Goal: Task Accomplishment & Management: Complete application form

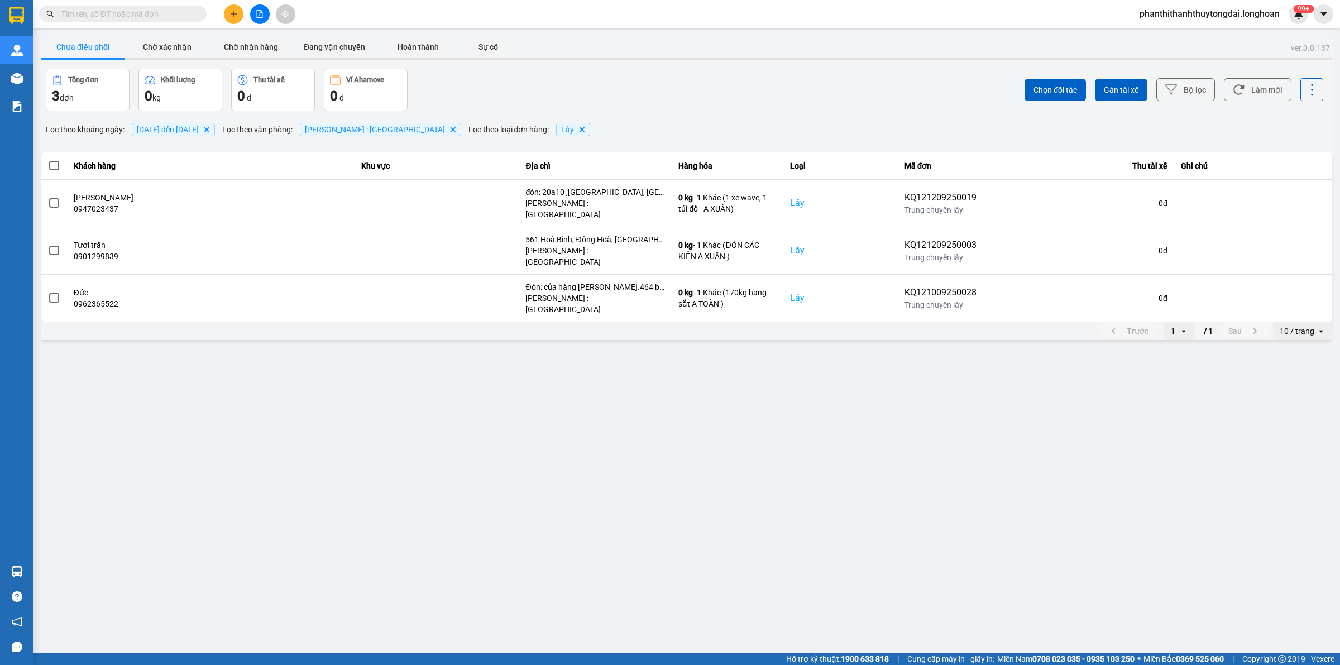
click at [118, 15] on input "text" at bounding box center [127, 14] width 132 height 12
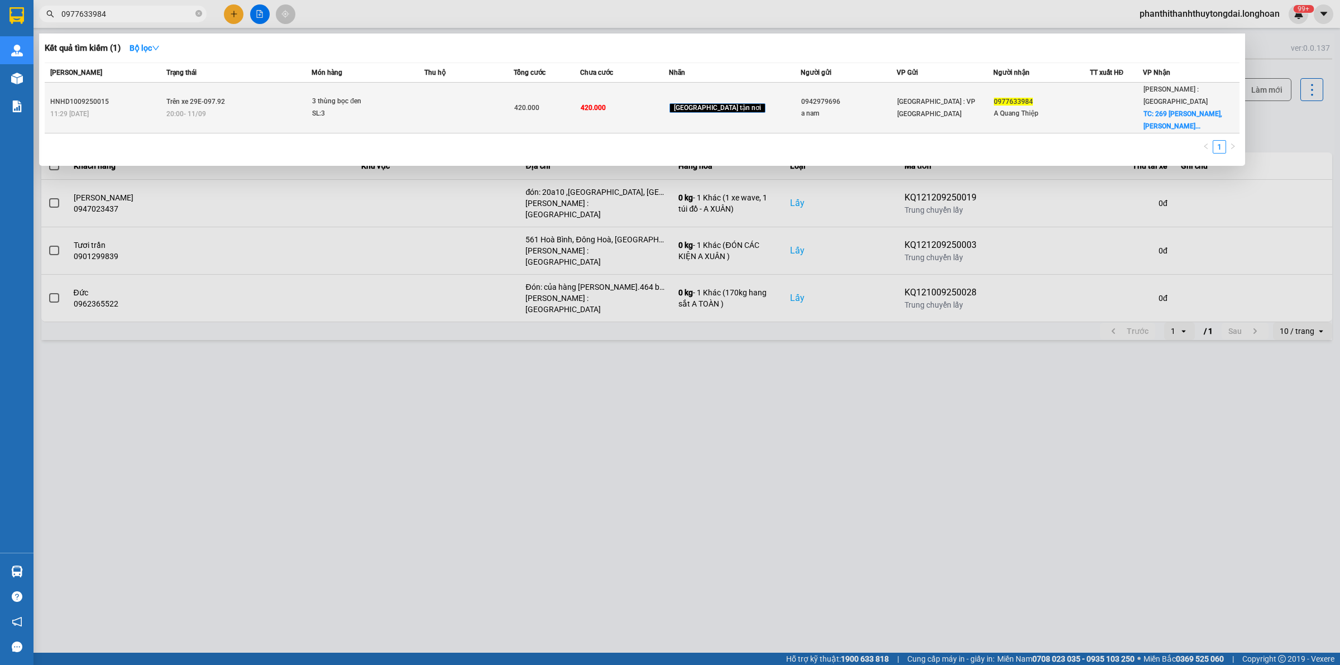
type input "0977633984"
click at [1143, 110] on span "TC: 269 [PERSON_NAME], [PERSON_NAME]..." at bounding box center [1182, 120] width 79 height 20
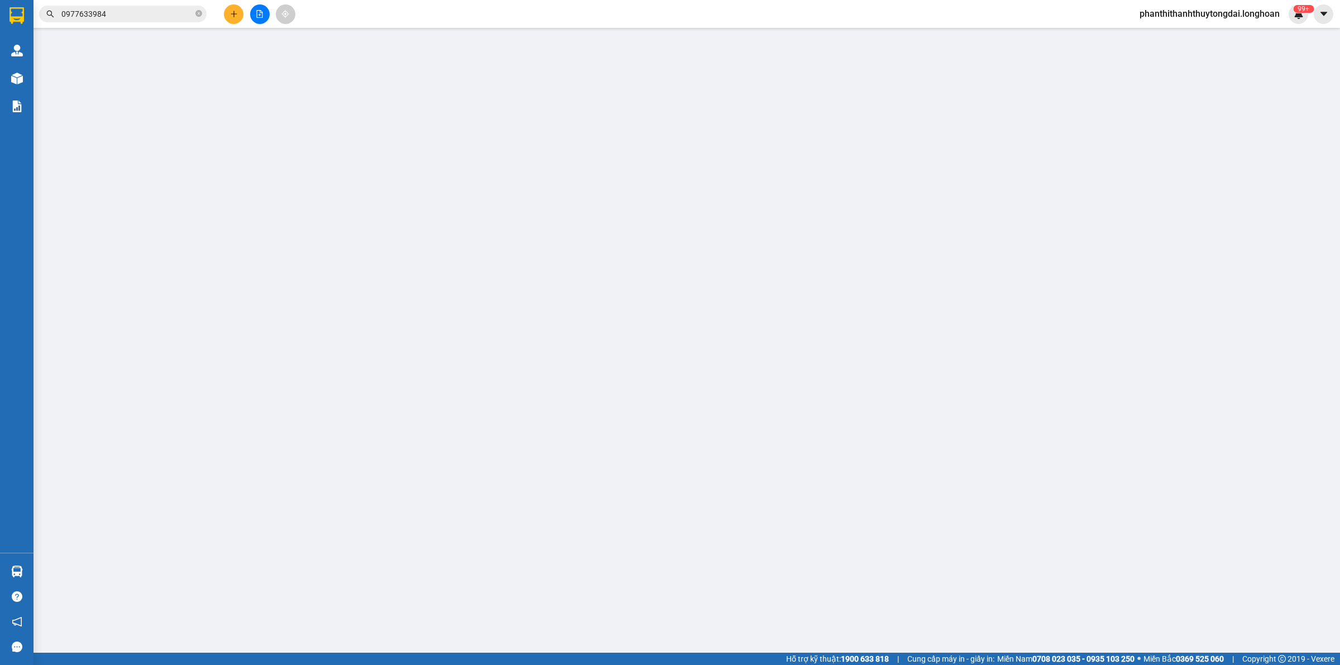
type input "0942979696"
type input "a nam"
type input "0977633984"
type input "A Quang Thiệp"
checkbox input "true"
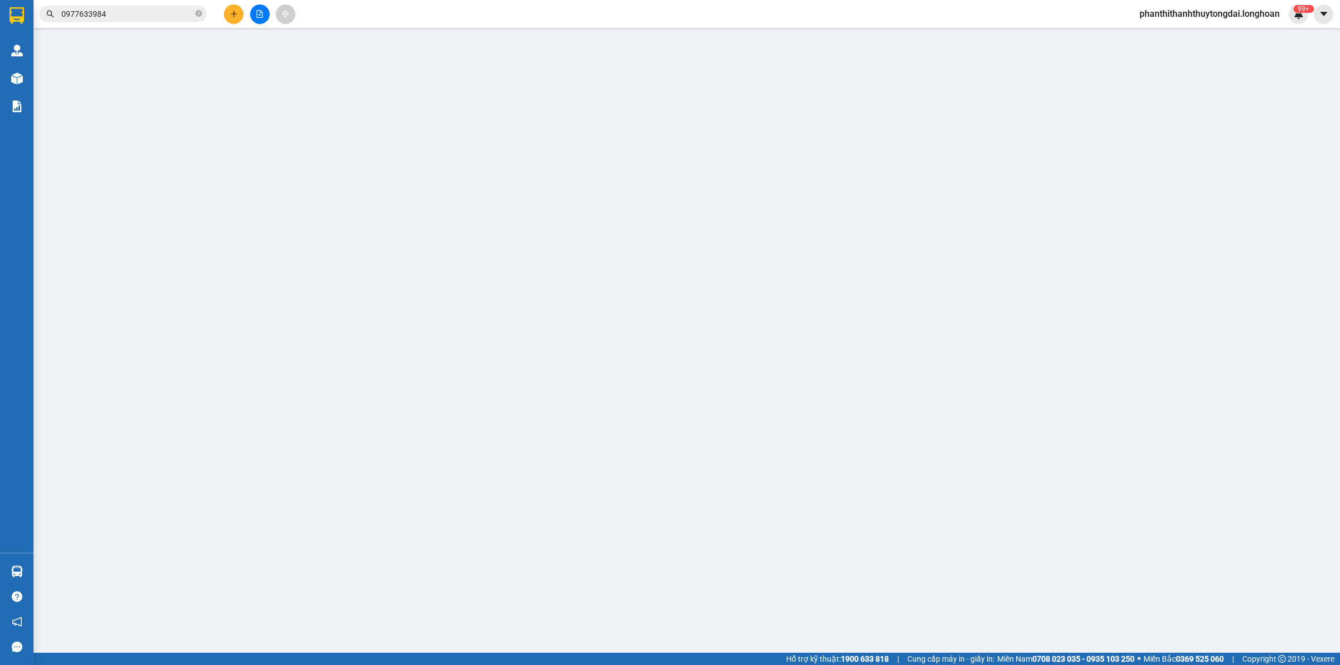
type input "[STREET_ADDRESS][PERSON_NAME][PERSON_NAME]"
type input "420.000"
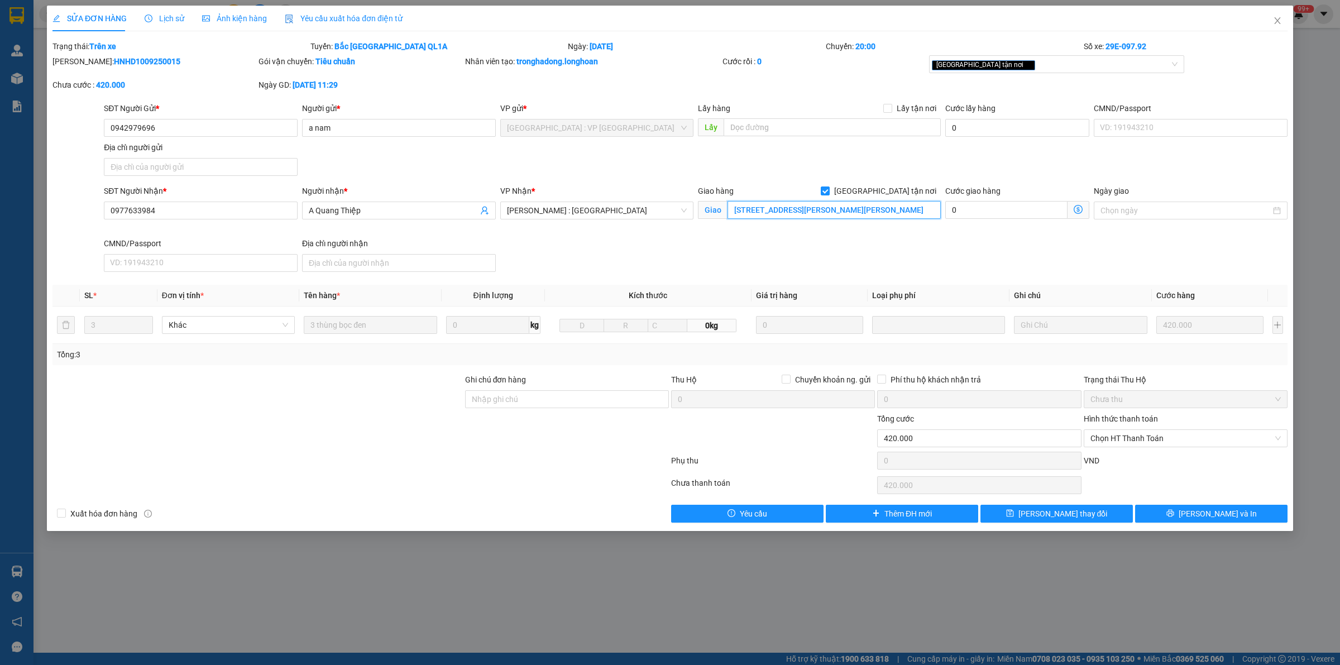
click at [902, 210] on input "[STREET_ADDRESS][PERSON_NAME][PERSON_NAME]" at bounding box center [833, 210] width 213 height 18
click at [1064, 169] on div "SĐT Người Gửi * 0942979696 Người gửi * a nam VP gửi * [GEOGRAPHIC_DATA] : VP [G…" at bounding box center [696, 141] width 1188 height 78
click at [907, 210] on input "[STREET_ADDRESS][PERSON_NAME][PERSON_NAME]" at bounding box center [833, 210] width 213 height 18
click at [855, 260] on div "SĐT Người Nhận * 0977633984 Người nhận * A Quang Thiệp VP Nhận * [GEOGRAPHIC_DA…" at bounding box center [696, 231] width 1188 height 92
click at [905, 257] on div "SĐT Người Nhận * 0977633984 Người nhận * A Quang Thiệp VP Nhận * [GEOGRAPHIC_DA…" at bounding box center [696, 231] width 1188 height 92
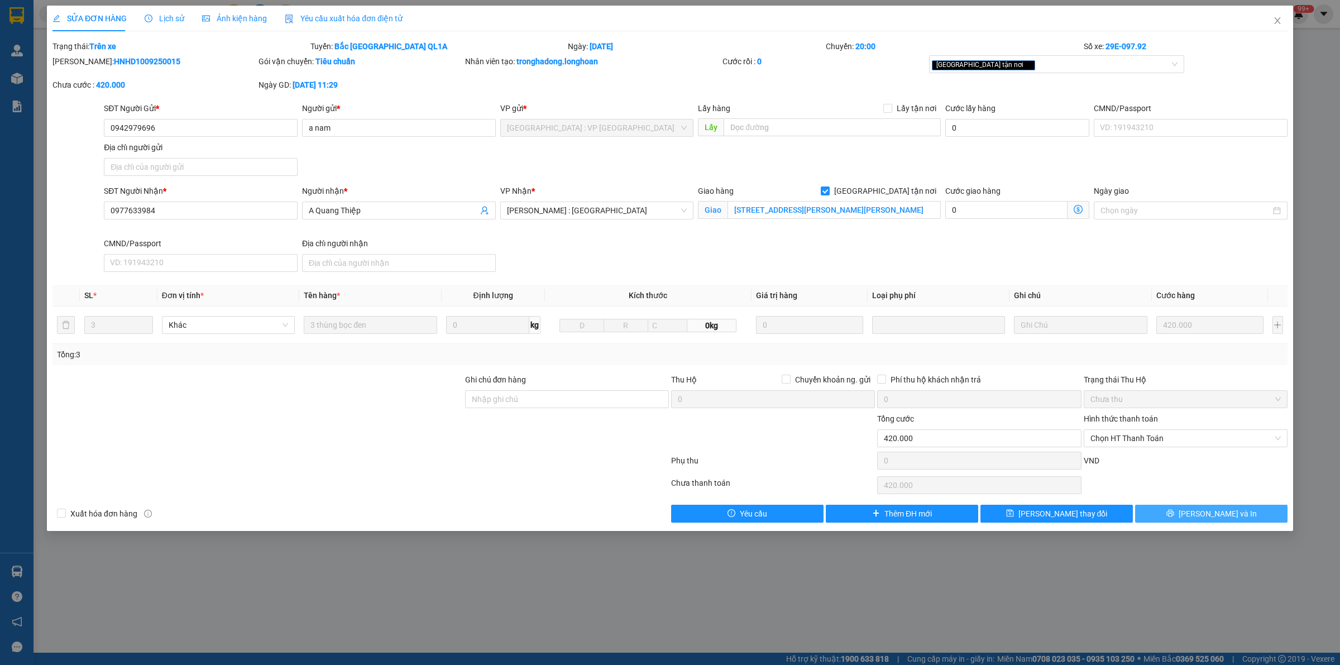
click at [1206, 518] on span "[PERSON_NAME] và In" at bounding box center [1217, 513] width 78 height 12
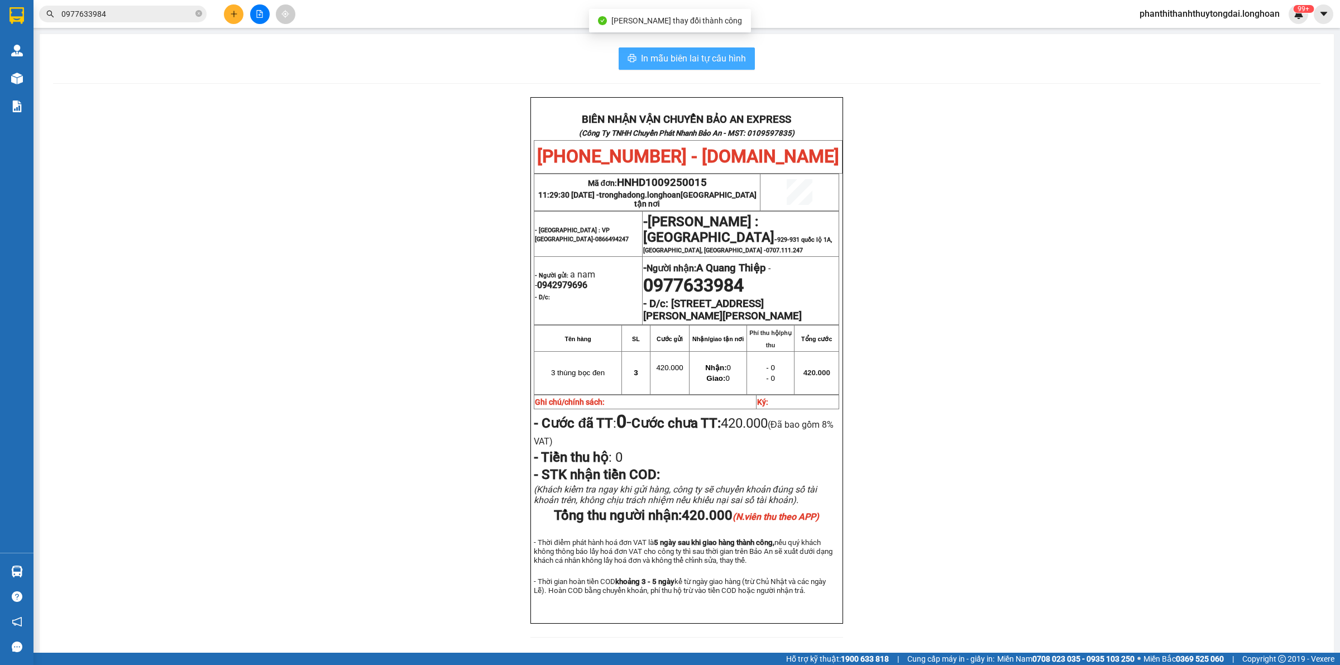
click at [710, 60] on span "In mẫu biên lai tự cấu hình" at bounding box center [693, 58] width 105 height 14
click at [479, 91] on div "In mẫu biên lai tự cấu hình BIÊN NHẬN VẬN CHUYỂN BẢO AN EXPRESS (Công Ty TNHH C…" at bounding box center [687, 349] width 1294 height 630
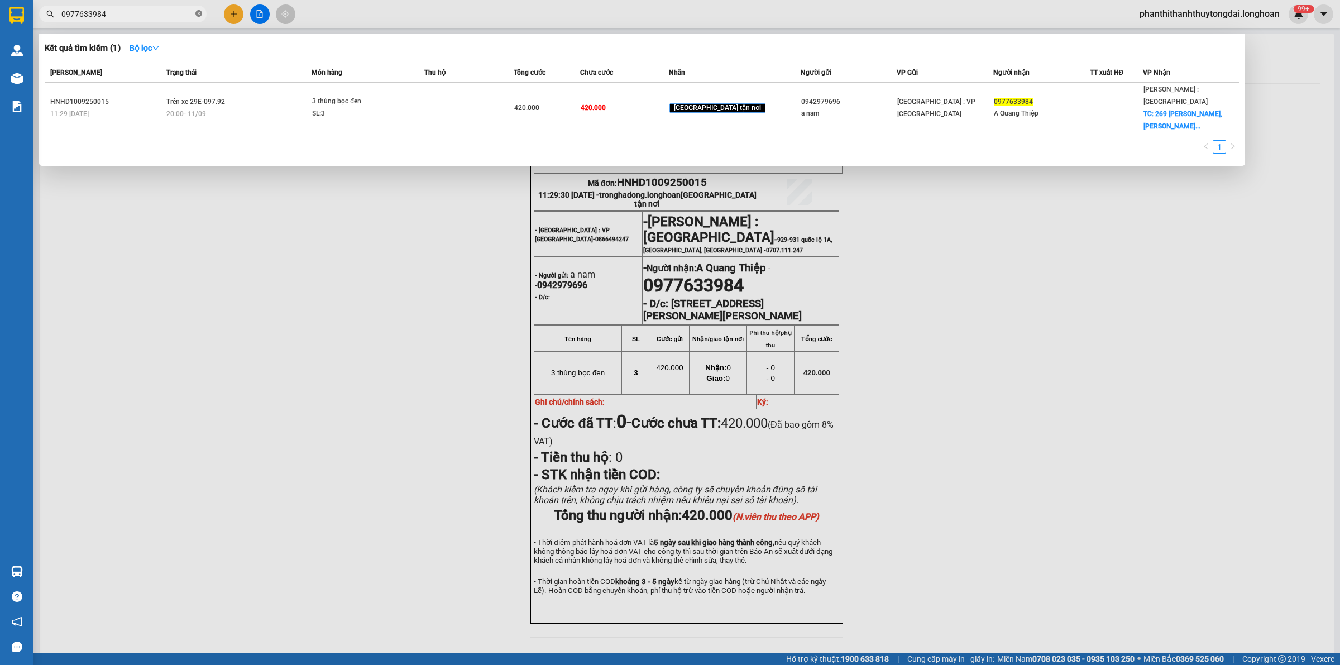
click at [198, 15] on icon "close-circle" at bounding box center [198, 13] width 7 height 7
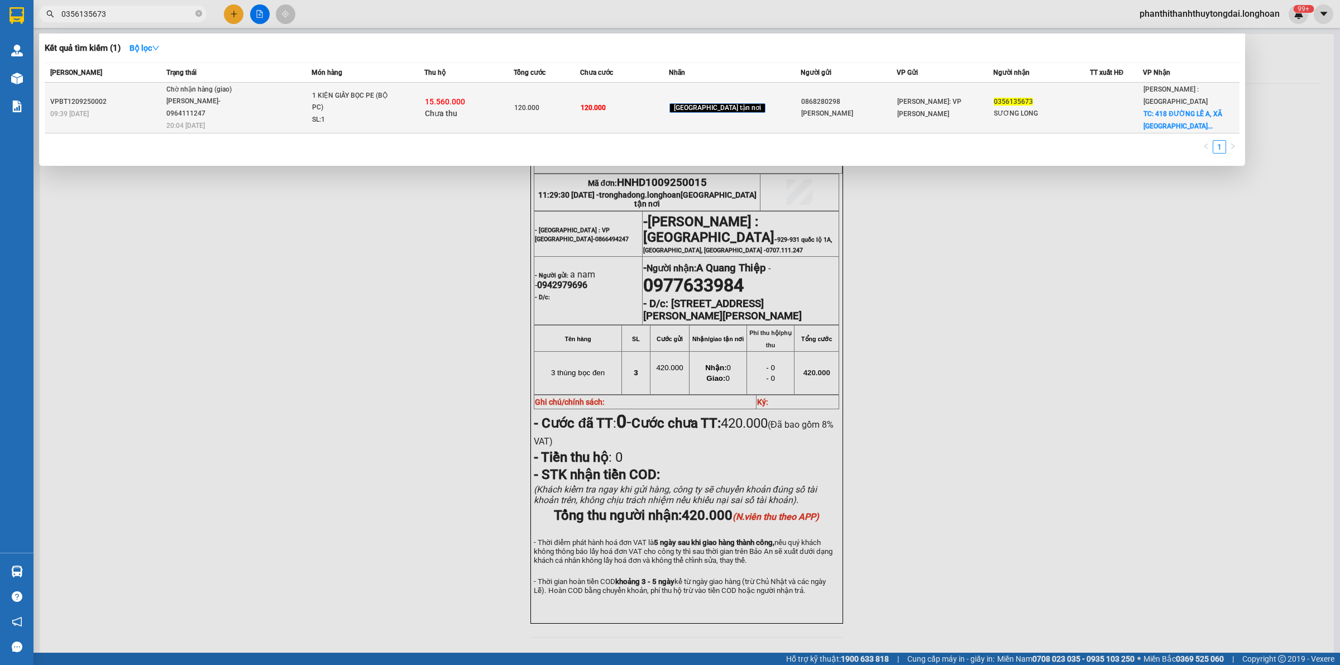
type input "0356135673"
click at [1170, 110] on span "TC: 418 ĐƯỜNG LÊ A, XÃ [GEOGRAPHIC_DATA]..." at bounding box center [1182, 120] width 79 height 20
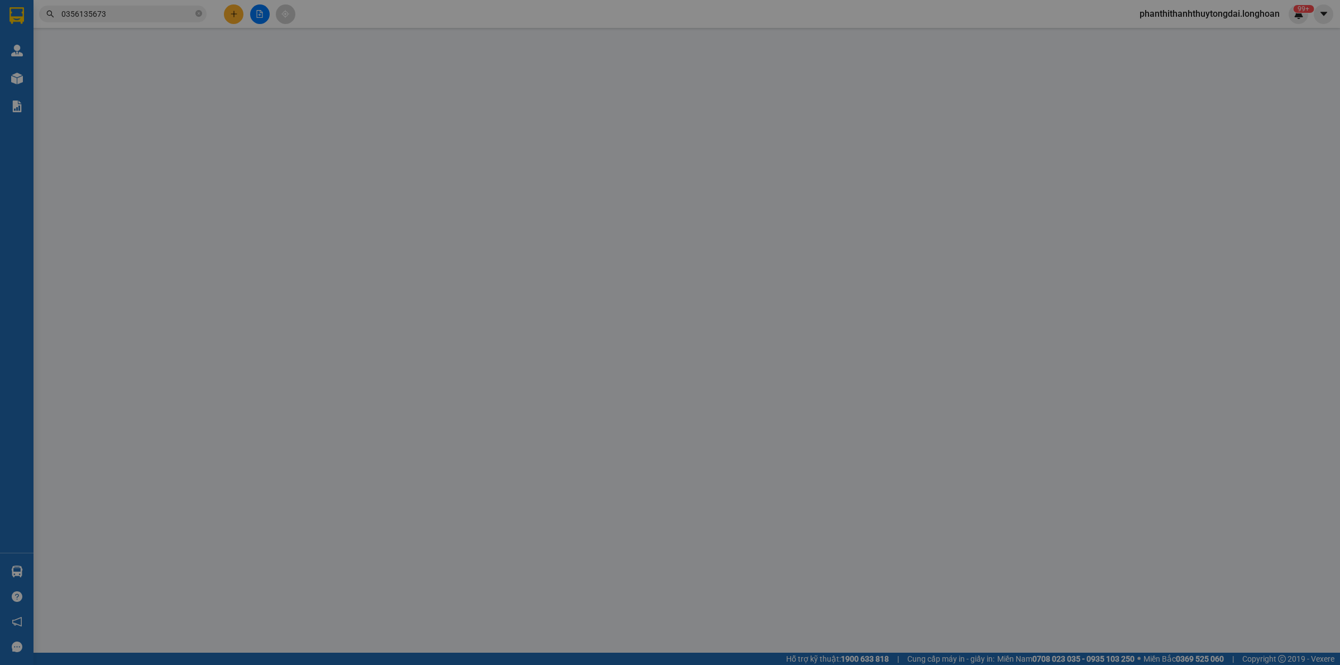
type input "0868280298"
type input "[PERSON_NAME]"
type input "0356135673"
type input "SƯƠNG LONG"
checkbox input "true"
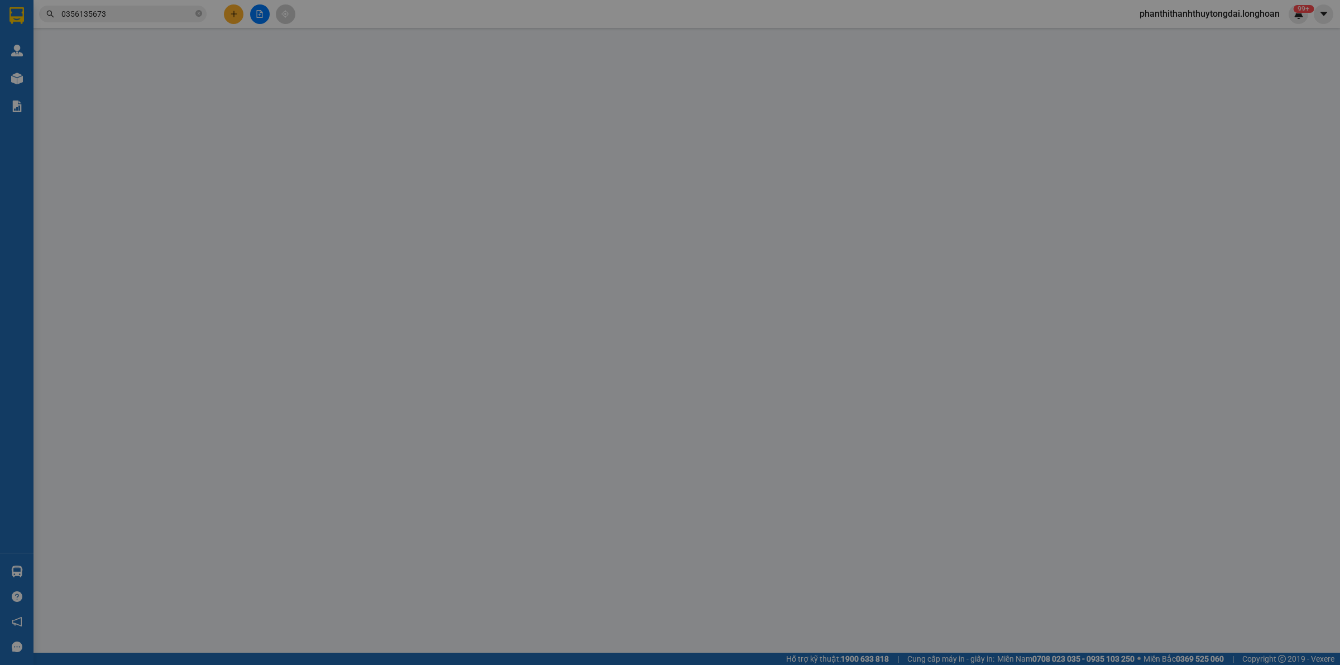
type input "418 ĐƯỜNG LÊ A, XÃ [GEOGRAPHIC_DATA], [GEOGRAPHIC_DATA], [GEOGRAPHIC_DATA]"
type input "VẬN CHUYỂN NHẸ TAY - HƯ VỠ KHÔNG ĐỀN"
type input "120.000"
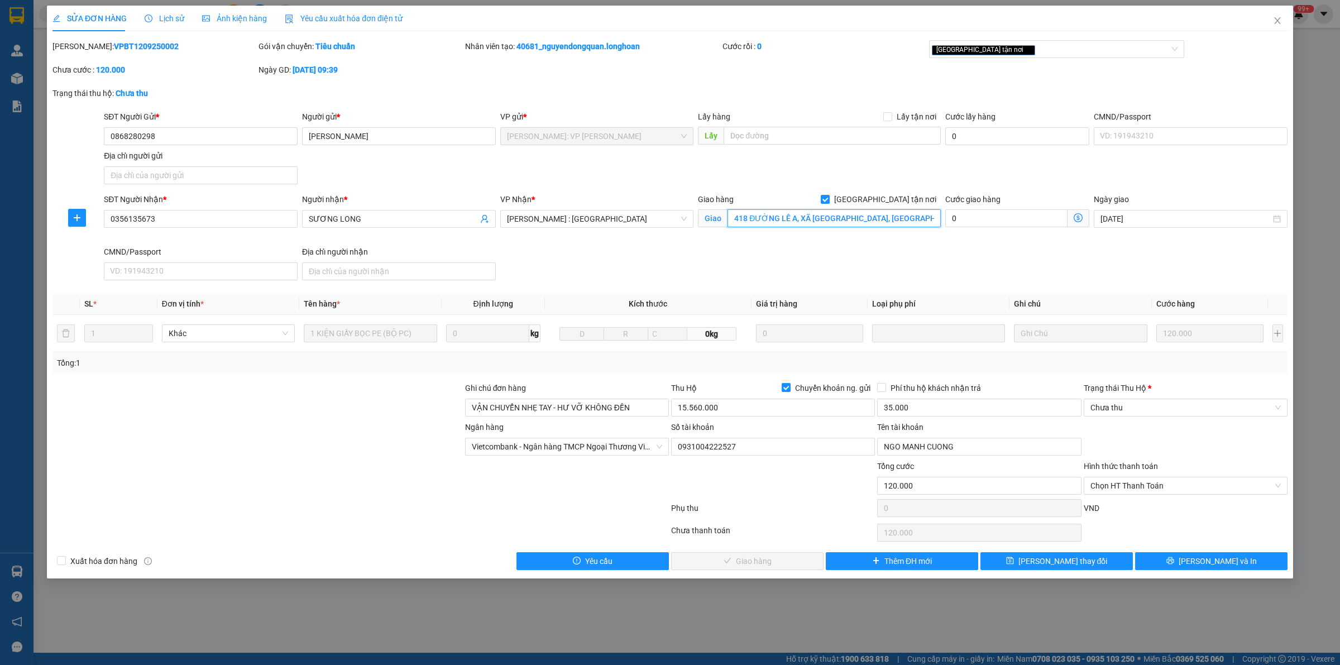
click at [914, 222] on input "418 ĐƯỜNG LÊ A, XÃ [GEOGRAPHIC_DATA], [GEOGRAPHIC_DATA], [GEOGRAPHIC_DATA]" at bounding box center [833, 218] width 213 height 18
click at [1281, 21] on icon "close" at bounding box center [1277, 20] width 9 height 9
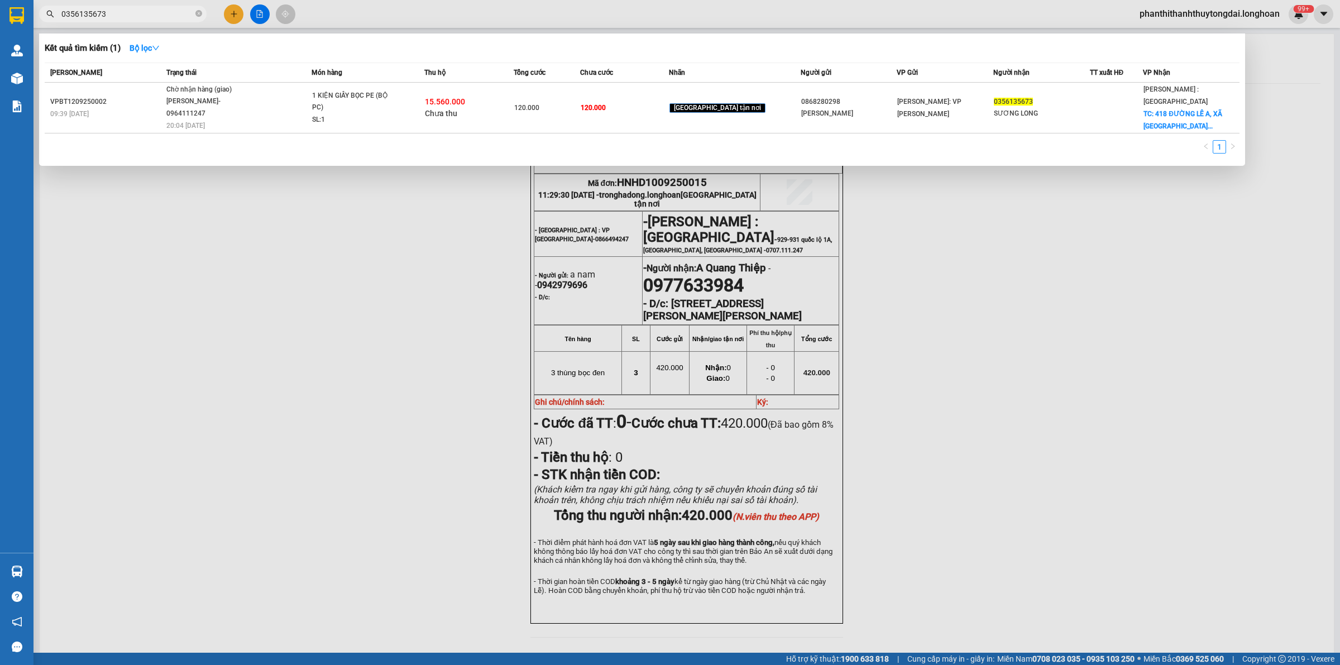
click at [196, 13] on icon "close-circle" at bounding box center [198, 13] width 7 height 7
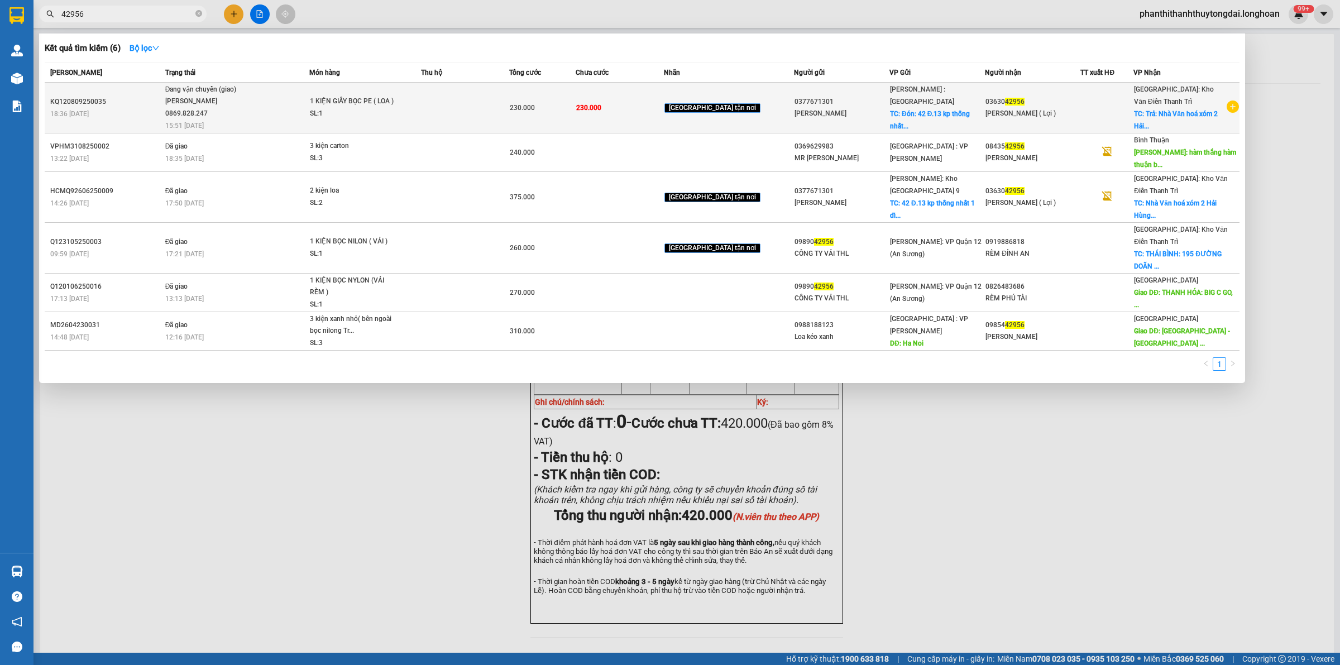
type input "42956"
click at [268, 114] on td "Đang vận chuyển (giao) [PERSON_NAME] 0869.828.247 15:51 [DATE]" at bounding box center [235, 108] width 147 height 51
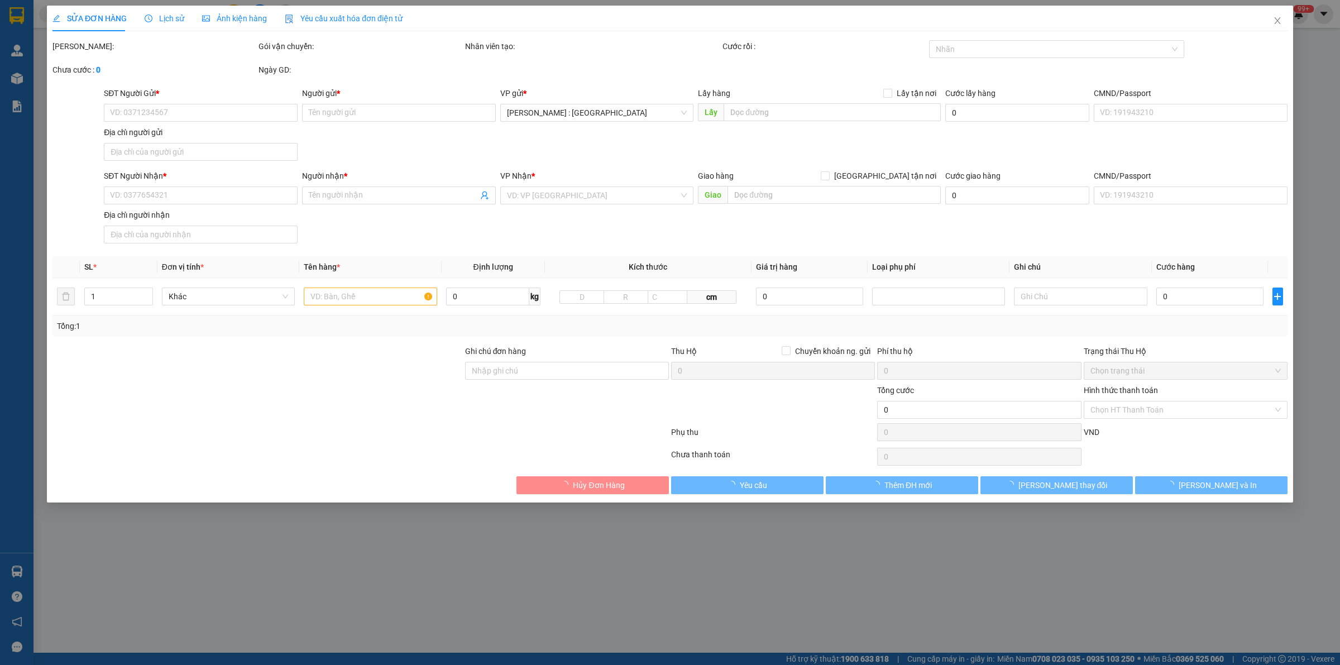
type input "0377671301"
type input "[PERSON_NAME]"
checkbox input "true"
type input "Đón: 42 Đ.13 kp thống nhất 1 dĩ an bình dương"
type input "0363042956"
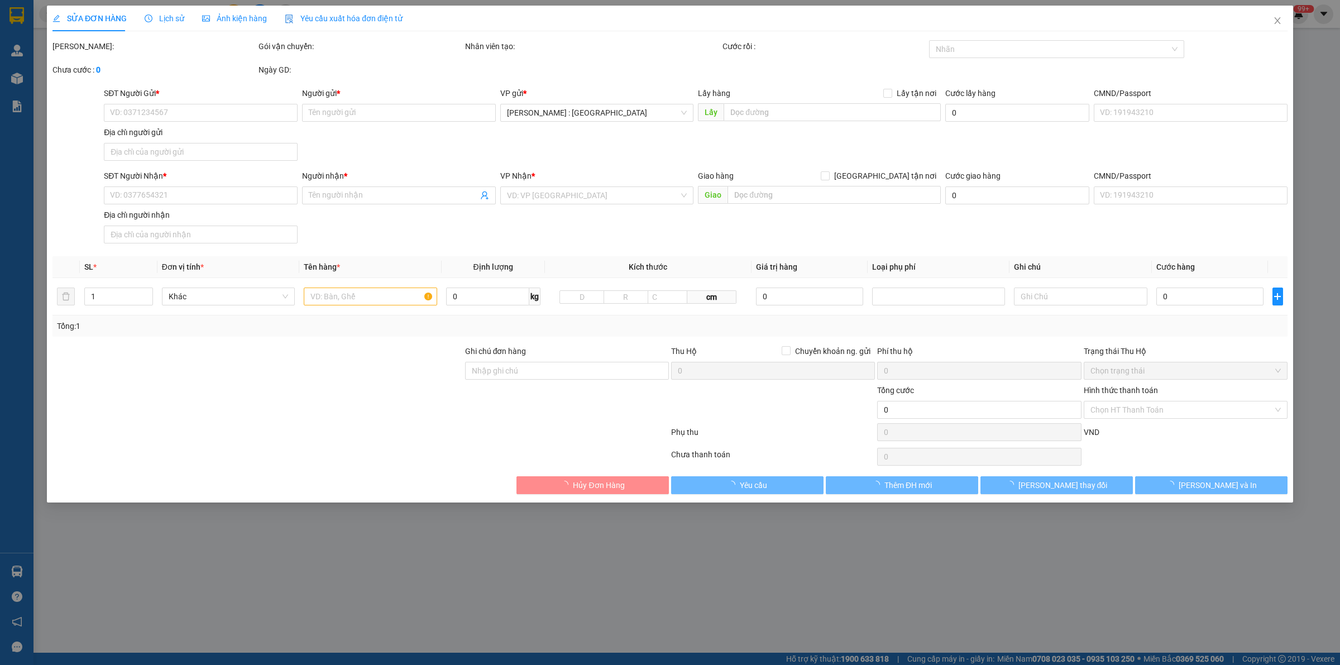
type input "[PERSON_NAME] ( Lợi )"
checkbox input "true"
type input "Trả: Nhà Văn hoá xóm 2 Hải Hùng . [GEOGRAPHIC_DATA] . Giao Thuỷ . Nam định ( đư…"
type input "230.000"
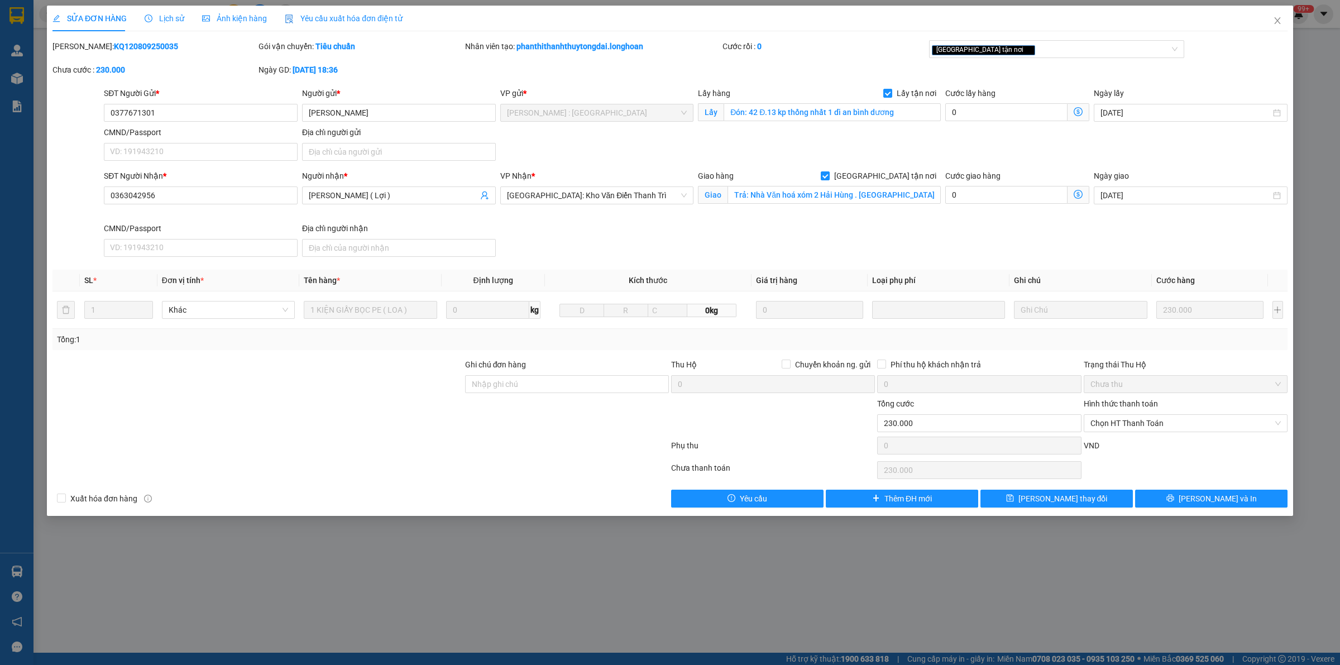
click at [170, 23] on span "Lịch sử" at bounding box center [165, 18] width 40 height 9
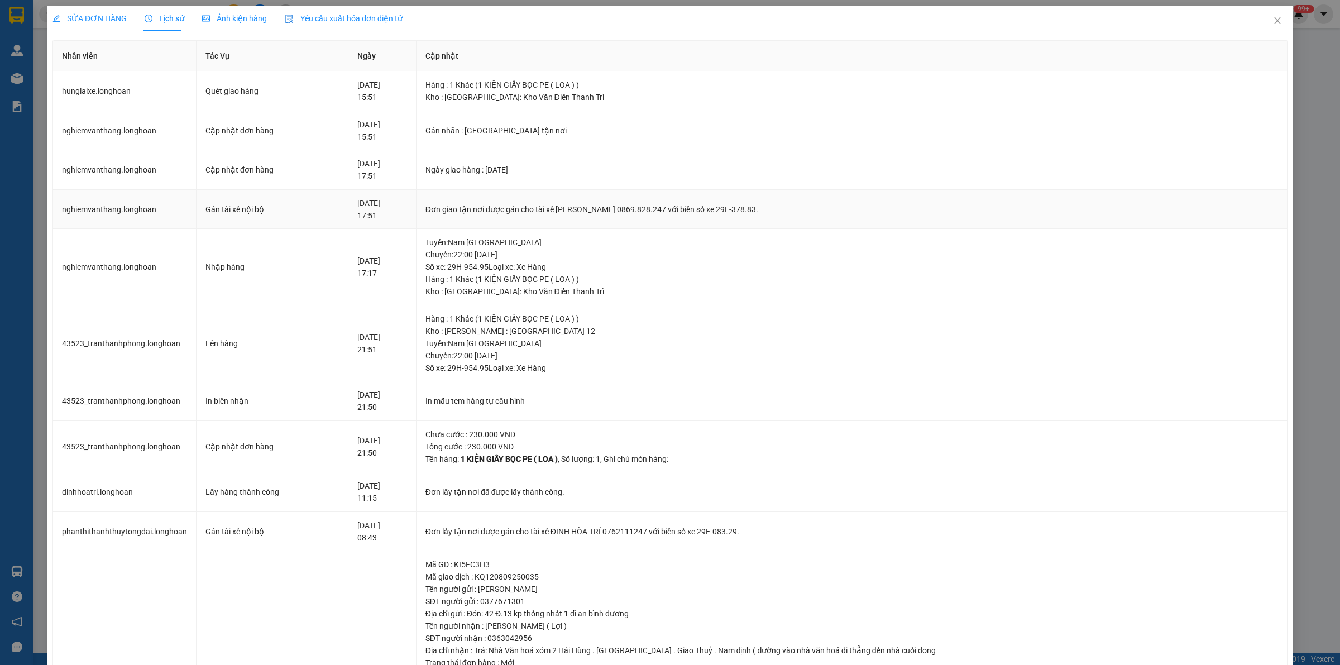
click at [545, 215] on div "Đơn giao tận nơi được gán cho tài xế [PERSON_NAME] 0869.828.247 với biển số xe …" at bounding box center [851, 209] width 852 height 12
click at [547, 214] on div "Đơn giao tận nơi được gán cho tài xế [PERSON_NAME] 0869.828.247 với biển số xe …" at bounding box center [851, 209] width 852 height 12
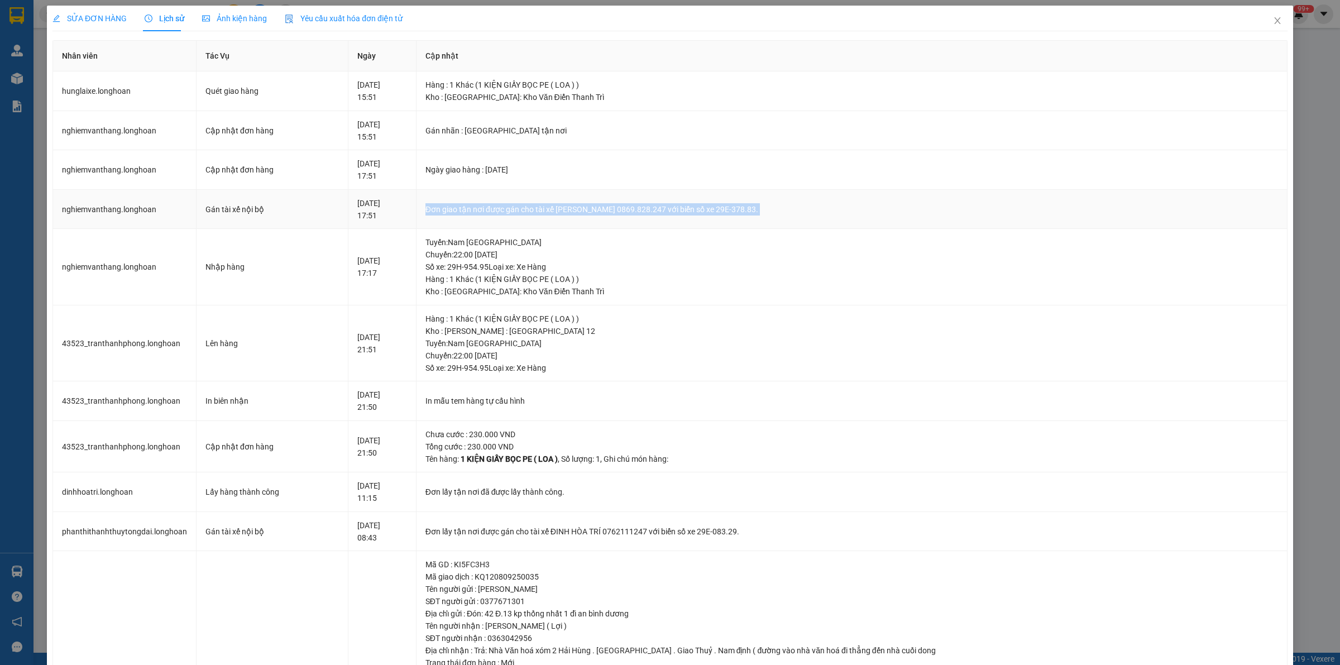
click at [547, 214] on div "Đơn giao tận nơi được gán cho tài xế [PERSON_NAME] 0869.828.247 với biển số xe …" at bounding box center [851, 209] width 852 height 12
copy div "Đơn giao tận nơi được gán cho tài xế [PERSON_NAME] 0869.828.247 với biển số xe …"
click at [1273, 22] on icon "close" at bounding box center [1277, 20] width 9 height 9
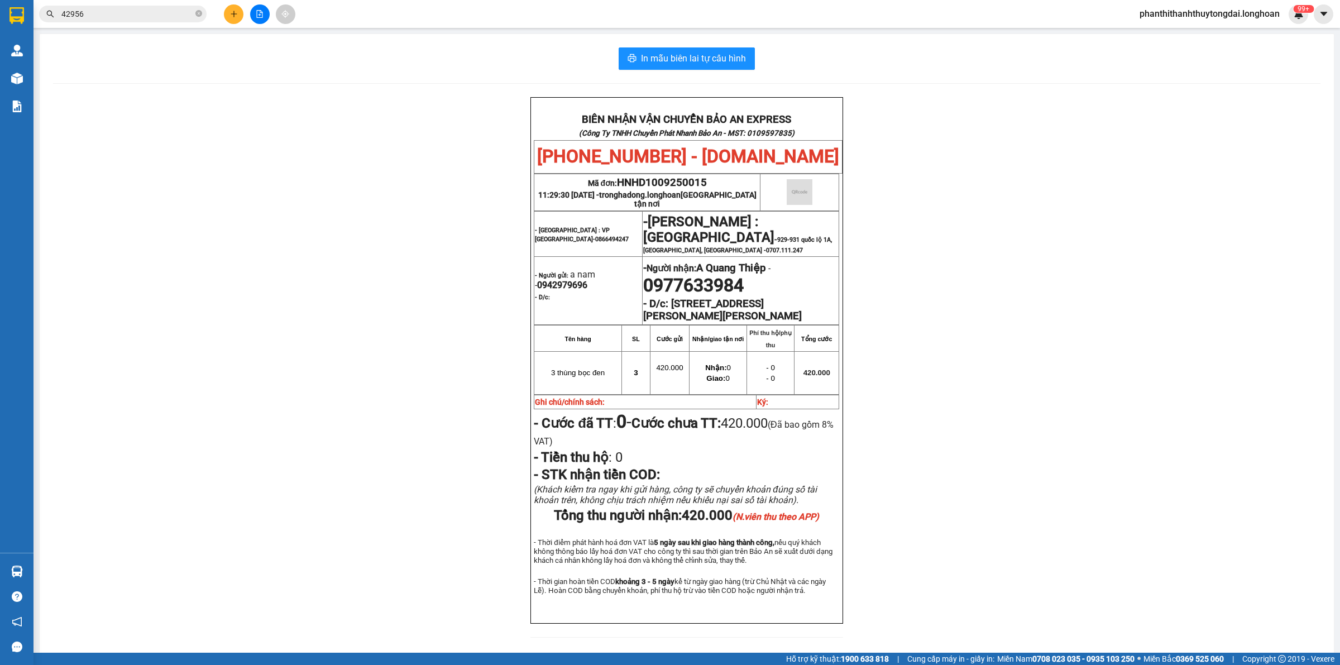
click at [171, 15] on input "42956" at bounding box center [127, 14] width 132 height 12
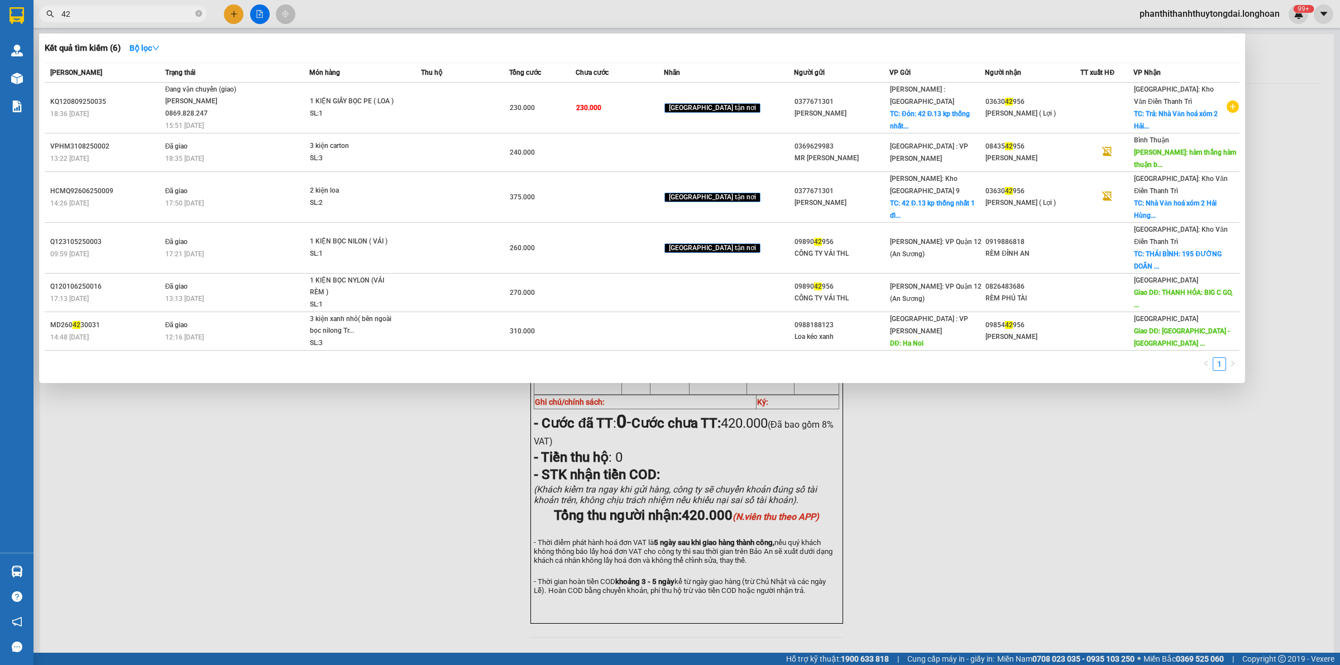
type input "4"
type input "h"
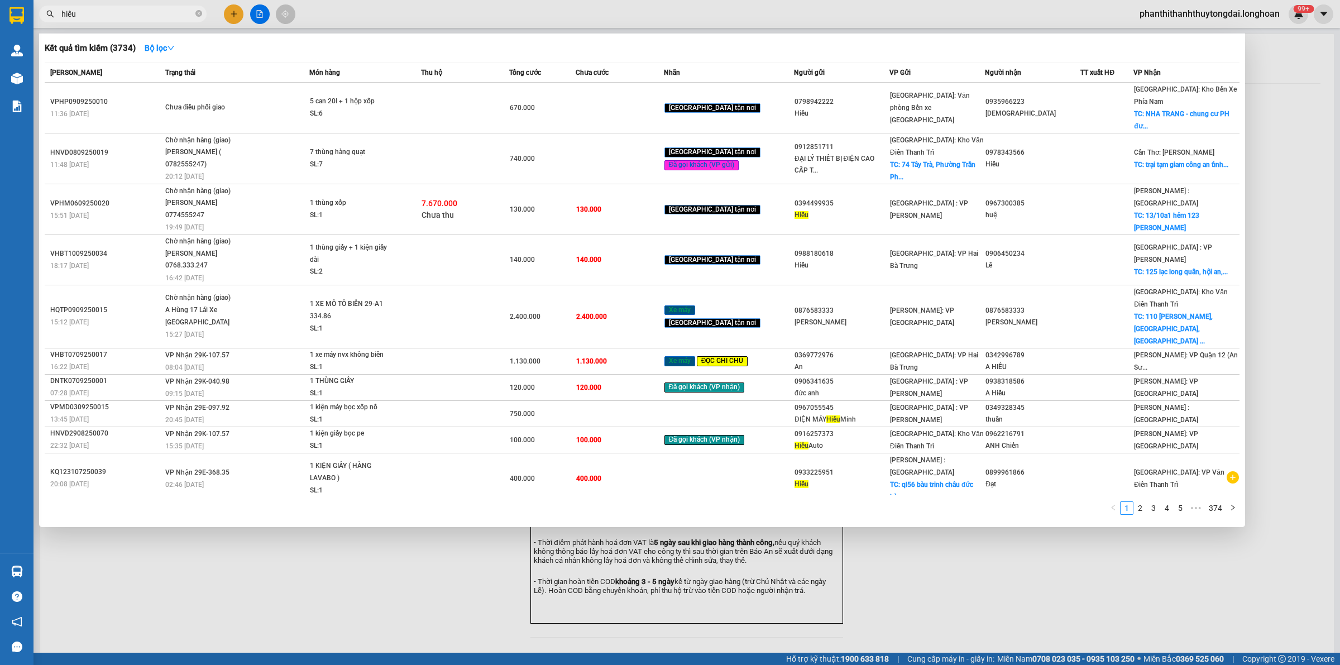
type input "hiếu"
click at [198, 12] on icon "close-circle" at bounding box center [198, 13] width 7 height 7
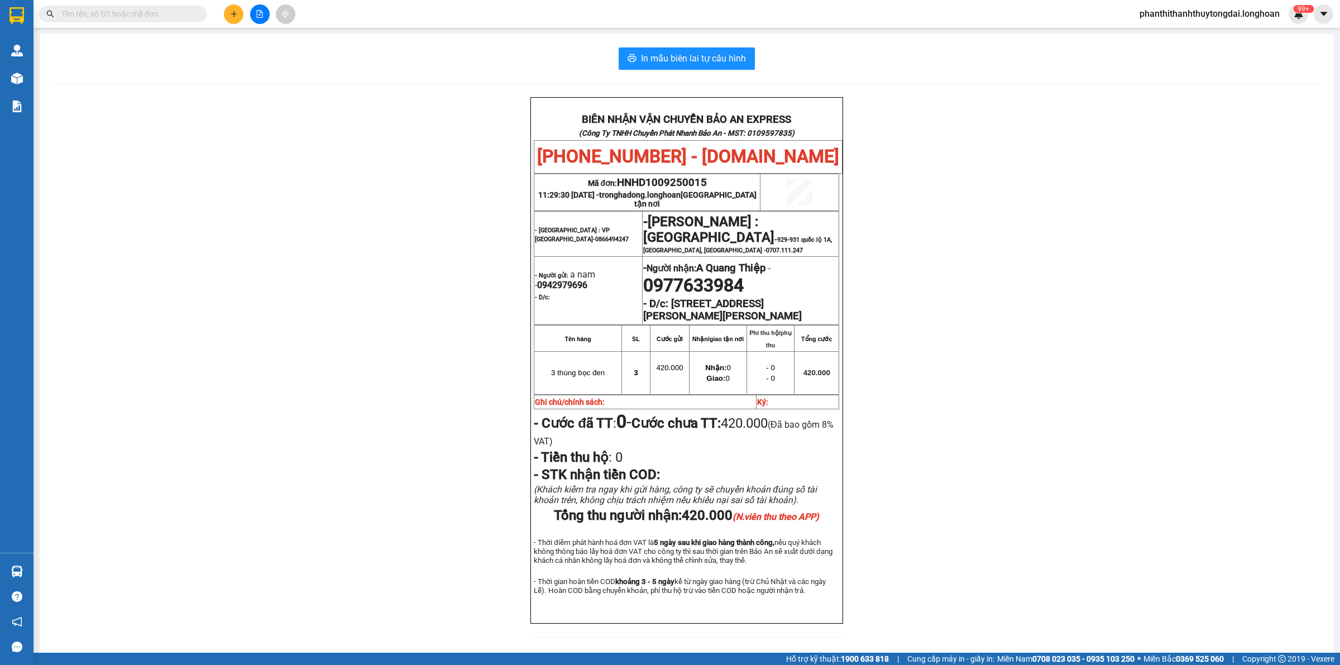
click at [181, 17] on input "text" at bounding box center [127, 14] width 132 height 12
click at [189, 17] on input "text" at bounding box center [127, 14] width 132 height 12
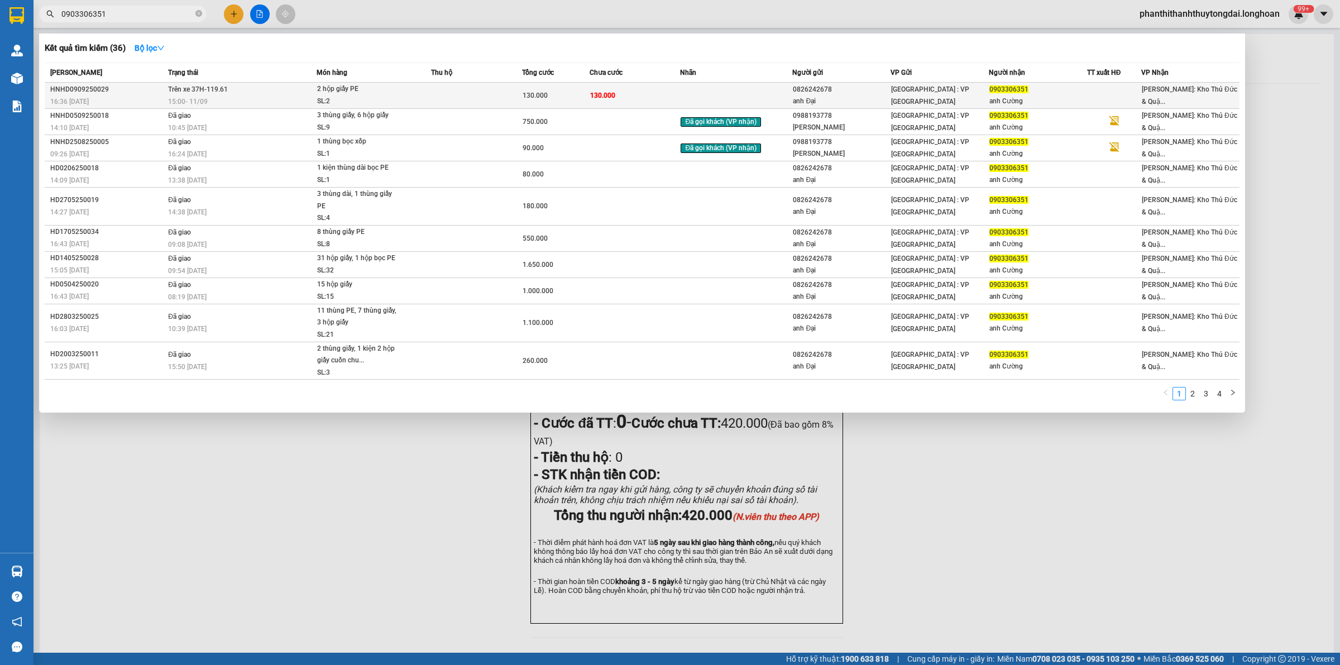
type input "0903306351"
click at [272, 103] on div "15:00 [DATE]" at bounding box center [241, 101] width 147 height 12
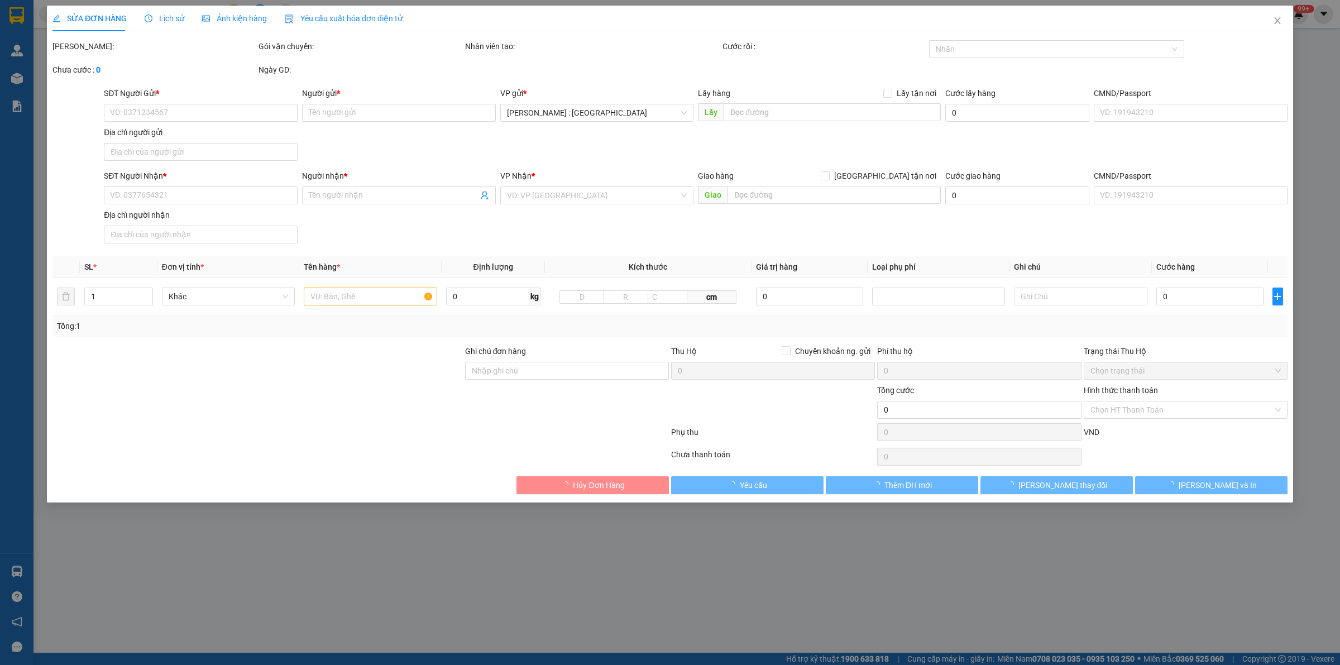
type input "0826242678"
type input "anh Đại"
type input "0903306351"
type input "anh Cường"
type input "130.000"
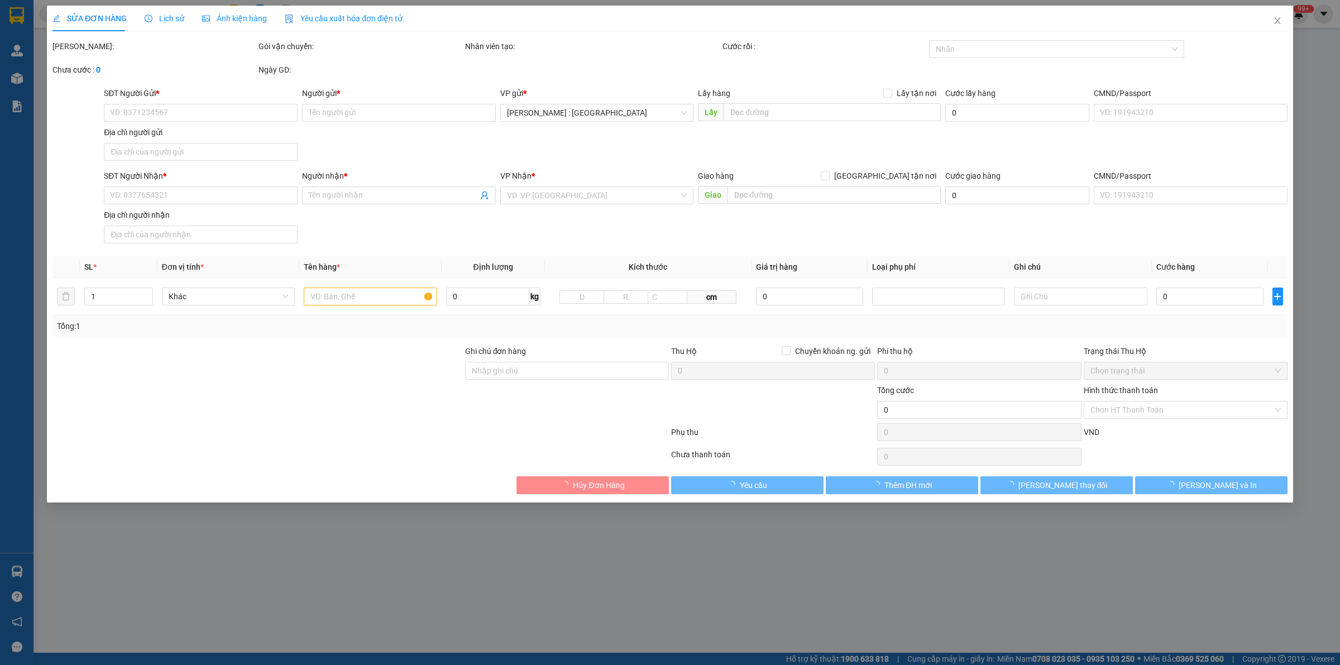
type input "130.000"
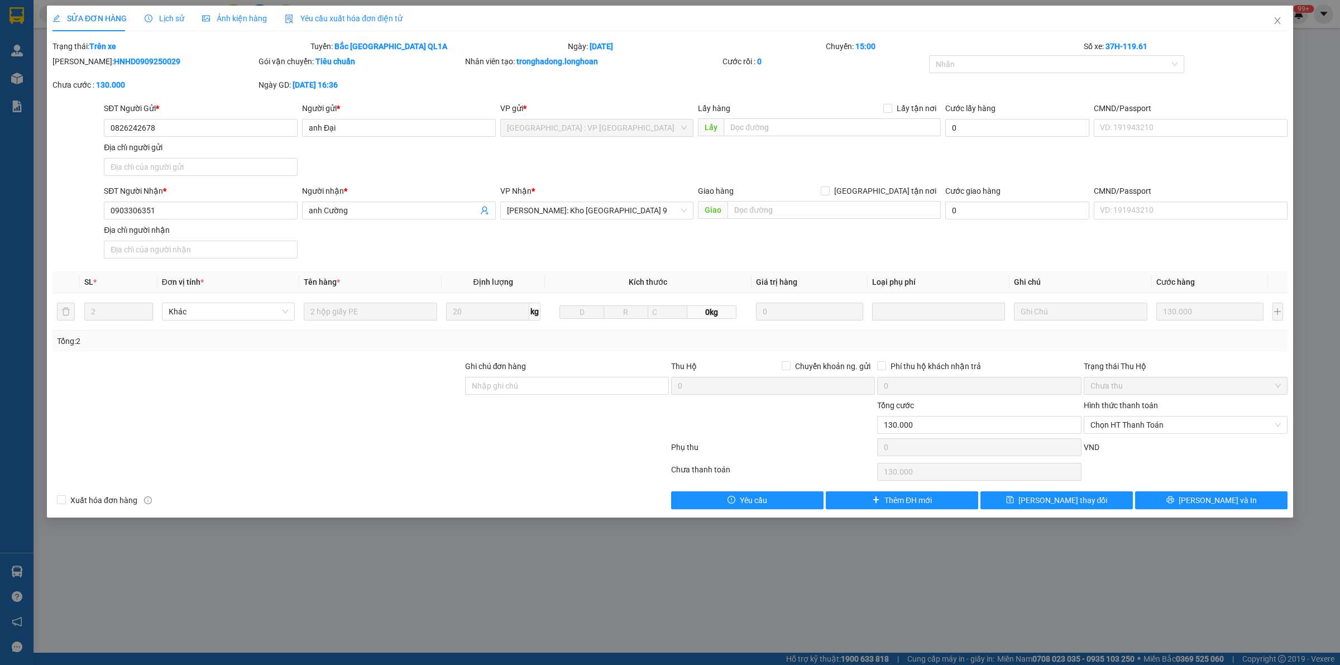
click at [173, 17] on span "Lịch sử" at bounding box center [165, 18] width 40 height 9
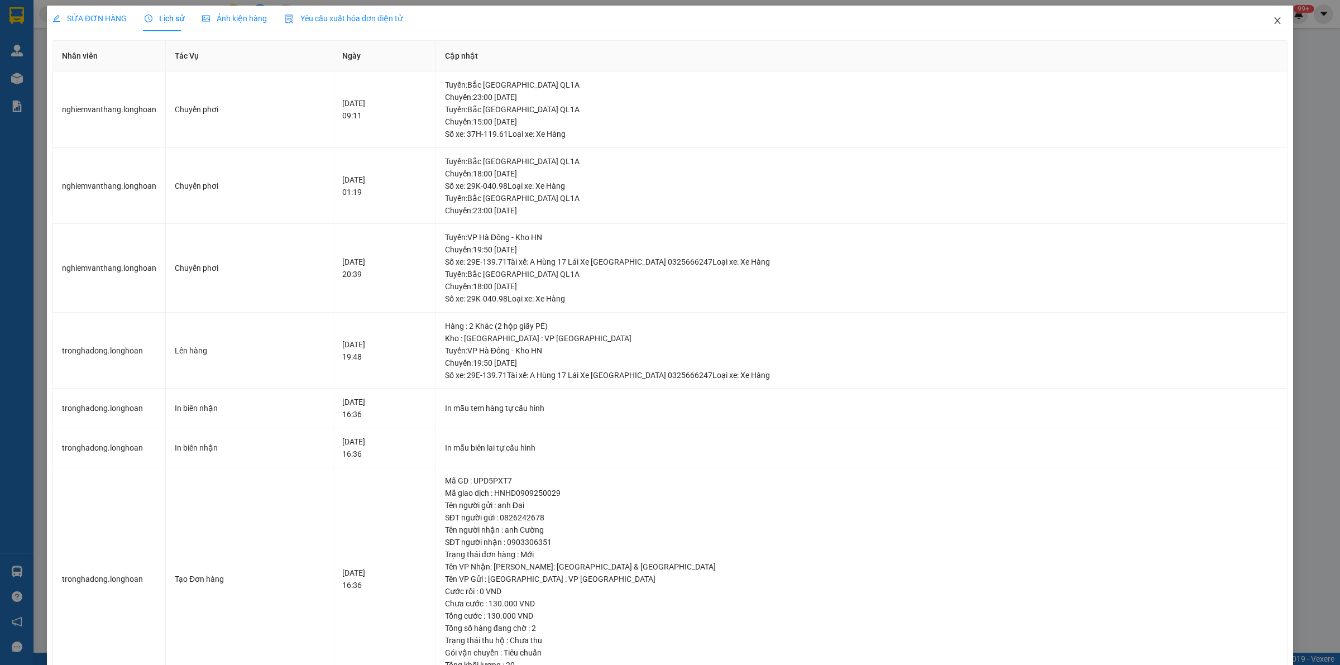
click at [1273, 23] on icon "close" at bounding box center [1277, 20] width 9 height 9
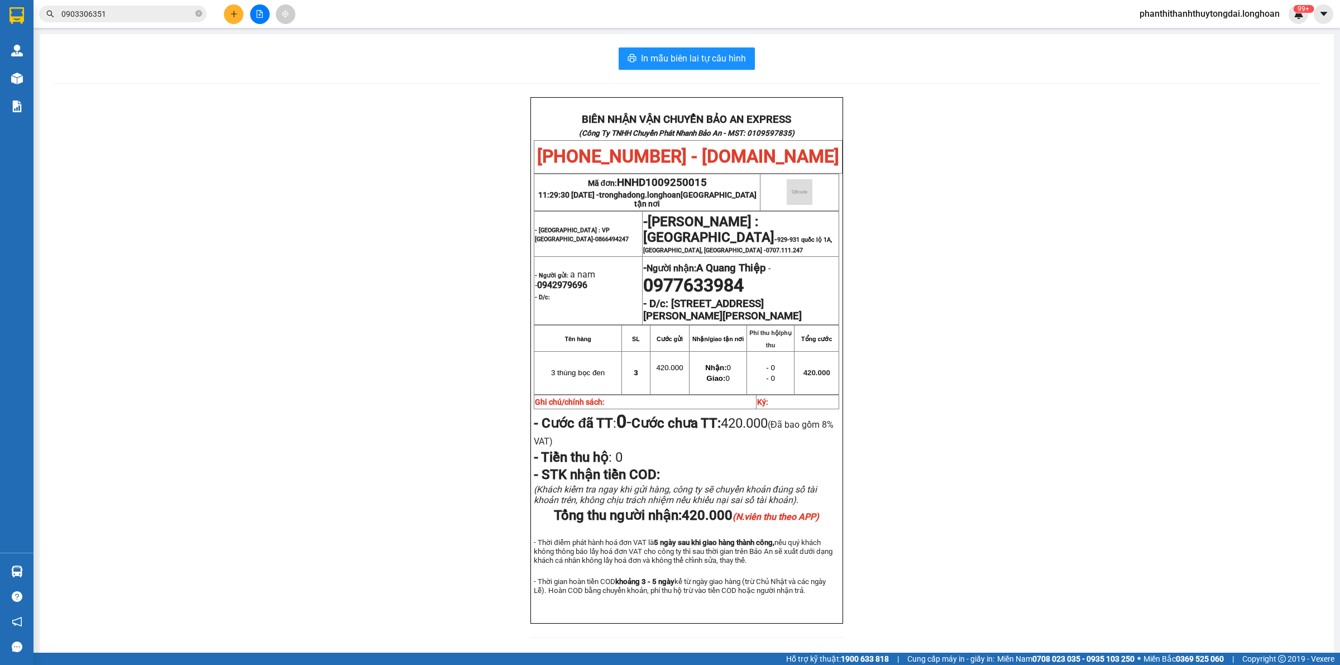
click at [1241, 156] on div "BIÊN NHẬN VẬN CHUYỂN BẢO AN EXPRESS (Công Ty TNHH Chuyển Phát Nhanh Bảo An - MS…" at bounding box center [686, 374] width 1267 height 554
click at [184, 9] on input "0903306351" at bounding box center [127, 14] width 132 height 12
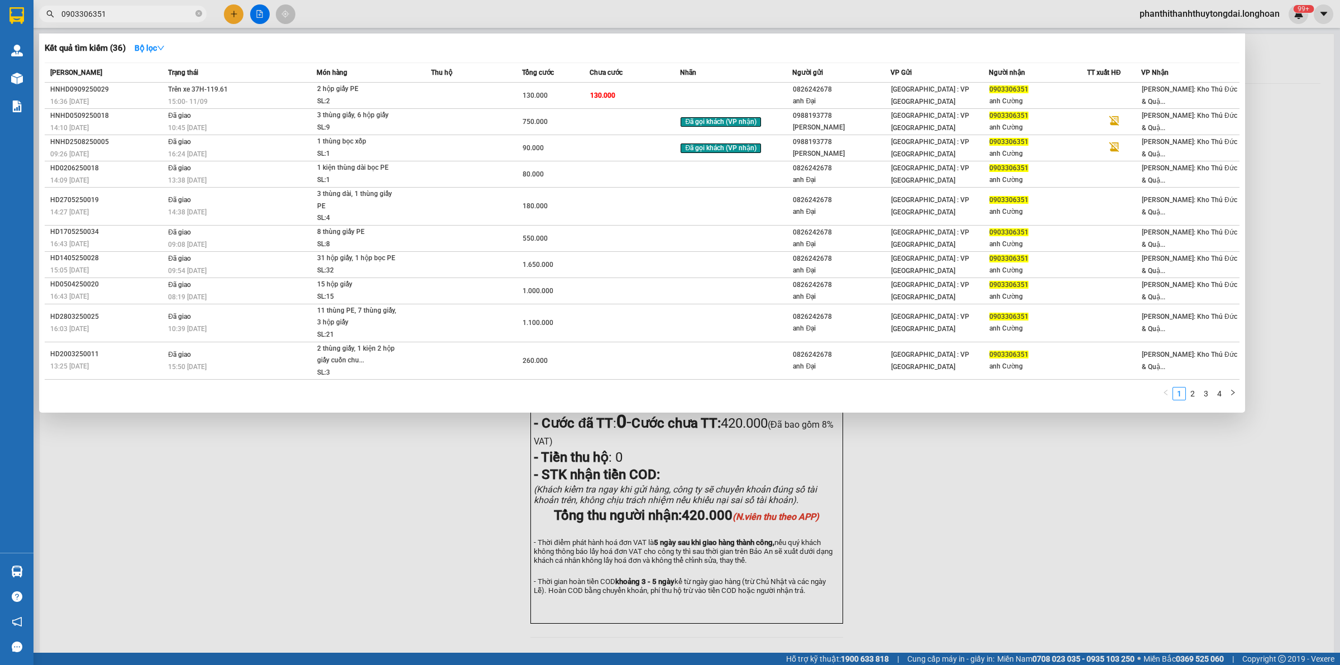
click at [397, 513] on div at bounding box center [670, 332] width 1340 height 665
drag, startPoint x: 199, startPoint y: 16, endPoint x: 155, endPoint y: 20, distance: 44.8
click at [199, 17] on icon "close-circle" at bounding box center [198, 13] width 7 height 7
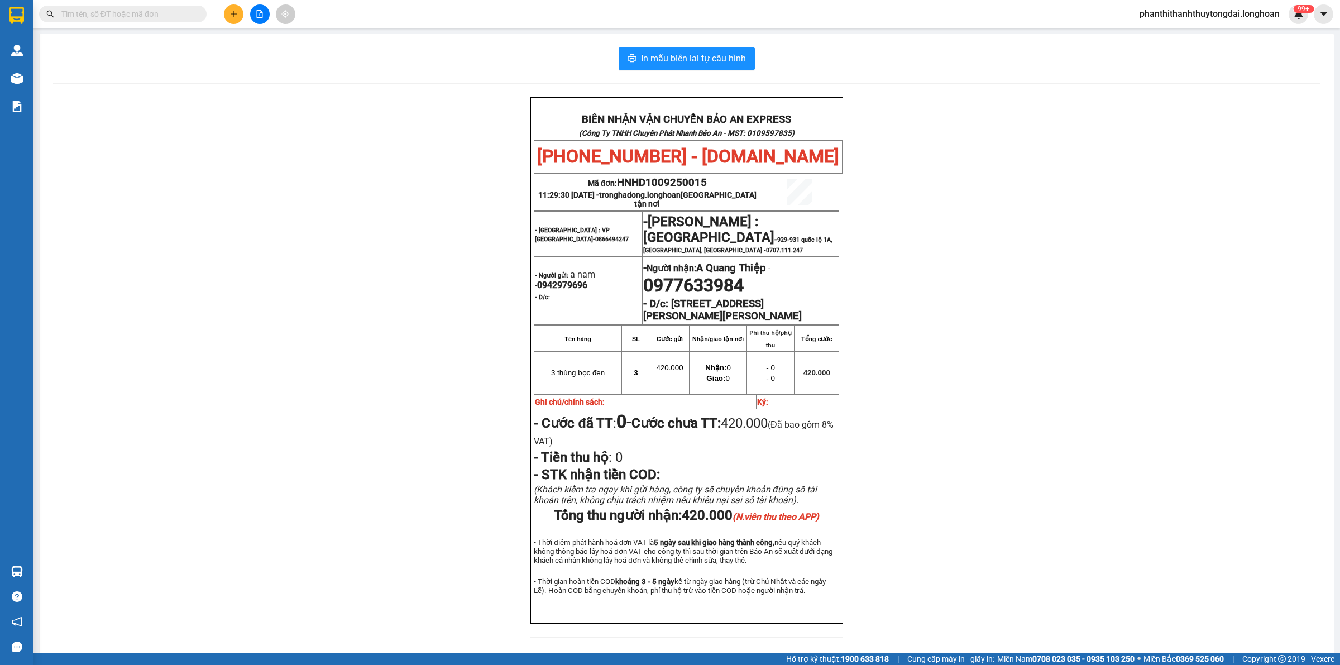
click at [155, 20] on input "text" at bounding box center [127, 14] width 132 height 12
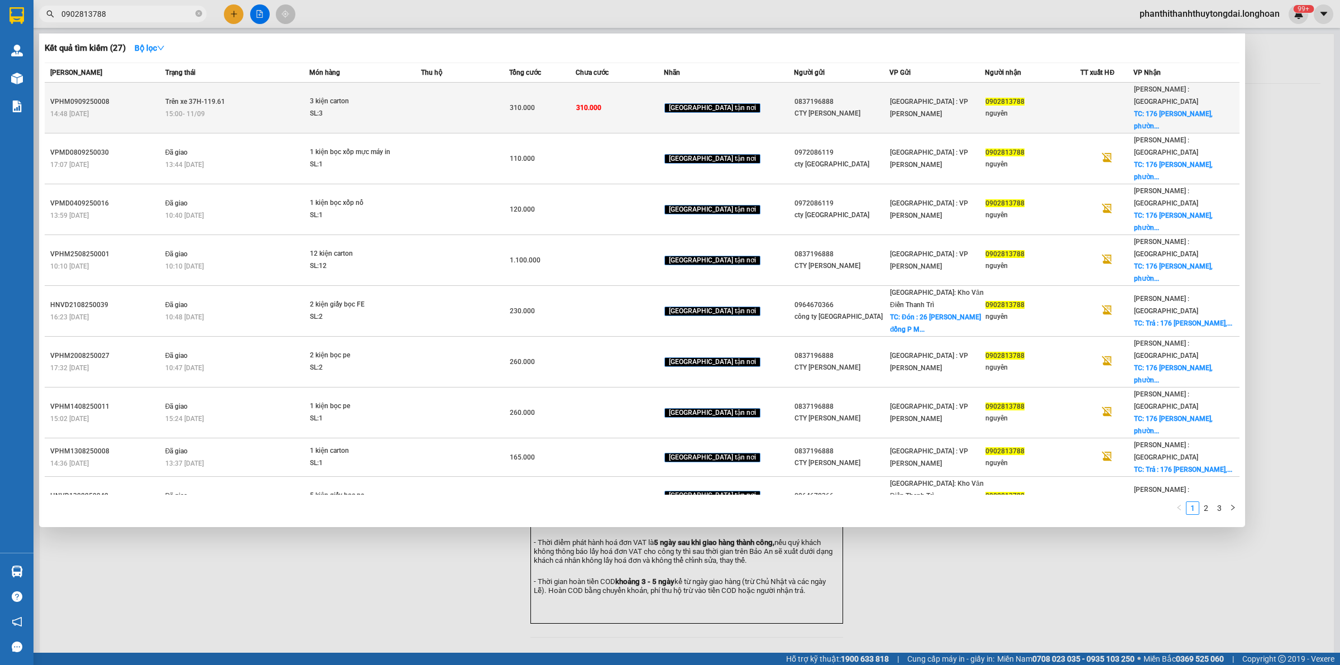
type input "0902813788"
click at [279, 108] on div "15:00 [DATE]" at bounding box center [236, 114] width 143 height 12
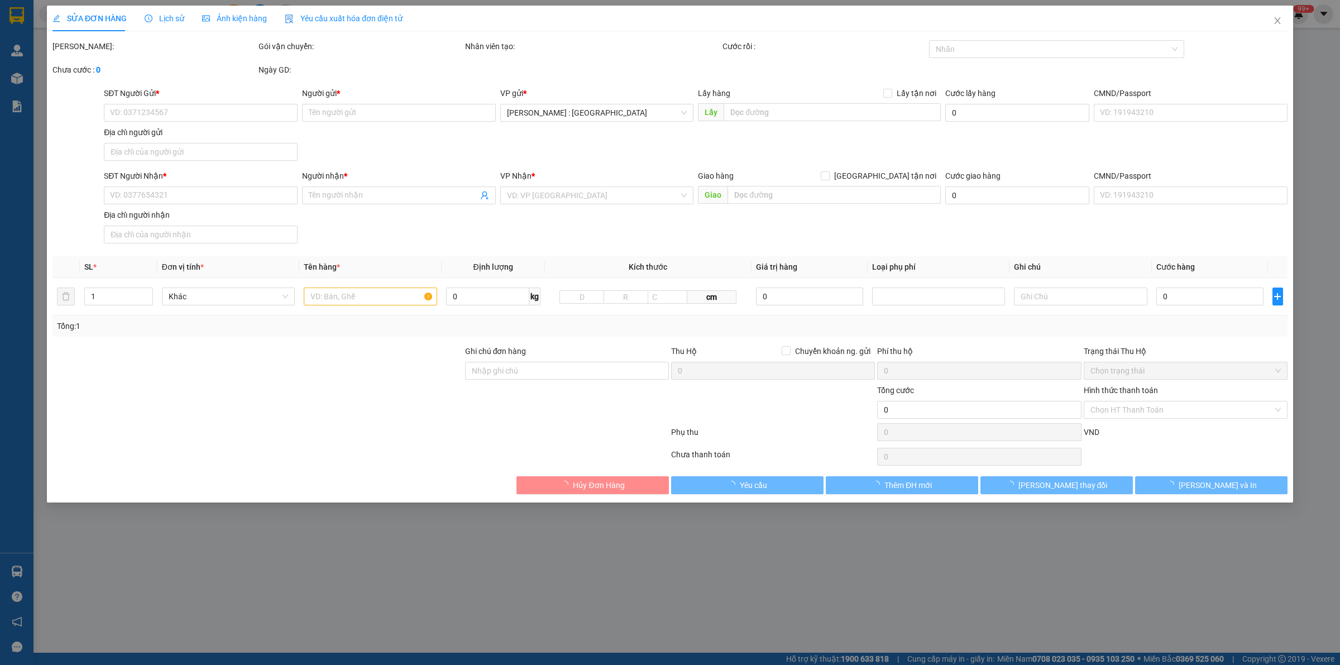
type input "0837196888"
type input "CTY [PERSON_NAME]"
type input "0902813788"
type input "nguyên"
checkbox input "true"
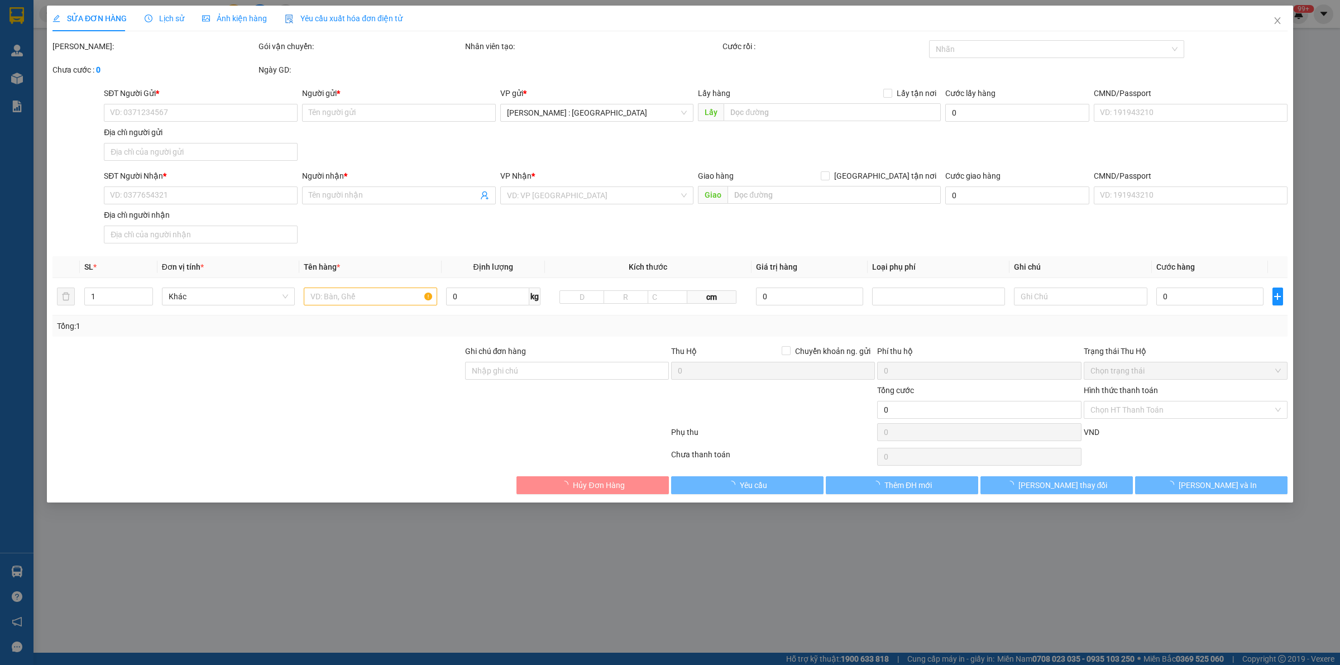
type input "[STREET_ADDRESS][PERSON_NAME]"
type input "nhận nguyên kiện,giao nguyên kiện,bể vỡ k đền"
type input "310.000"
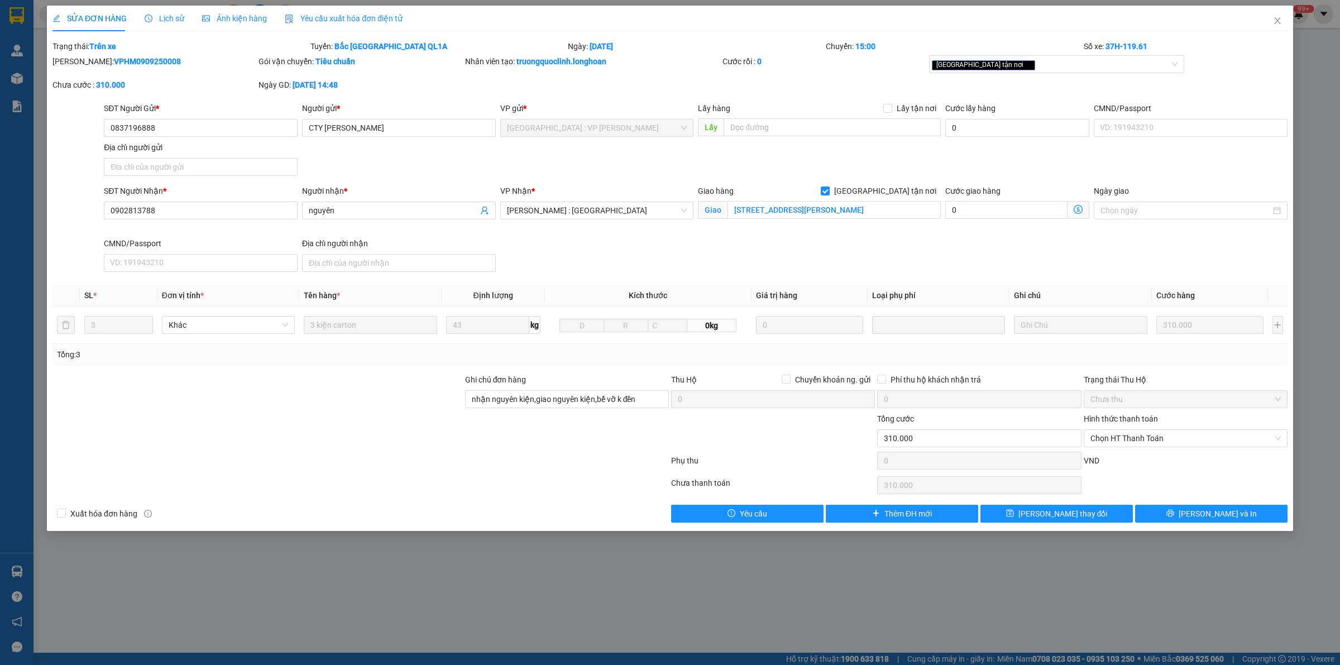
click at [168, 12] on div "Lịch sử" at bounding box center [165, 18] width 40 height 12
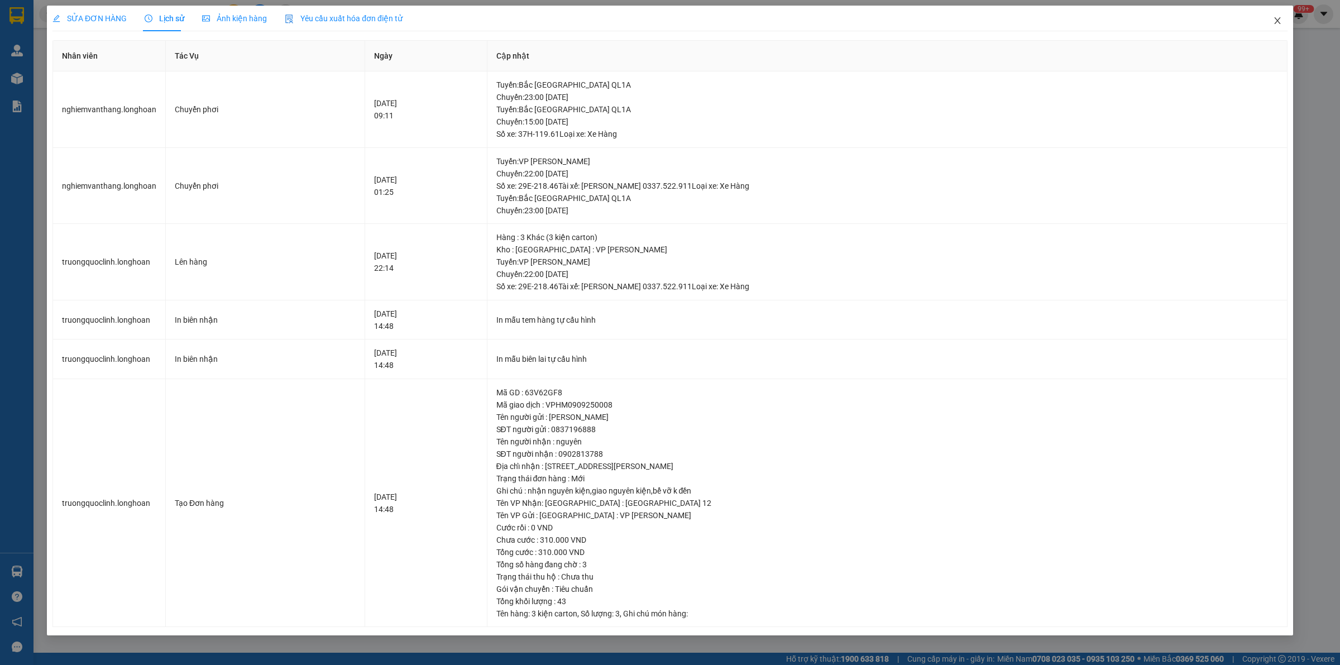
click at [1279, 12] on span "Close" at bounding box center [1276, 21] width 31 height 31
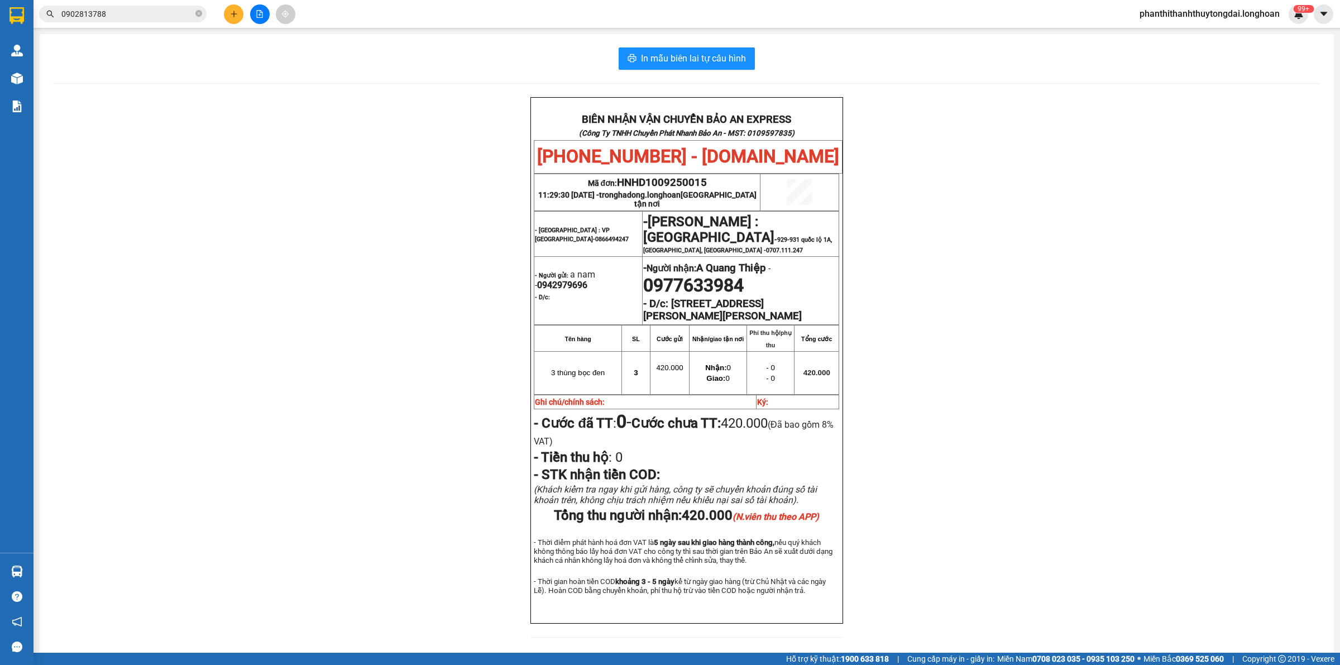
scroll to position [37, 0]
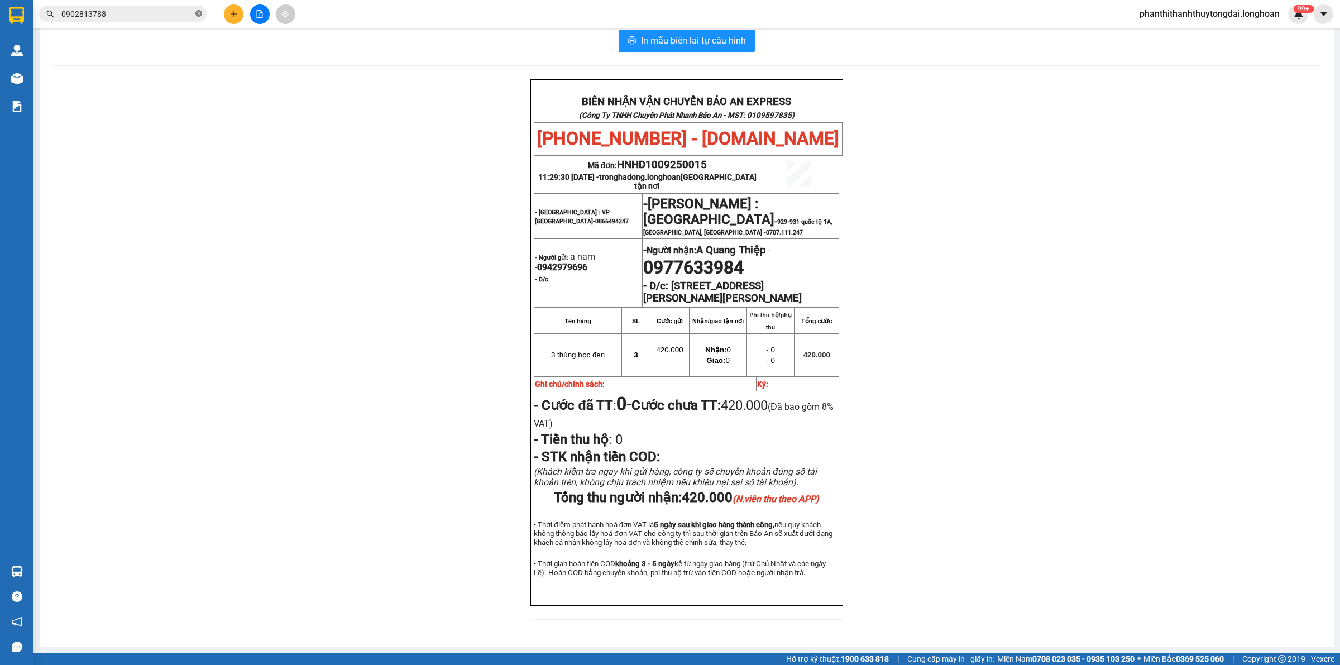
click at [199, 13] on icon "close-circle" at bounding box center [198, 13] width 7 height 7
paste input "0918903619"
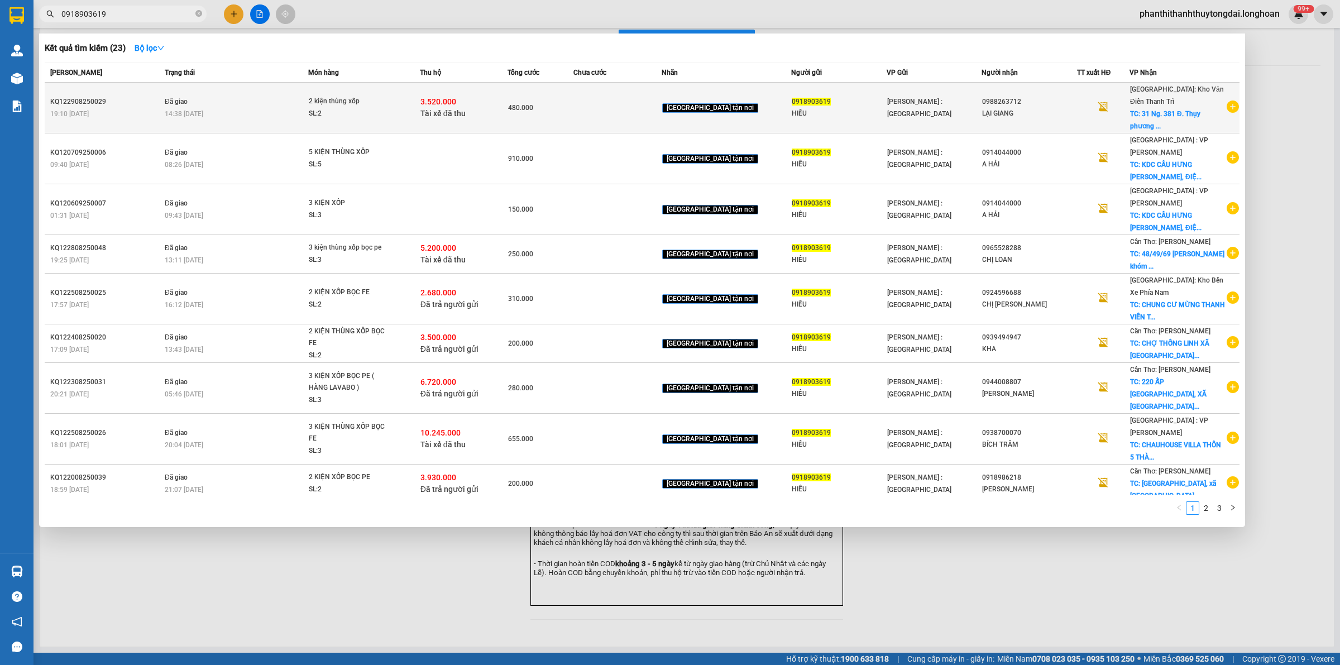
type input "0918903619"
click at [268, 111] on div "14:38 [DATE]" at bounding box center [236, 114] width 143 height 12
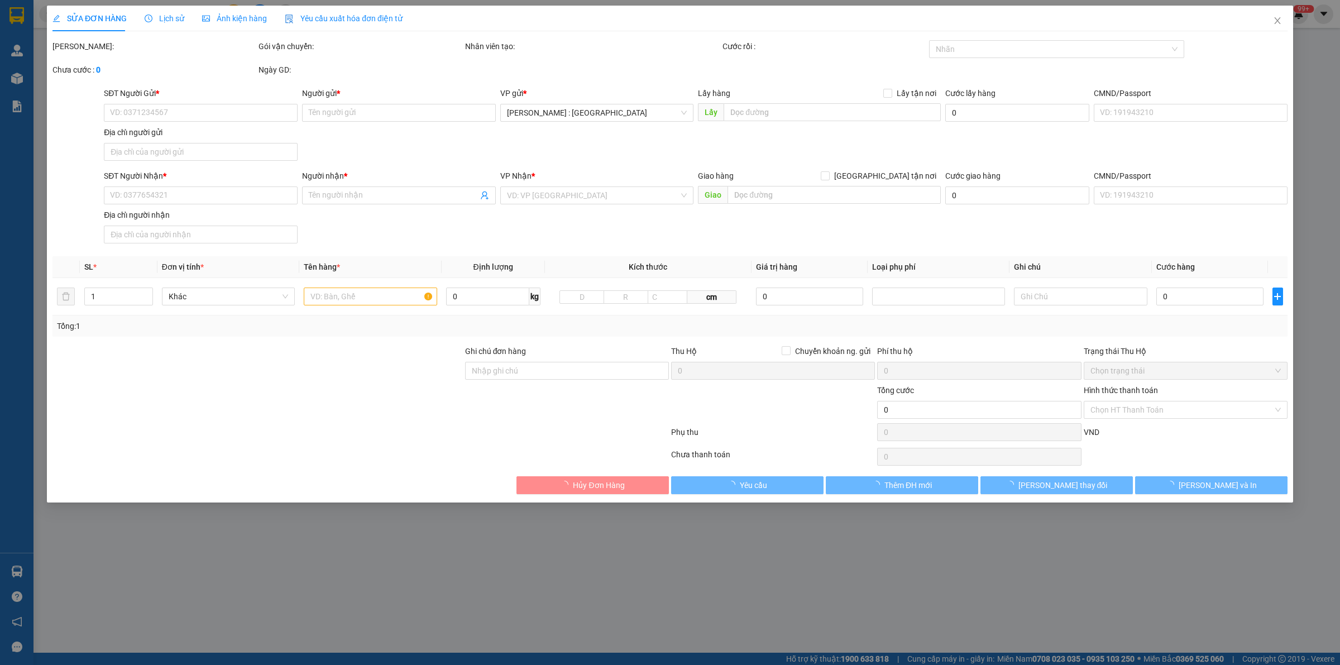
type input "0918903619"
type input "HIẾU"
type input "0988263712"
type input "LẠI GIANG"
checkbox input "true"
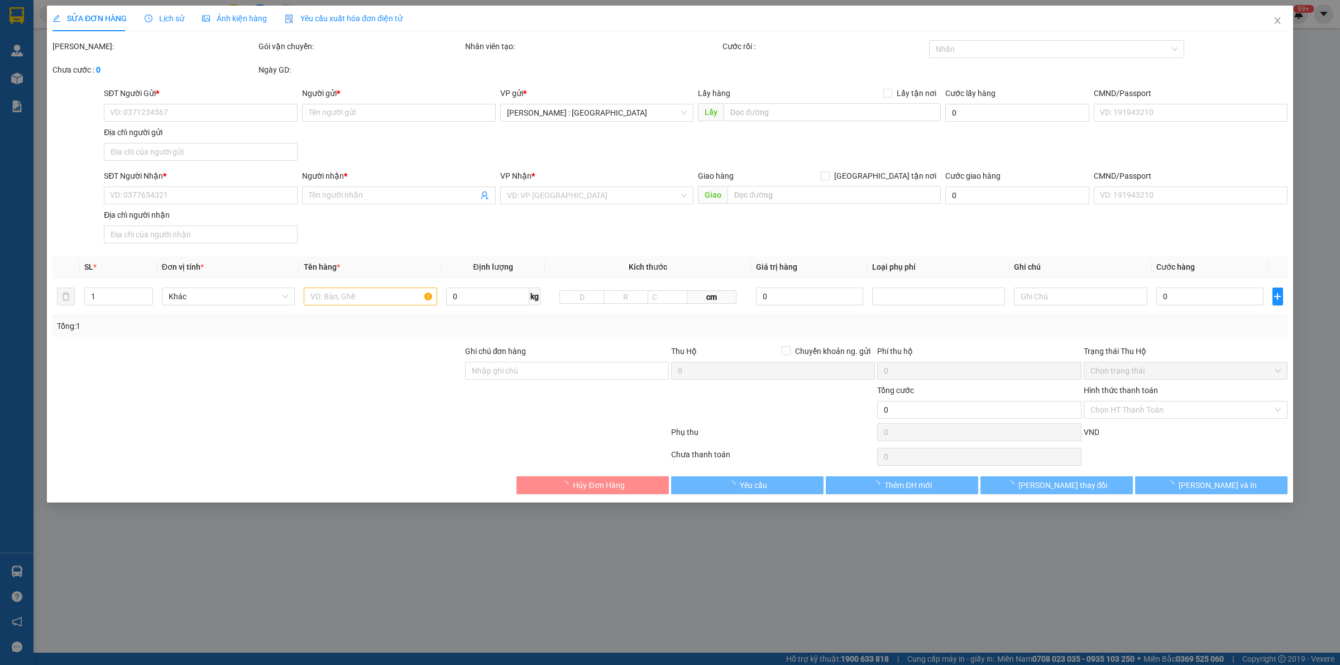
type input "31 Ng. 381 Đ. Thụy phương làng [GEOGRAPHIC_DATA], [GEOGRAPHIC_DATA], [GEOGRAPHI…"
type input "HÀNG DỄ VỠ"
checkbox input "true"
type input "3.520.000"
type input "20.000"
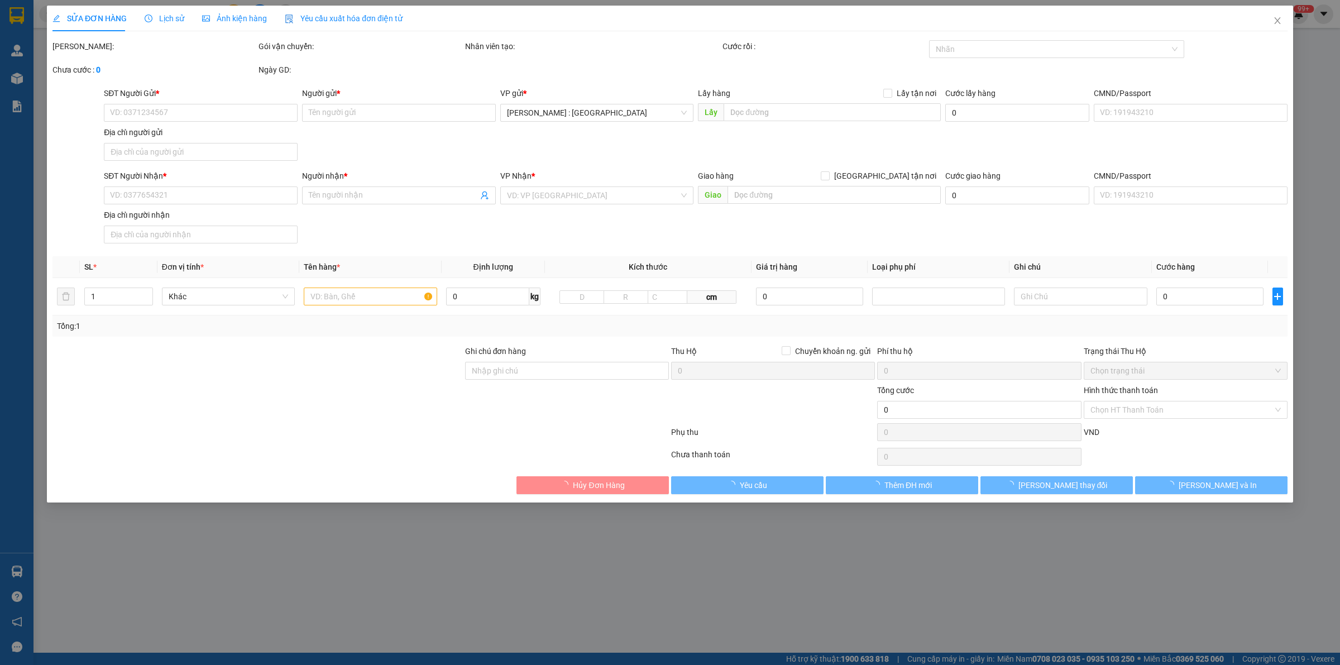
type input "480.000"
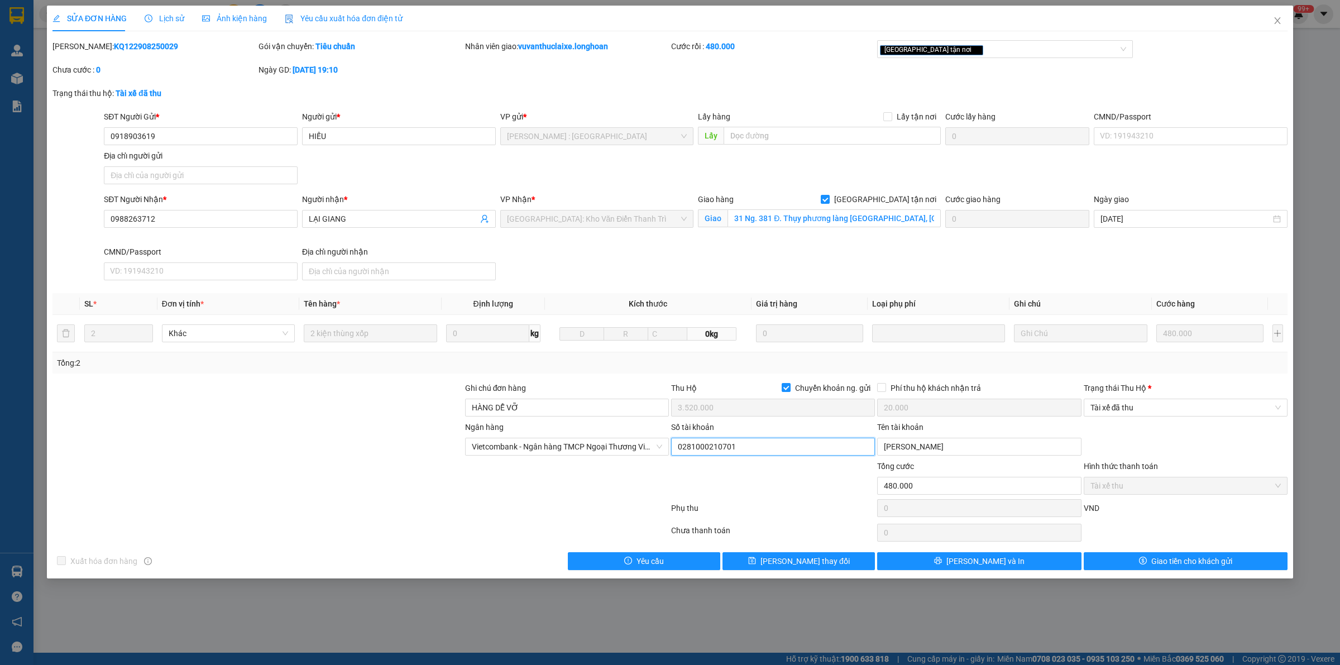
click at [745, 453] on input "0281000210701" at bounding box center [773, 447] width 204 height 18
click at [635, 445] on span "Vietcombank - Ngân hàng TMCP Ngoại Thương Việt Nam" at bounding box center [567, 446] width 190 height 17
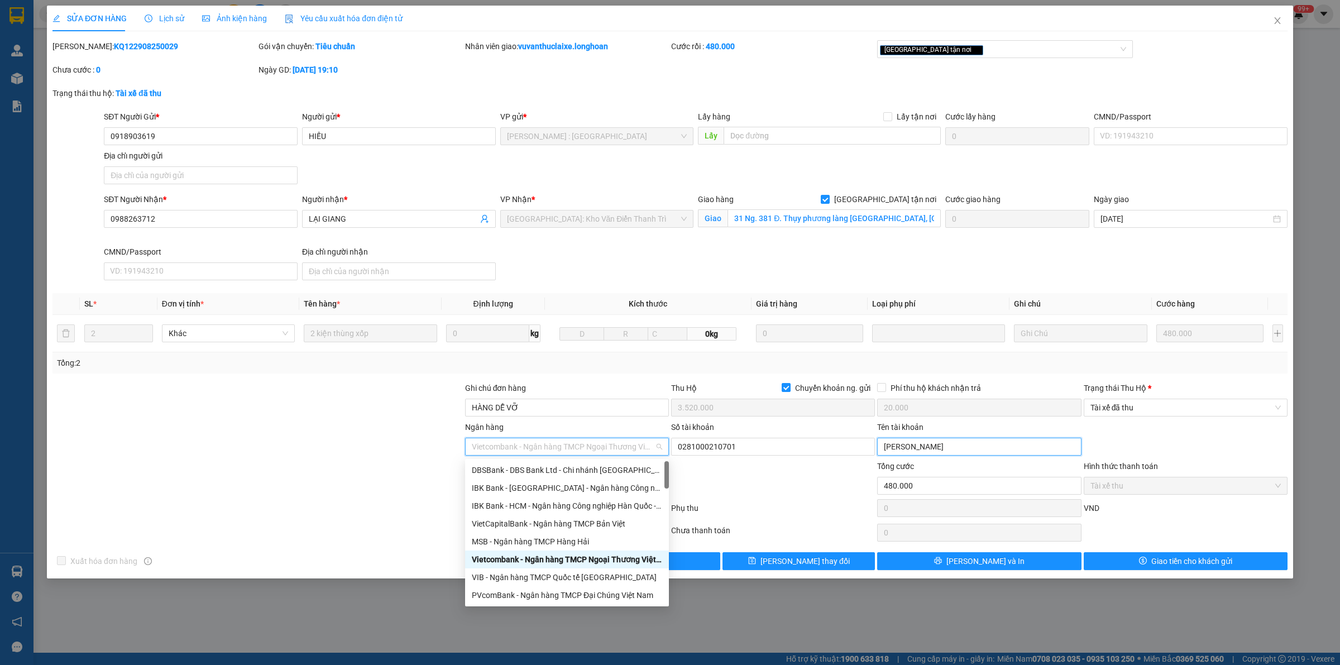
click at [942, 452] on input "[PERSON_NAME]" at bounding box center [979, 447] width 204 height 18
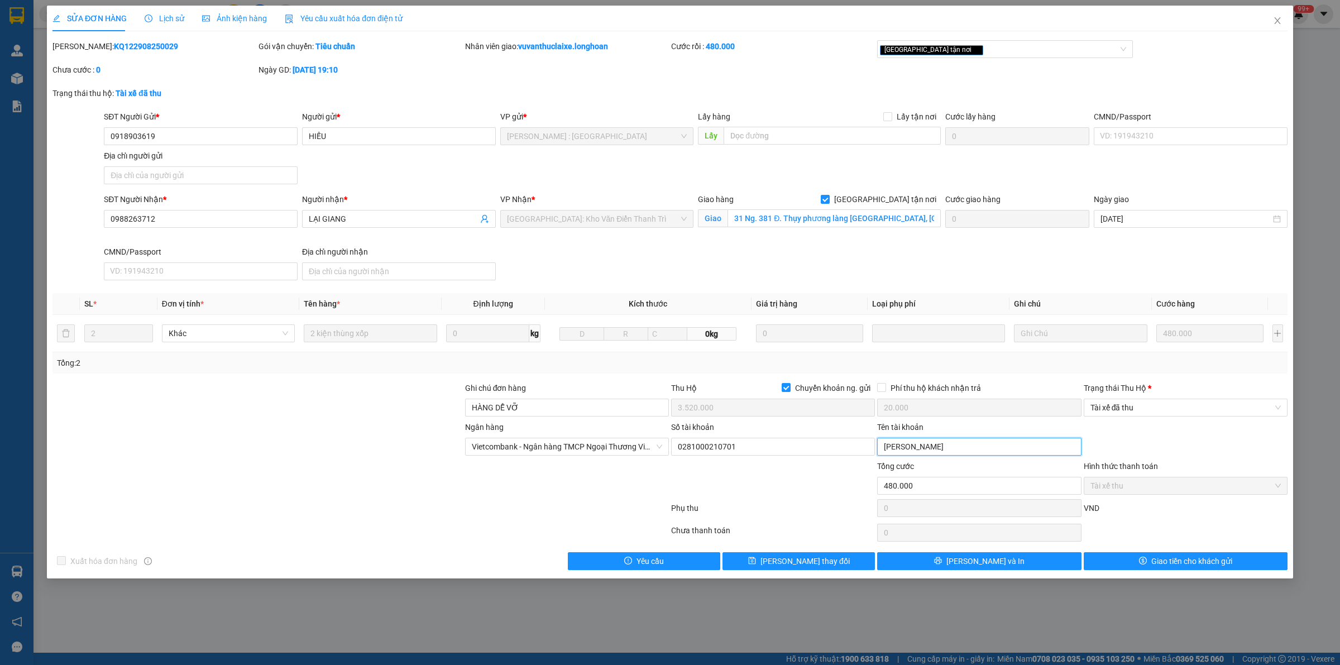
click at [942, 452] on input "[PERSON_NAME]" at bounding box center [979, 447] width 204 height 18
click at [1274, 20] on icon "close" at bounding box center [1277, 20] width 9 height 9
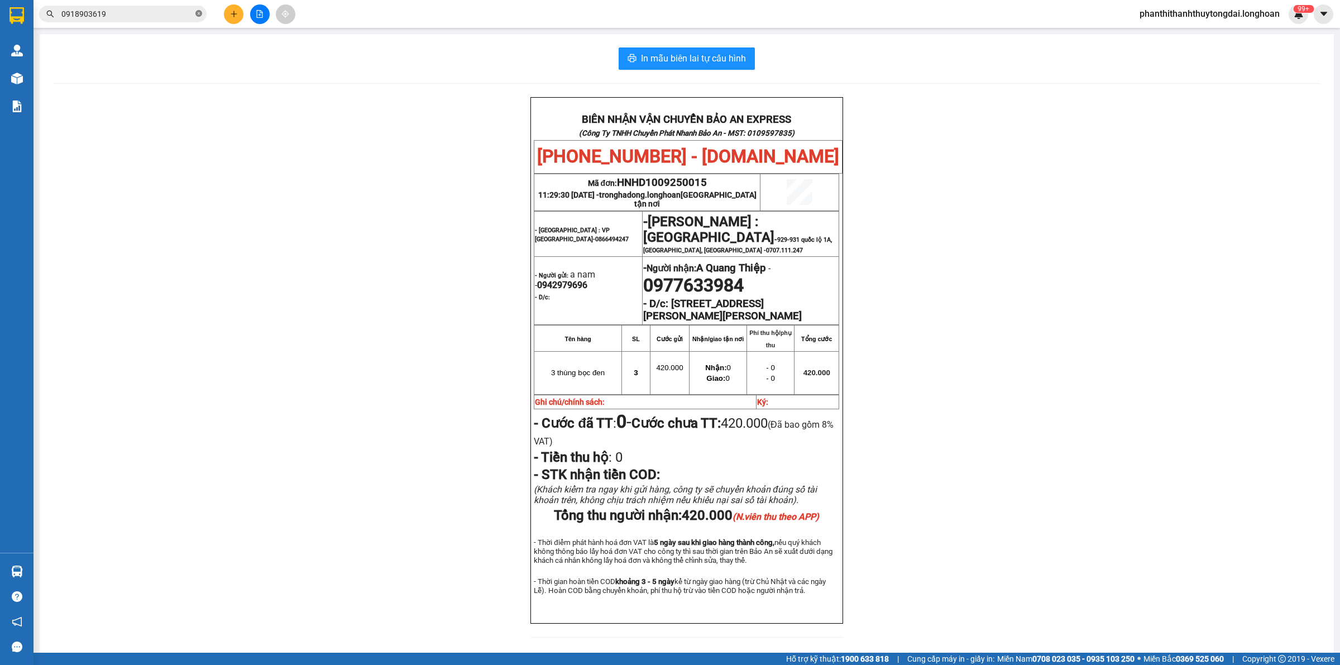
click at [196, 15] on icon "close-circle" at bounding box center [198, 13] width 7 height 7
paste input "0976522691"
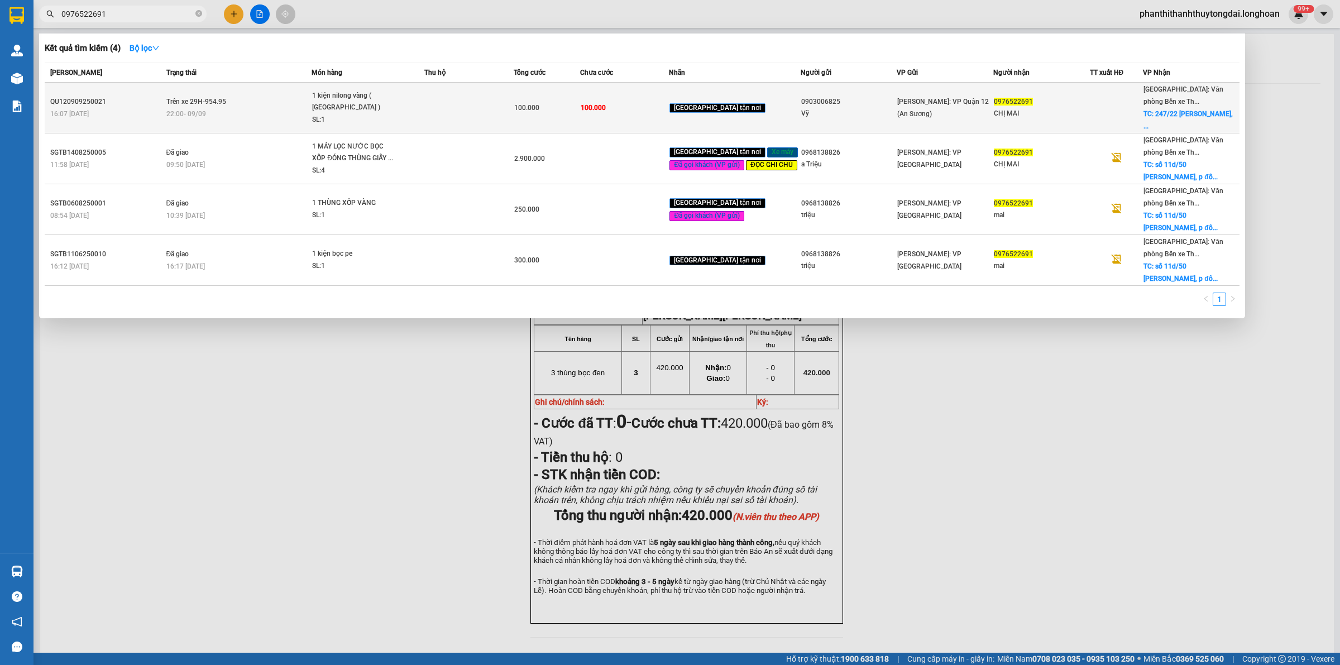
type input "0976522691"
click at [467, 114] on td at bounding box center [468, 108] width 89 height 51
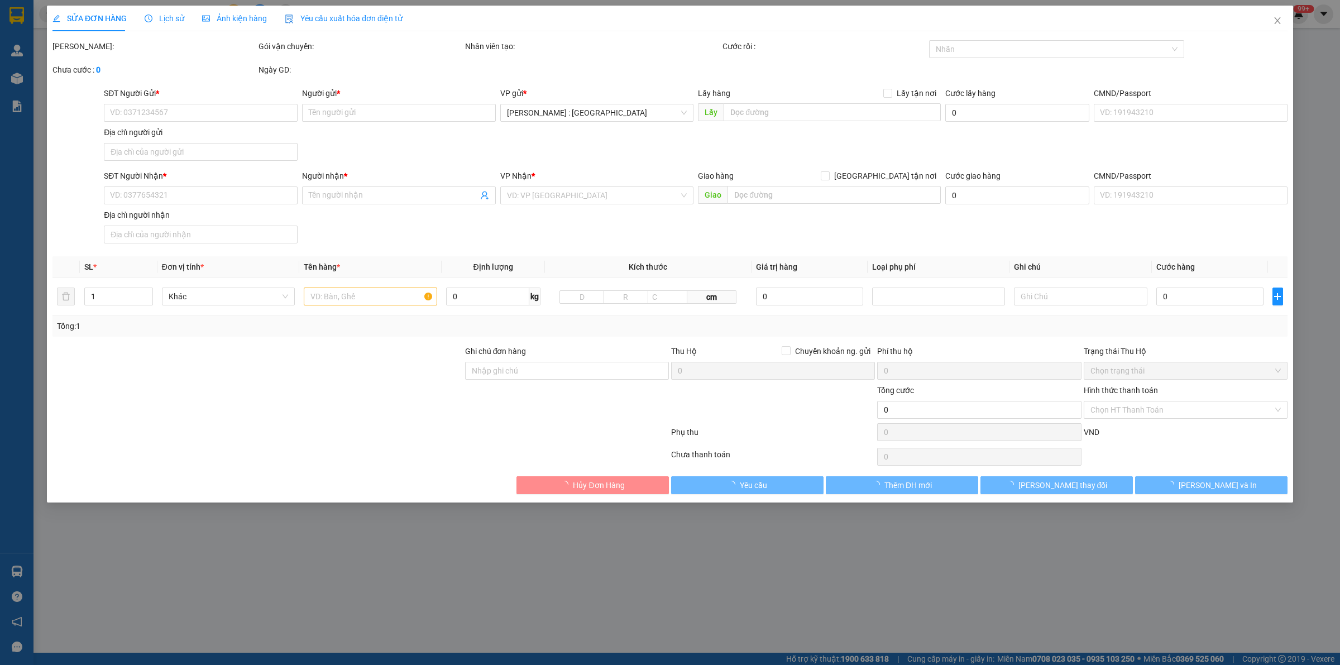
type input "0903006825"
type input "Vỹ"
type input "0976522691"
type input "CHỊ MAI"
checkbox input "true"
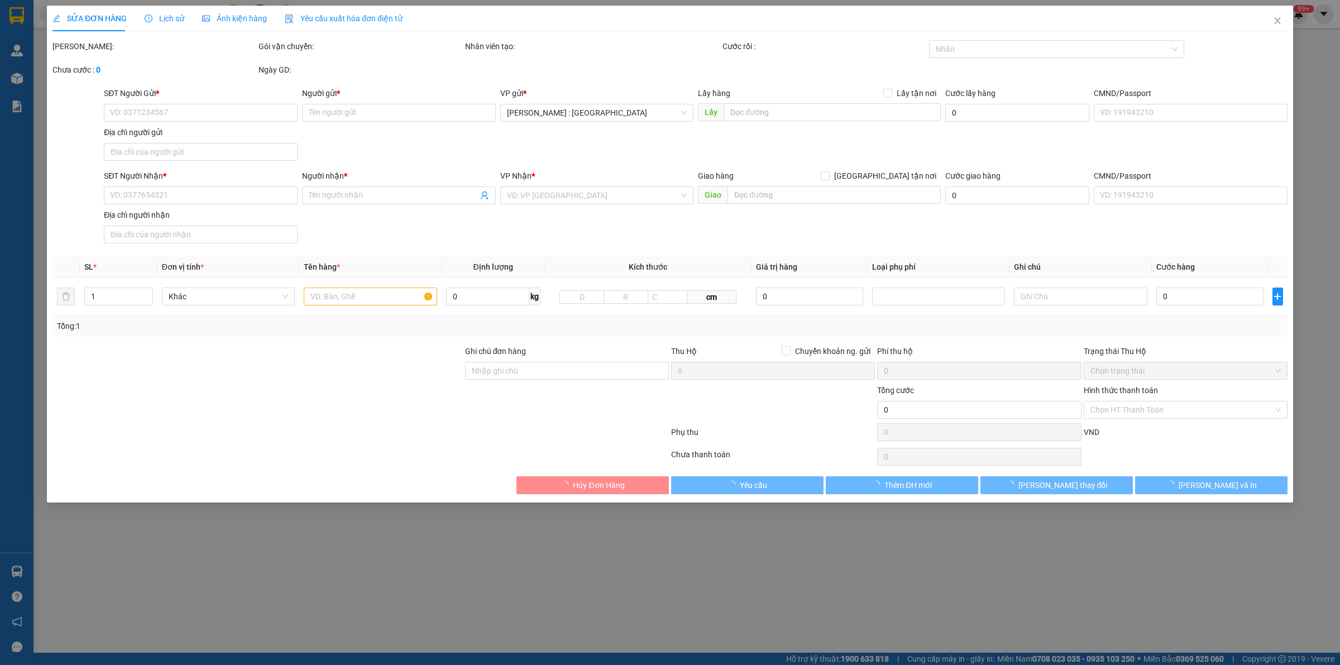
type input "247/22 [PERSON_NAME], [PERSON_NAME], [GEOGRAPHIC_DATA]"
type input "nhận theo kiện - hư hỏng ko chịu trách nhiệm"
type input "100.000"
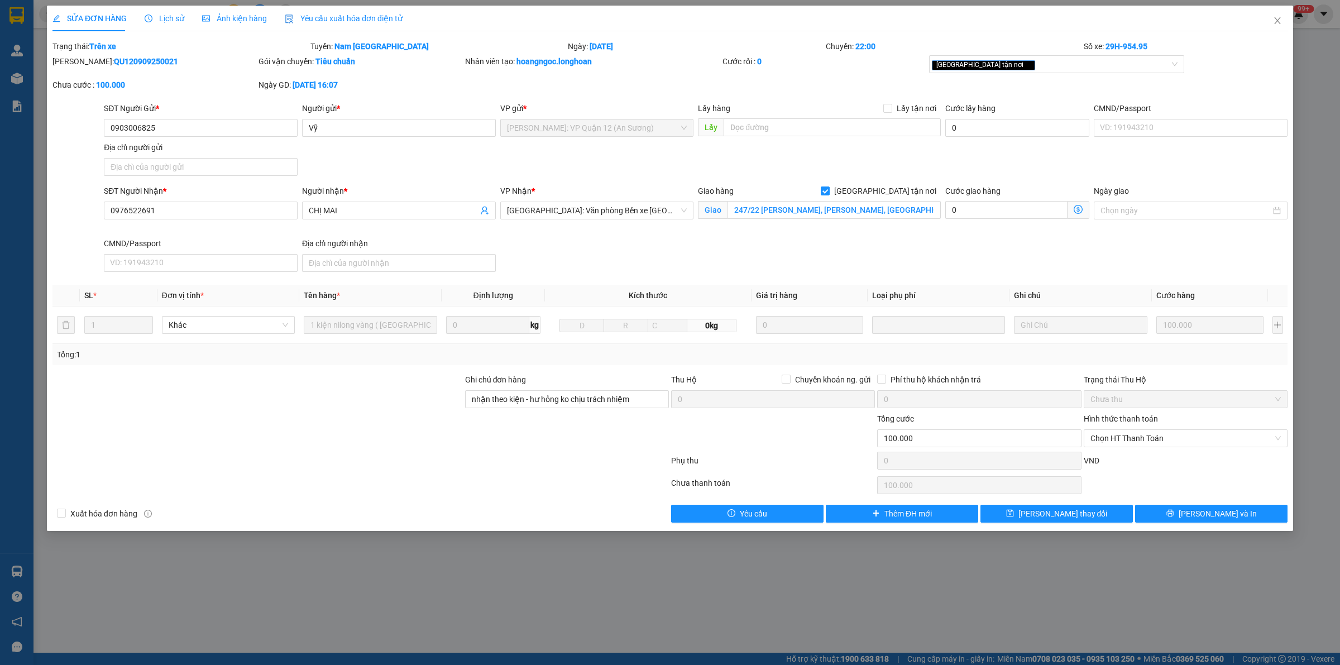
click at [165, 16] on span "Lịch sử" at bounding box center [165, 18] width 40 height 9
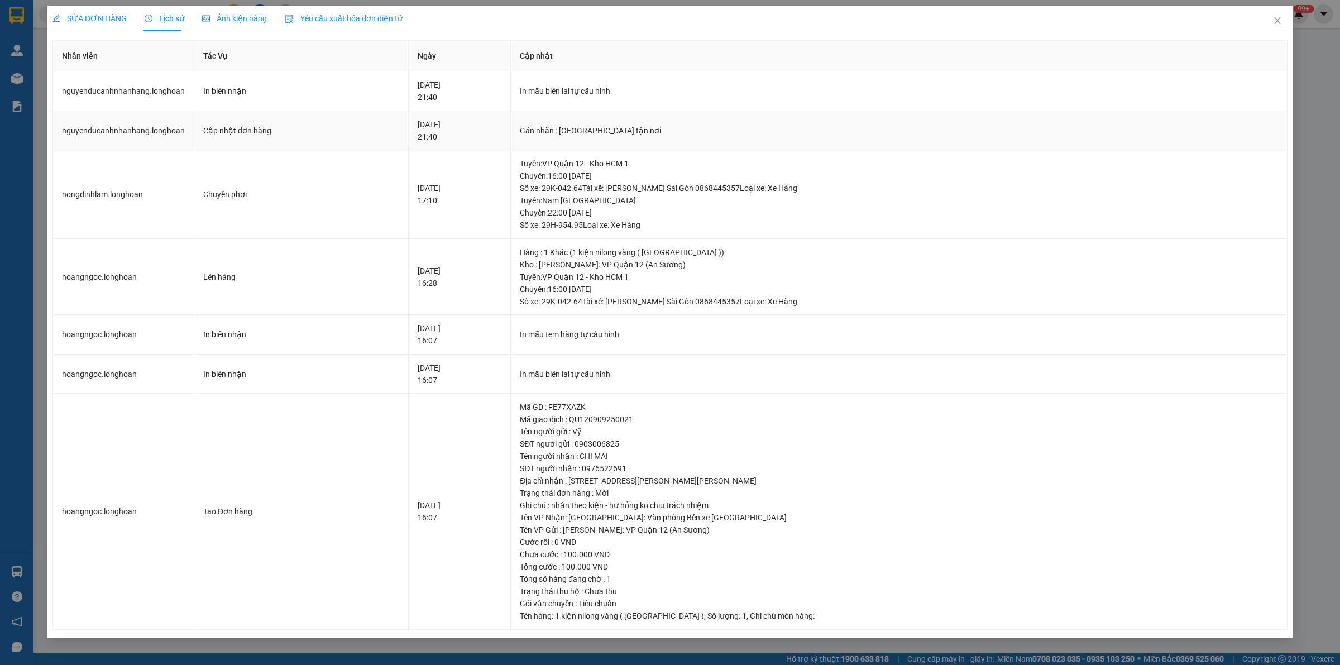
click at [1089, 123] on td "Gán nhãn : [GEOGRAPHIC_DATA] tận nơi" at bounding box center [899, 131] width 776 height 40
click at [1000, 98] on td "In mẫu biên lai tự cấu hình" at bounding box center [899, 91] width 776 height 40
click at [80, 17] on span "SỬA ĐƠN HÀNG" at bounding box center [89, 18] width 74 height 9
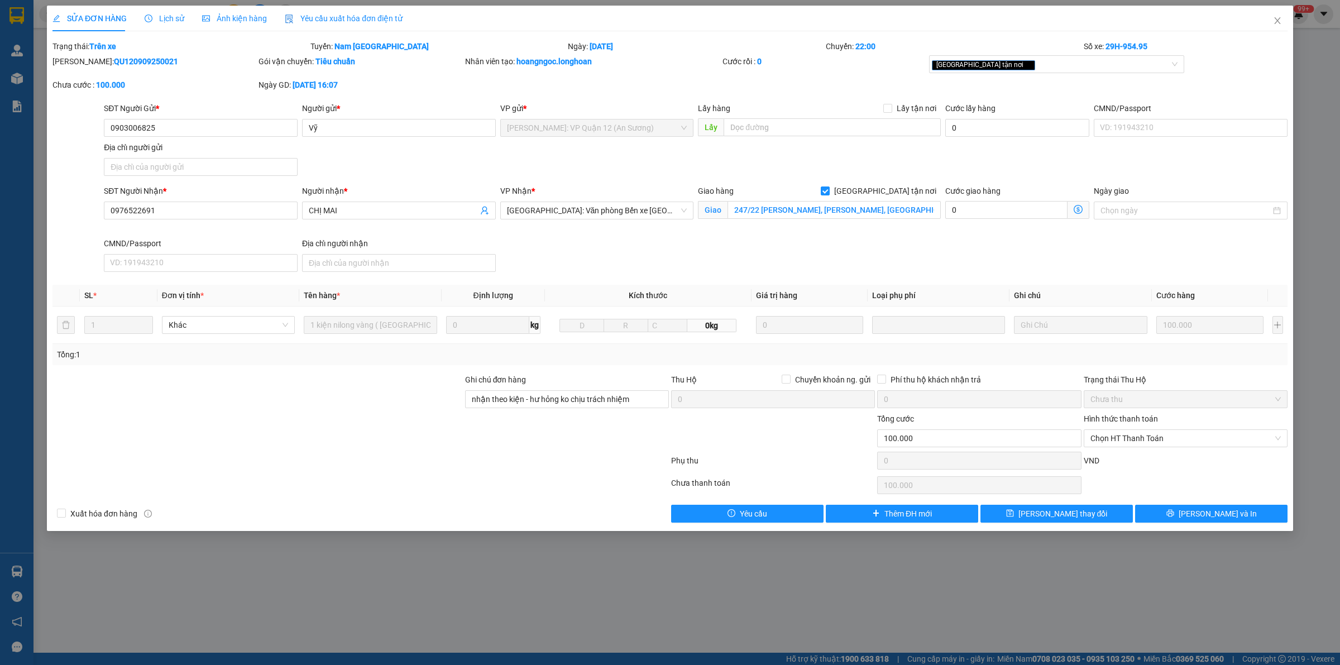
click at [1063, 587] on div "SỬA ĐƠN HÀNG Lịch sử Ảnh kiện hàng Yêu cầu xuất hóa đơn điện tử Total Paid Fee …" at bounding box center [670, 332] width 1340 height 665
click at [1169, 519] on button "[PERSON_NAME] và In" at bounding box center [1211, 514] width 152 height 18
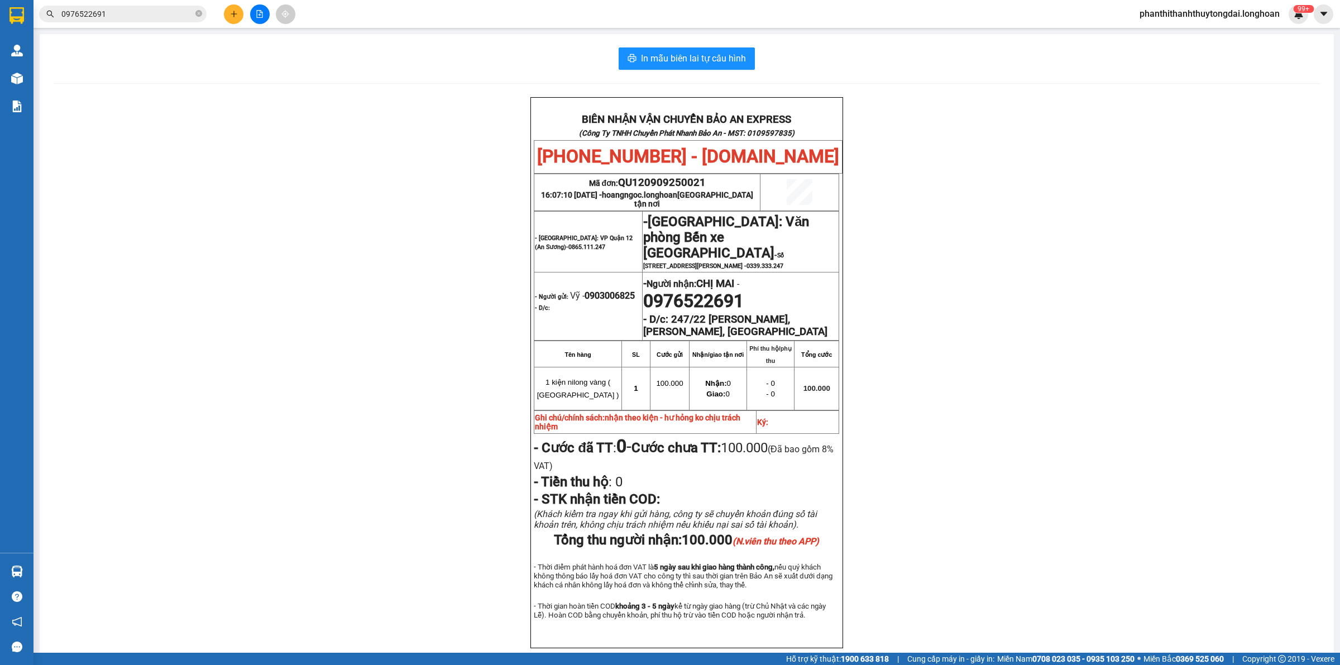
click at [152, 18] on input "0976522691" at bounding box center [127, 14] width 132 height 12
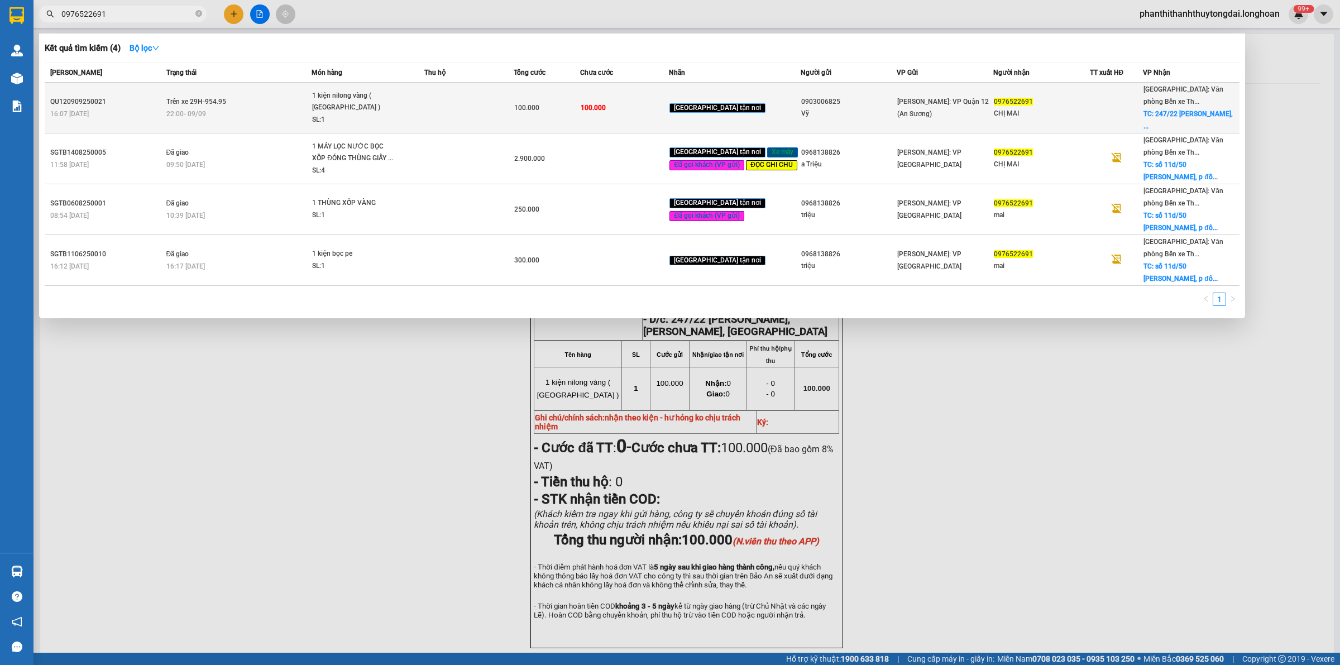
click at [269, 109] on div "22:00 [DATE]" at bounding box center [238, 114] width 145 height 12
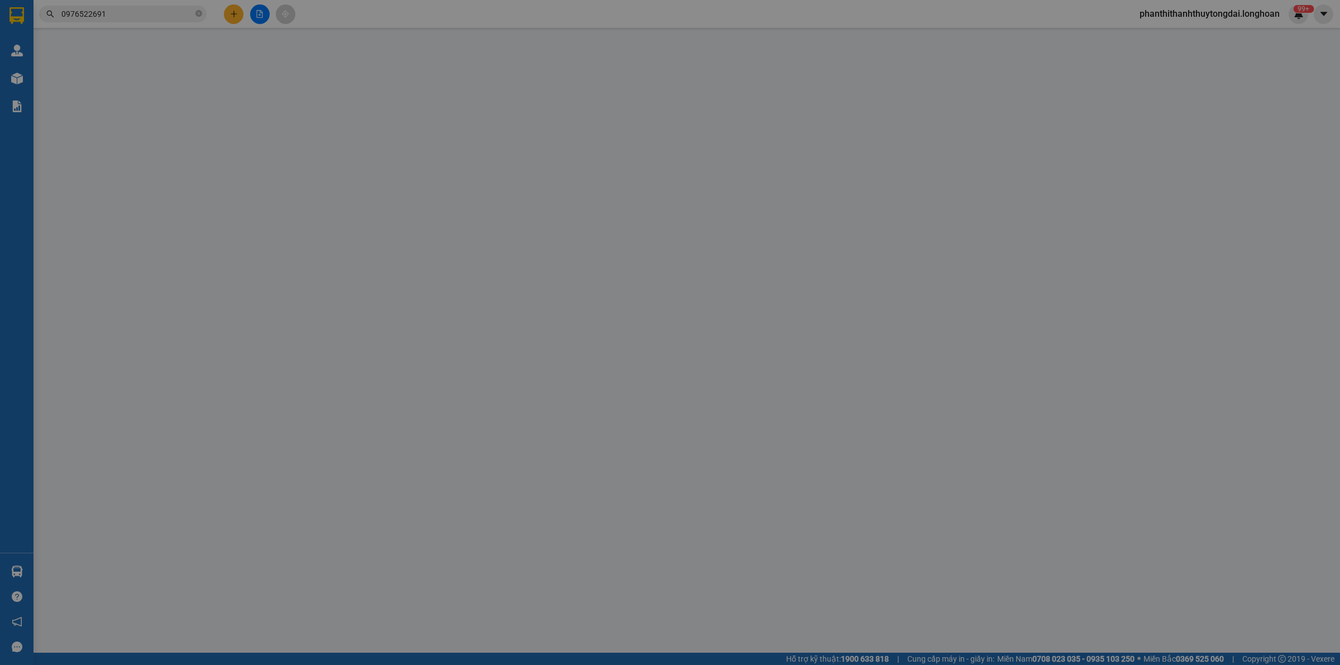
type input "0903006825"
type input "Vỹ"
type input "0976522691"
type input "CHỊ MAI"
checkbox input "true"
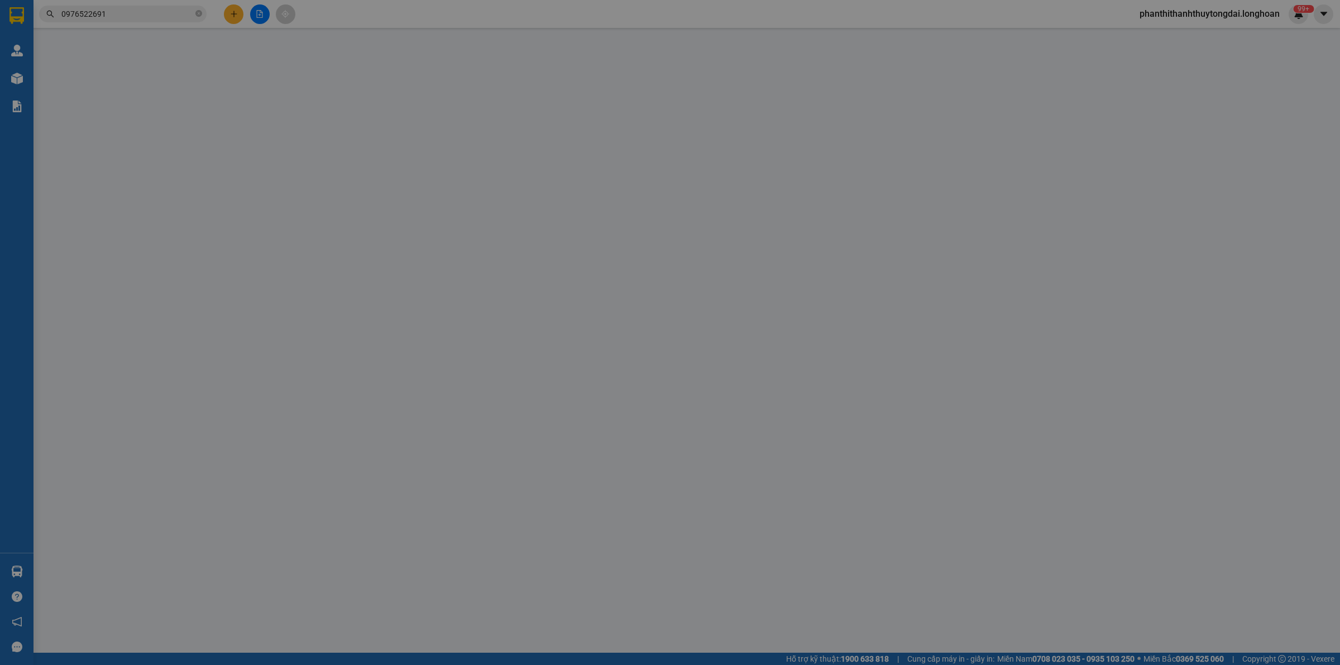
type input "247/22 [PERSON_NAME], [PERSON_NAME], [GEOGRAPHIC_DATA]"
type input "nhận theo kiện - hư hỏng ko chịu trách nhiệm"
type input "100.000"
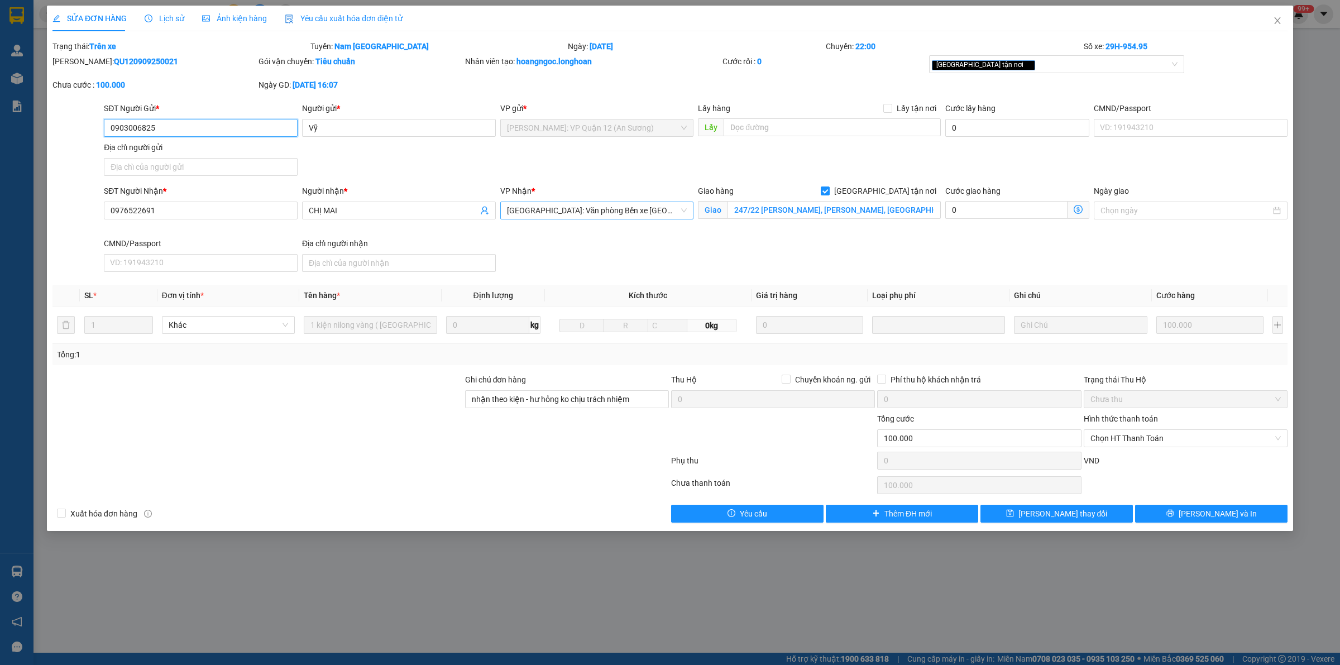
click at [664, 212] on span "[GEOGRAPHIC_DATA]: Văn phòng Bến xe [GEOGRAPHIC_DATA]" at bounding box center [597, 210] width 180 height 17
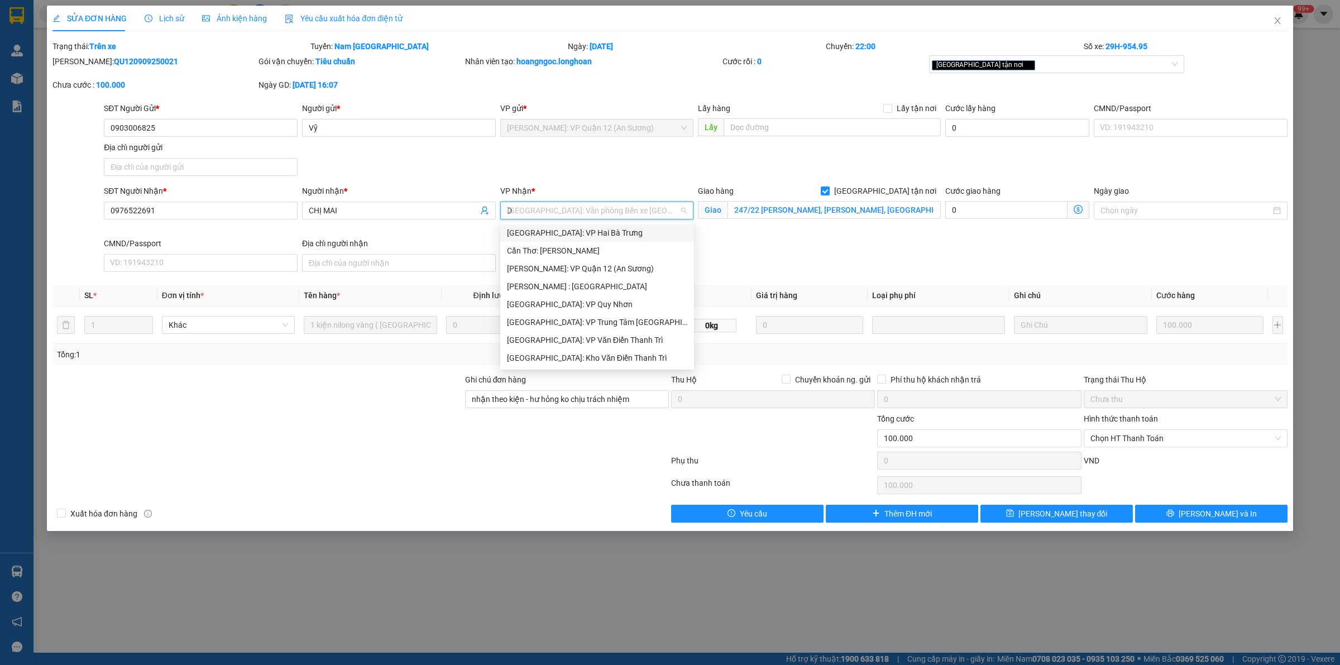
scroll to position [188, 0]
type input "D"
type input "Đ"
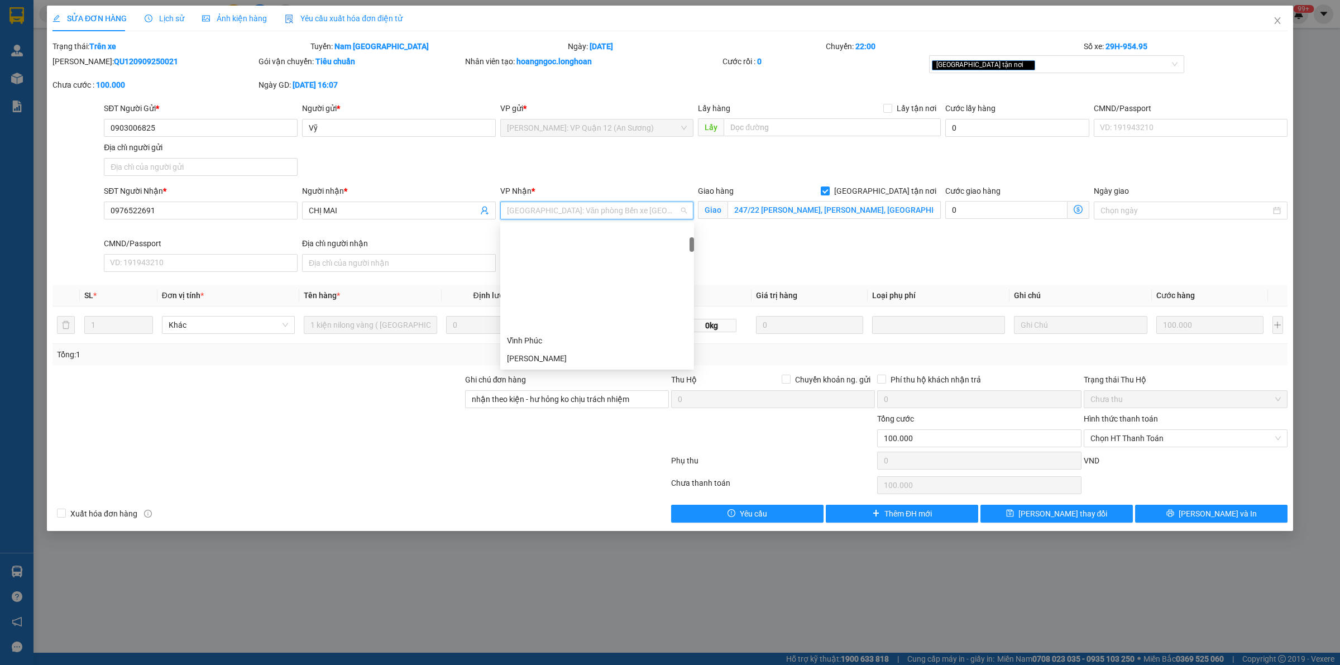
scroll to position [124, 0]
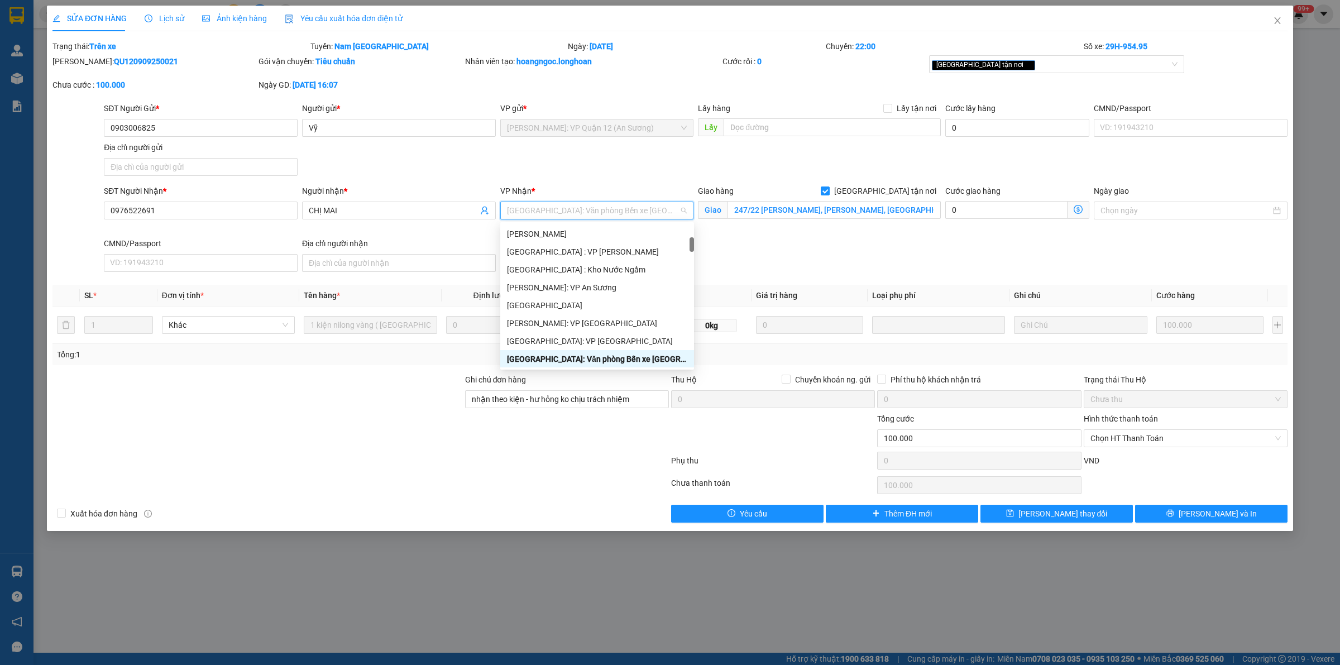
click at [654, 153] on div "SĐT Người Gửi * 0903006825 Người gửi * Vỹ VP gửi * [GEOGRAPHIC_DATA]: VP [GEOGR…" at bounding box center [696, 141] width 1188 height 78
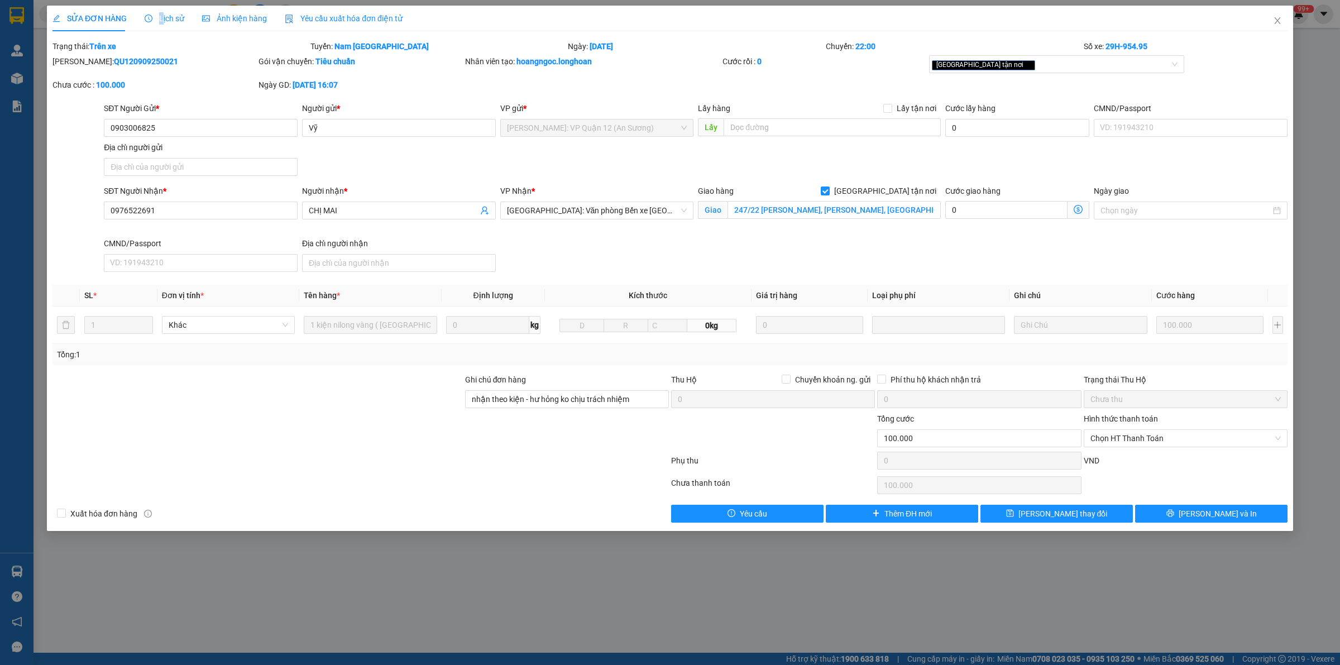
click at [160, 1] on div "SỬA ĐƠN HÀNG Lịch sử Ảnh kiện hàng Yêu cầu xuất hóa đơn điện tử Total Paid Fee …" at bounding box center [670, 332] width 1340 height 665
click at [157, 12] on div "Lịch sử" at bounding box center [165, 18] width 40 height 12
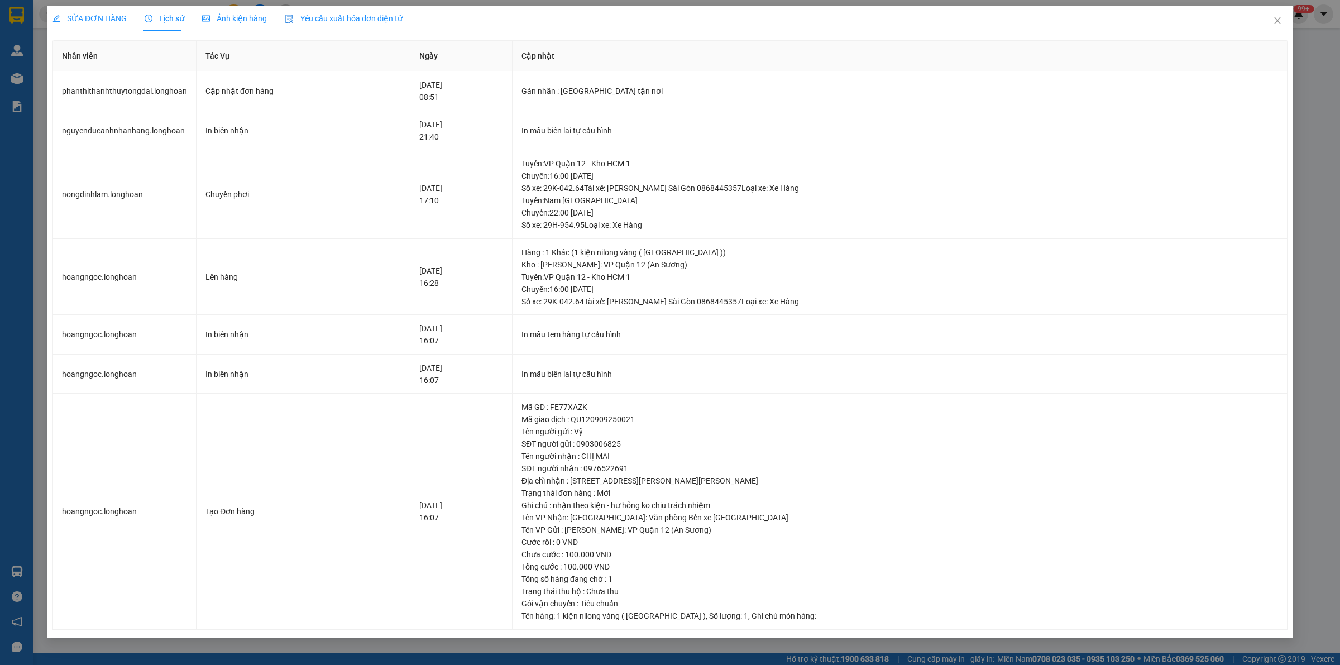
click at [85, 14] on span "SỬA ĐƠN HÀNG" at bounding box center [89, 18] width 74 height 9
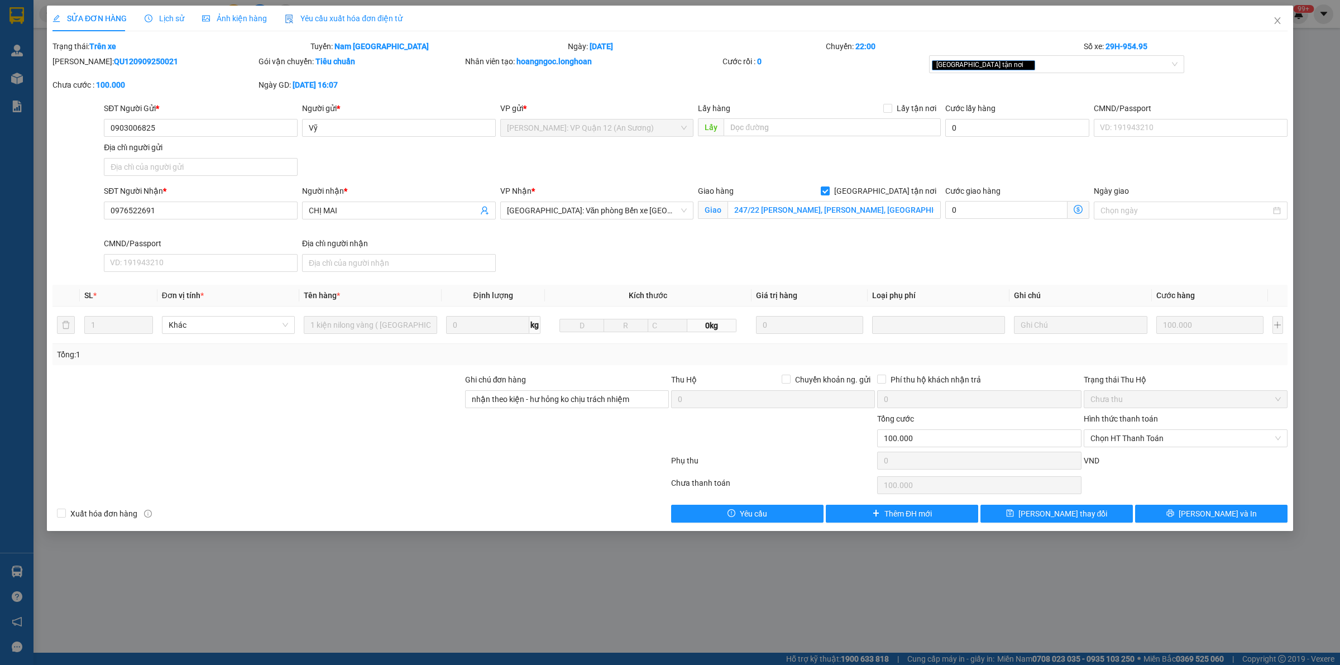
click at [550, 587] on div "SỬA ĐƠN HÀNG Lịch sử Ảnh kiện hàng Yêu cầu xuất hóa đơn điện tử Total Paid Fee …" at bounding box center [670, 332] width 1340 height 665
click at [550, 582] on div "SỬA ĐƠN HÀNG Lịch sử Ảnh kiện hàng Yêu cầu xuất hóa đơn điện tử Total Paid Fee …" at bounding box center [670, 332] width 1340 height 665
click at [1289, 15] on span "Close" at bounding box center [1276, 21] width 31 height 31
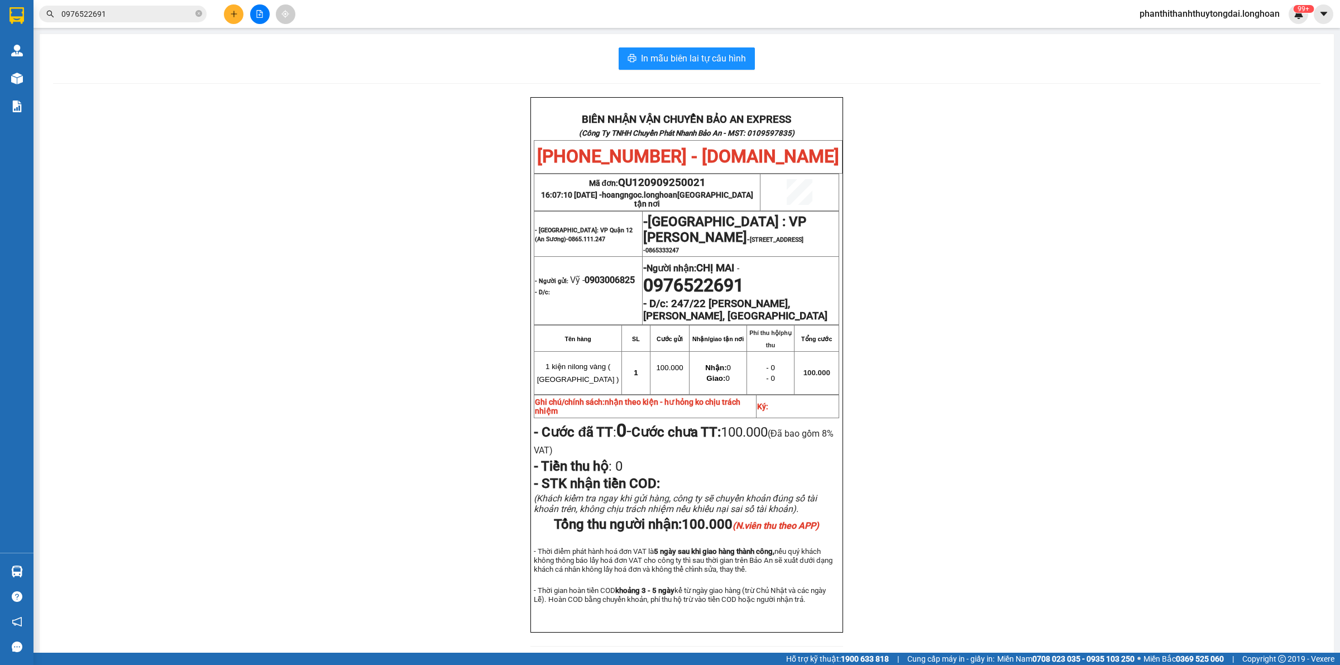
click at [238, 9] on button at bounding box center [234, 14] width 20 height 20
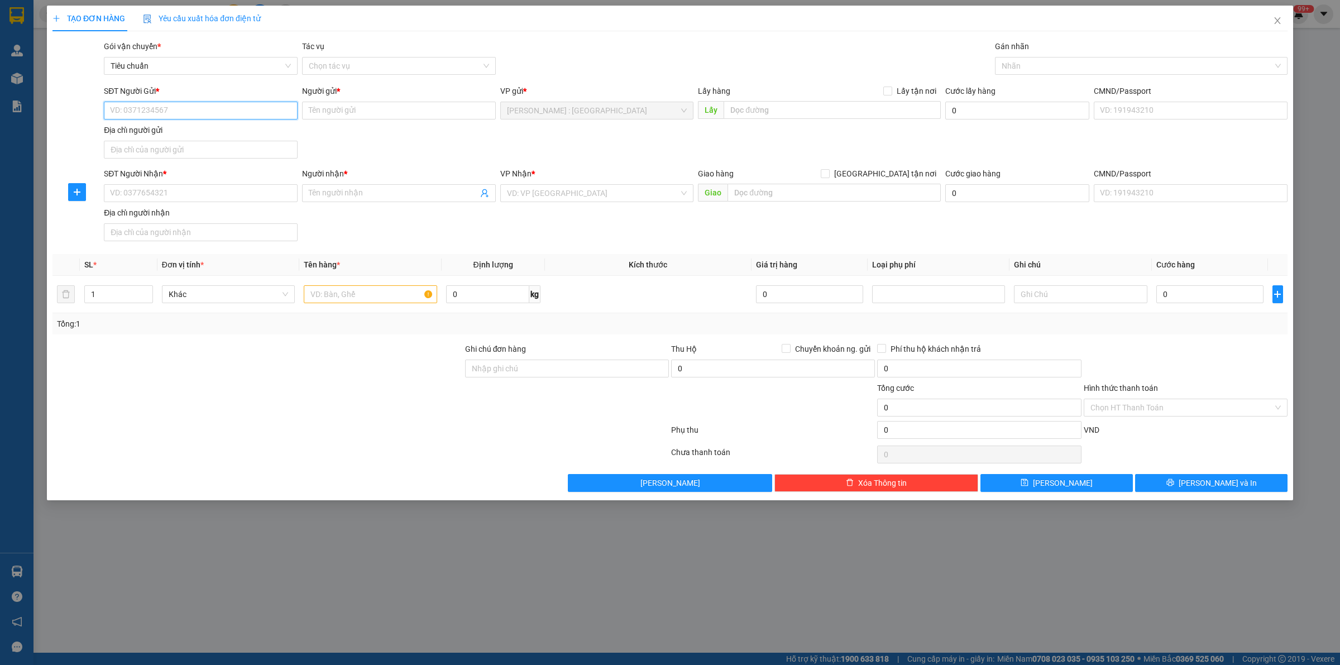
click at [212, 112] on input "SĐT Người Gửi *" at bounding box center [201, 111] width 194 height 18
paste input "0925167777"
type input "0925167777"
click at [223, 191] on input "SĐT Người Nhận *" at bounding box center [201, 193] width 194 height 18
paste input "0934213728"
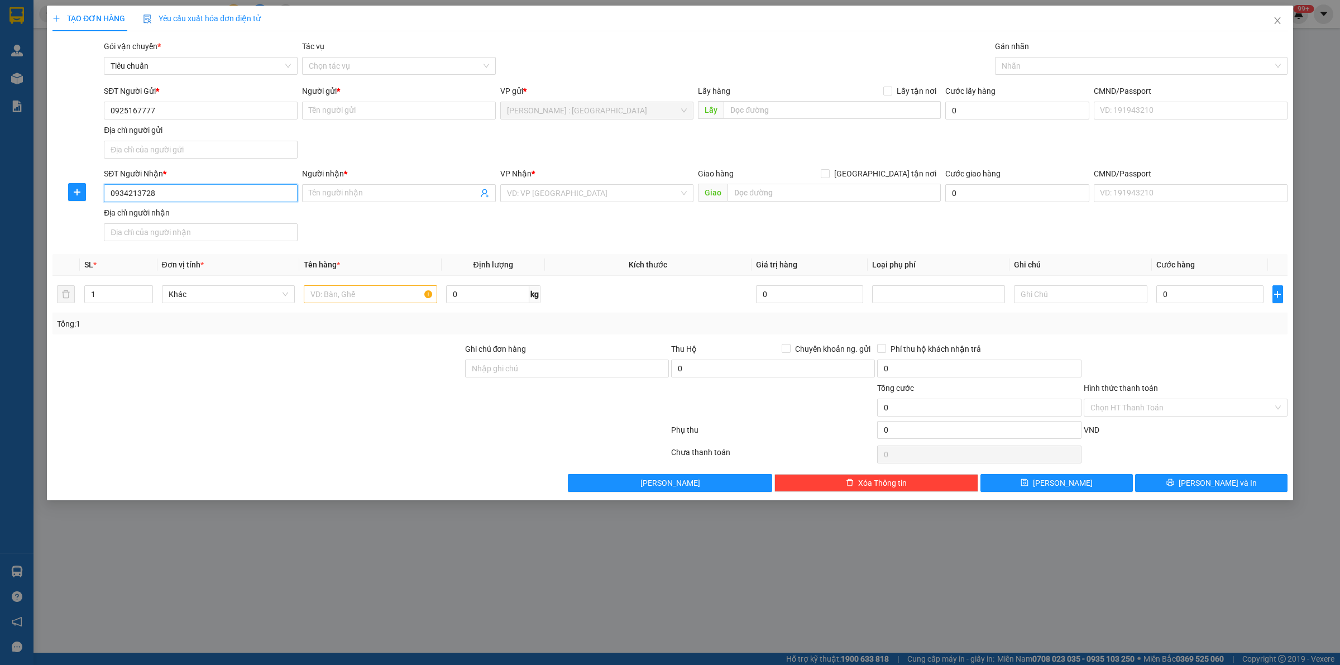
type input "0934213728"
click at [836, 105] on input "text" at bounding box center [831, 110] width 217 height 18
paste input "Chung cư Era Town, p. [GEOGRAPHIC_DATA], [GEOGRAPHIC_DATA], [GEOGRAPHIC_DATA]"
type input "Chung cư Era Town, p. [GEOGRAPHIC_DATA], [GEOGRAPHIC_DATA], [GEOGRAPHIC_DATA]"
click at [854, 191] on input "text" at bounding box center [833, 193] width 213 height 18
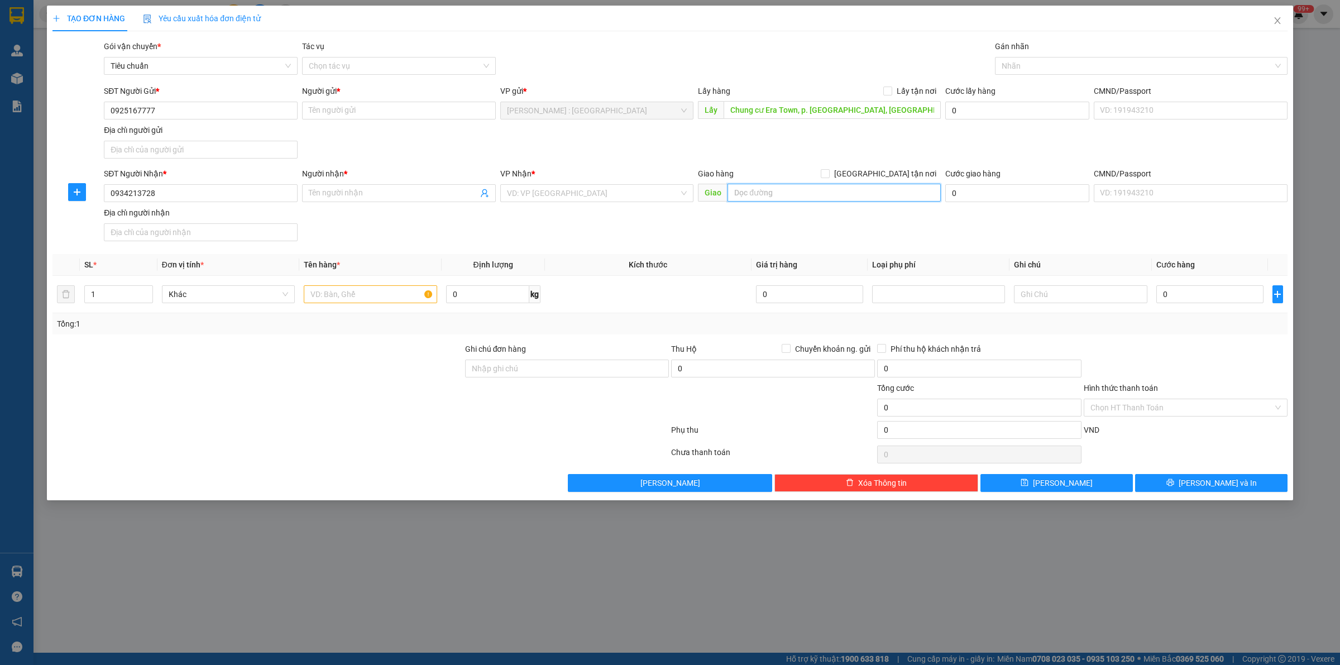
paste input "Số nhà 10 ngõ 88 [GEOGRAPHIC_DATA], [GEOGRAPHIC_DATA], [GEOGRAPHIC_DATA], [GEOG…"
type input "Số nhà 10 ngõ 88 [GEOGRAPHIC_DATA], [GEOGRAPHIC_DATA], [GEOGRAPHIC_DATA], [GEOG…"
click at [828, 176] on input "[GEOGRAPHIC_DATA] tận nơi" at bounding box center [824, 173] width 8 height 8
checkbox input "true"
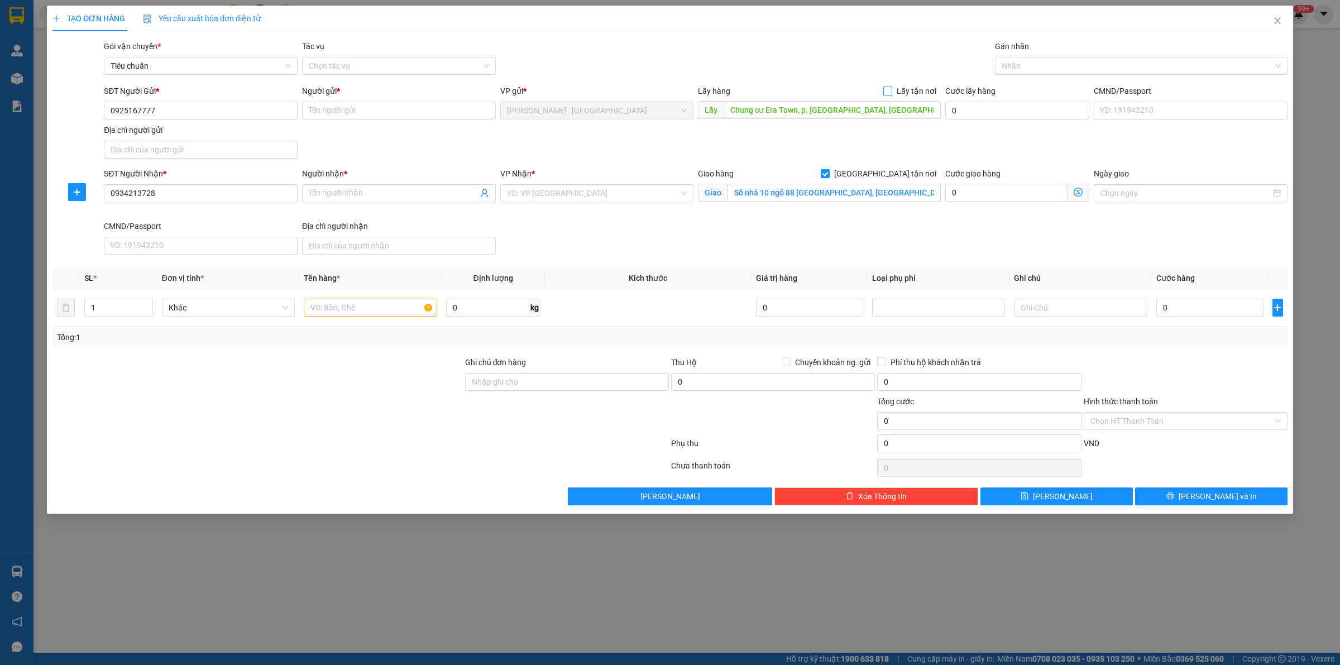
click at [885, 88] on input "Lấy tận nơi" at bounding box center [887, 91] width 8 height 8
checkbox input "true"
click at [1039, 70] on div at bounding box center [1135, 65] width 276 height 13
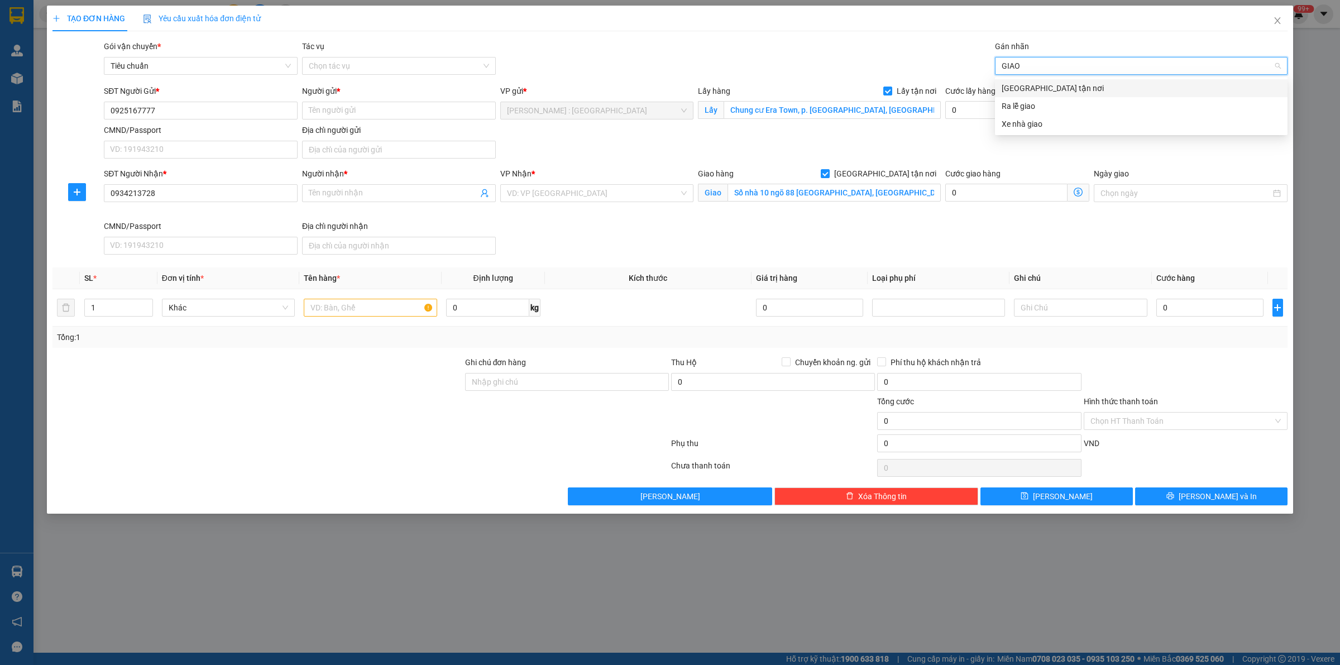
type input "GIAO"
click at [1014, 84] on div "[GEOGRAPHIC_DATA] tận nơi" at bounding box center [1140, 88] width 279 height 12
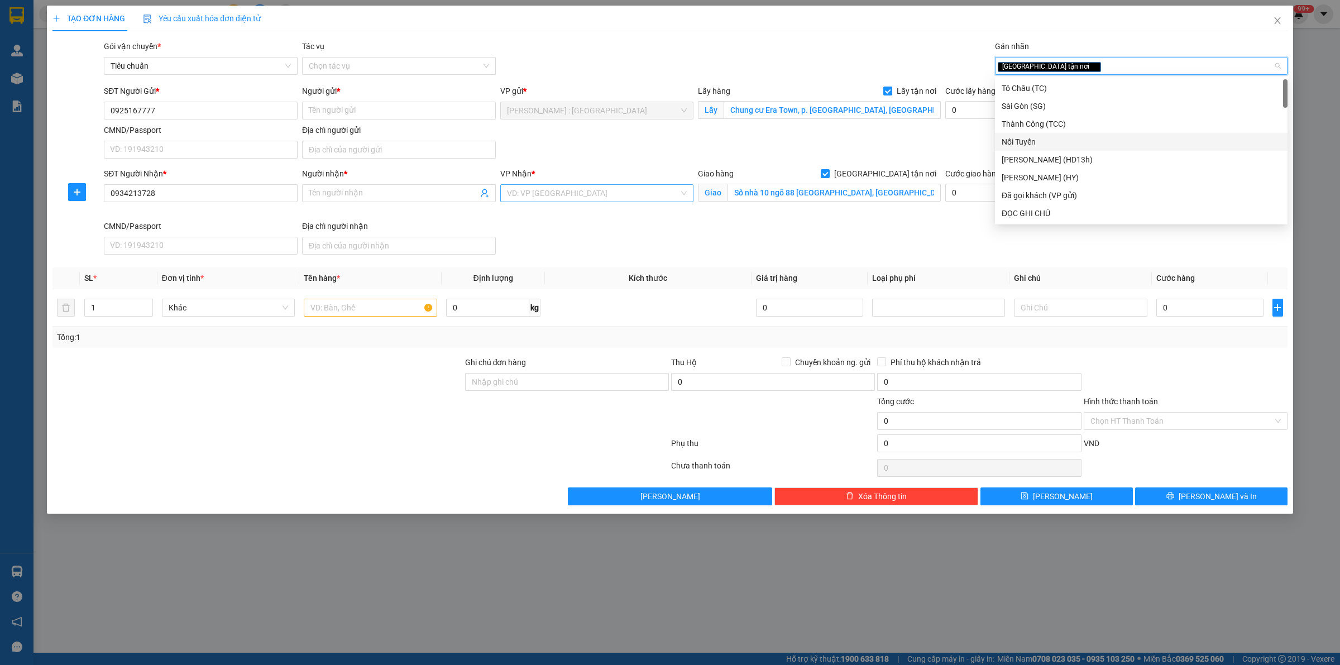
click at [599, 189] on input "search" at bounding box center [593, 193] width 172 height 17
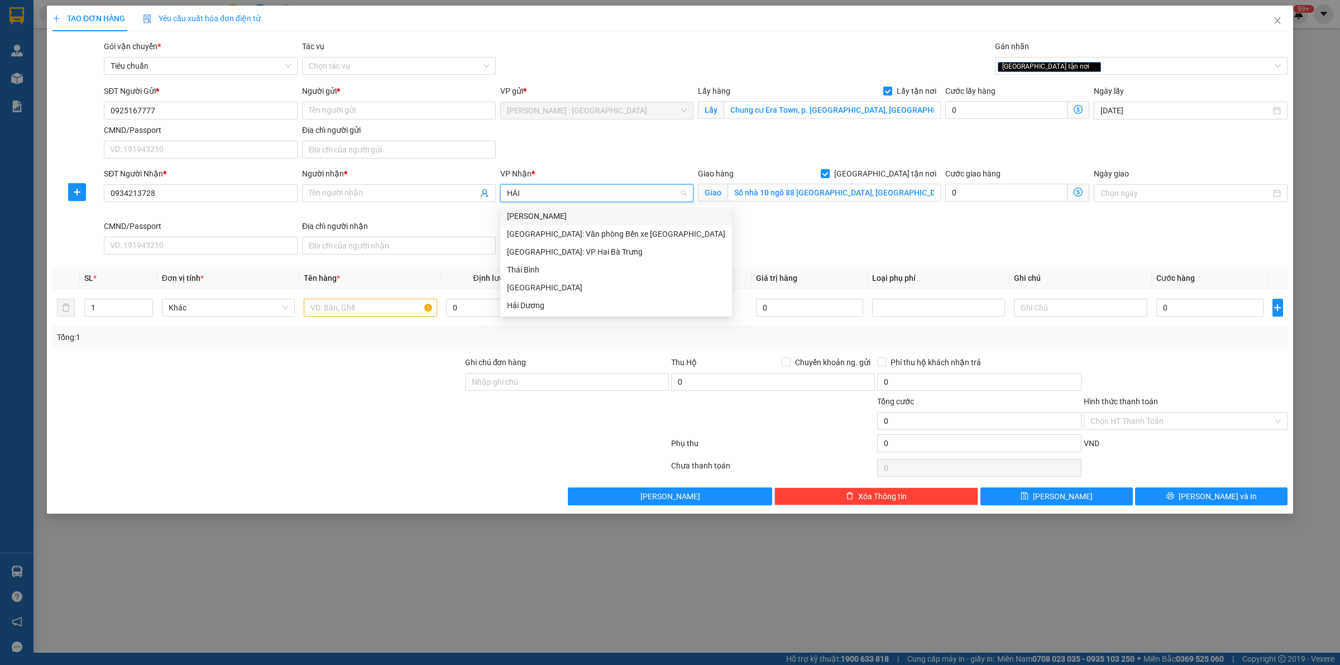
type input "HẢI"
click at [577, 226] on div "[GEOGRAPHIC_DATA]: Văn phòng Bến xe [GEOGRAPHIC_DATA]" at bounding box center [616, 234] width 232 height 18
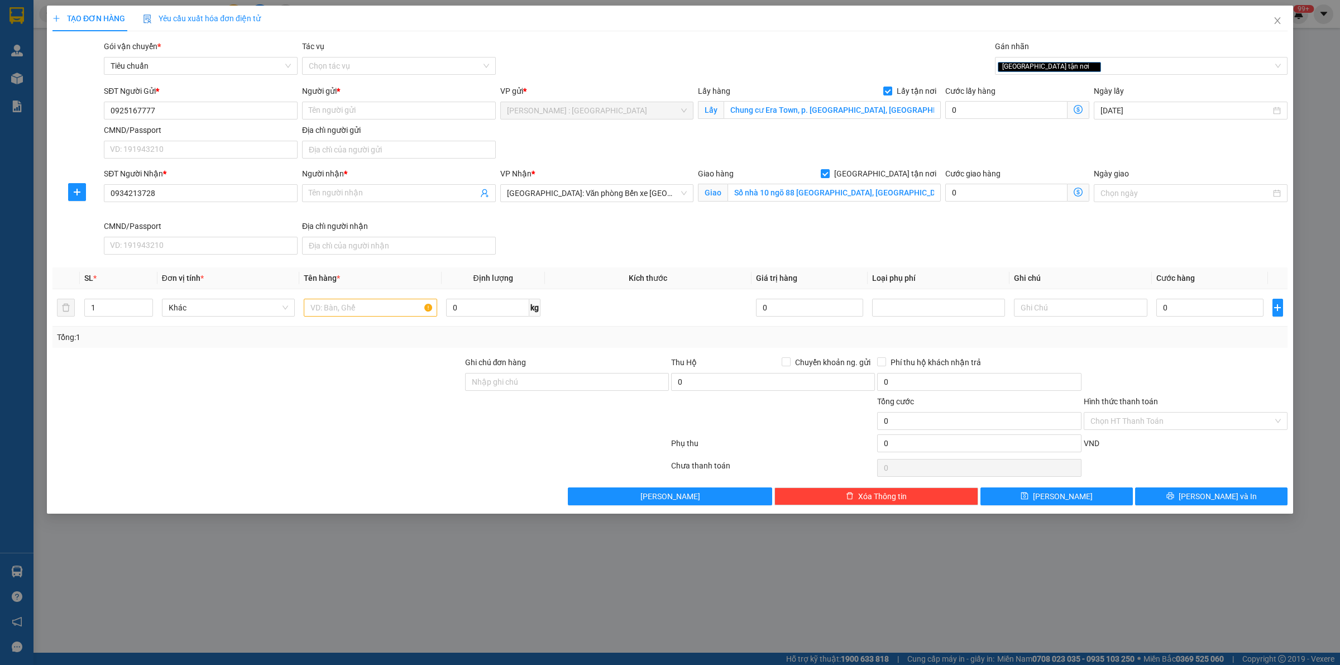
scroll to position [124, 0]
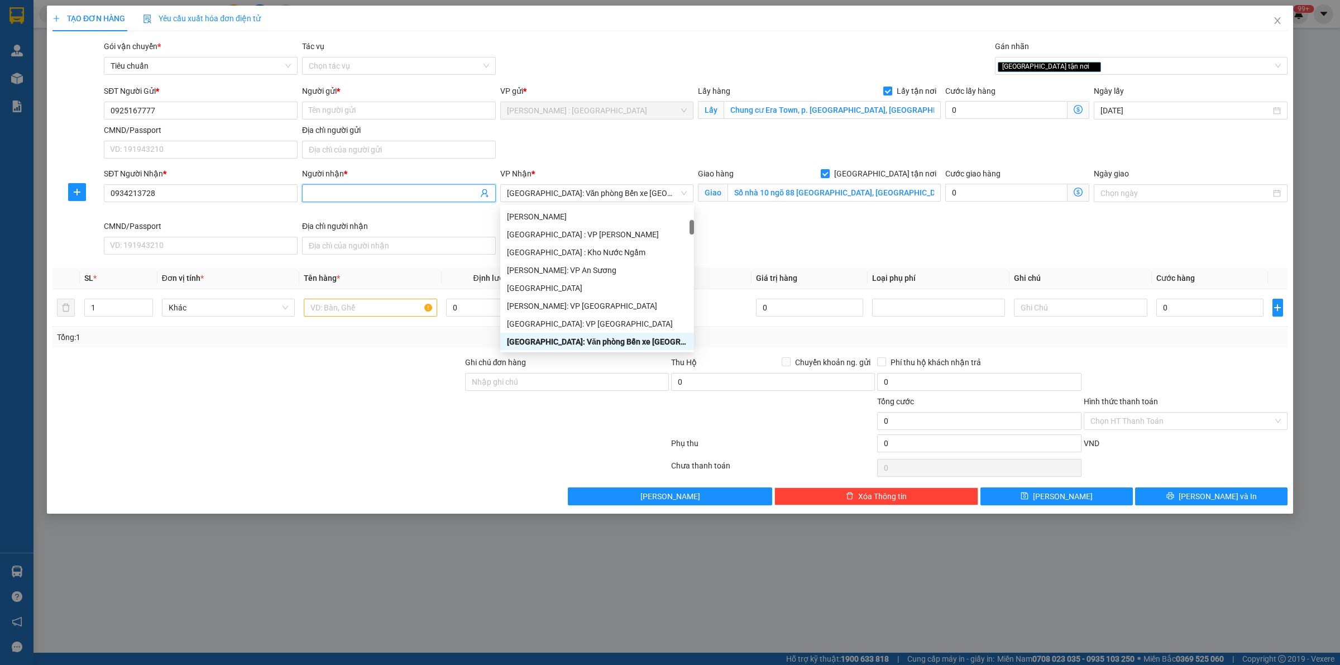
click at [375, 193] on input "Người nhận *" at bounding box center [393, 193] width 169 height 12
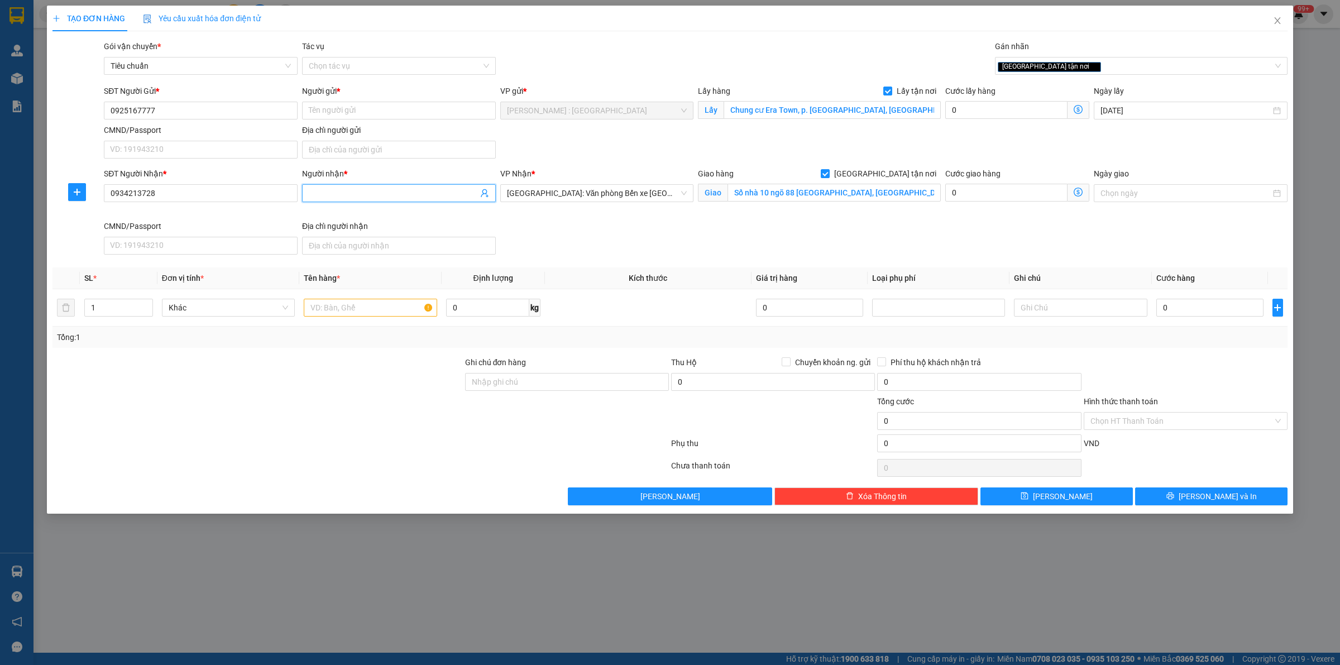
paste input "[PERSON_NAME]"
type input "[PERSON_NAME]"
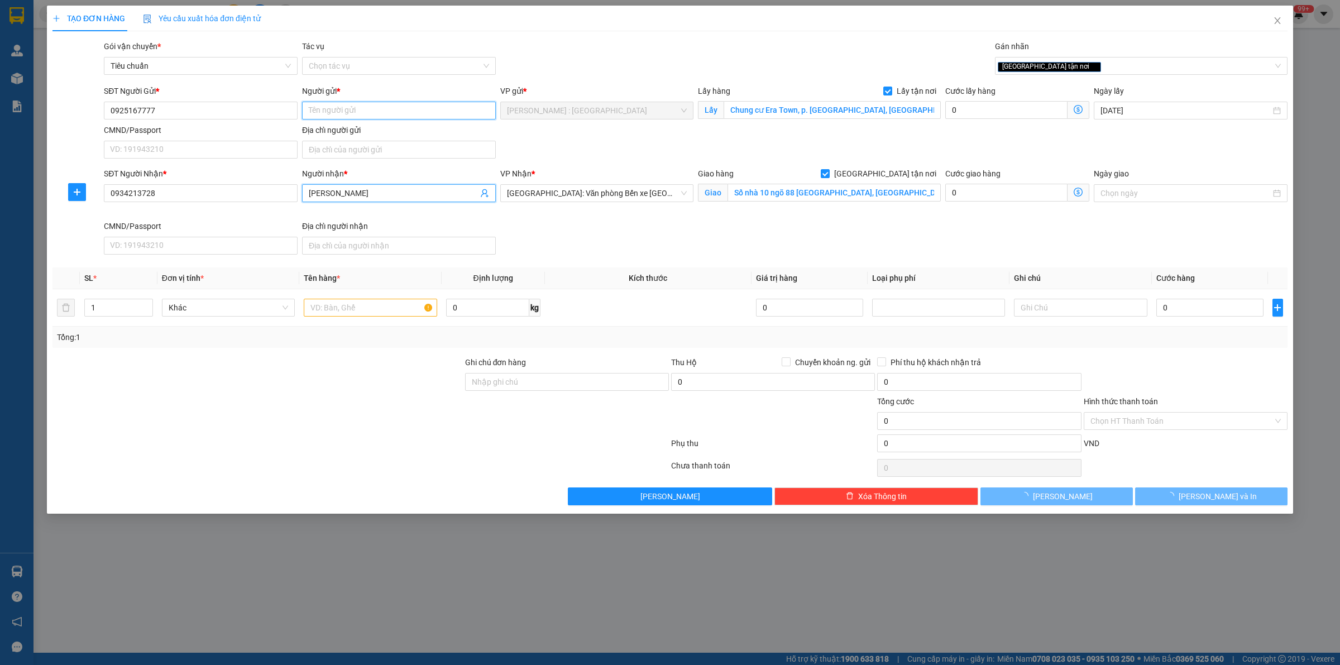
click at [321, 110] on input "Người gửi *" at bounding box center [399, 111] width 194 height 18
type input "V"
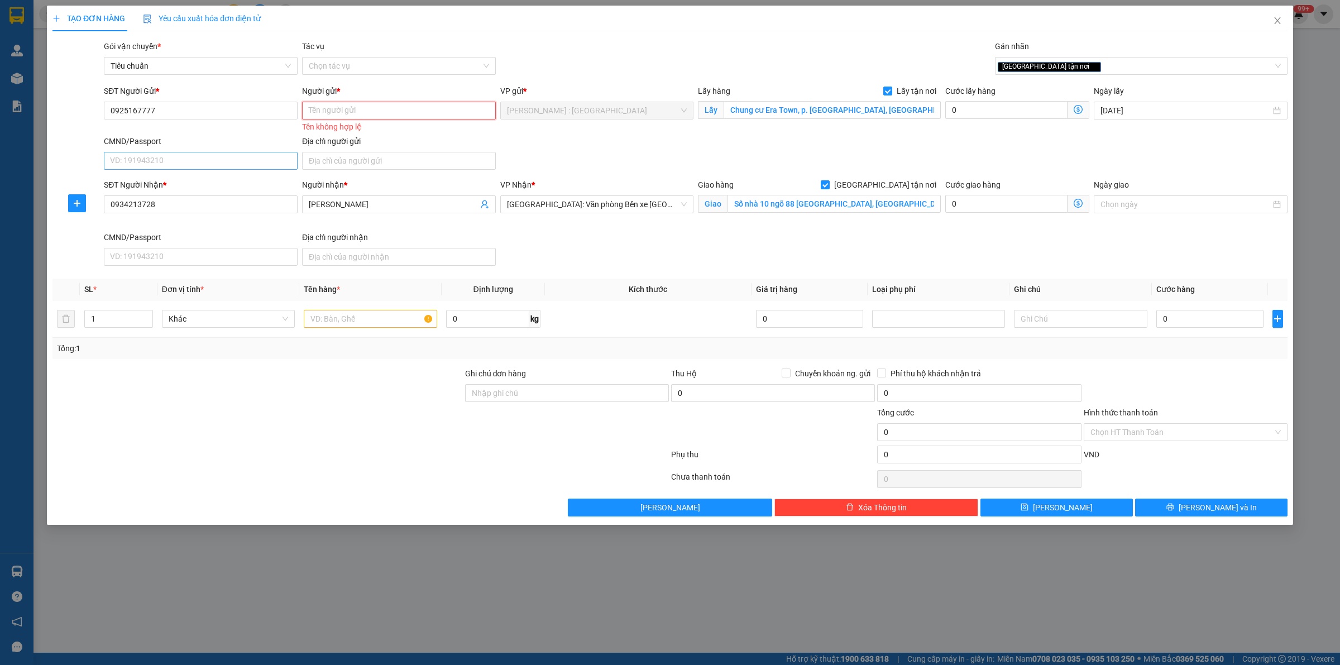
paste input "[PERSON_NAME]"
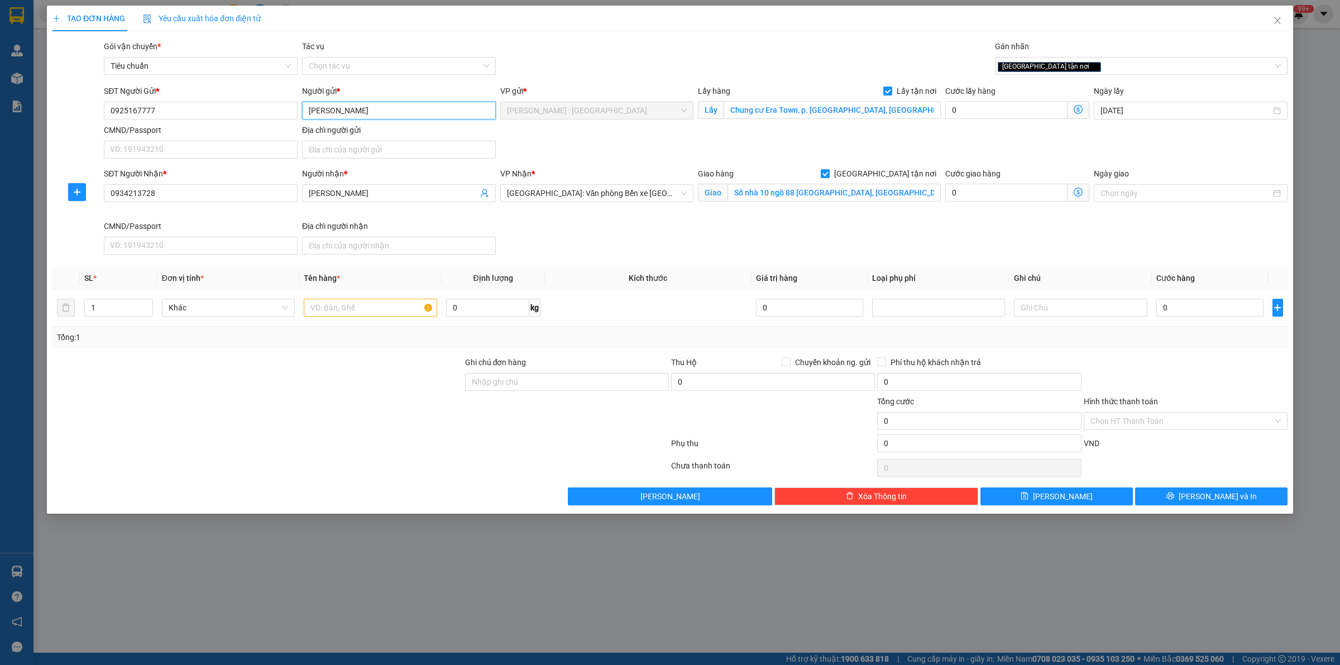
type input "[PERSON_NAME]"
click at [352, 316] on input "text" at bounding box center [370, 308] width 133 height 18
type input "1"
paste input "1 xe sh mode"
type input "1 xe sh mode"
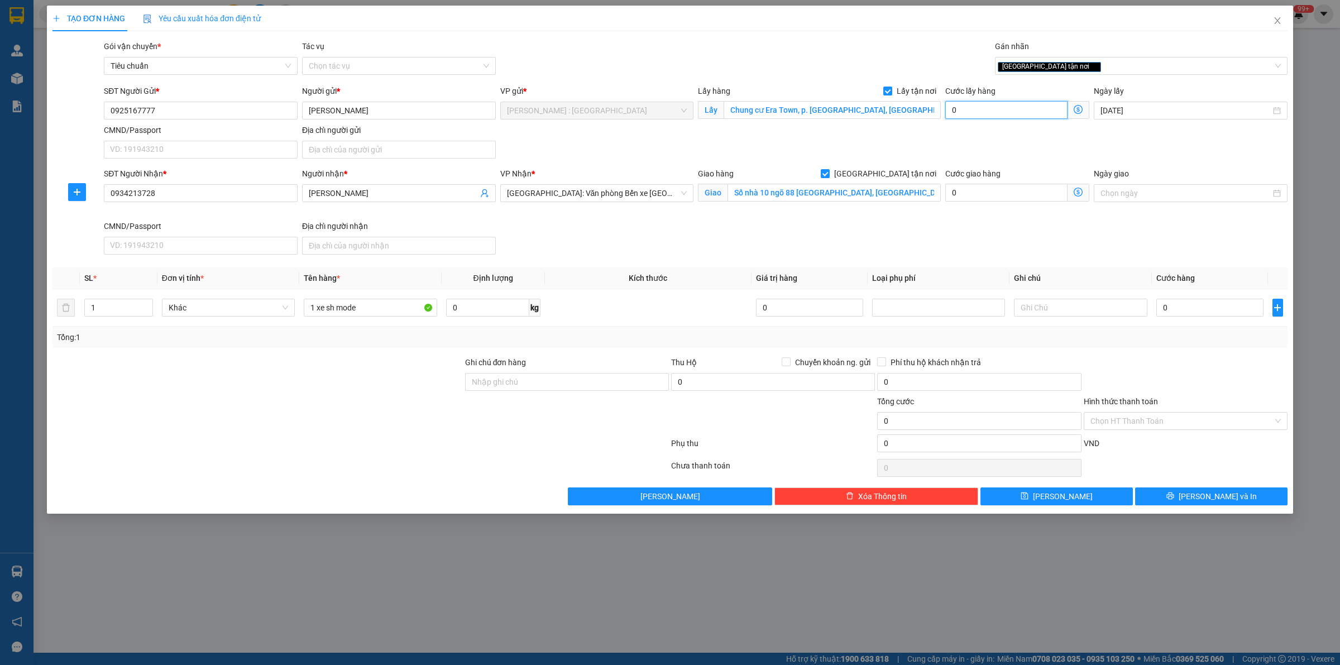
click at [1017, 110] on input "0" at bounding box center [1006, 110] width 122 height 18
type input "2"
type input "20"
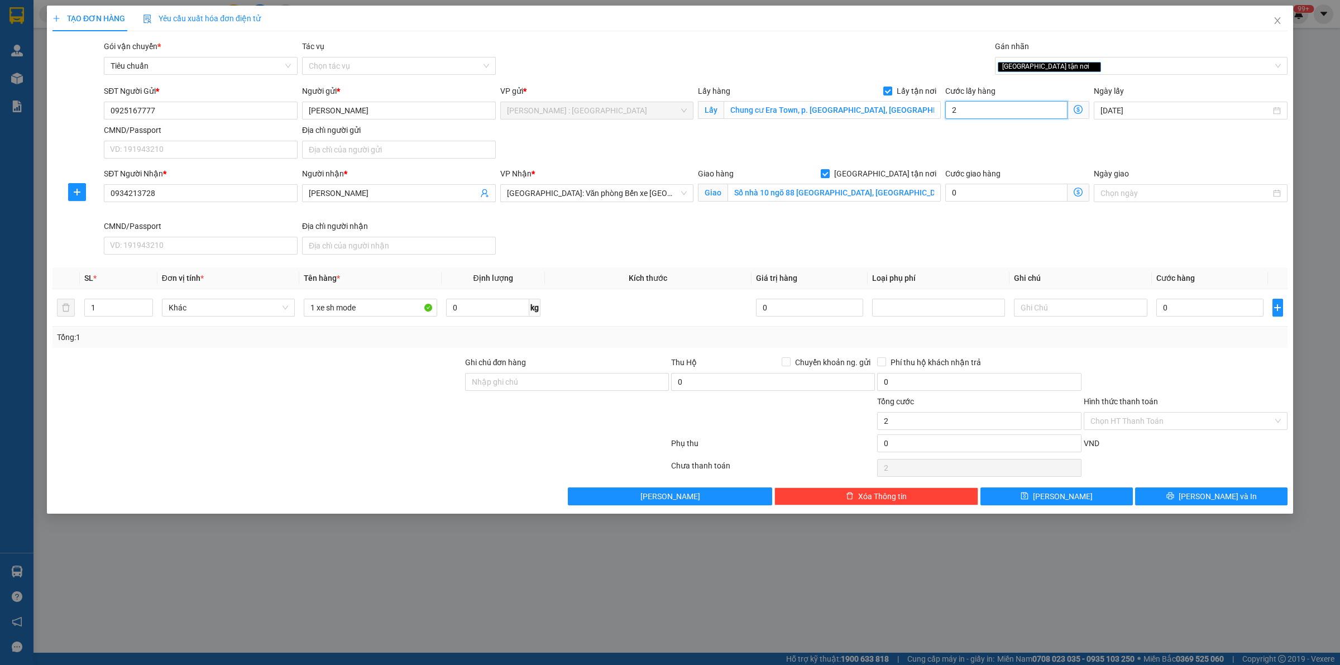
type input "20"
type input "200"
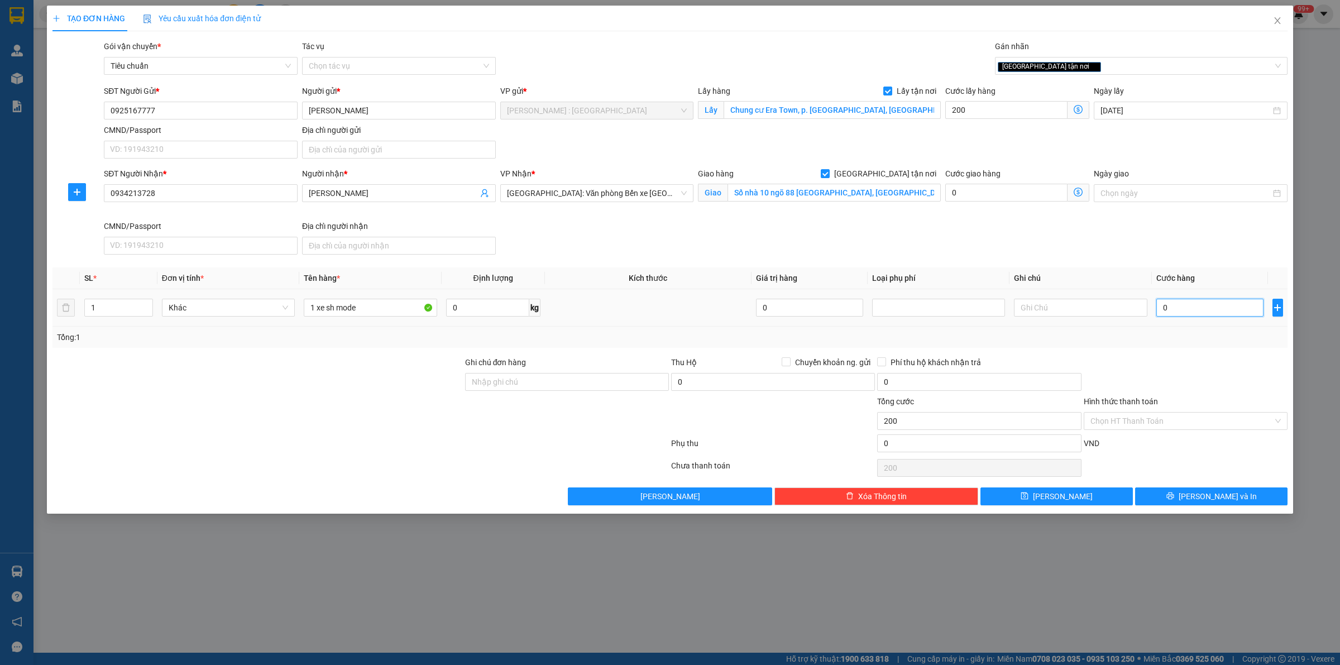
type input "200.000"
click at [1187, 311] on input "0" at bounding box center [1209, 308] width 107 height 18
type input "1"
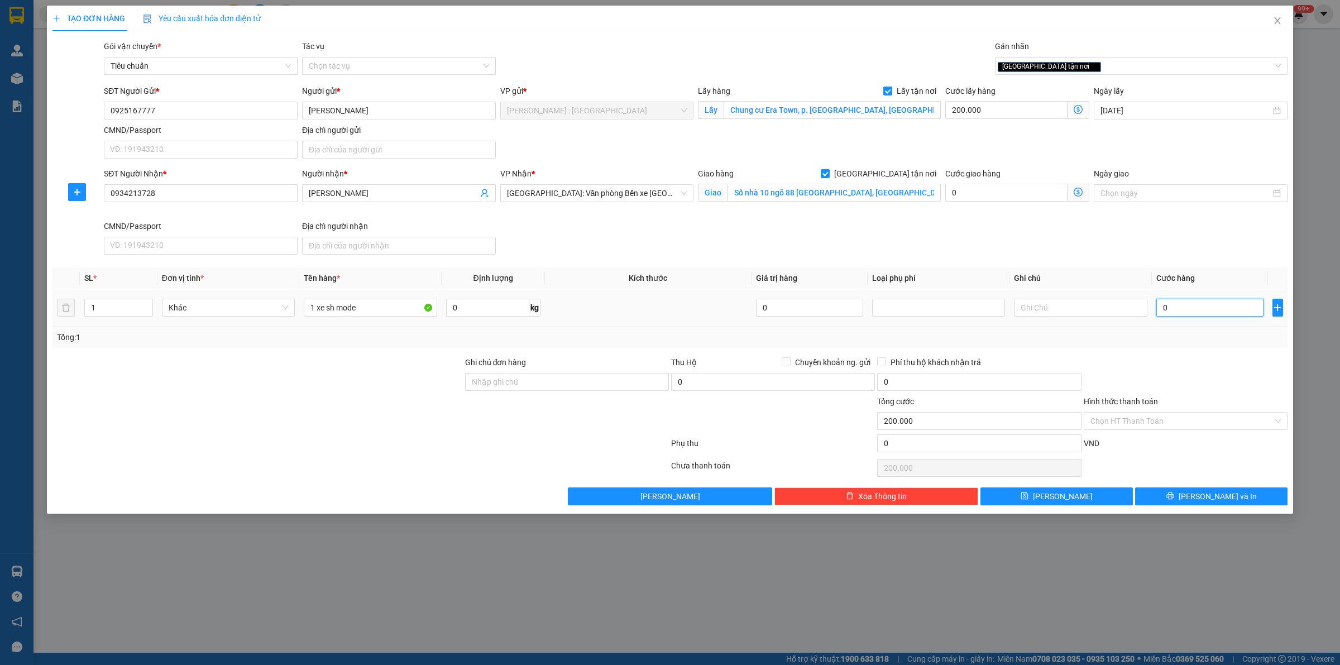
type input "200.001"
type input "16"
type input "200.016"
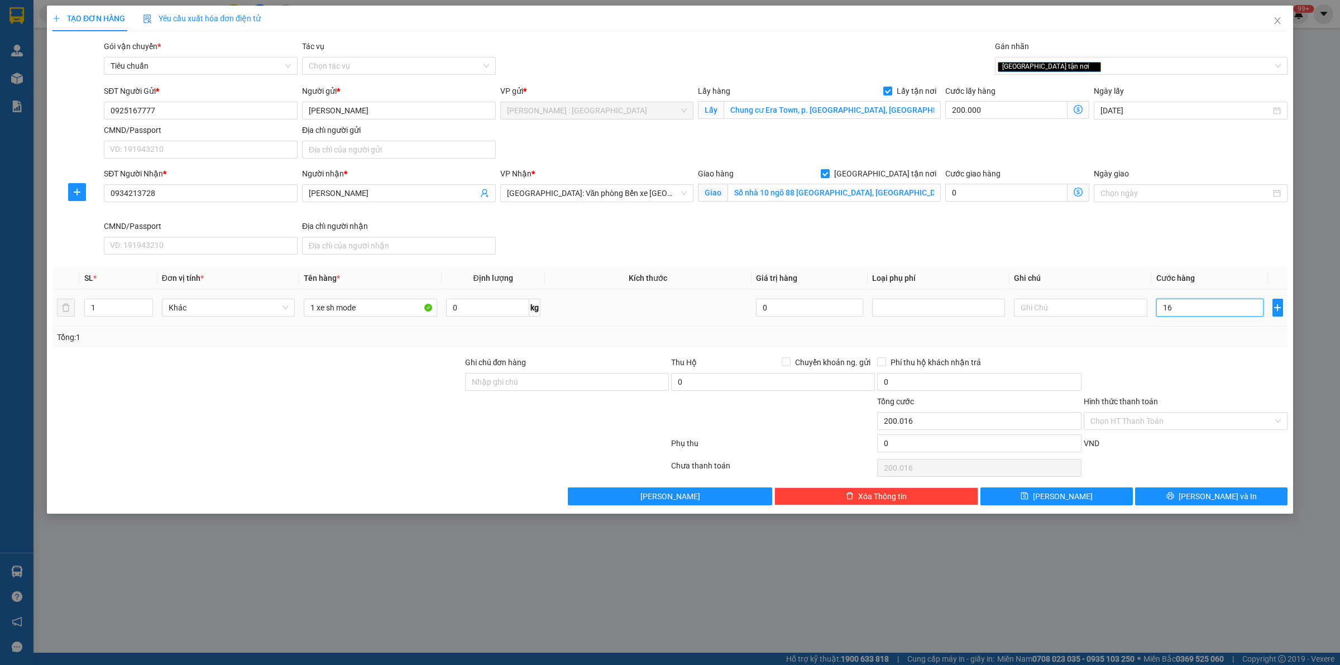
type input "167"
type input "200.167"
type input "1.670"
type input "201.670"
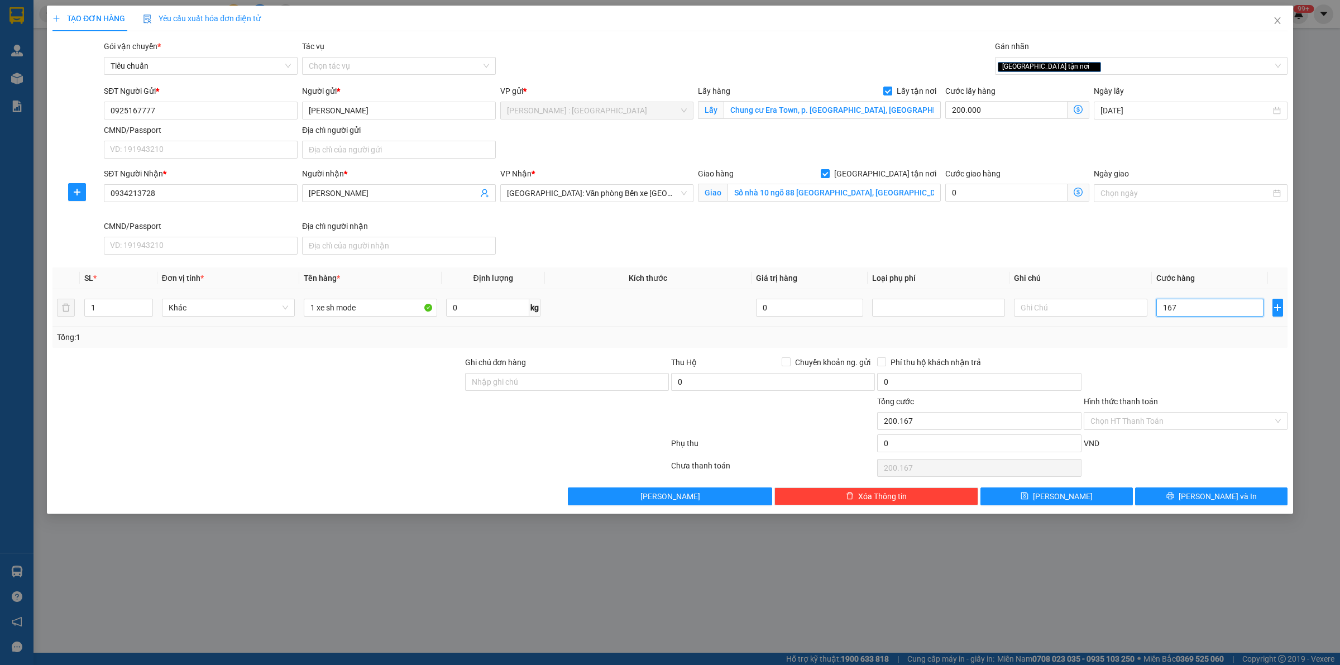
type input "201.670"
type input "1.670.000"
type input "1.870.000"
click at [1185, 217] on div "Ngày giao" at bounding box center [1190, 193] width 198 height 52
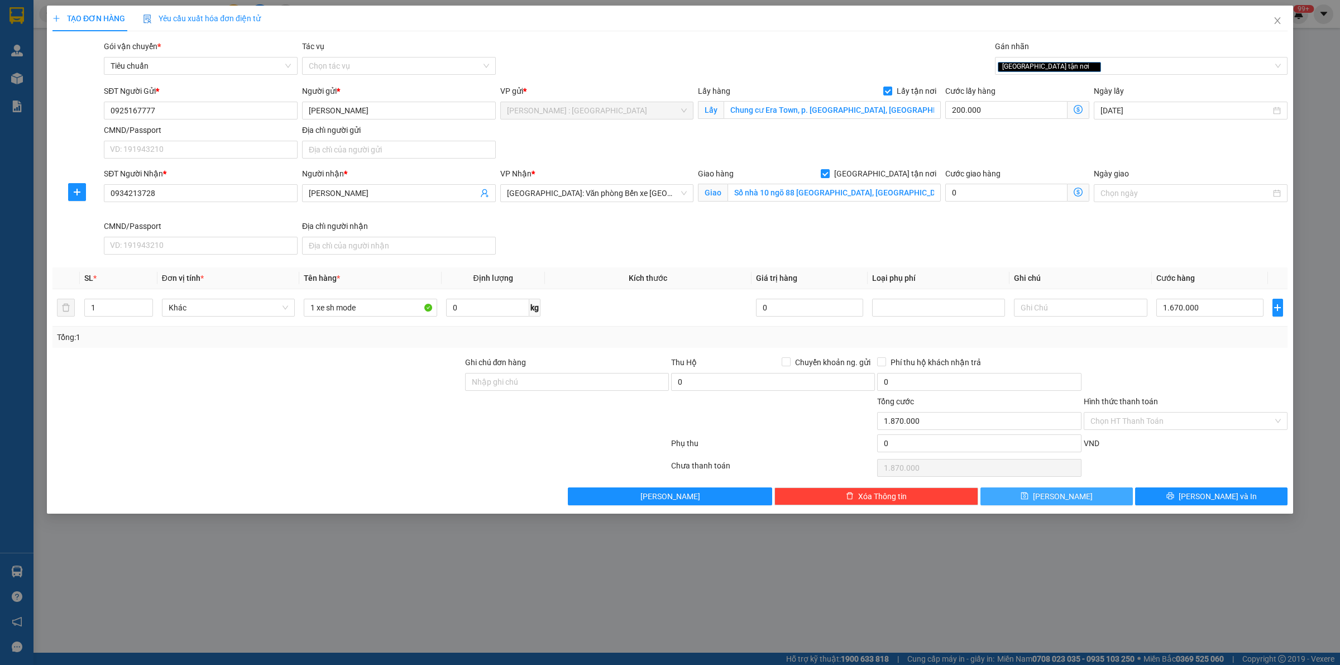
click at [1069, 501] on button "[PERSON_NAME]" at bounding box center [1056, 496] width 152 height 18
checkbox input "false"
type input "0"
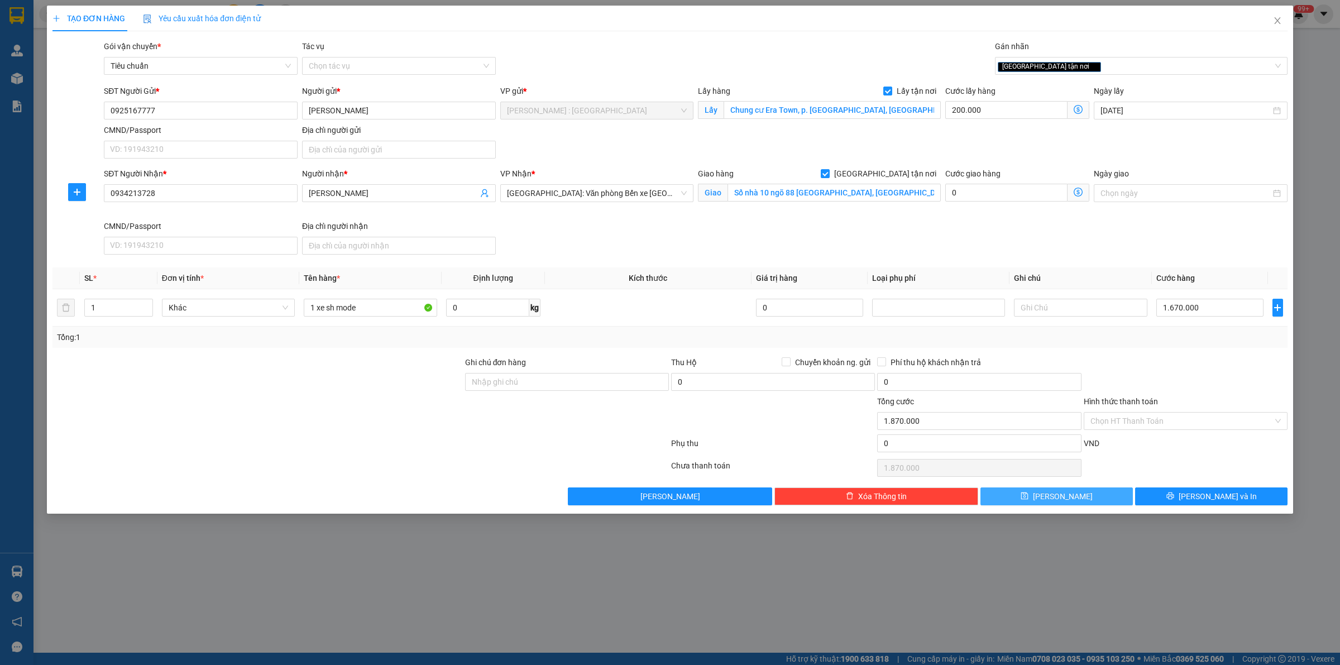
type input "0"
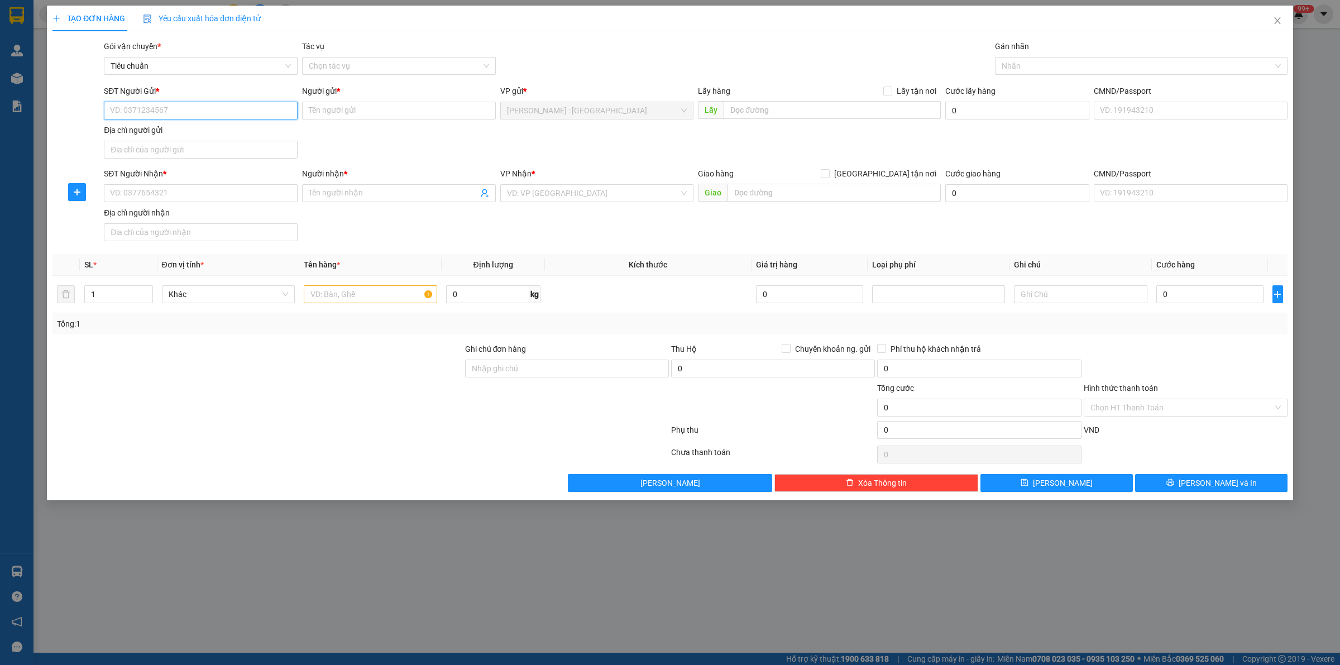
click at [262, 112] on input "SĐT Người Gửi *" at bounding box center [201, 111] width 194 height 18
paste input "0379435279"
type input "0379435279"
drag, startPoint x: 426, startPoint y: 105, endPoint x: 421, endPoint y: 123, distance: 19.0
click at [428, 105] on input "Người gửi *" at bounding box center [399, 111] width 194 height 18
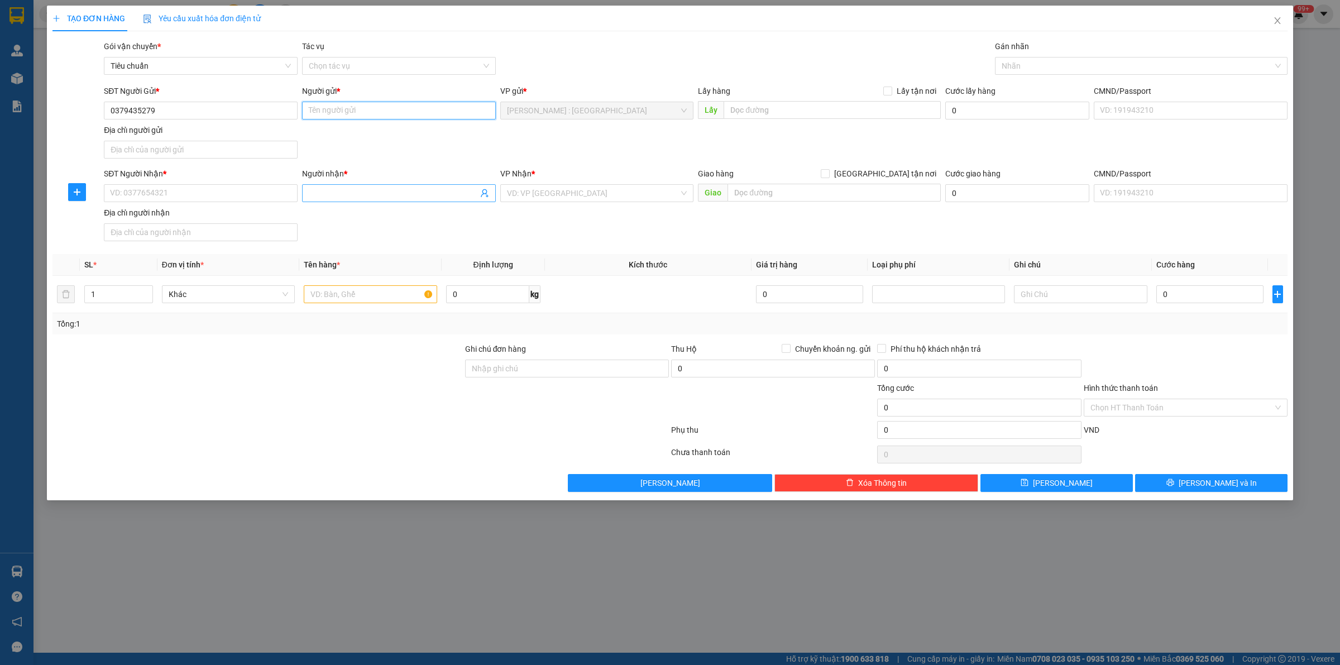
paste input "Hương"
type input "Hương"
click at [247, 193] on input "SĐT Người Nhận *" at bounding box center [201, 193] width 194 height 18
paste input "0899686216"
type input "0899686216"
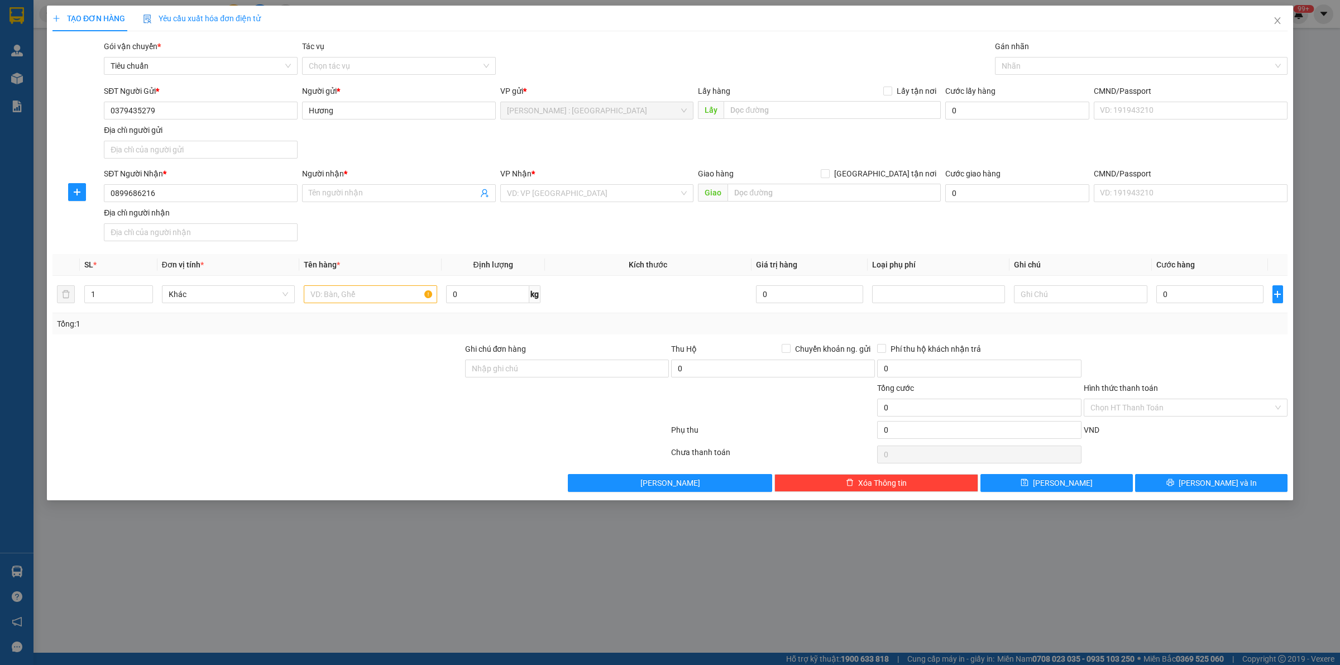
click at [386, 203] on div "Người nhận * Tên người nhận" at bounding box center [399, 186] width 194 height 39
click at [378, 196] on input "Người nhận *" at bounding box center [393, 193] width 169 height 12
paste input "Đức"
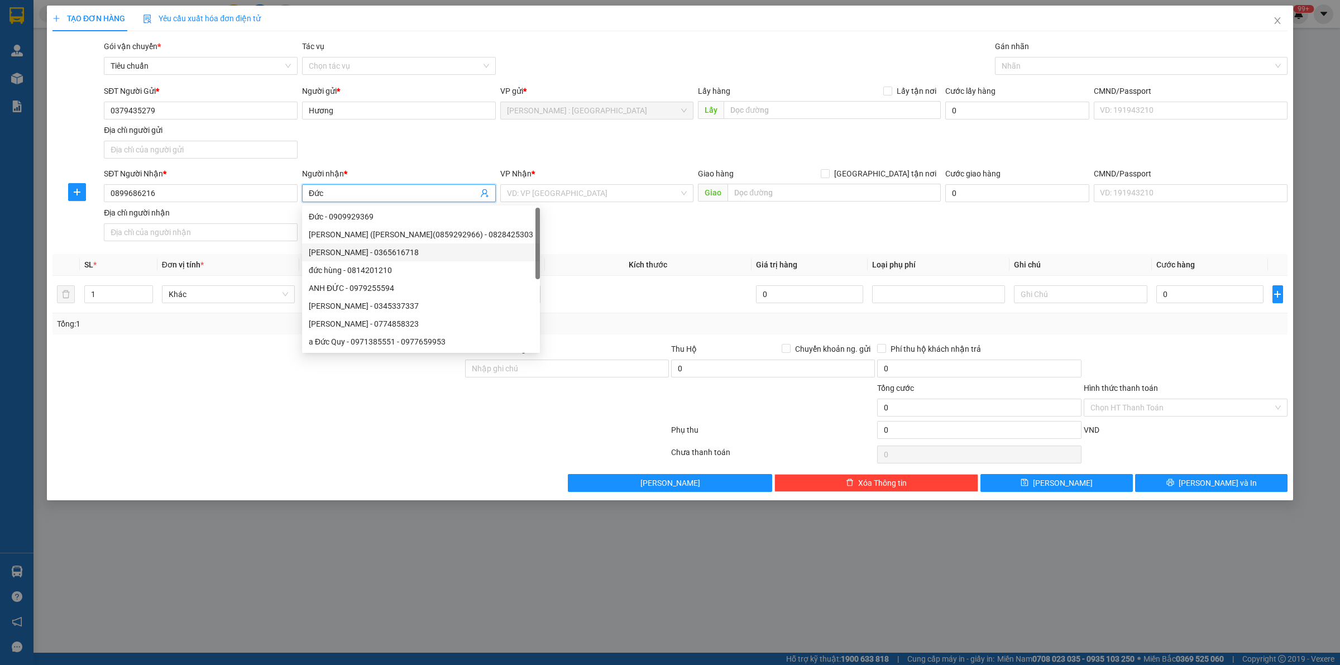
type input "Đức"
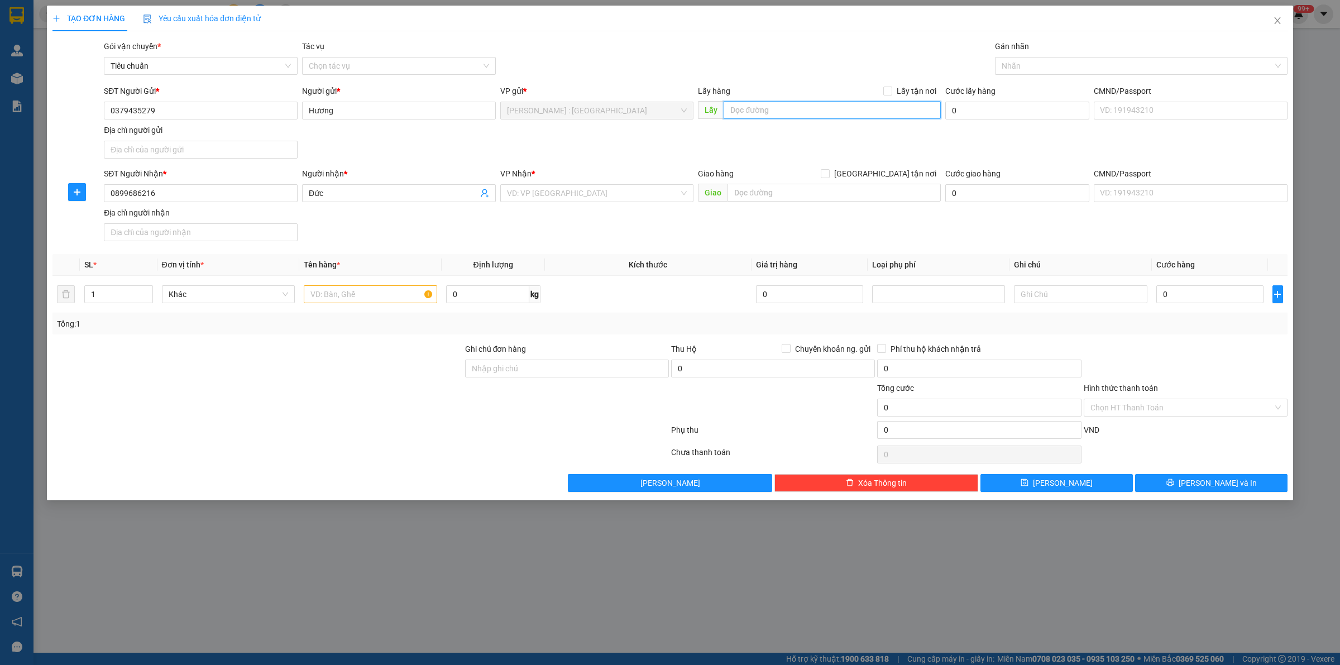
click at [774, 116] on input "text" at bounding box center [831, 110] width 217 height 18
paste input "Đón : G16 KĐT Huỳnh Gia Phát Lai Uyên Bàu Bàng [GEOGRAPHIC_DATA]"
type input "Đón : G16 KĐT Huỳnh Gia Phát Lai Uyên Bàu Bàng [GEOGRAPHIC_DATA]"
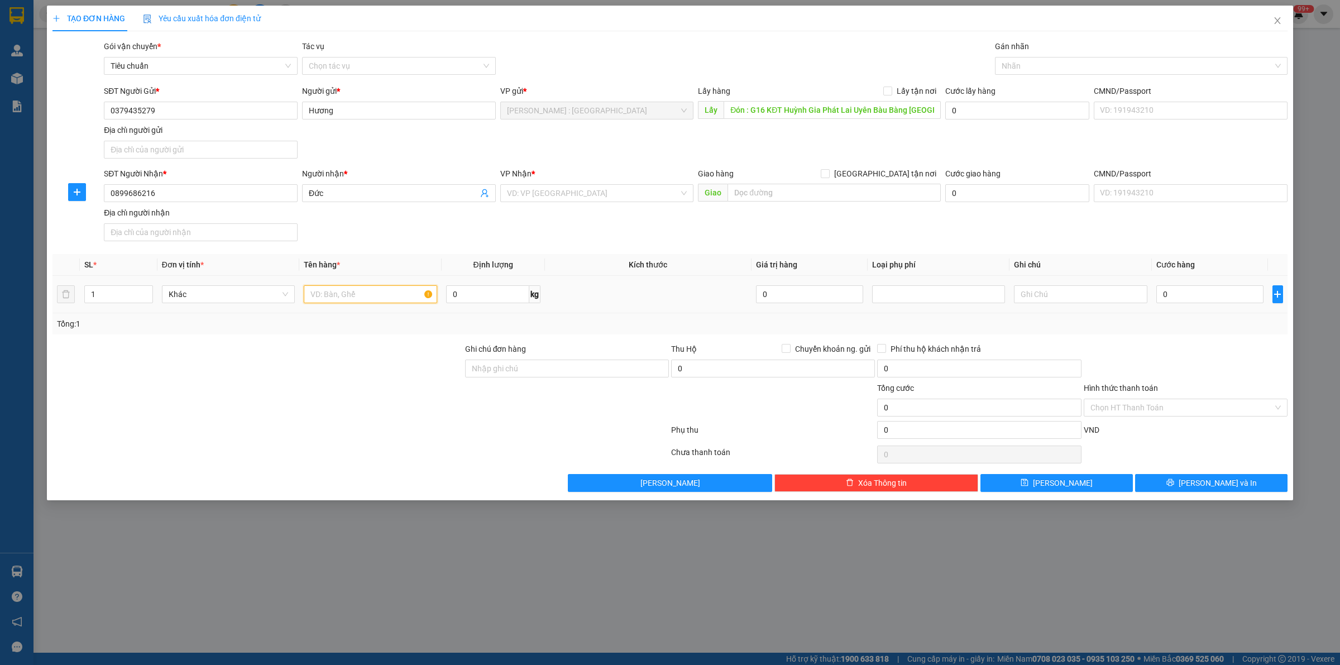
click at [377, 293] on input "text" at bounding box center [370, 294] width 133 height 18
paste input "Trả : 32 [PERSON_NAME], [GEOGRAPHIC_DATA], [GEOGRAPHIC_DATA], [GEOGRAPHIC_DATA]"
type input "Trả : 32 [PERSON_NAME], [GEOGRAPHIC_DATA], [GEOGRAPHIC_DATA], [GEOGRAPHIC_DATA]"
click at [760, 201] on input "text" at bounding box center [833, 193] width 213 height 18
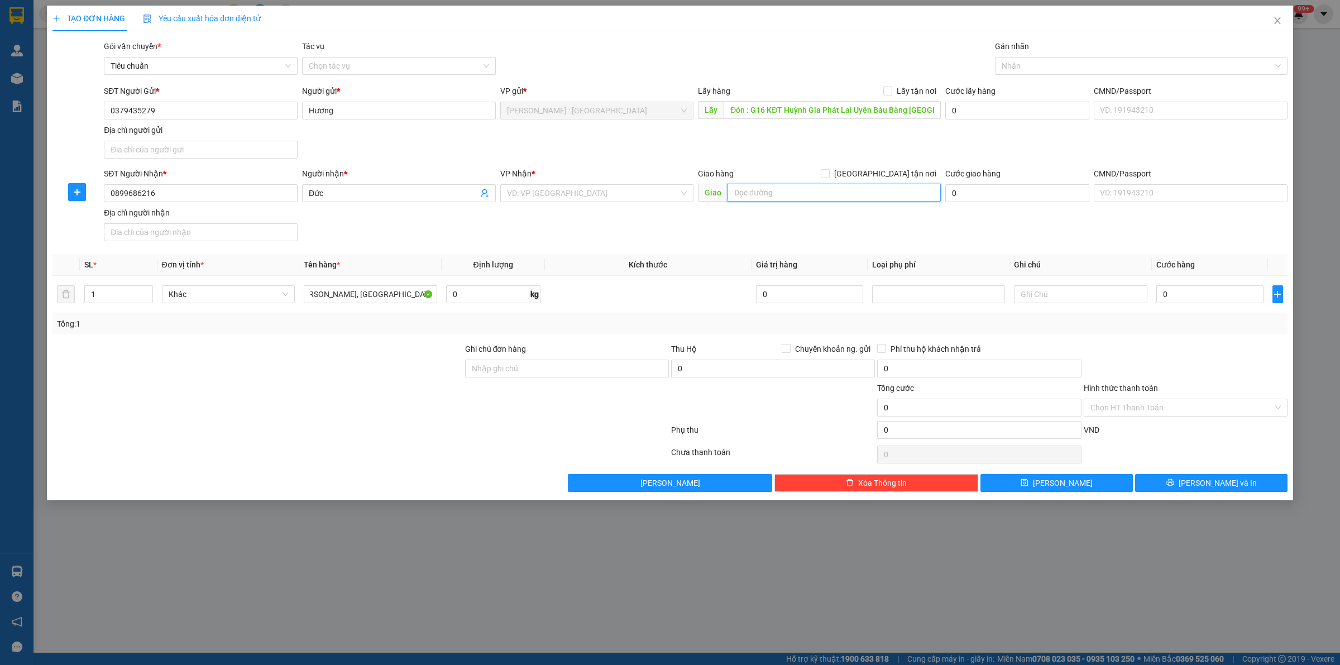
scroll to position [0, 0]
paste input "Trả : 32 [PERSON_NAME], [GEOGRAPHIC_DATA], [GEOGRAPHIC_DATA], [GEOGRAPHIC_DATA]"
type input "Trả : 32 [PERSON_NAME], [GEOGRAPHIC_DATA], [GEOGRAPHIC_DATA], [GEOGRAPHIC_DATA]"
click at [392, 299] on input "Trả : 32 [PERSON_NAME], [GEOGRAPHIC_DATA], [GEOGRAPHIC_DATA], [GEOGRAPHIC_DATA]" at bounding box center [370, 294] width 133 height 18
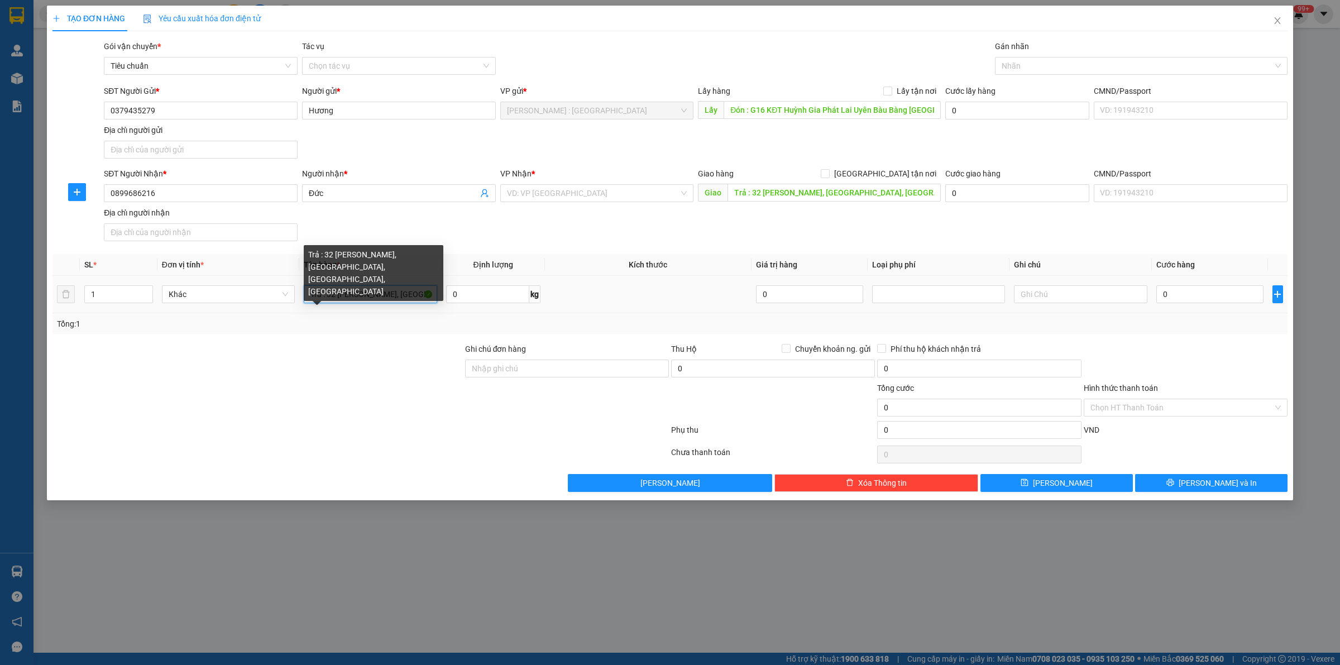
click at [392, 299] on input "Trả : 32 [PERSON_NAME], [GEOGRAPHIC_DATA], [GEOGRAPHIC_DATA], [GEOGRAPHIC_DATA]" at bounding box center [370, 294] width 133 height 18
click at [392, 297] on input "Trả : 32 [PERSON_NAME], [GEOGRAPHIC_DATA], [GEOGRAPHIC_DATA], [GEOGRAPHIC_DATA]" at bounding box center [370, 294] width 133 height 18
click at [378, 290] on input "text" at bounding box center [370, 294] width 133 height 18
paste input "1 xe wave"
type input "1 xe wave A TRÍ"
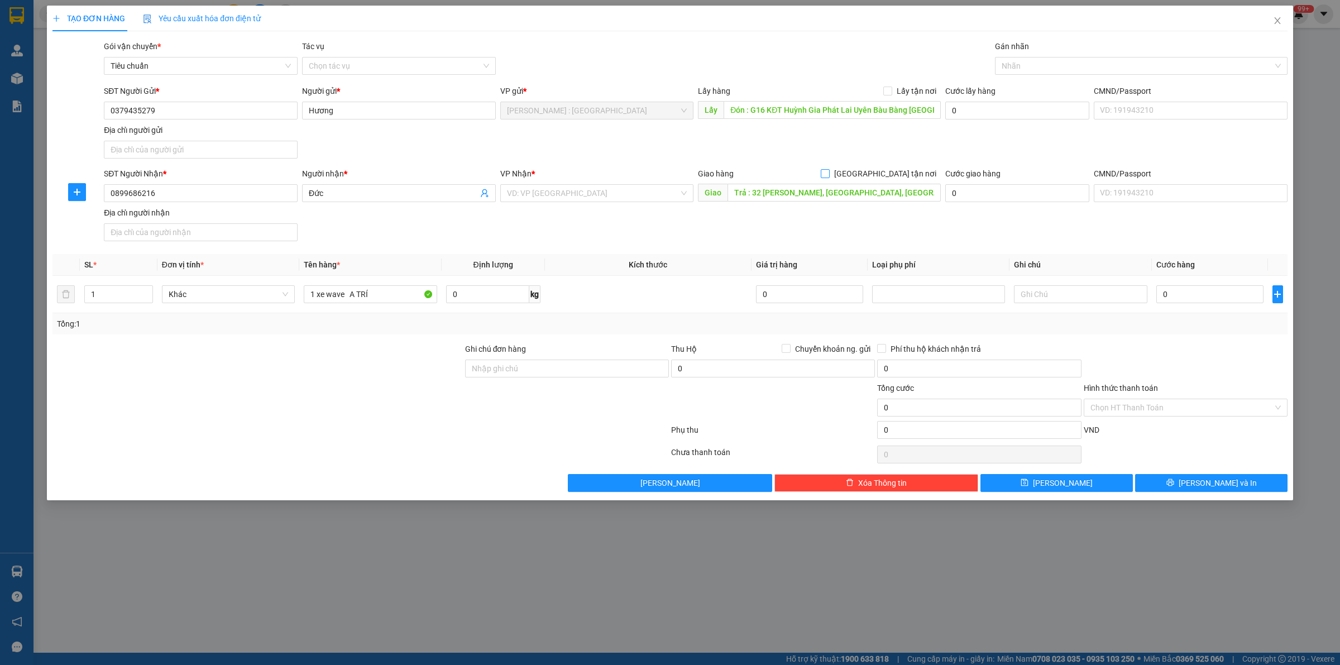
drag, startPoint x: 893, startPoint y: 91, endPoint x: 889, endPoint y: 175, distance: 83.8
click at [895, 95] on label "Lấy tận nơi" at bounding box center [911, 91] width 57 height 12
drag, startPoint x: 886, startPoint y: 174, endPoint x: 886, endPoint y: 140, distance: 33.5
click at [828, 171] on input "[GEOGRAPHIC_DATA] tận nơi" at bounding box center [824, 173] width 8 height 8
checkbox input "true"
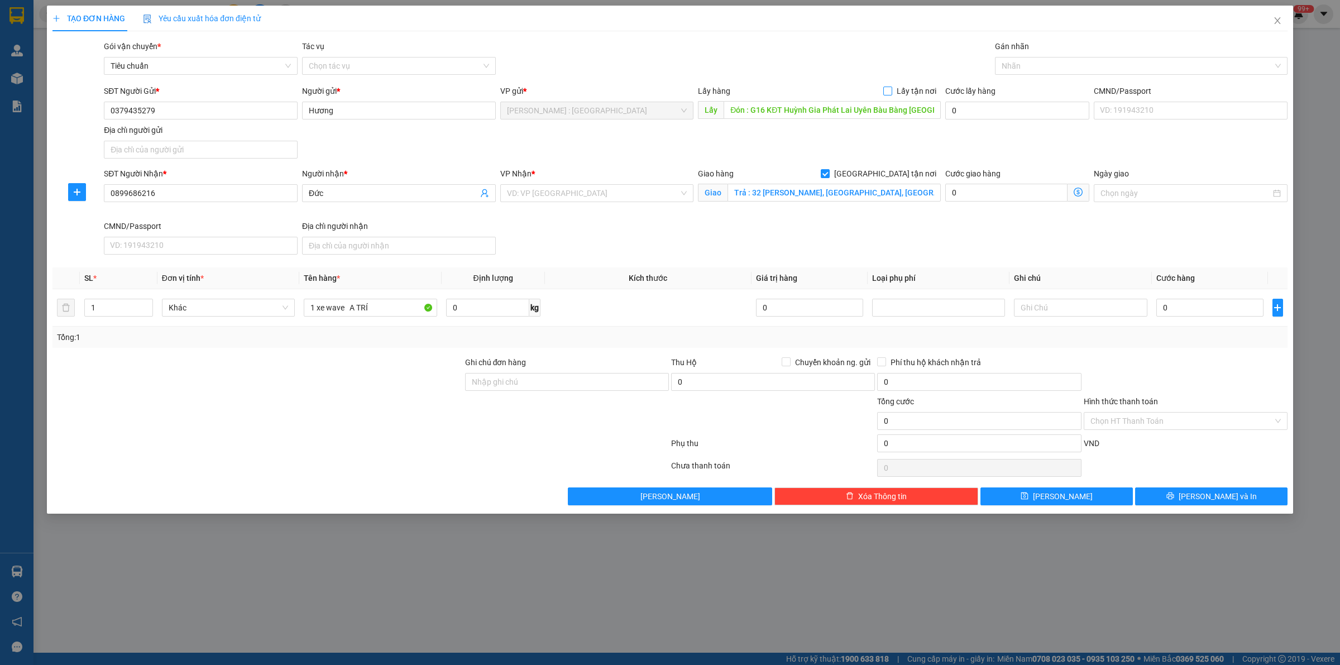
click at [891, 88] on input "Lấy tận nơi" at bounding box center [887, 91] width 8 height 8
checkbox input "true"
click at [1004, 68] on div at bounding box center [1135, 65] width 276 height 13
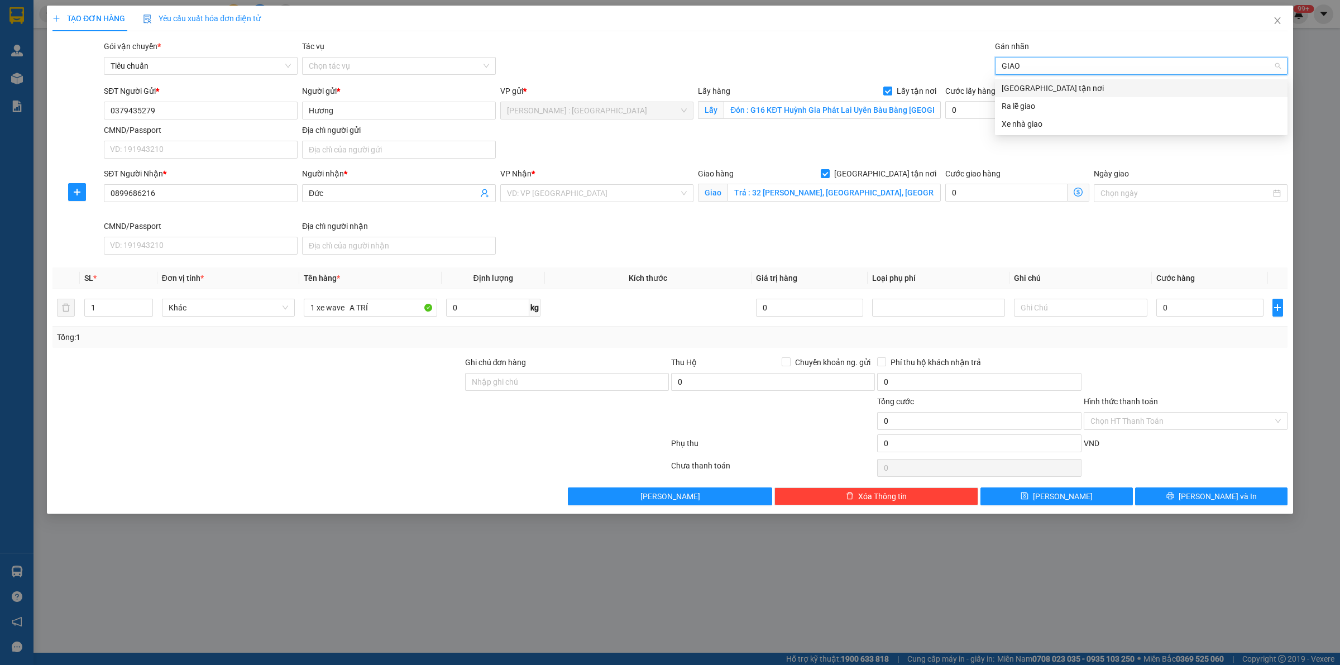
type input "GIAO"
click at [1009, 250] on div "SĐT Người Nhận * 0899686216 Người nhận * Đức VP Nhận * VD: VP [GEOGRAPHIC_DATA]…" at bounding box center [696, 213] width 1188 height 92
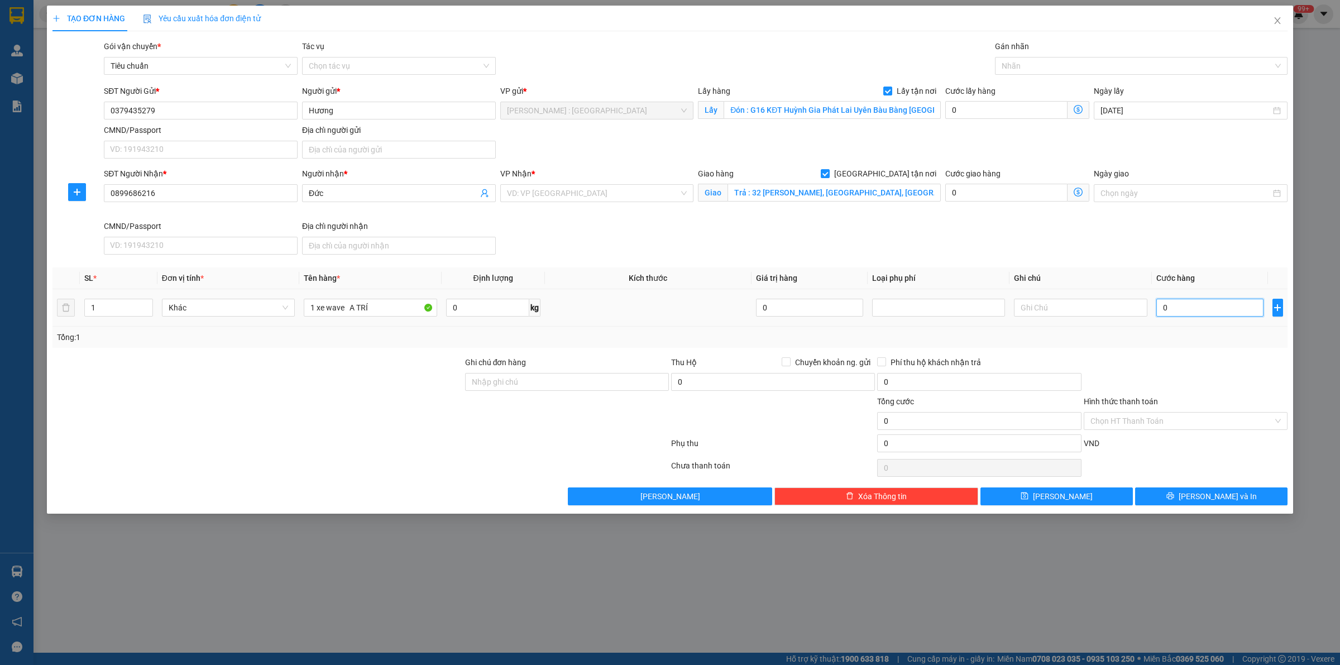
click at [1168, 311] on input "0" at bounding box center [1209, 308] width 107 height 18
type input "1"
type input "15"
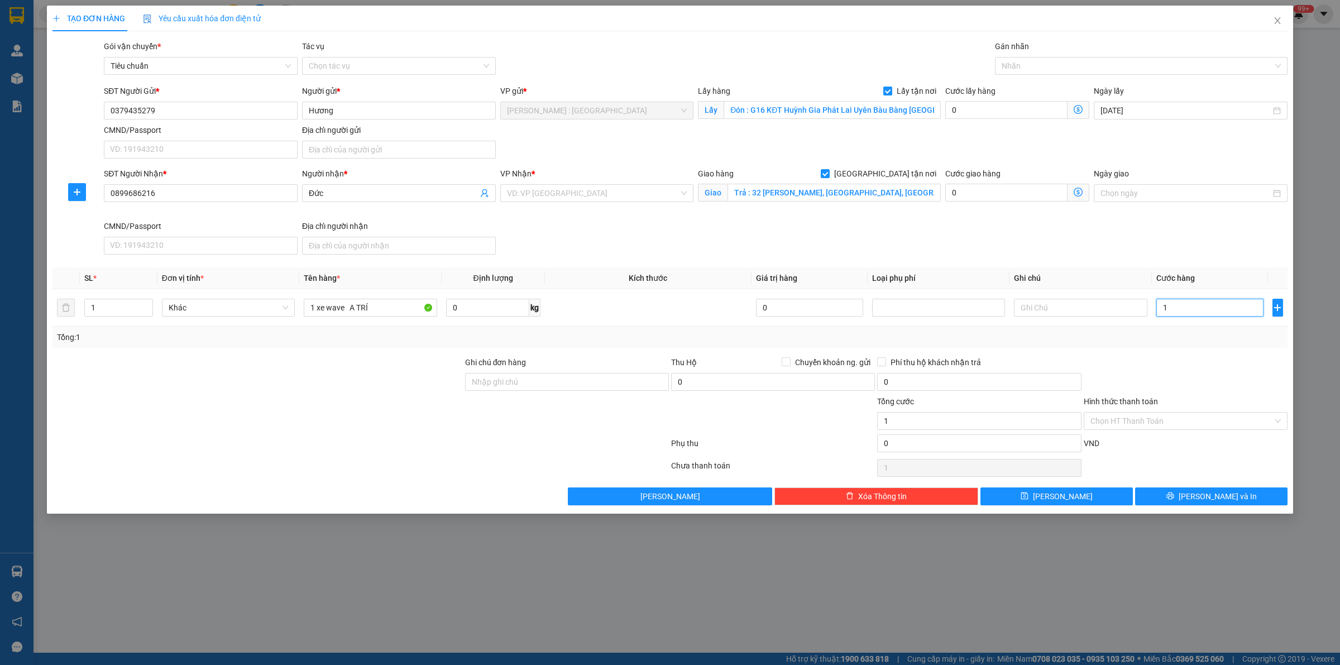
type input "15"
type input "157"
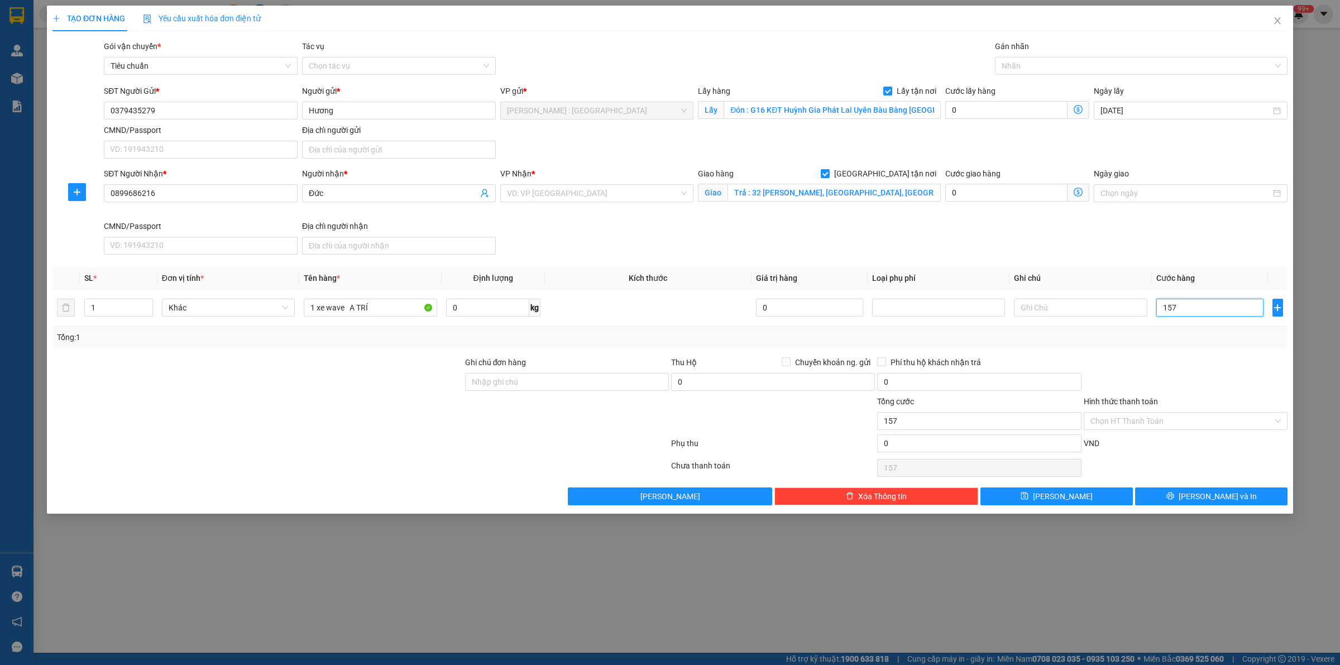
type input "1.570"
type input "1.570.000"
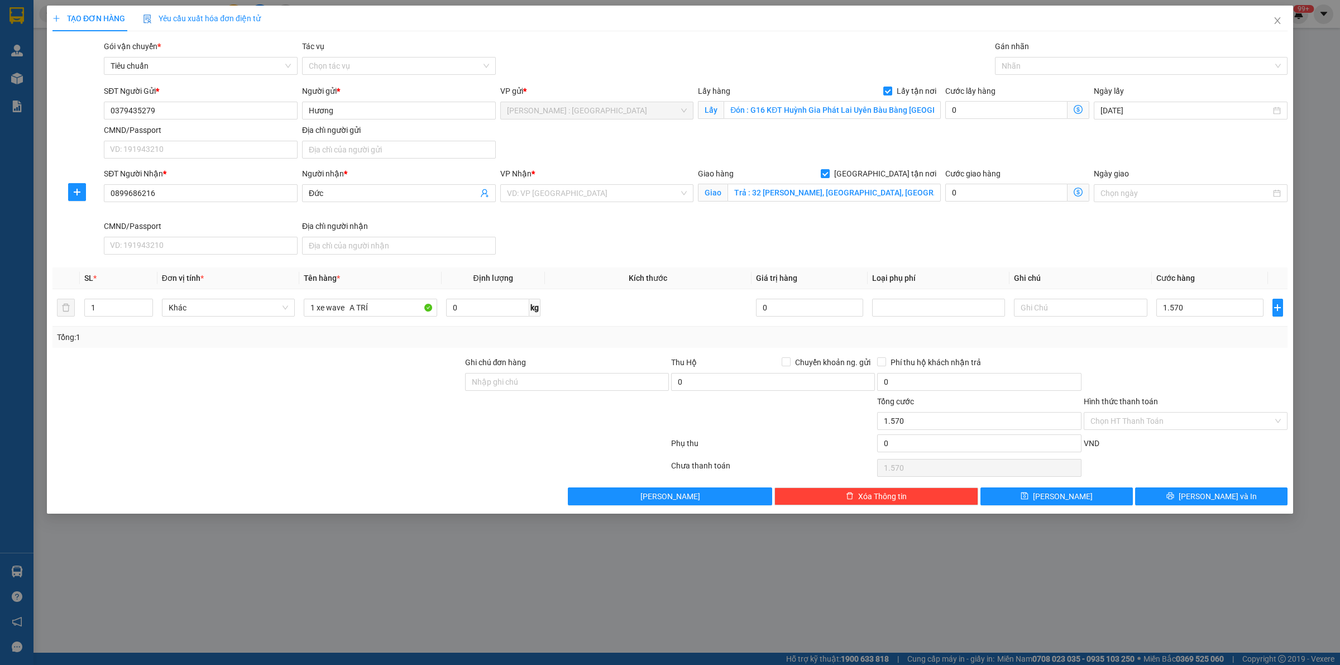
type input "1.570.000"
click at [1210, 366] on div at bounding box center [1185, 375] width 206 height 39
click at [1087, 70] on div at bounding box center [1135, 65] width 276 height 13
type input "GIAO"
click at [1092, 88] on div "[GEOGRAPHIC_DATA] tận nơi" at bounding box center [1140, 88] width 279 height 12
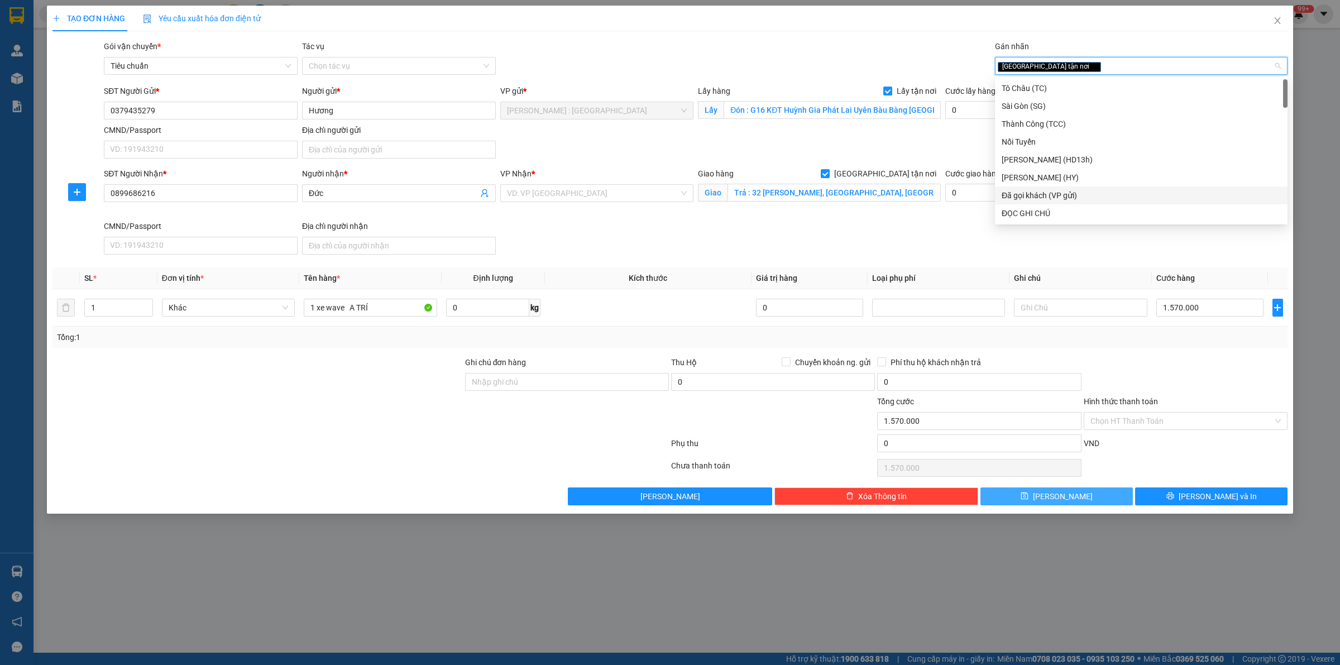
click at [1023, 503] on button "[PERSON_NAME]" at bounding box center [1056, 496] width 152 height 18
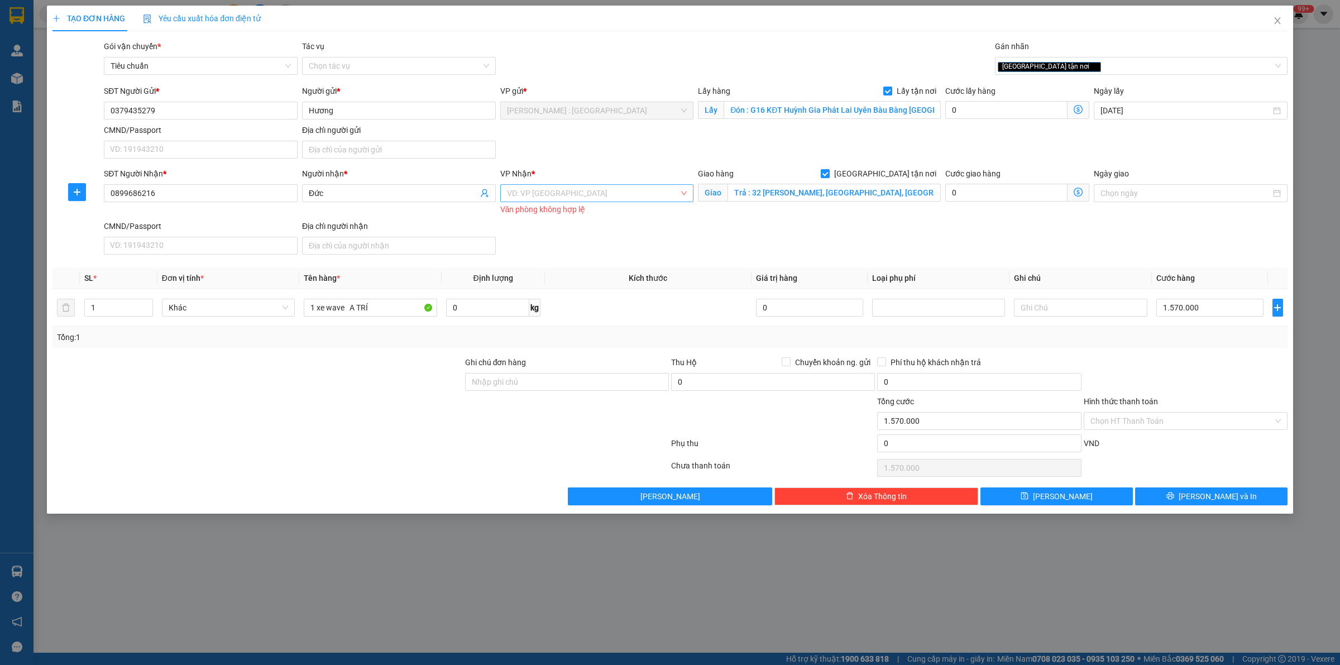
click at [612, 188] on input "search" at bounding box center [593, 193] width 172 height 17
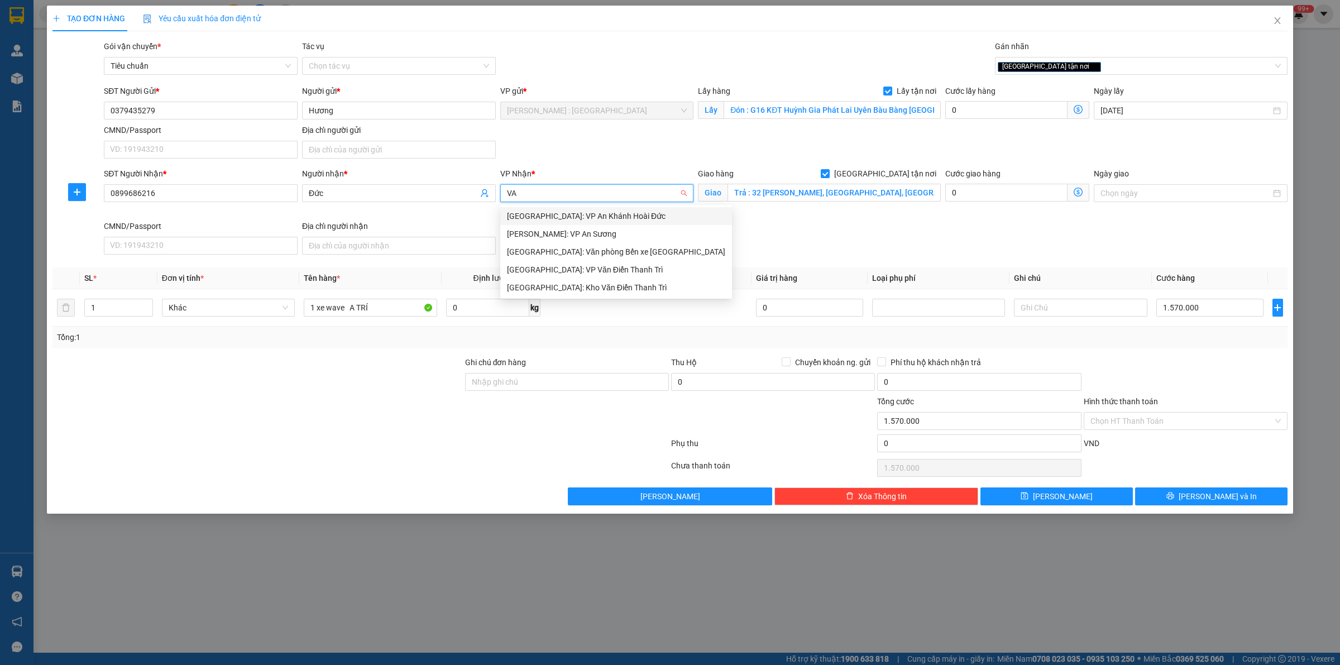
type input "V"
type input "HẢI"
click at [615, 231] on div "[GEOGRAPHIC_DATA]: Văn phòng Bến xe [GEOGRAPHIC_DATA]" at bounding box center [616, 234] width 218 height 12
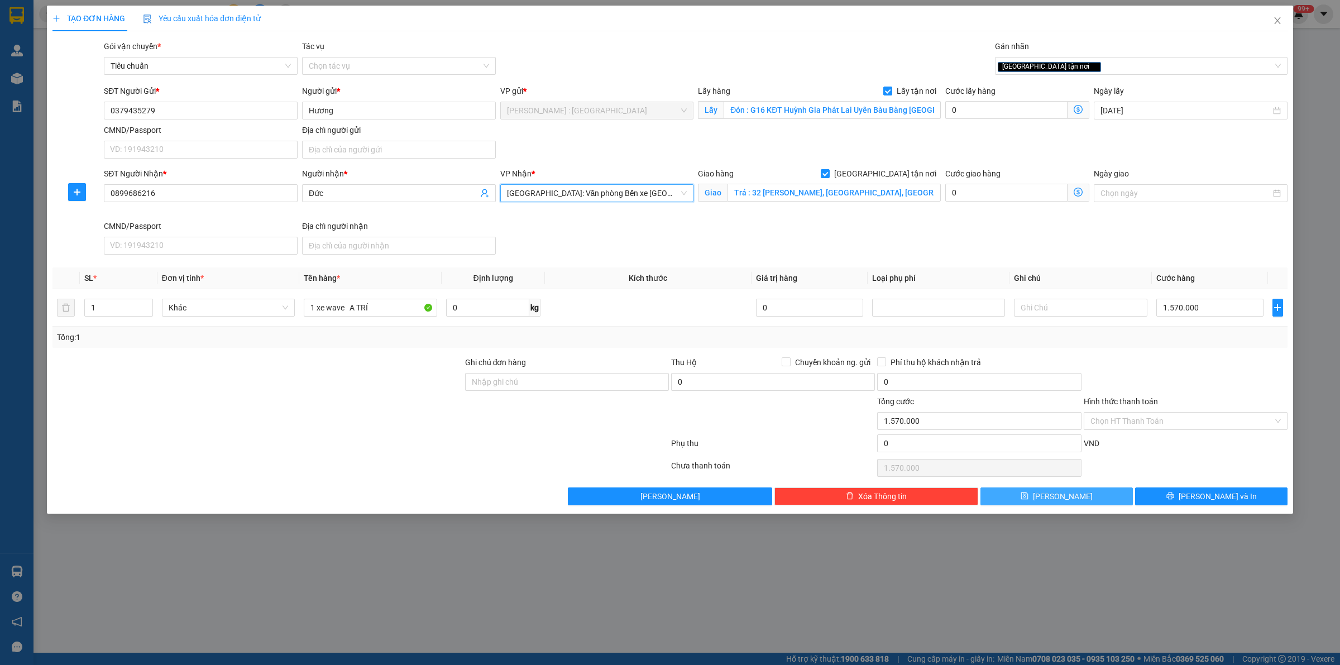
click at [1039, 504] on button "[PERSON_NAME]" at bounding box center [1056, 496] width 152 height 18
checkbox input "false"
type input "0"
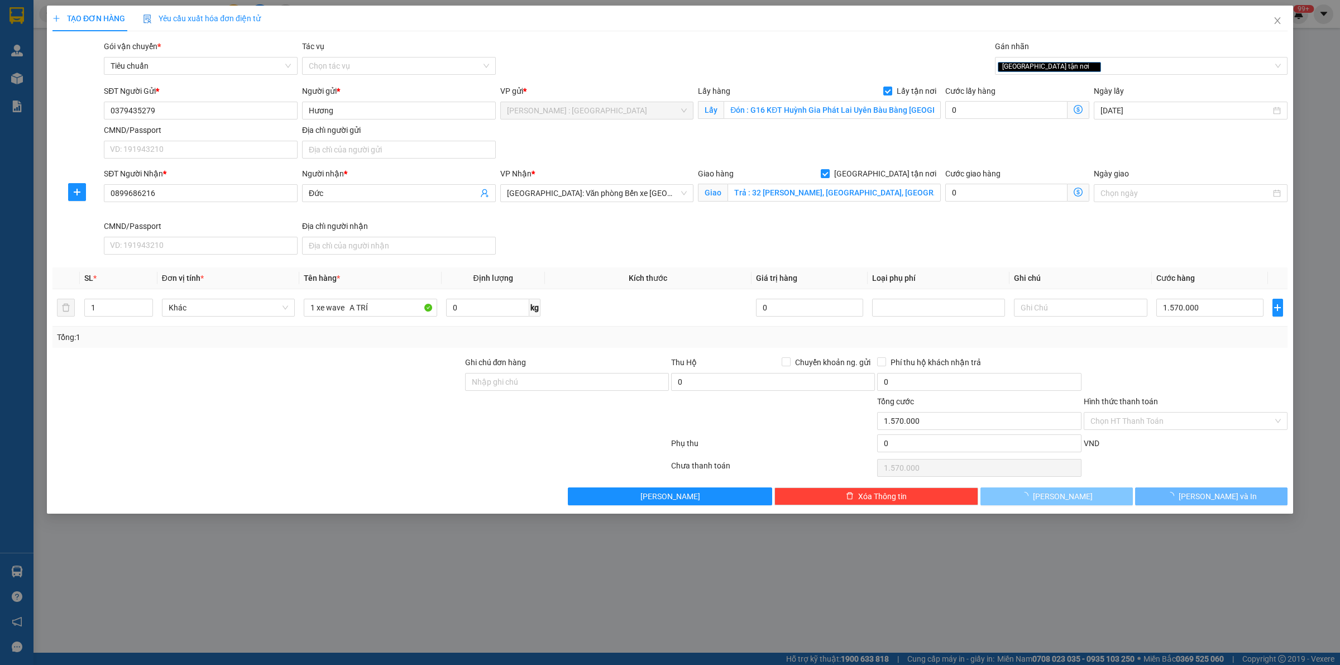
type input "0"
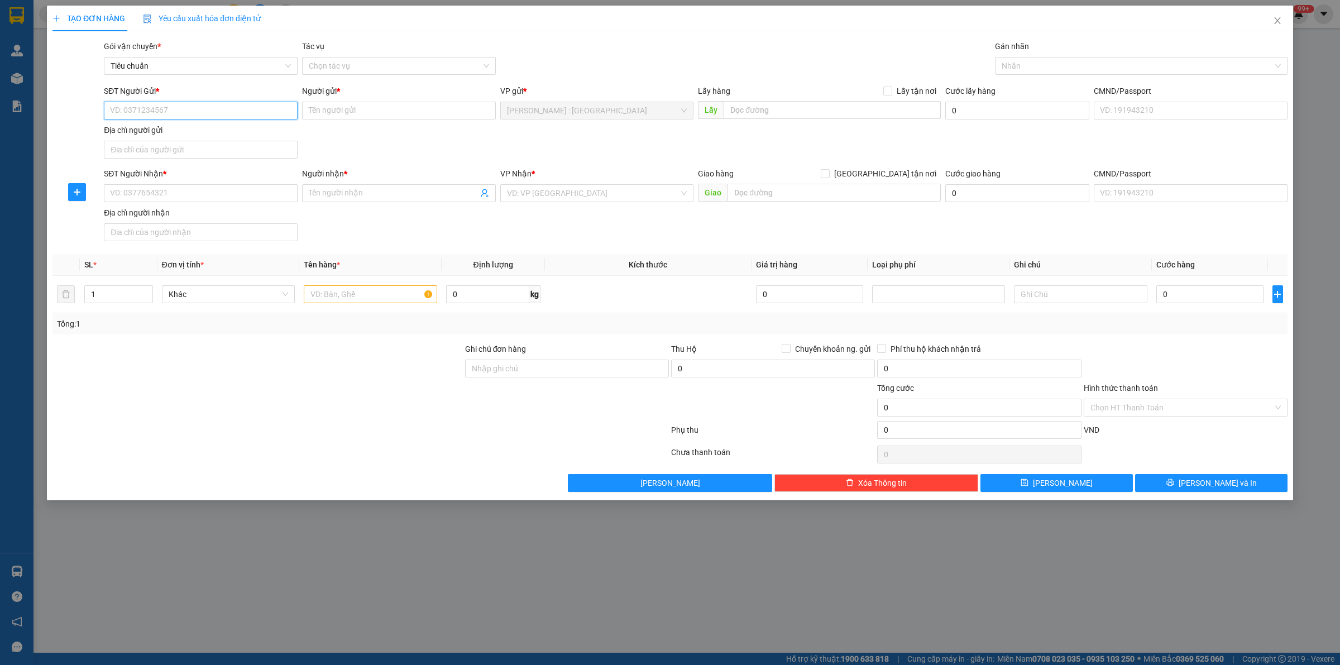
click at [255, 109] on input "SĐT Người Gửi *" at bounding box center [201, 111] width 194 height 18
paste input "0979.398.323"
type input "0979.398.323"
click at [244, 199] on input "SĐT Người Nhận *" at bounding box center [201, 193] width 194 height 18
paste input "0977369535"
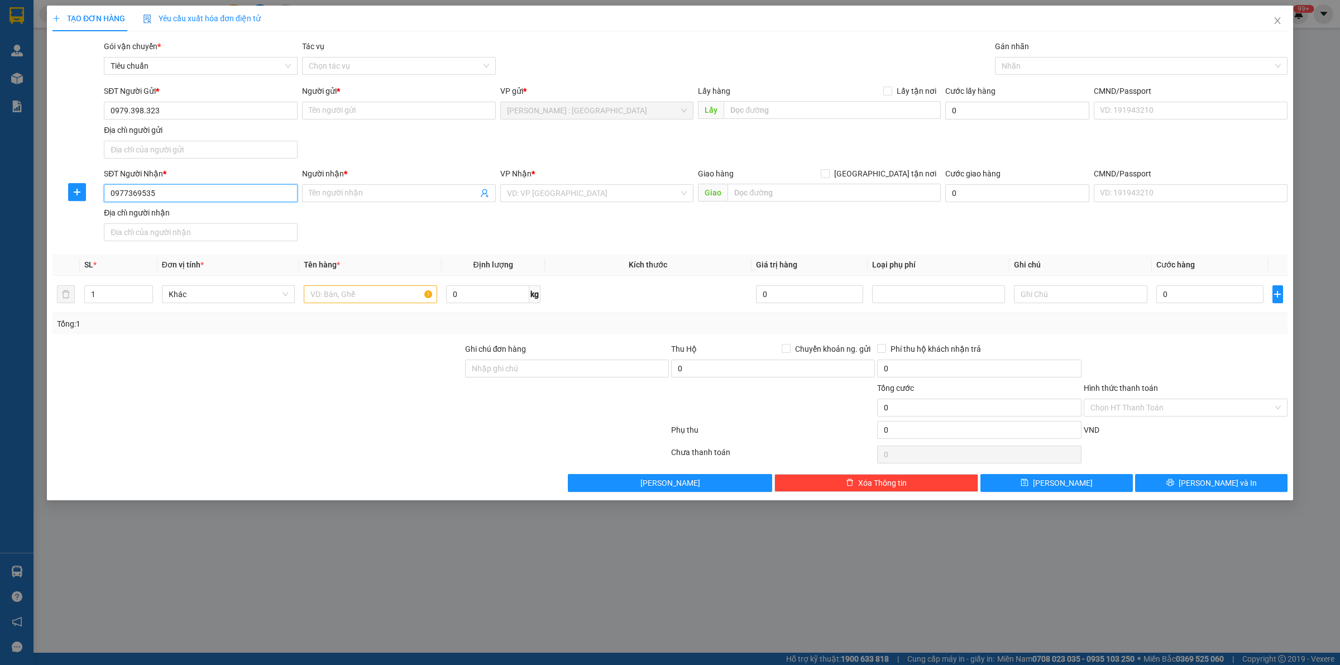
type input "0977369535"
click at [804, 111] on input "text" at bounding box center [831, 110] width 217 height 18
paste input "704/26 hương lộ 2, p.bình trị đông a, [GEOGRAPHIC_DATA]"
type input "704/26 hương lộ 2, p.bình trị đông a, [GEOGRAPHIC_DATA]"
click at [647, 197] on input "search" at bounding box center [593, 193] width 172 height 17
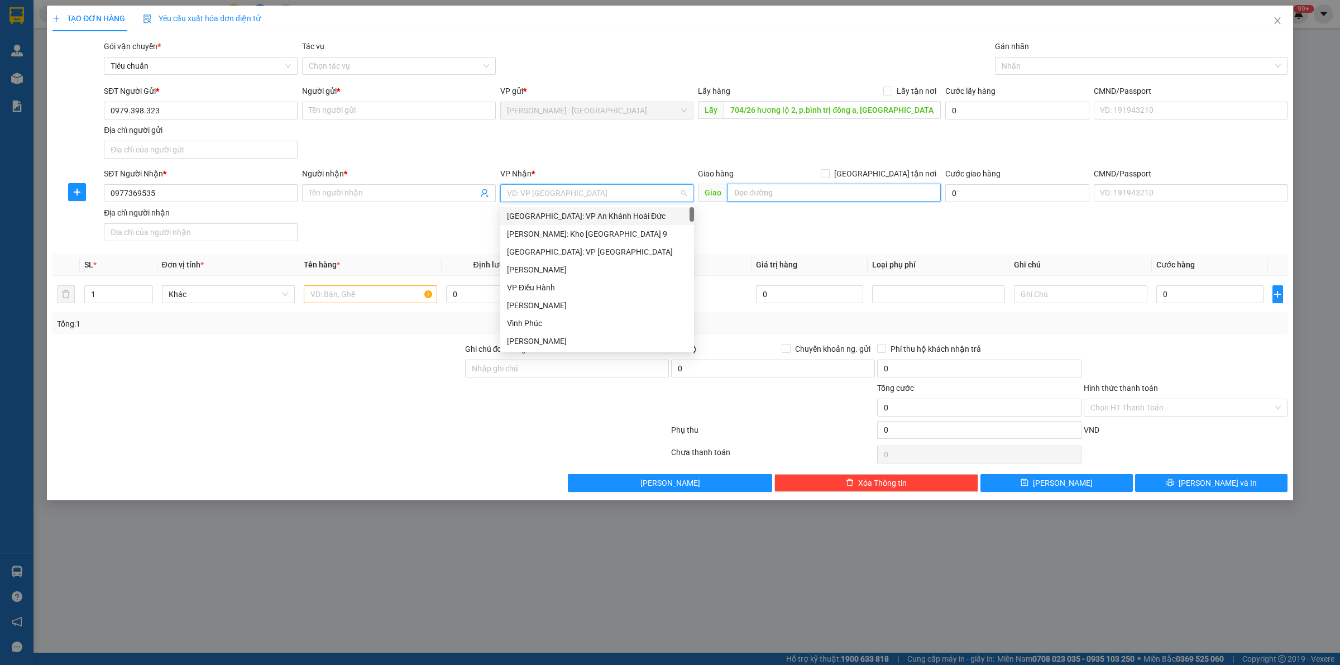
click at [836, 195] on input "text" at bounding box center [833, 193] width 213 height 18
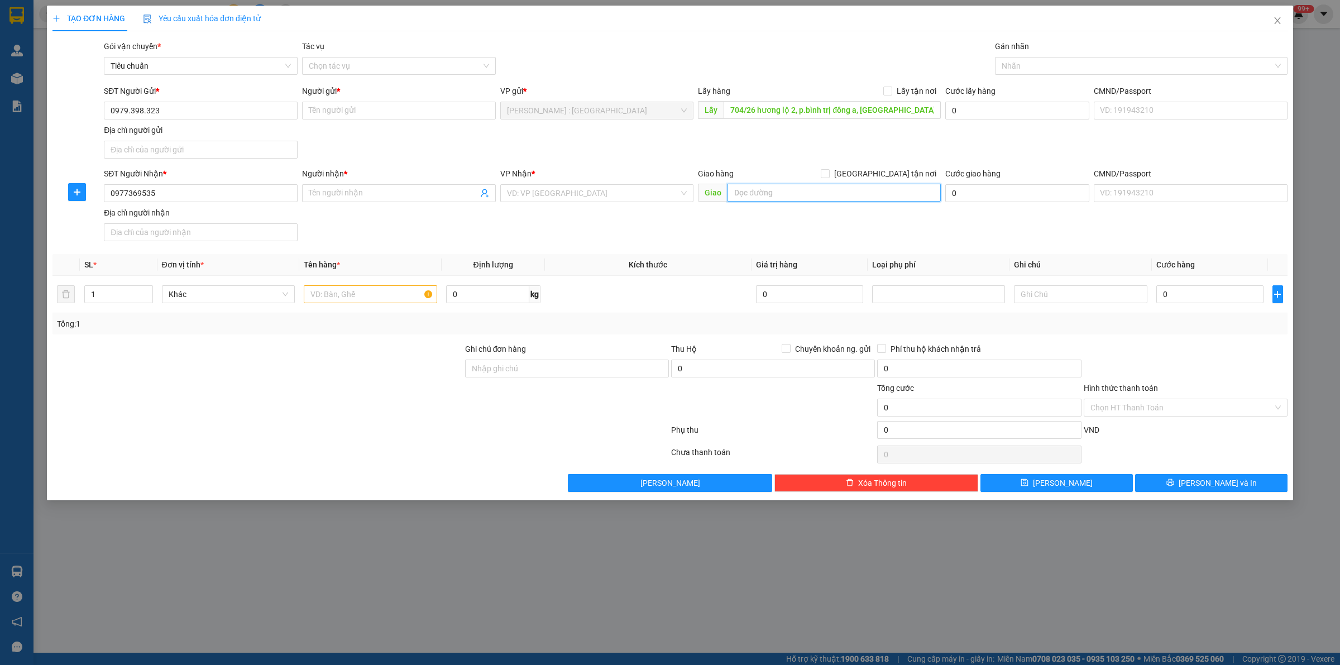
paste input "[GEOGRAPHIC_DATA], xã [GEOGRAPHIC_DATA], huyện [GEOGRAPHIC_DATA], thành phố [GE…"
type input "[GEOGRAPHIC_DATA], xã [GEOGRAPHIC_DATA], huyện [GEOGRAPHIC_DATA], thành phố [GE…"
click at [654, 191] on input "search" at bounding box center [593, 193] width 172 height 17
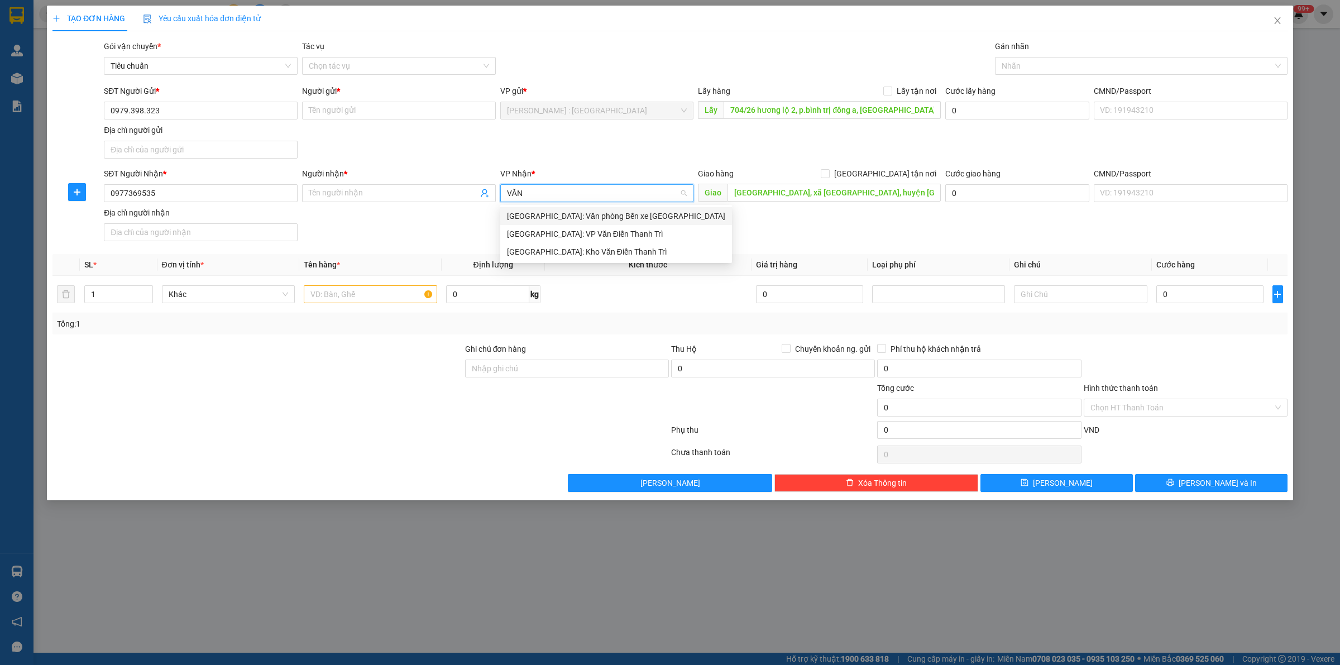
type input "VĂN"
click at [602, 252] on div "[GEOGRAPHIC_DATA]: Kho Văn Điển Thanh Trì" at bounding box center [616, 252] width 218 height 12
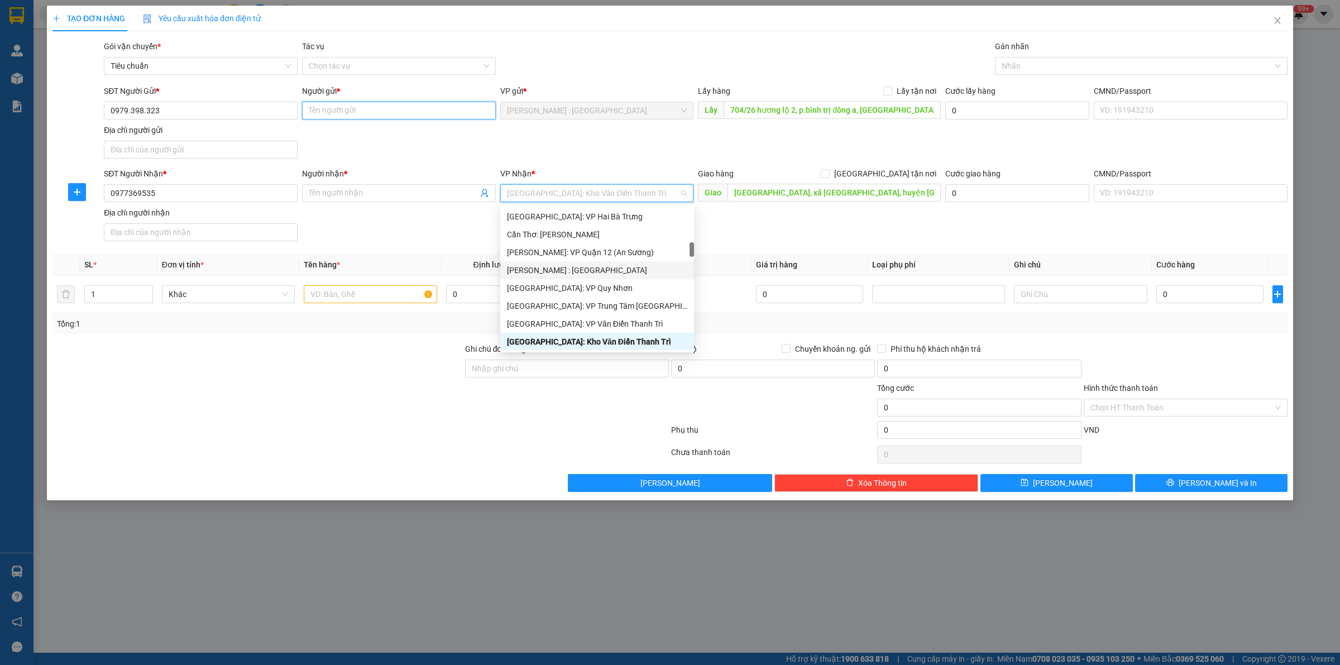
drag, startPoint x: 409, startPoint y: 112, endPoint x: 409, endPoint y: 118, distance: 6.2
click at [409, 118] on input "Người gửi *" at bounding box center [399, 111] width 194 height 18
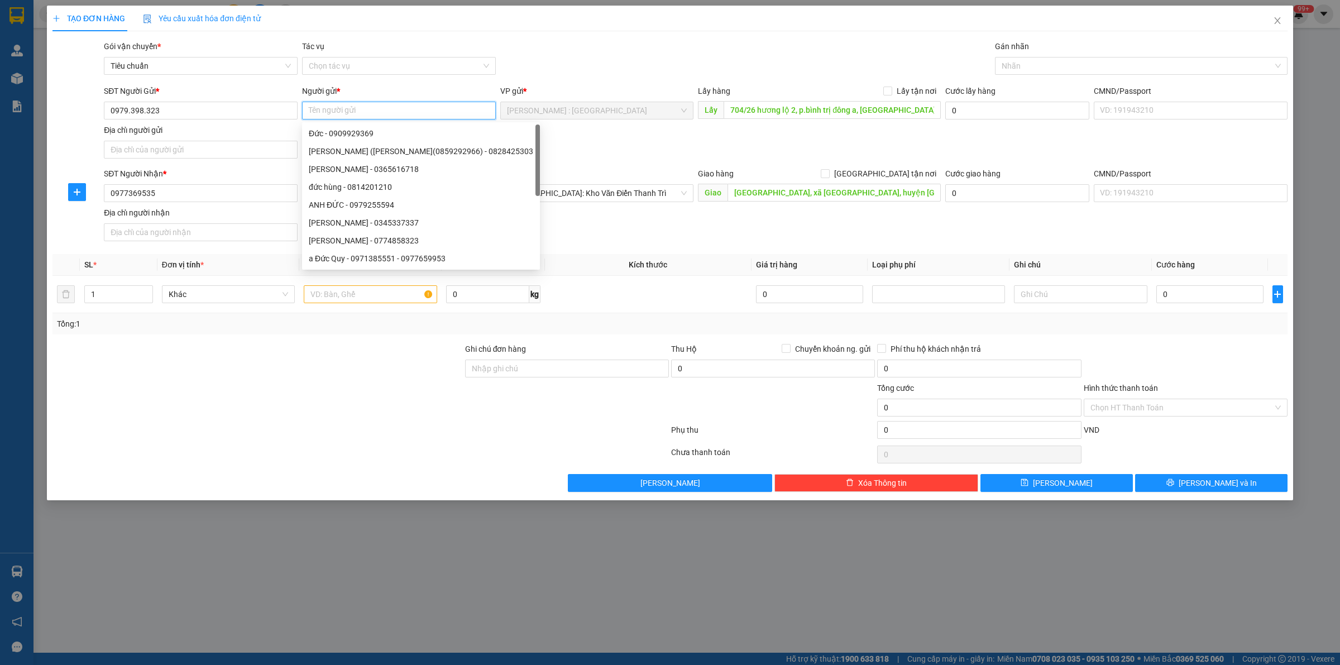
paste input "Hiền"
type input "Hiền"
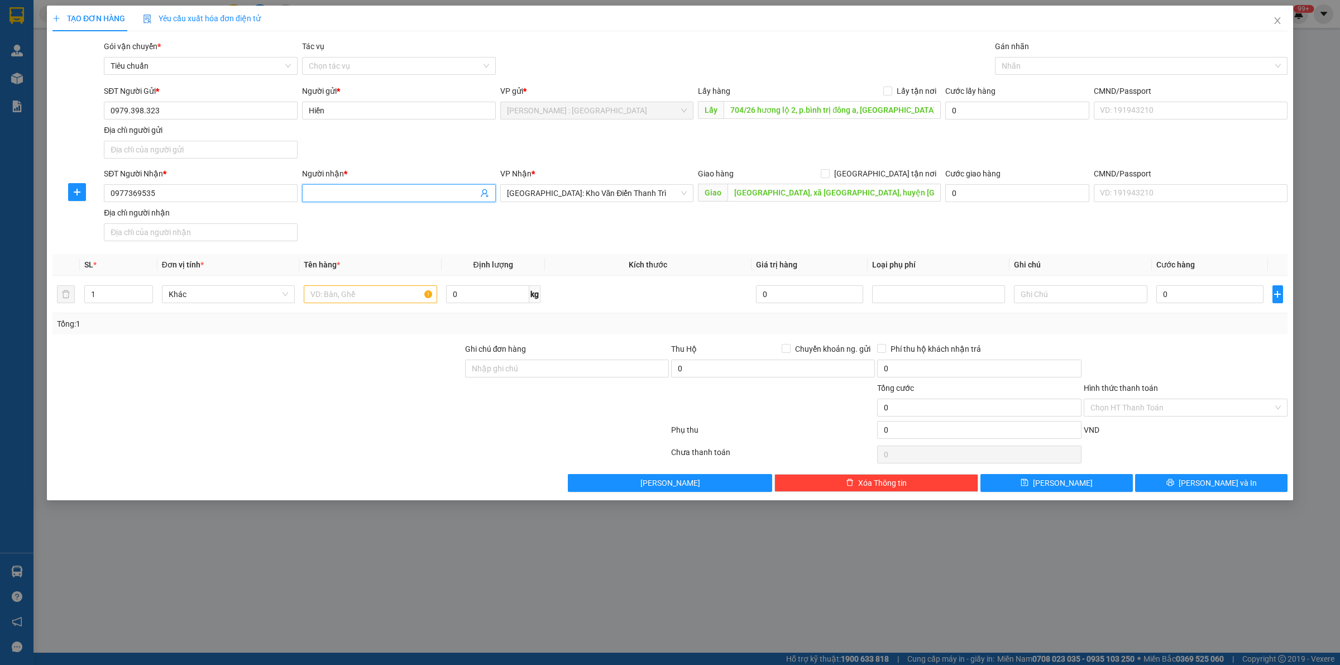
click at [399, 193] on input "Người nhận *" at bounding box center [393, 193] width 169 height 12
paste input "Ngọc Loan"
type input "Ngọc Loan"
click at [889, 87] on input "Lấy tận nơi" at bounding box center [887, 91] width 8 height 8
checkbox input "true"
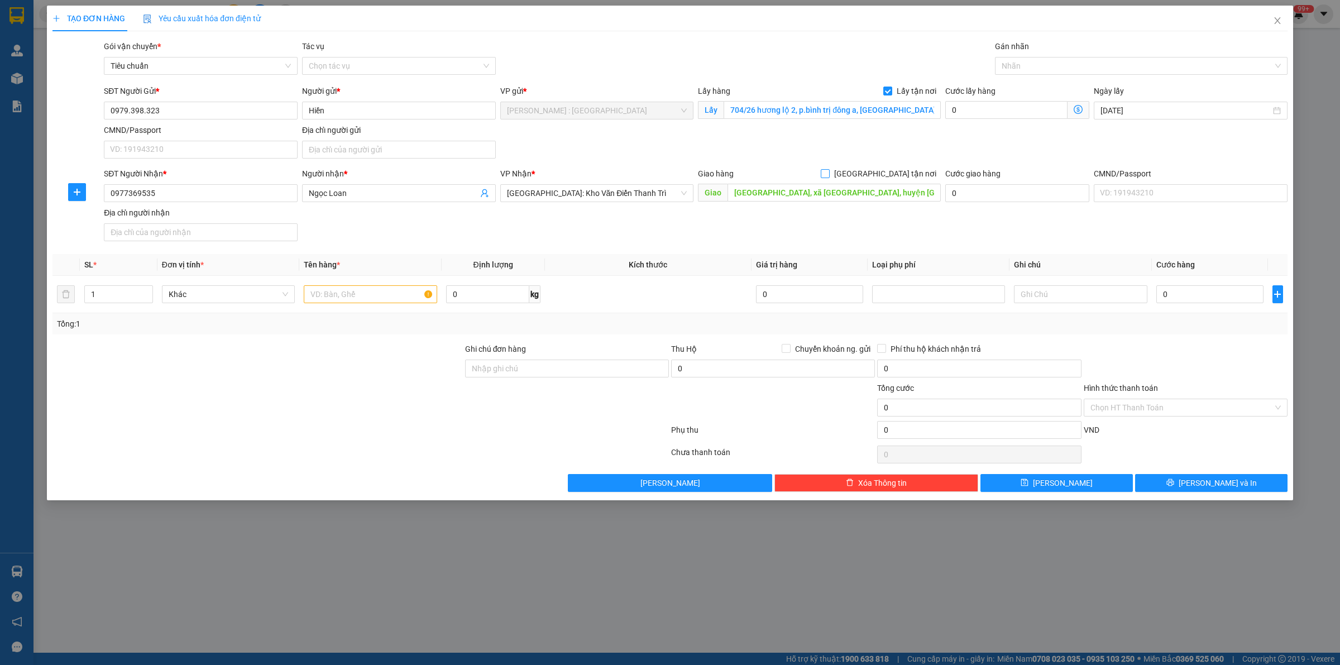
click at [828, 174] on input "[GEOGRAPHIC_DATA] tận nơi" at bounding box center [824, 173] width 8 height 8
checkbox input "true"
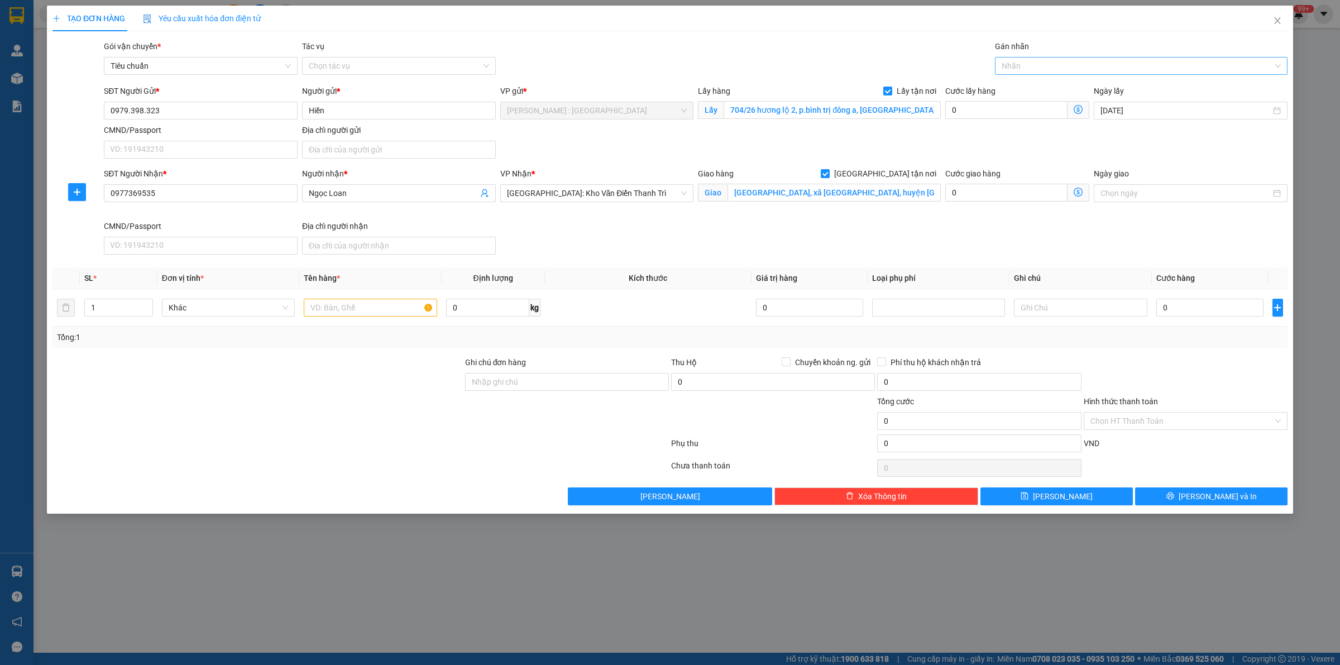
click at [1043, 73] on div "Nhãn" at bounding box center [1141, 66] width 292 height 18
type input "GIAO"
click at [1042, 89] on div "[GEOGRAPHIC_DATA] tận nơi" at bounding box center [1140, 88] width 279 height 12
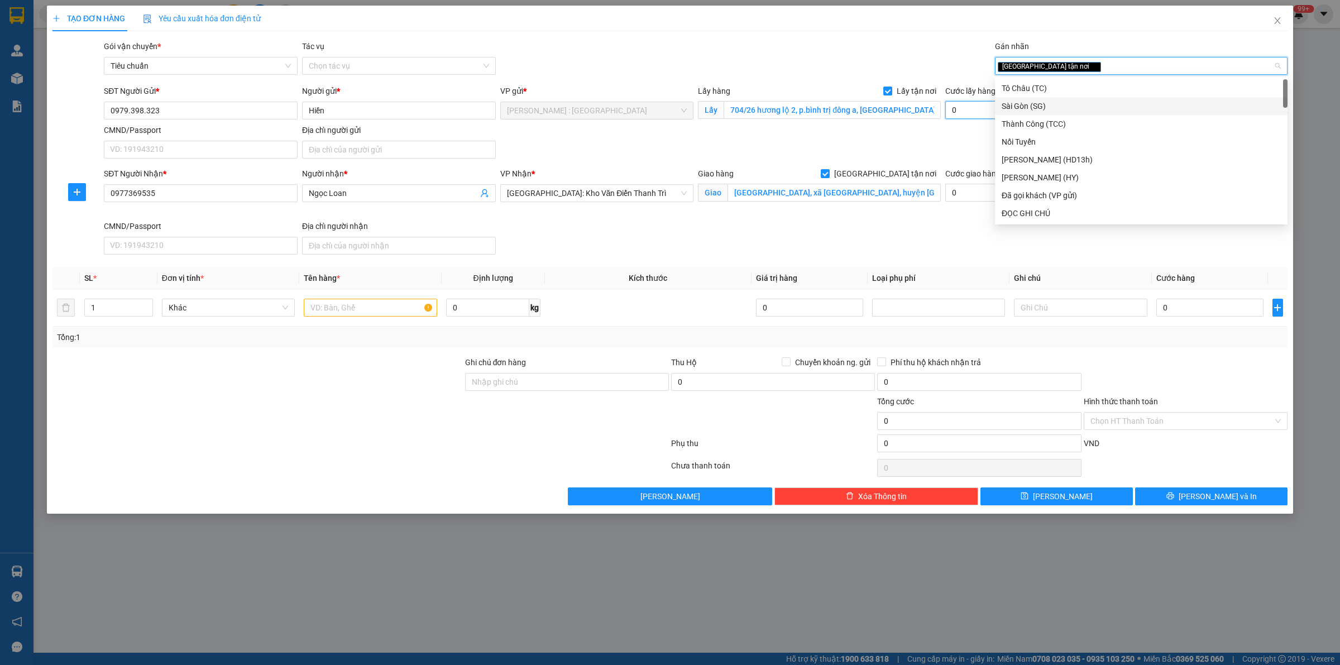
click at [975, 104] on input "0" at bounding box center [1006, 110] width 122 height 18
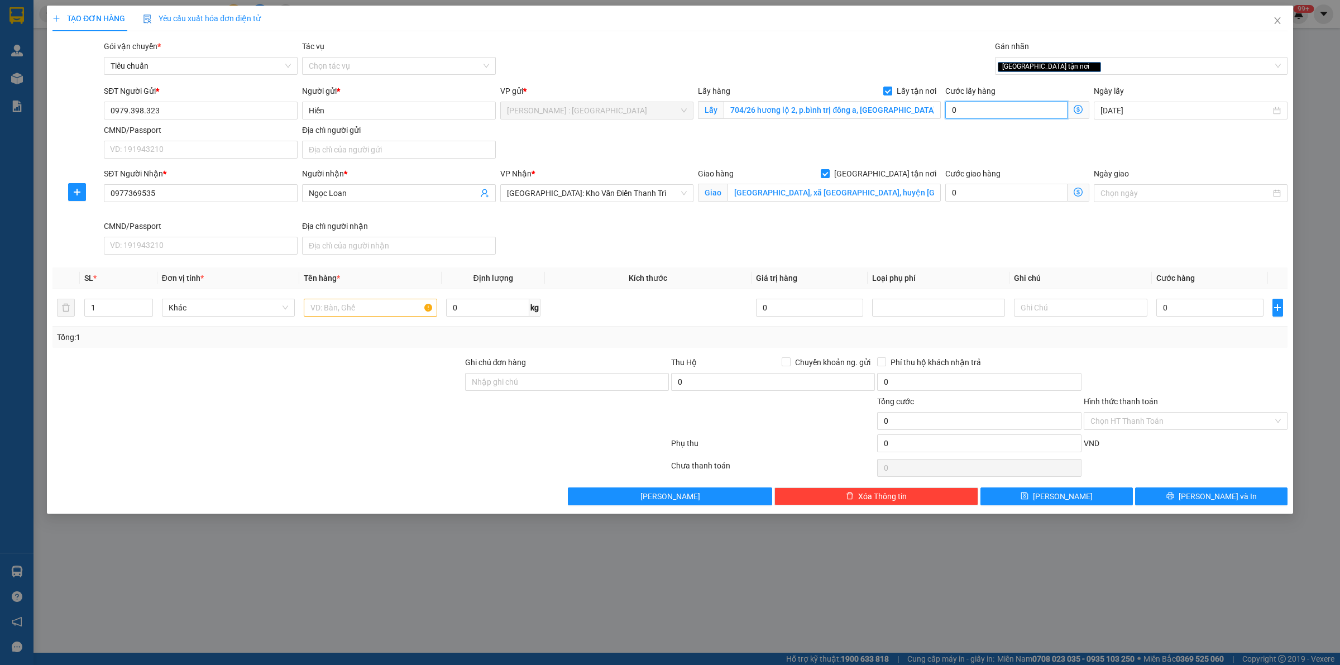
type input "6"
type input "65"
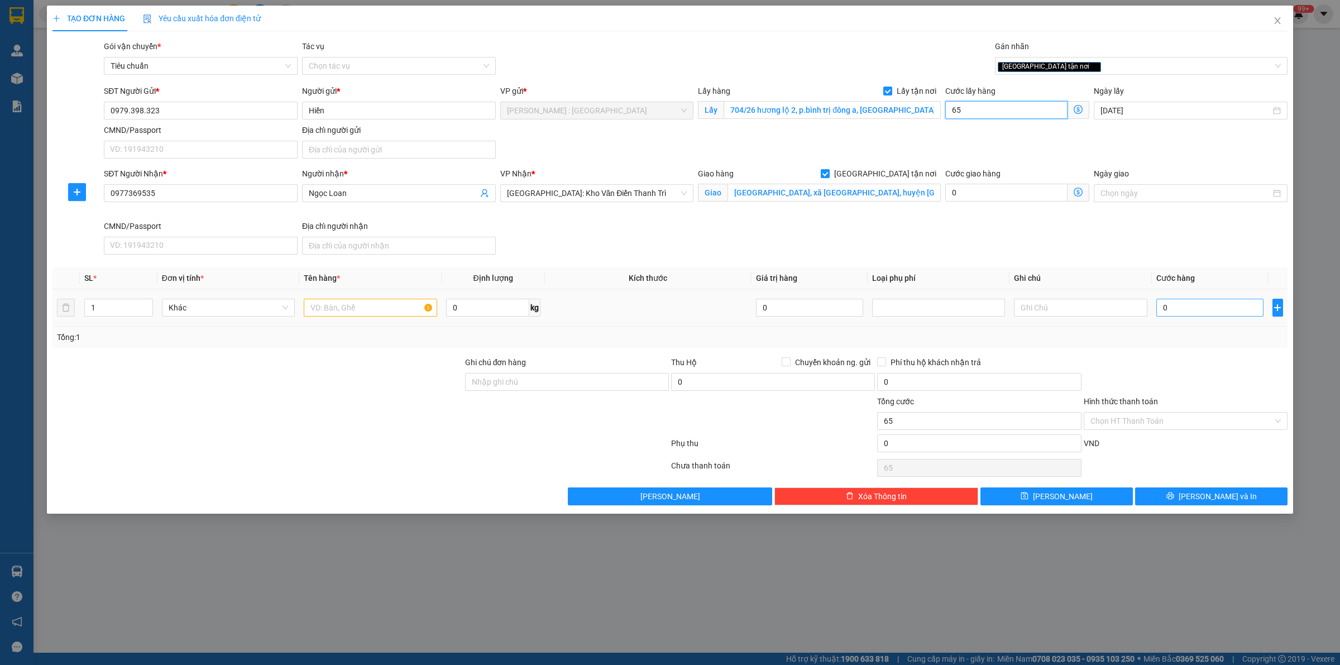
type input "65"
click at [1199, 306] on input "0" at bounding box center [1209, 308] width 107 height 18
click at [1107, 252] on div "SĐT Người Nhận * 0977369535 Người nhận * Ngọc Loan VP Nhận * [GEOGRAPHIC_DATA]:…" at bounding box center [696, 213] width 1188 height 92
click at [407, 305] on input "text" at bounding box center [370, 308] width 133 height 18
paste input "5 thùng"
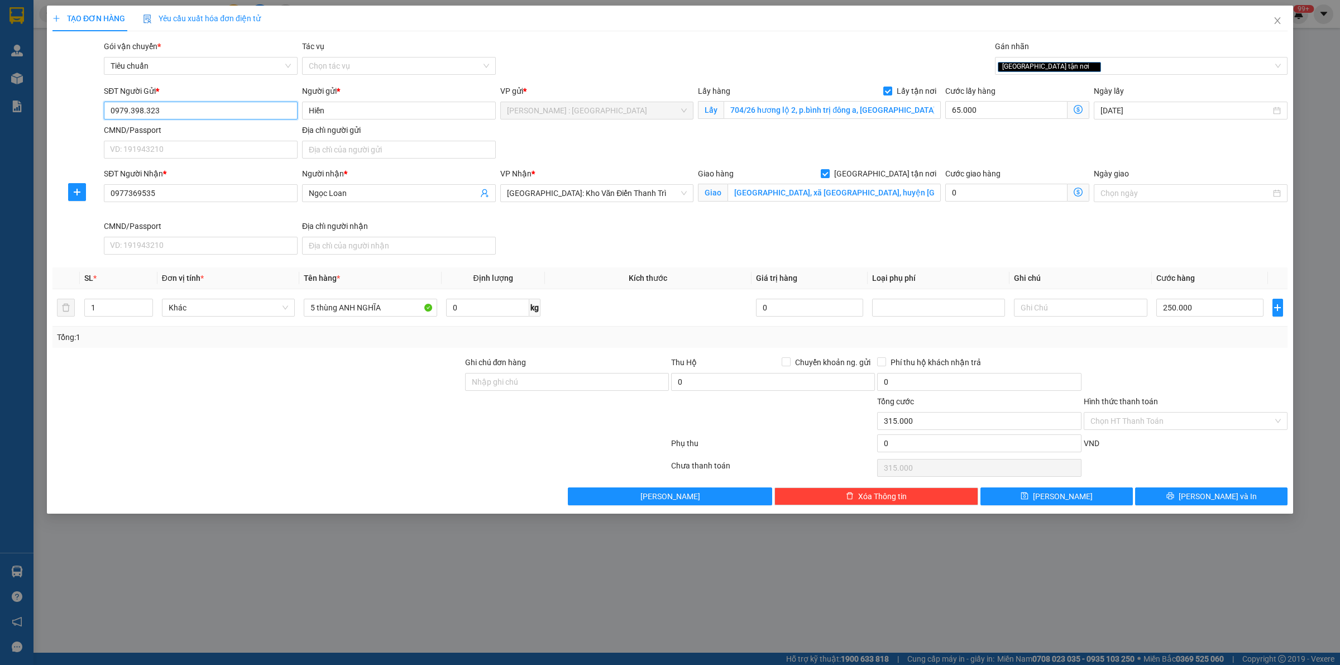
click at [143, 112] on input "0979.398.323" at bounding box center [201, 111] width 194 height 18
click at [130, 110] on input "0979.398323" at bounding box center [201, 111] width 194 height 18
click at [1069, 496] on button "[PERSON_NAME]" at bounding box center [1056, 496] width 152 height 18
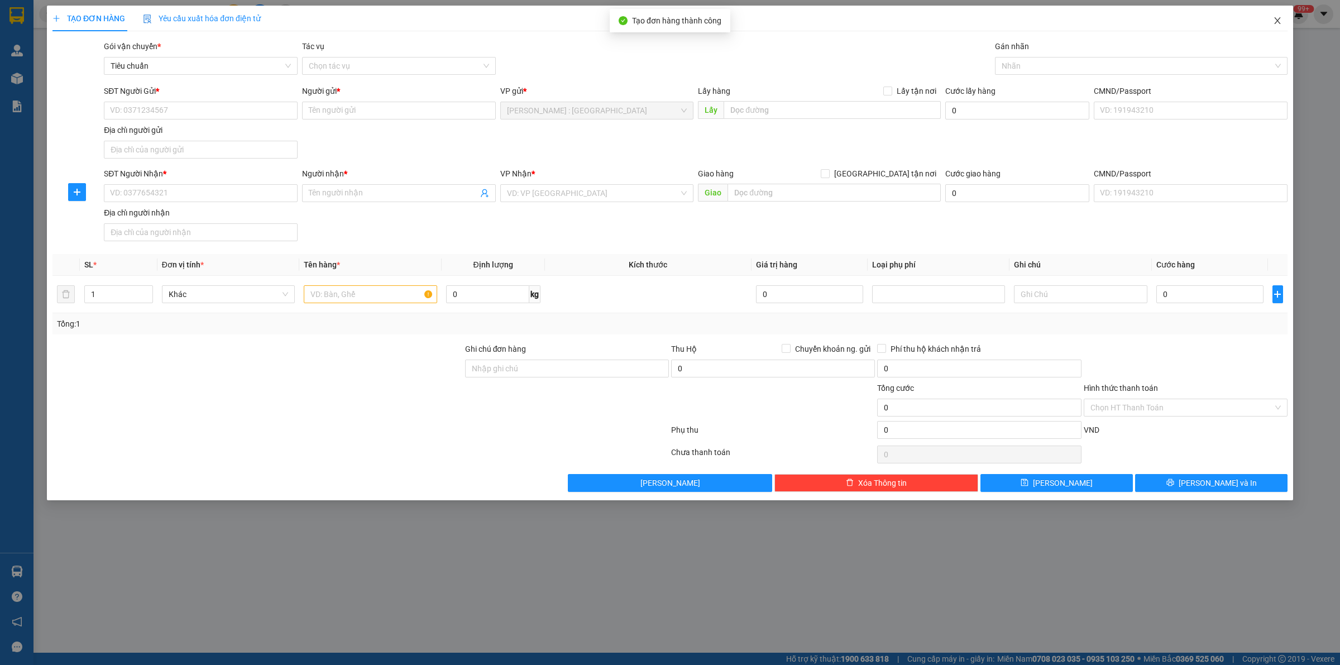
drag, startPoint x: 1268, startPoint y: 21, endPoint x: 1275, endPoint y: 31, distance: 11.9
click at [1270, 23] on span "Close" at bounding box center [1276, 21] width 31 height 31
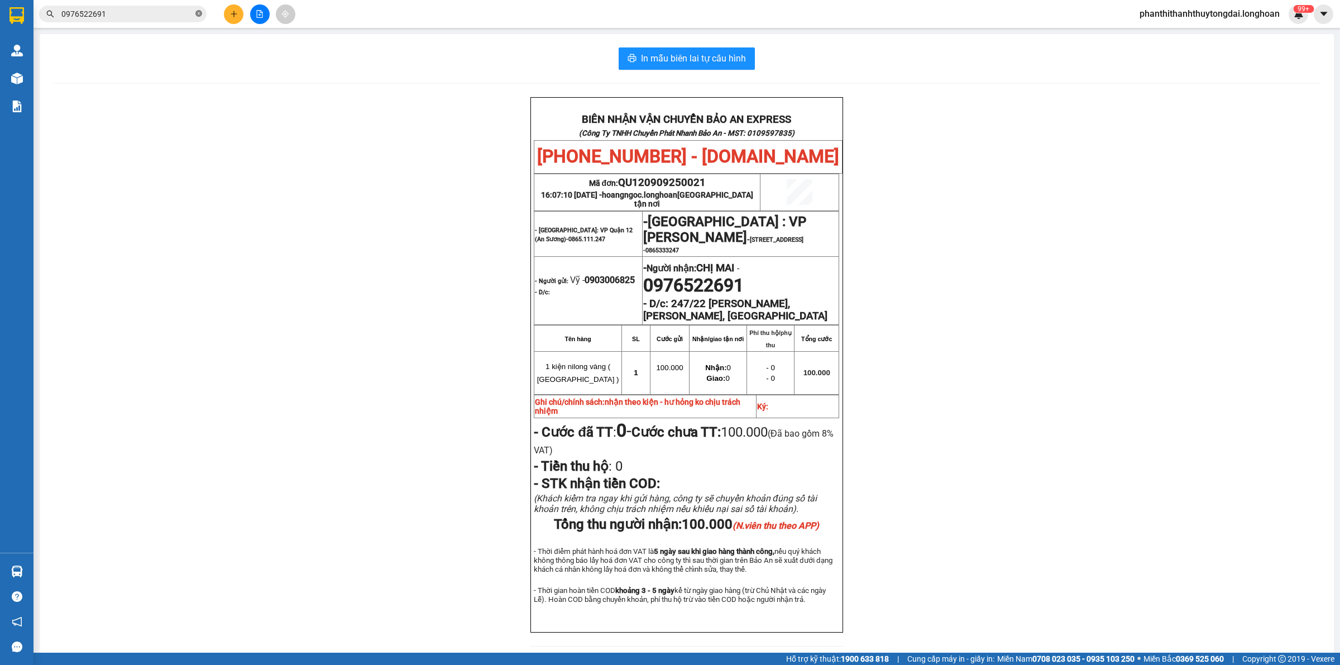
click at [199, 15] on icon "close-circle" at bounding box center [198, 13] width 7 height 7
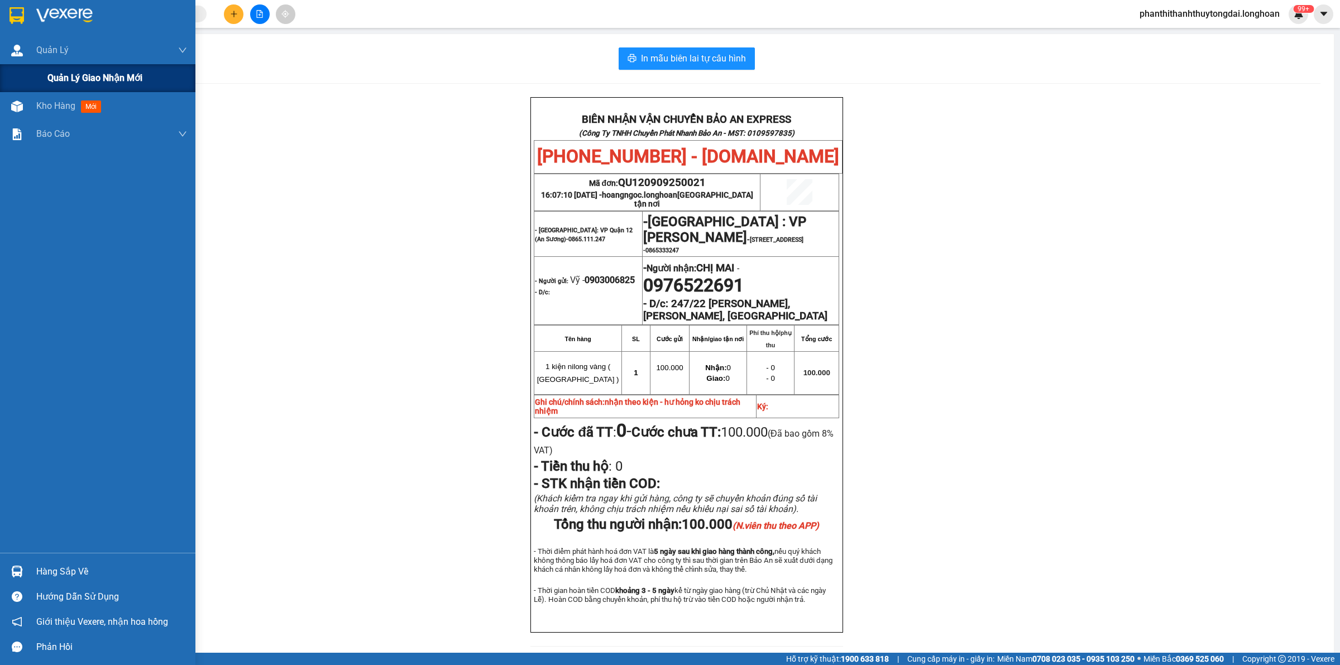
click at [56, 75] on span "Quản lý giao nhận mới" at bounding box center [94, 78] width 95 height 14
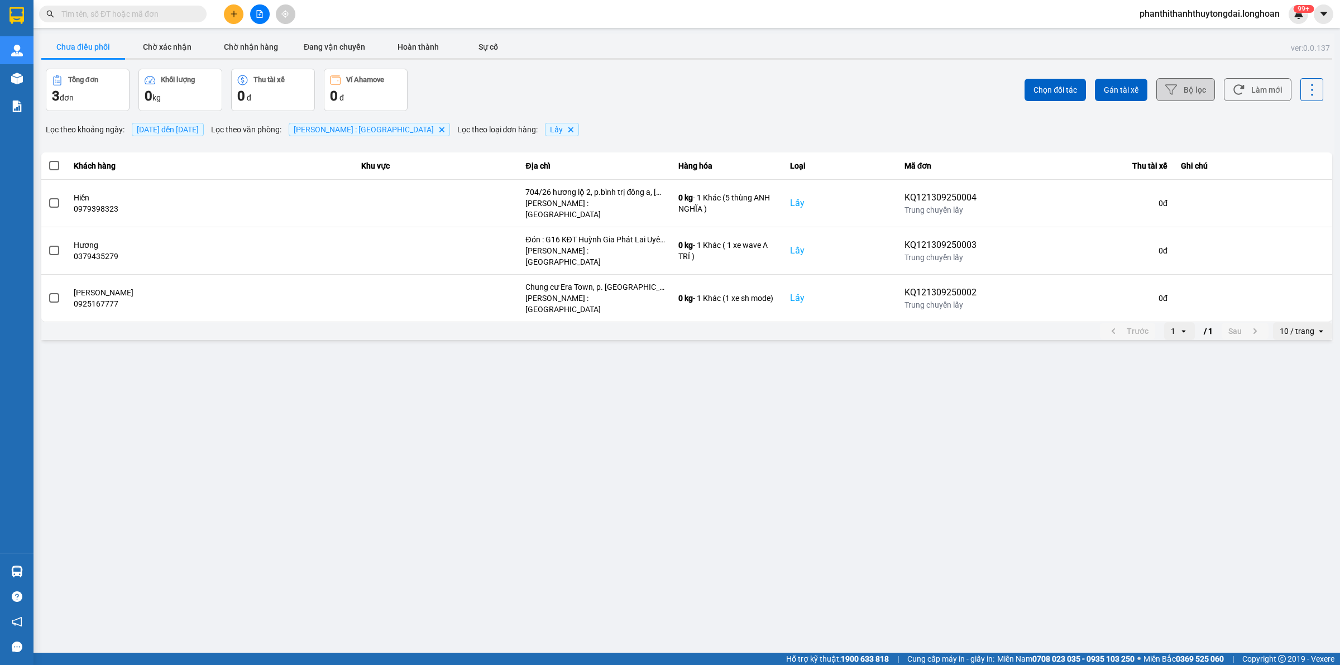
click at [1189, 91] on button "Bộ lọc" at bounding box center [1185, 89] width 59 height 23
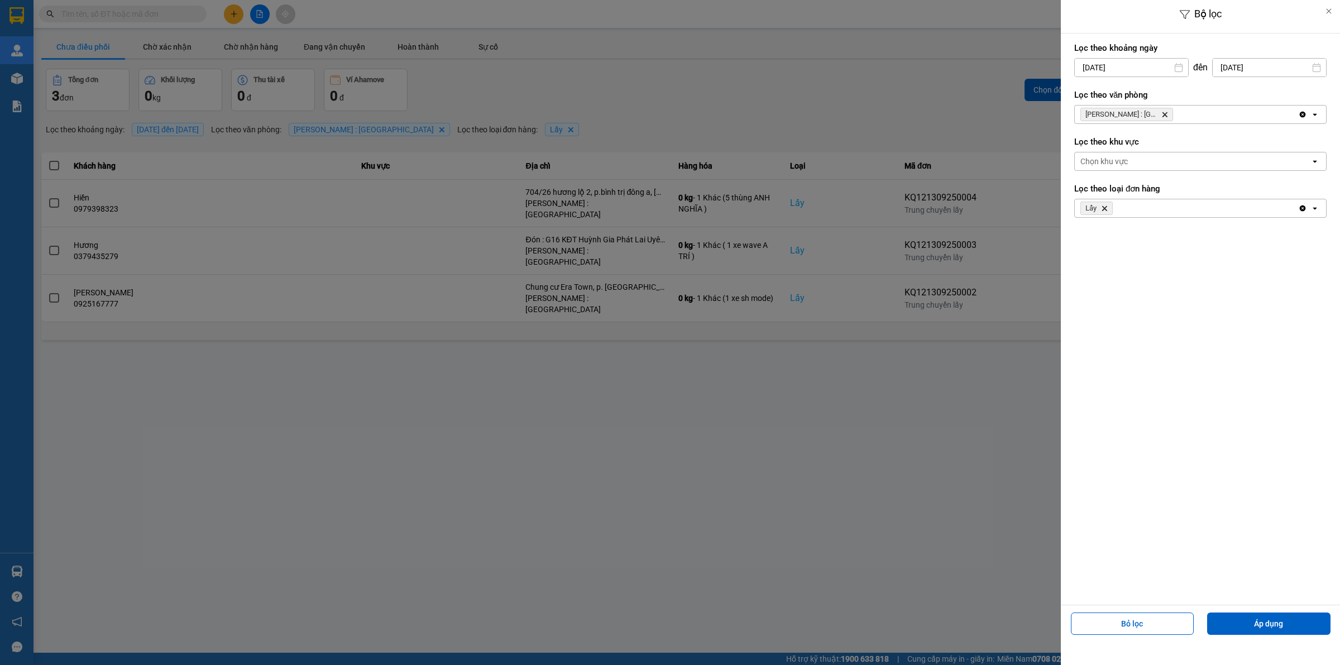
click at [1132, 67] on input "[DATE]" at bounding box center [1130, 68] width 113 height 18
click at [1077, 155] on div "1" at bounding box center [1081, 148] width 16 height 13
click at [1299, 623] on button "Áp dụng" at bounding box center [1268, 623] width 123 height 22
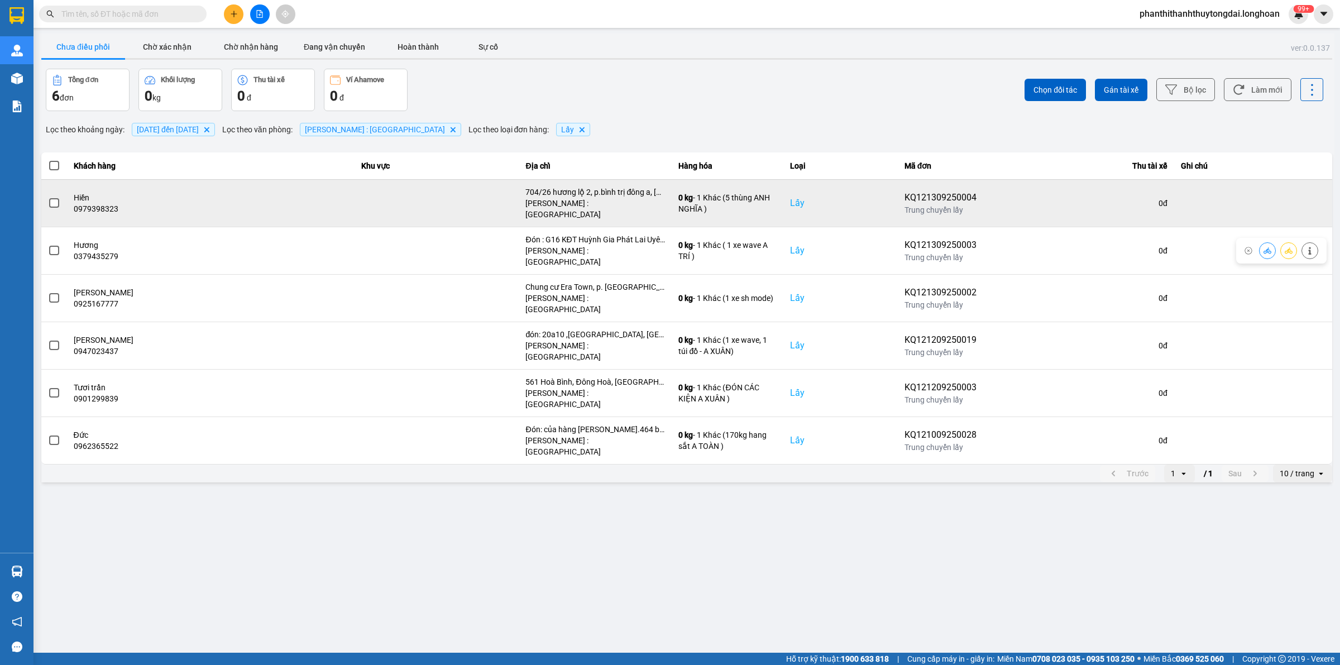
click at [56, 198] on span at bounding box center [54, 203] width 10 height 10
click at [48, 197] on input "checkbox" at bounding box center [48, 197] width 0 height 0
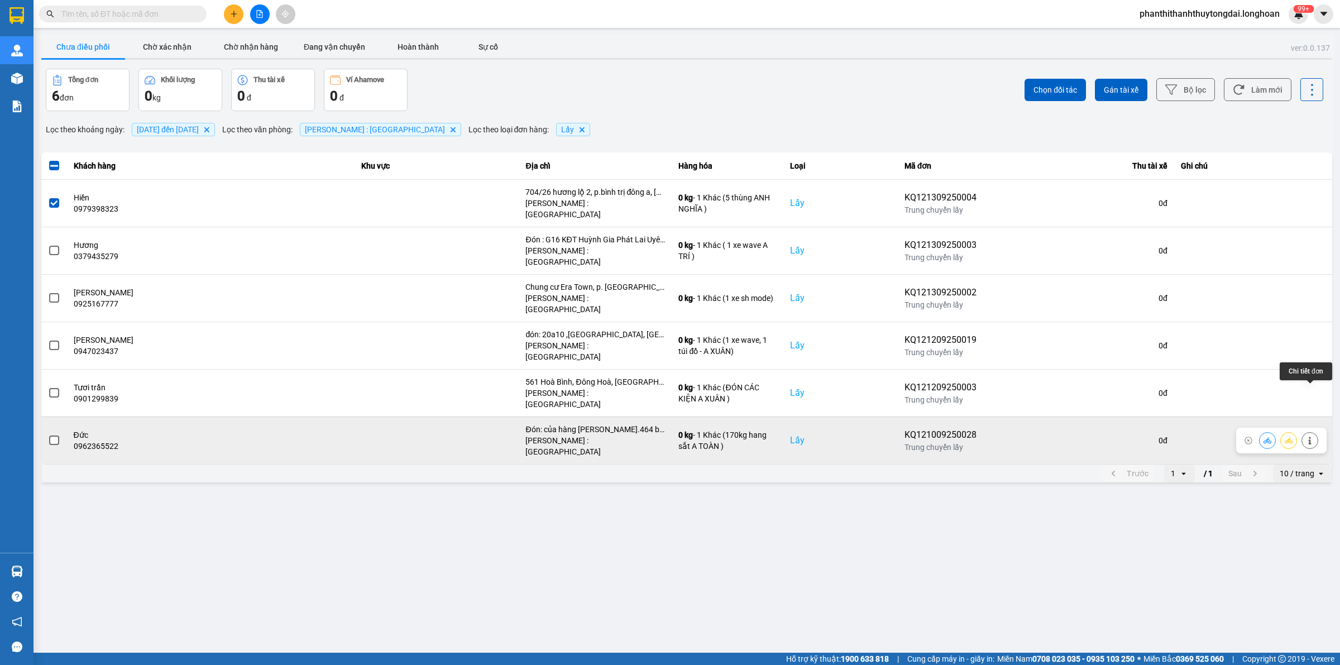
click at [1308, 436] on icon at bounding box center [1309, 440] width 8 height 8
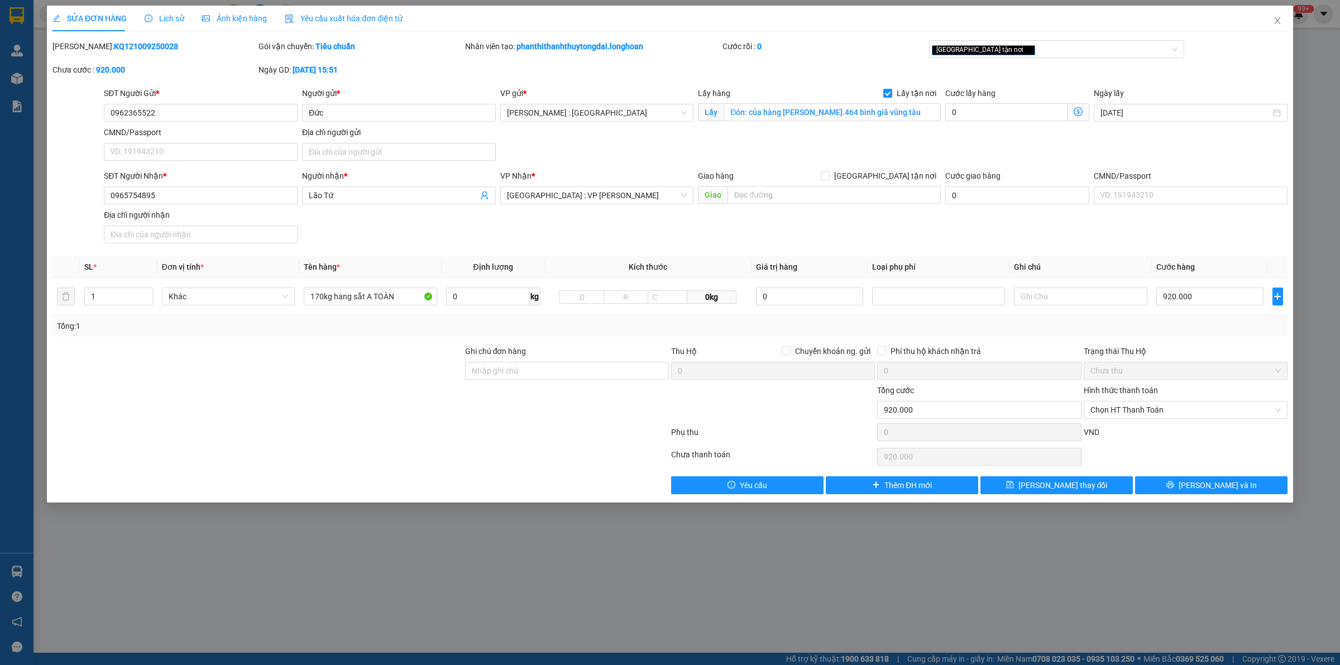
click at [166, 18] on span "Lịch sử" at bounding box center [165, 18] width 40 height 9
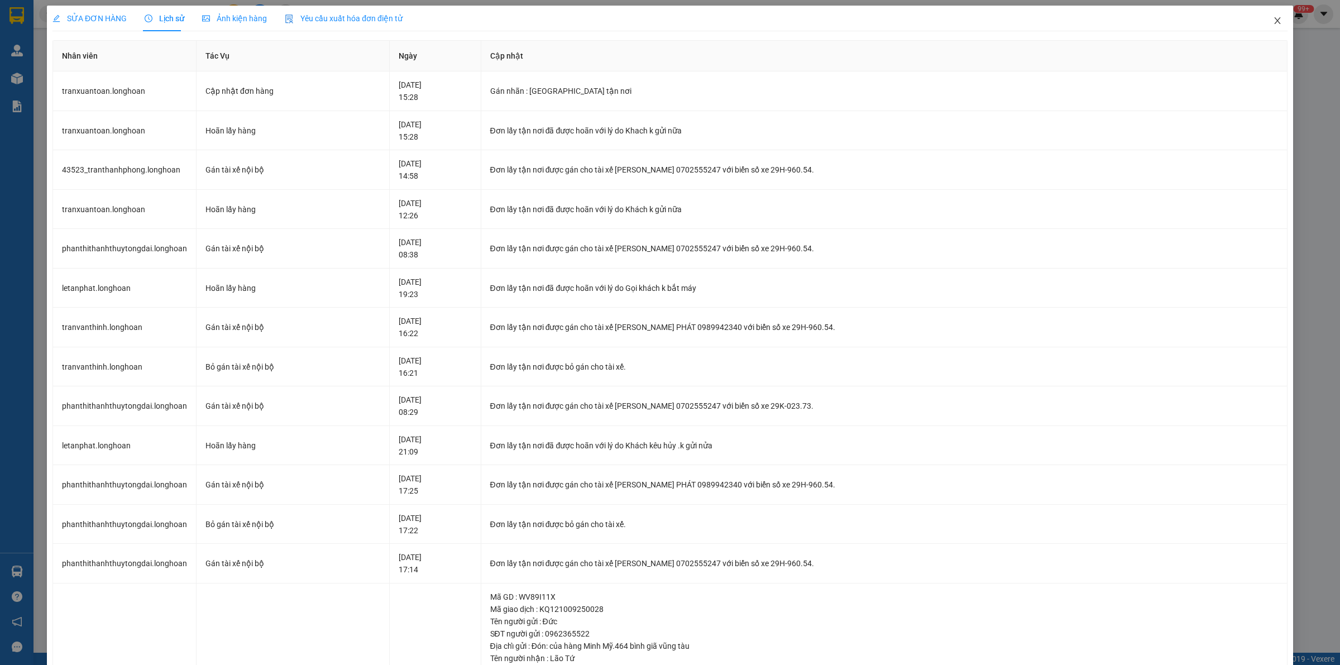
click at [1261, 23] on span "Close" at bounding box center [1276, 21] width 31 height 31
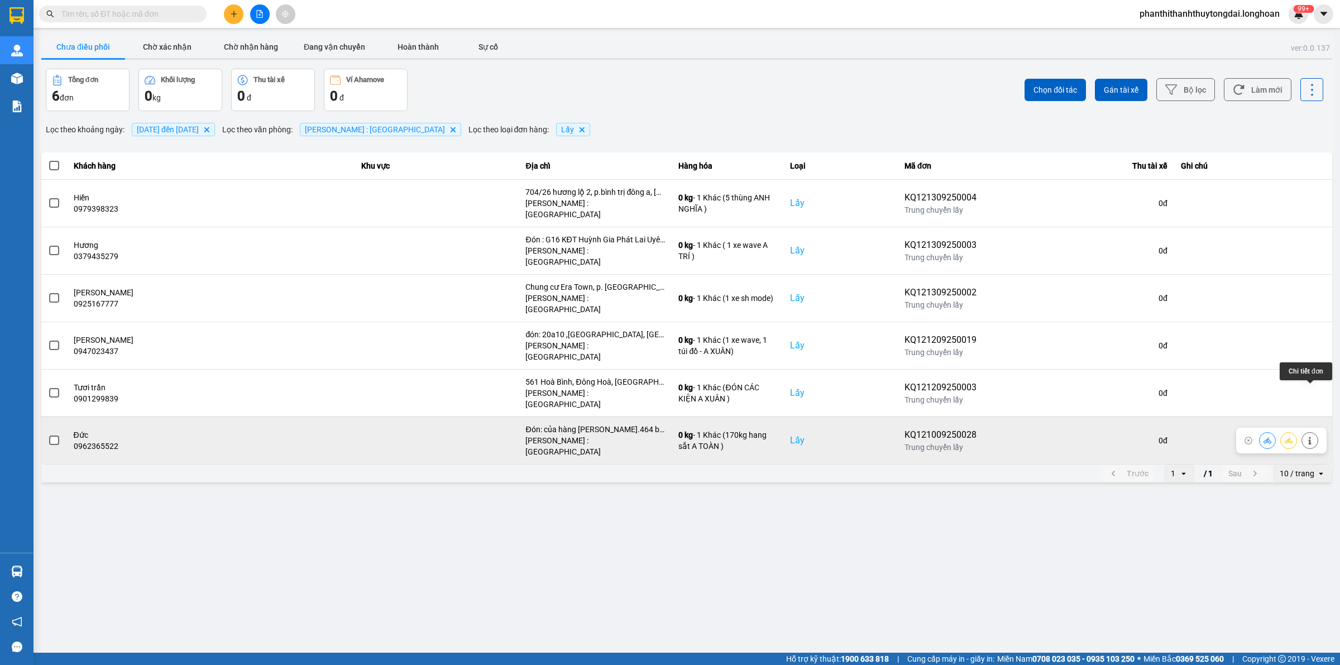
click at [1310, 436] on icon at bounding box center [1309, 440] width 8 height 8
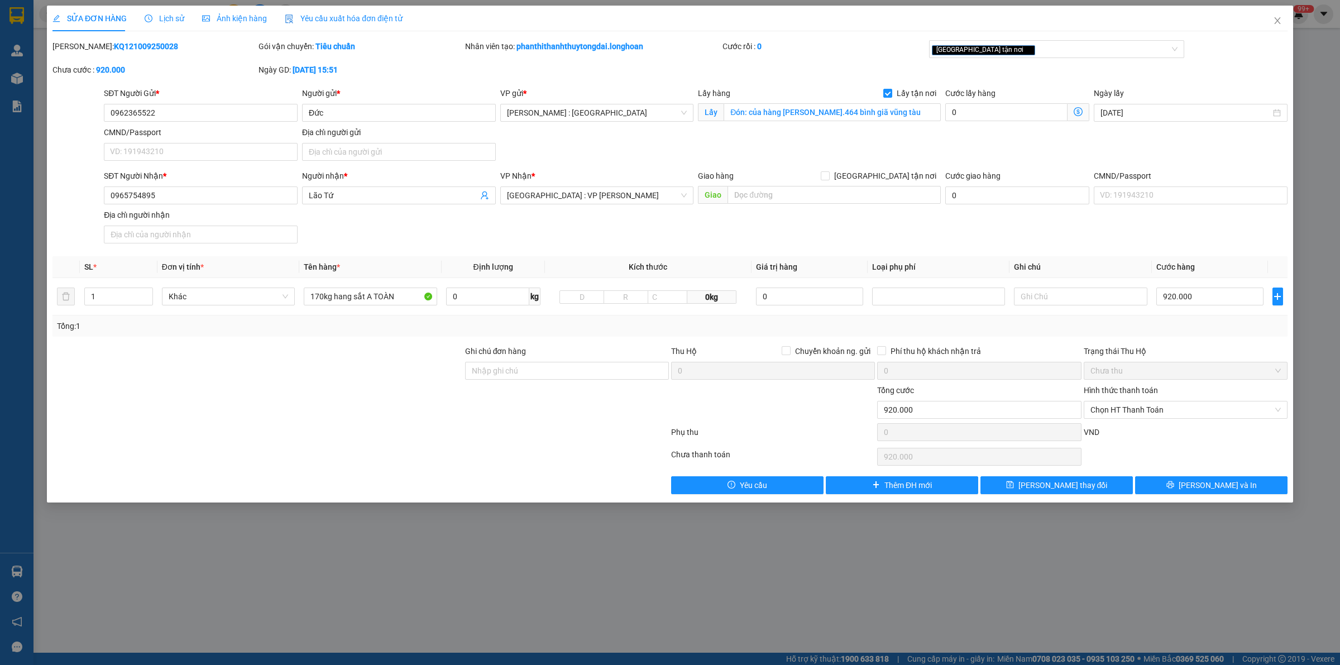
click at [155, 12] on div "Lịch sử" at bounding box center [165, 18] width 40 height 12
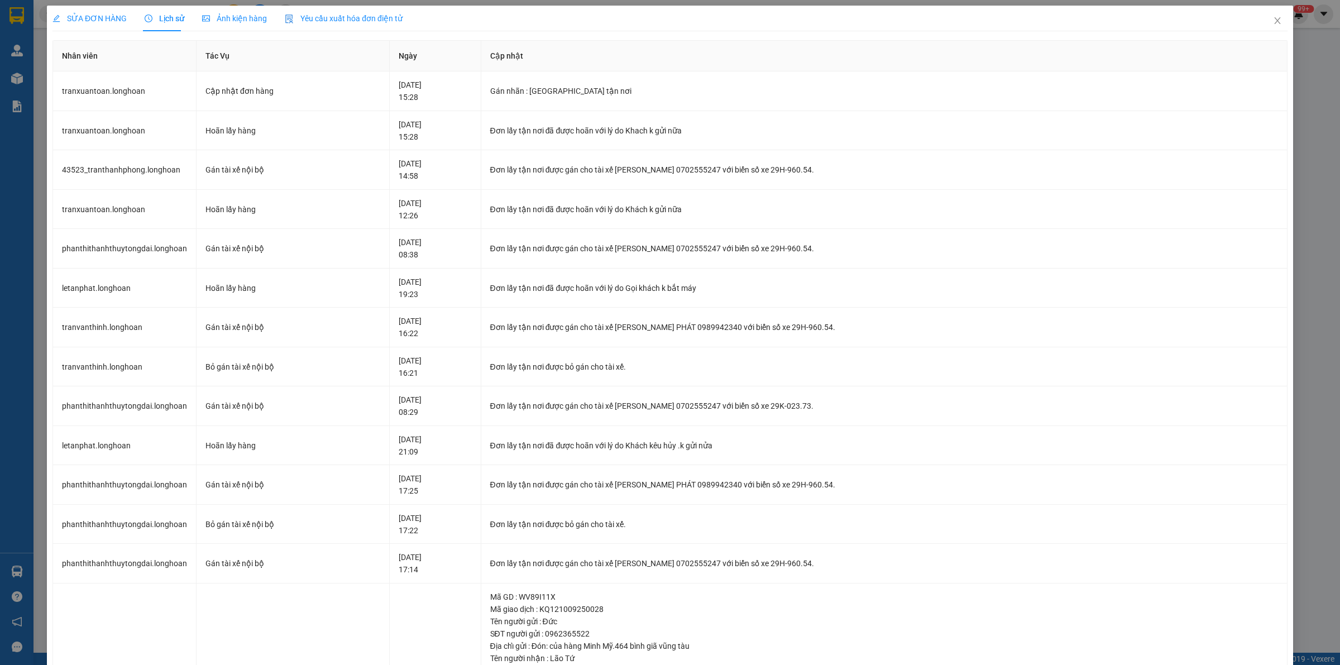
click at [108, 21] on span "SỬA ĐƠN HÀNG" at bounding box center [89, 18] width 74 height 9
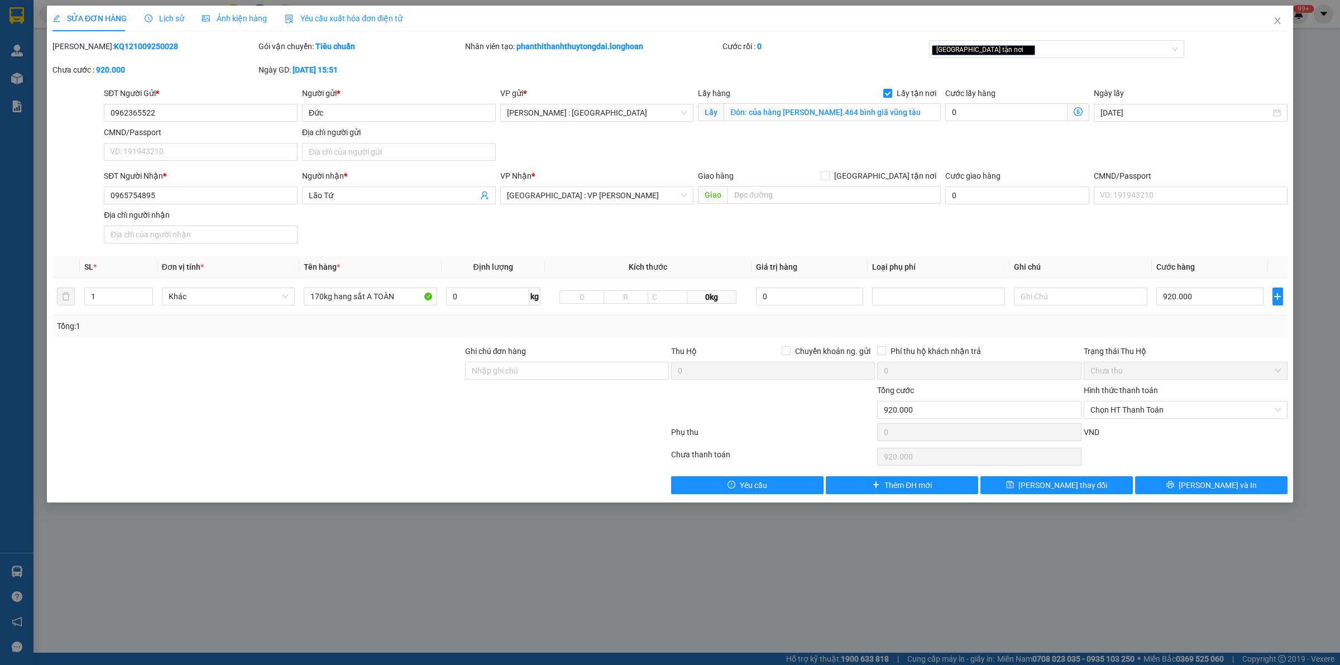
click at [887, 93] on input "Lấy tận nơi" at bounding box center [887, 93] width 8 height 8
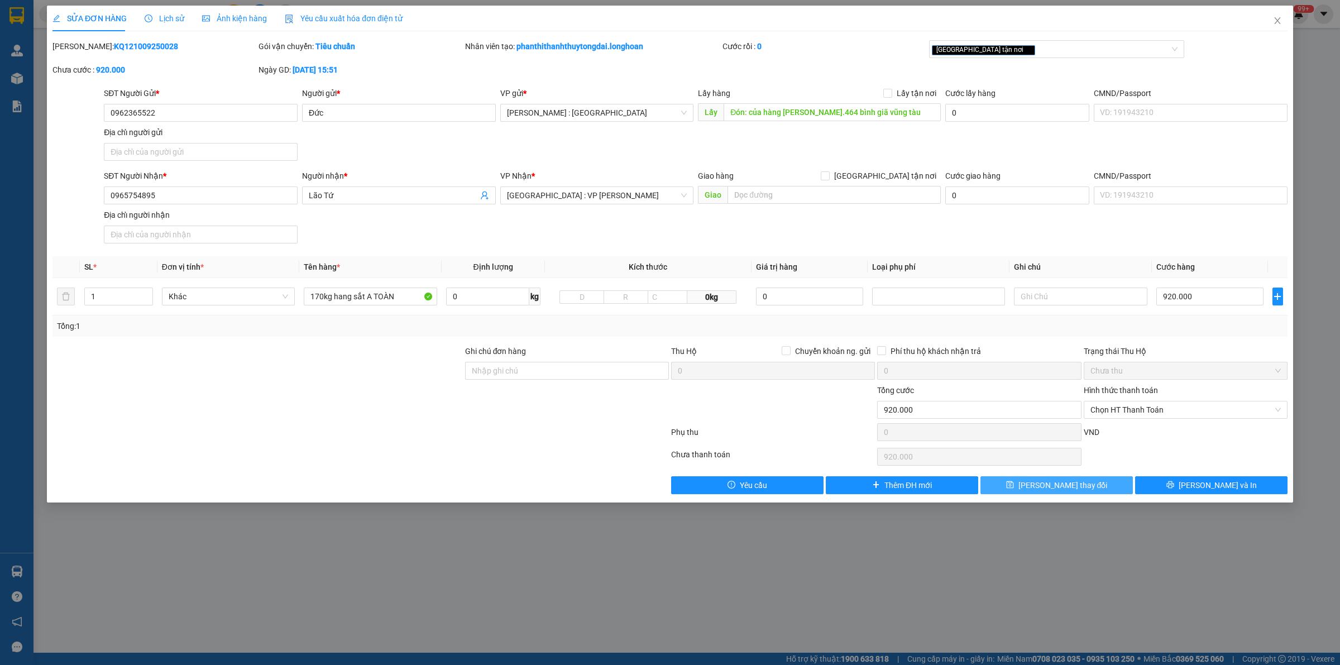
click at [1106, 489] on button "[PERSON_NAME] thay đổi" at bounding box center [1056, 485] width 152 height 18
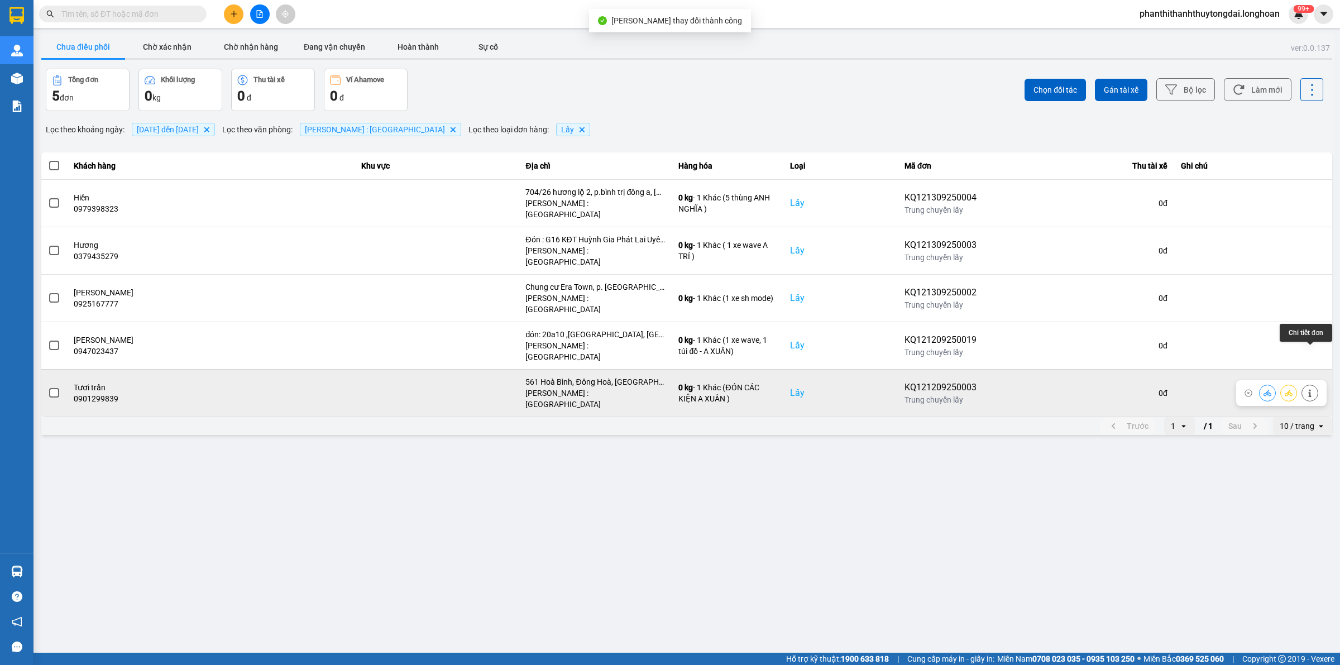
click at [1313, 389] on icon at bounding box center [1309, 393] width 8 height 8
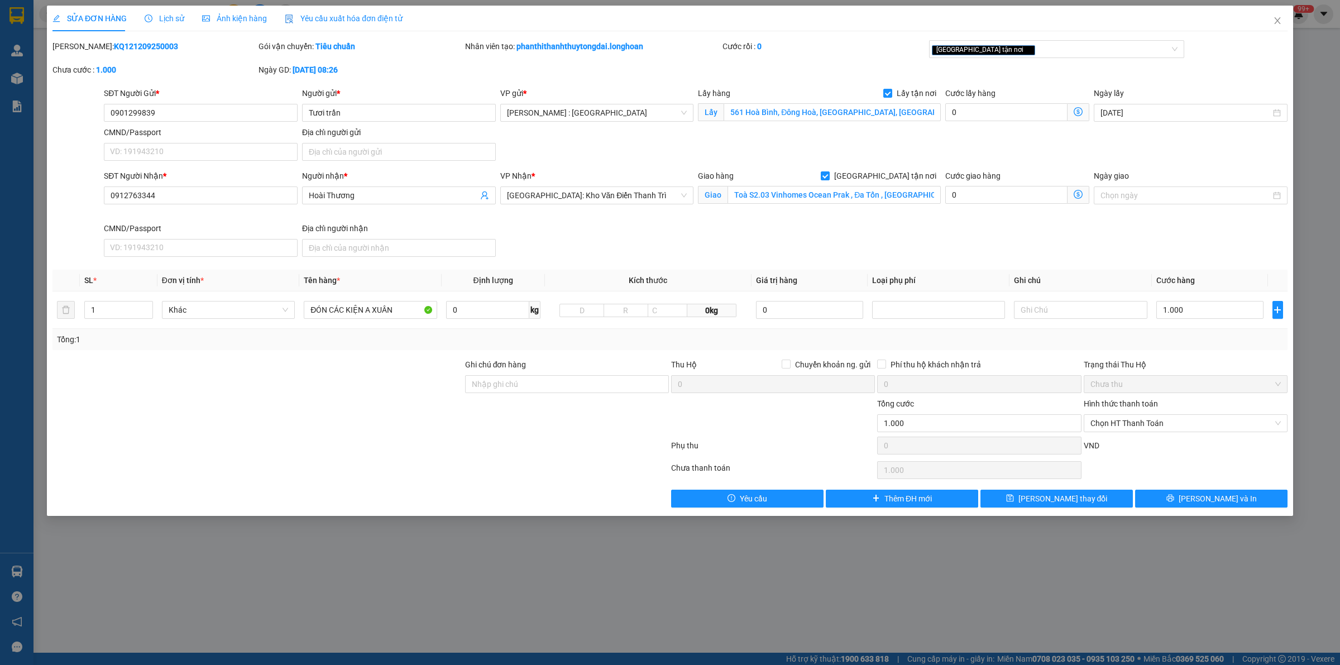
click at [169, 17] on span "Lịch sử" at bounding box center [165, 18] width 40 height 9
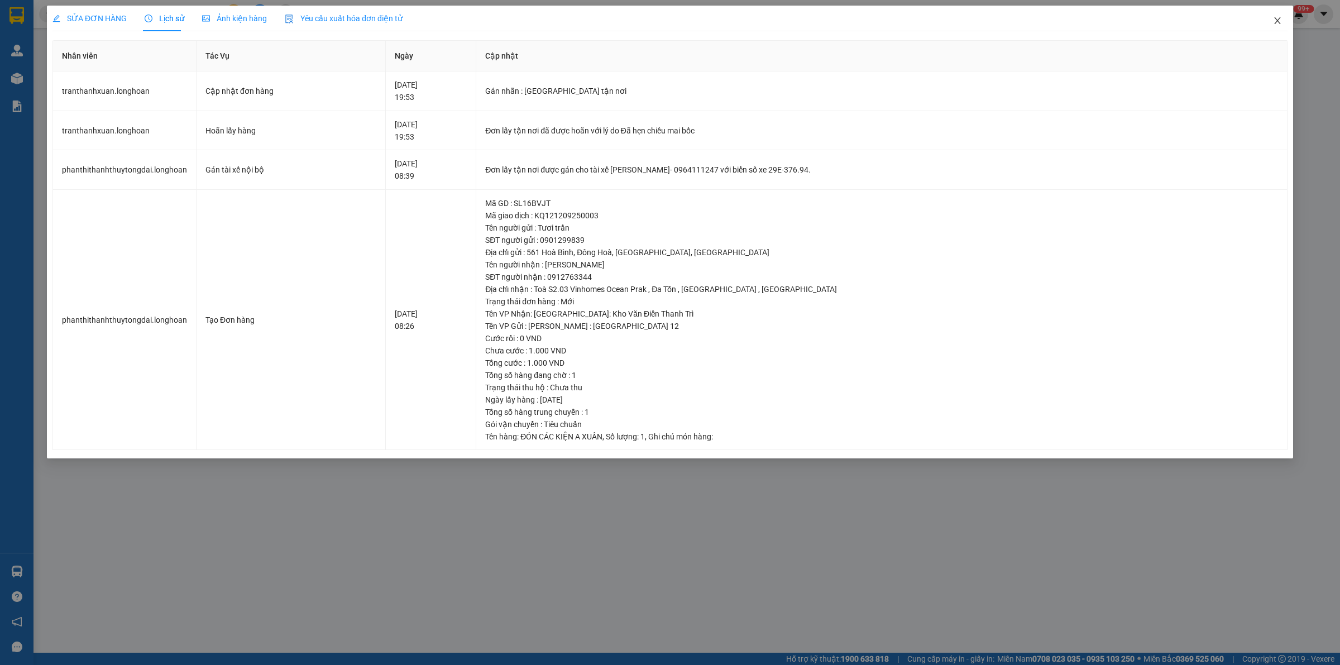
click at [1277, 21] on icon "close" at bounding box center [1277, 20] width 6 height 7
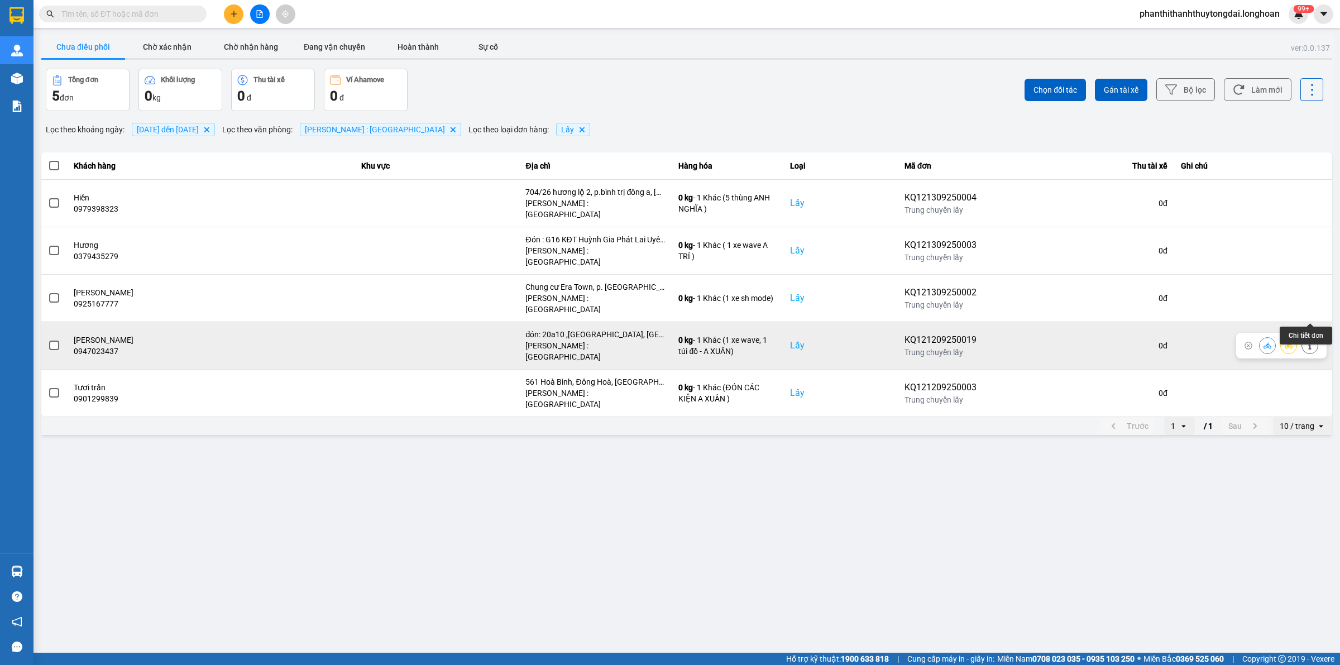
click at [1309, 342] on icon at bounding box center [1309, 346] width 3 height 8
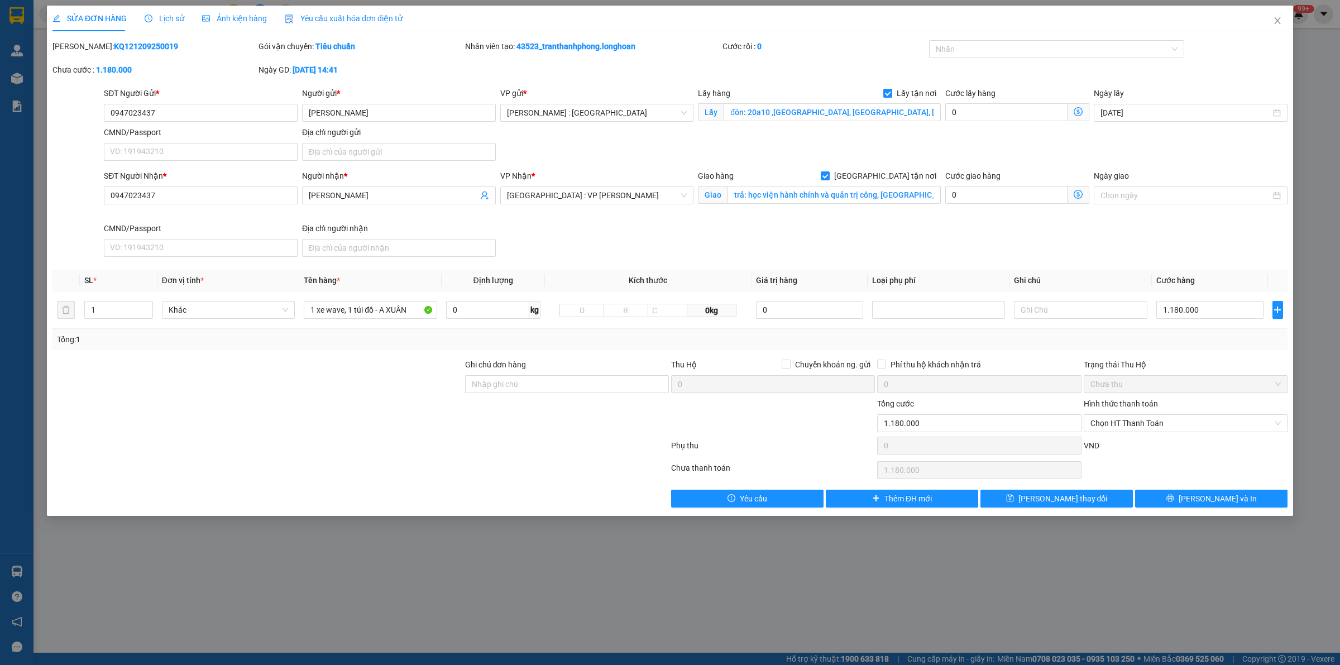
click at [165, 12] on div "Lịch sử" at bounding box center [165, 18] width 40 height 12
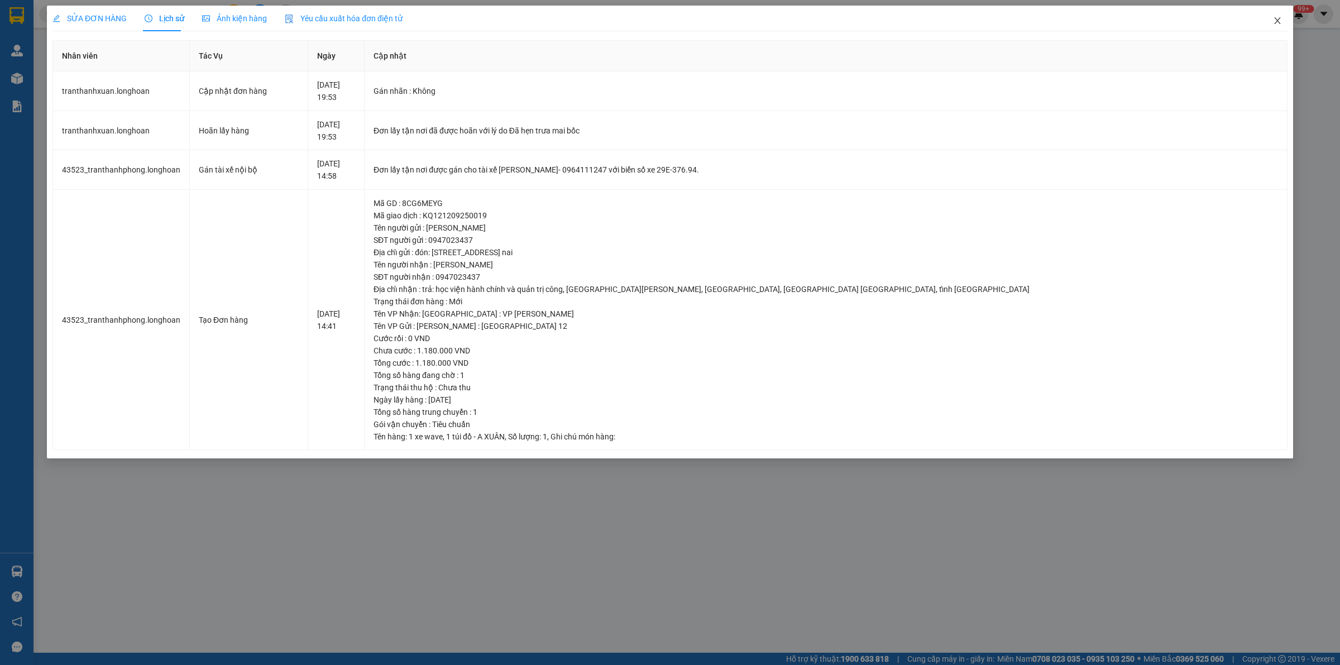
click at [1274, 21] on icon "close" at bounding box center [1277, 20] width 9 height 9
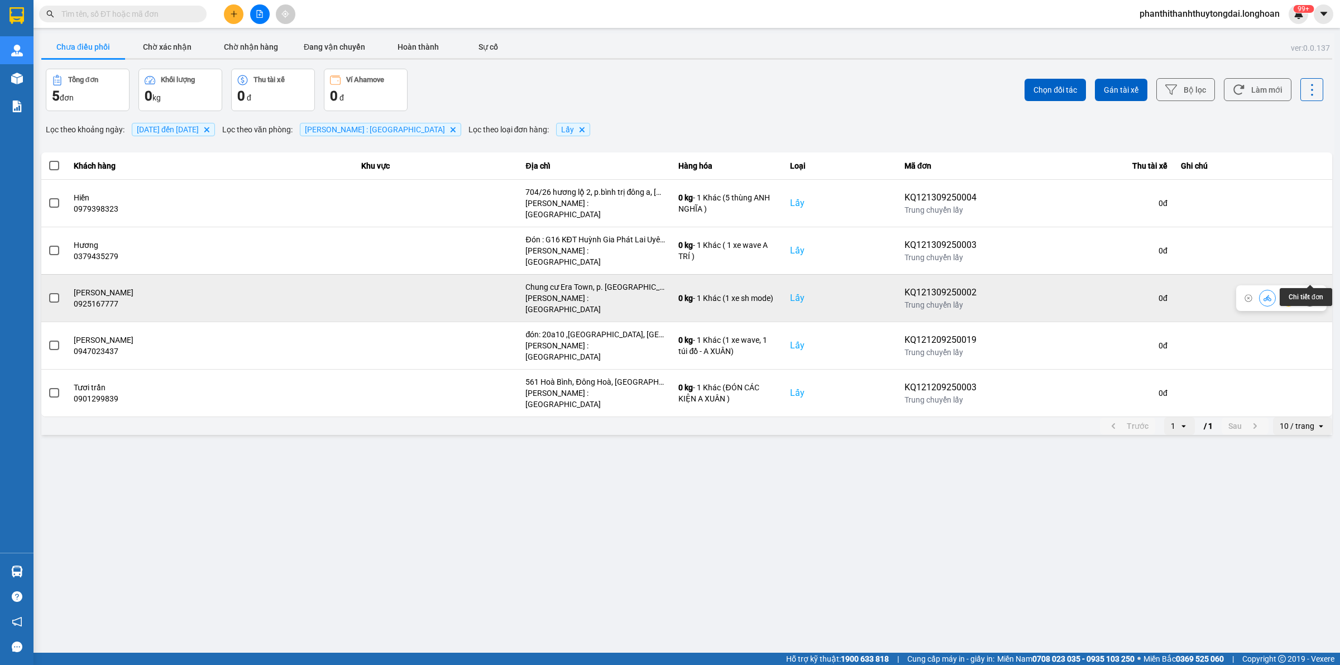
click at [1312, 294] on icon at bounding box center [1309, 298] width 8 height 8
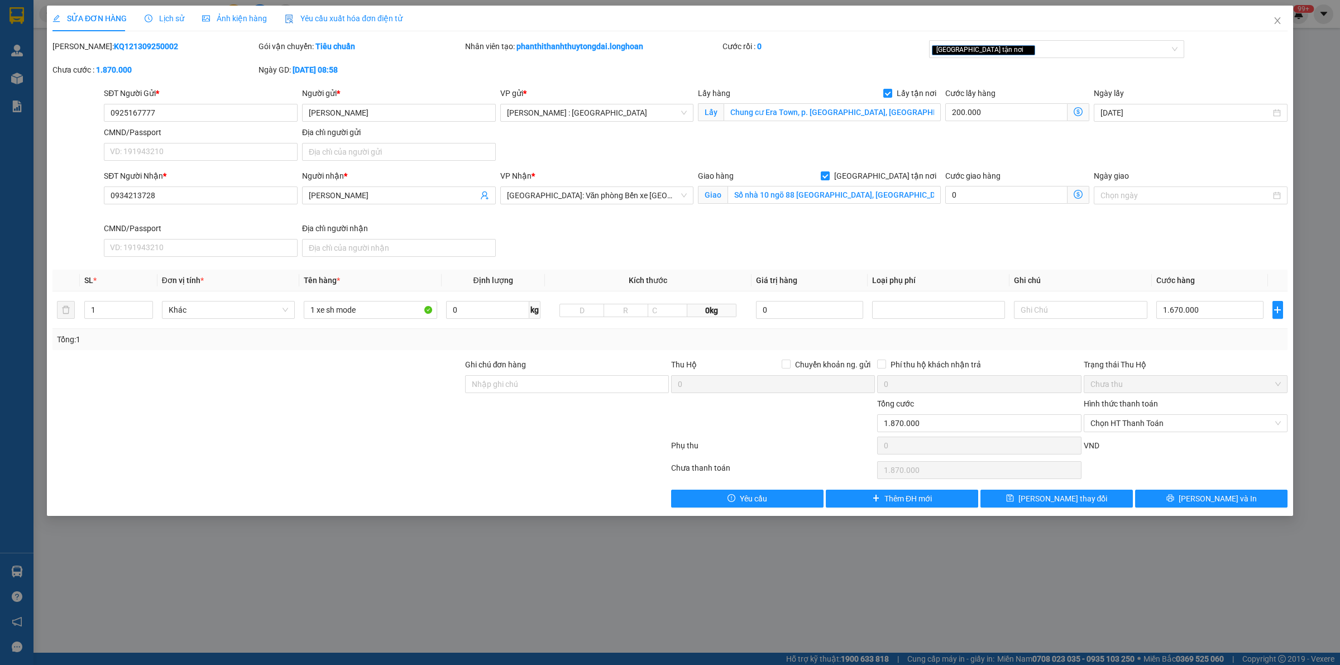
click at [174, 22] on span "Lịch sử" at bounding box center [165, 18] width 40 height 9
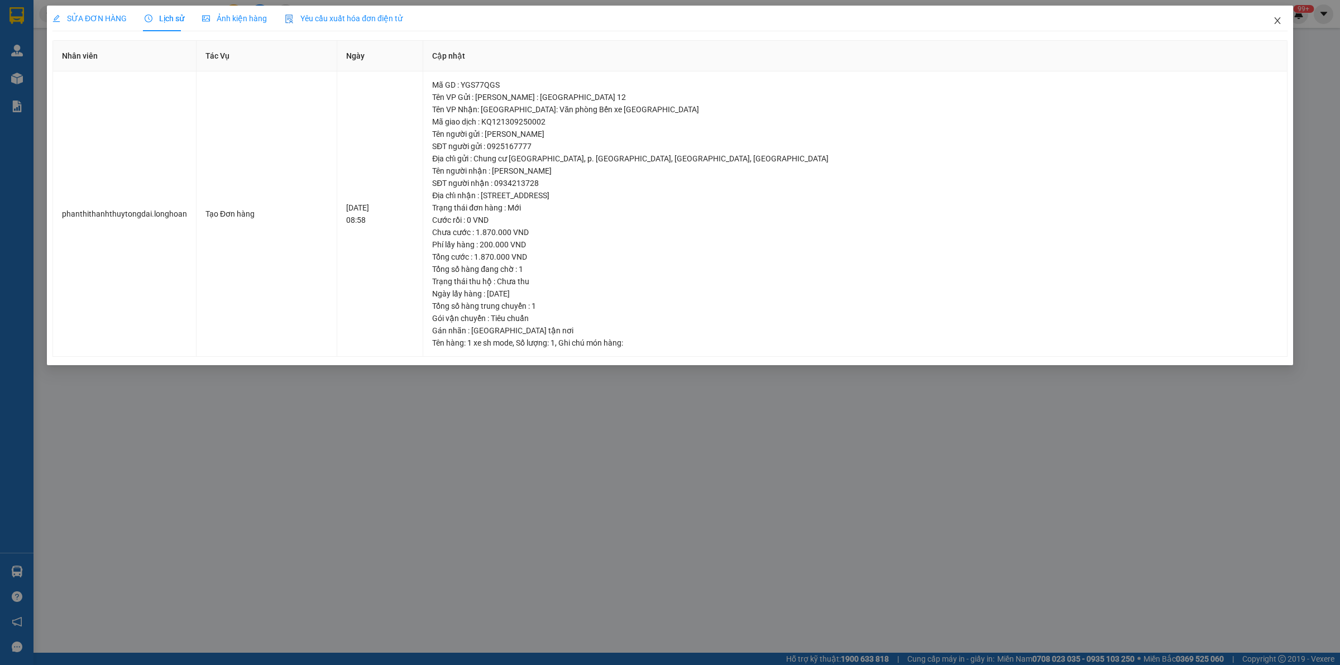
drag, startPoint x: 1267, startPoint y: 15, endPoint x: 1264, endPoint y: 26, distance: 11.0
click at [1267, 17] on span "Close" at bounding box center [1276, 21] width 31 height 31
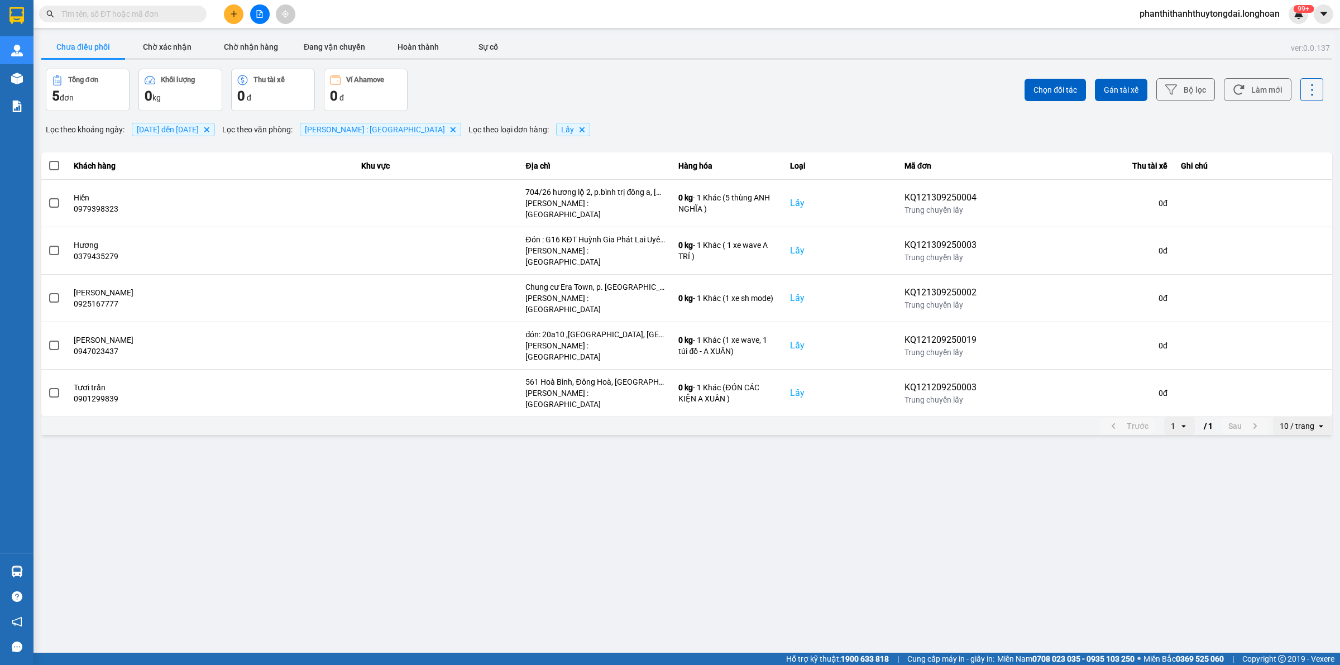
click at [1304, 393] on main "ver: 0.0.137 Chưa điều phối Chờ xác nhận Chờ nhận hàng Đang vận chuyển Hoàn thà…" at bounding box center [670, 326] width 1340 height 652
click at [1299, 420] on div "10 / trang" at bounding box center [1296, 425] width 35 height 11
drag, startPoint x: 1306, startPoint y: 482, endPoint x: 1281, endPoint y: 473, distance: 26.1
click at [1302, 483] on div "100 / trang" at bounding box center [1302, 485] width 41 height 11
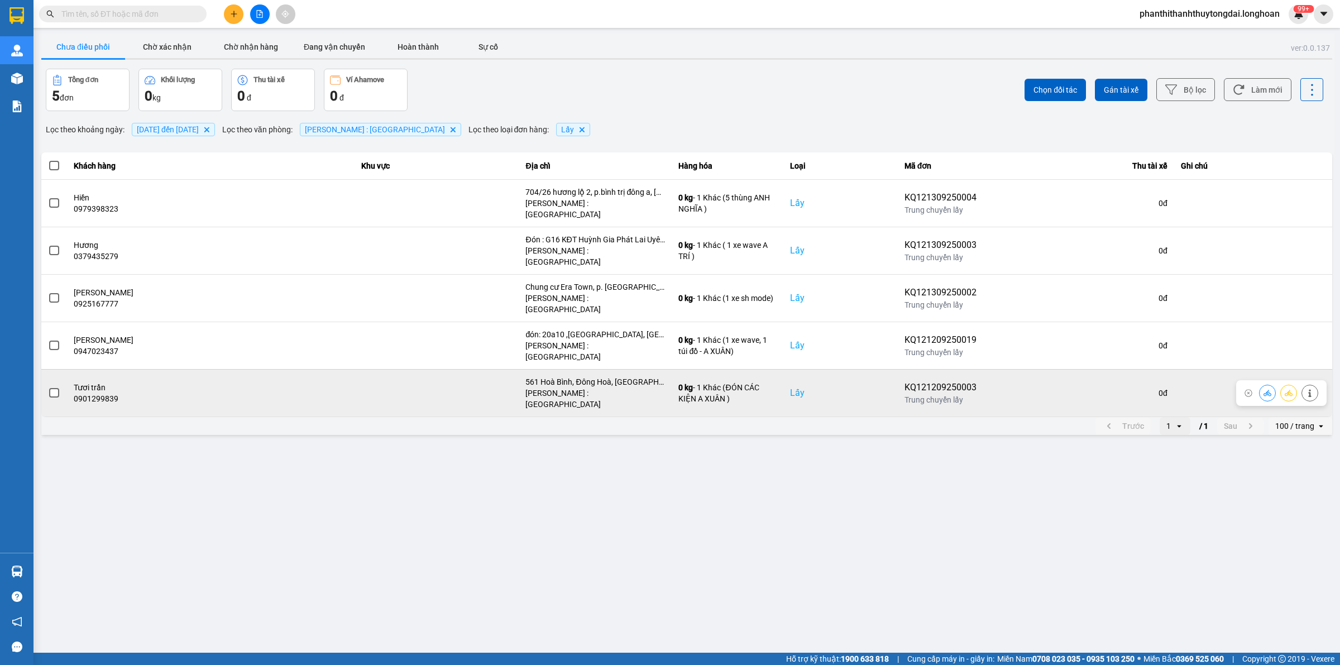
click at [46, 369] on td at bounding box center [54, 392] width 26 height 47
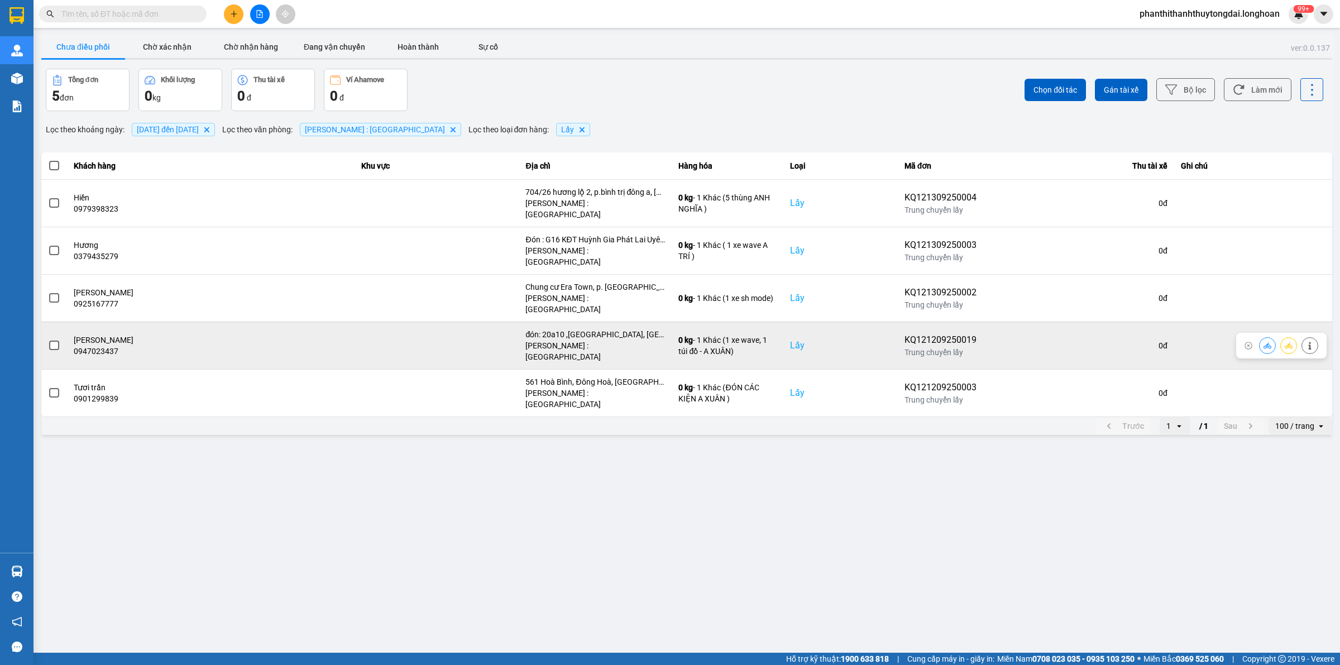
click at [51, 340] on span at bounding box center [54, 345] width 10 height 10
click at [48, 339] on input "checkbox" at bounding box center [48, 339] width 0 height 0
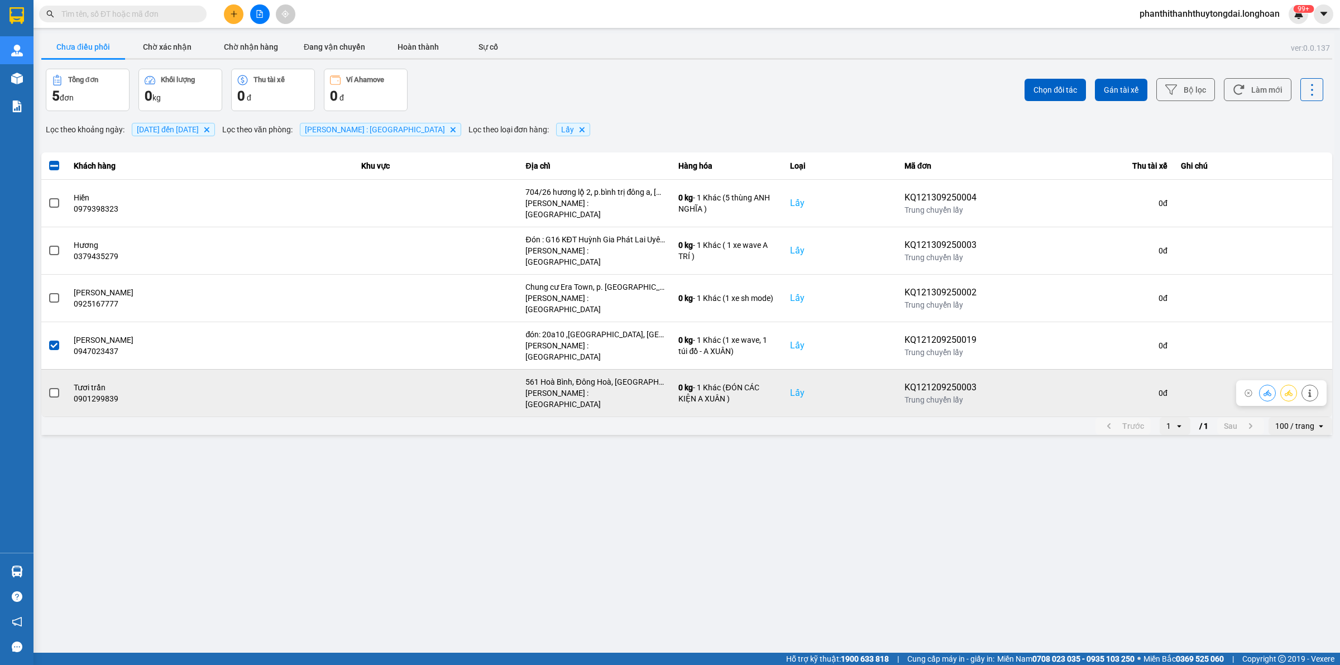
click at [56, 388] on span at bounding box center [54, 393] width 10 height 10
click at [48, 387] on input "checkbox" at bounding box center [48, 387] width 0 height 0
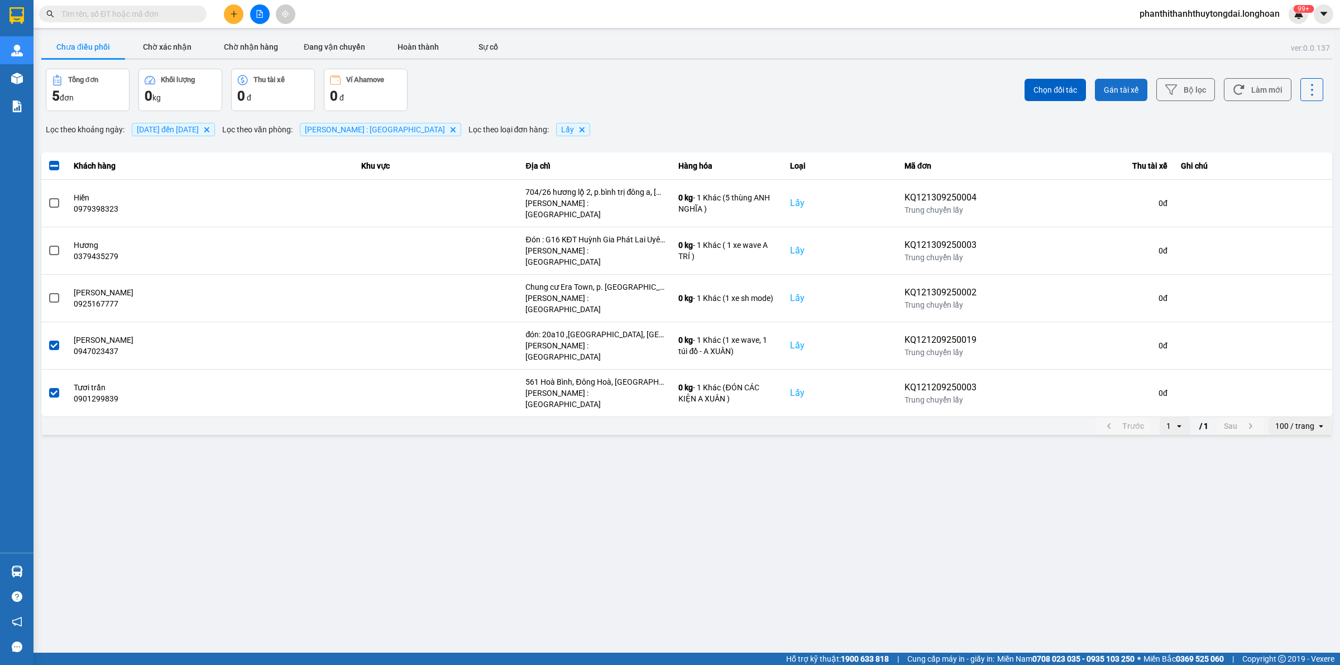
click at [1123, 85] on span "Gán tài xế" at bounding box center [1120, 89] width 35 height 11
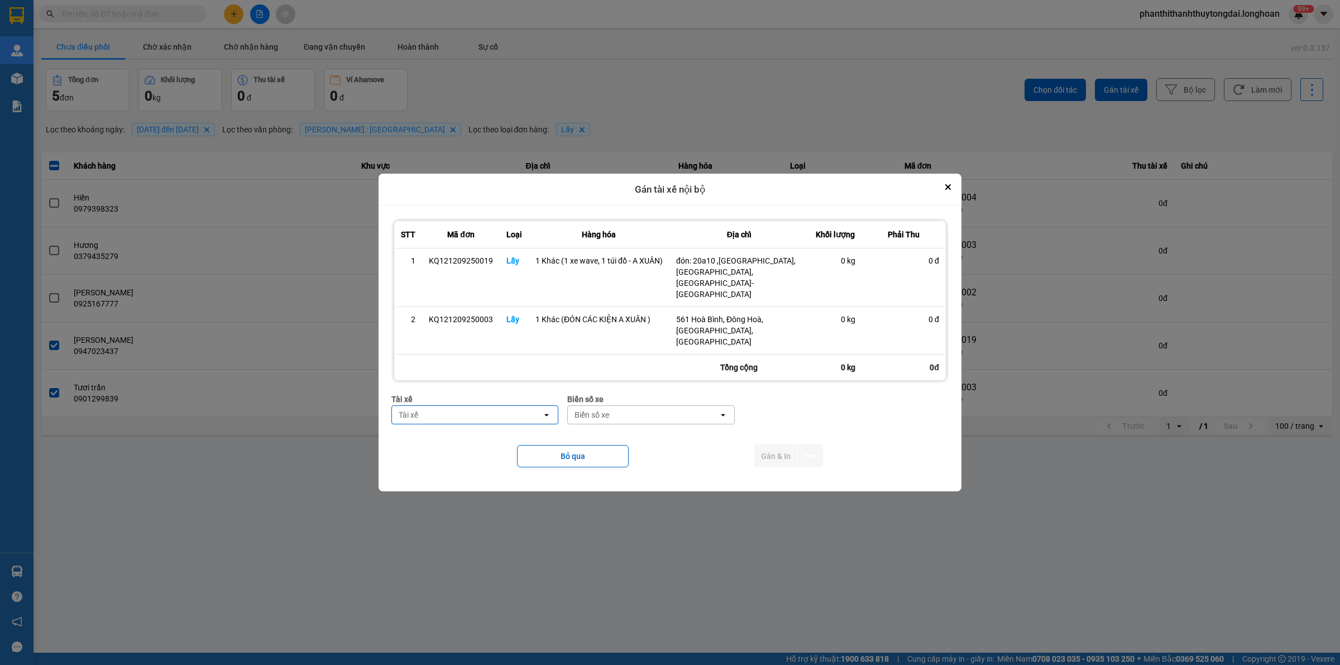
click at [458, 406] on div "Tài xế" at bounding box center [467, 415] width 150 height 18
click at [514, 491] on span "0964111247 - [PERSON_NAME]- 0964111247" at bounding box center [476, 490] width 153 height 22
click at [699, 406] on div "Biển số xe" at bounding box center [672, 415] width 150 height 18
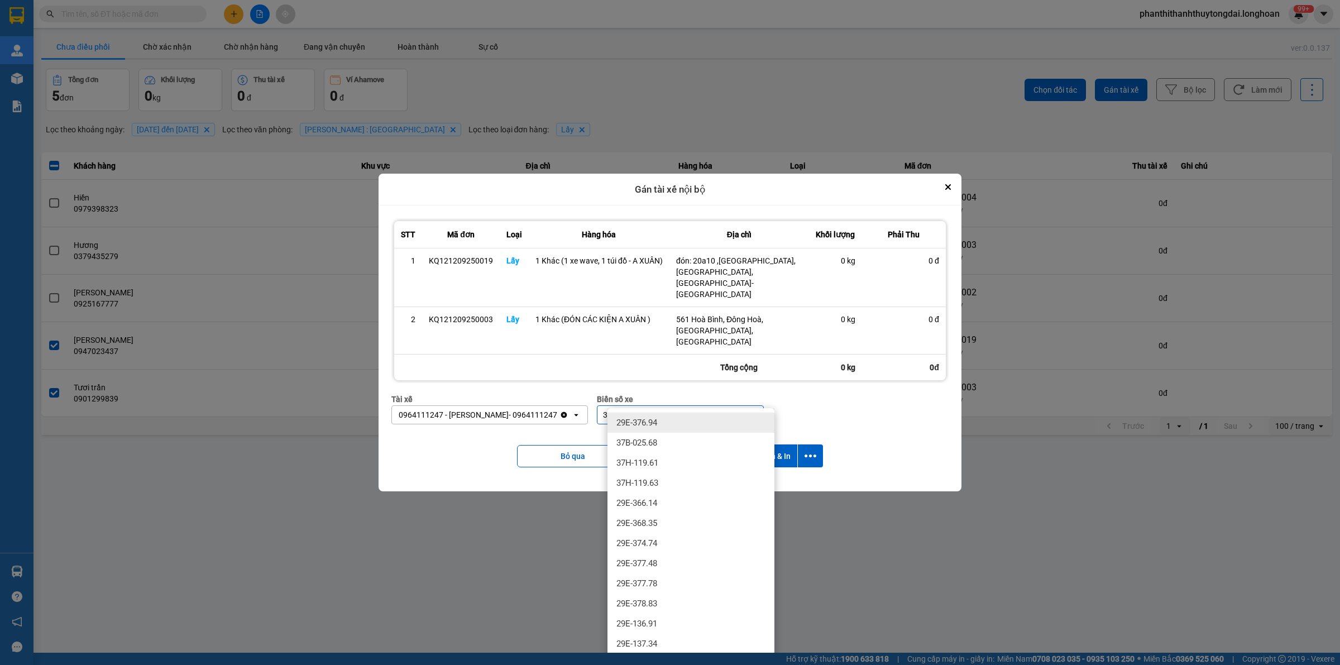
click at [743, 419] on div "29E-376.94" at bounding box center [690, 422] width 167 height 20
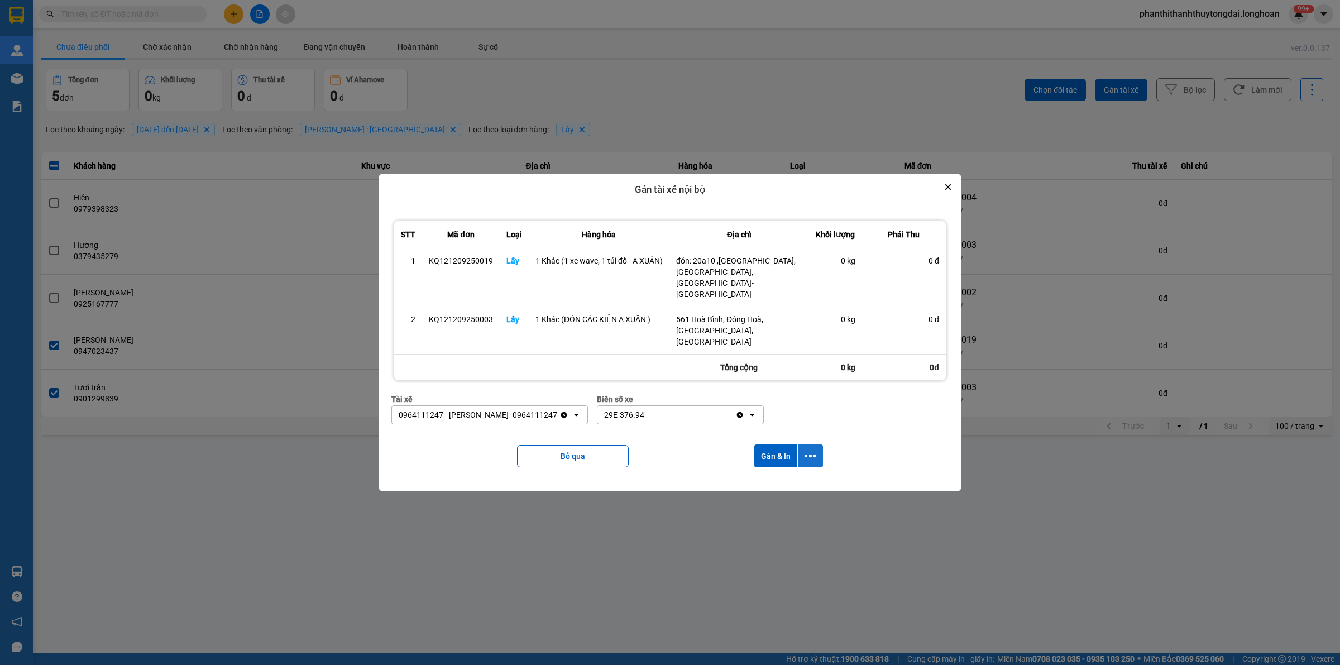
click at [818, 444] on button "dialog" at bounding box center [810, 455] width 25 height 23
click at [804, 464] on div "Chỉ gán tài" at bounding box center [780, 469] width 66 height 11
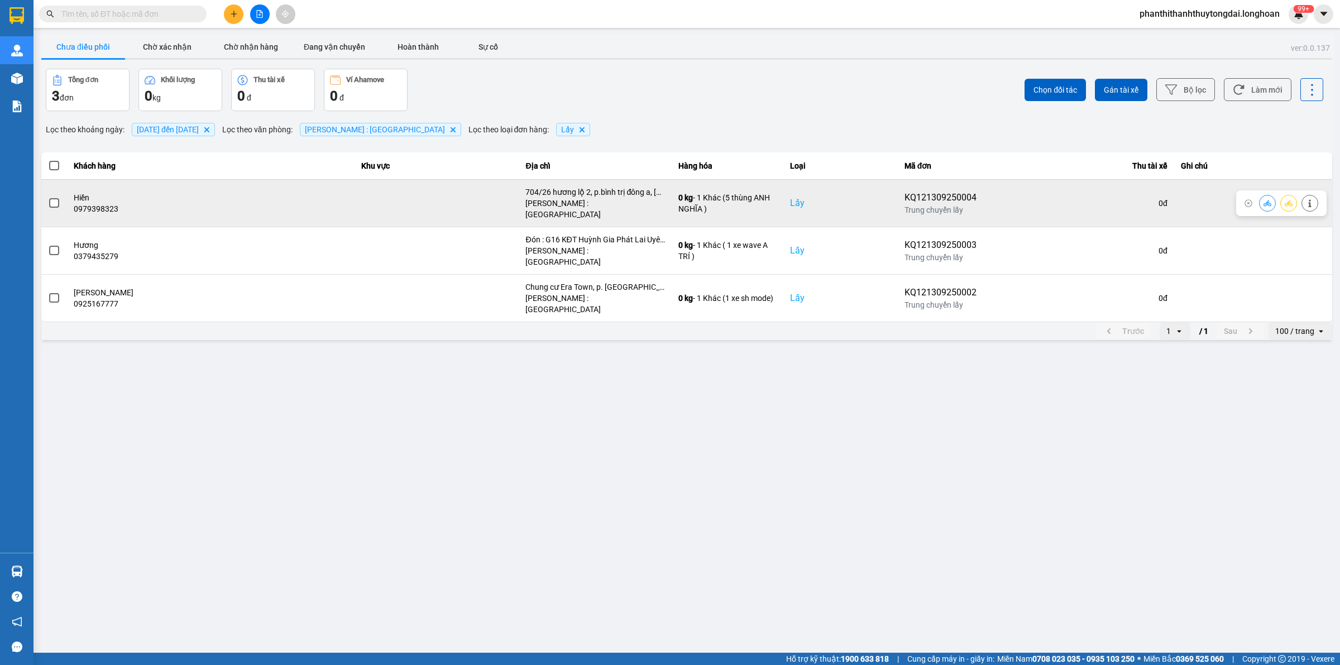
click at [56, 199] on span at bounding box center [54, 203] width 10 height 10
click at [48, 197] on input "checkbox" at bounding box center [48, 197] width 0 height 0
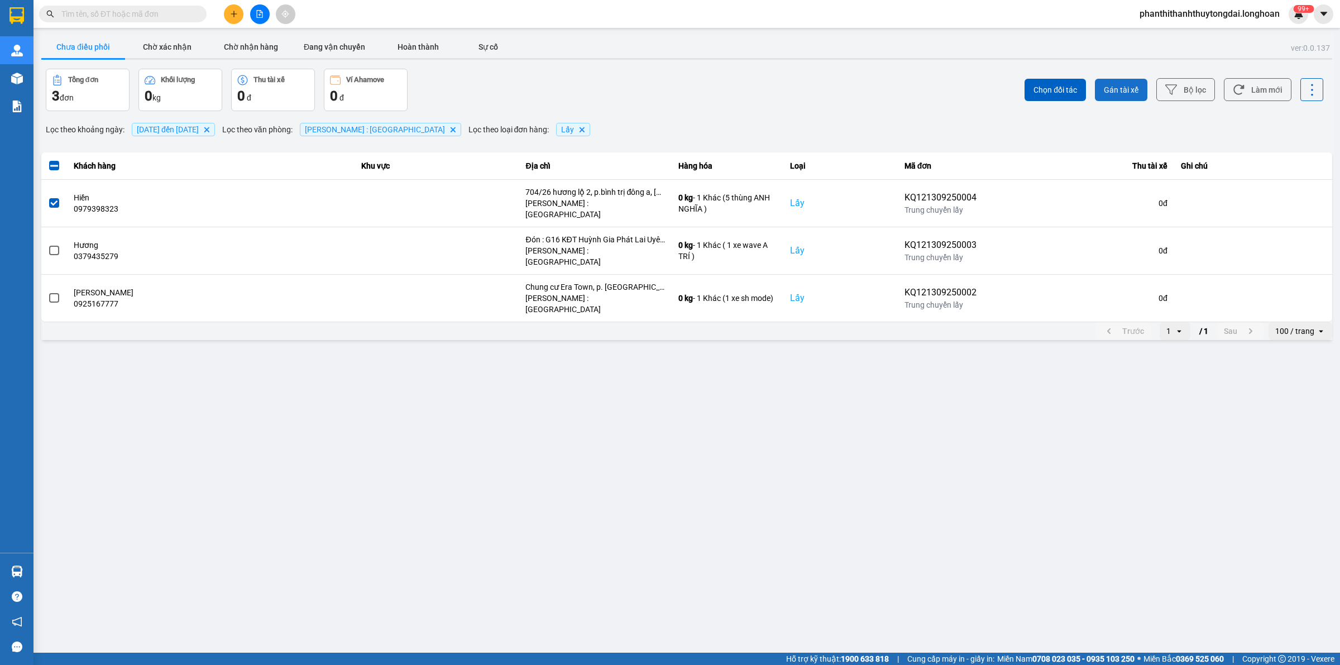
click at [1101, 87] on button "Gán tài xế" at bounding box center [1120, 90] width 52 height 22
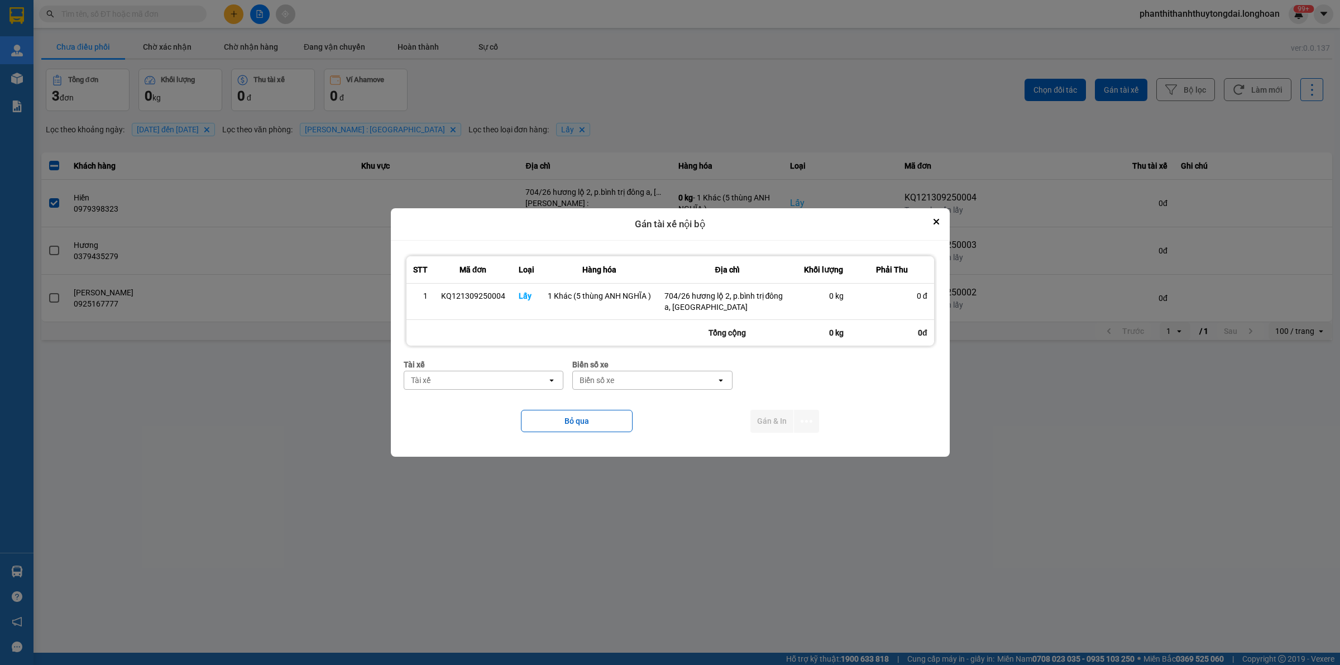
click at [522, 392] on div "Tài xế Tài xế open" at bounding box center [484, 378] width 160 height 40
click at [517, 383] on div "Tài xế" at bounding box center [475, 380] width 143 height 18
click at [529, 409] on span "0796111247 - [PERSON_NAME]" at bounding box center [471, 404] width 116 height 11
click at [628, 375] on div "Biển số xe" at bounding box center [644, 380] width 143 height 18
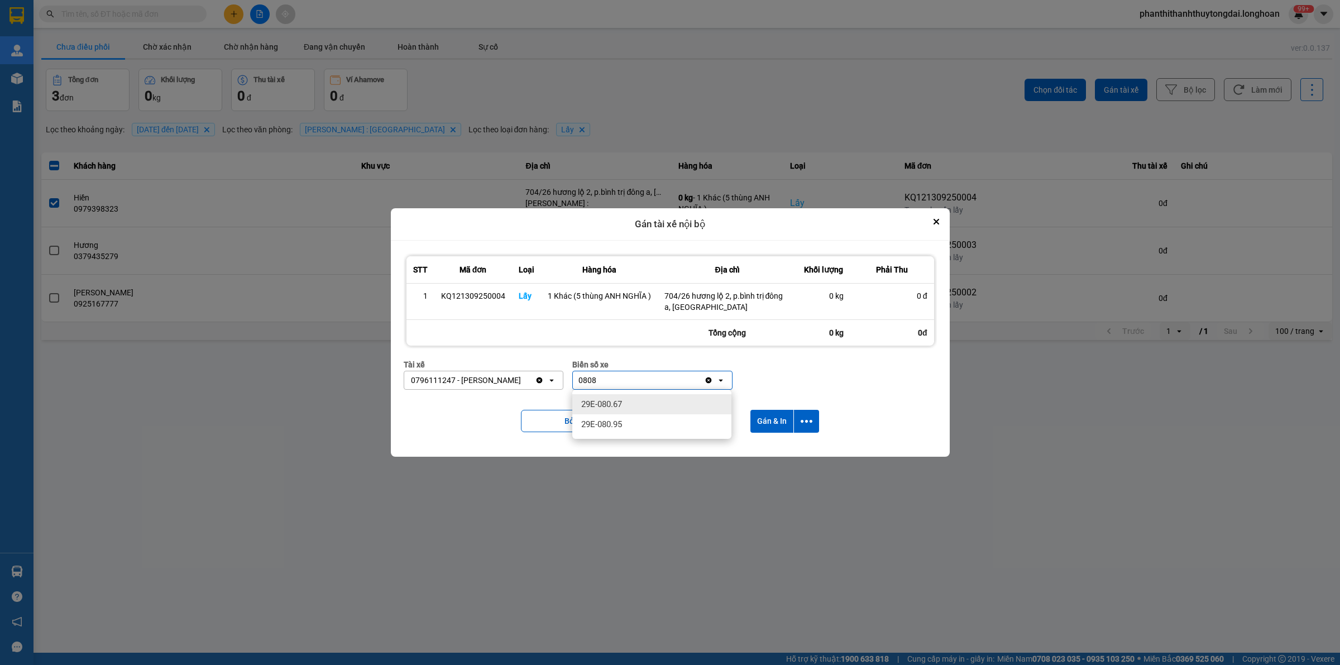
click at [637, 409] on div "29E-080.67" at bounding box center [651, 404] width 159 height 20
click at [807, 422] on icon "dialog" at bounding box center [806, 421] width 12 height 12
click at [799, 440] on ul "Chỉ gán tài" at bounding box center [776, 451] width 84 height 29
click at [797, 452] on div "Chỉ gán tài" at bounding box center [776, 451] width 66 height 11
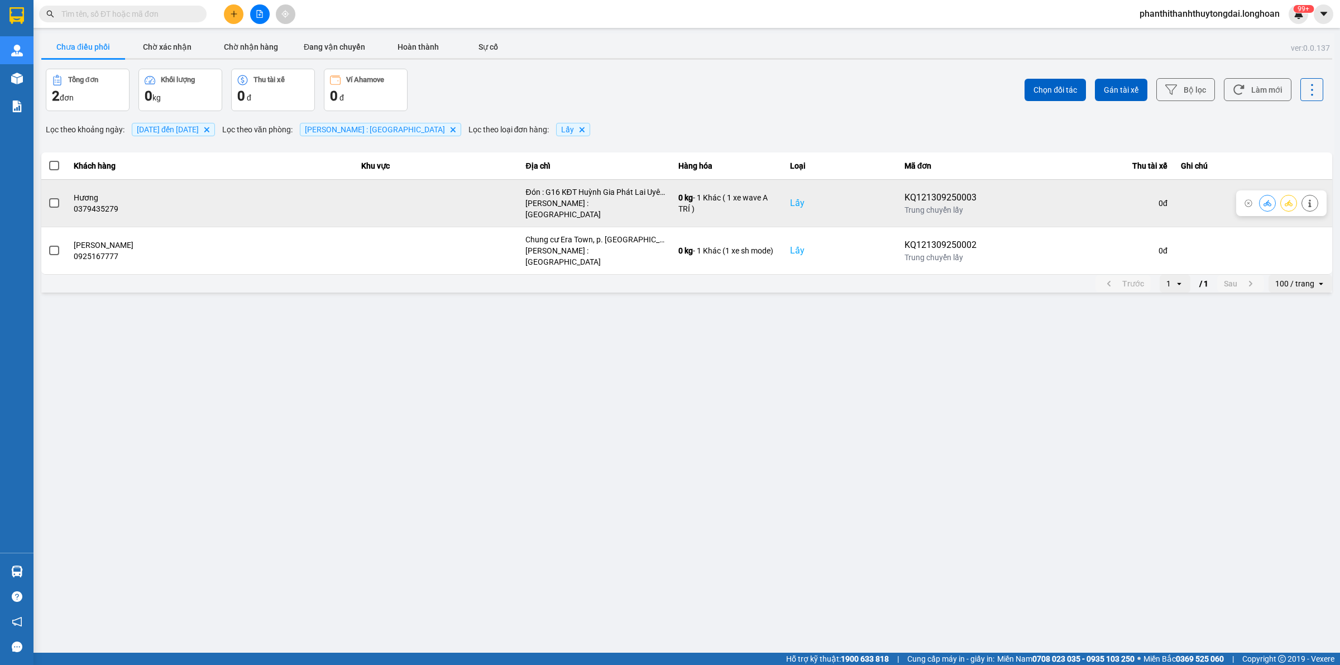
click at [53, 200] on span at bounding box center [54, 203] width 10 height 10
click at [48, 197] on input "checkbox" at bounding box center [48, 197] width 0 height 0
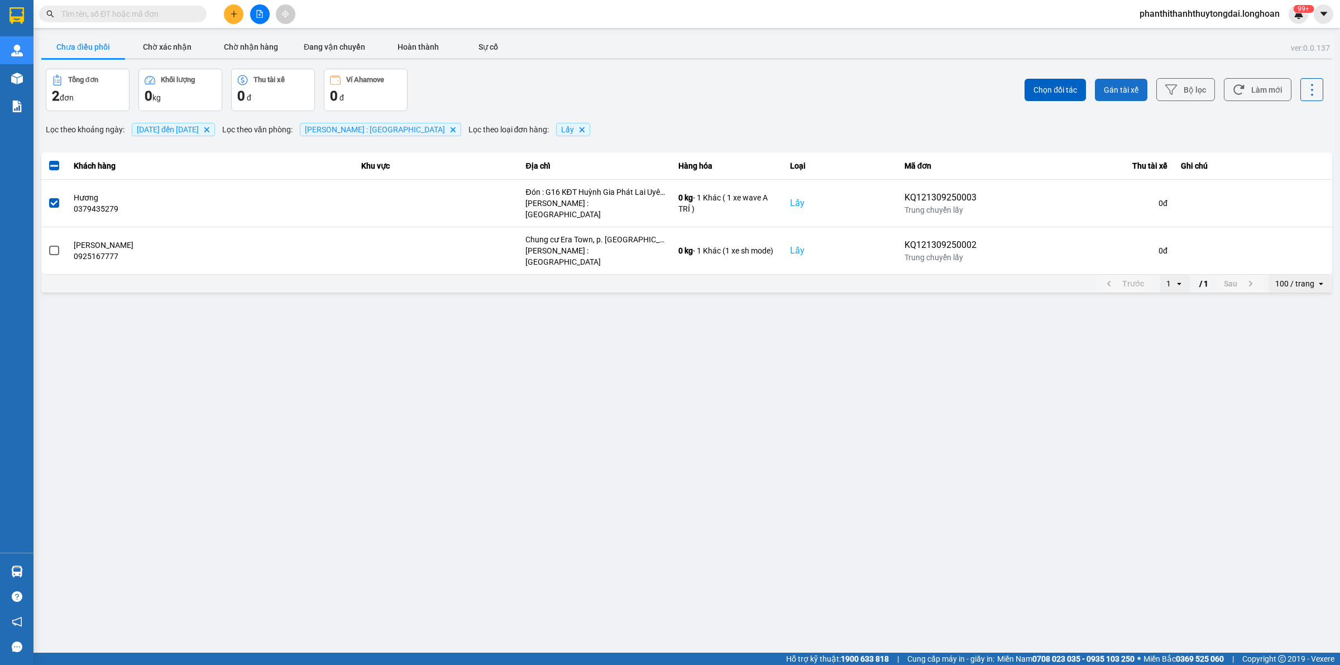
click at [1111, 81] on button "Gán tài xế" at bounding box center [1120, 90] width 52 height 22
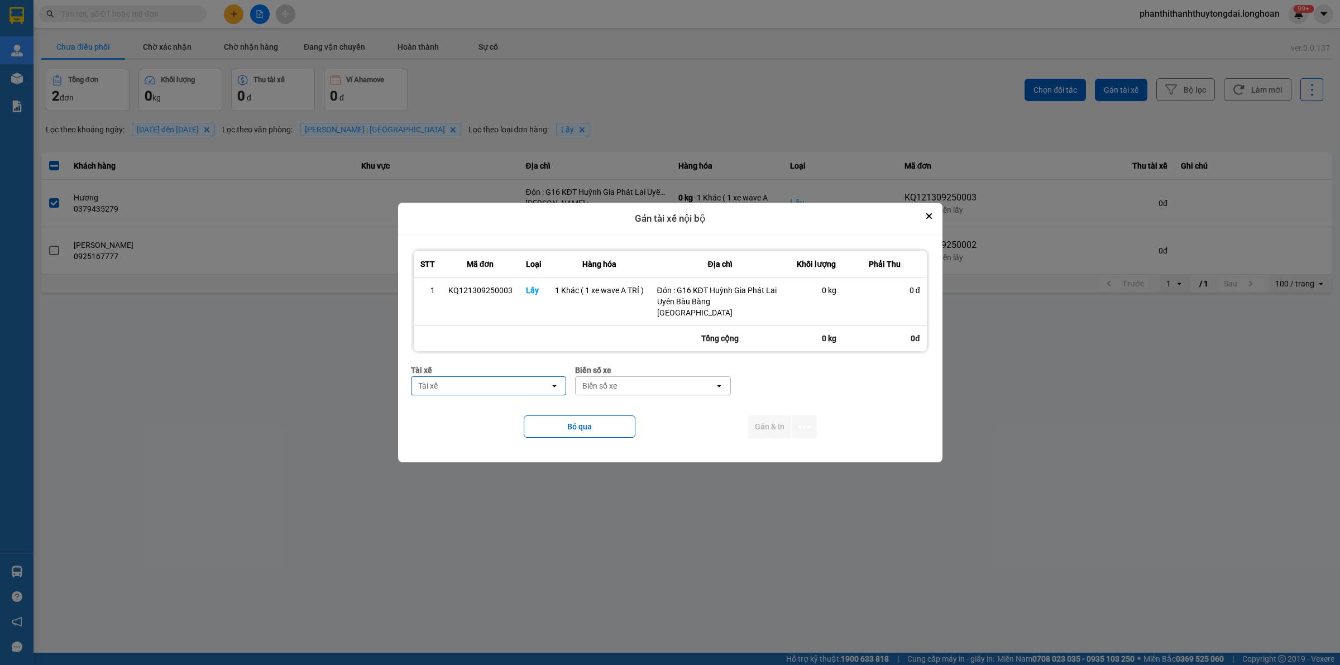
click at [484, 381] on div "Tài xế" at bounding box center [480, 386] width 139 height 18
click at [509, 437] on span "0762111247 - [PERSON_NAME] 0762111247" at bounding box center [491, 430] width 142 height 22
click at [670, 386] on div "Biển số xe" at bounding box center [684, 386] width 139 height 18
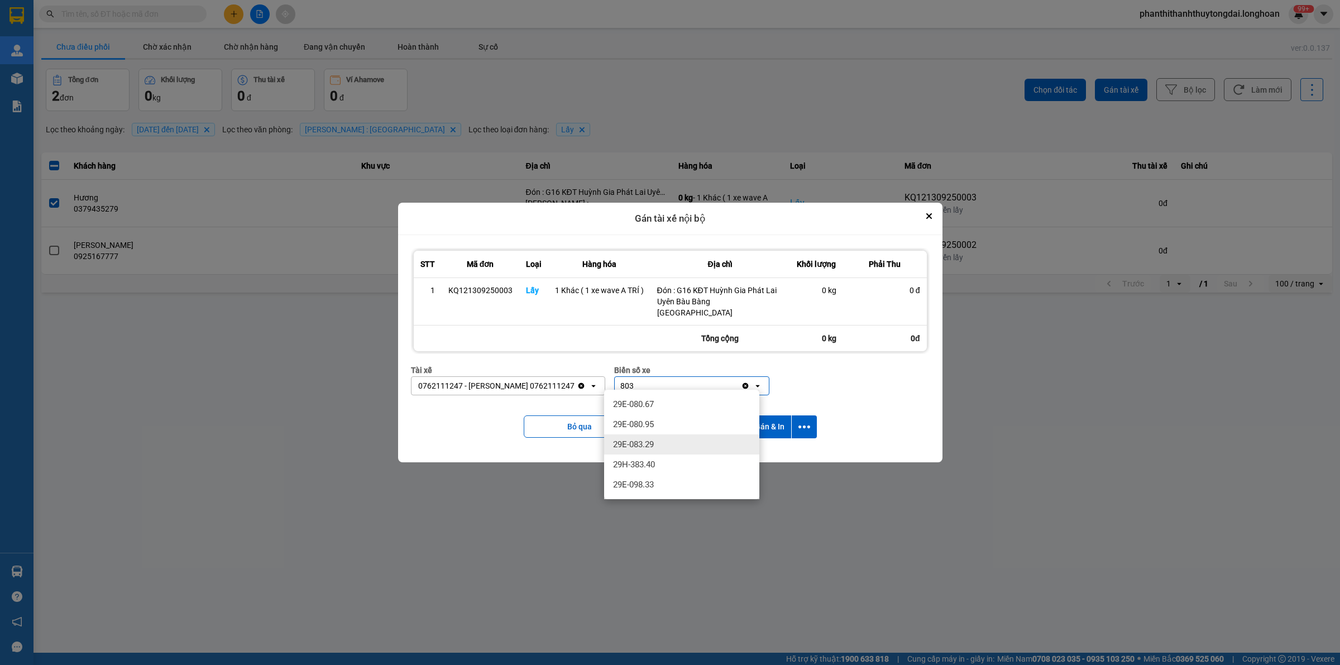
click at [698, 444] on div "29E-083.29" at bounding box center [681, 444] width 155 height 20
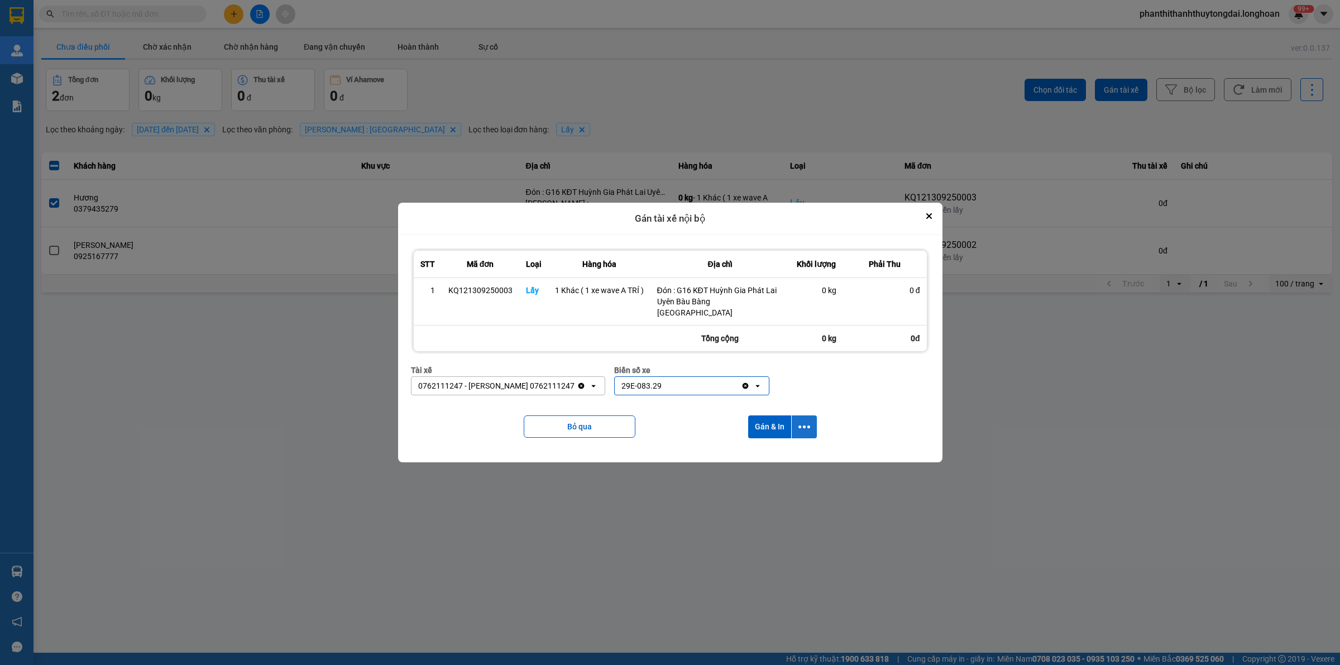
click at [805, 421] on icon "dialog" at bounding box center [804, 427] width 12 height 12
drag, startPoint x: 810, startPoint y: 455, endPoint x: 807, endPoint y: 448, distance: 7.8
click at [808, 455] on li "Chỉ gán tài" at bounding box center [774, 451] width 84 height 20
click at [798, 425] on icon "dialog" at bounding box center [804, 426] width 12 height 3
click at [768, 455] on span "Chỉ gán tài" at bounding box center [759, 451] width 37 height 11
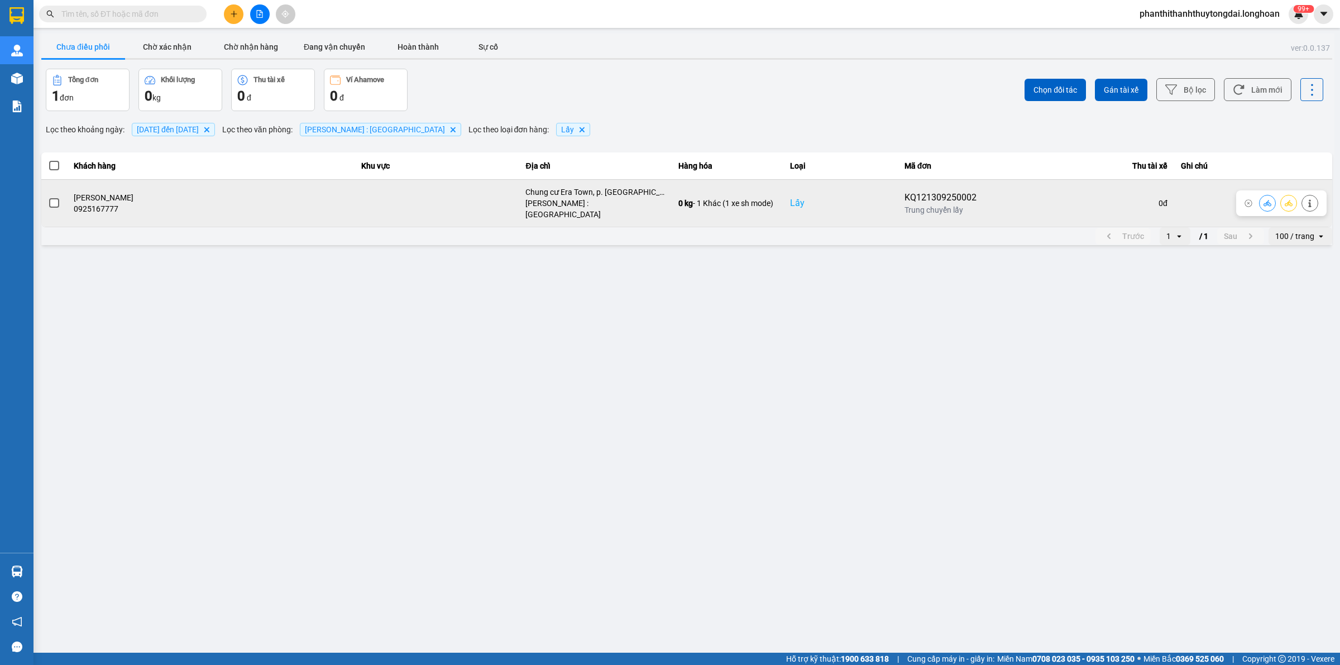
click at [55, 201] on span at bounding box center [54, 203] width 10 height 10
click at [48, 197] on input "checkbox" at bounding box center [48, 197] width 0 height 0
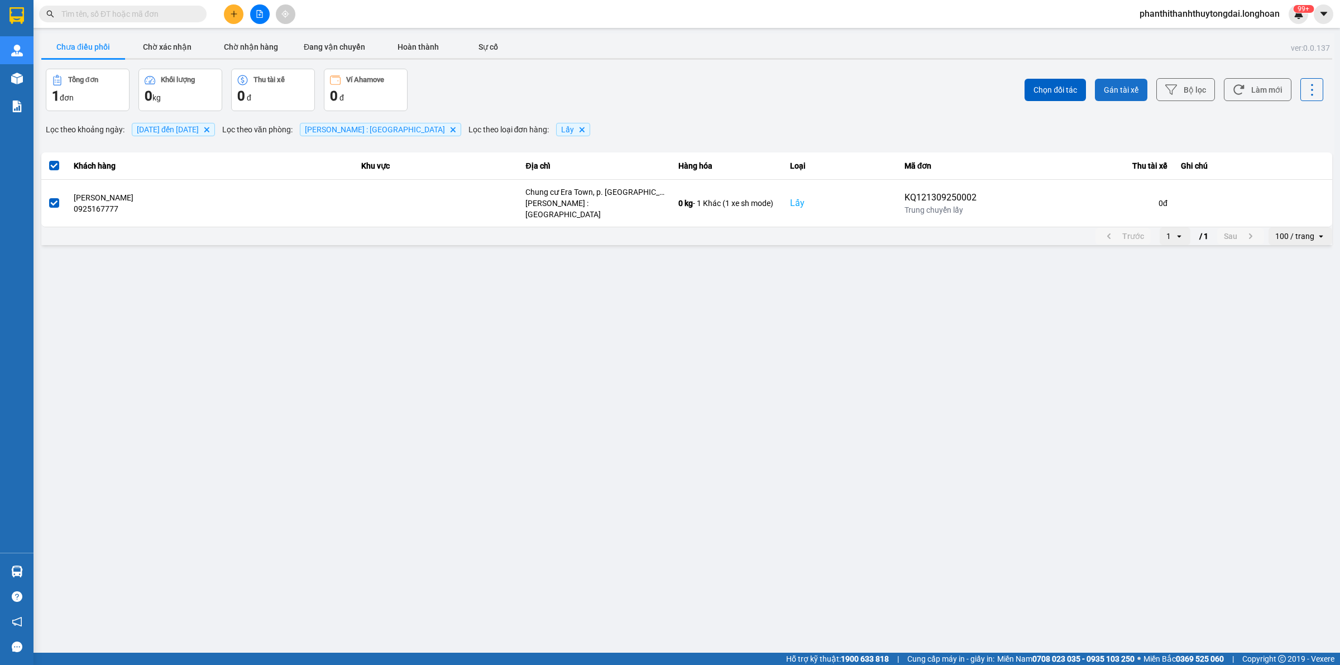
click at [1096, 100] on button "Gán tài xế" at bounding box center [1120, 90] width 52 height 22
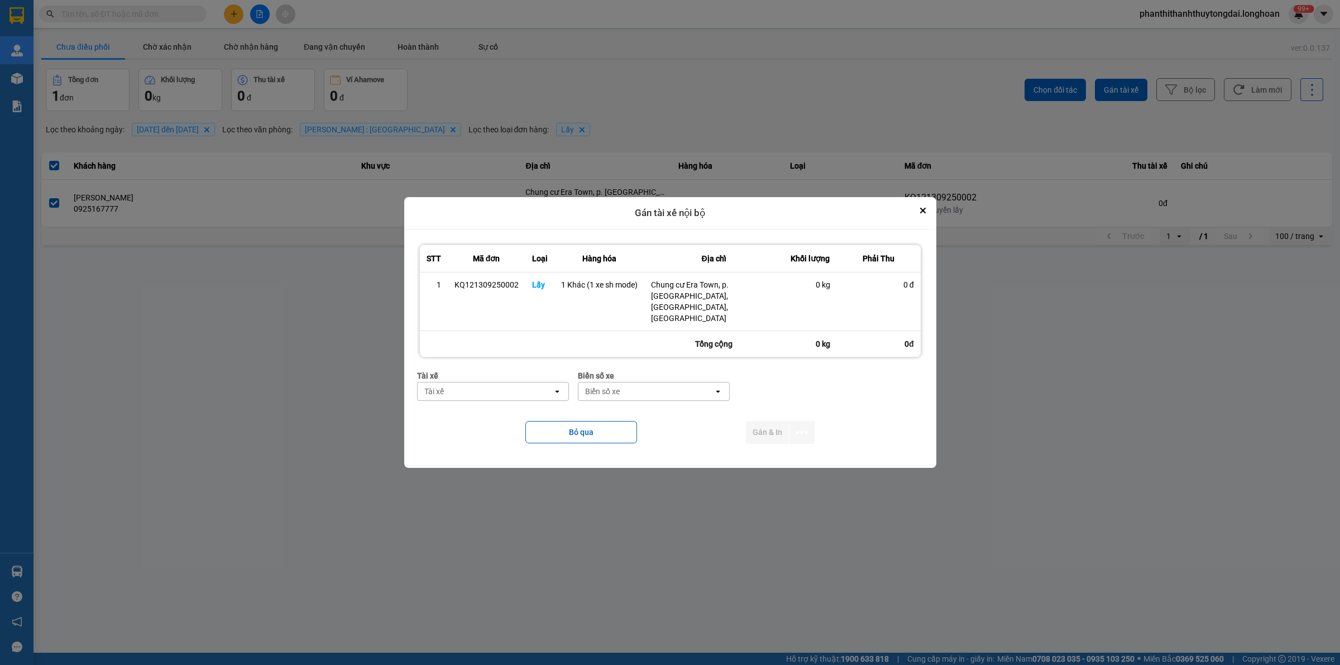
click at [517, 386] on div "Tài xế" at bounding box center [484, 391] width 135 height 18
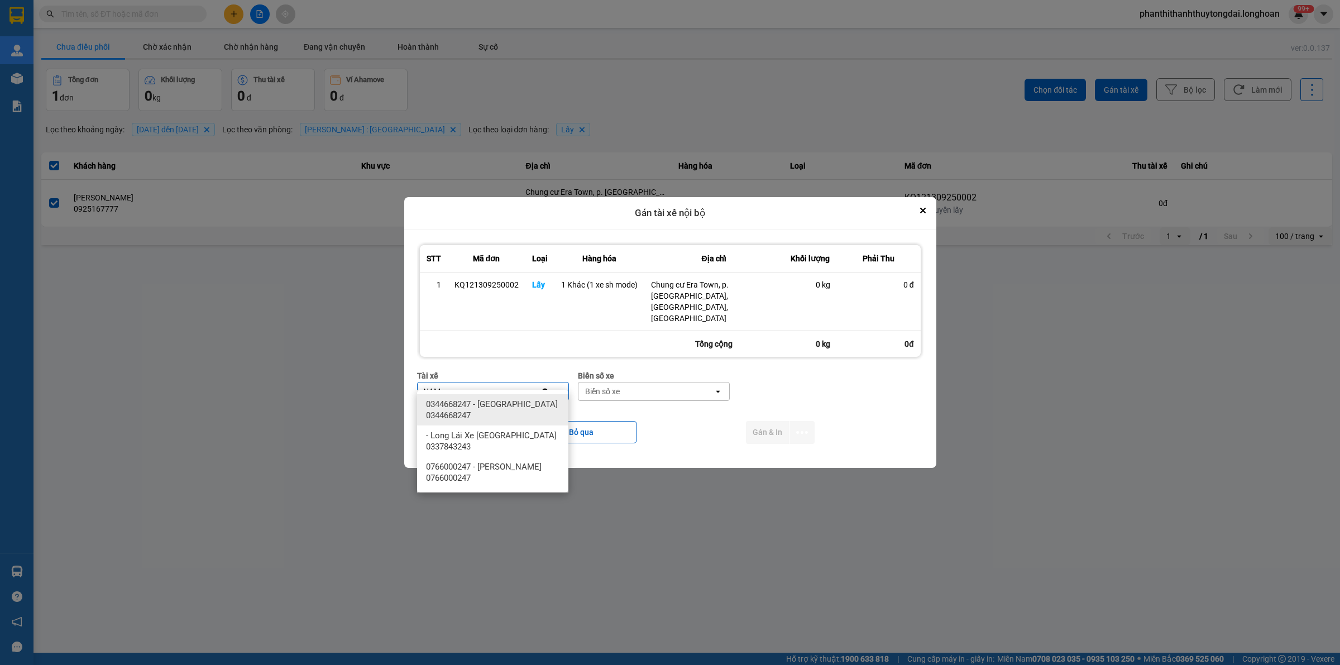
click at [484, 409] on span "0344668247 - [GEOGRAPHIC_DATA] 0344668247" at bounding box center [495, 410] width 138 height 22
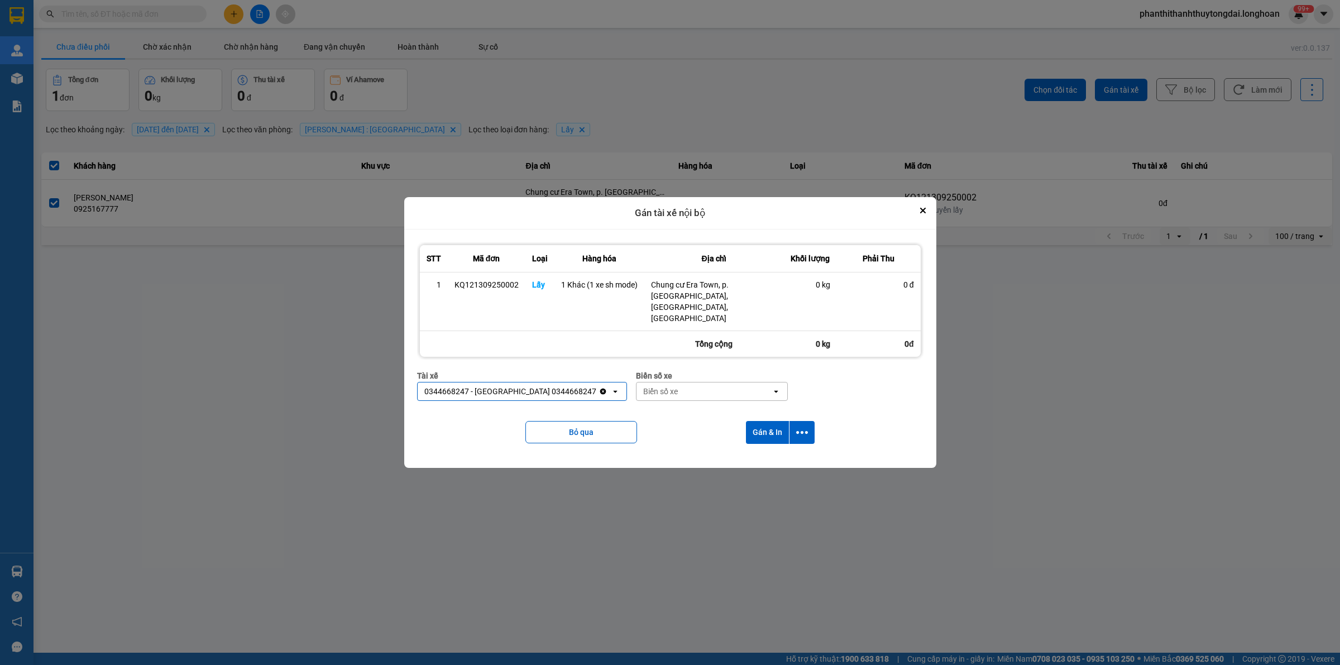
click at [638, 387] on div "Biển số xe" at bounding box center [703, 391] width 135 height 18
click at [709, 400] on div "29H-955.02" at bounding box center [680, 404] width 151 height 20
click at [803, 426] on icon "dialog" at bounding box center [802, 432] width 12 height 12
click at [797, 453] on div "Chỉ gán tài" at bounding box center [772, 451] width 66 height 11
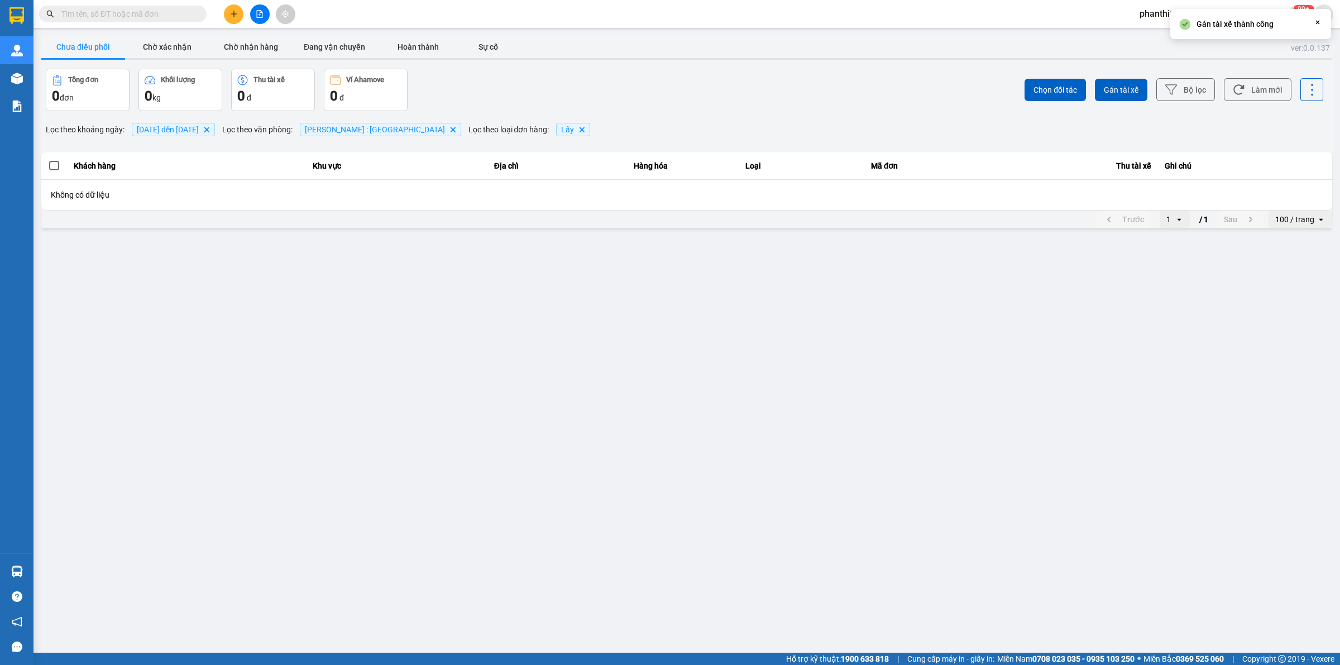
drag, startPoint x: 867, startPoint y: 449, endPoint x: 860, endPoint y: 437, distance: 14.3
click at [868, 449] on main "ver: 0.0.137 Chưa điều phối Chờ xác nhận Chờ nhận hàng Đang vận chuyển Hoàn thà…" at bounding box center [670, 326] width 1340 height 652
click at [148, 7] on span at bounding box center [122, 14] width 167 height 17
click at [153, 11] on input "text" at bounding box center [127, 14] width 132 height 12
paste input "0903872030"
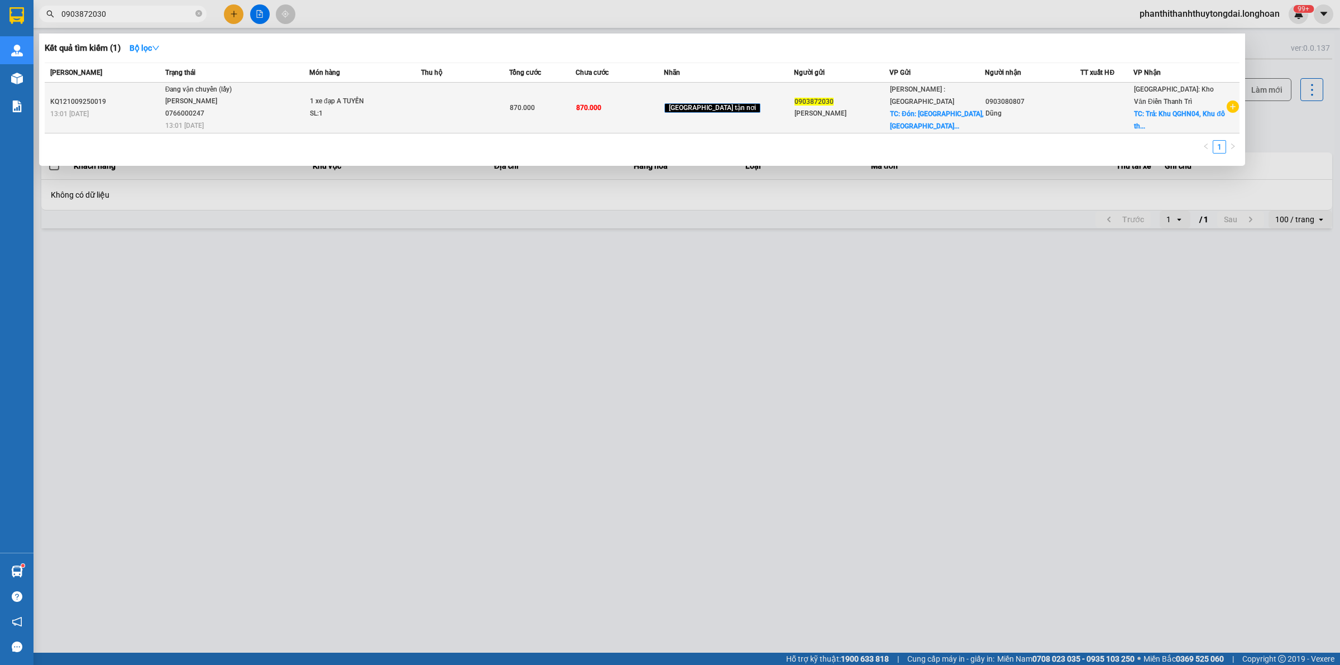
click at [309, 110] on span "Đang vận chuyển (lấy) [PERSON_NAME] 0766000247 13:01 [DATE]" at bounding box center [236, 107] width 143 height 46
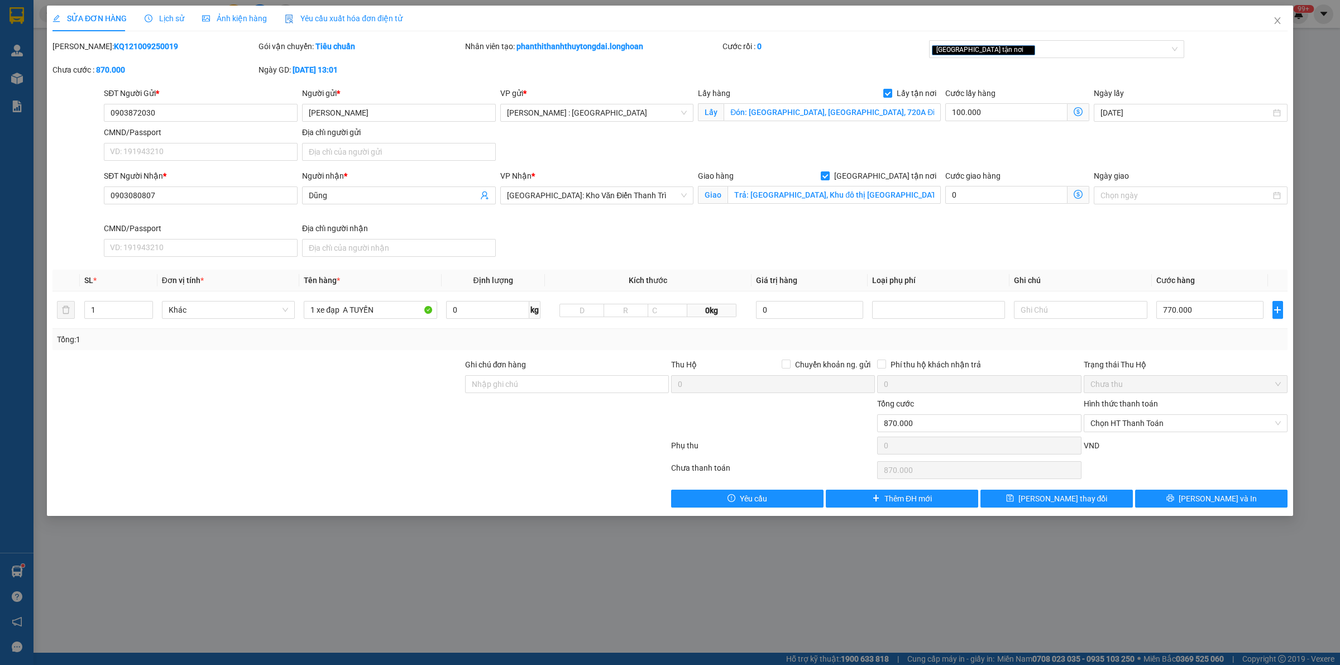
click at [172, 15] on span "Lịch sử" at bounding box center [165, 18] width 40 height 9
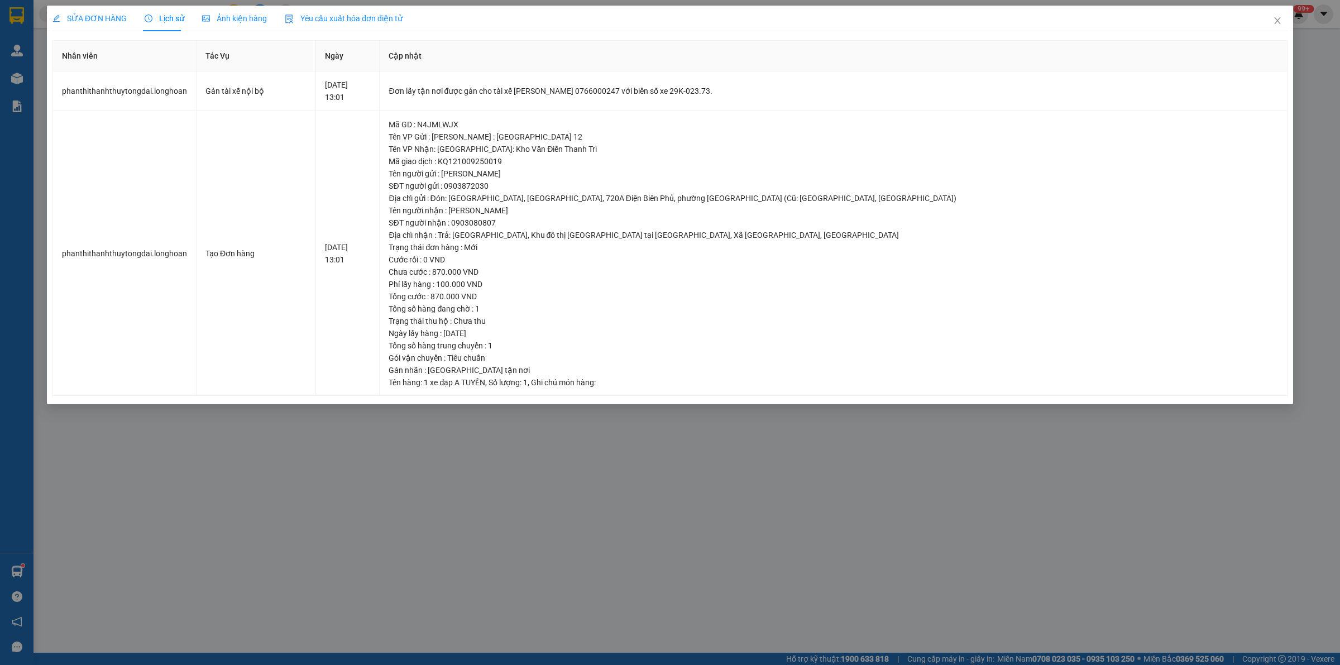
click at [96, 21] on span "SỬA ĐƠN HÀNG" at bounding box center [89, 18] width 74 height 9
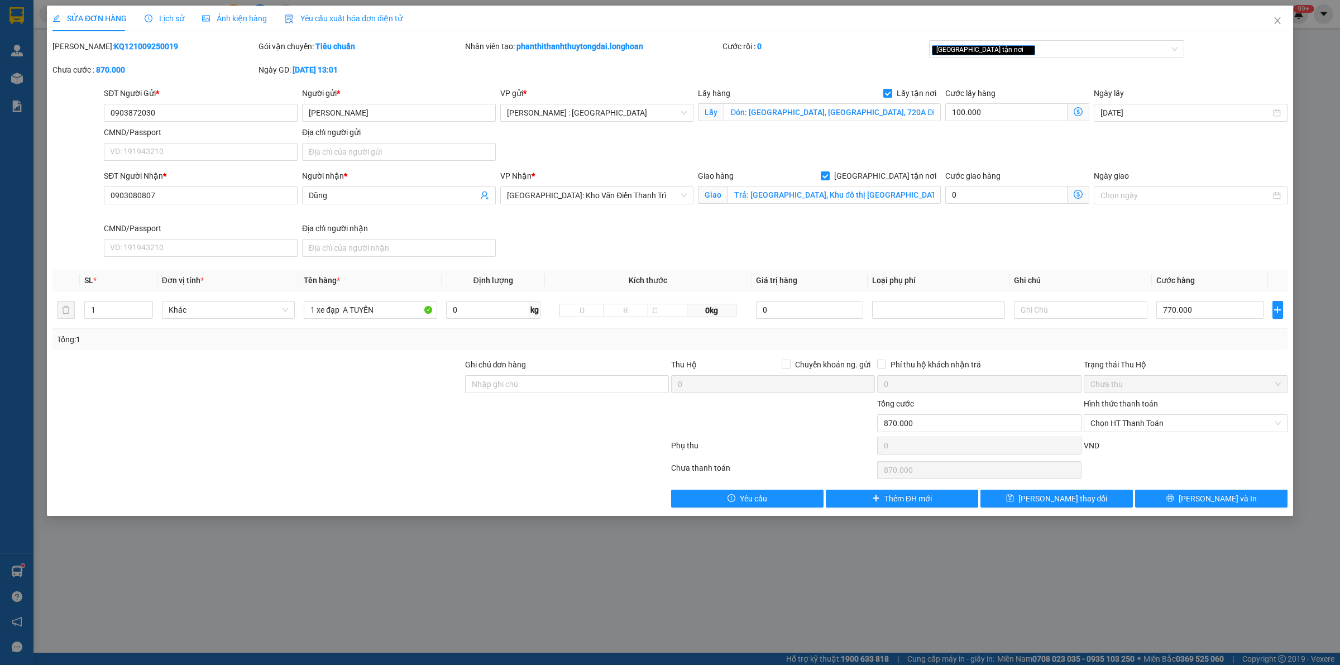
click at [162, 17] on span "Lịch sử" at bounding box center [165, 18] width 40 height 9
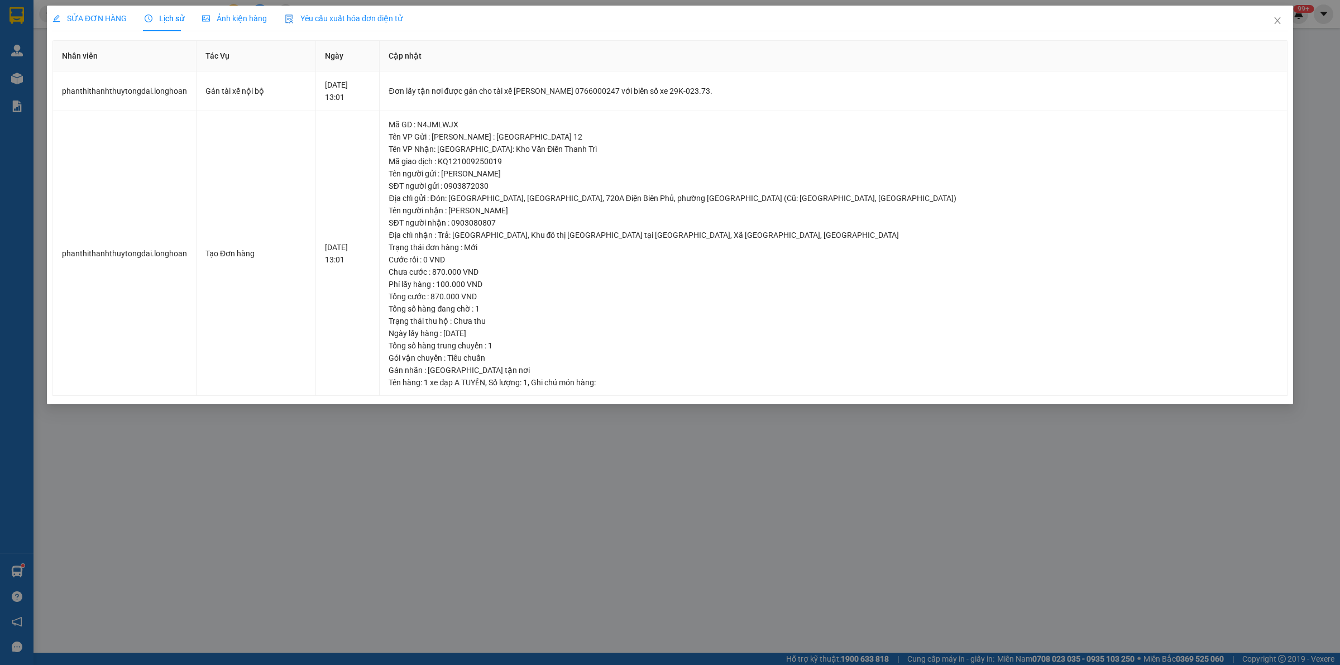
click at [85, 9] on div "SỬA ĐƠN HÀNG" at bounding box center [89, 19] width 74 height 26
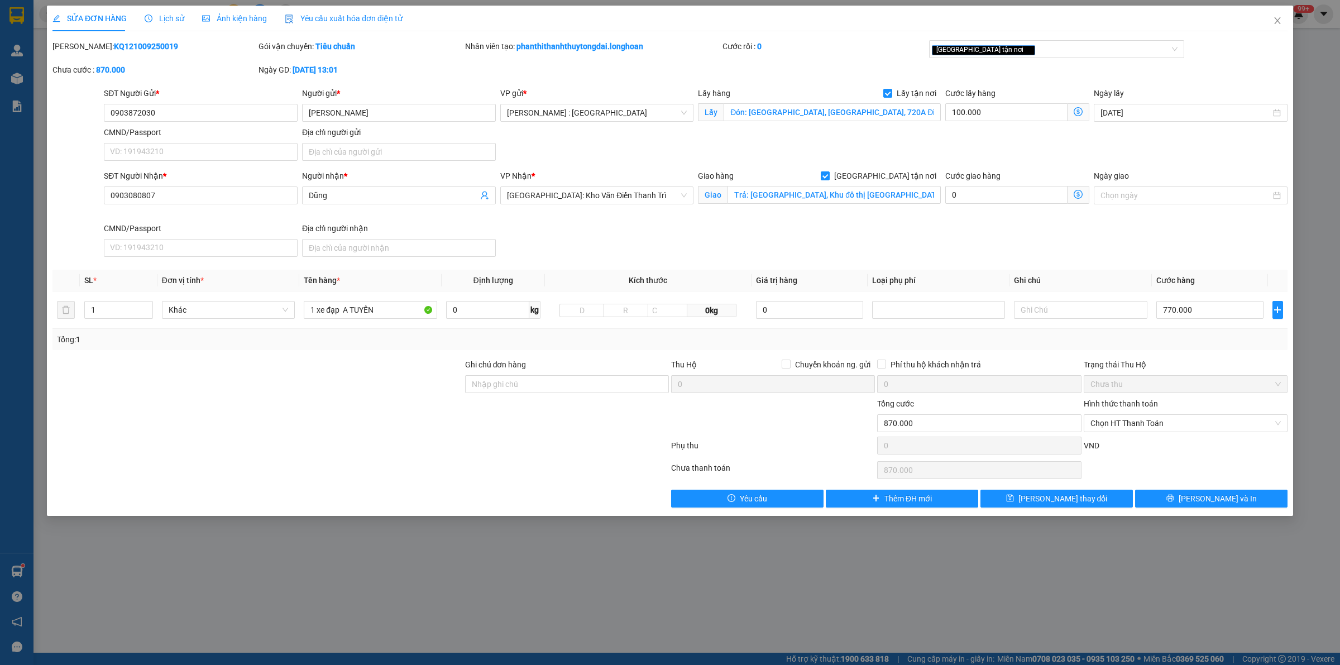
click at [164, 17] on span "Lịch sử" at bounding box center [165, 18] width 40 height 9
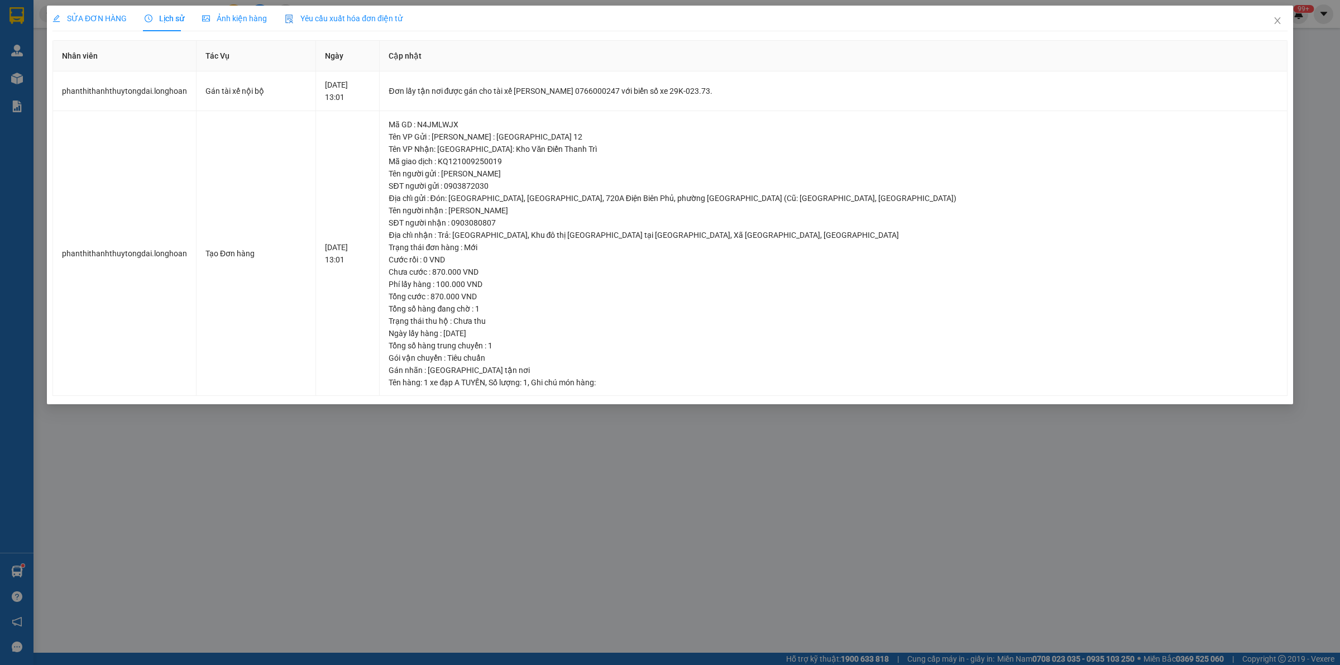
drag, startPoint x: 104, startPoint y: 12, endPoint x: 155, endPoint y: 33, distance: 55.3
click at [102, 12] on div "SỬA ĐƠN HÀNG" at bounding box center [89, 18] width 74 height 12
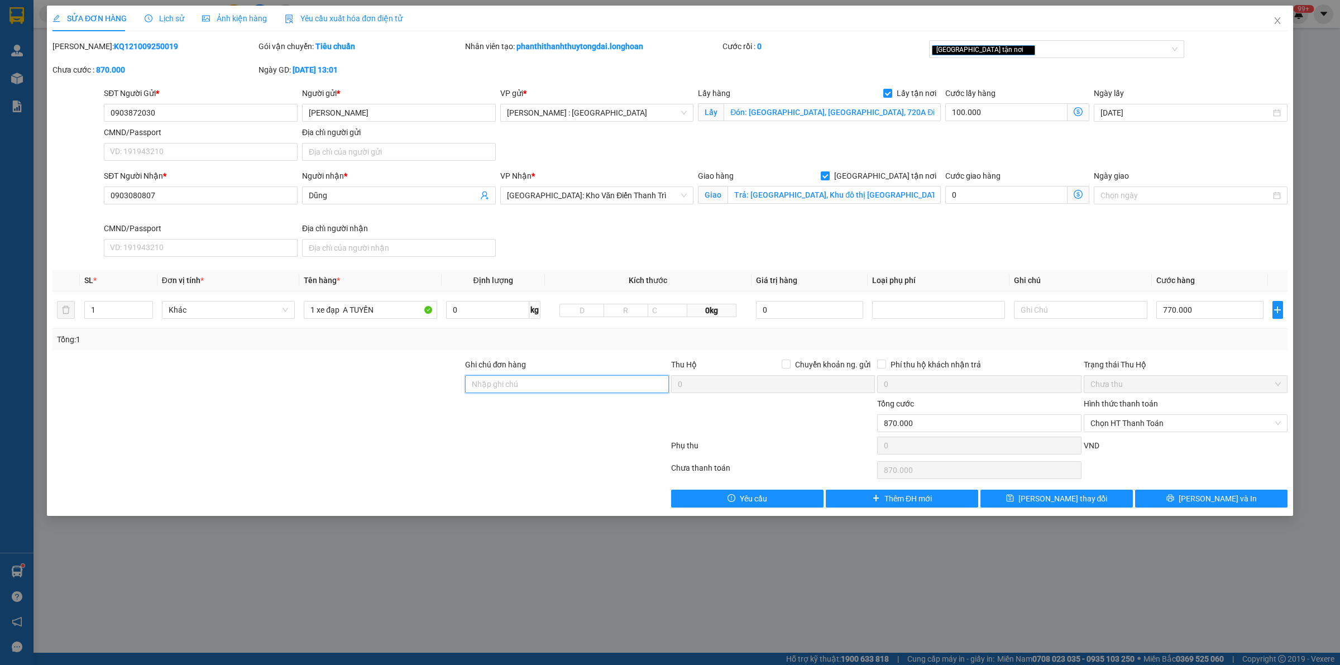
click at [514, 378] on input "Ghi chú đơn hàng" at bounding box center [567, 384] width 204 height 18
click at [1014, 502] on icon "save" at bounding box center [1010, 498] width 8 height 8
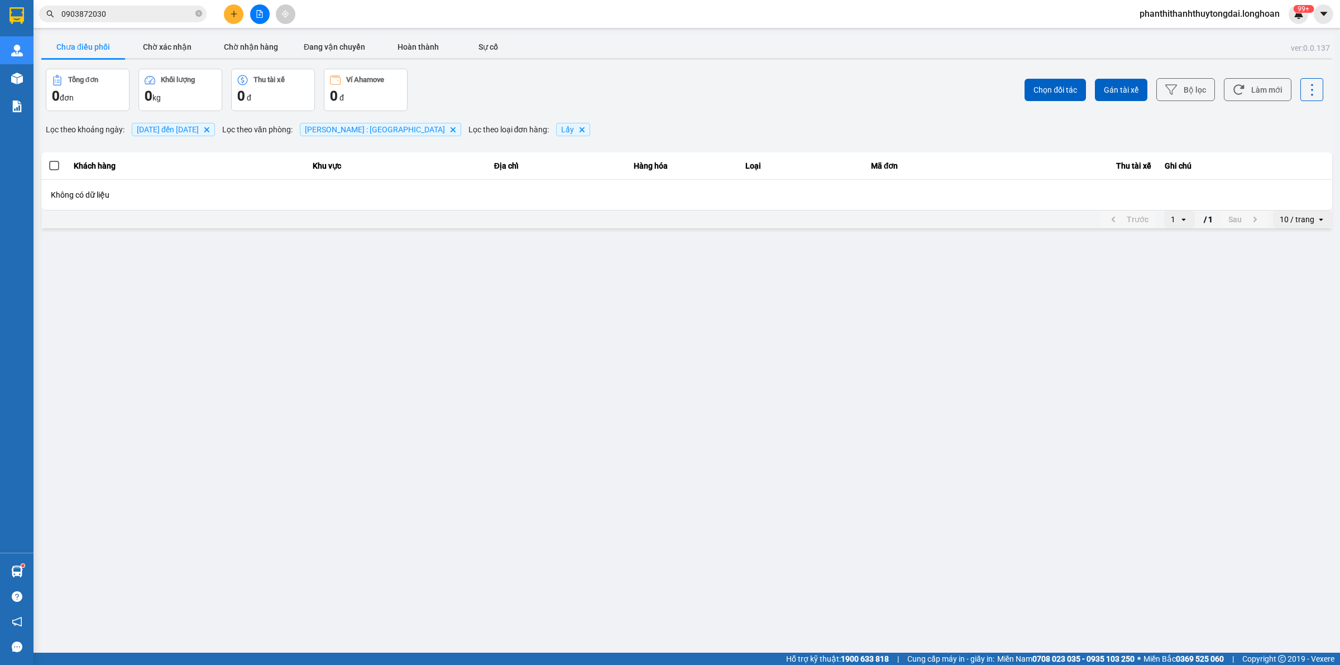
click at [54, 169] on span at bounding box center [54, 166] width 10 height 10
click at [48, 160] on input "checkbox" at bounding box center [48, 160] width 0 height 0
click at [56, 164] on span at bounding box center [54, 166] width 10 height 10
click at [48, 160] on input "checkbox" at bounding box center [48, 160] width 0 height 0
click at [1313, 222] on div "10 / trang" at bounding box center [1295, 219] width 44 height 18
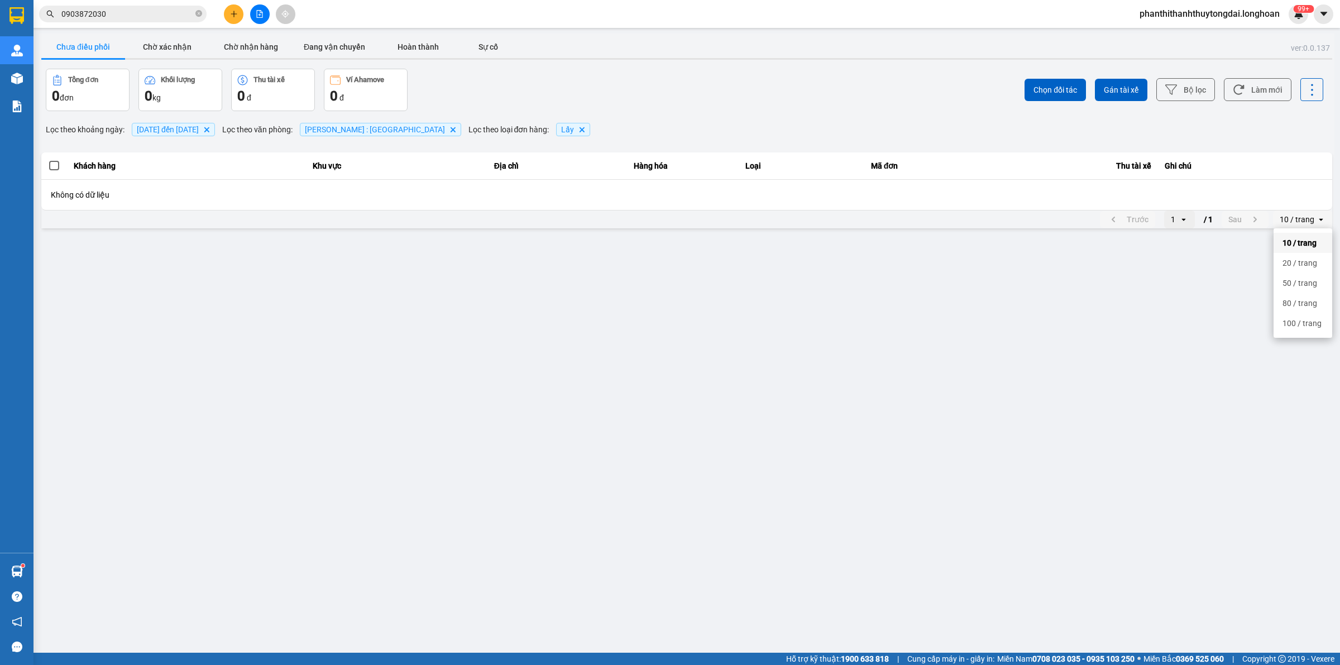
click at [1293, 241] on div "10 / trang" at bounding box center [1302, 242] width 41 height 11
click at [1299, 218] on div "10 / trang" at bounding box center [1296, 219] width 35 height 11
click at [1299, 322] on div "100 / trang" at bounding box center [1302, 323] width 41 height 11
click at [199, 10] on icon "close-circle" at bounding box center [198, 13] width 7 height 7
paste input "0979046978"
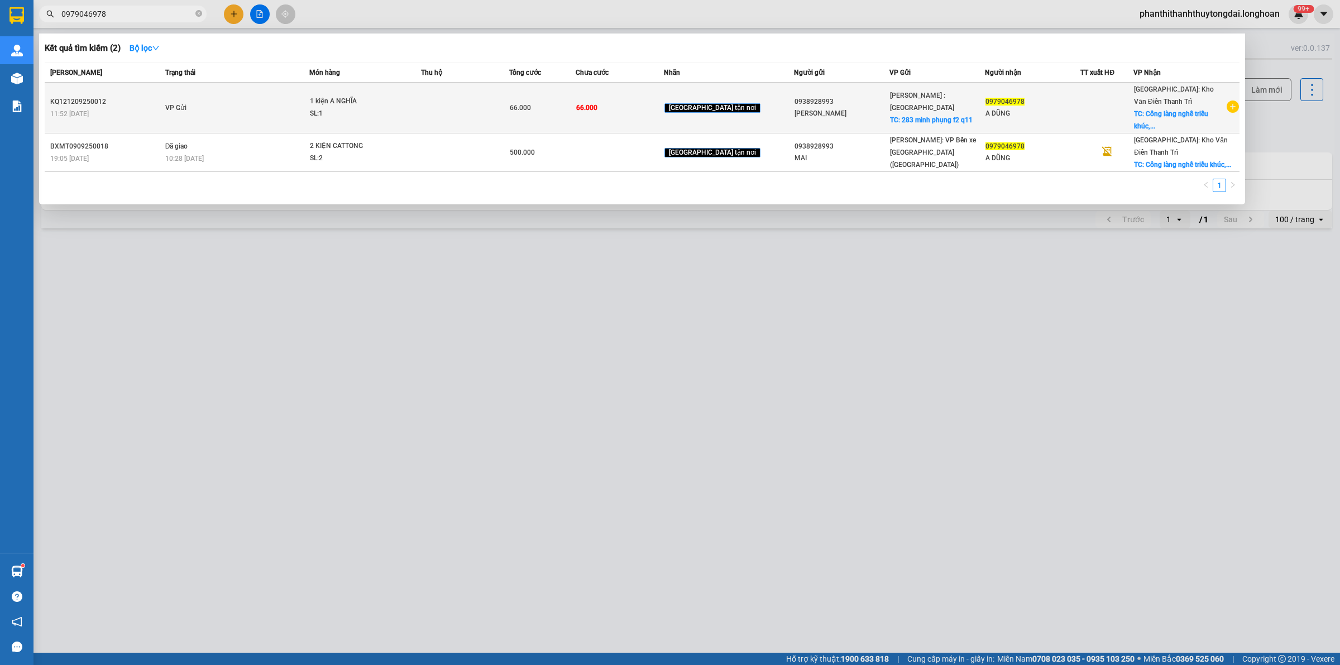
click at [1090, 115] on td at bounding box center [1106, 108] width 53 height 51
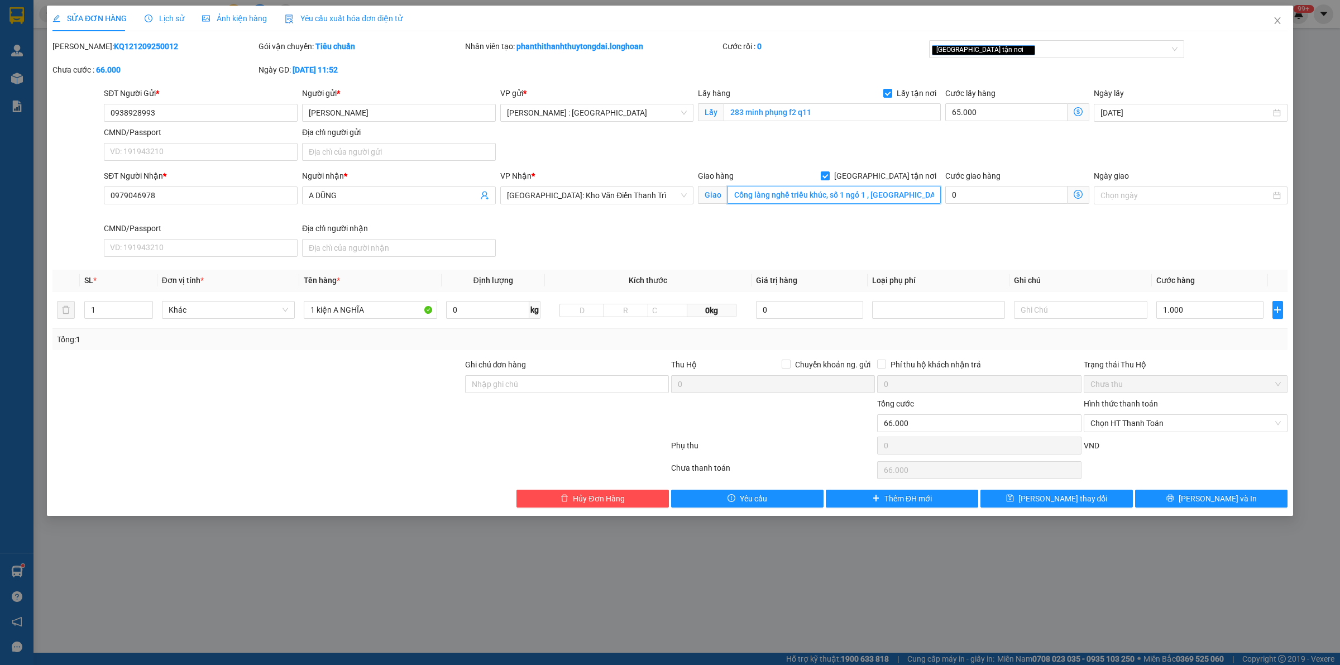
click at [935, 196] on input "Cổng làng nghề triều khúc, số 1 ngỏ 1 , [GEOGRAPHIC_DATA], thanh trì [GEOGRAPHI…" at bounding box center [833, 195] width 213 height 18
click at [934, 196] on input "Cổng làng nghề triều khúc, số 1 ngỏ 1 , [GEOGRAPHIC_DATA], thanh trì [GEOGRAPHI…" at bounding box center [833, 195] width 213 height 18
drag, startPoint x: 930, startPoint y: 196, endPoint x: 936, endPoint y: 194, distance: 6.4
click at [936, 194] on input "Cổng làng nghề triều khúc, số 1 ngỏ 1 , [GEOGRAPHIC_DATA], thanh trì [GEOGRAPHI…" at bounding box center [833, 195] width 213 height 18
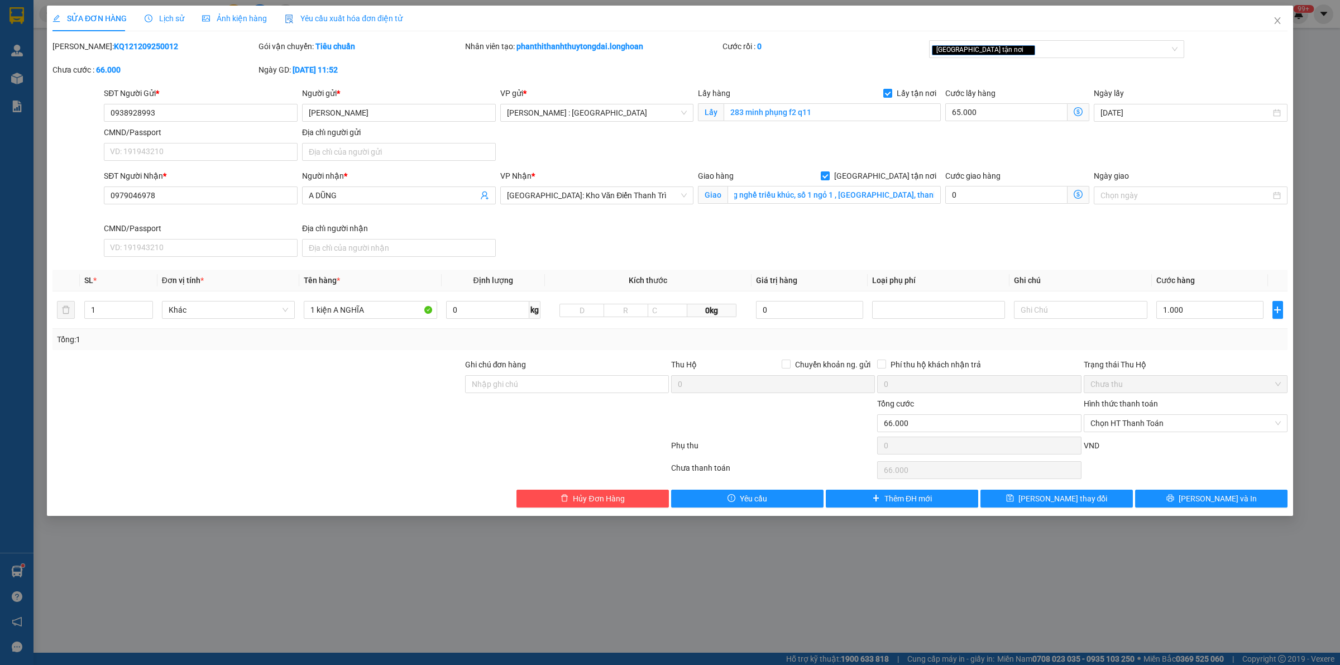
drag, startPoint x: 812, startPoint y: 167, endPoint x: 821, endPoint y: 163, distance: 10.0
click at [813, 166] on form "SĐT Người Gửi * 0938928993 Người gửi * [PERSON_NAME] VP gửi * [GEOGRAPHIC_DATA]…" at bounding box center [669, 174] width 1235 height 174
click at [1237, 310] on input "1.000" at bounding box center [1209, 310] width 107 height 18
click at [1223, 222] on div "Ngày giao" at bounding box center [1190, 196] width 198 height 52
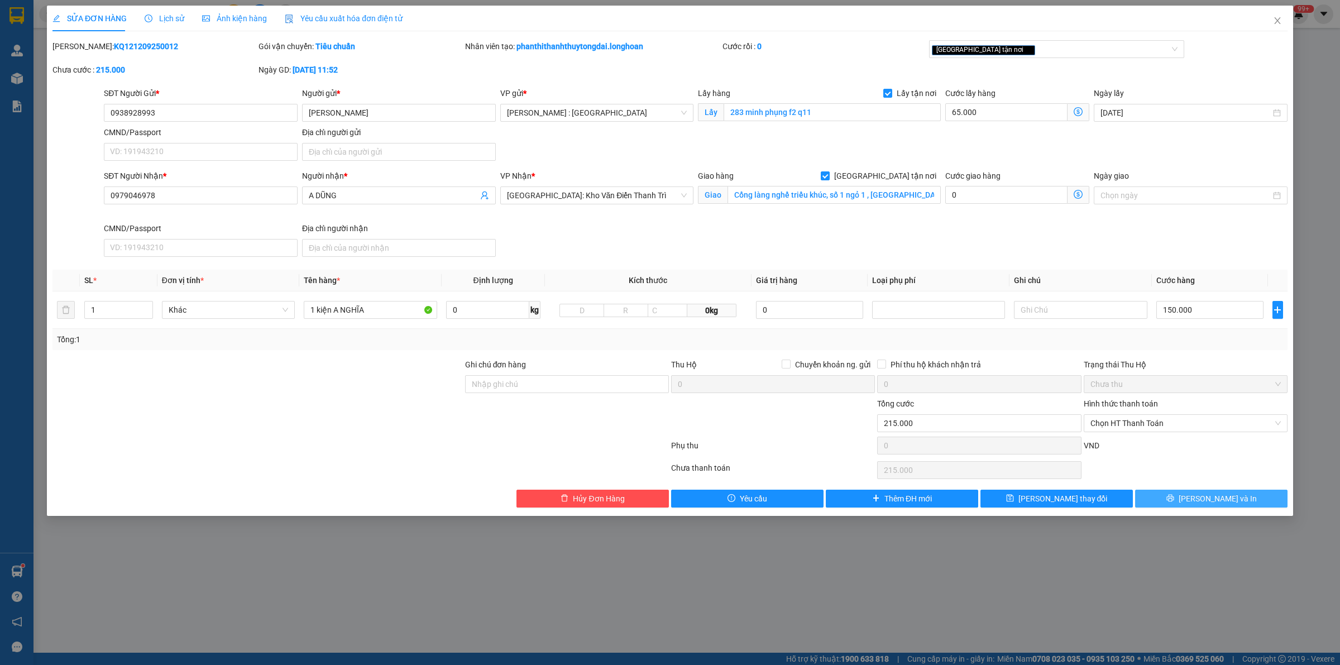
click at [1220, 501] on span "[PERSON_NAME] và In" at bounding box center [1217, 498] width 78 height 12
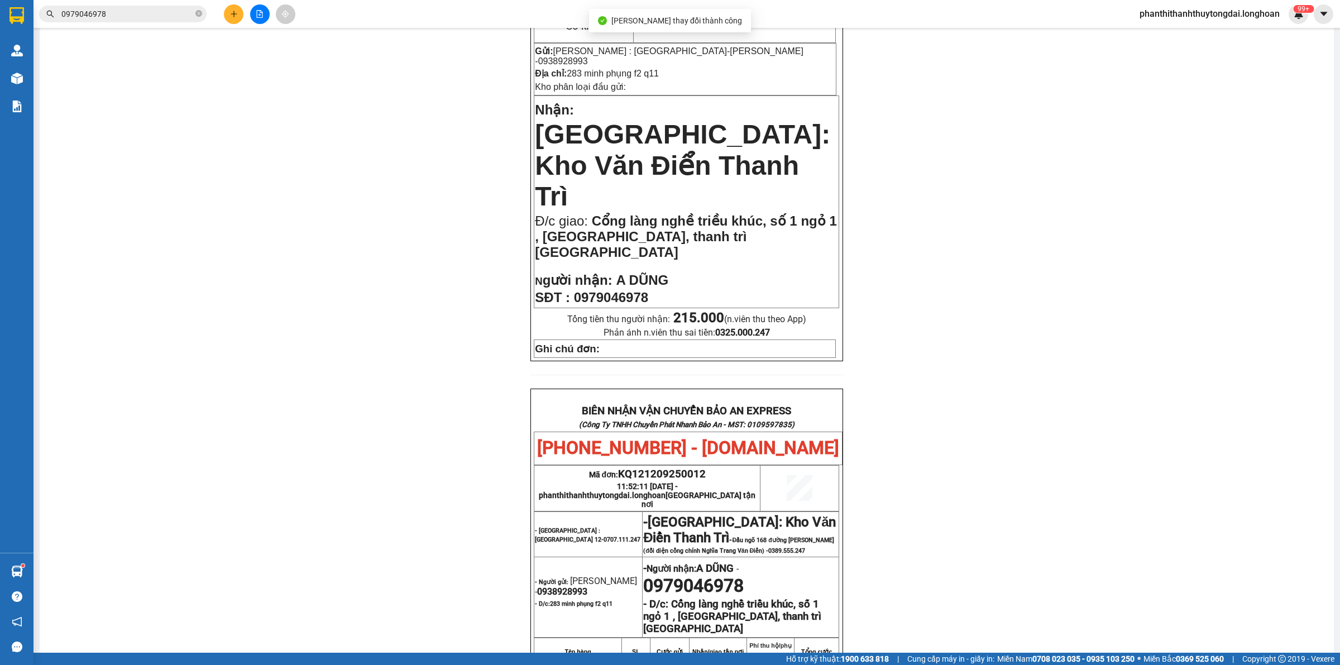
scroll to position [517, 0]
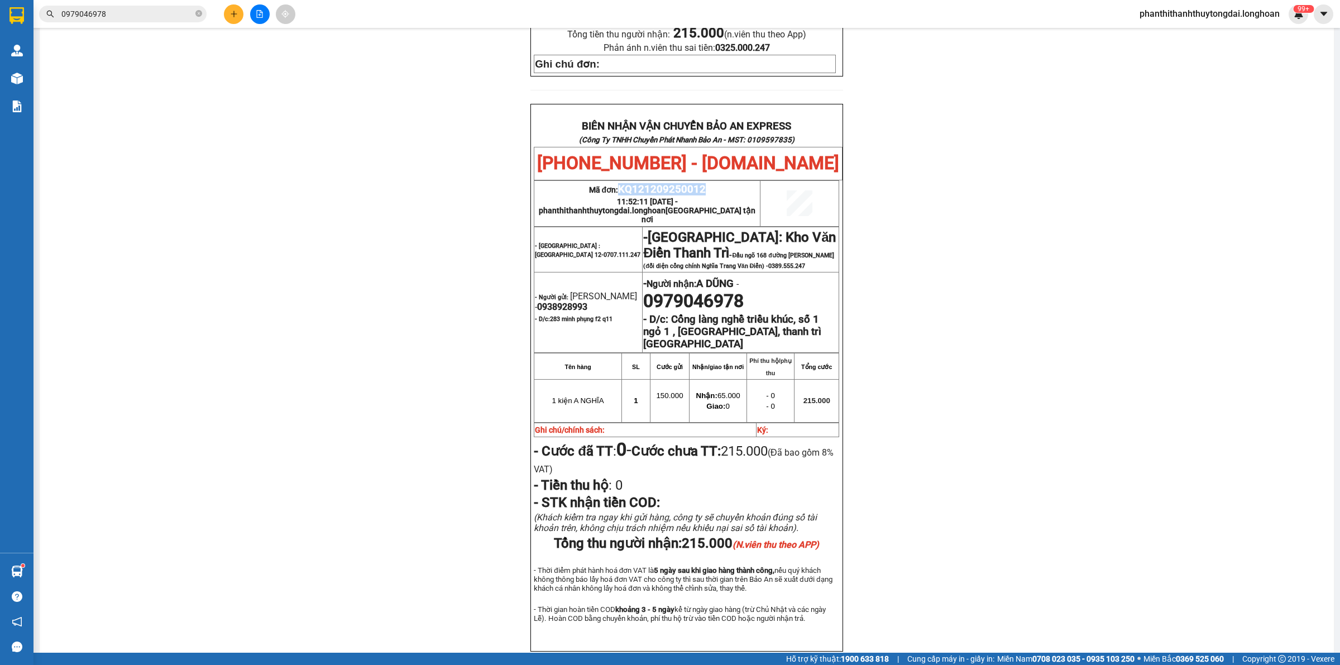
drag, startPoint x: 617, startPoint y: 117, endPoint x: 703, endPoint y: 119, distance: 86.0
click at [703, 183] on p "Mã đơn: KQ121209250012" at bounding box center [647, 189] width 224 height 12
copy span "KQ121209250012"
drag, startPoint x: 200, startPoint y: 15, endPoint x: 188, endPoint y: 15, distance: 11.7
click at [199, 15] on icon "close-circle" at bounding box center [198, 13] width 7 height 7
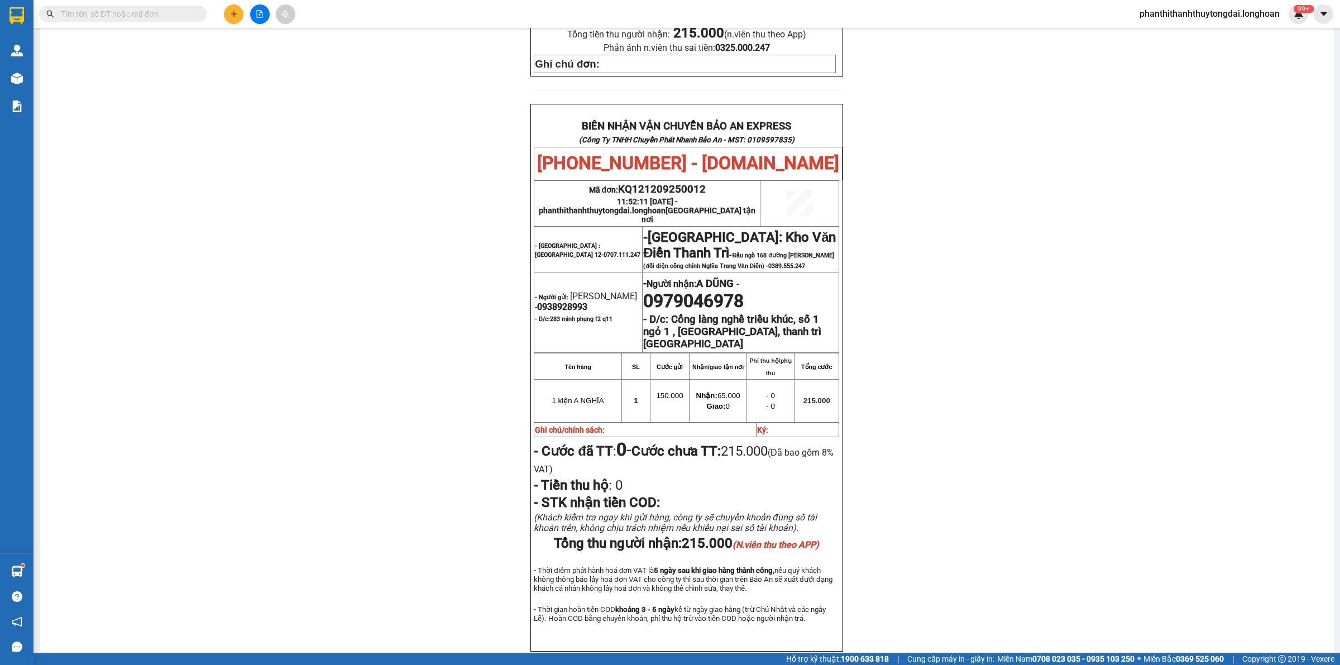
click at [183, 12] on input "text" at bounding box center [127, 14] width 132 height 12
paste input "KQ121209250012"
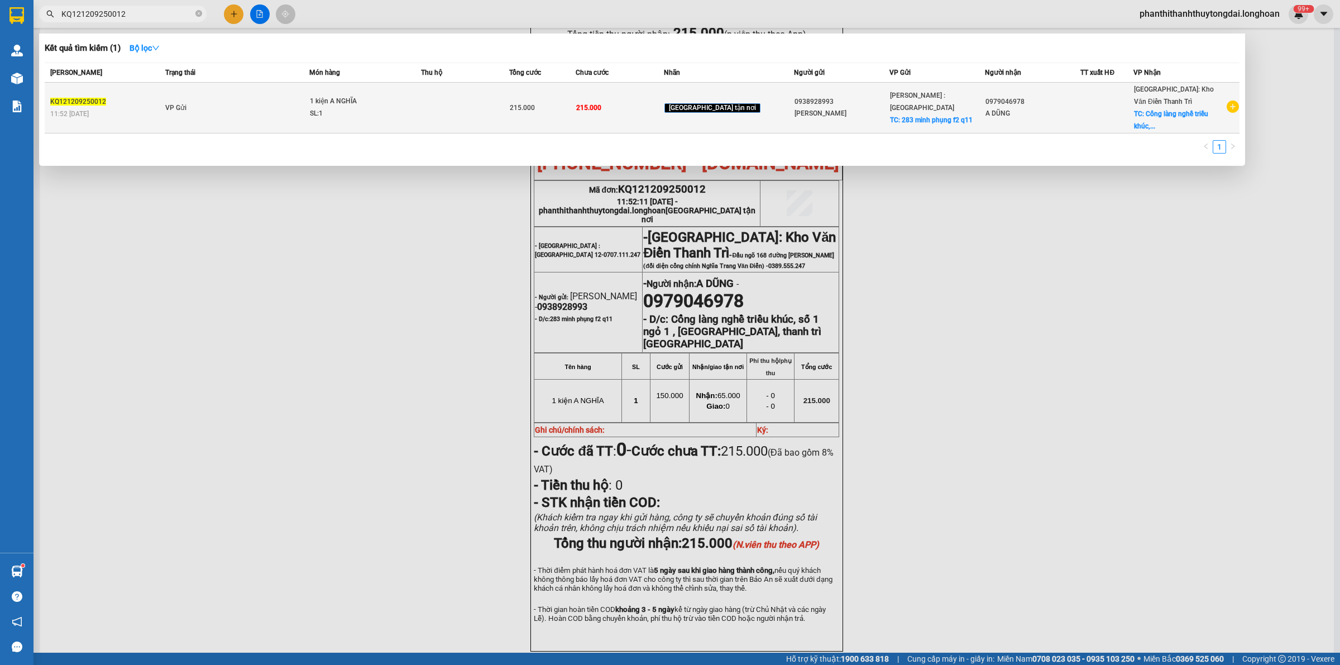
click at [252, 89] on td "VP Gửi" at bounding box center [235, 108] width 147 height 51
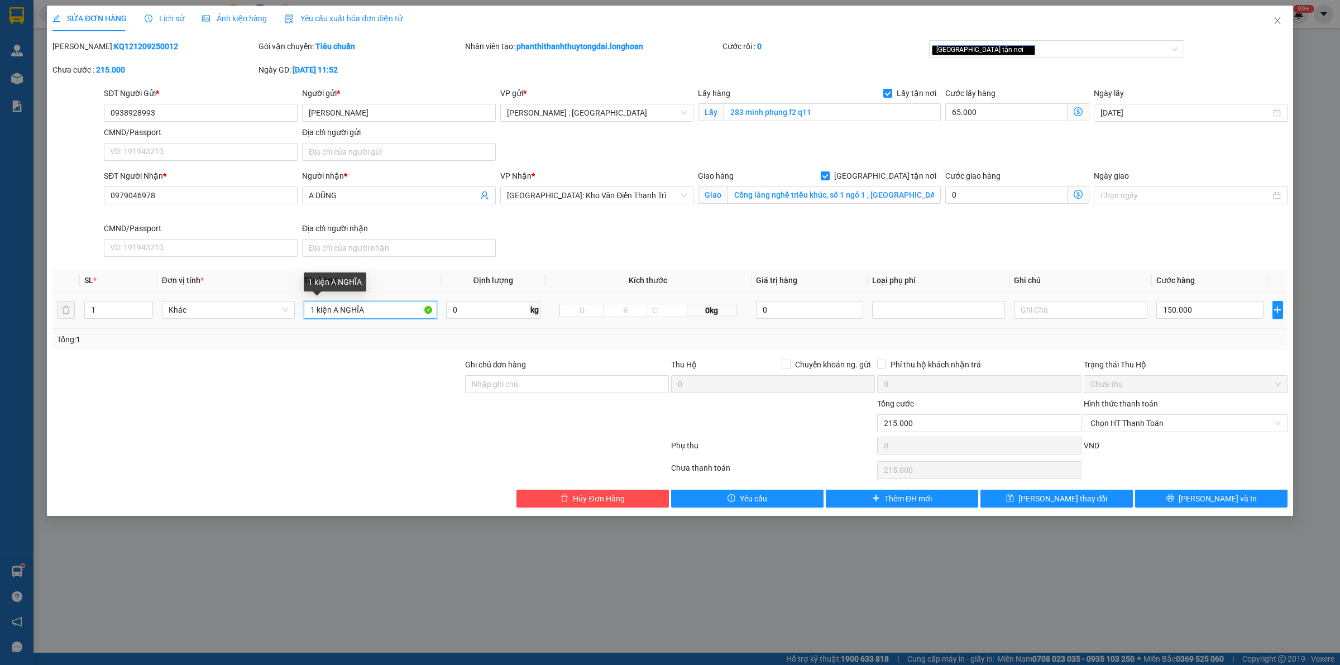
click at [375, 313] on input "1 kiện A NGHĨA" at bounding box center [370, 310] width 133 height 18
click at [1198, 496] on button "[PERSON_NAME] và In" at bounding box center [1211, 498] width 152 height 18
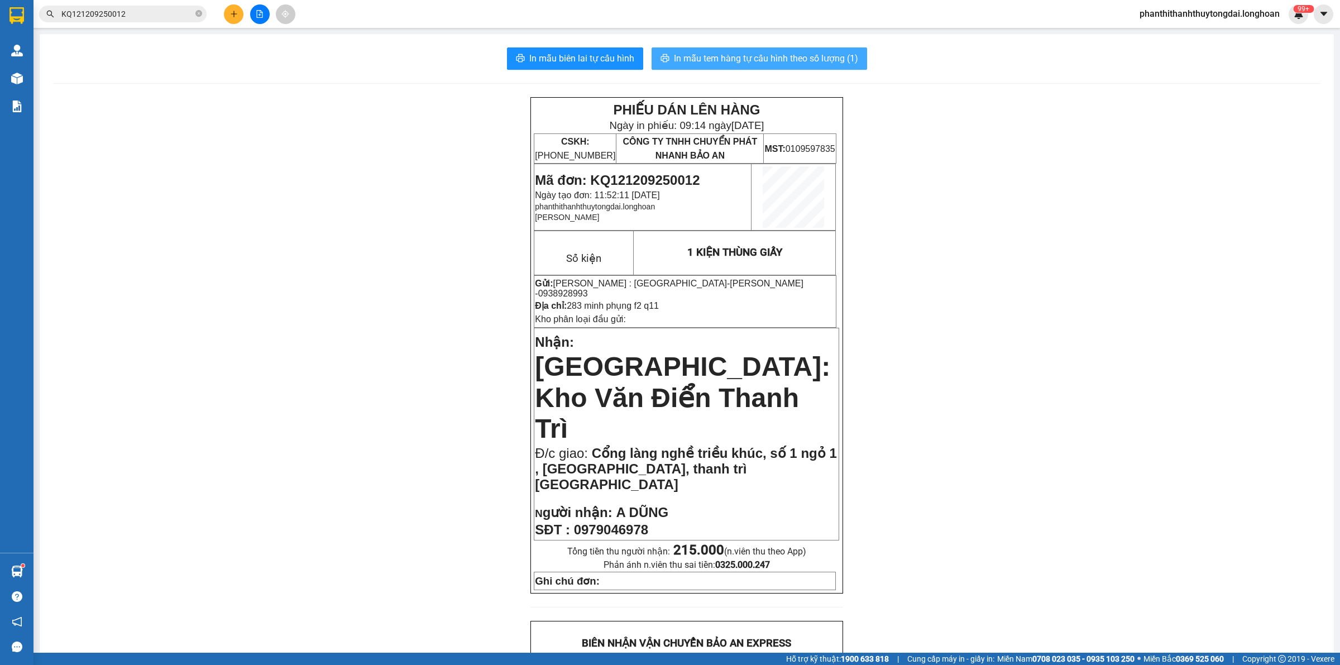
click at [751, 61] on span "In mẫu tem hàng tự cấu hình theo số lượng (1)" at bounding box center [766, 58] width 184 height 14
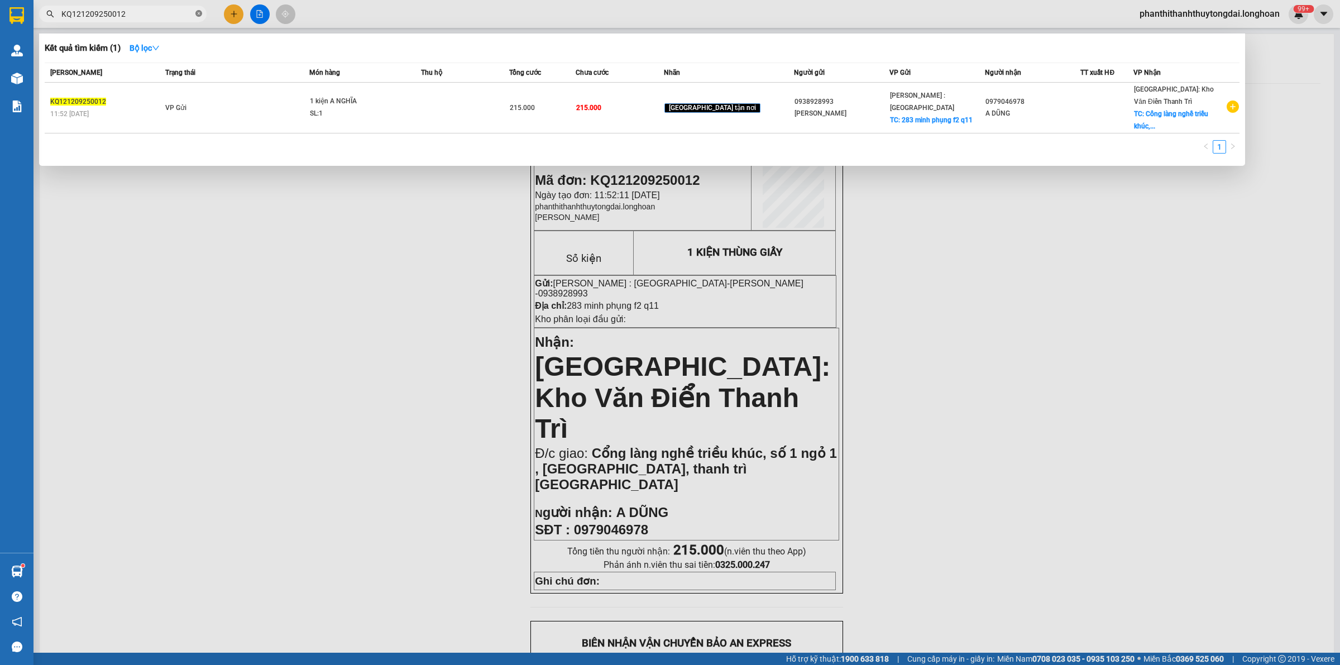
click at [197, 12] on icon "close-circle" at bounding box center [198, 13] width 7 height 7
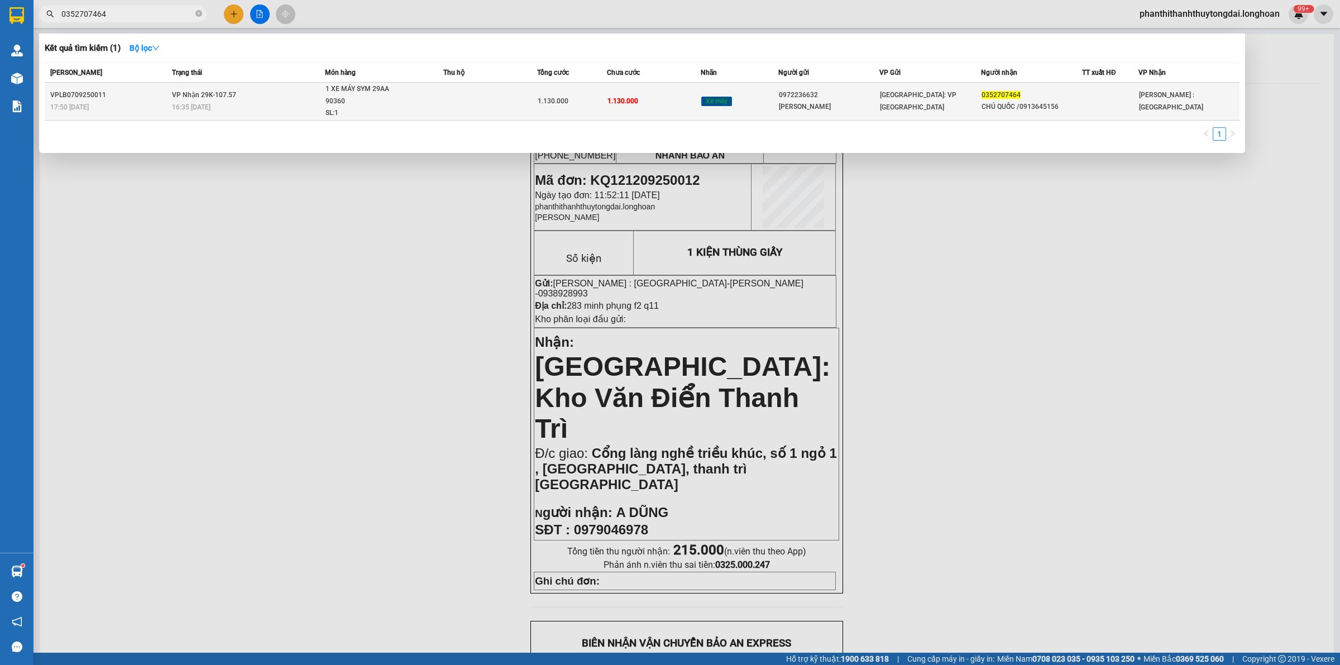
click at [282, 96] on td "VP Nhận 29K-107.57 16:35 [DATE]" at bounding box center [247, 102] width 156 height 38
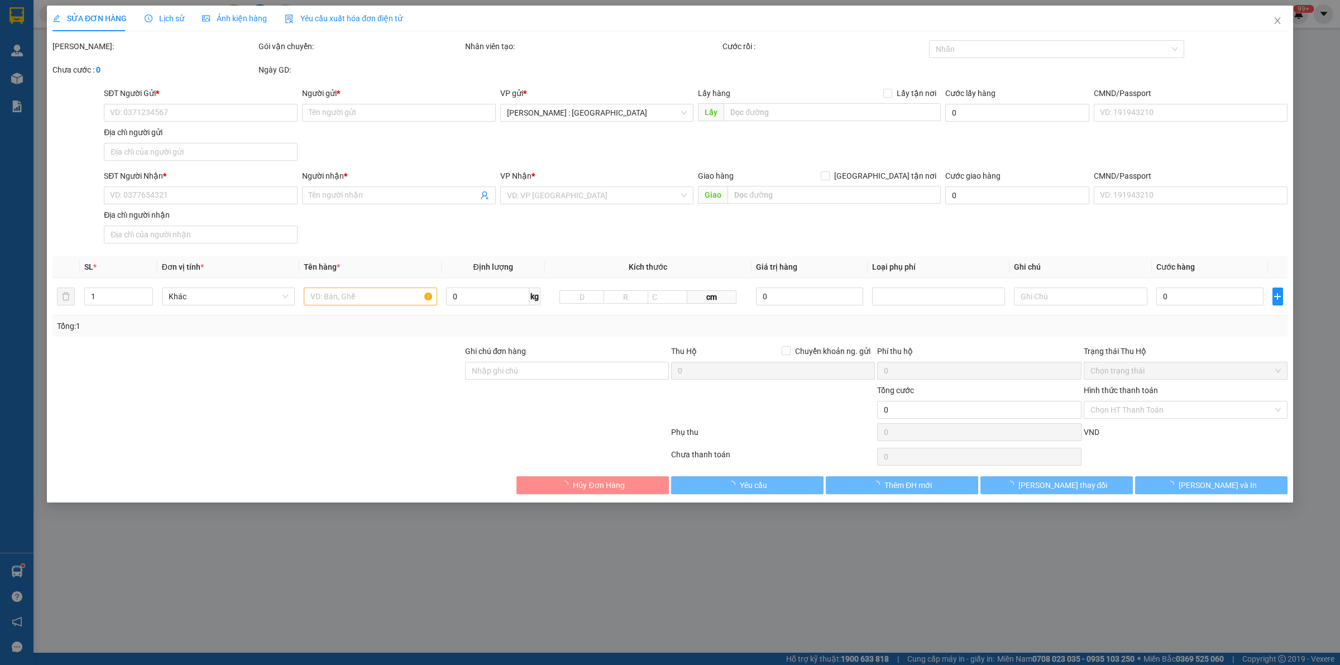
click at [162, 20] on span "Lịch sử" at bounding box center [165, 18] width 40 height 9
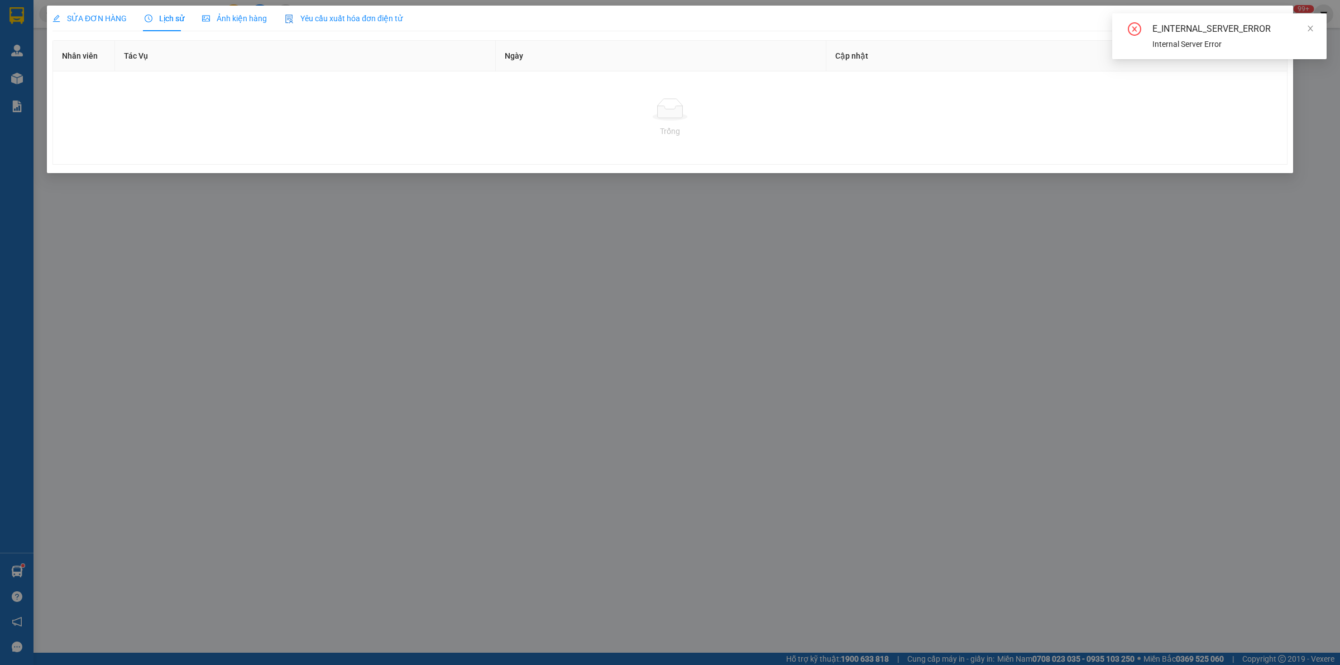
click at [88, 17] on span "SỬA ĐƠN HÀNG" at bounding box center [89, 18] width 74 height 9
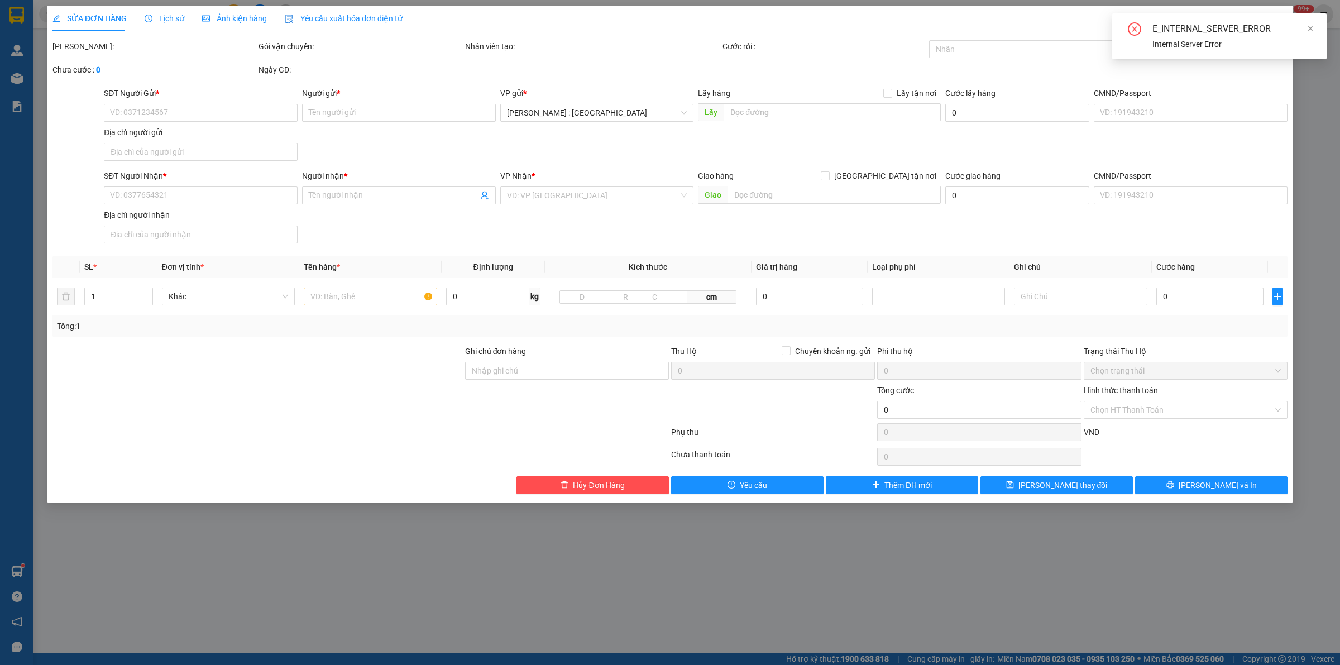
click at [151, 16] on icon "clock-circle" at bounding box center [149, 19] width 8 height 8
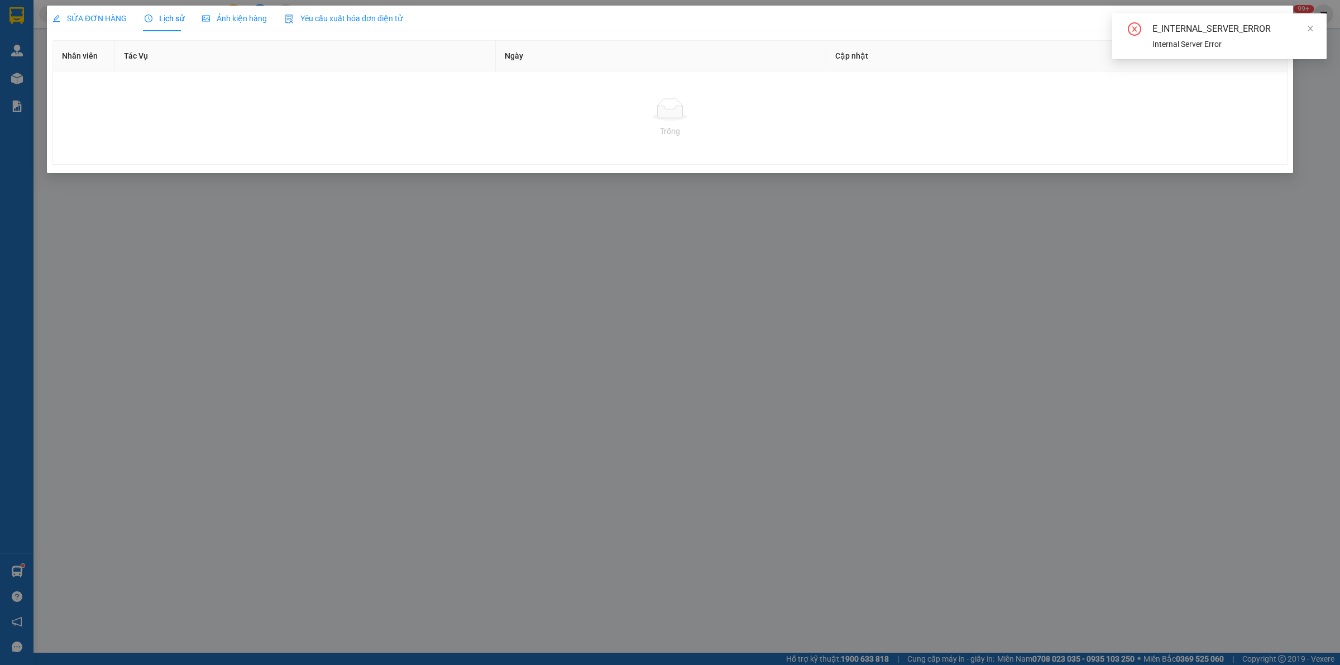
click at [102, 21] on span "SỬA ĐƠN HÀNG" at bounding box center [89, 18] width 74 height 9
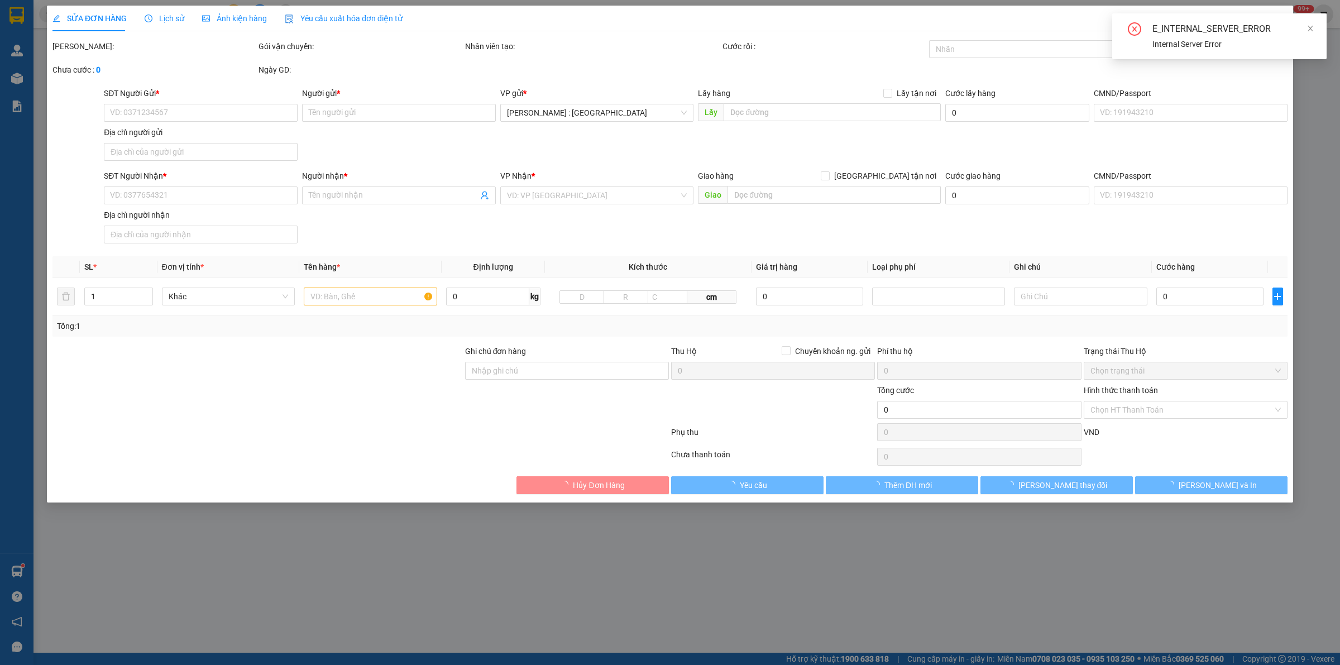
click at [162, 12] on div "Lịch sử" at bounding box center [165, 18] width 40 height 12
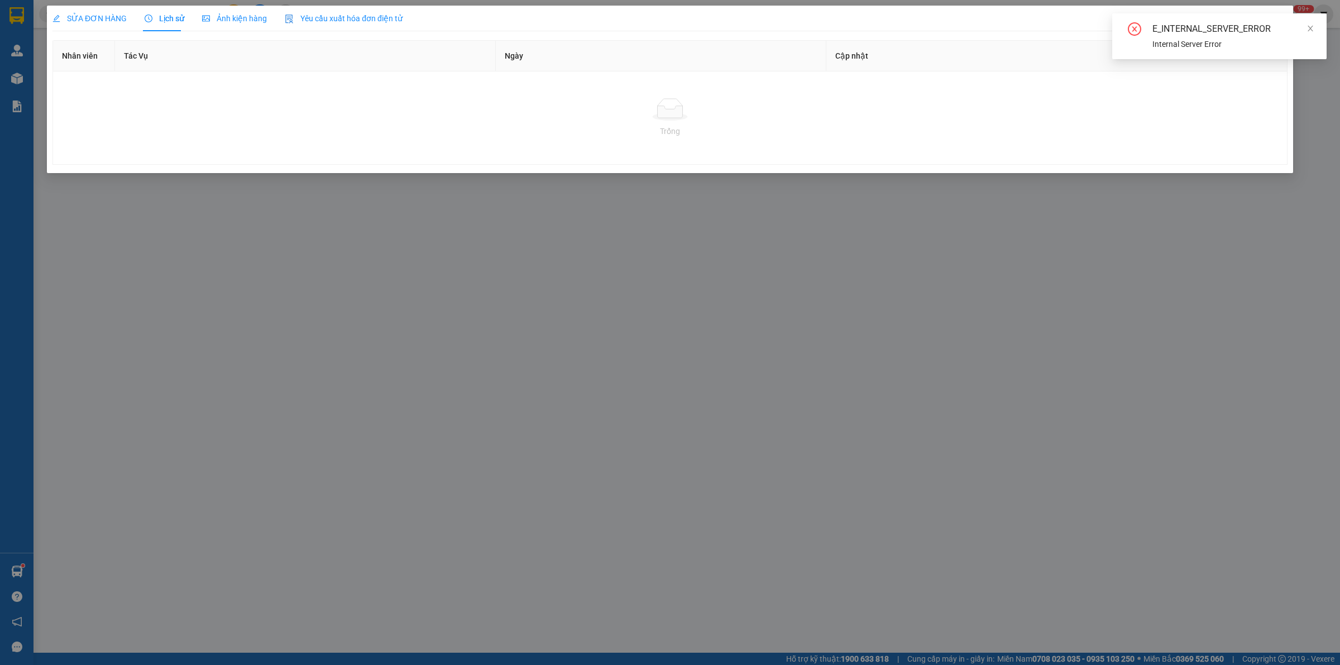
click at [97, 18] on span "SỬA ĐƠN HÀNG" at bounding box center [89, 18] width 74 height 9
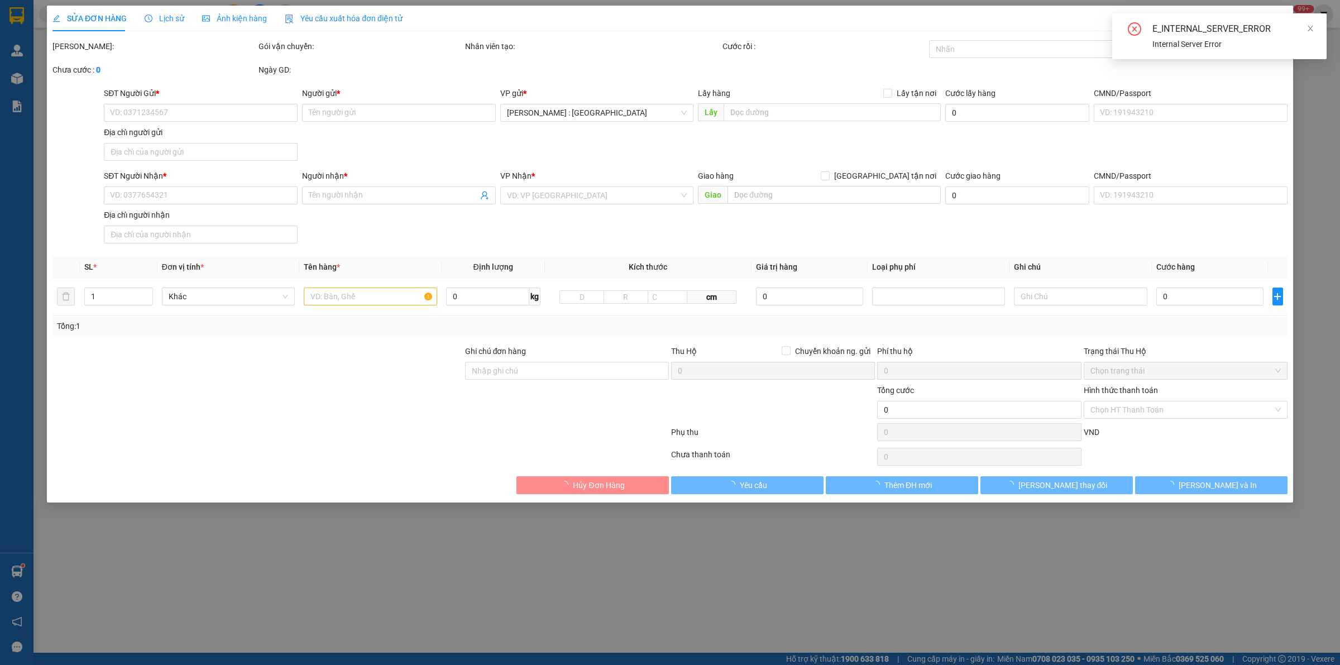
click at [1304, 26] on div "E_INTERNAL_SERVER_ERROR" at bounding box center [1232, 28] width 161 height 13
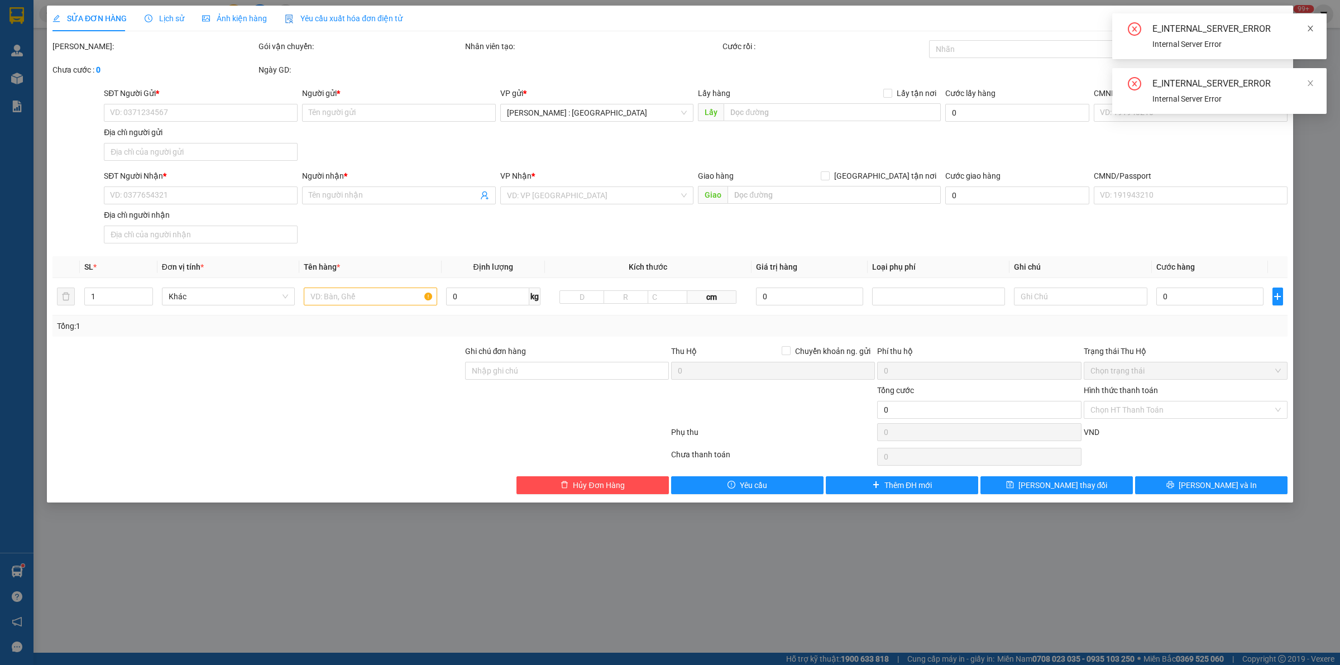
click at [1308, 26] on icon "close" at bounding box center [1310, 29] width 6 height 6
click at [1309, 34] on link at bounding box center [1310, 28] width 8 height 12
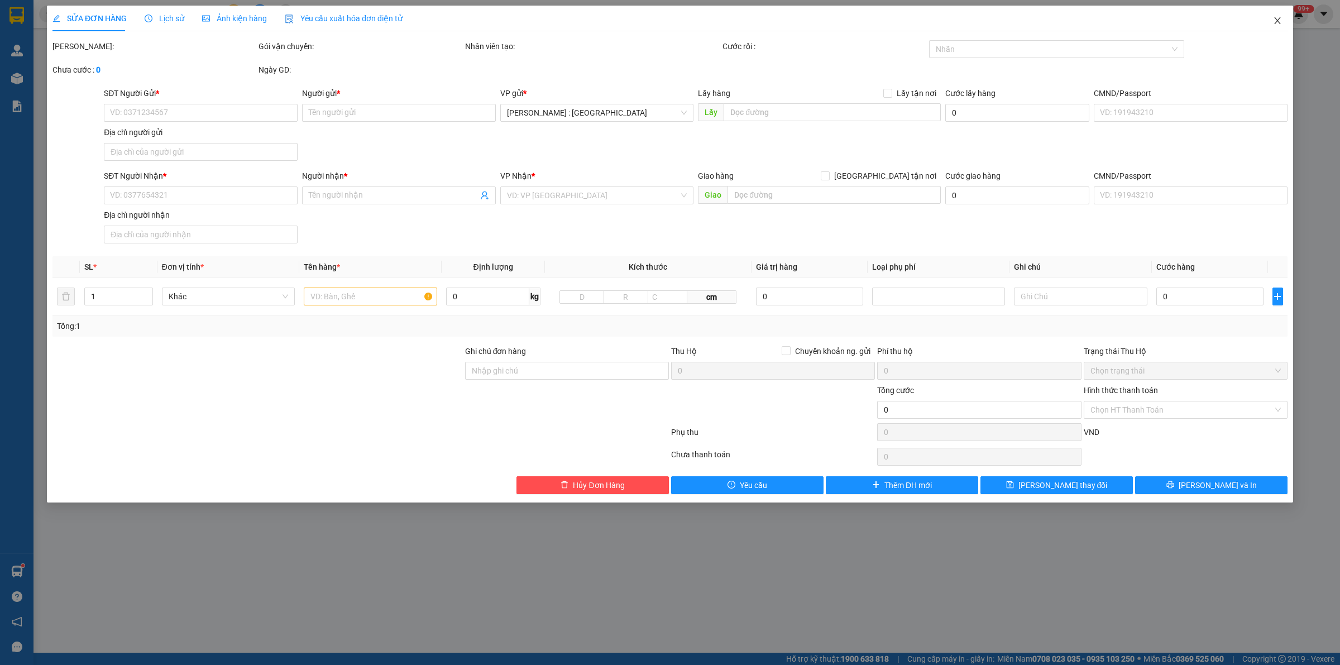
click at [1277, 23] on icon "close" at bounding box center [1277, 20] width 9 height 9
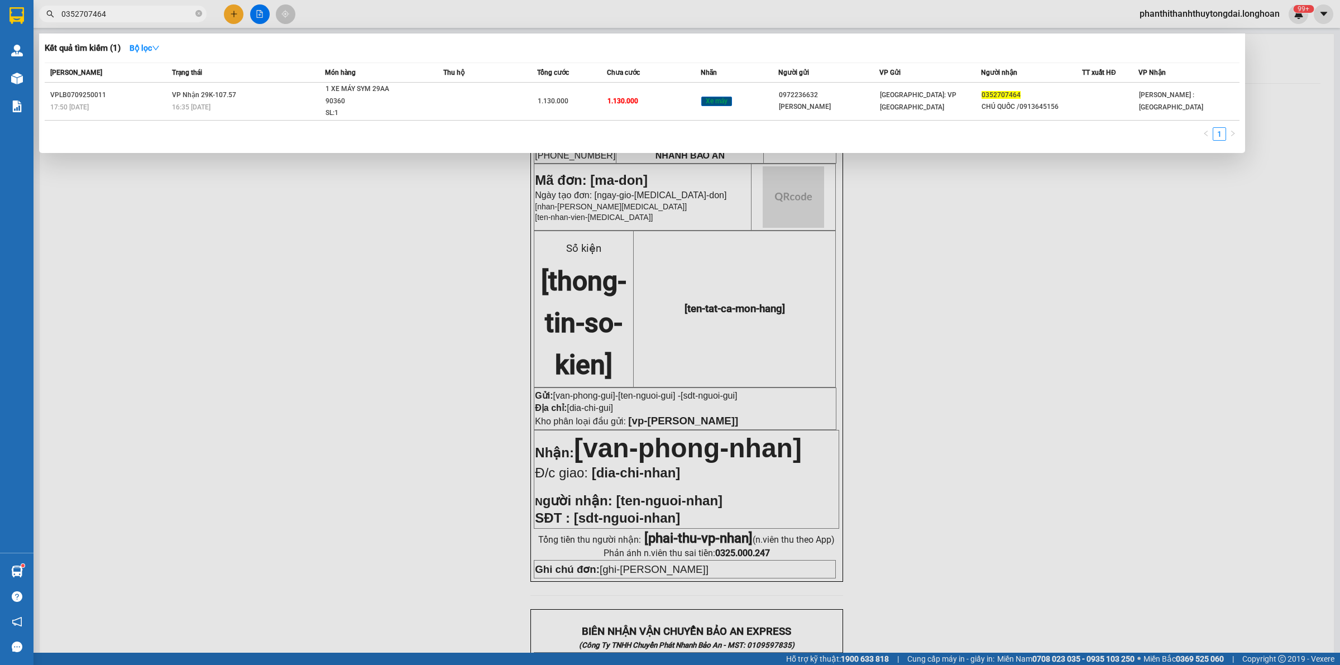
click at [149, 15] on input "0352707464" at bounding box center [127, 14] width 132 height 12
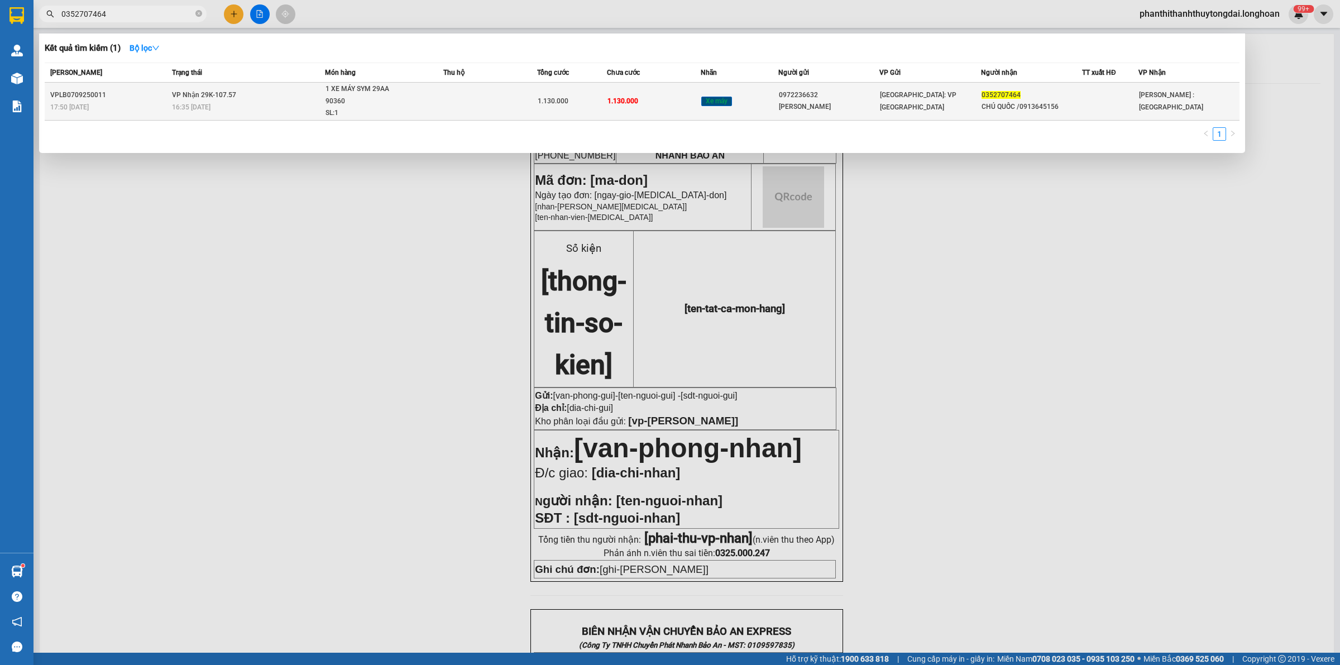
click at [241, 101] on div "16:35 [DATE]" at bounding box center [248, 107] width 152 height 12
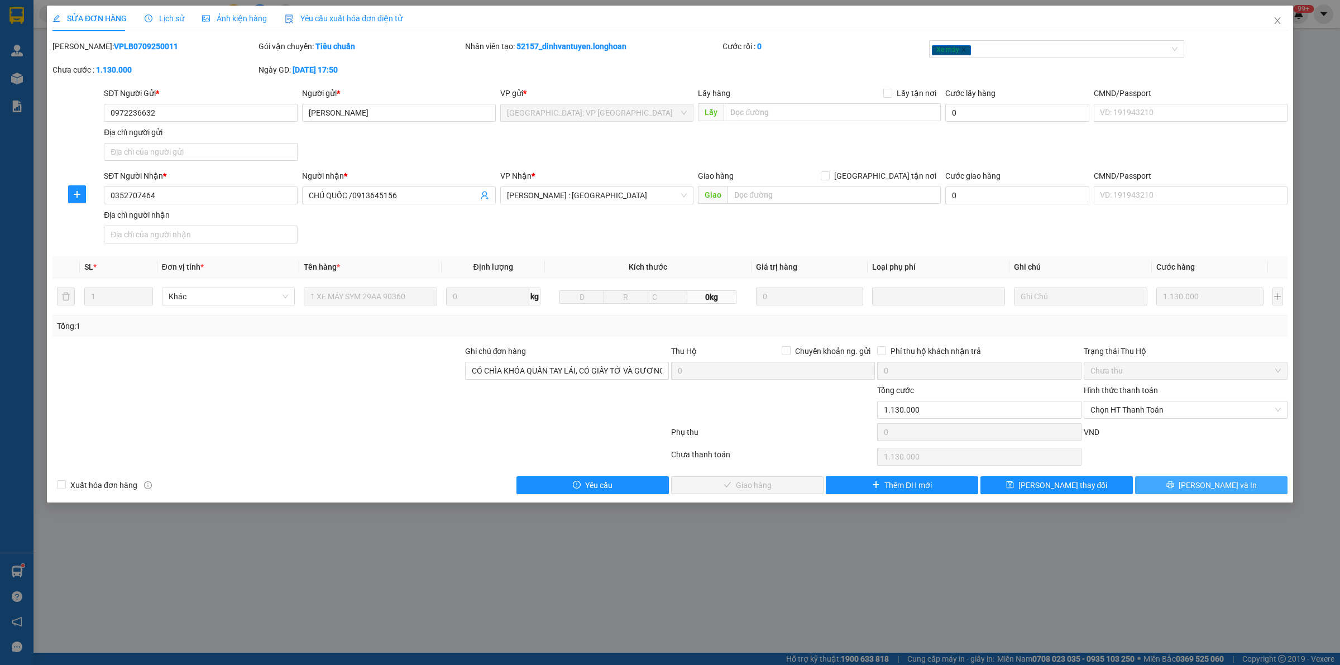
click at [1204, 487] on span "[PERSON_NAME] và In" at bounding box center [1217, 485] width 78 height 12
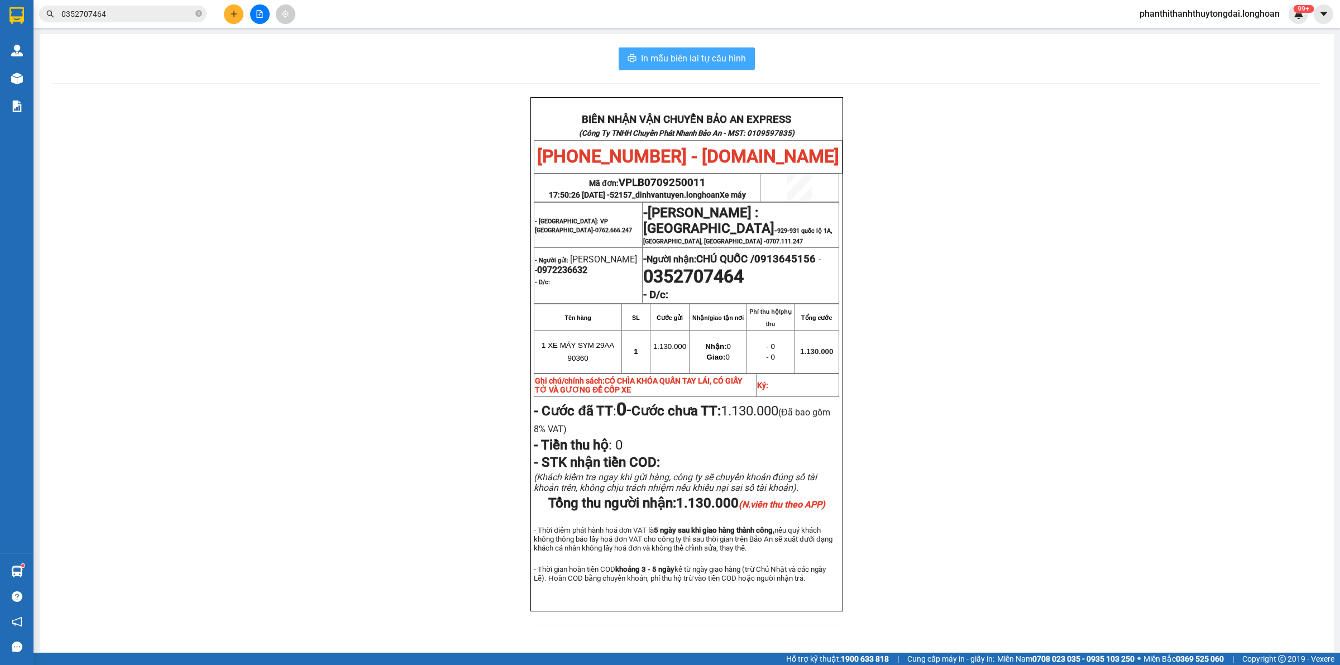
click at [707, 56] on span "In mẫu biên lai tự cấu hình" at bounding box center [693, 58] width 105 height 14
click at [684, 55] on span "In mẫu biên lai tự cấu hình" at bounding box center [693, 58] width 105 height 14
click at [198, 13] on icon "close-circle" at bounding box center [198, 13] width 7 height 7
click at [166, 20] on input "text" at bounding box center [127, 14] width 132 height 12
paste input ",VPHM100925002"
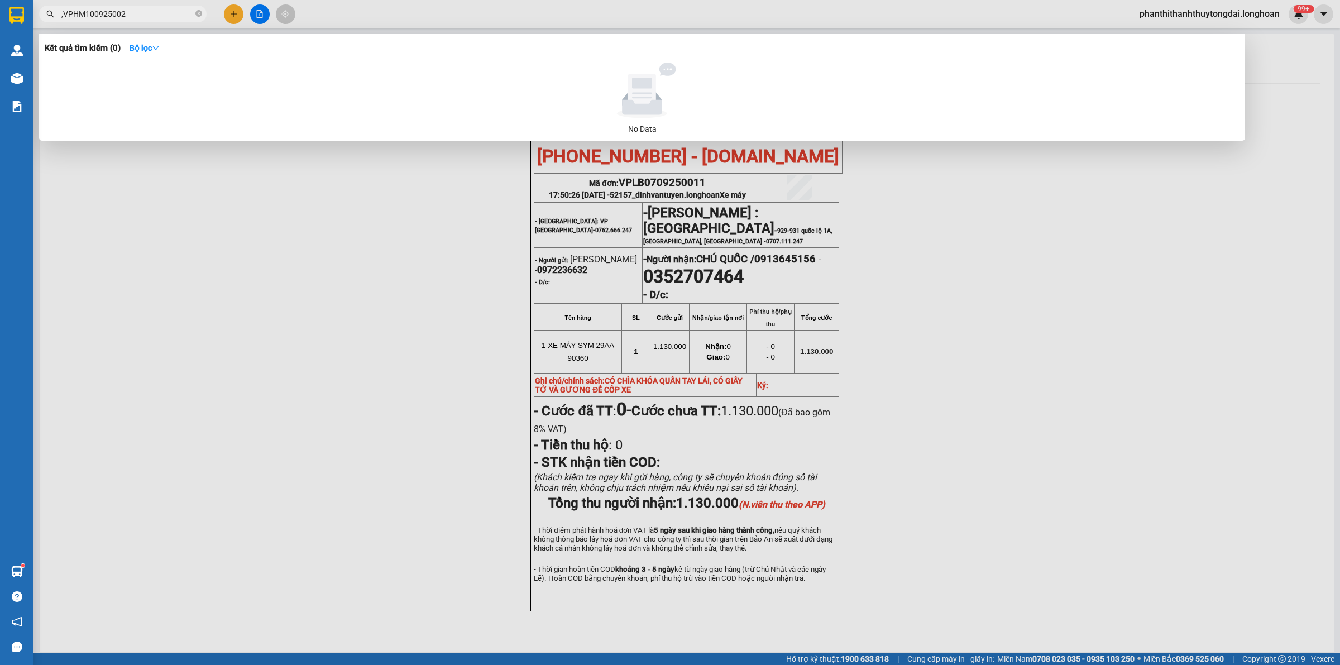
click at [63, 15] on input ",VPHM100925002" at bounding box center [127, 14] width 132 height 12
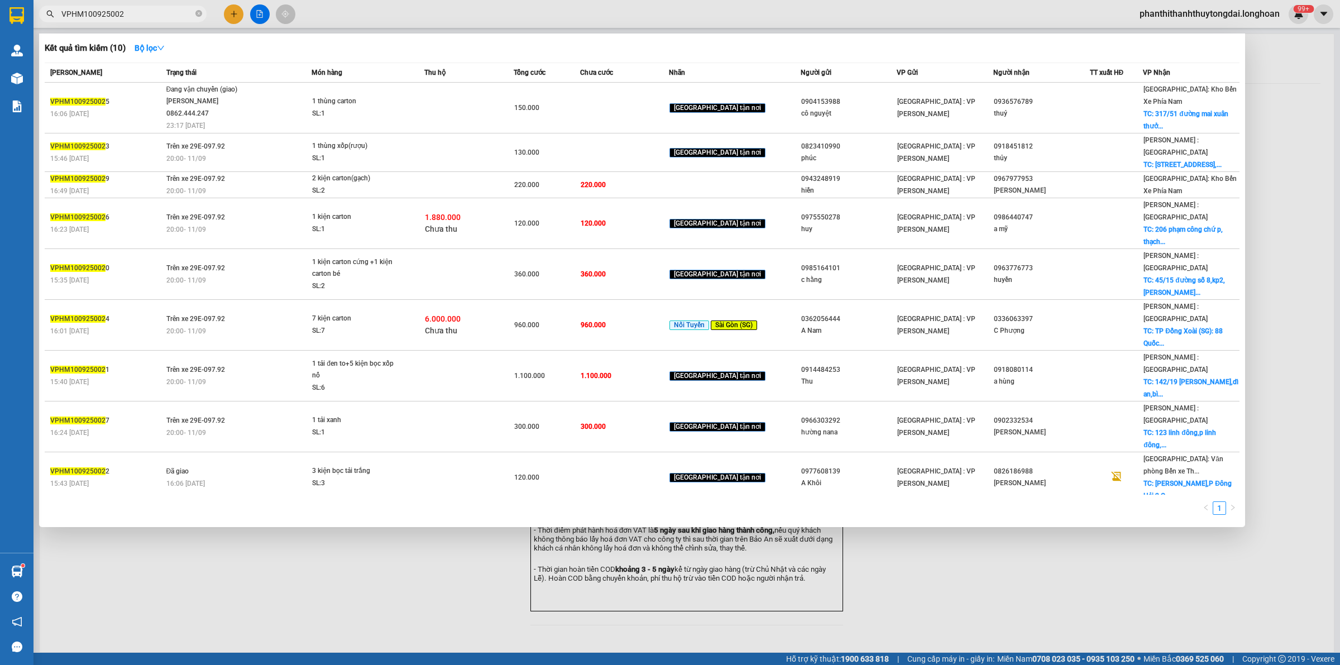
click at [157, 13] on input "VPHM100925002" at bounding box center [127, 14] width 132 height 12
drag, startPoint x: 116, startPoint y: 13, endPoint x: 208, endPoint y: 34, distance: 95.0
click at [118, 13] on input "VPHM100925002" at bounding box center [127, 14] width 132 height 12
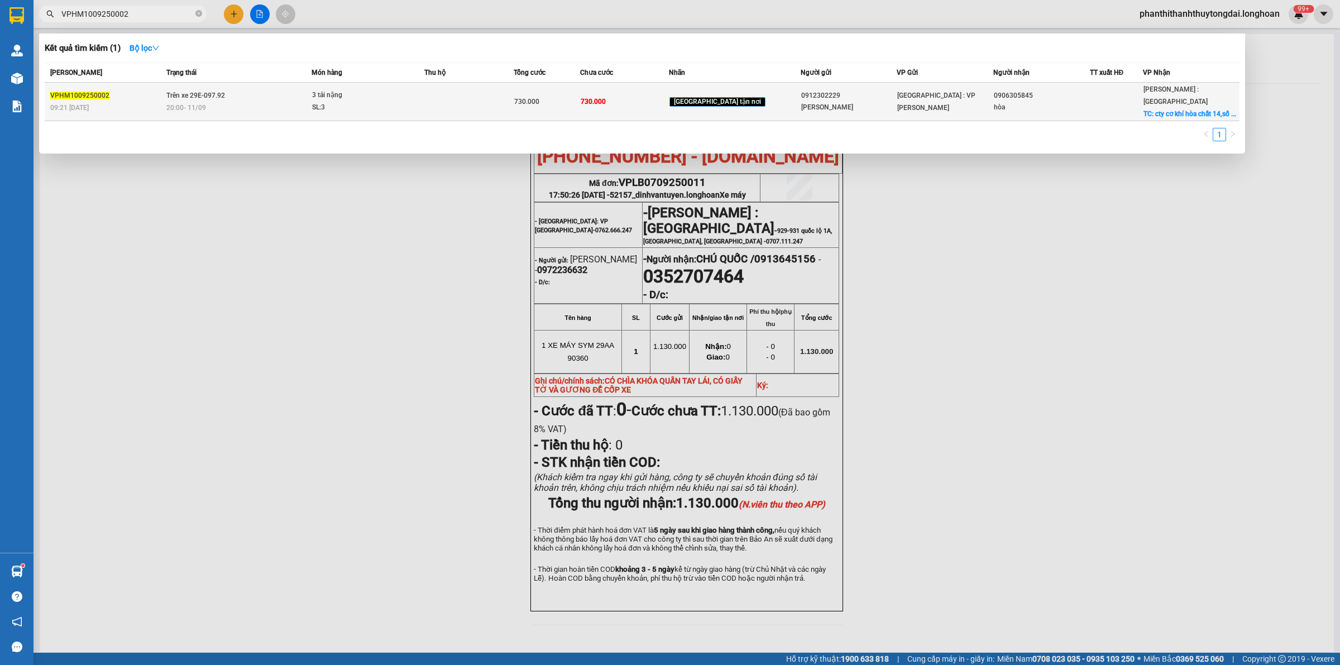
click at [289, 102] on div "20:00 [DATE]" at bounding box center [238, 108] width 145 height 12
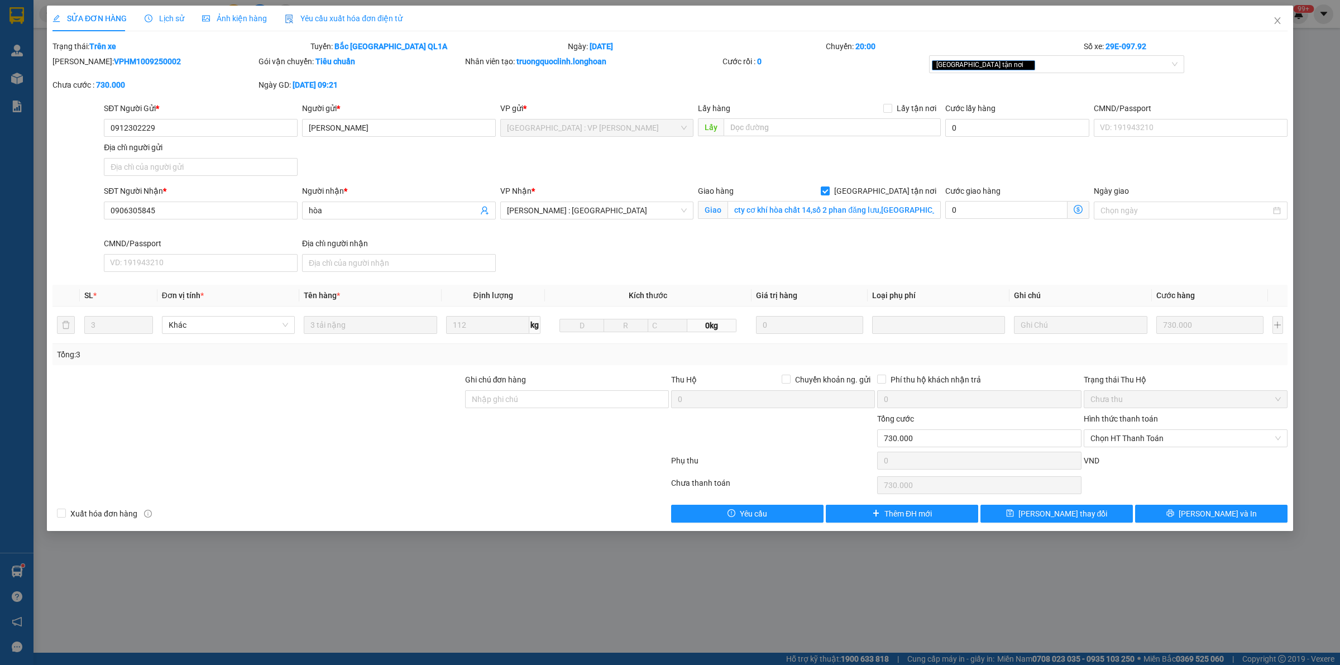
click at [168, 9] on div "Lịch sử" at bounding box center [165, 19] width 40 height 26
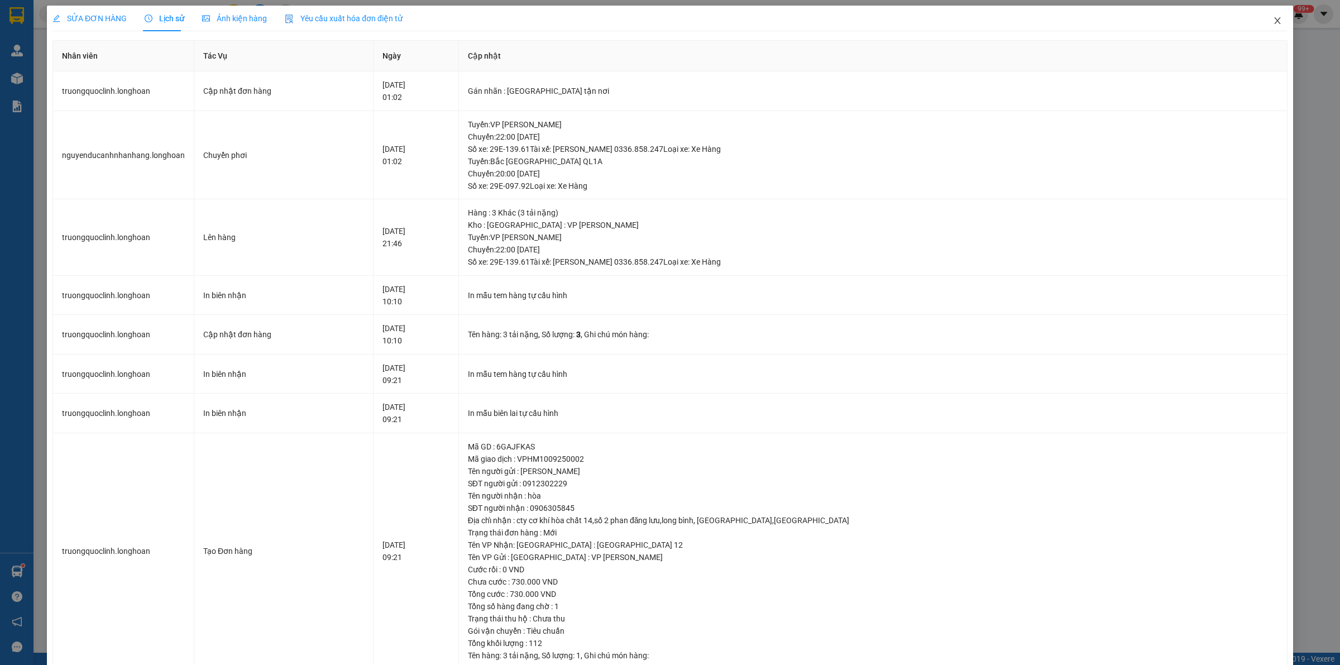
click at [1273, 21] on icon "close" at bounding box center [1277, 20] width 9 height 9
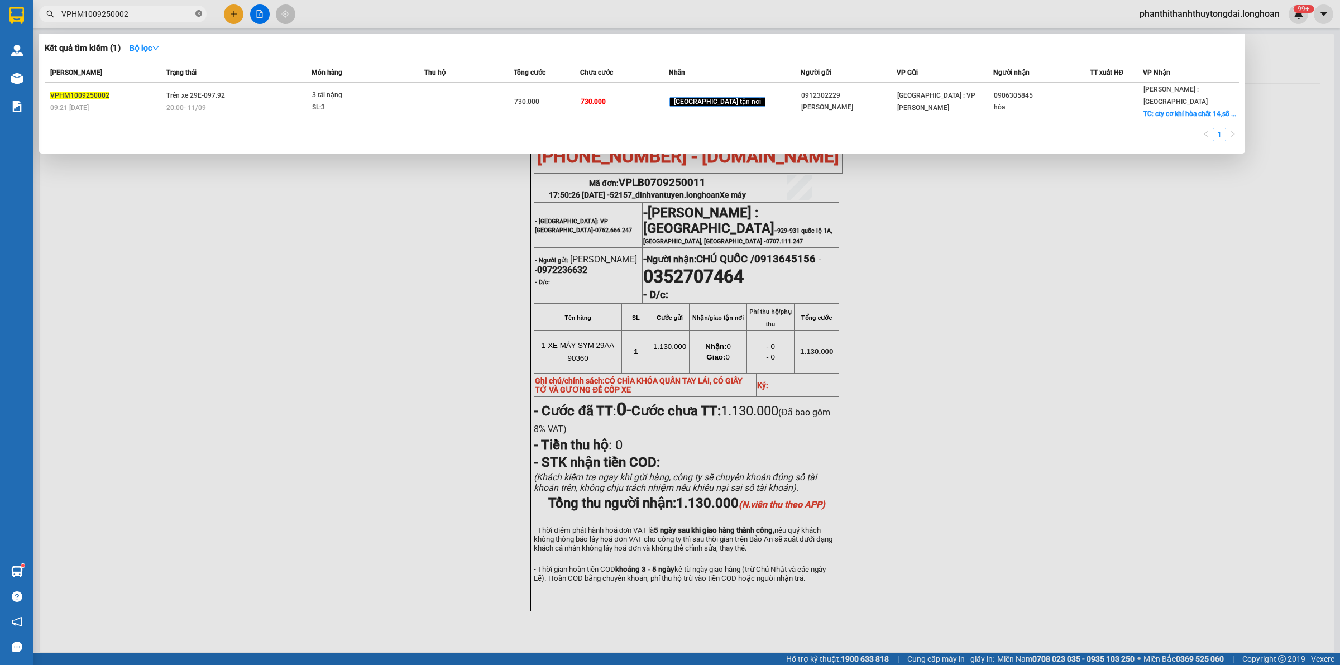
click at [199, 9] on span at bounding box center [198, 14] width 7 height 11
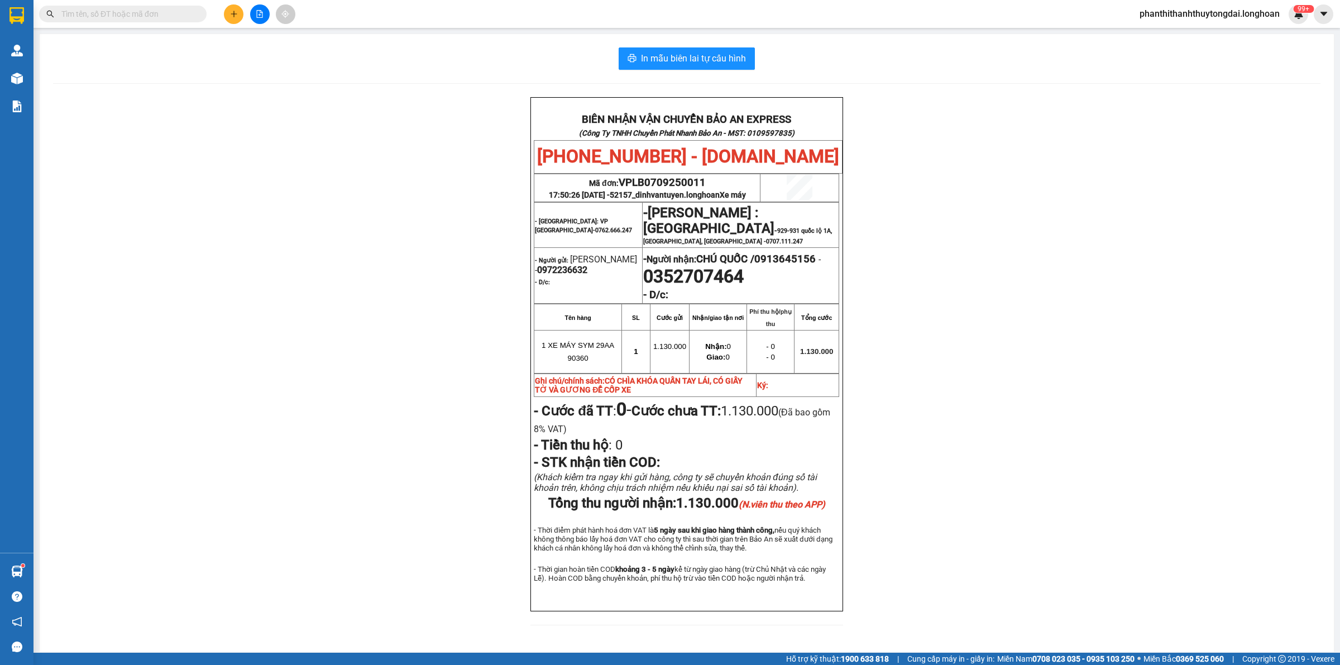
click at [129, 12] on input "text" at bounding box center [127, 14] width 132 height 12
paste input "0918 658865"
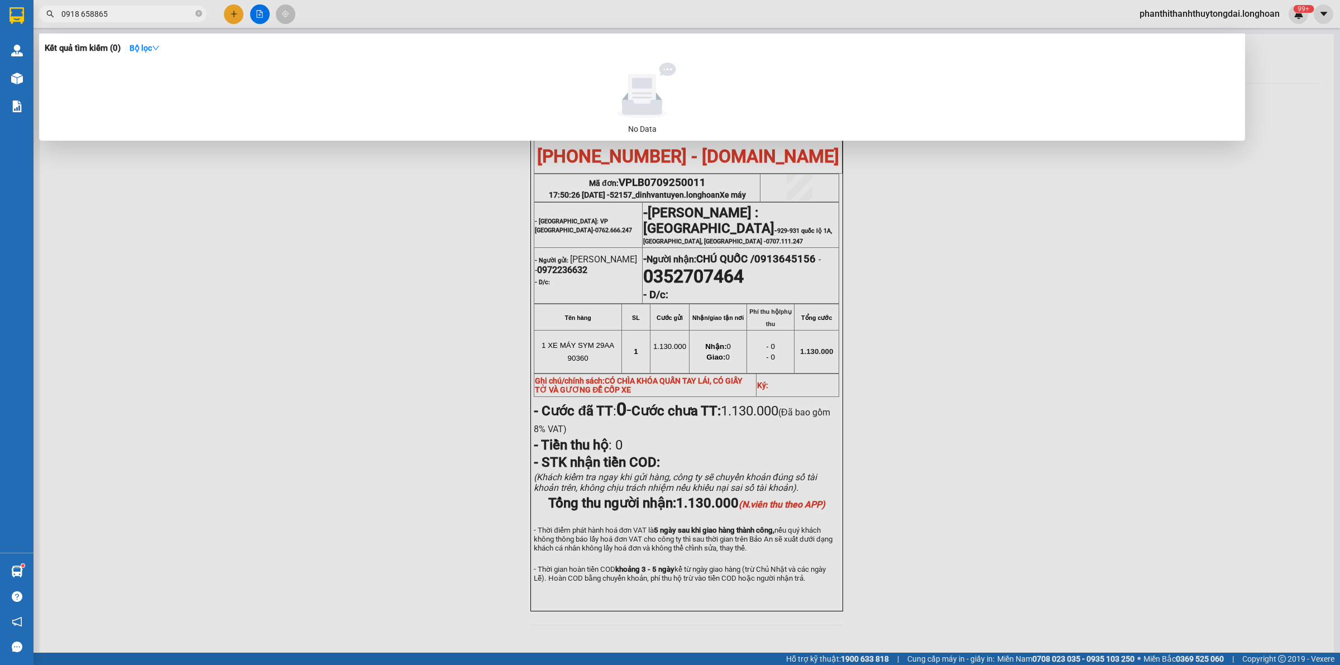
click at [82, 17] on input "0918 658865" at bounding box center [127, 14] width 132 height 12
drag, startPoint x: 197, startPoint y: 13, endPoint x: 150, endPoint y: 15, distance: 47.5
click at [197, 14] on icon "close-circle" at bounding box center [198, 13] width 7 height 7
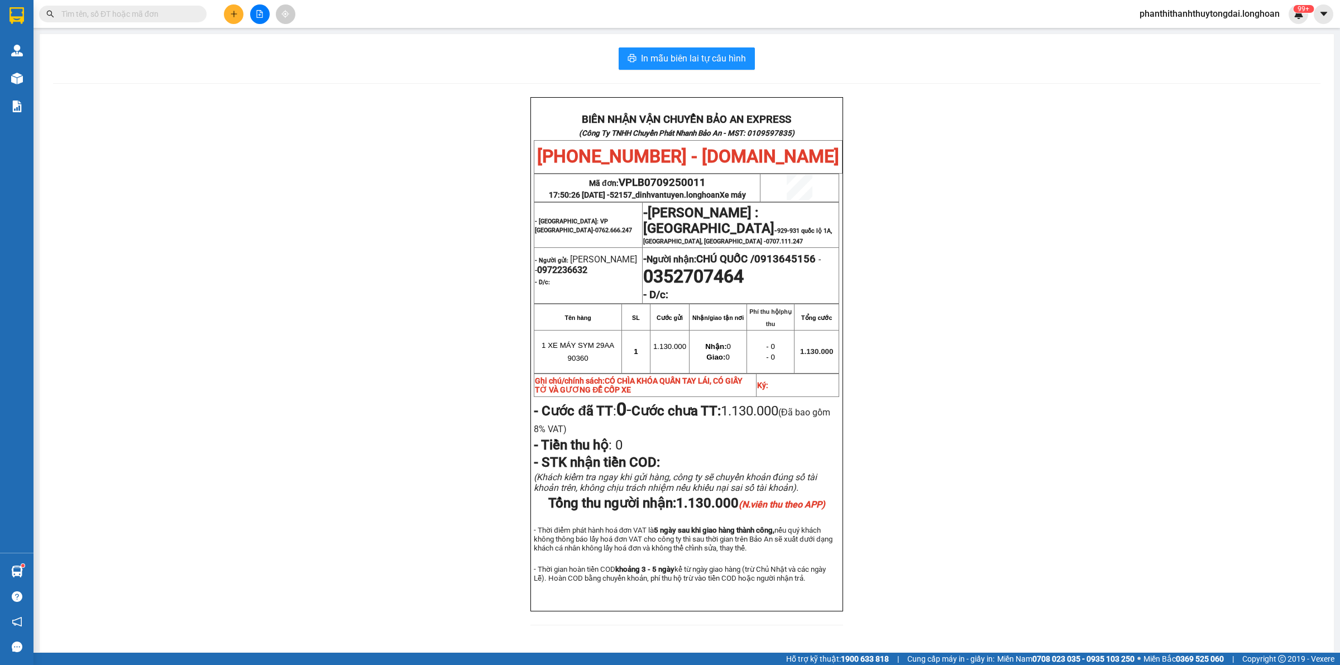
click at [150, 15] on input "text" at bounding box center [127, 14] width 132 height 12
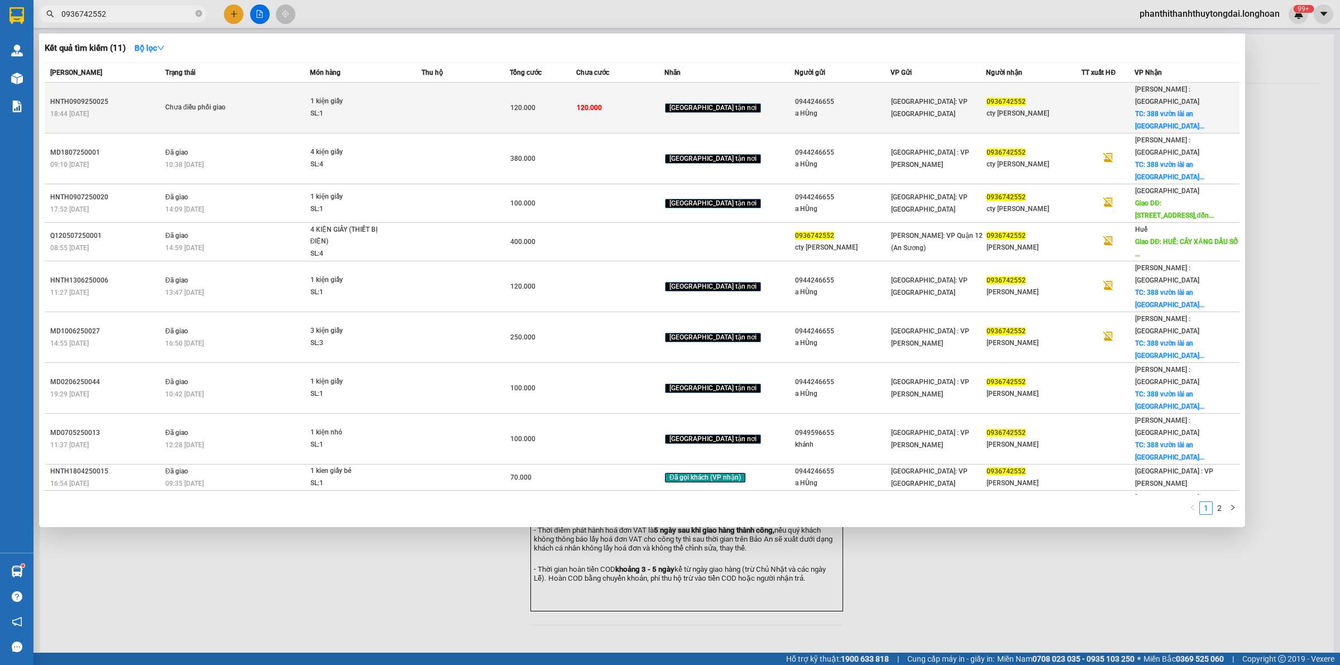
click at [450, 112] on td at bounding box center [465, 108] width 88 height 51
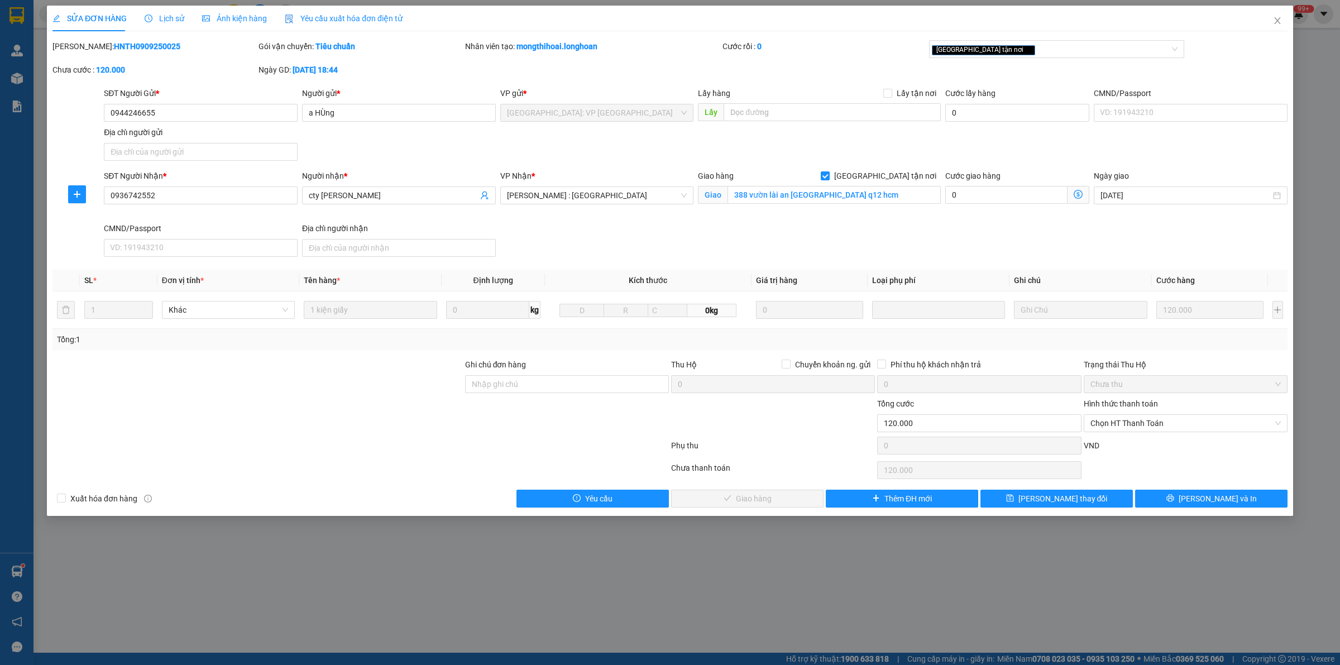
click at [173, 20] on span "Lịch sử" at bounding box center [165, 18] width 40 height 9
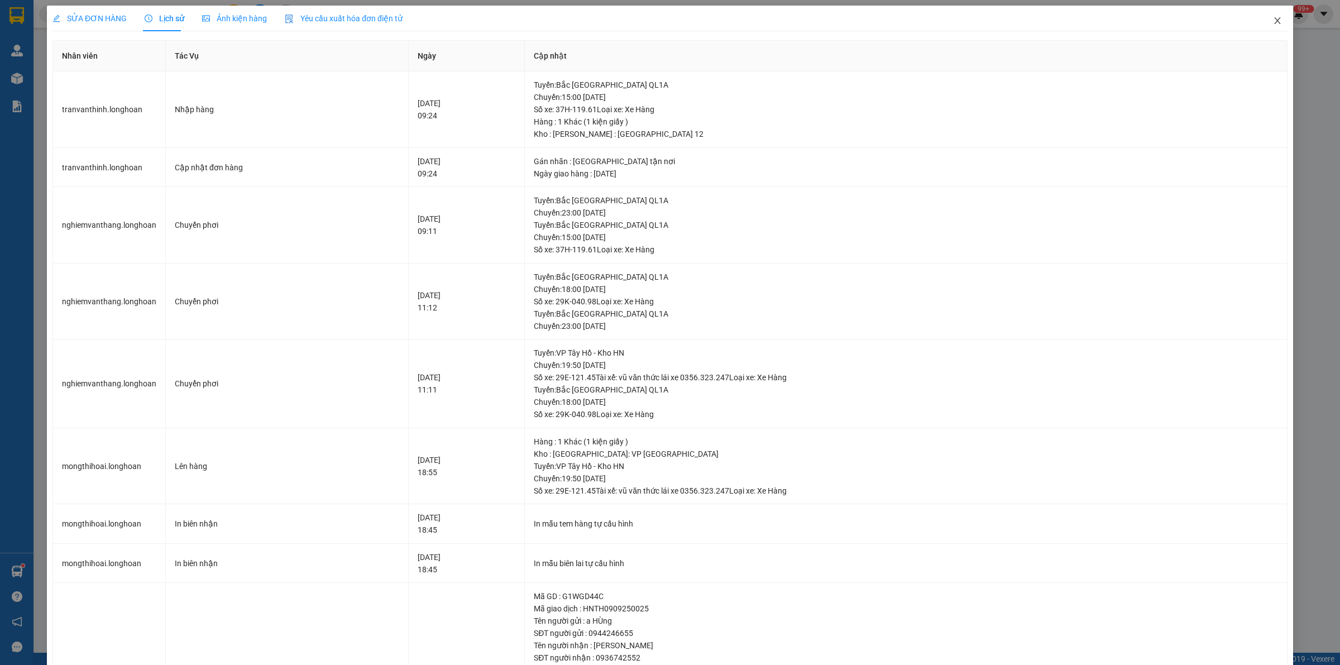
drag, startPoint x: 1266, startPoint y: 21, endPoint x: 1261, endPoint y: 28, distance: 8.5
click at [1273, 21] on icon "close" at bounding box center [1277, 20] width 9 height 9
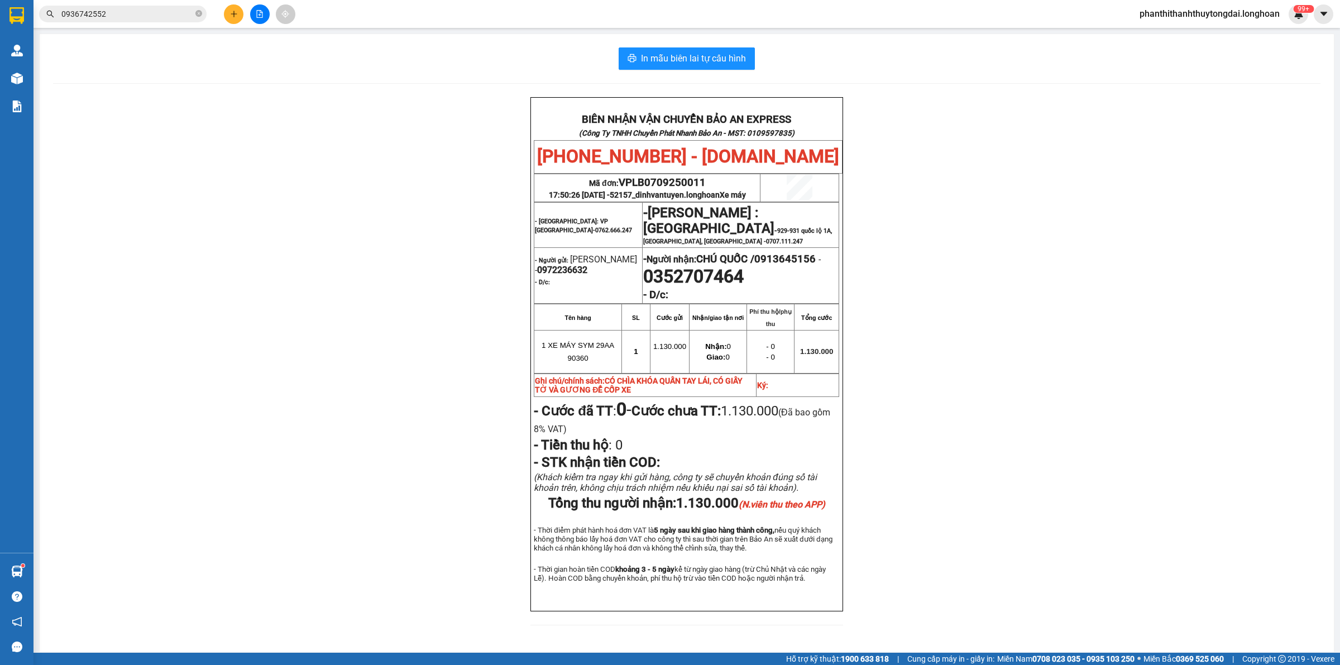
click at [193, 10] on span "0936742552" at bounding box center [122, 14] width 167 height 17
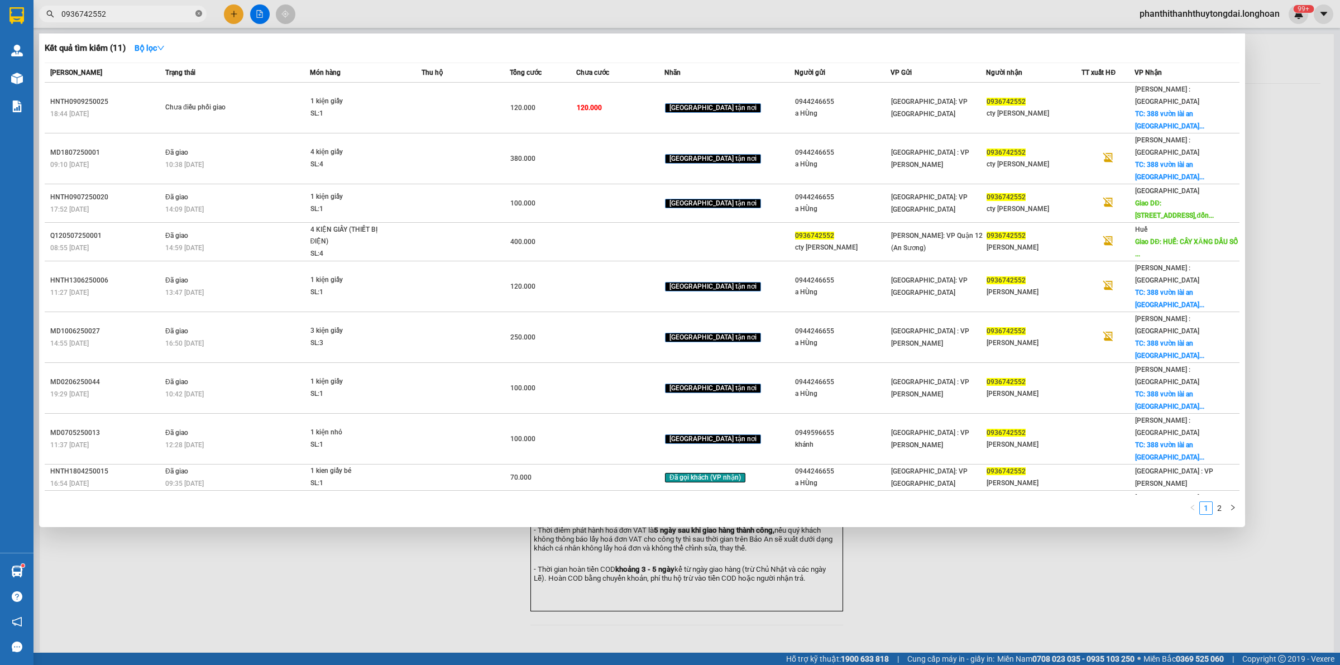
click at [197, 12] on icon "close-circle" at bounding box center [198, 13] width 7 height 7
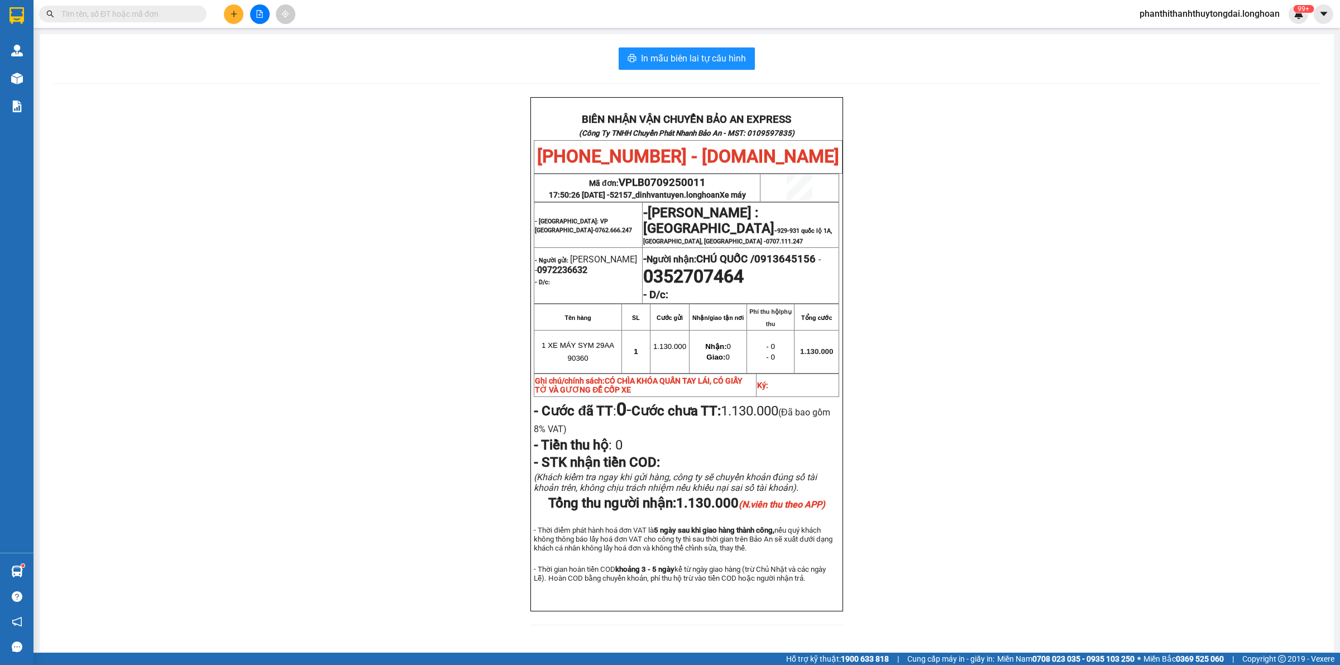
paste input "0963690917"
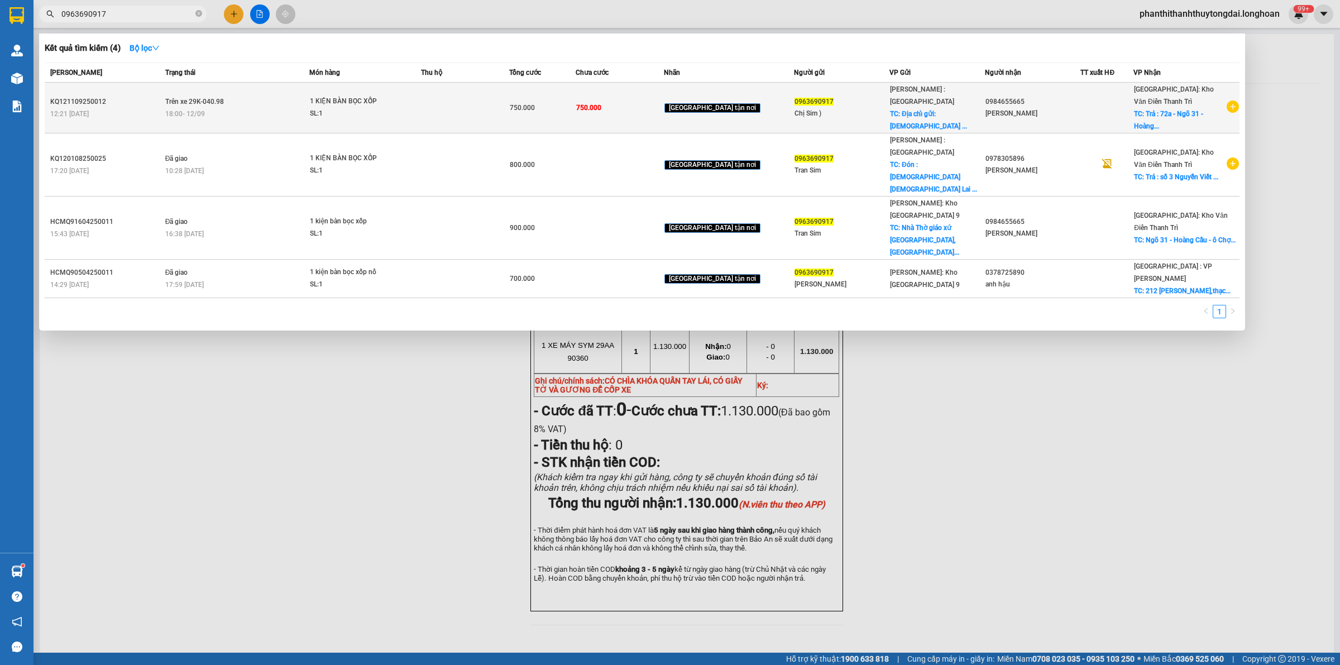
click at [1235, 104] on icon "plus-circle" at bounding box center [1232, 106] width 12 height 12
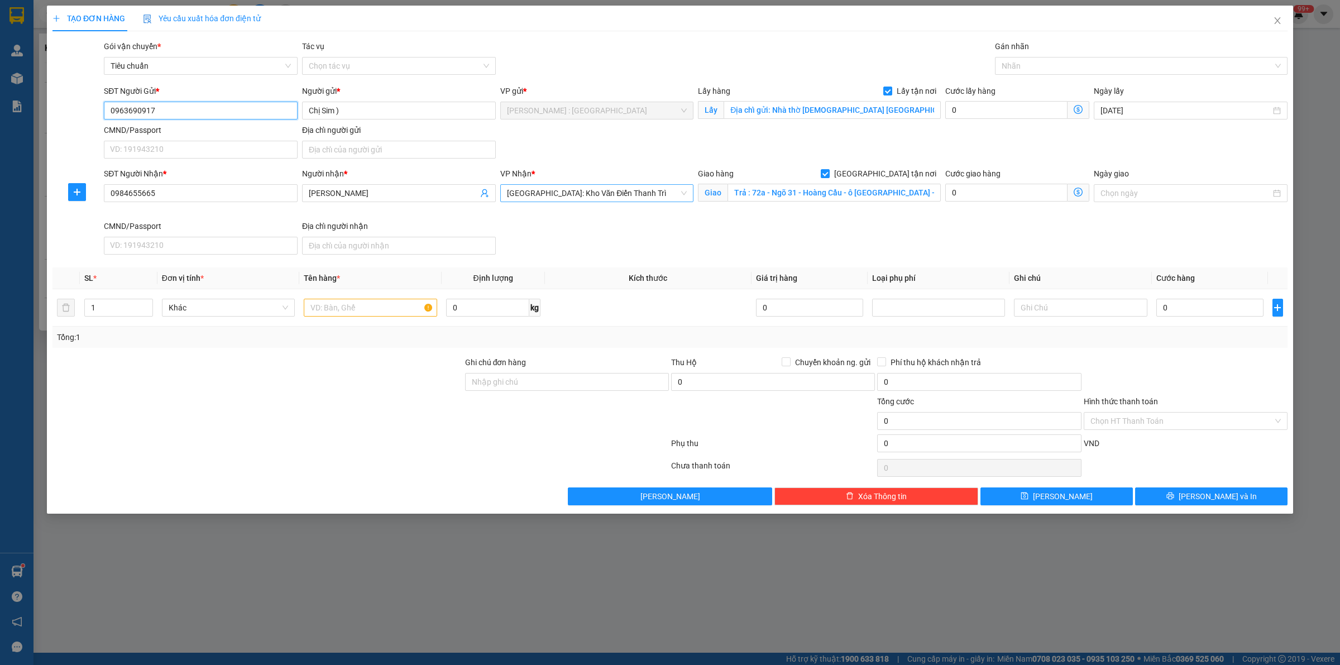
click at [624, 198] on span "[GEOGRAPHIC_DATA]: Kho Văn Điển Thanh Trì" at bounding box center [597, 193] width 180 height 17
click at [372, 197] on input "[PERSON_NAME]" at bounding box center [393, 193] width 169 height 12
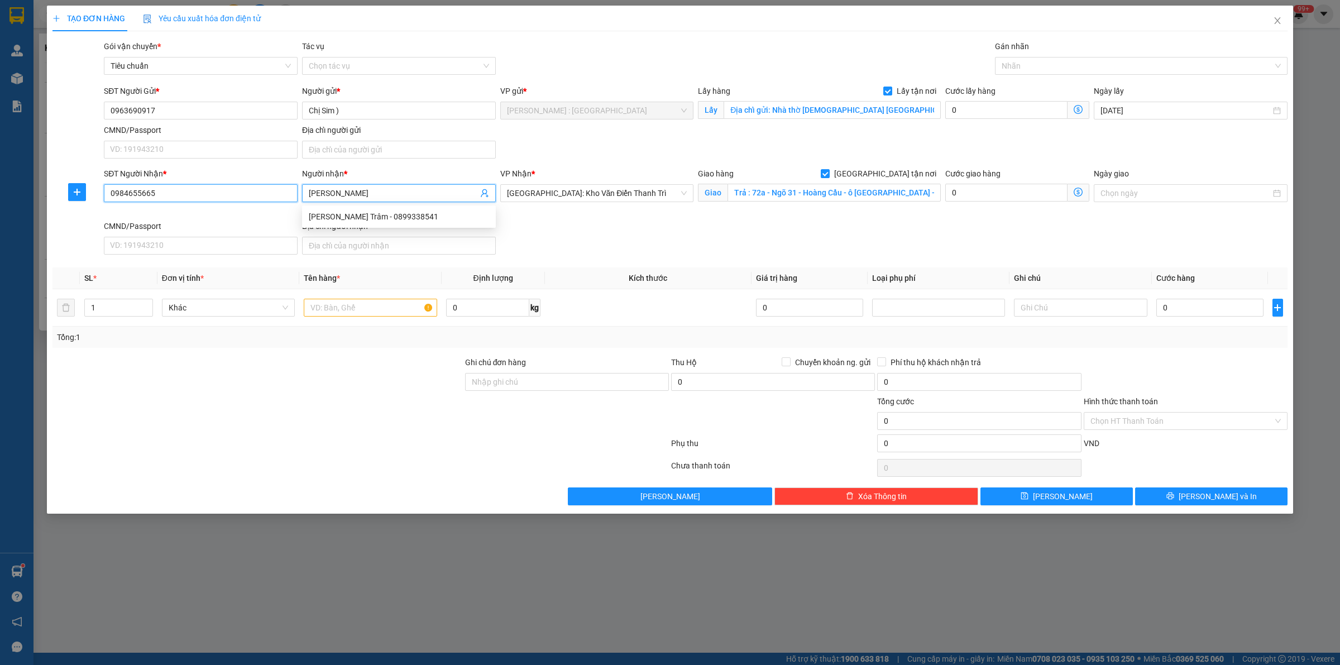
click at [208, 193] on input "0984655665" at bounding box center [201, 193] width 194 height 18
paste input "18 6588"
click at [411, 194] on input "[PERSON_NAME]" at bounding box center [393, 193] width 169 height 12
click at [386, 193] on input "[PERSON_NAME]" at bounding box center [393, 193] width 169 height 12
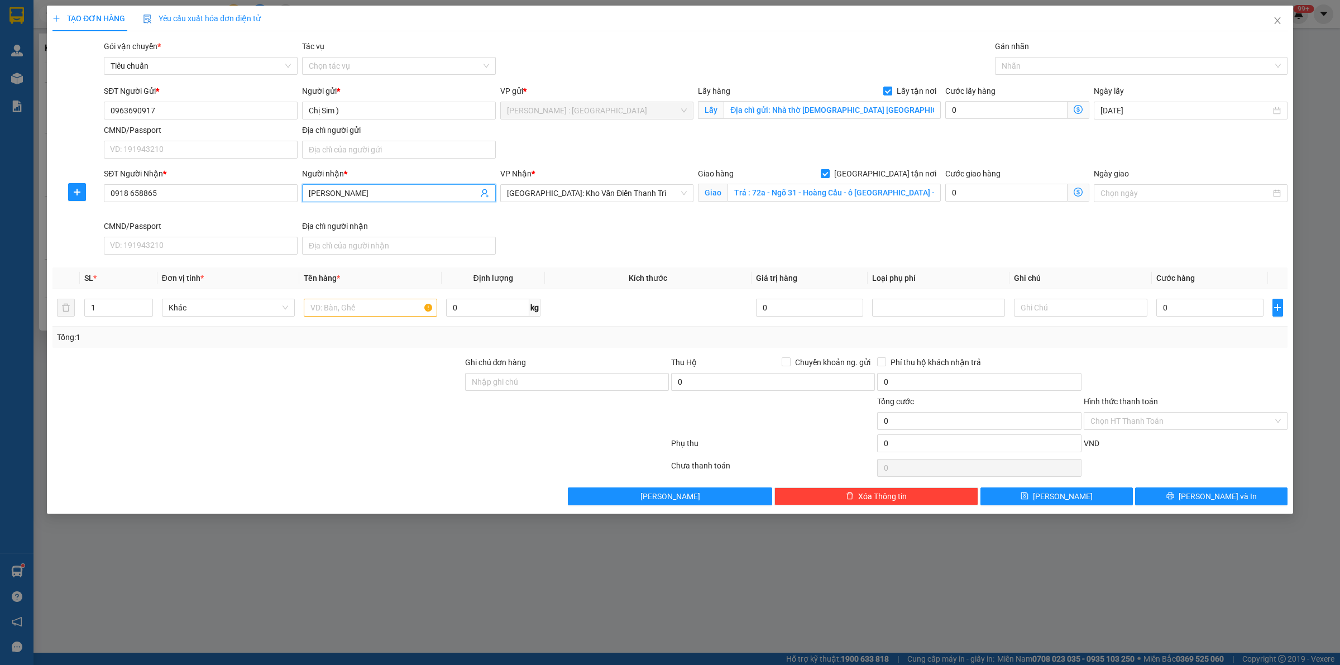
click at [387, 193] on input "[PERSON_NAME]" at bounding box center [393, 193] width 169 height 12
click at [388, 194] on input "[PERSON_NAME]" at bounding box center [393, 193] width 169 height 12
paste input "[GEOGRAPHIC_DATA]"
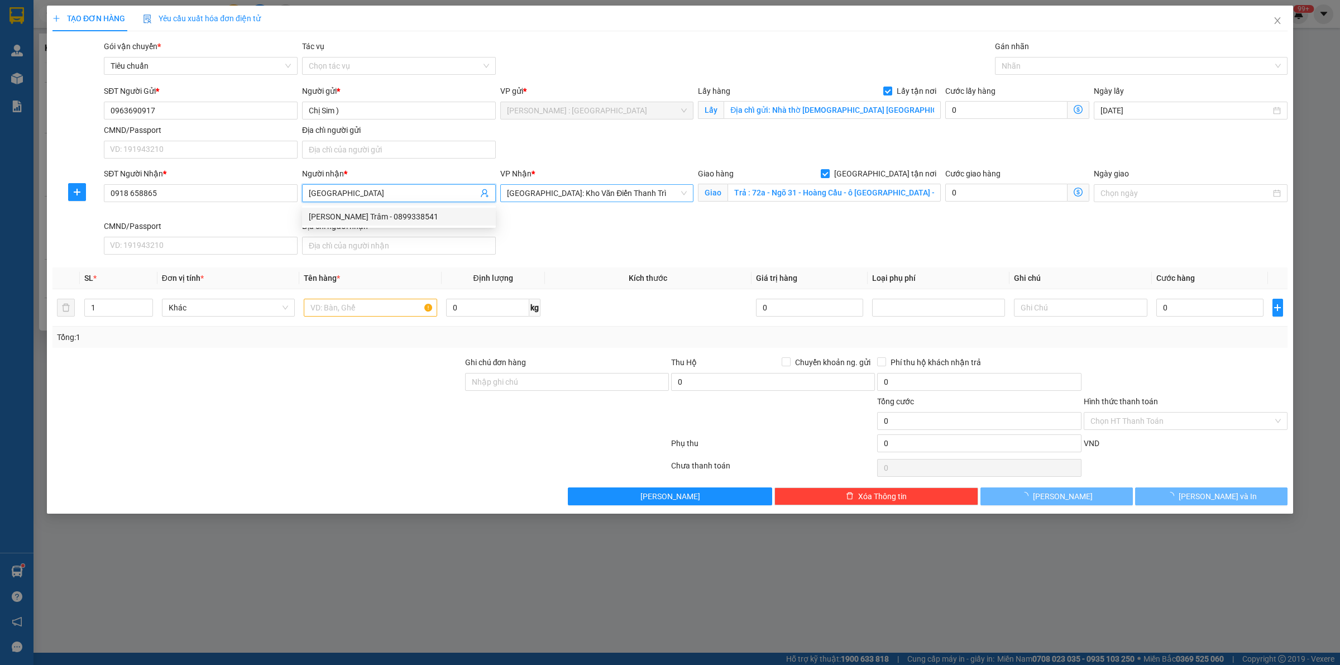
click at [559, 186] on span "[GEOGRAPHIC_DATA]: Kho Văn Điển Thanh Trì" at bounding box center [597, 193] width 180 height 17
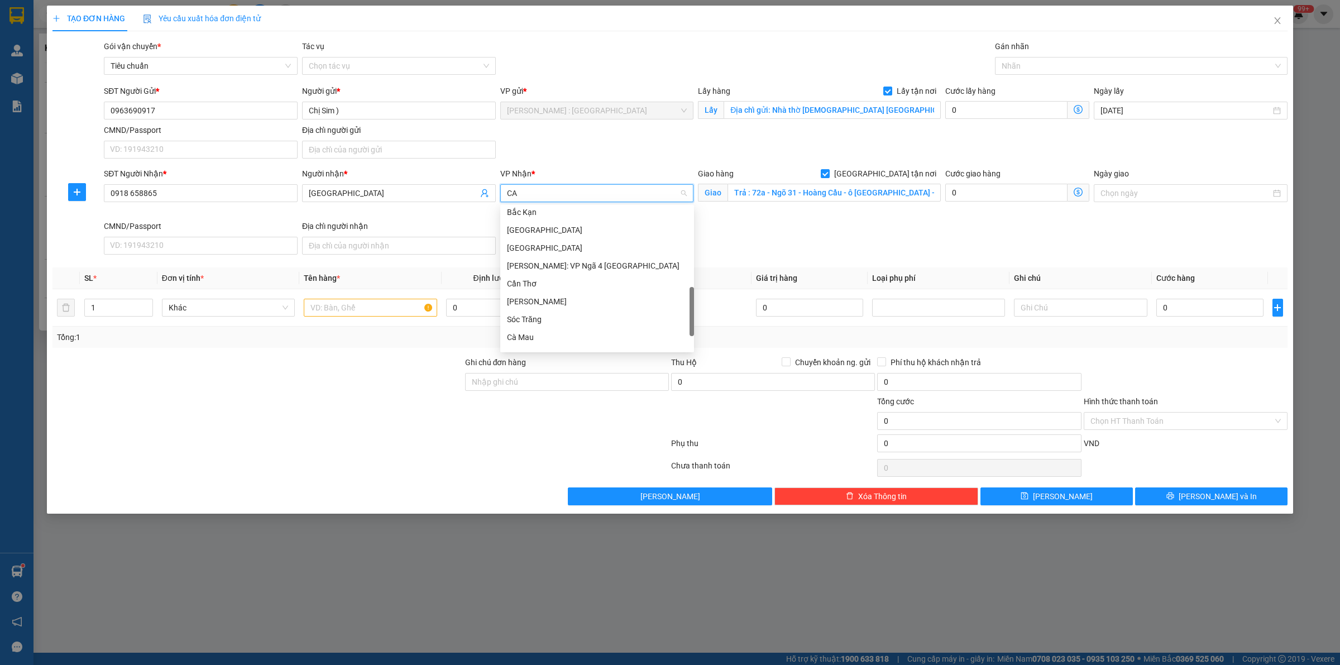
scroll to position [0, 0]
click at [640, 219] on div "Cần Thơ: [PERSON_NAME]" at bounding box center [597, 216] width 180 height 12
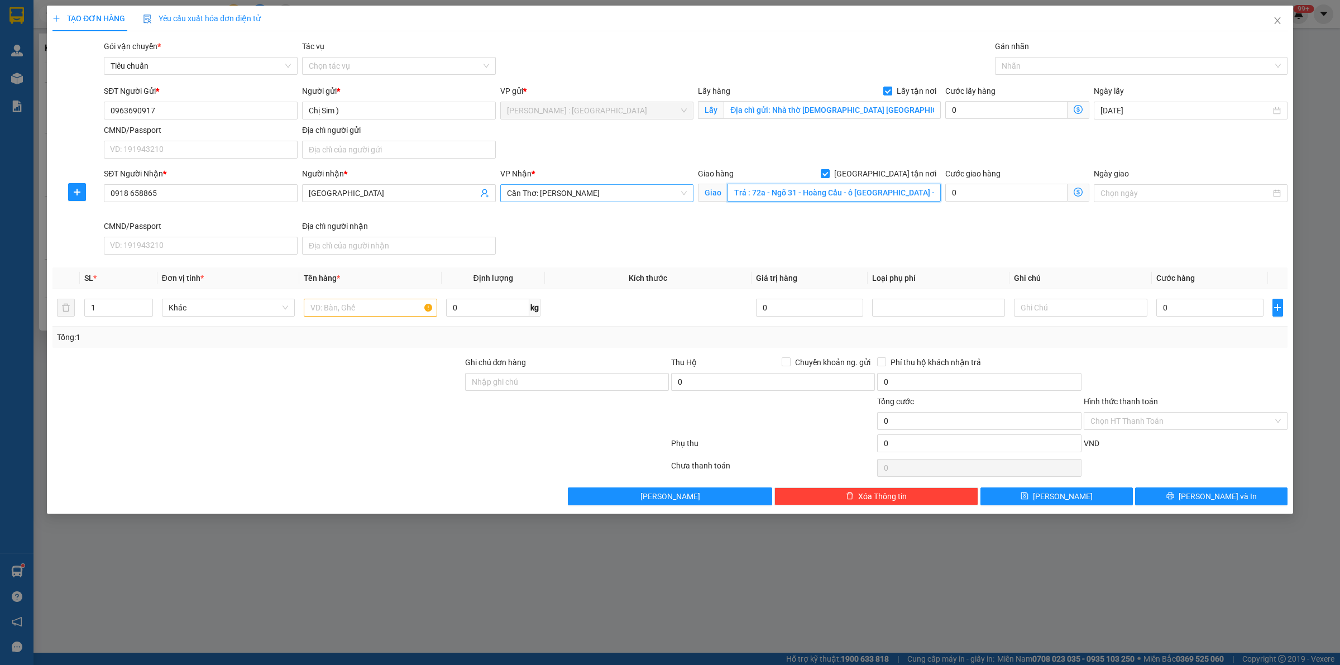
click at [760, 190] on input "Trả : 72a - Ngõ 31 - Hoàng Cầu - ô [GEOGRAPHIC_DATA] - [GEOGRAPHIC_DATA]" at bounding box center [833, 193] width 213 height 18
paste input "151 [PERSON_NAME] ấp 1 [GEOGRAPHIC_DATA] huyện [GEOGRAPHIC_DATA] tỉnh [GEOGRAPH…"
click at [1019, 70] on div at bounding box center [1135, 65] width 276 height 13
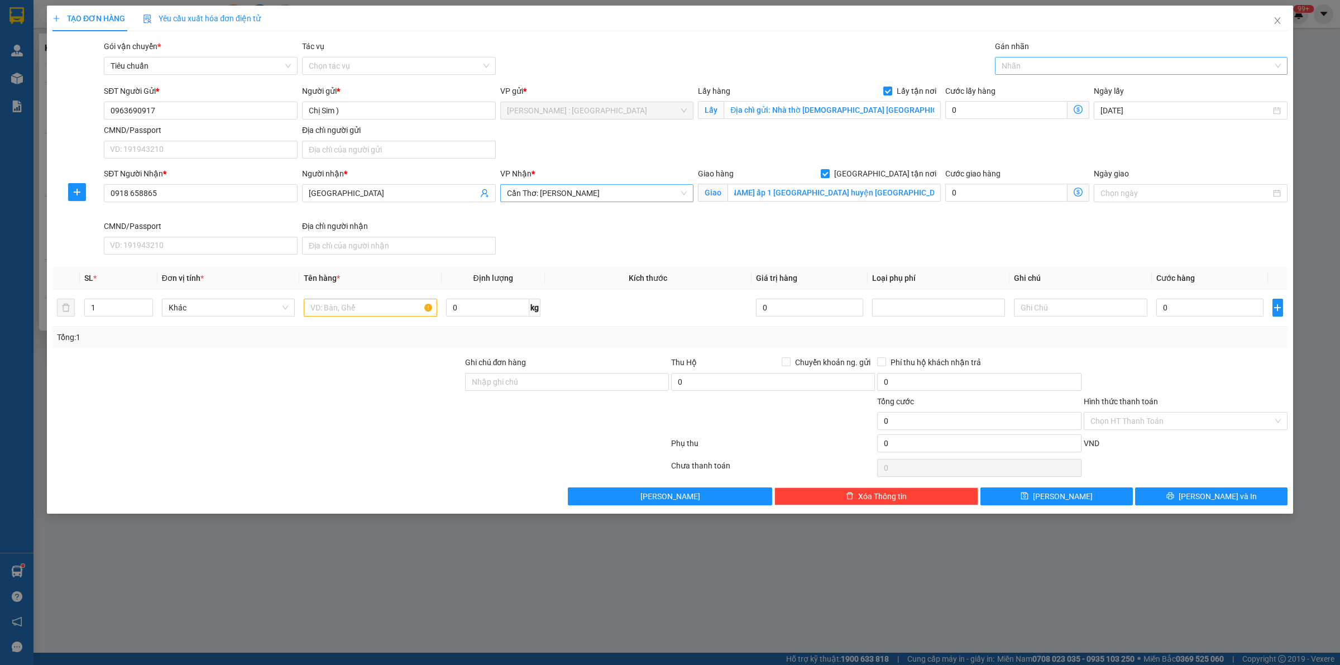
scroll to position [0, 0]
click at [1022, 90] on div "[GEOGRAPHIC_DATA] tận nơi" at bounding box center [1140, 88] width 279 height 12
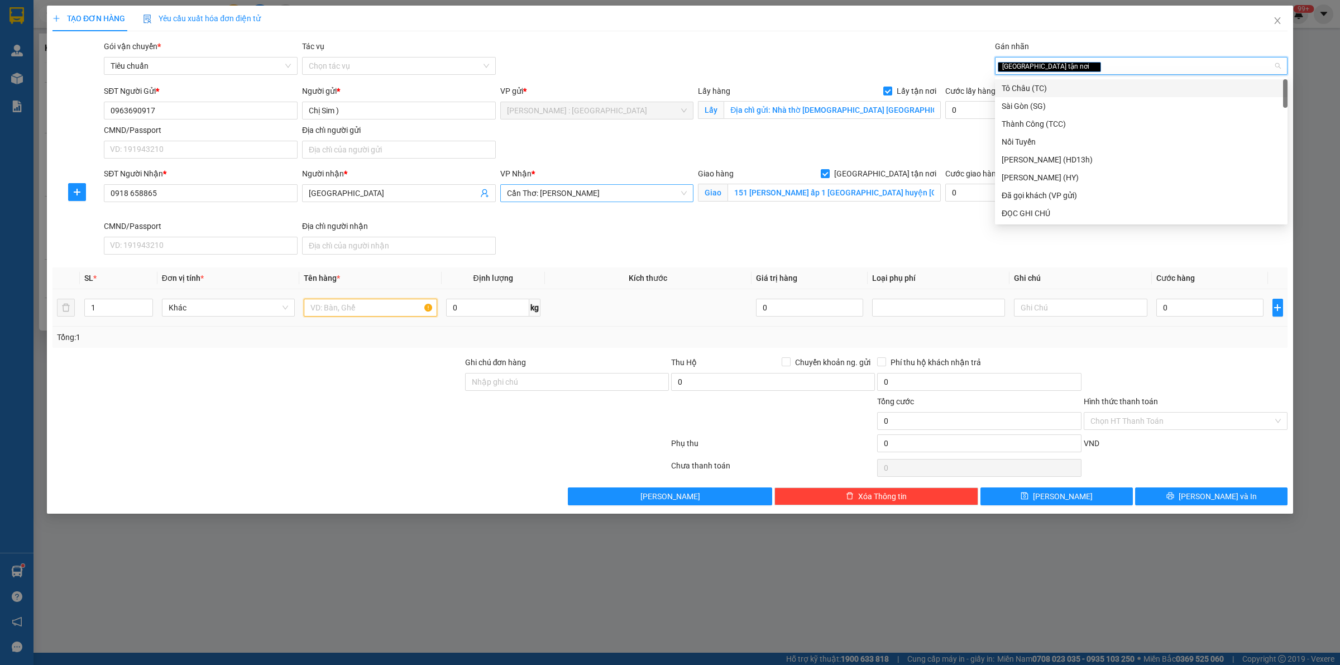
click at [403, 307] on input "text" at bounding box center [370, 308] width 133 height 18
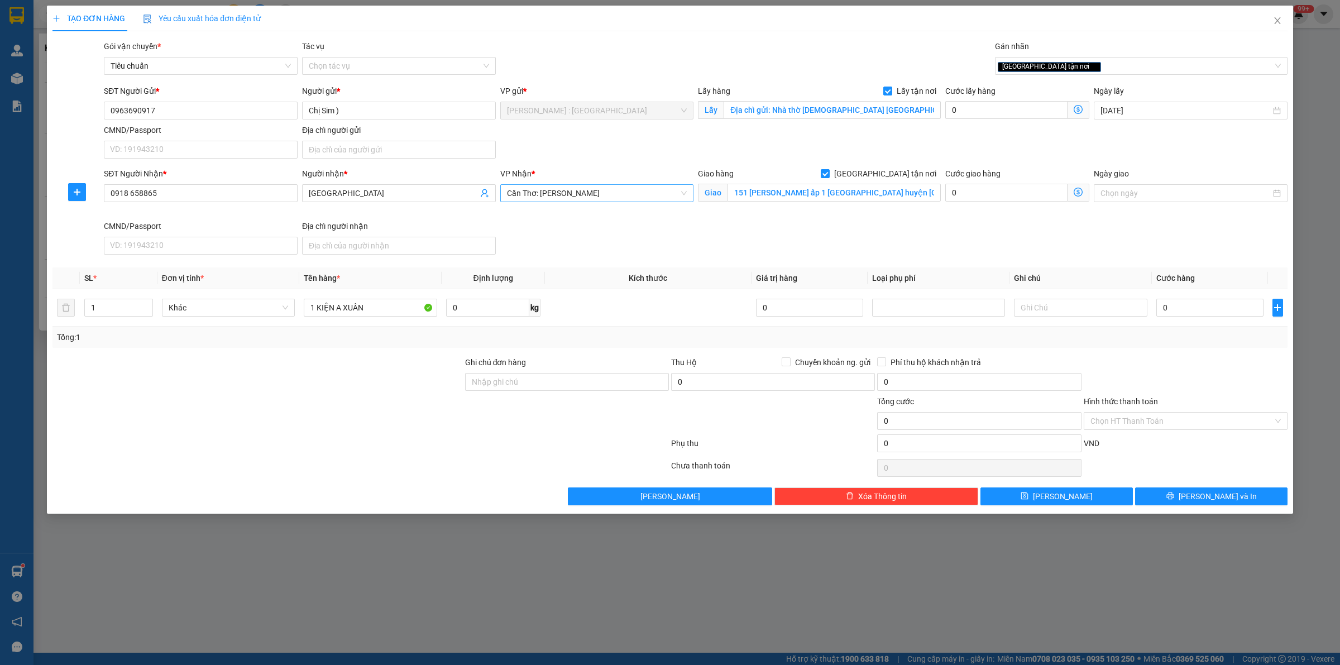
click at [708, 596] on div "TẠO ĐƠN HÀNG Yêu cầu xuất hóa đơn điện tử Transit Pickup Surcharge Ids Transit …" at bounding box center [670, 332] width 1340 height 665
click at [1061, 494] on span "[PERSON_NAME]" at bounding box center [1063, 496] width 60 height 12
click at [127, 195] on input "0918 658865" at bounding box center [201, 193] width 194 height 18
click at [133, 195] on input "0918 658865" at bounding box center [201, 193] width 194 height 18
click at [132, 195] on input "0918 658865" at bounding box center [201, 193] width 194 height 18
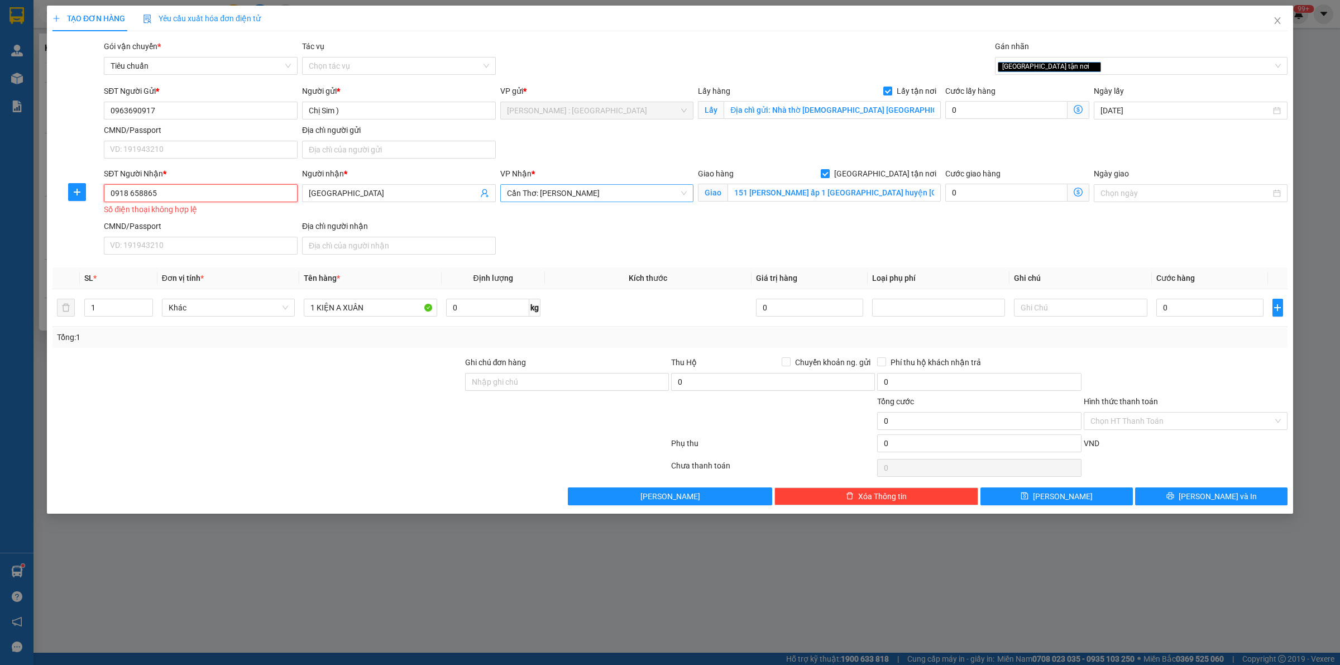
click at [132, 194] on input "0918 658865" at bounding box center [201, 193] width 194 height 18
click at [1190, 308] on input "0" at bounding box center [1209, 308] width 107 height 18
click at [1245, 381] on div at bounding box center [1185, 375] width 206 height 39
click at [1053, 500] on button "[PERSON_NAME]" at bounding box center [1056, 496] width 152 height 18
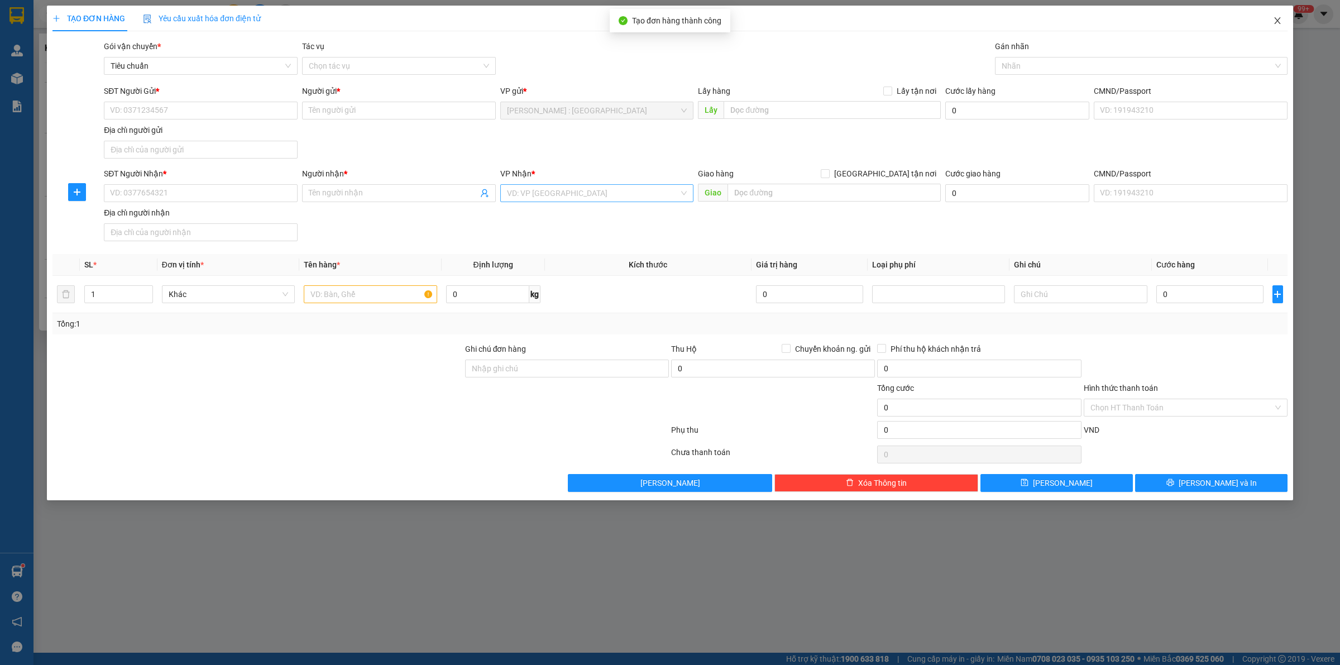
click at [1281, 21] on span "Close" at bounding box center [1276, 21] width 31 height 31
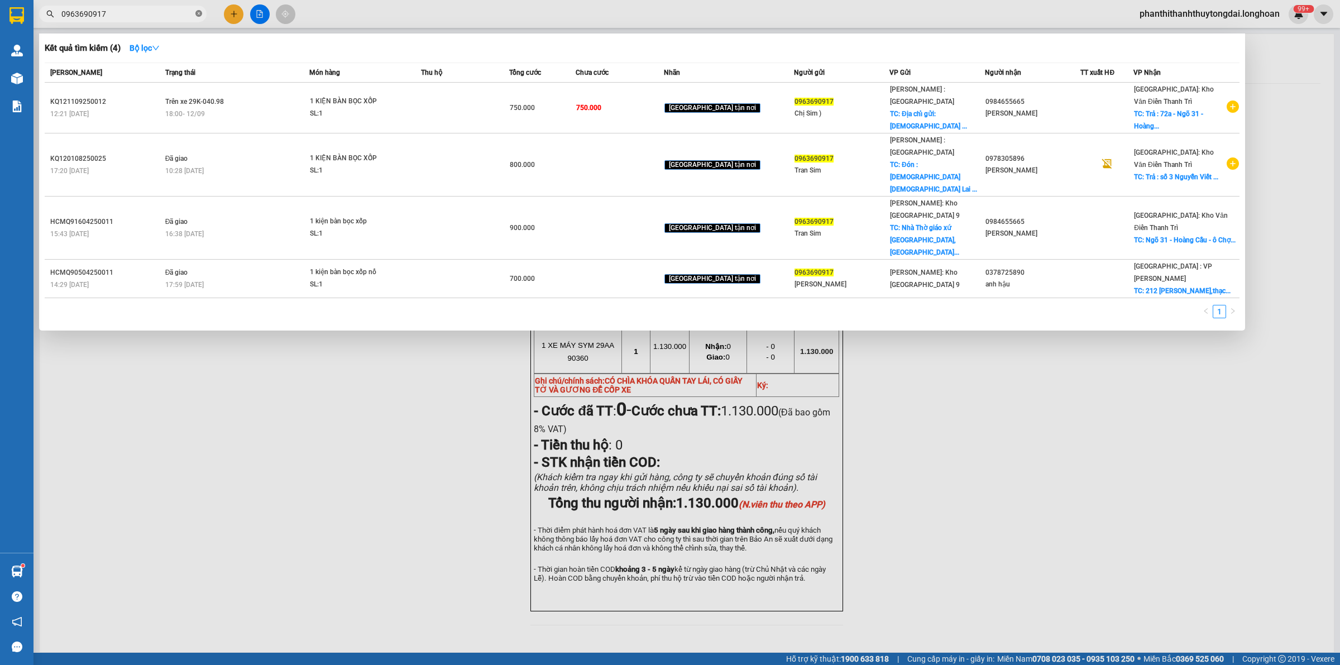
click at [199, 13] on icon "close-circle" at bounding box center [198, 13] width 7 height 7
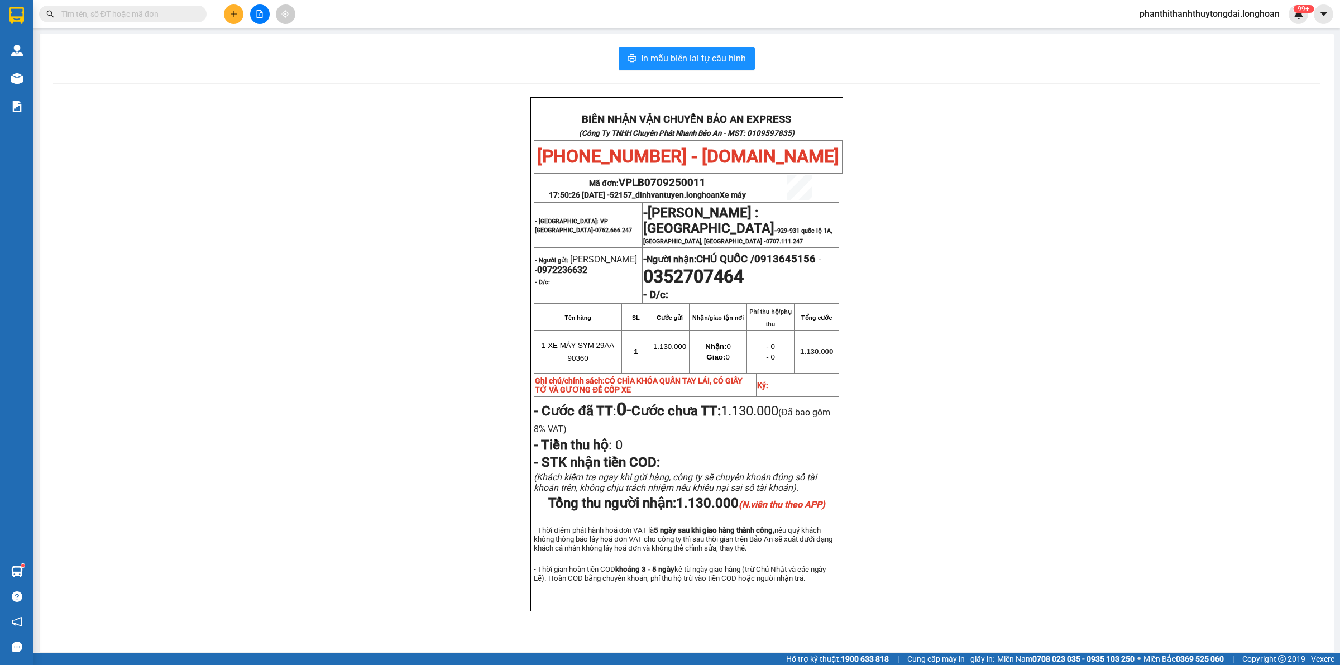
click at [119, 14] on input "text" at bounding box center [127, 14] width 132 height 12
paste input "VPHM0909250019"
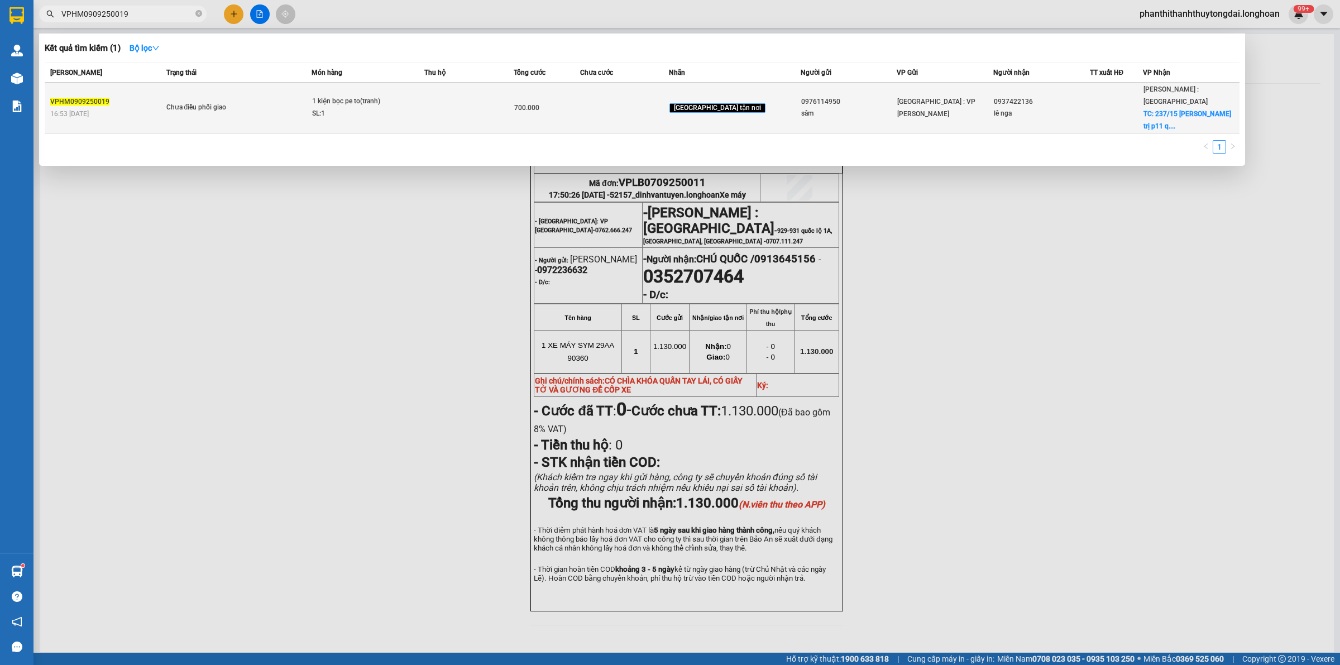
click at [284, 102] on td "Chưa điều phối giao" at bounding box center [238, 108] width 148 height 51
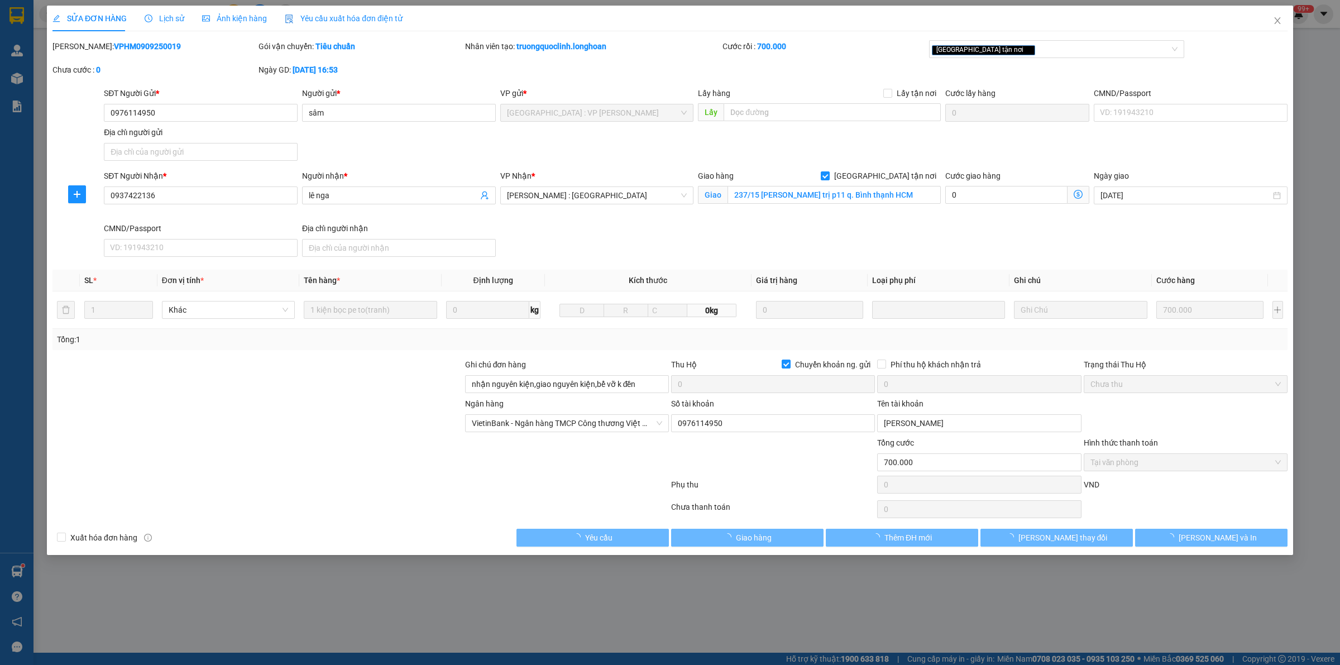
click at [165, 16] on span "Lịch sử" at bounding box center [165, 18] width 40 height 9
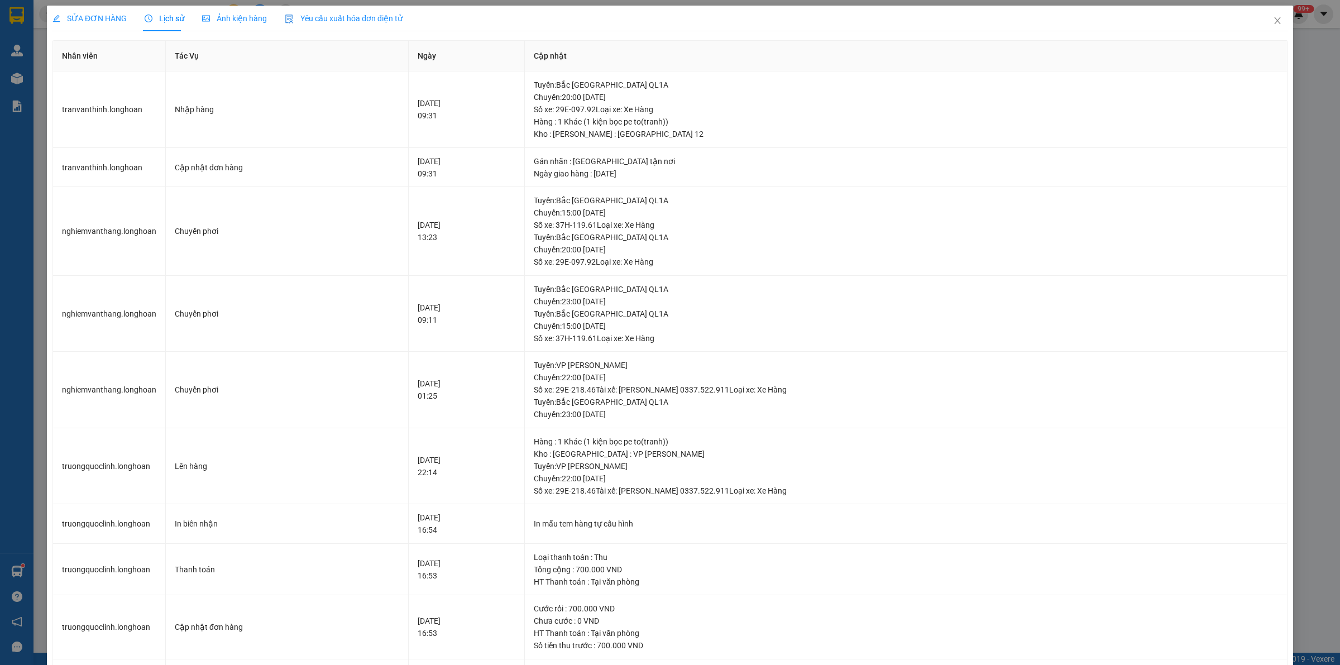
click at [98, 20] on span "SỬA ĐƠN HÀNG" at bounding box center [89, 18] width 74 height 9
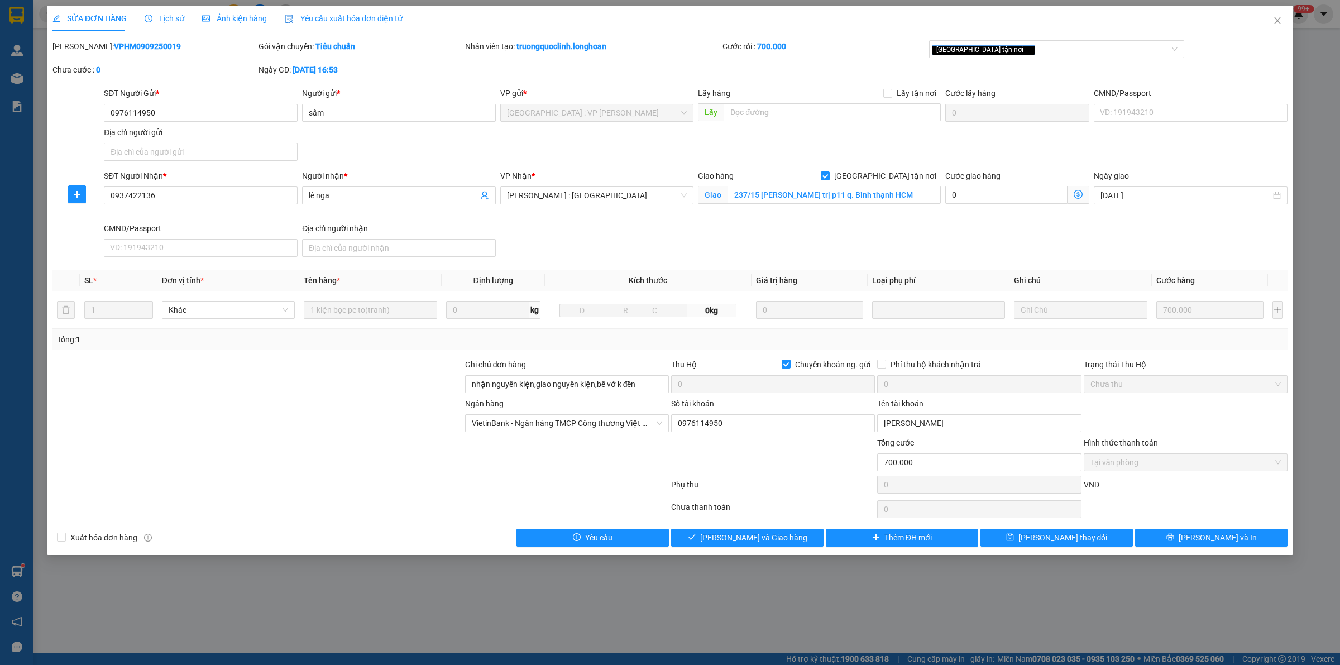
click at [754, 249] on div "SĐT Người Nhận * 0937422136 Người nhận * lê nga VP Nhận * [GEOGRAPHIC_DATA] : K…" at bounding box center [696, 216] width 1188 height 92
click at [1273, 15] on span "Close" at bounding box center [1276, 21] width 31 height 31
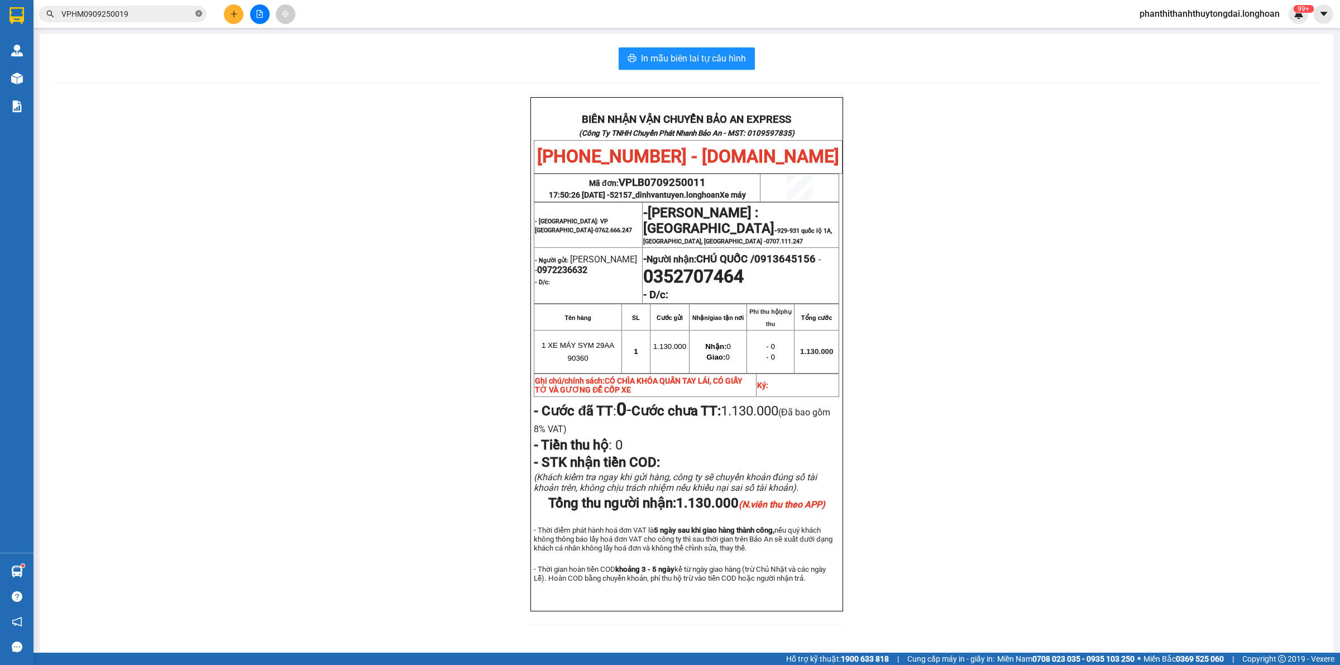
click at [197, 14] on icon "close-circle" at bounding box center [198, 13] width 7 height 7
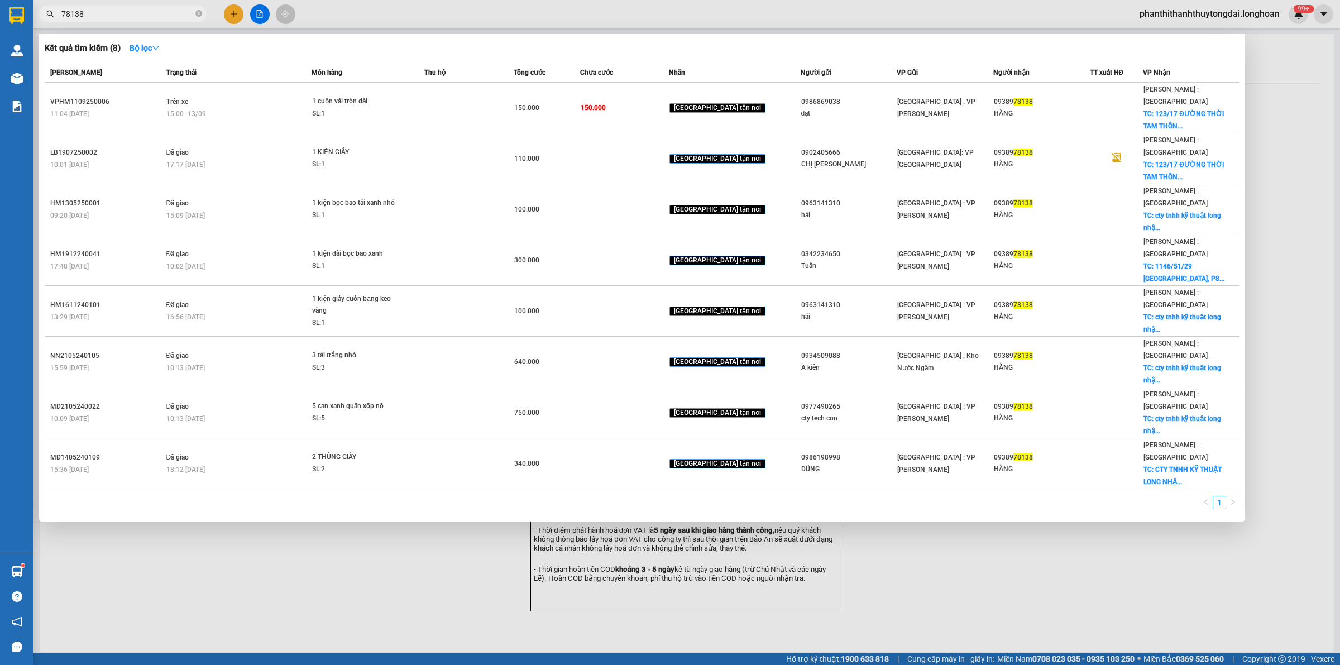
click at [197, 12] on icon "close-circle" at bounding box center [198, 13] width 7 height 7
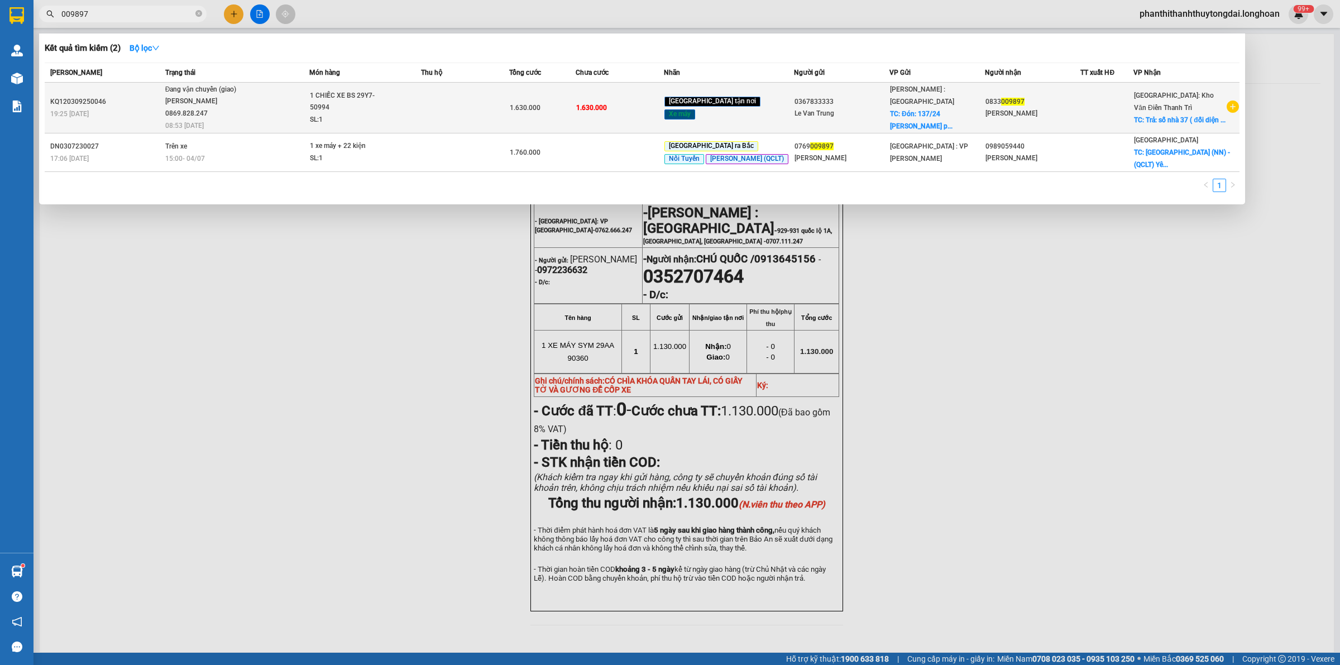
click at [291, 96] on span "Đang vận chuyển (giao) [PERSON_NAME] 0869.828.247 08:53 [DATE]" at bounding box center [236, 107] width 143 height 46
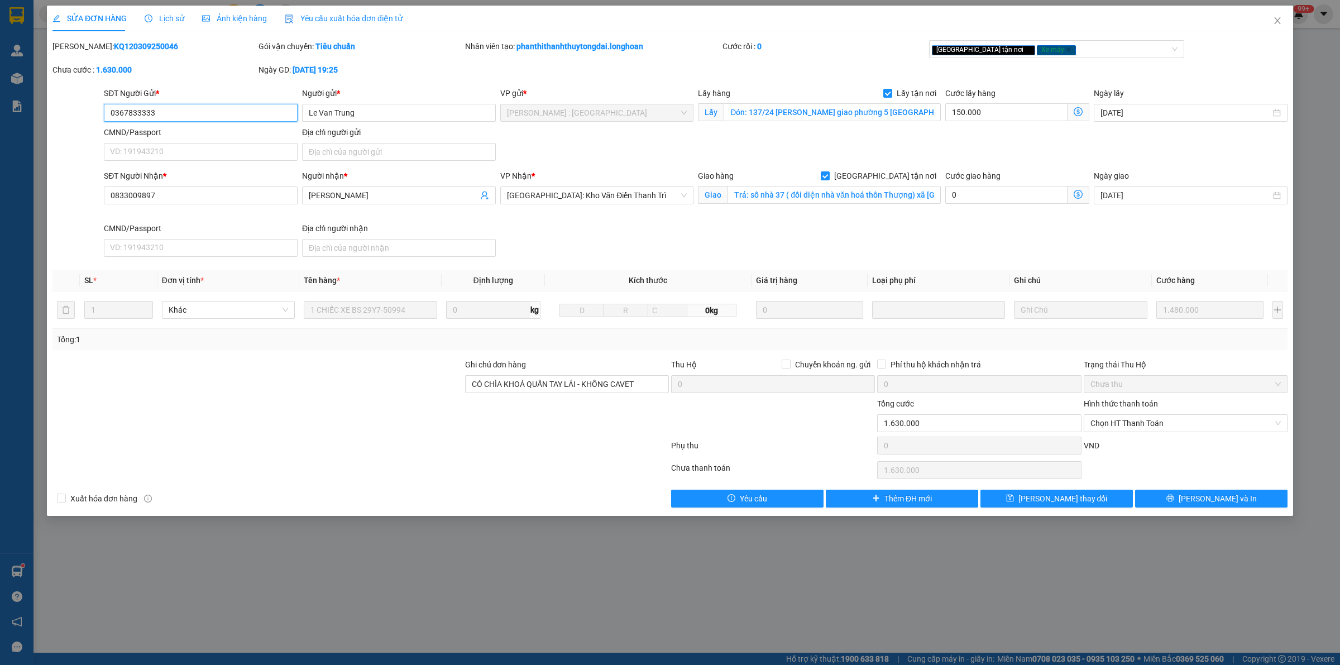
click at [222, 115] on input "0367833333" at bounding box center [201, 113] width 194 height 18
drag, startPoint x: 222, startPoint y: 115, endPoint x: 154, endPoint y: 46, distance: 96.7
click at [213, 73] on div "Chưa cước : 1.630.000" at bounding box center [154, 70] width 204 height 12
click at [151, 12] on div "Lịch sử" at bounding box center [165, 18] width 40 height 12
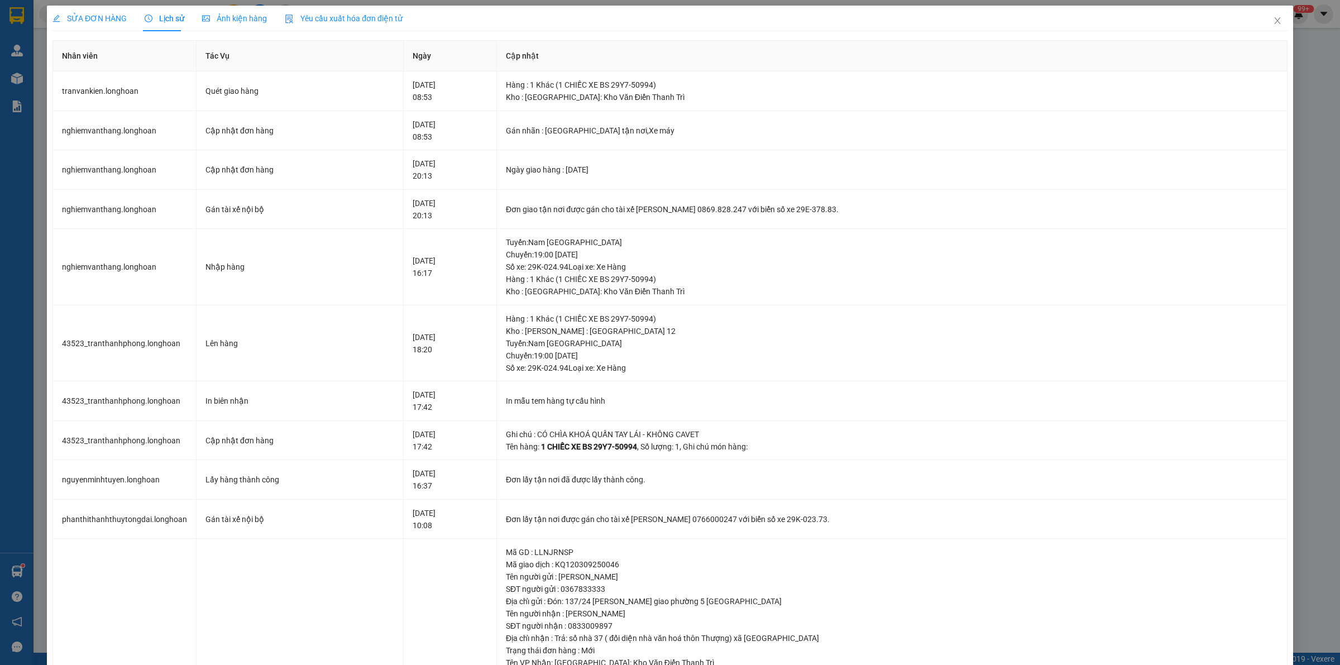
click at [112, 18] on span "SỬA ĐƠN HÀNG" at bounding box center [89, 18] width 74 height 9
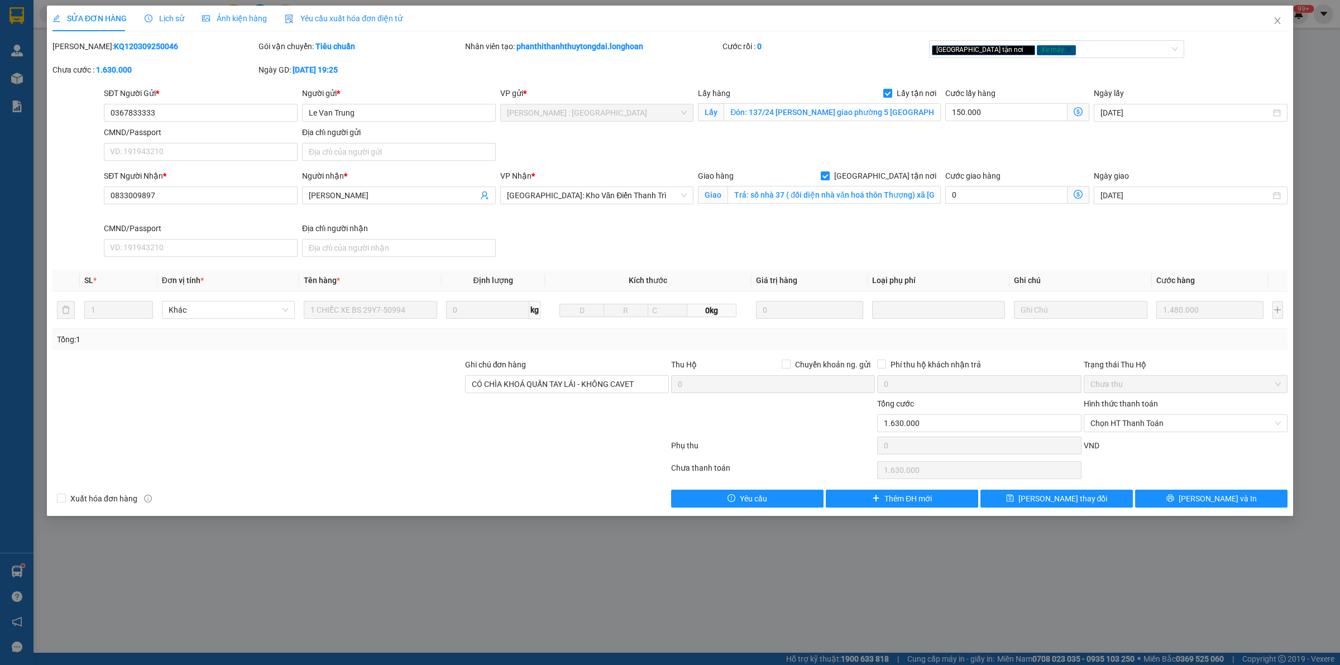
click at [168, 18] on span "Lịch sử" at bounding box center [165, 18] width 40 height 9
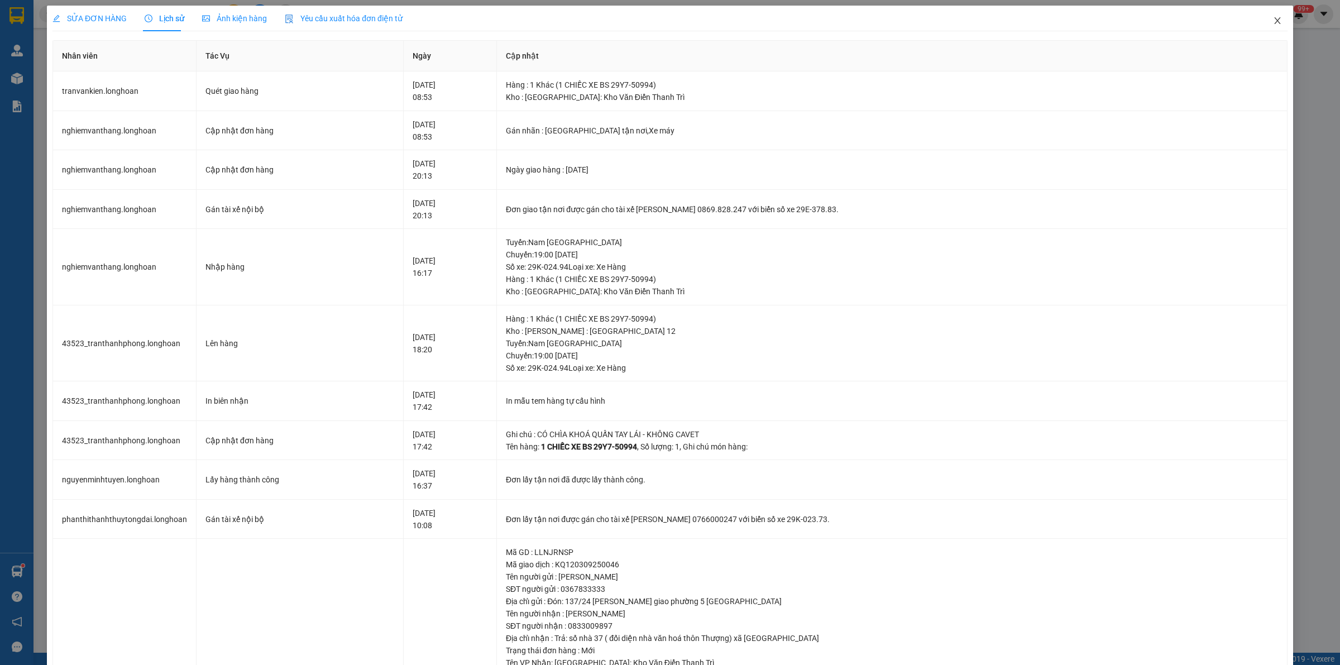
click at [1275, 21] on span "Close" at bounding box center [1276, 21] width 31 height 31
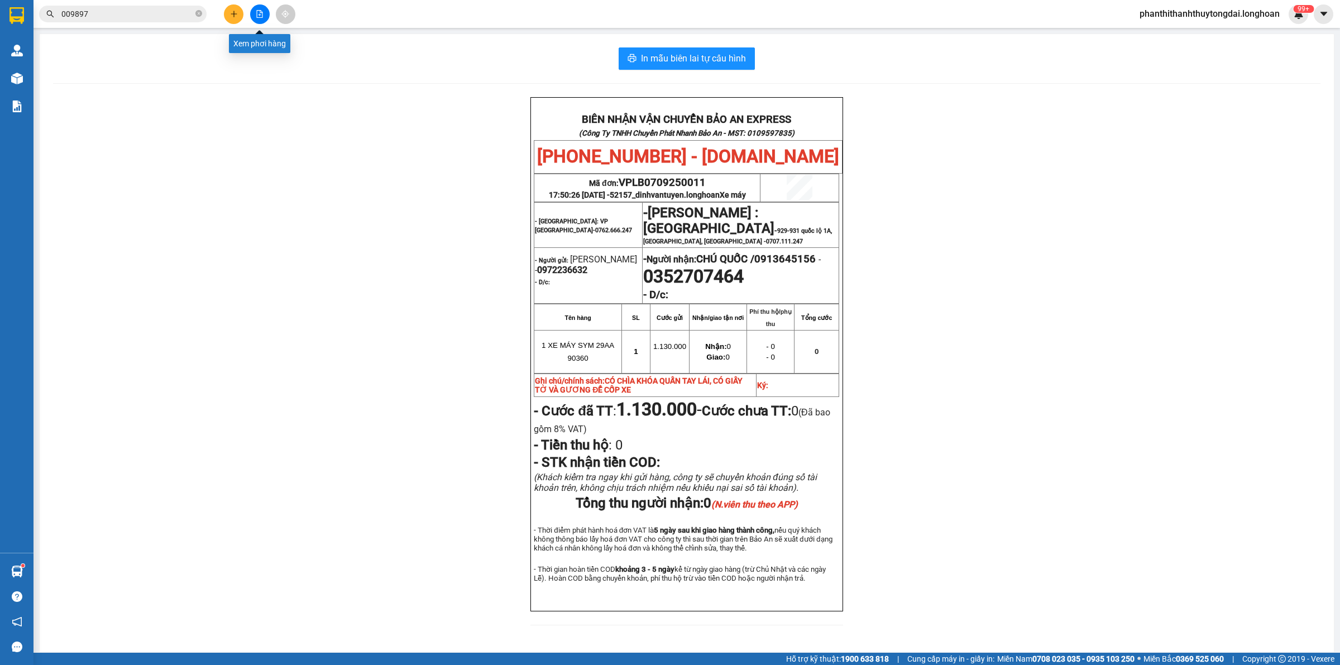
click at [229, 15] on button at bounding box center [234, 14] width 20 height 20
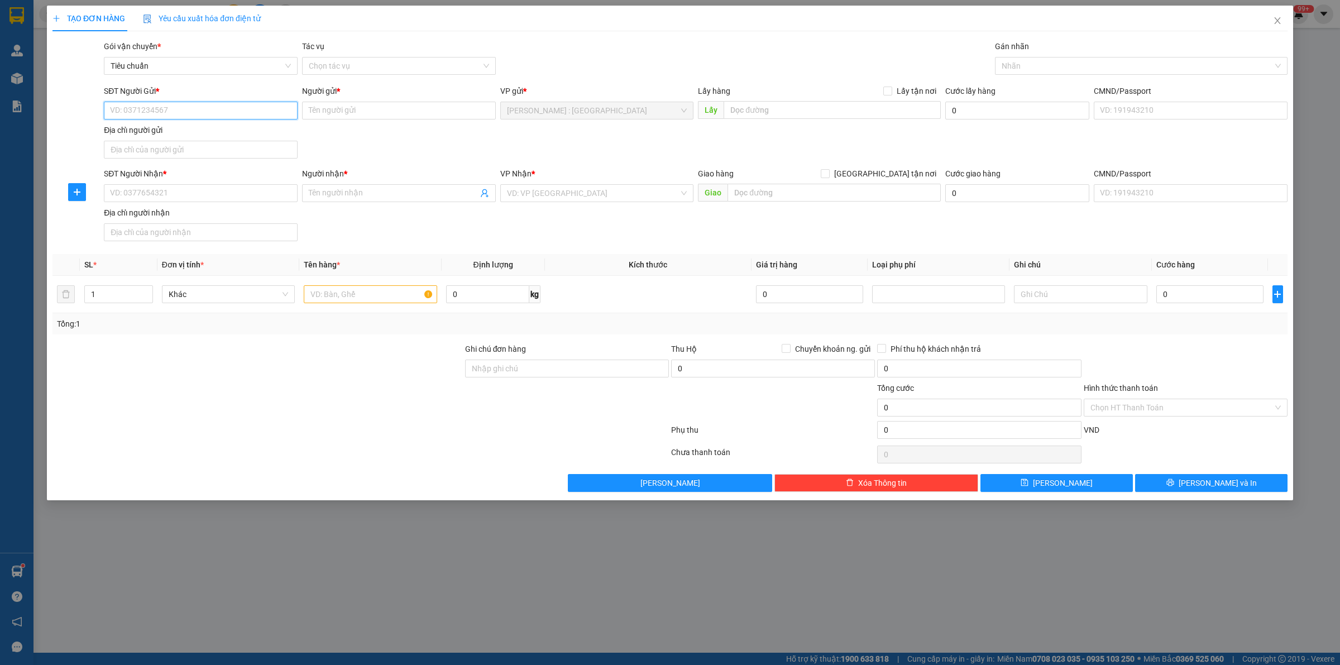
click at [217, 112] on input "SĐT Người Gửi *" at bounding box center [201, 111] width 194 height 18
click at [377, 296] on input "text" at bounding box center [370, 294] width 133 height 18
click at [371, 296] on input "XE MIO BS" at bounding box center [370, 294] width 133 height 18
click at [573, 366] on input "Ghi chú đơn hàng" at bounding box center [567, 368] width 204 height 18
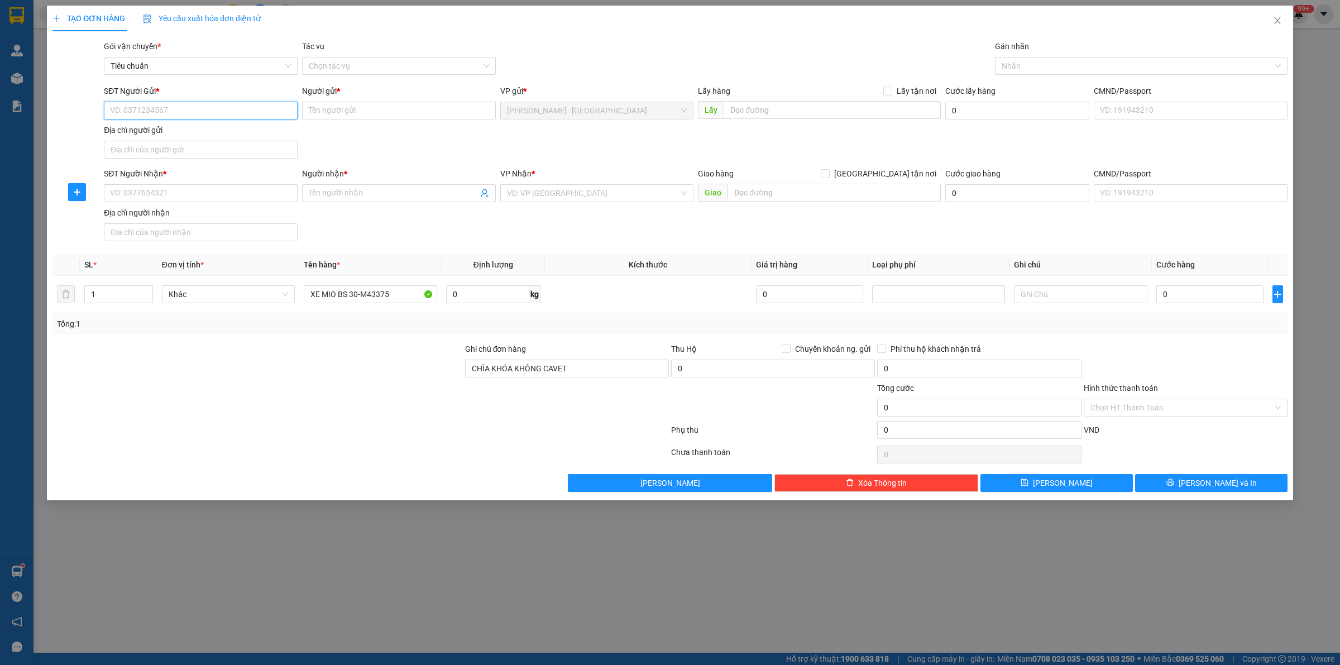
click at [164, 114] on input "SĐT Người Gửi *" at bounding box center [201, 111] width 194 height 18
click at [371, 118] on input "Người gửi *" at bounding box center [399, 111] width 194 height 18
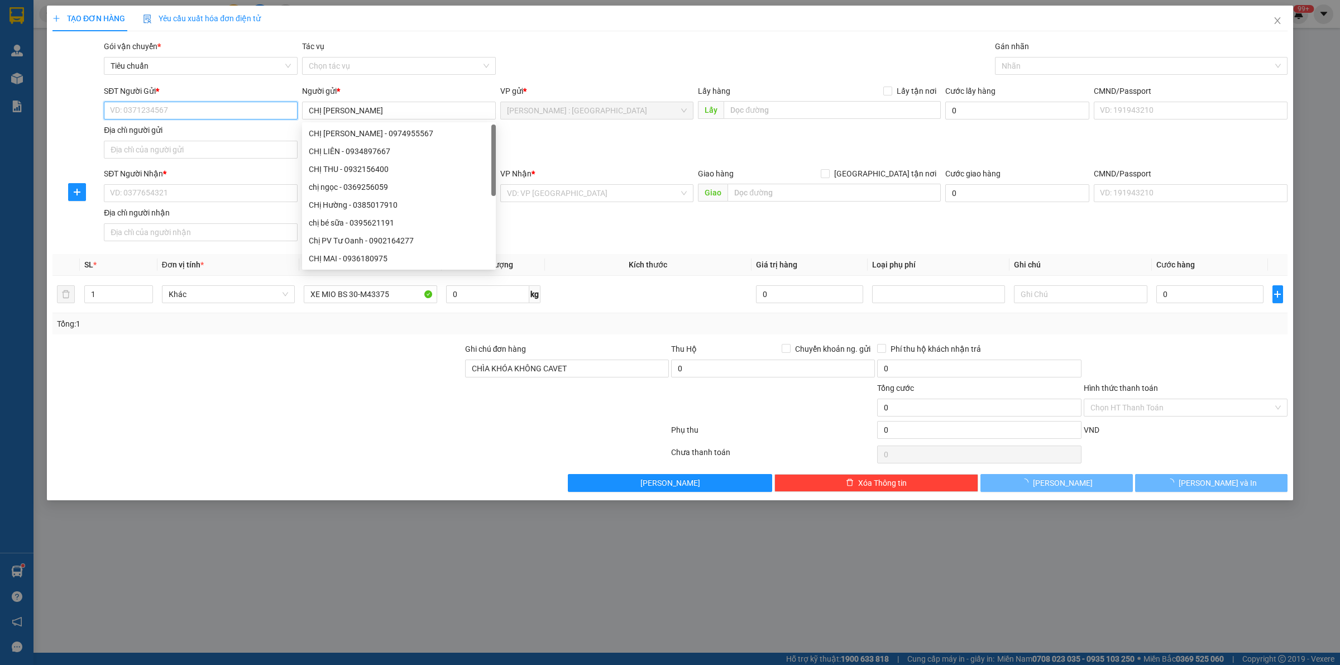
click at [261, 109] on input "SĐT Người Gửi *" at bounding box center [201, 111] width 194 height 18
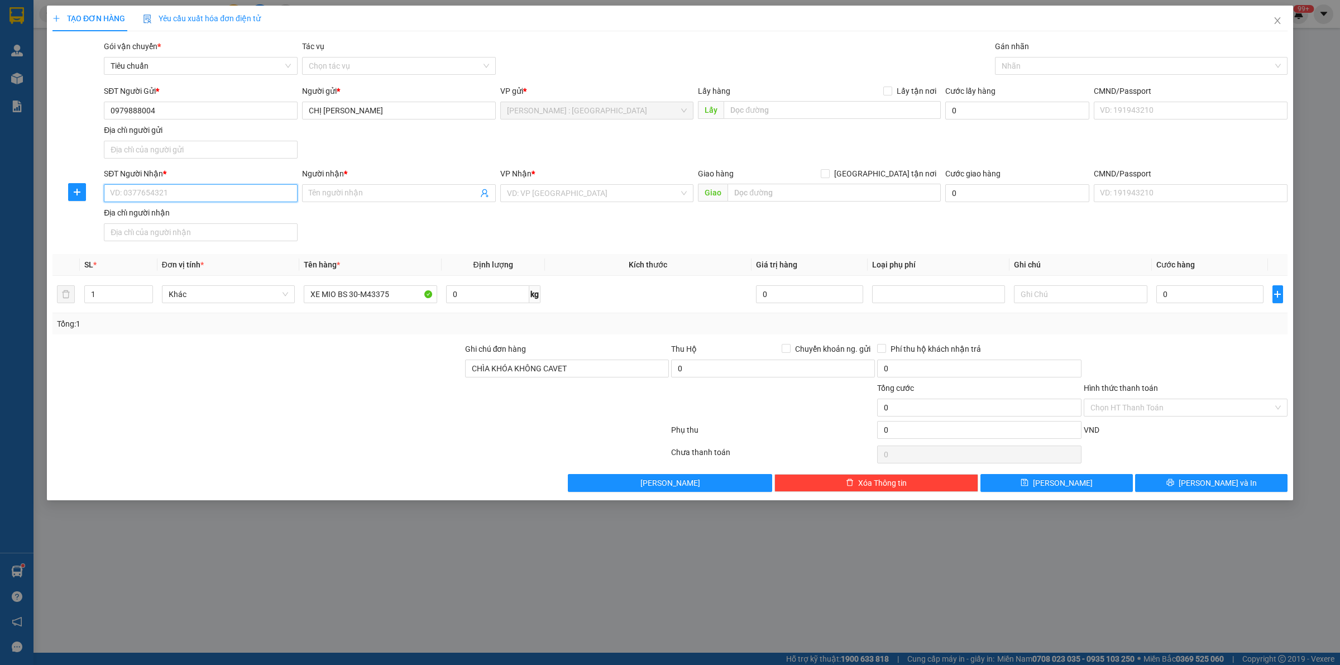
click at [278, 194] on input "SĐT Người Nhận *" at bounding box center [201, 193] width 194 height 18
click at [363, 183] on div "Người nhận *" at bounding box center [399, 175] width 194 height 17
click at [373, 193] on input "Người nhận *" at bounding box center [393, 193] width 169 height 12
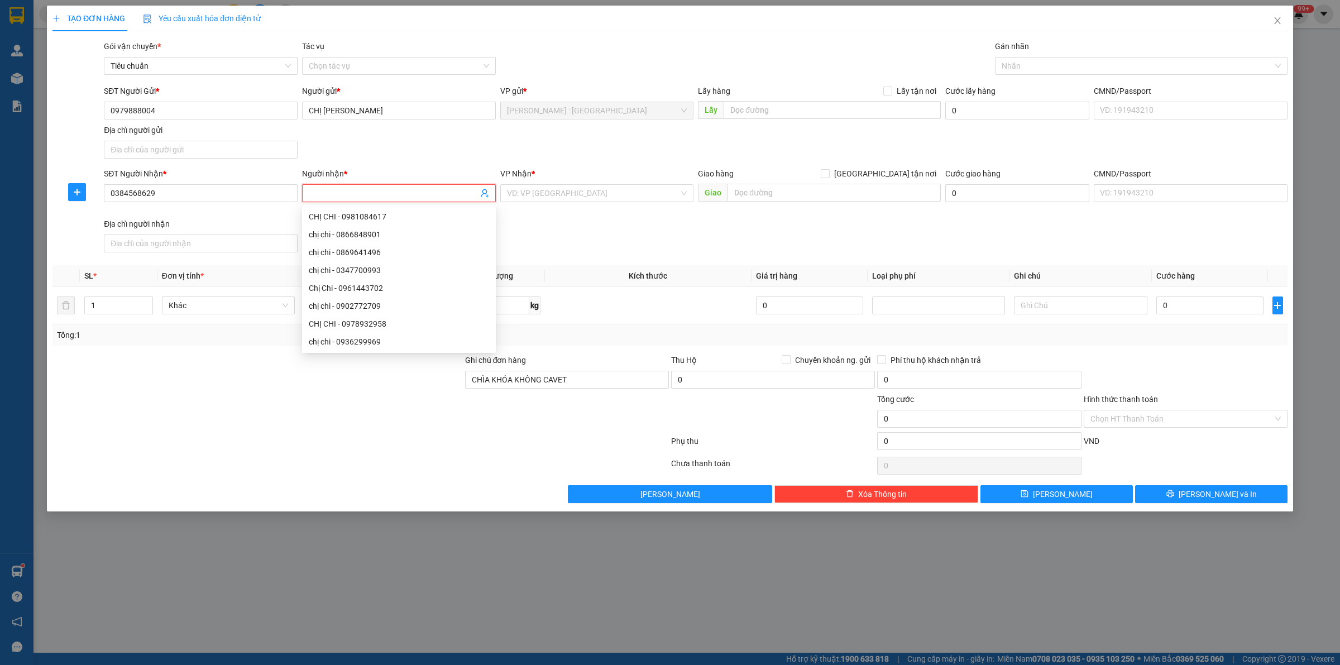
click at [621, 205] on div "VP Nhận * VD: VP [GEOGRAPHIC_DATA]" at bounding box center [597, 186] width 194 height 39
click at [762, 190] on input "text" at bounding box center [833, 193] width 213 height 18
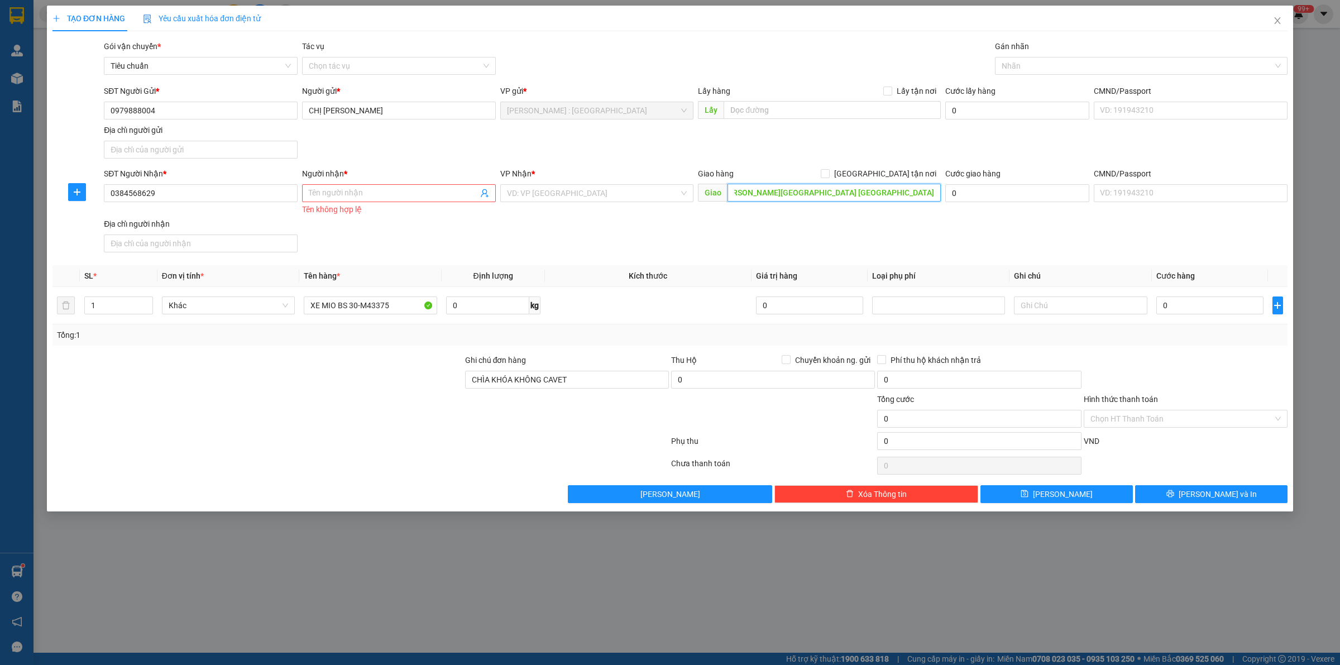
scroll to position [0, 60]
click at [887, 166] on form "SĐT Người Gửi * 0979888004 Người gửi * CHỊ CHI VP gửi * [GEOGRAPHIC_DATA] : Kho…" at bounding box center [669, 171] width 1235 height 172
click at [828, 176] on input "[GEOGRAPHIC_DATA] tận nơi" at bounding box center [824, 173] width 8 height 8
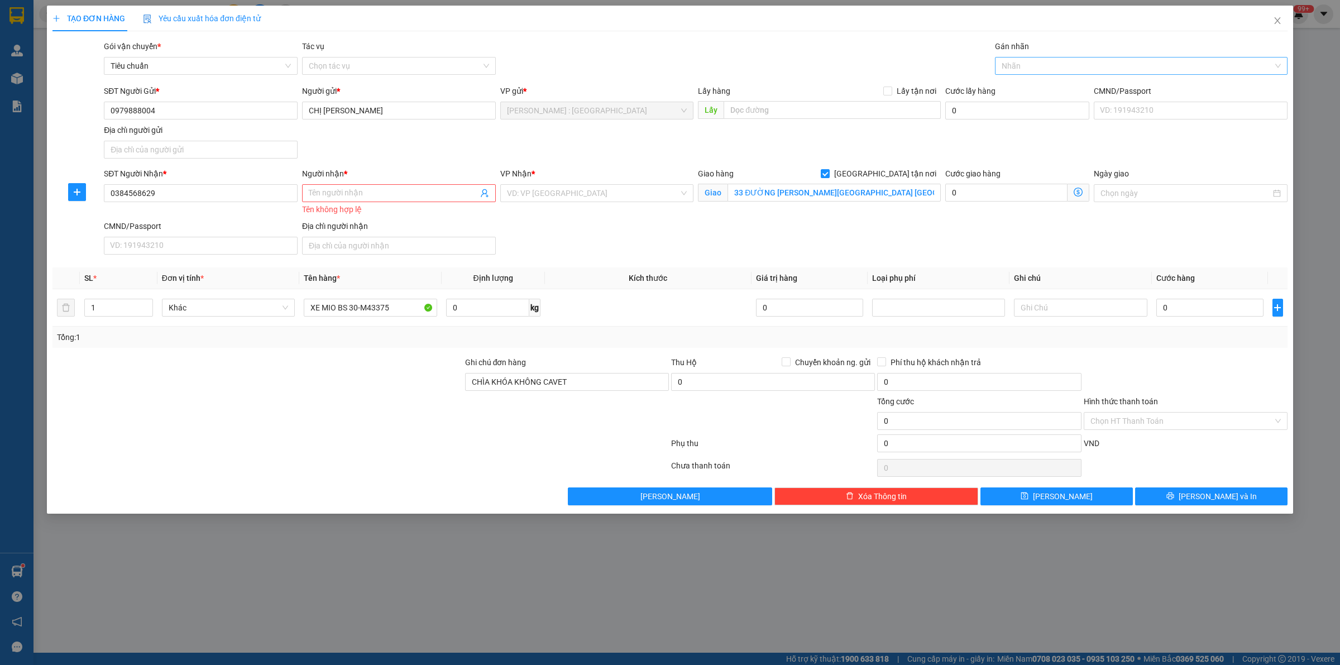
click at [1056, 65] on div at bounding box center [1135, 65] width 276 height 13
click at [1022, 84] on div "[GEOGRAPHIC_DATA] tận nơi" at bounding box center [1140, 88] width 279 height 12
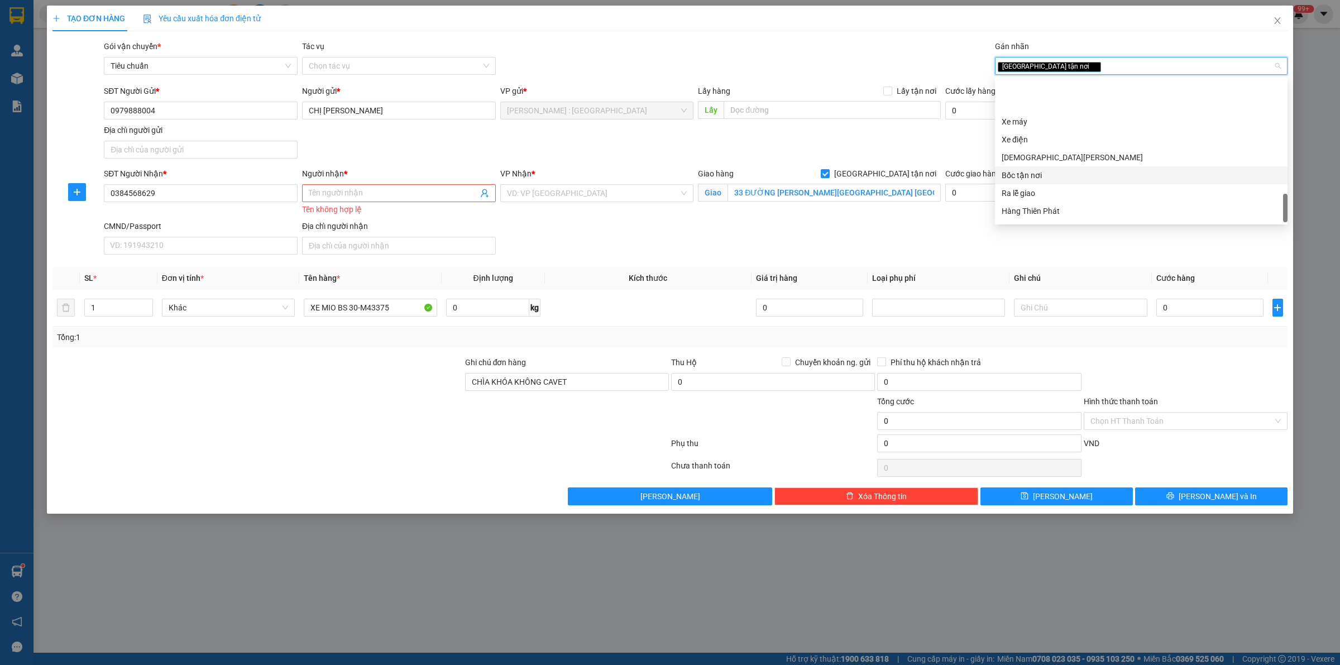
scroll to position [750, 0]
click at [846, 132] on div "SĐT Người Gửi * 0979888004 Người gửi * CHỊ CHI VP gửi * [PERSON_NAME] : Kho Quậ…" at bounding box center [696, 124] width 1188 height 78
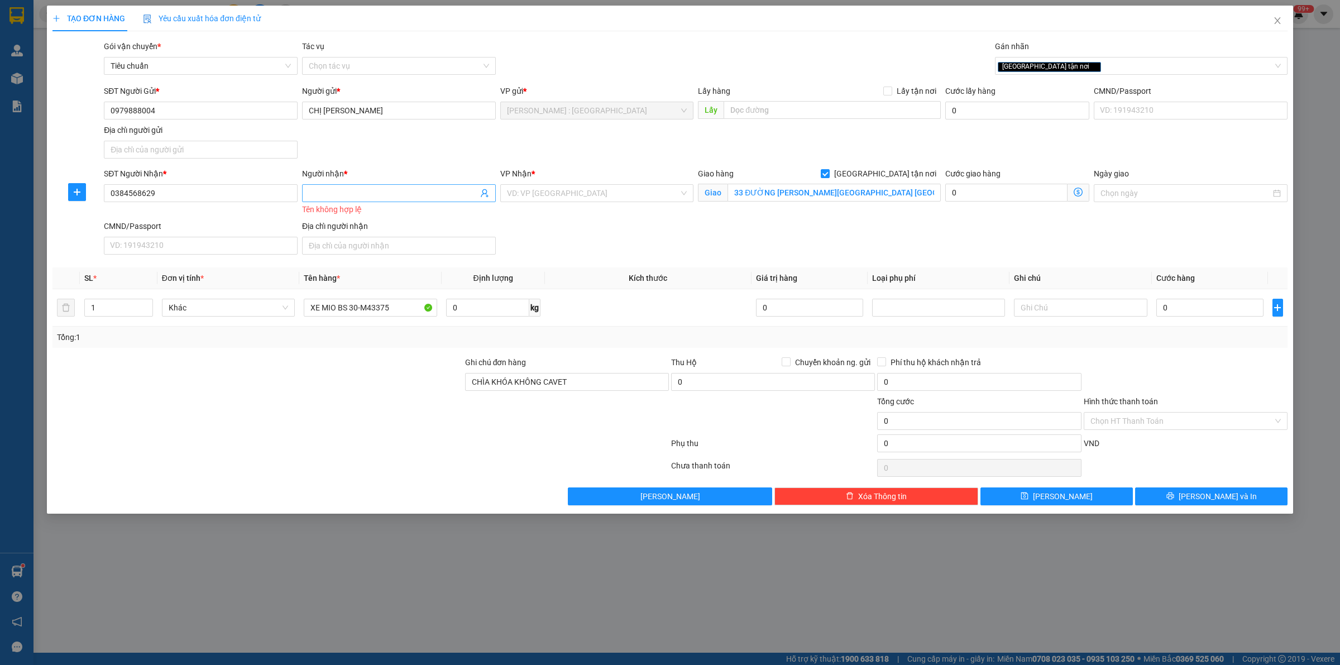
click at [367, 191] on input "Người nhận *" at bounding box center [393, 193] width 169 height 12
drag, startPoint x: 557, startPoint y: 466, endPoint x: 564, endPoint y: 466, distance: 7.3
click at [559, 466] on div at bounding box center [360, 468] width 618 height 22
click at [1218, 307] on input "0" at bounding box center [1209, 308] width 107 height 18
click at [1222, 356] on div at bounding box center [1185, 375] width 206 height 39
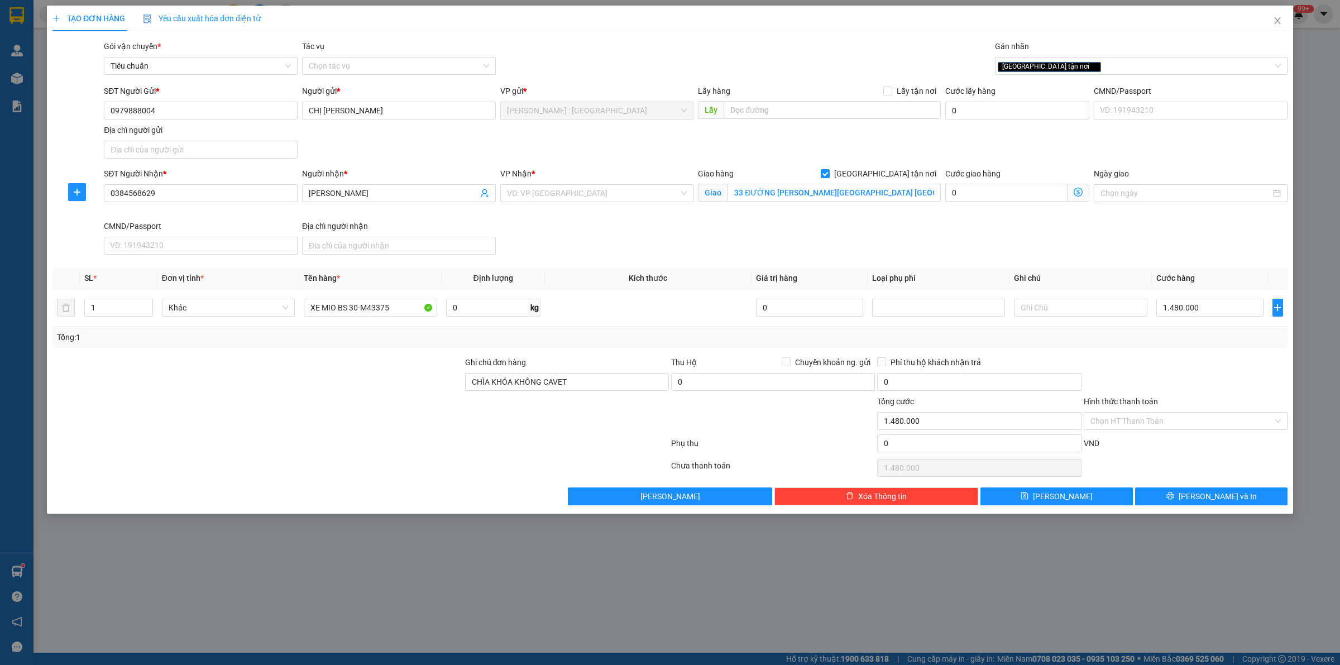
drag, startPoint x: 1124, startPoint y: 356, endPoint x: 1120, endPoint y: 362, distance: 7.3
click at [1122, 359] on div "Transit Pickup Surcharge Ids Transit Deliver Surcharge Ids Transit Deliver Surc…" at bounding box center [669, 272] width 1235 height 465
click at [1112, 61] on div "[GEOGRAPHIC_DATA] tận nơi" at bounding box center [1135, 65] width 276 height 13
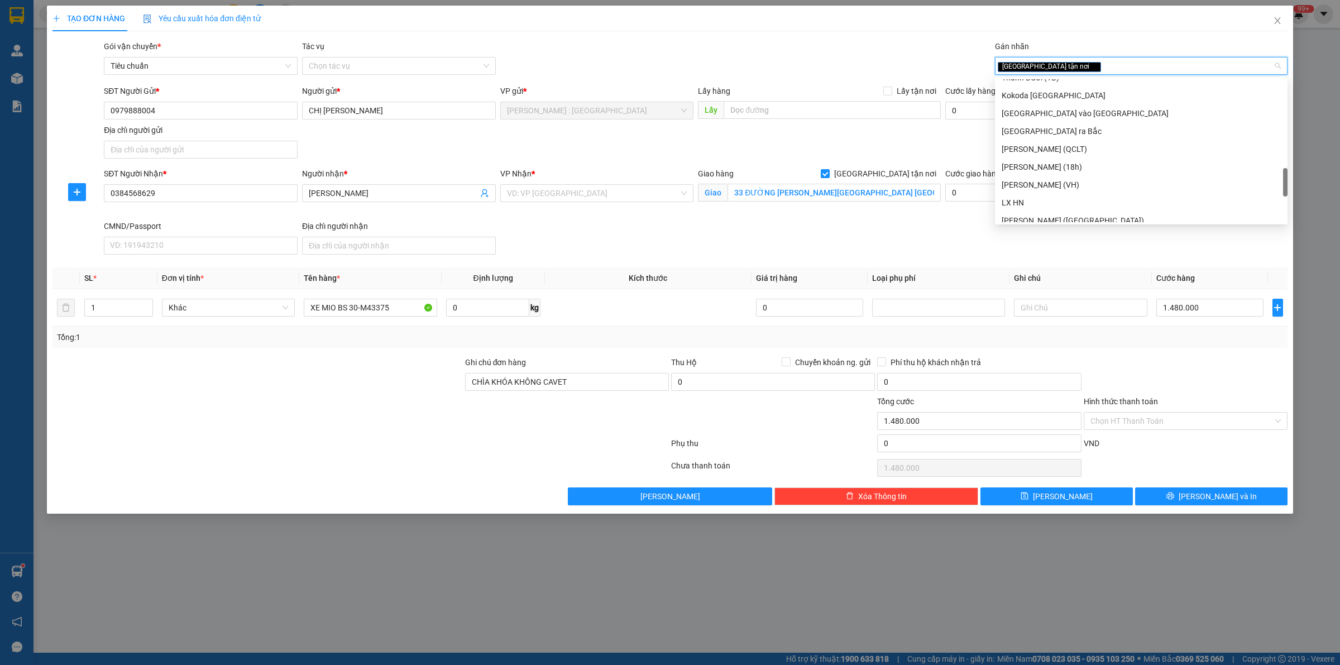
scroll to position [699, 0]
click at [1076, 127] on div "Xe máy" at bounding box center [1141, 122] width 292 height 18
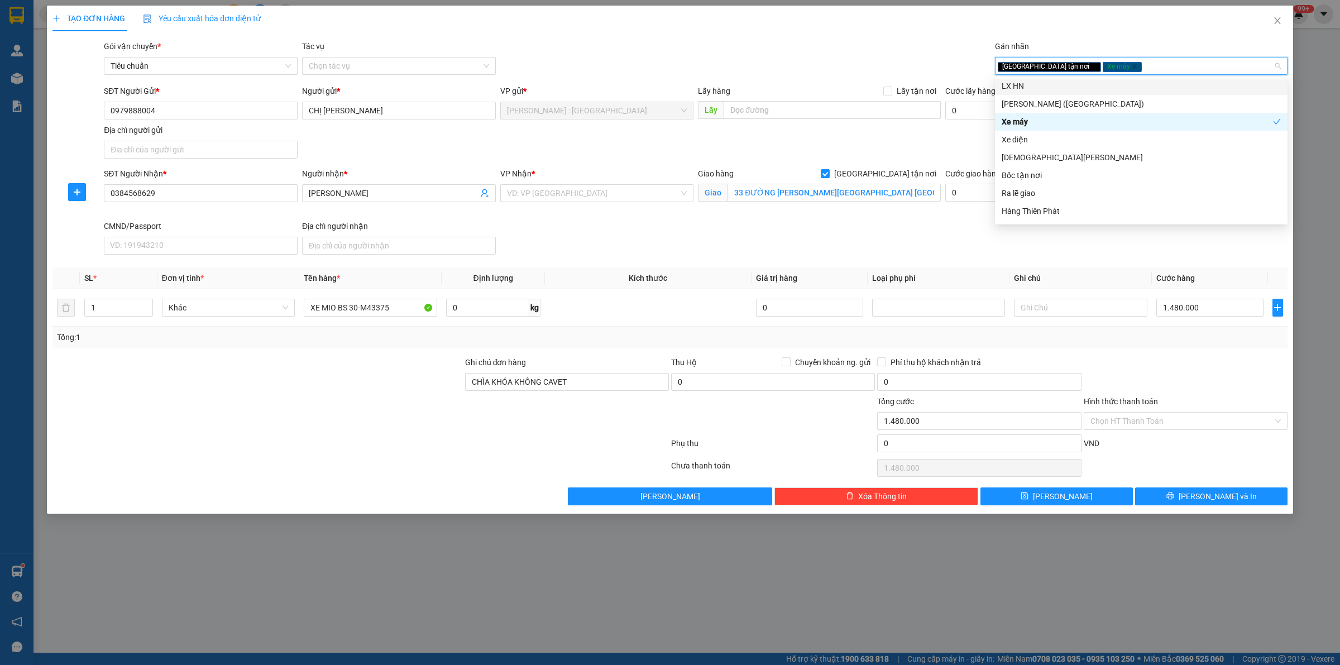
click at [1170, 35] on div "TẠO ĐƠN HÀNG Yêu cầu xuất hóa đơn điện tử Transit Pickup Surcharge Ids Transit …" at bounding box center [669, 256] width 1235 height 500
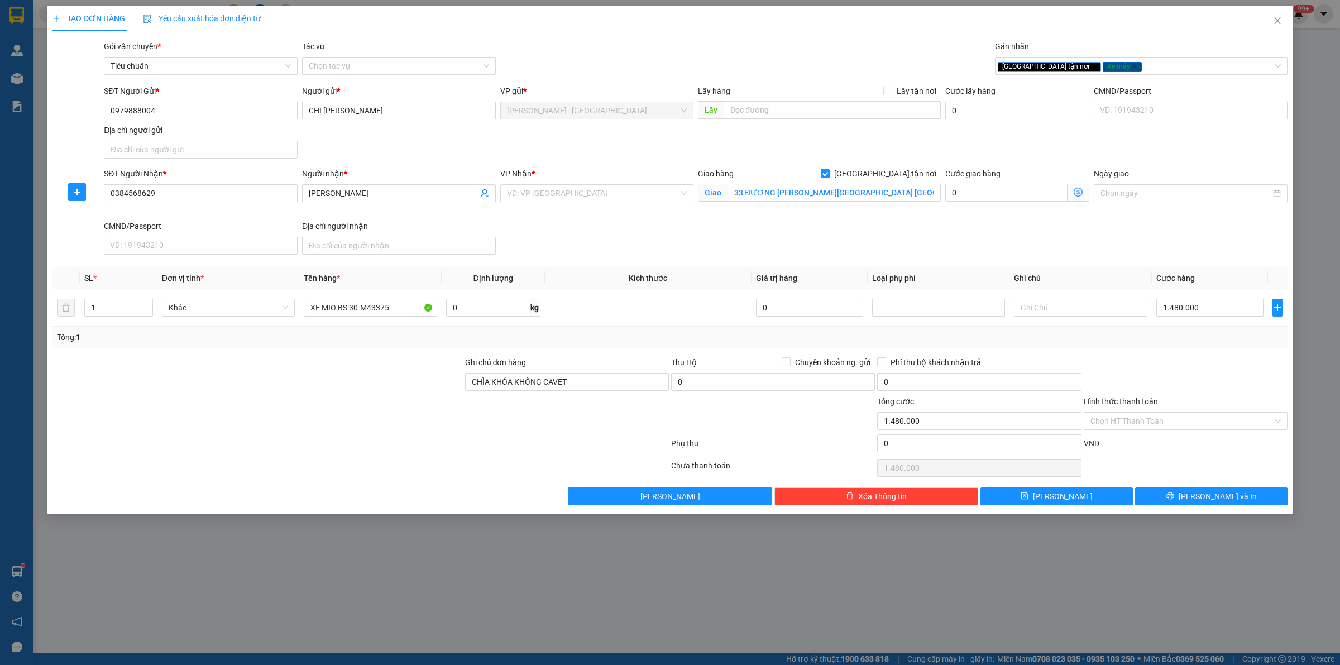
click at [1179, 32] on div "TẠO ĐƠN HÀNG Yêu cầu xuất hóa đơn điện tử Transit Pickup Surcharge Ids Transit …" at bounding box center [669, 256] width 1235 height 500
click at [395, 310] on input "XE MIO BS 30-M43375" at bounding box center [370, 308] width 133 height 18
click at [407, 426] on div at bounding box center [257, 414] width 412 height 39
click at [1092, 501] on button "[PERSON_NAME]" at bounding box center [1056, 496] width 152 height 18
click at [631, 193] on input "search" at bounding box center [593, 193] width 172 height 17
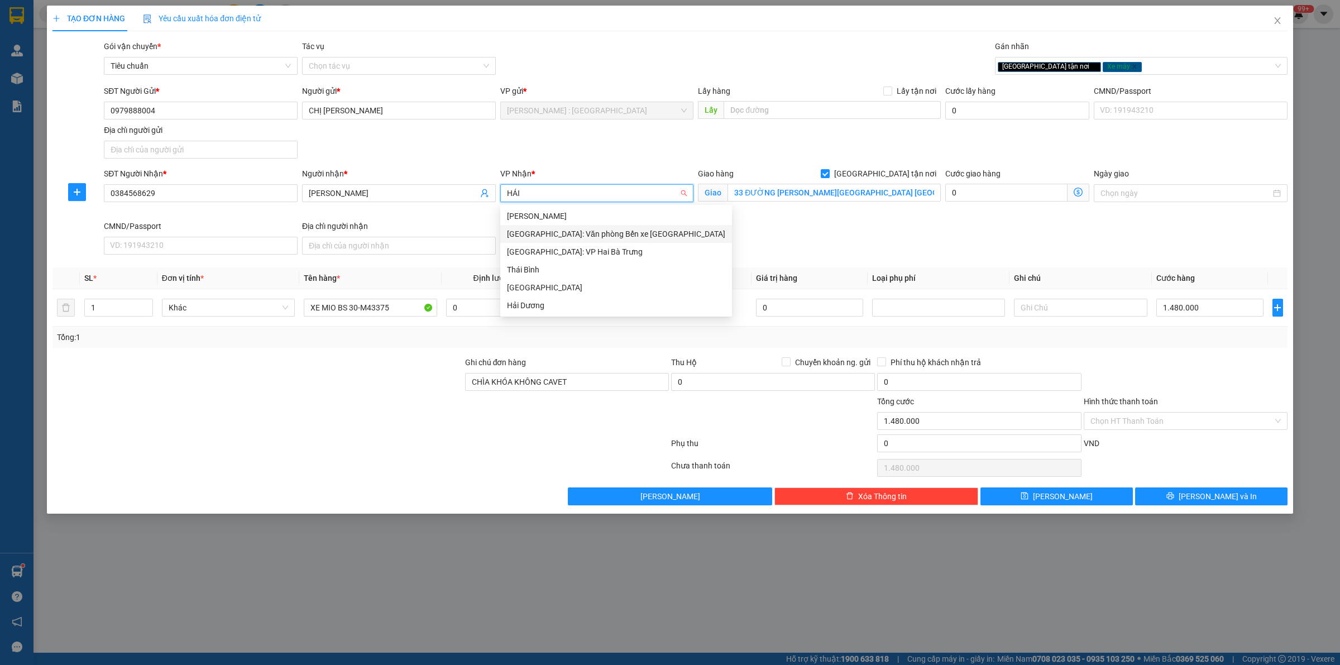
click at [642, 233] on div "[GEOGRAPHIC_DATA]: Văn phòng Bến xe [GEOGRAPHIC_DATA]" at bounding box center [616, 234] width 218 height 12
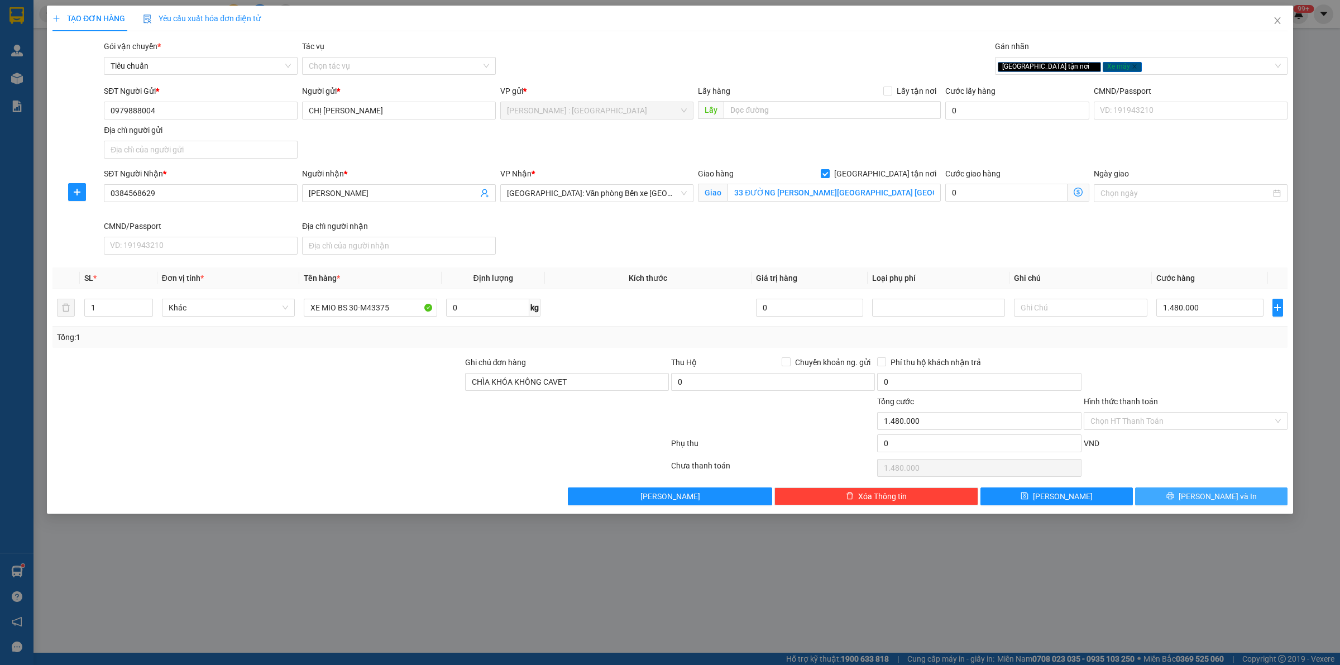
click at [1188, 498] on button "[PERSON_NAME] và In" at bounding box center [1211, 496] width 152 height 18
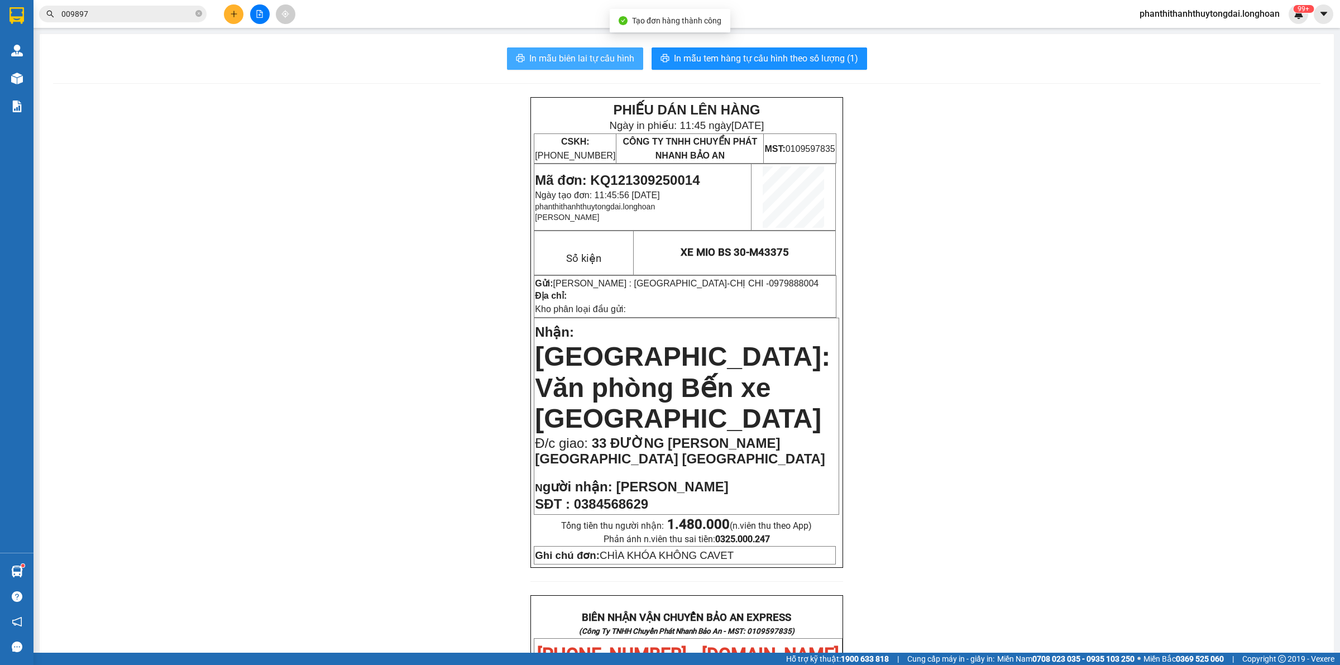
click at [600, 53] on span "In mẫu biên lai tự cấu hình" at bounding box center [581, 58] width 105 height 14
click at [532, 59] on span "In mẫu biên lai tự cấu hình" at bounding box center [581, 58] width 105 height 14
click at [589, 52] on span "In mẫu biên lai tự cấu hình" at bounding box center [581, 58] width 105 height 14
click at [765, 54] on span "In mẫu tem hàng tự cấu hình theo số lượng (1)" at bounding box center [766, 58] width 184 height 14
click at [1144, 367] on div "PHIẾU DÁN LÊN HÀNG Ngày in phiếu: 11:47 [DATE] CSKH: [PHONE_NUMBER] CÔNG TY TNH…" at bounding box center [686, 641] width 1267 height 1088
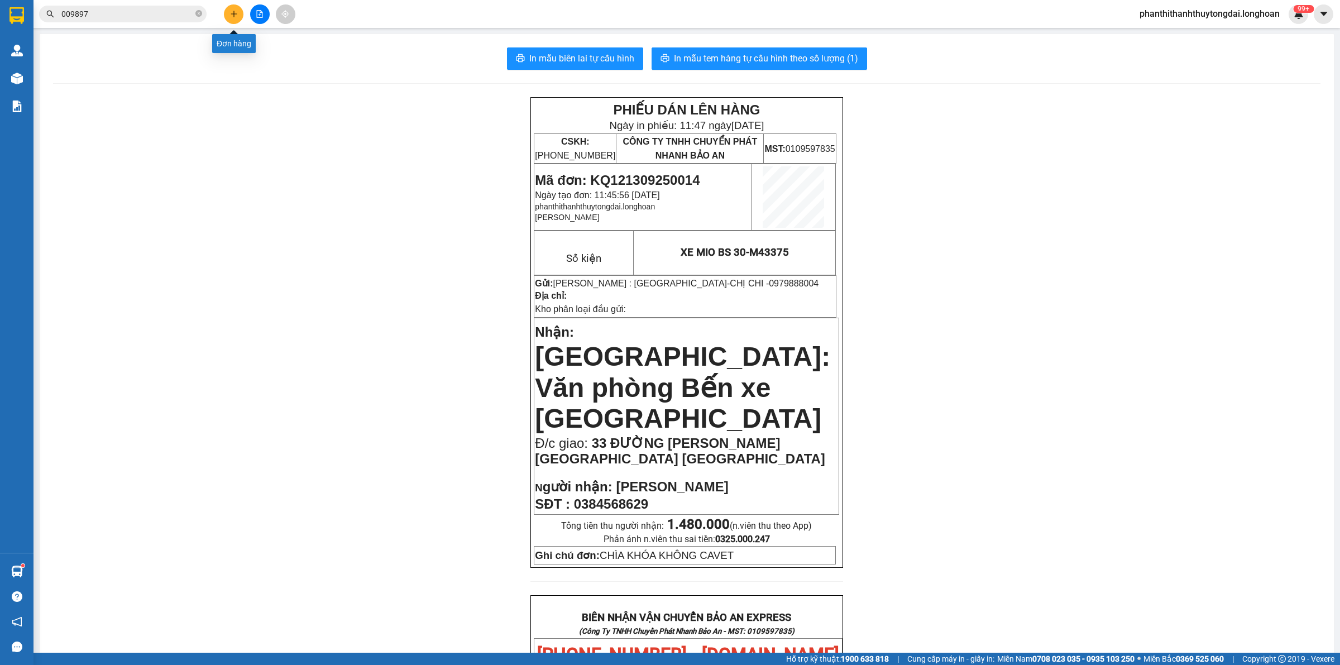
click at [234, 22] on button at bounding box center [234, 14] width 20 height 20
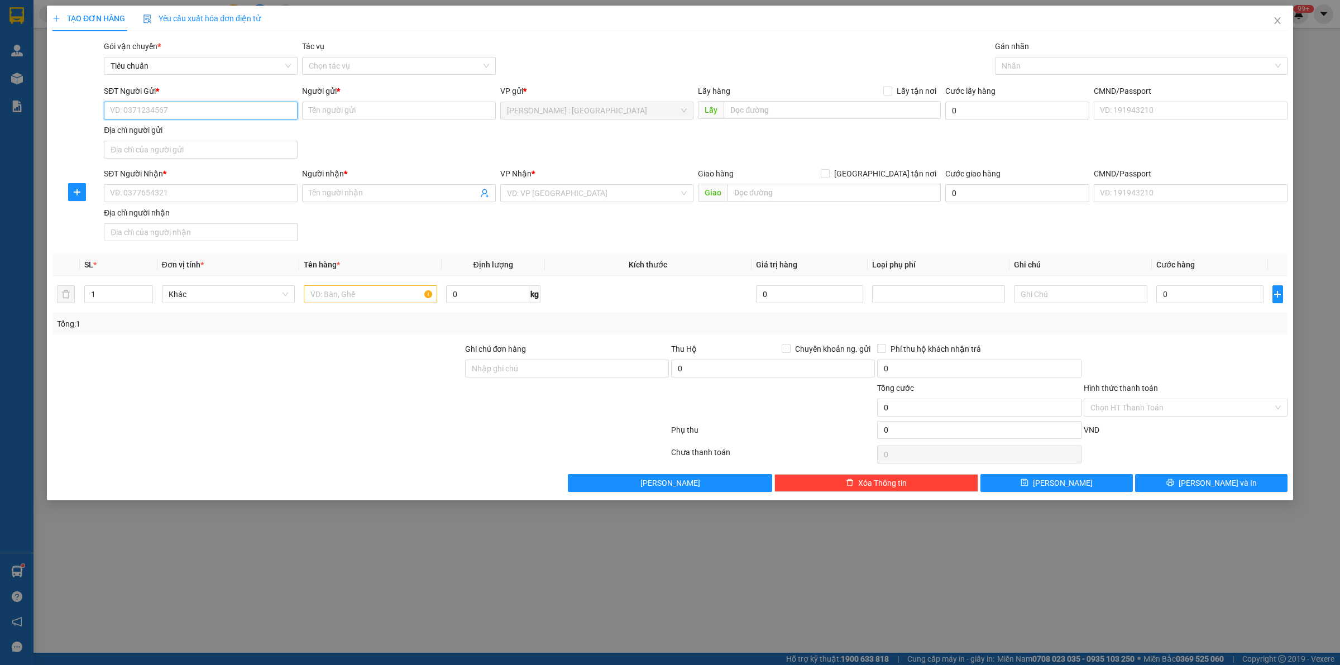
click at [246, 106] on input "SĐT Người Gửi *" at bounding box center [201, 111] width 194 height 18
paste input "0948578549"
click at [249, 193] on input "SĐT Người Nhận *" at bounding box center [201, 193] width 194 height 18
paste input "0972457309"
paste input "[PERSON_NAME]"
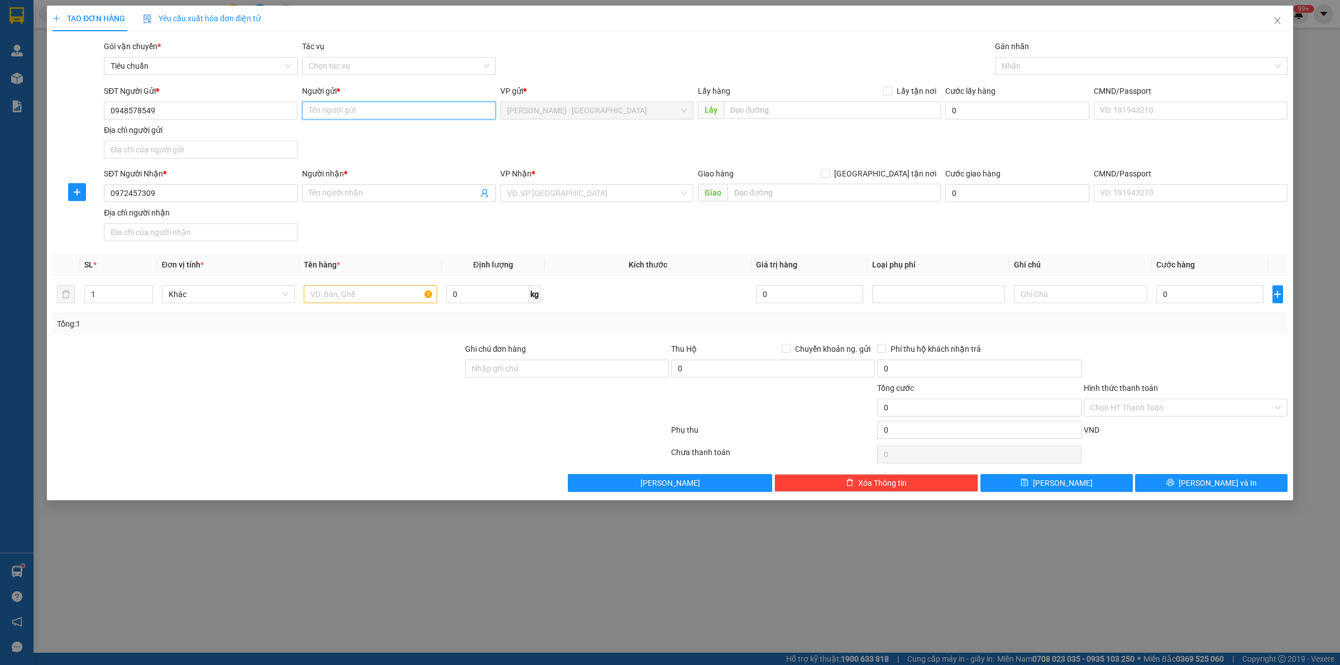
click at [375, 106] on input "Người gửi *" at bounding box center [399, 111] width 194 height 18
paste input "[PERSON_NAME]"
click at [369, 195] on input "Người nhận *" at bounding box center [393, 193] width 169 height 12
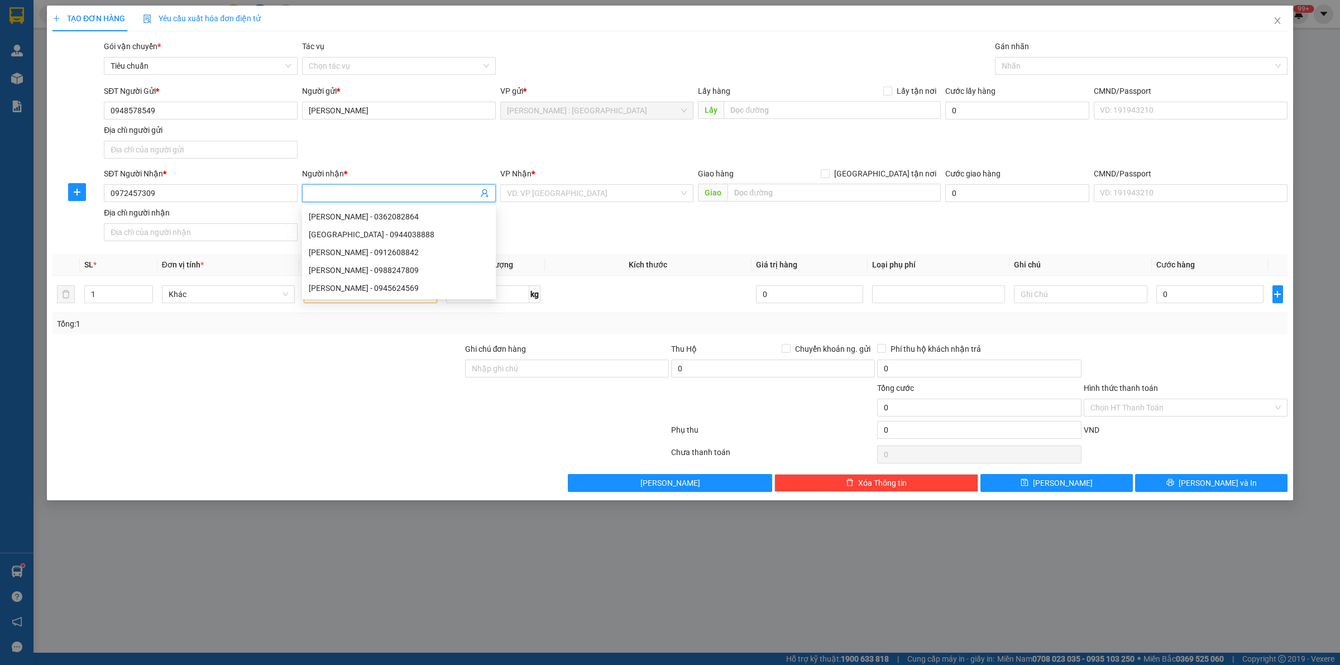
paste input "[PERSON_NAME],"
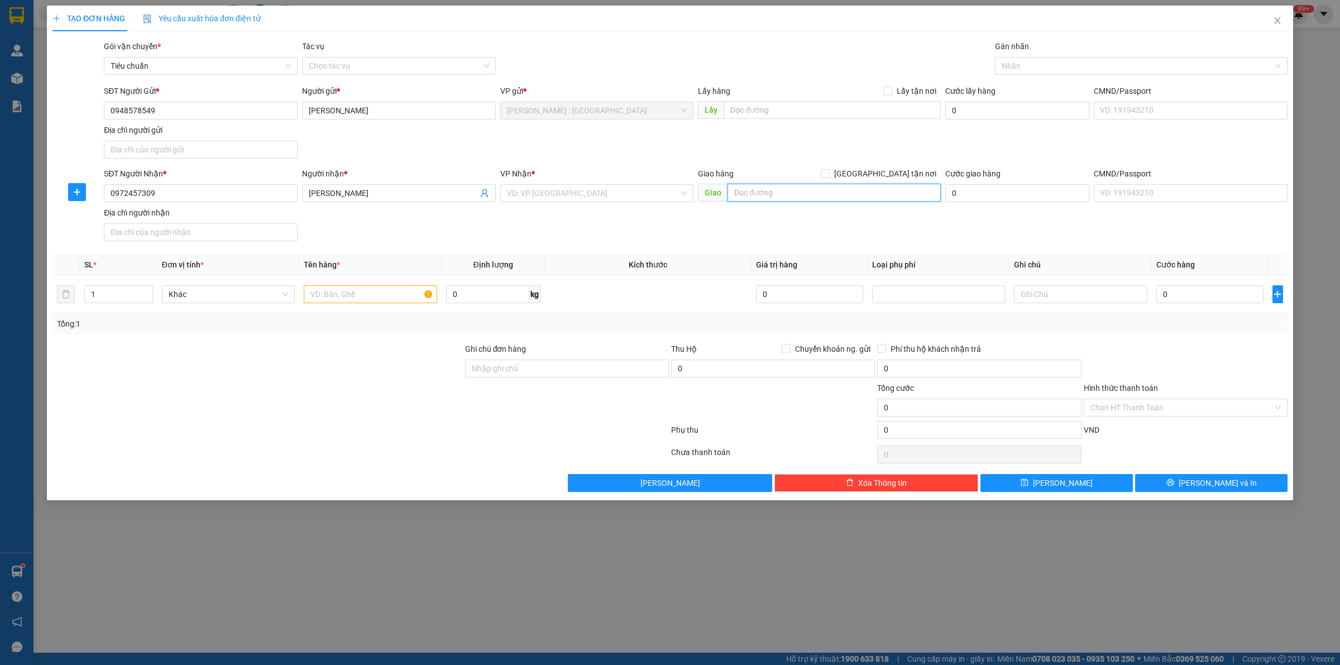
click at [897, 194] on input "text" at bounding box center [833, 193] width 213 height 18
paste input "bản chiêng kim xã [GEOGRAPHIC_DATA], [GEOGRAPHIC_DATA]"
click at [642, 199] on input "search" at bounding box center [593, 193] width 172 height 17
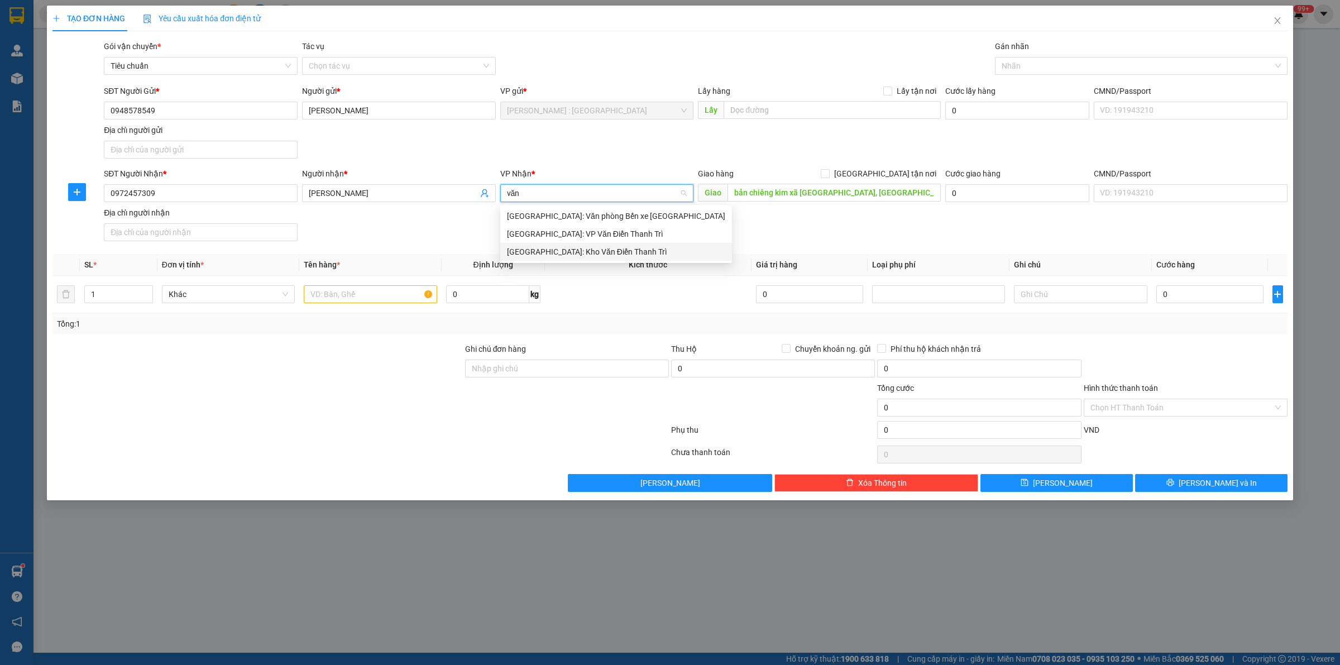
click at [589, 243] on div "[GEOGRAPHIC_DATA]: Kho Văn Điển Thanh Trì" at bounding box center [616, 252] width 232 height 18
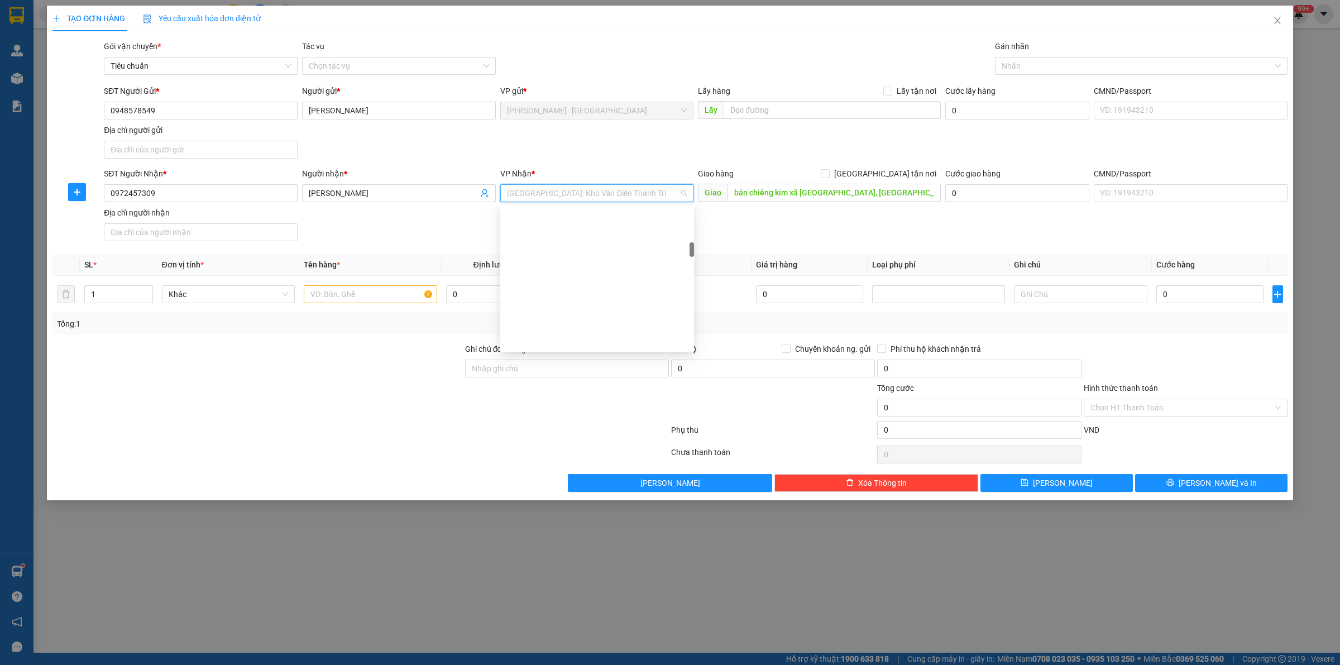
scroll to position [339, 0]
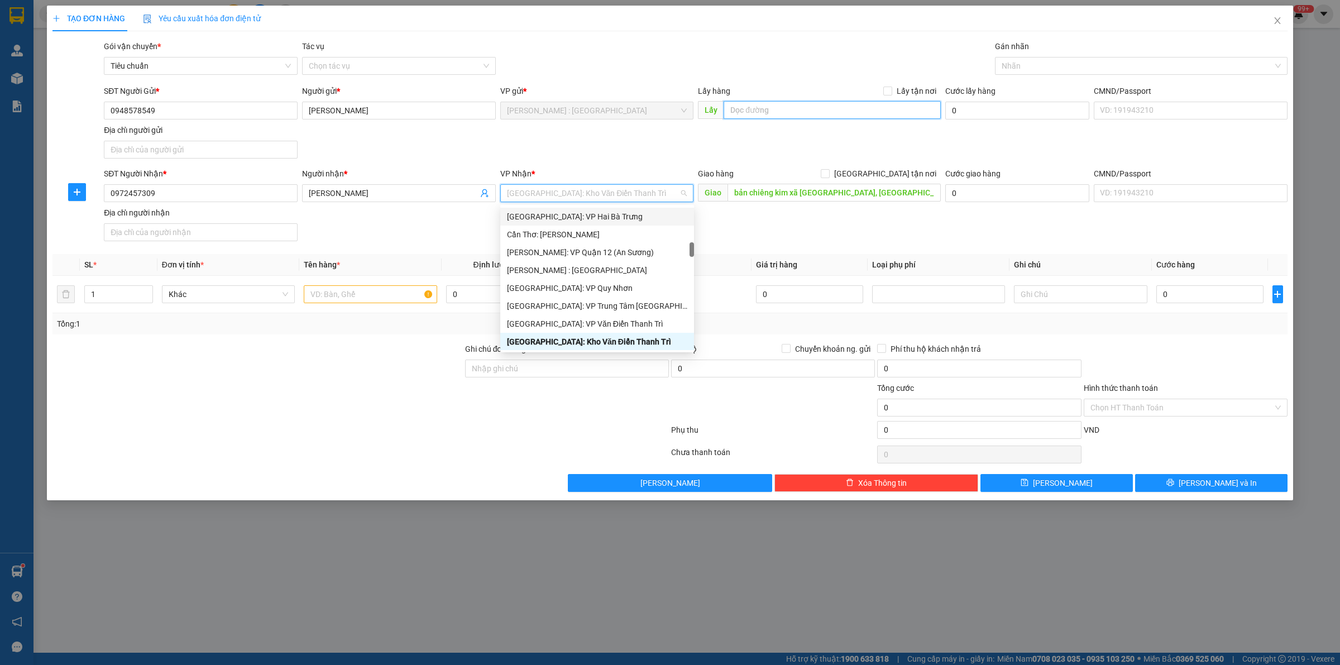
click at [860, 104] on input "text" at bounding box center [831, 110] width 217 height 18
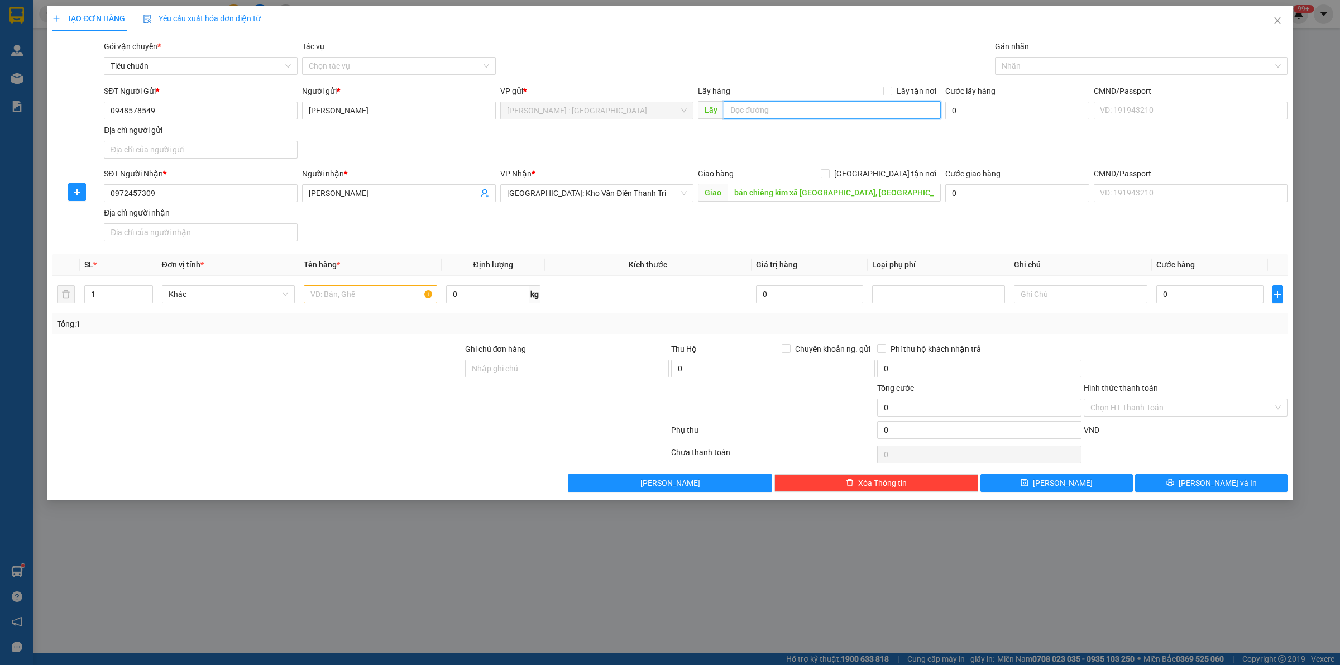
paste input "đc [GEOGRAPHIC_DATA]"
drag, startPoint x: 882, startPoint y: 88, endPoint x: 878, endPoint y: 162, distance: 74.4
click at [882, 90] on div "Lấy hàng Lấy tận nơi" at bounding box center [819, 91] width 243 height 12
click at [880, 179] on div "Giao hàng [GEOGRAPHIC_DATA] tận nơi" at bounding box center [819, 173] width 243 height 12
click at [828, 175] on input "[GEOGRAPHIC_DATA] tận nơi" at bounding box center [824, 173] width 8 height 8
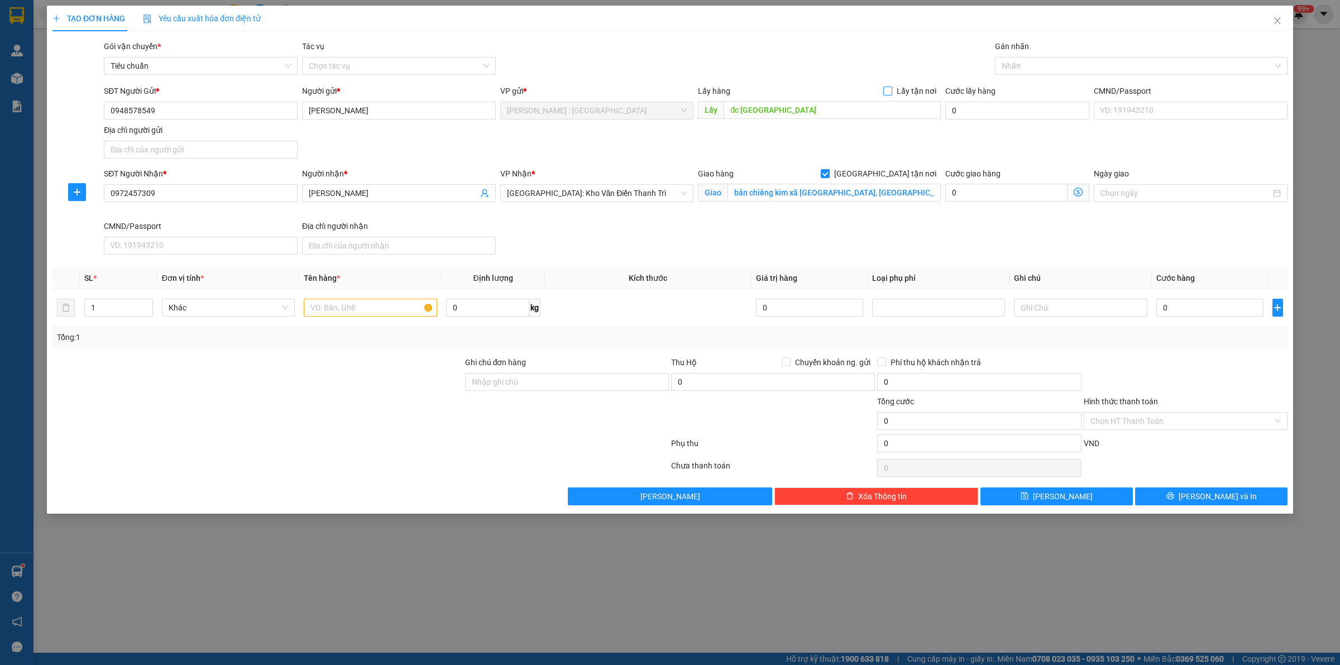
drag, startPoint x: 886, startPoint y: 89, endPoint x: 977, endPoint y: 89, distance: 90.4
click at [896, 90] on label "Lấy tận nơi" at bounding box center [911, 91] width 57 height 12
click at [891, 90] on input "Lấy tận nơi" at bounding box center [887, 91] width 8 height 8
click at [1042, 65] on div at bounding box center [1135, 65] width 276 height 13
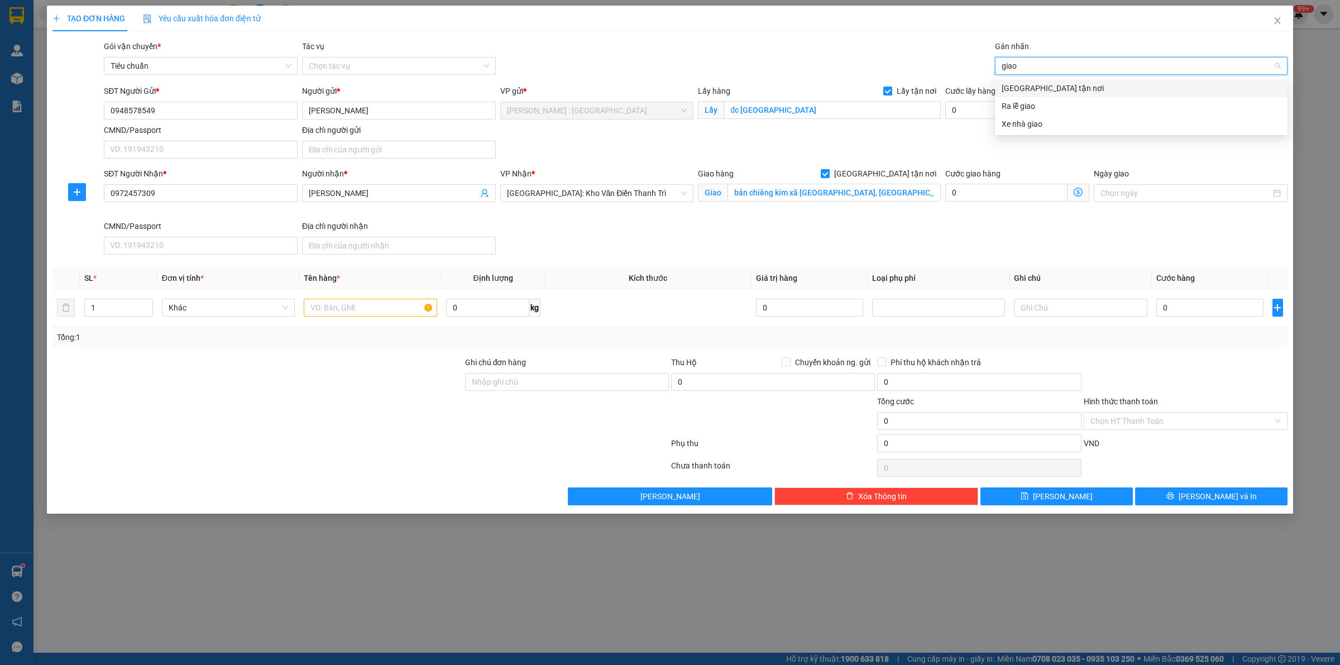
click at [1070, 87] on div "[GEOGRAPHIC_DATA] tận nơi" at bounding box center [1140, 88] width 279 height 12
click at [1070, 87] on div "Nối Tuyến" at bounding box center [1140, 88] width 279 height 12
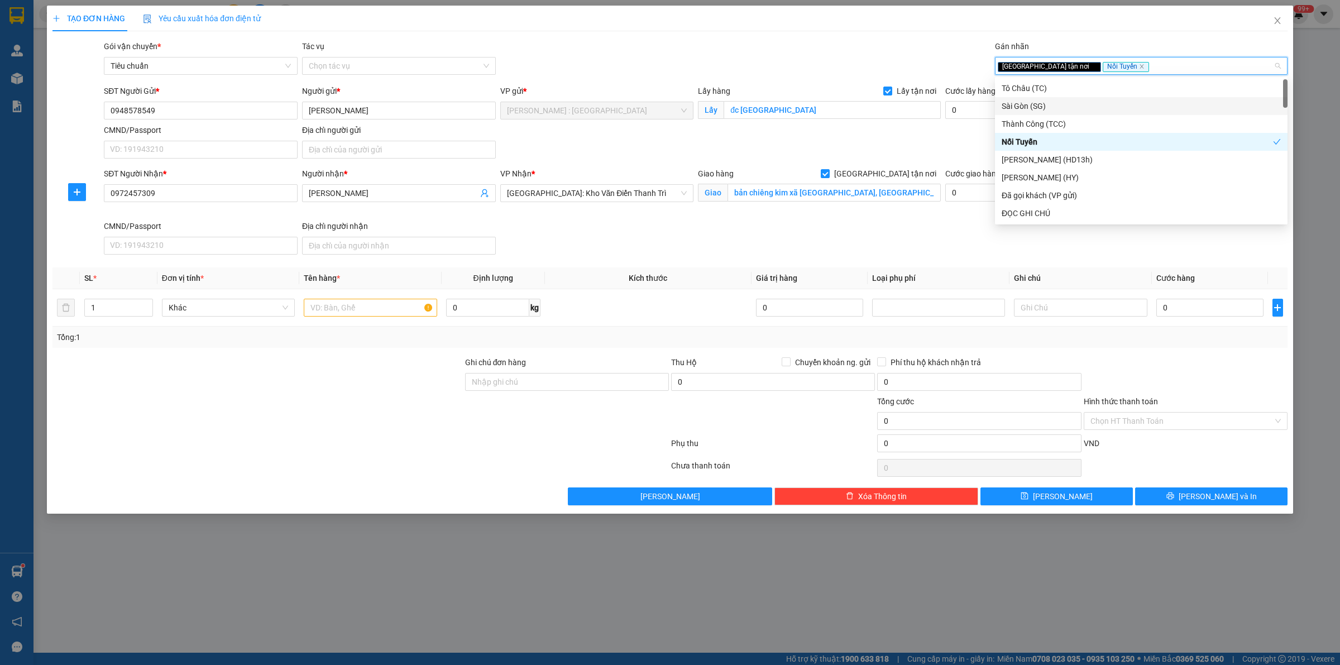
click at [671, 56] on div "Gói vận chuyển * Tiêu chuẩn Tác vụ Chọn tác vụ Gán nhãn Giao tận nơi Nối Tuyến" at bounding box center [696, 59] width 1188 height 39
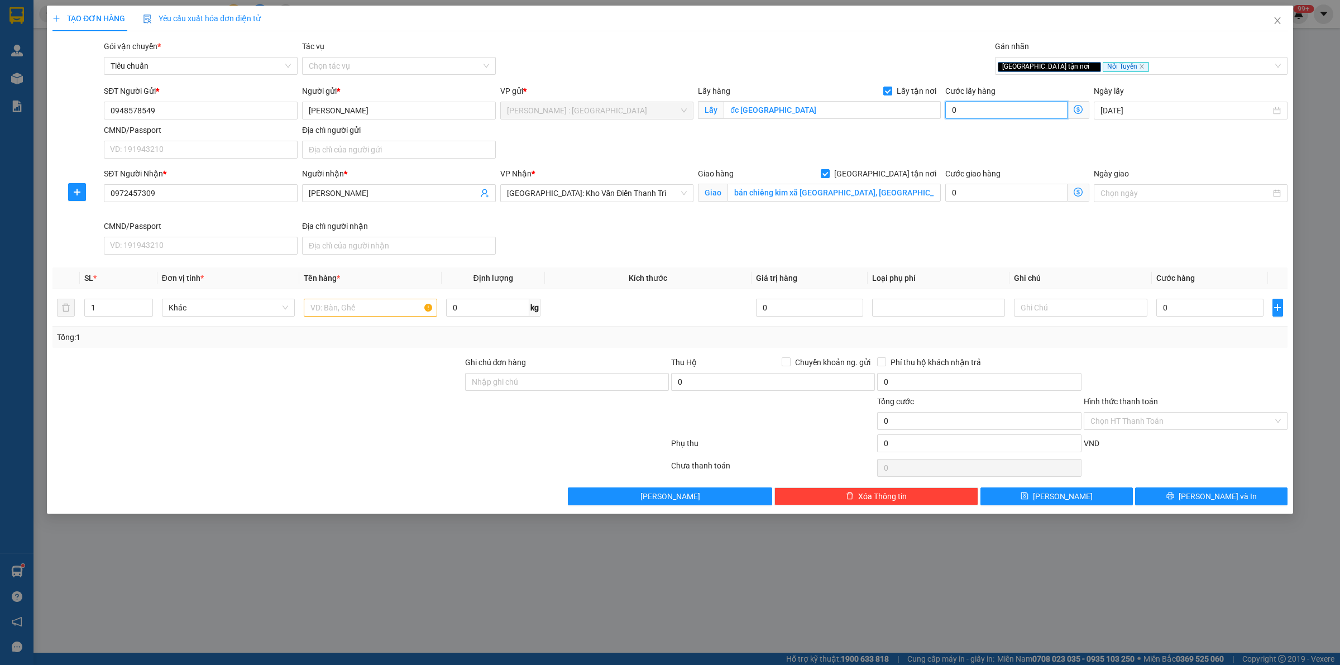
click at [1000, 112] on input "0" at bounding box center [1006, 110] width 122 height 18
click at [1196, 313] on input "0" at bounding box center [1209, 308] width 107 height 18
click at [1173, 205] on div "Ngày giao" at bounding box center [1190, 186] width 194 height 39
click at [369, 308] on input "text" at bounding box center [370, 308] width 133 height 18
click at [1089, 498] on button "[PERSON_NAME]" at bounding box center [1056, 496] width 152 height 18
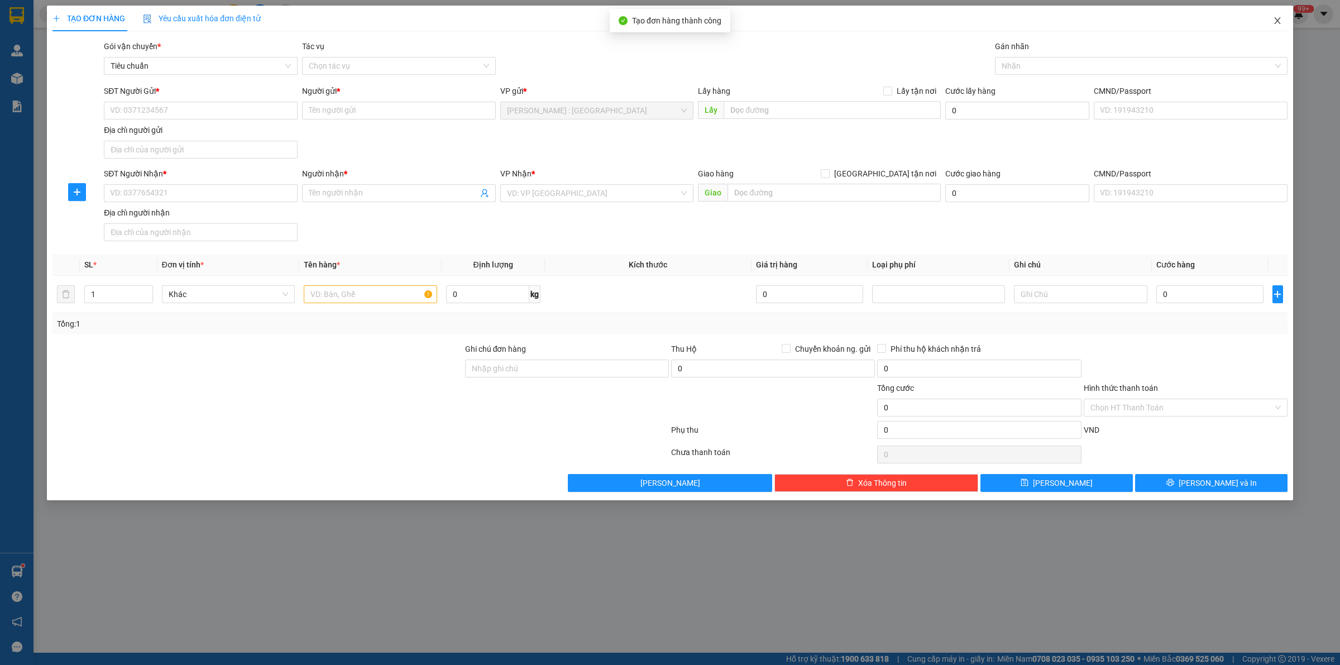
click at [1276, 18] on icon "close" at bounding box center [1277, 20] width 9 height 9
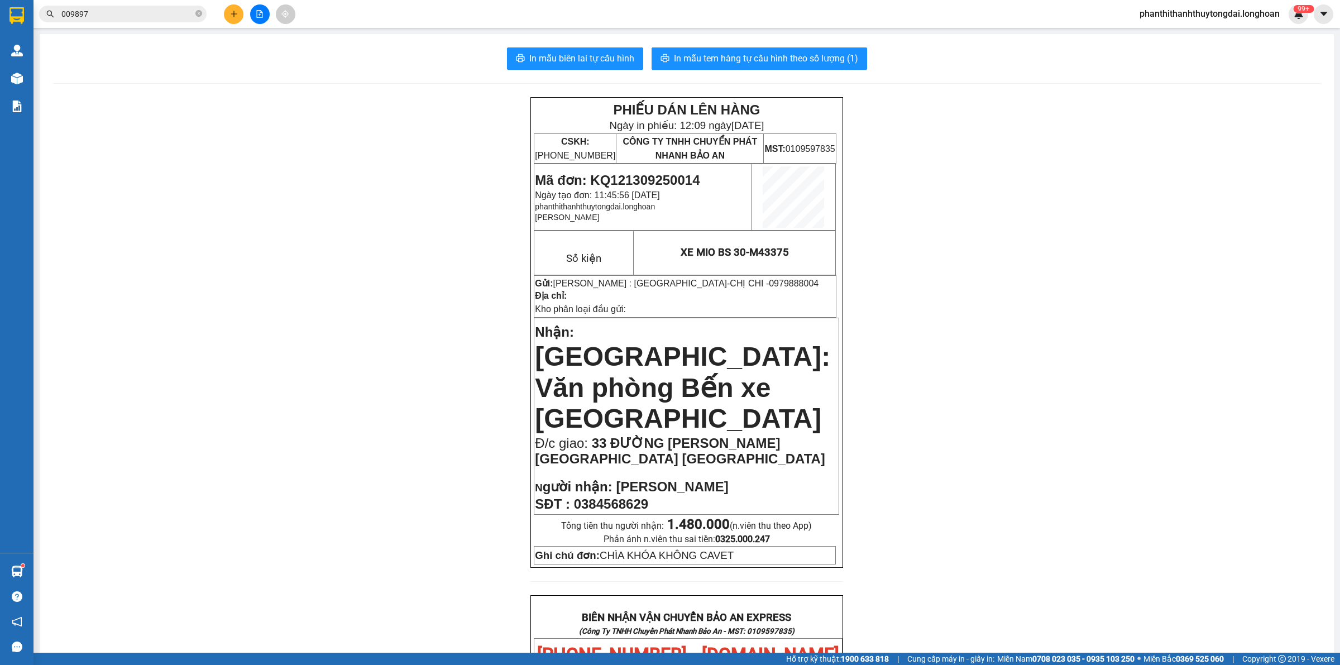
click at [231, 16] on icon "plus" at bounding box center [234, 14] width 8 height 8
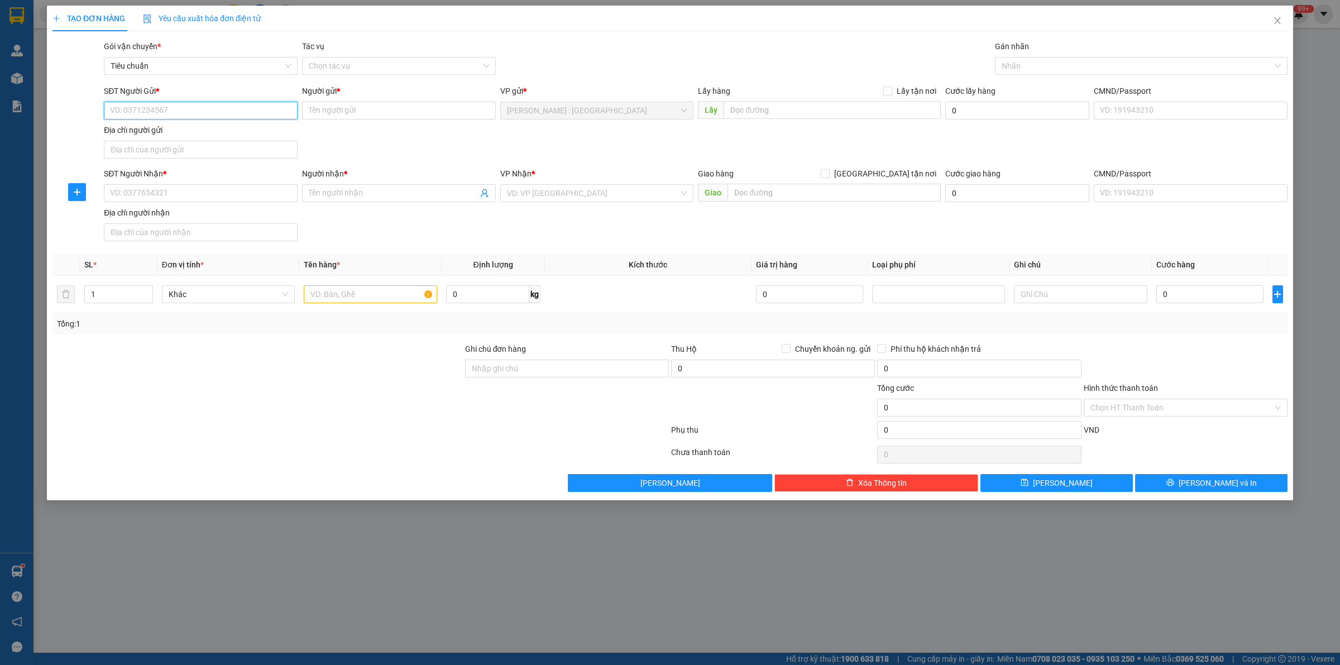
drag, startPoint x: 234, startPoint y: 113, endPoint x: 229, endPoint y: 116, distance: 5.7
click at [229, 116] on input "SĐT Người Gửi *" at bounding box center [201, 111] width 194 height 18
paste input "0966129024"
click at [252, 199] on input "SĐT Người Nhận *" at bounding box center [201, 193] width 194 height 18
paste input "0983736933"
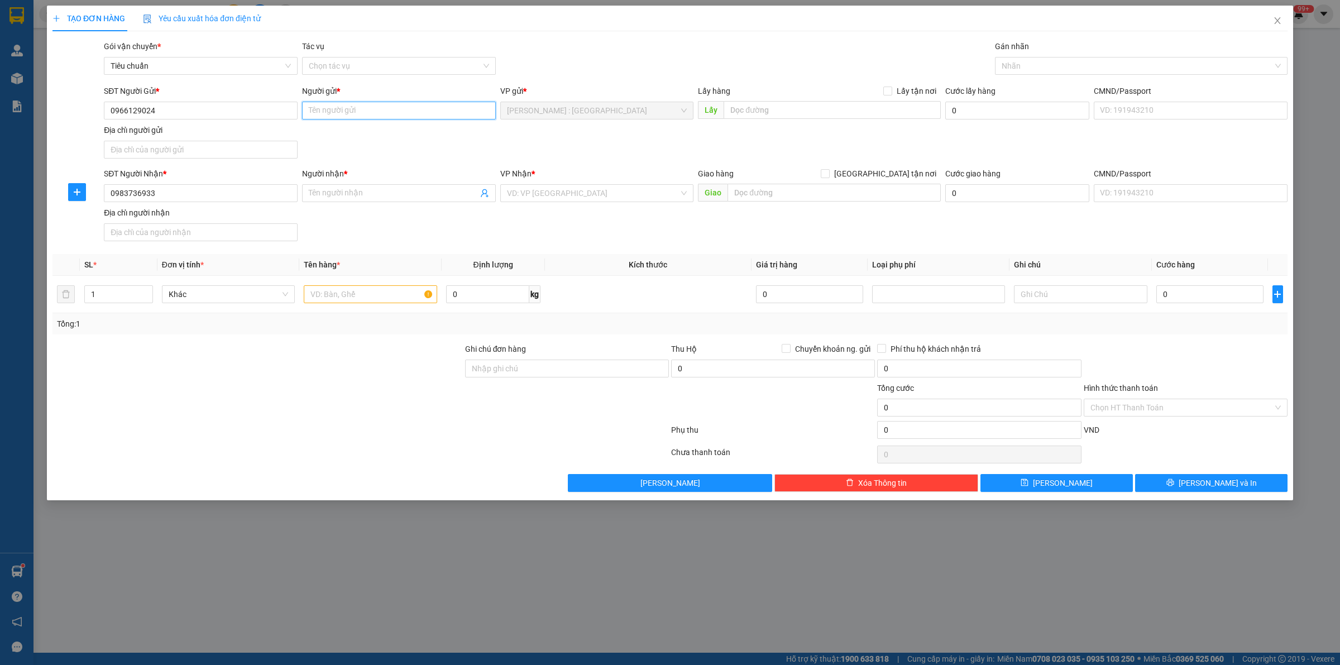
click at [382, 113] on input "Người gửi *" at bounding box center [399, 111] width 194 height 18
paste input ": [PERSON_NAME]"
click at [329, 194] on input "Người nhận *" at bounding box center [393, 193] width 169 height 12
paste input "tuấn sinh"
drag, startPoint x: 805, startPoint y: 118, endPoint x: 804, endPoint y: 112, distance: 5.6
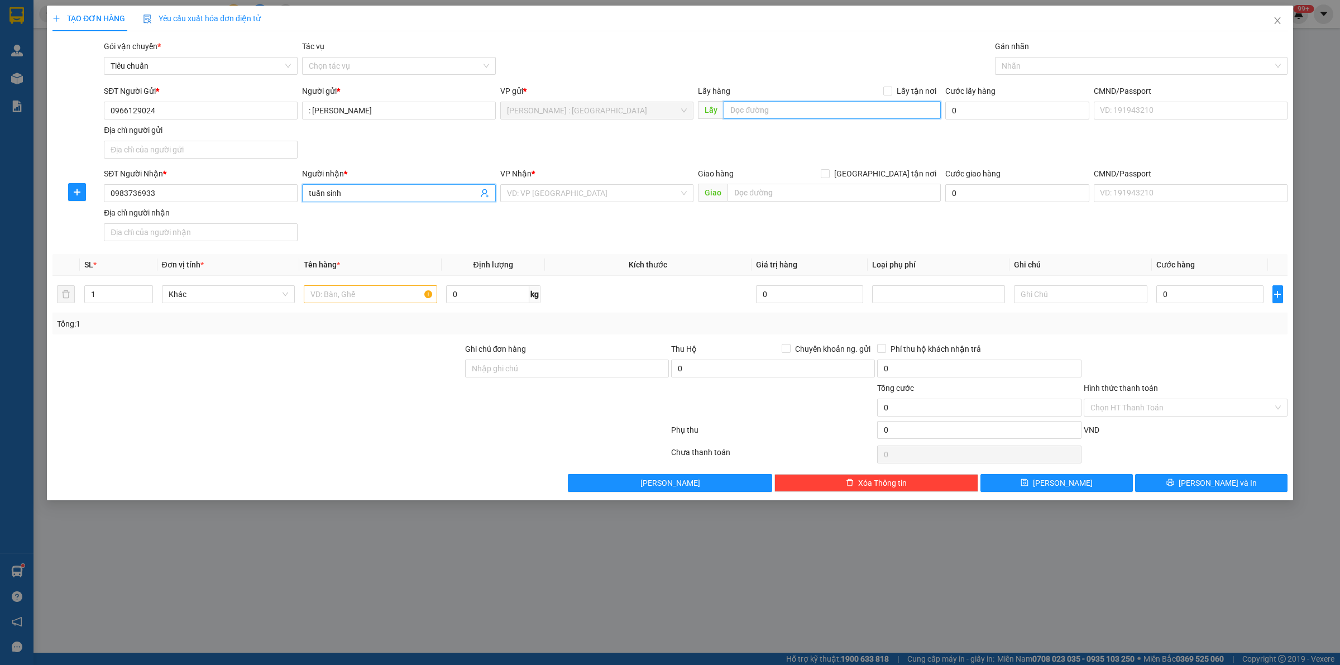
click at [804, 112] on input "text" at bounding box center [831, 110] width 217 height 18
paste input "Đón : 18A, [PERSON_NAME], [PERSON_NAME], [PERSON_NAME]"
click at [791, 194] on input "text" at bounding box center [833, 193] width 213 height 18
paste input "Trả : 25 nam đồng, [GEOGRAPHIC_DATA] , [GEOGRAPHIC_DATA]"
drag, startPoint x: 882, startPoint y: 176, endPoint x: 909, endPoint y: 166, distance: 27.9
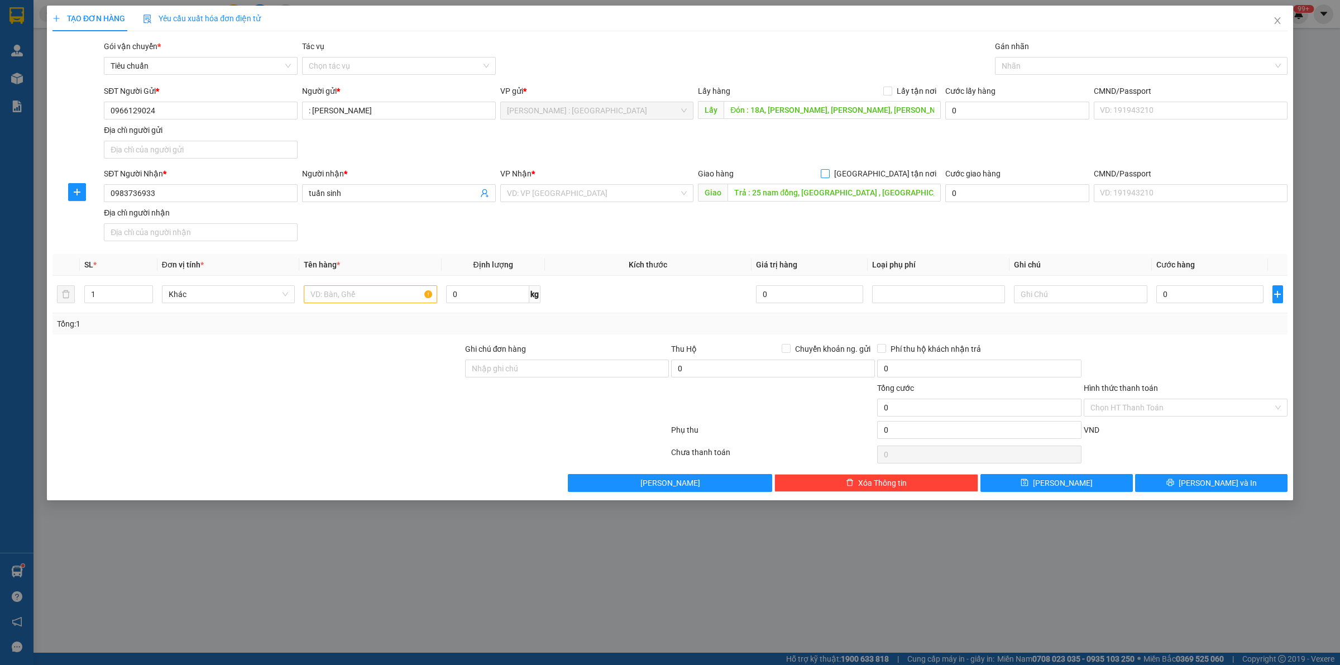
click at [828, 174] on input "[GEOGRAPHIC_DATA] tận nơi" at bounding box center [824, 173] width 8 height 8
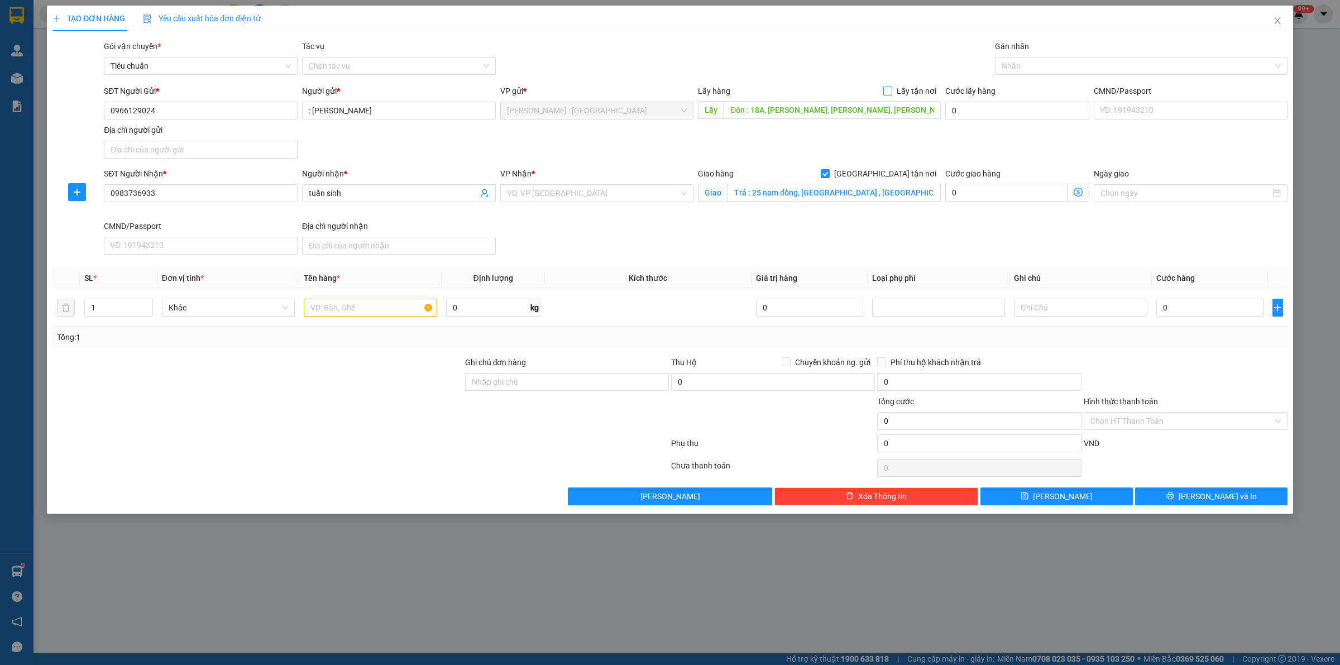
click at [886, 88] on input "Lấy tận nơi" at bounding box center [887, 91] width 8 height 8
click at [1003, 104] on input "0" at bounding box center [1006, 110] width 122 height 18
drag, startPoint x: 723, startPoint y: 84, endPoint x: 723, endPoint y: 77, distance: 6.7
click at [723, 84] on div "Transit Pickup Surcharge Ids Transit Deliver Surcharge Ids Transit Deliver Surc…" at bounding box center [669, 272] width 1235 height 465
click at [1220, 319] on div "0" at bounding box center [1209, 307] width 107 height 22
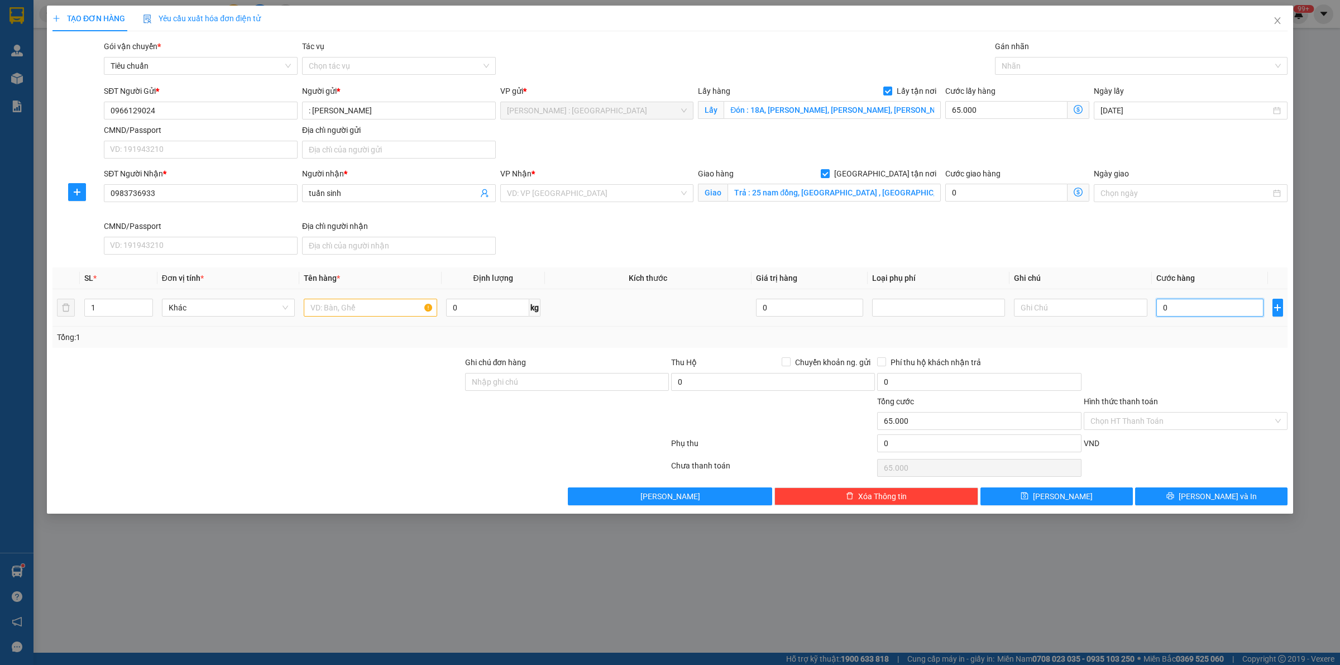
click at [1216, 311] on input "0" at bounding box center [1209, 308] width 107 height 18
click at [1180, 234] on div "SĐT Người Nhận * 0983736933 Người nhận * tuấn sinh VP Nhận * VD: VP [GEOGRAPHIC…" at bounding box center [696, 213] width 1188 height 92
click at [368, 310] on input "text" at bounding box center [370, 308] width 133 height 18
paste input "2 cái màn máy tính, 1 cái cpu .dễ vỡ"
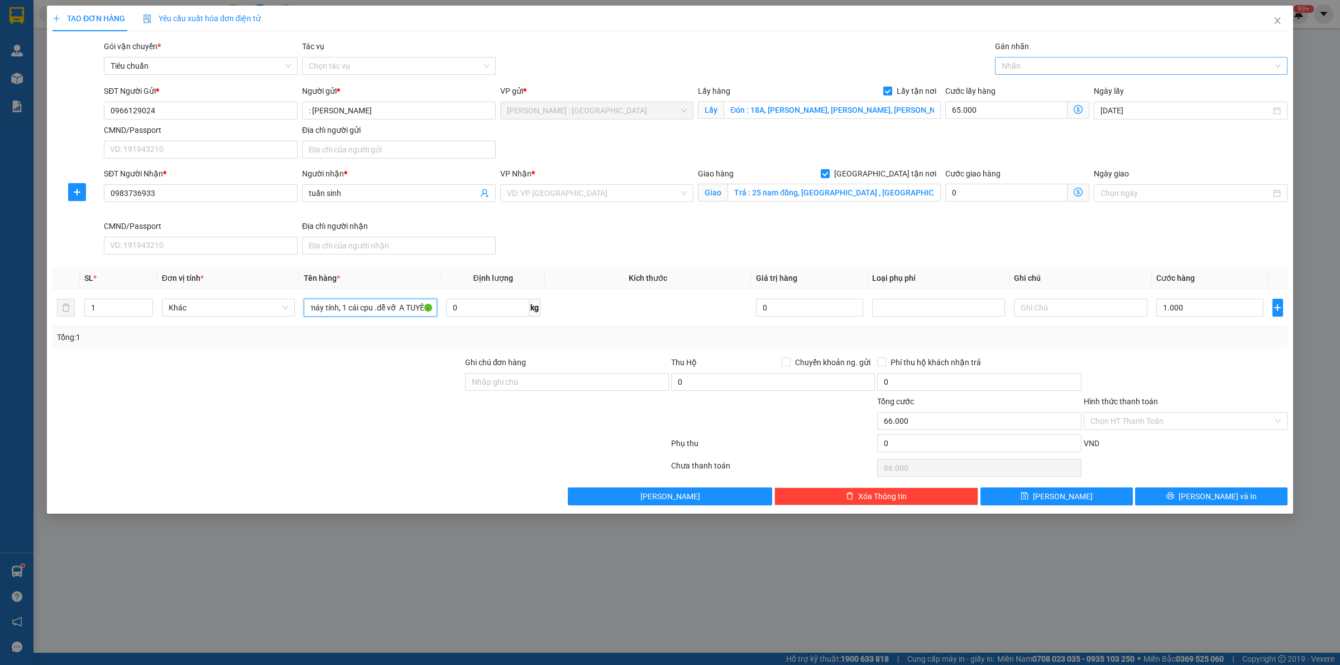
click at [1178, 64] on div at bounding box center [1135, 65] width 276 height 13
click at [1195, 94] on div "[GEOGRAPHIC_DATA] tận nơi" at bounding box center [1140, 88] width 279 height 12
click at [815, 52] on div "Gói vận chuyển * Tiêu chuẩn Tác vụ Chọn tác vụ Gán nhãn Giao tận nơi" at bounding box center [696, 59] width 1188 height 39
click at [1079, 498] on button "[PERSON_NAME]" at bounding box center [1056, 496] width 152 height 18
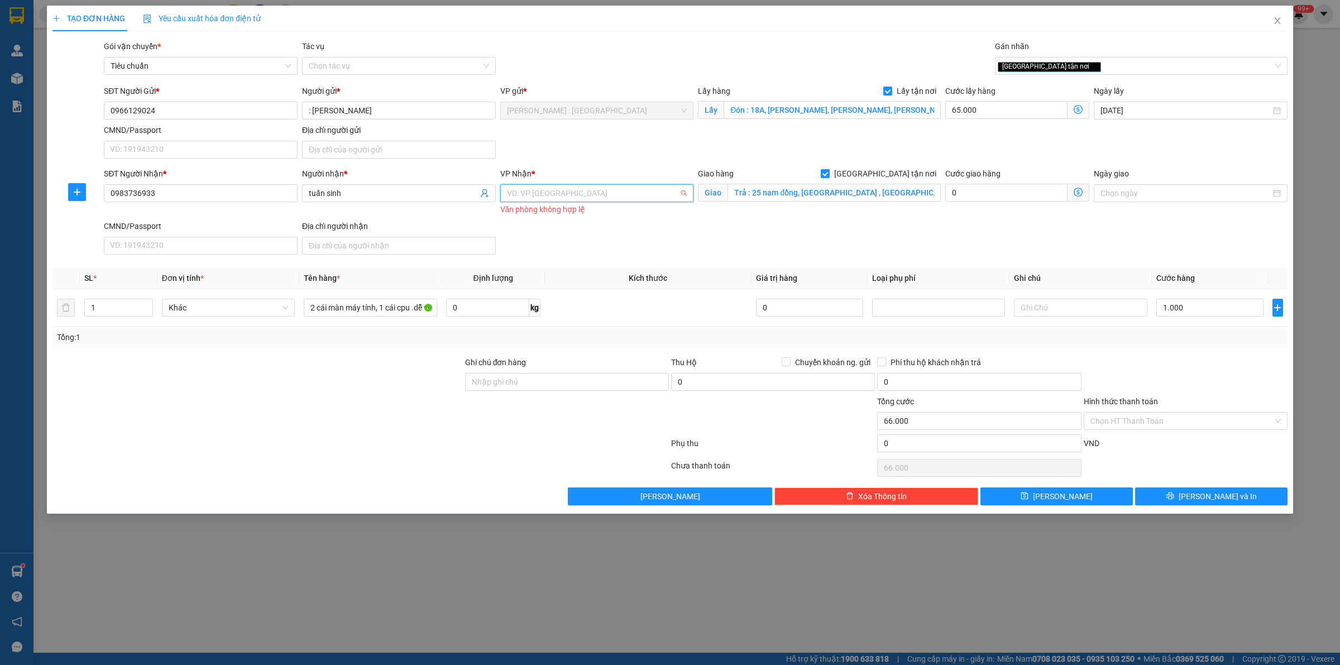
click at [589, 194] on input "search" at bounding box center [593, 193] width 172 height 17
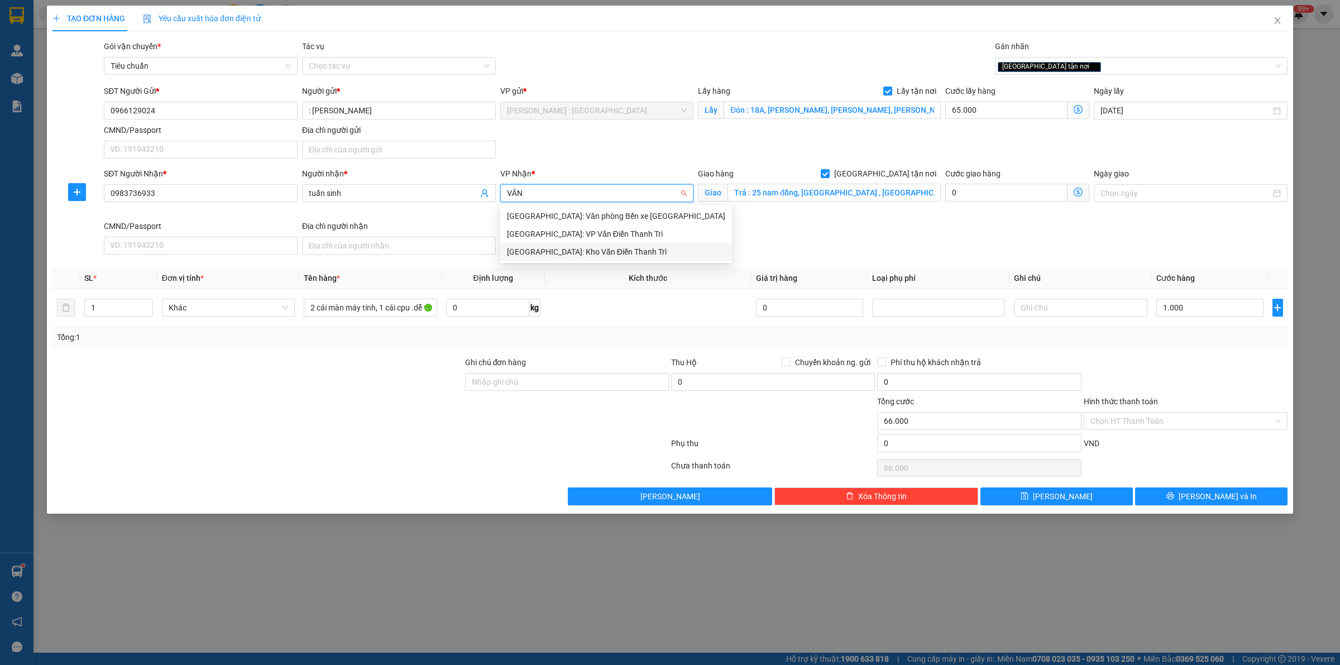
click at [624, 252] on div "[GEOGRAPHIC_DATA]: Kho Văn Điển Thanh Trì" at bounding box center [616, 252] width 218 height 12
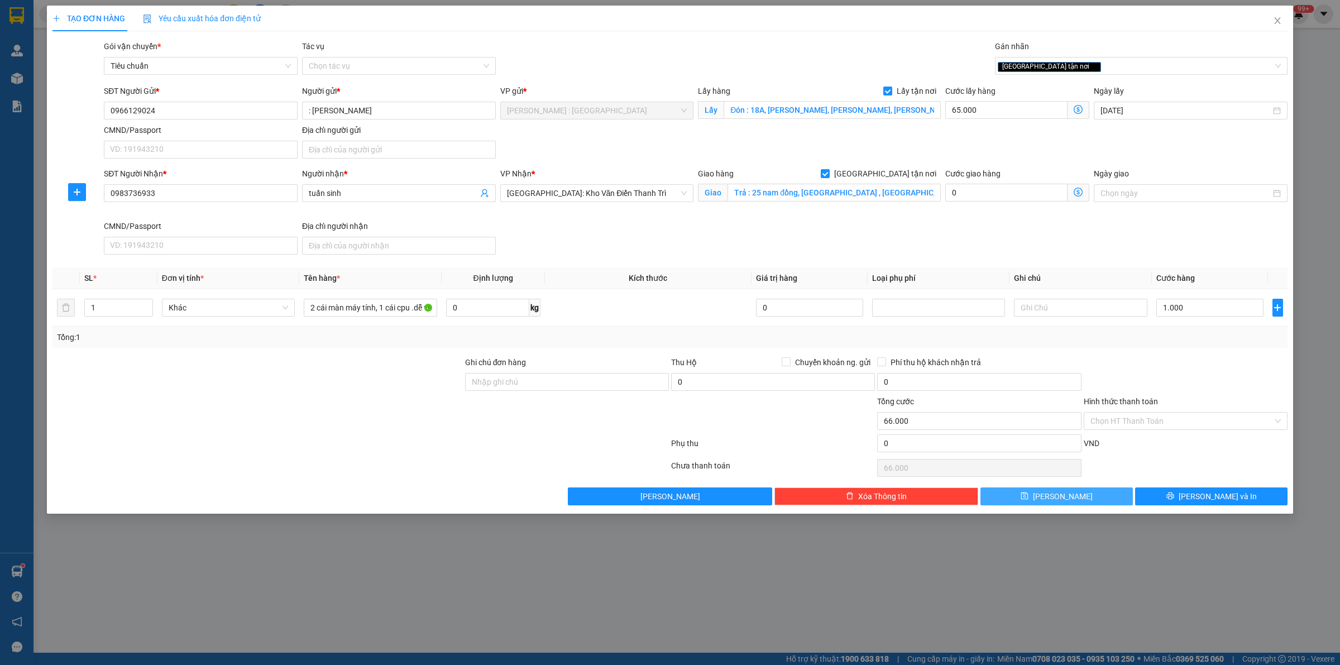
click at [1074, 495] on button "[PERSON_NAME]" at bounding box center [1056, 496] width 152 height 18
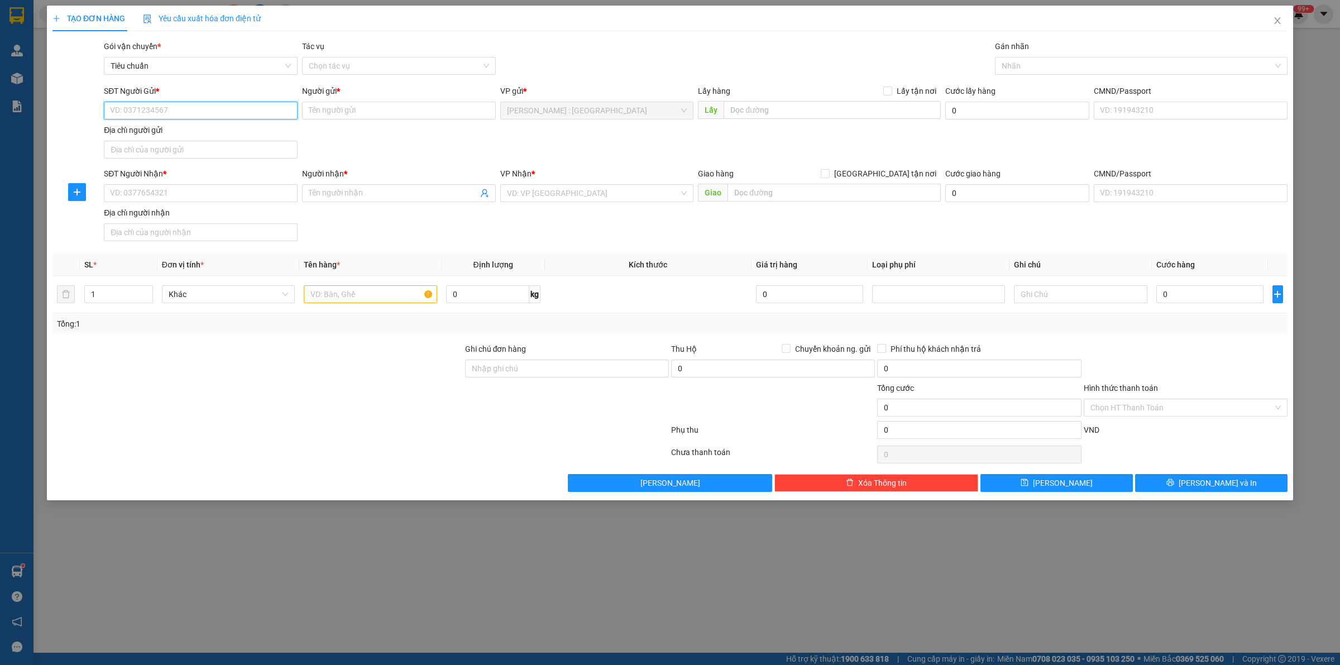
click at [265, 119] on input "SĐT Người Gửi *" at bounding box center [201, 111] width 194 height 18
paste input "0914606354"
click at [255, 202] on input "SĐT Người Nhận *" at bounding box center [201, 193] width 194 height 18
paste input "0935607739"
click at [353, 109] on input "Người gửi *" at bounding box center [399, 111] width 194 height 18
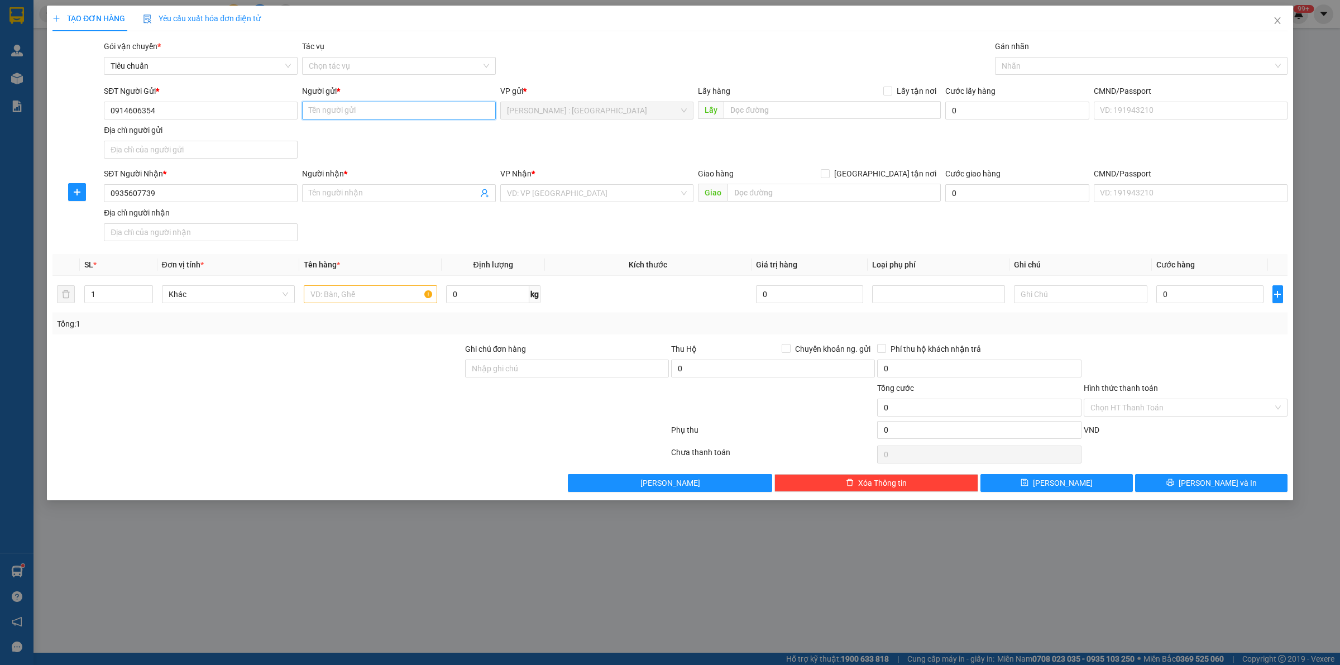
paste input "[PERSON_NAME]"
click at [406, 193] on input "Người nhận *" at bounding box center [393, 193] width 169 height 12
paste input "[PERSON_NAME]"
click at [420, 110] on input "[PERSON_NAME]" at bounding box center [399, 111] width 194 height 18
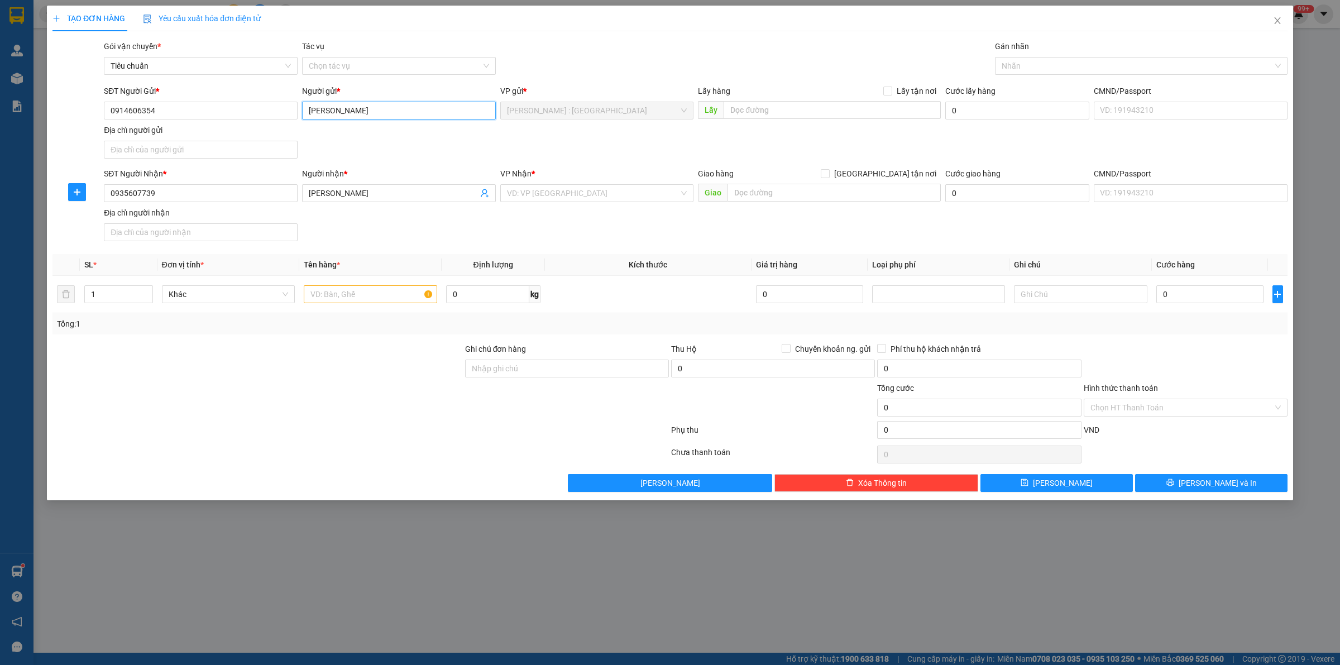
click at [420, 110] on input "[PERSON_NAME]" at bounding box center [399, 111] width 194 height 18
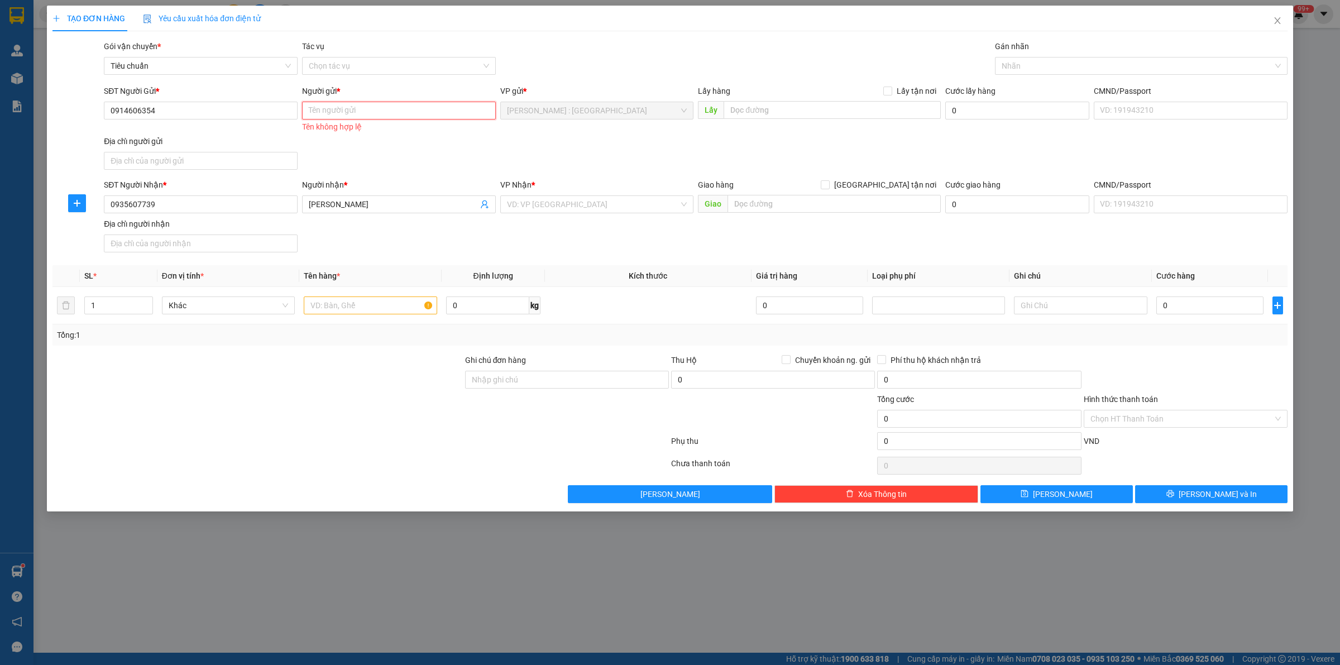
paste input "Phú Đạt Vượng"
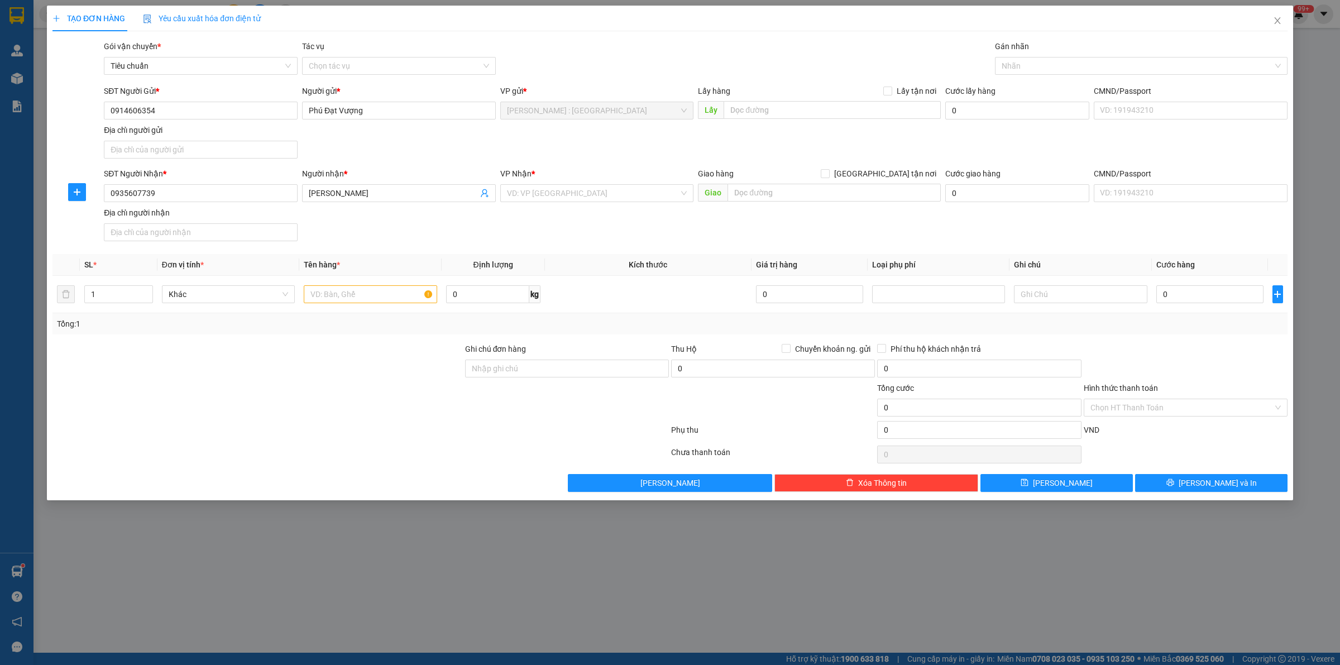
click at [367, 389] on div at bounding box center [257, 401] width 412 height 39
click at [403, 398] on div at bounding box center [257, 401] width 412 height 39
click at [776, 112] on input "text" at bounding box center [831, 110] width 217 height 18
paste input "[STREET_ADDRESS][PERSON_NAME]"
click at [766, 193] on input "text" at bounding box center [833, 193] width 213 height 18
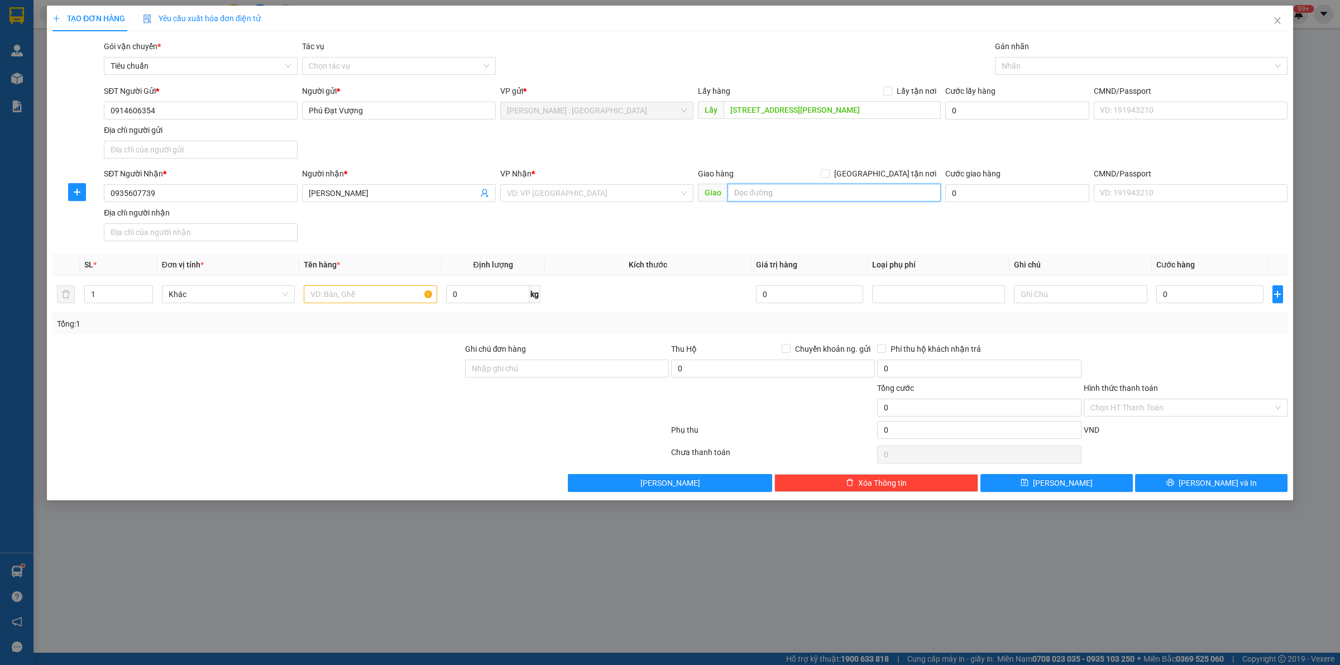
paste input "61 Nghiêm Xuân Yêm, [GEOGRAPHIC_DATA], [GEOGRAPHIC_DATA]"
click at [828, 174] on input "[GEOGRAPHIC_DATA] tận nơi" at bounding box center [824, 173] width 8 height 8
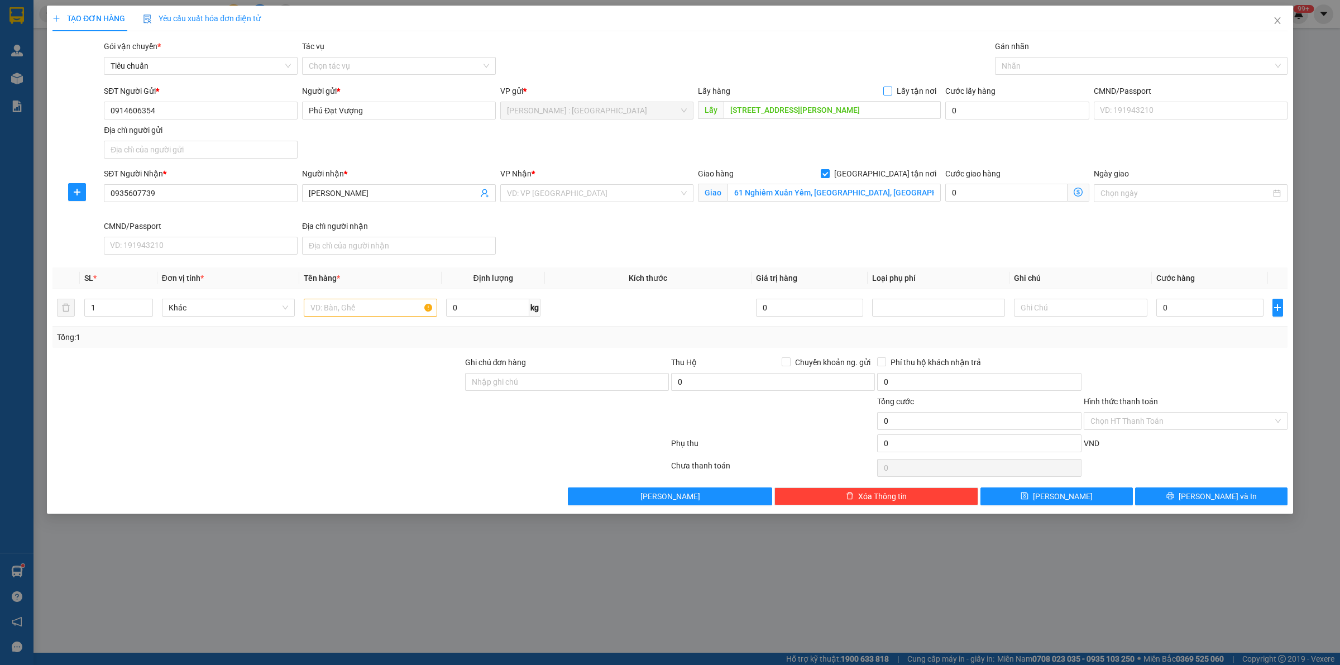
drag, startPoint x: 885, startPoint y: 89, endPoint x: 913, endPoint y: 90, distance: 27.4
click at [892, 93] on span at bounding box center [887, 91] width 9 height 9
click at [891, 93] on input "Lấy tận nơi" at bounding box center [887, 91] width 8 height 8
click at [655, 196] on input "search" at bounding box center [593, 193] width 172 height 17
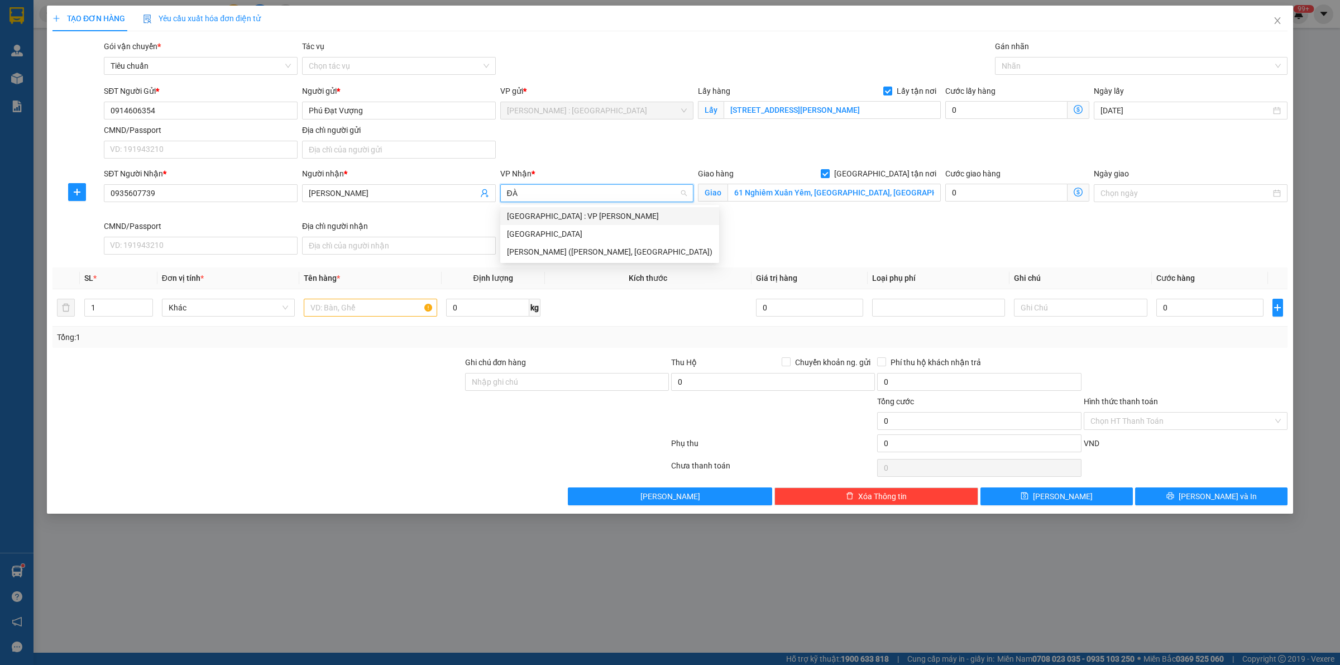
click at [659, 219] on div "[GEOGRAPHIC_DATA] : VP [PERSON_NAME]" at bounding box center [609, 216] width 205 height 12
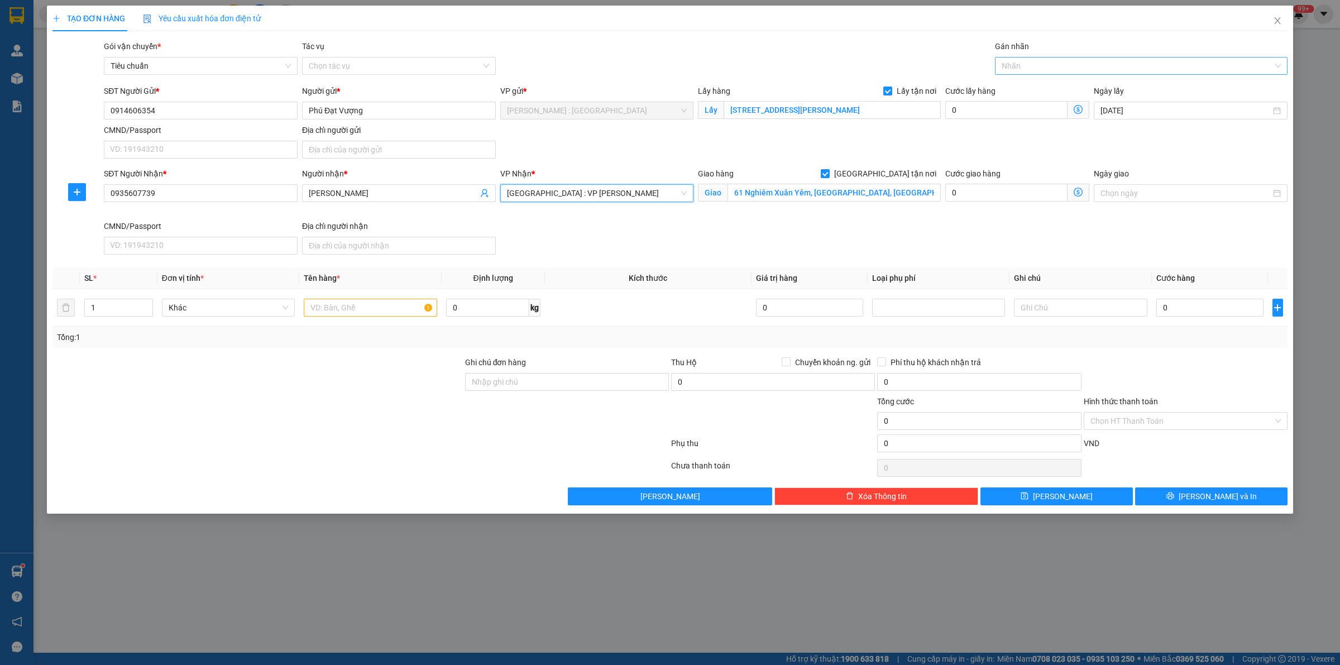
click at [1059, 63] on div at bounding box center [1135, 65] width 276 height 13
click at [1011, 87] on div "[GEOGRAPHIC_DATA] tận nơi" at bounding box center [1140, 88] width 279 height 12
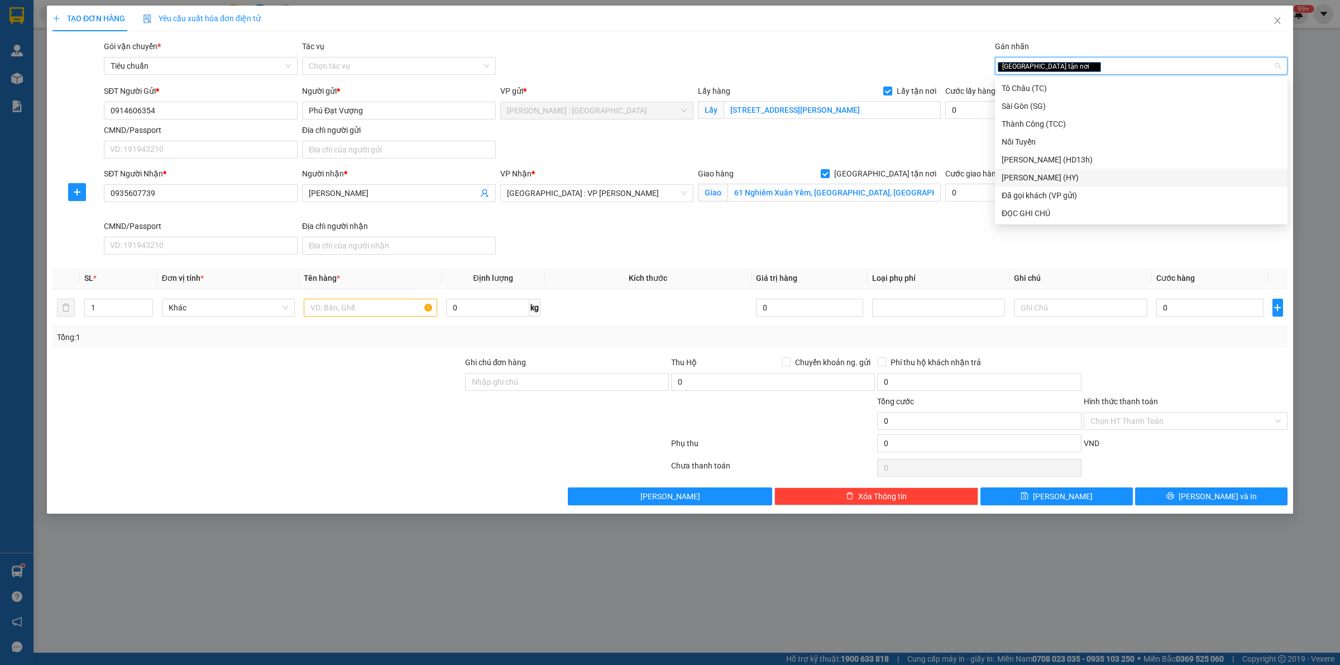
click at [346, 461] on div at bounding box center [360, 468] width 618 height 22
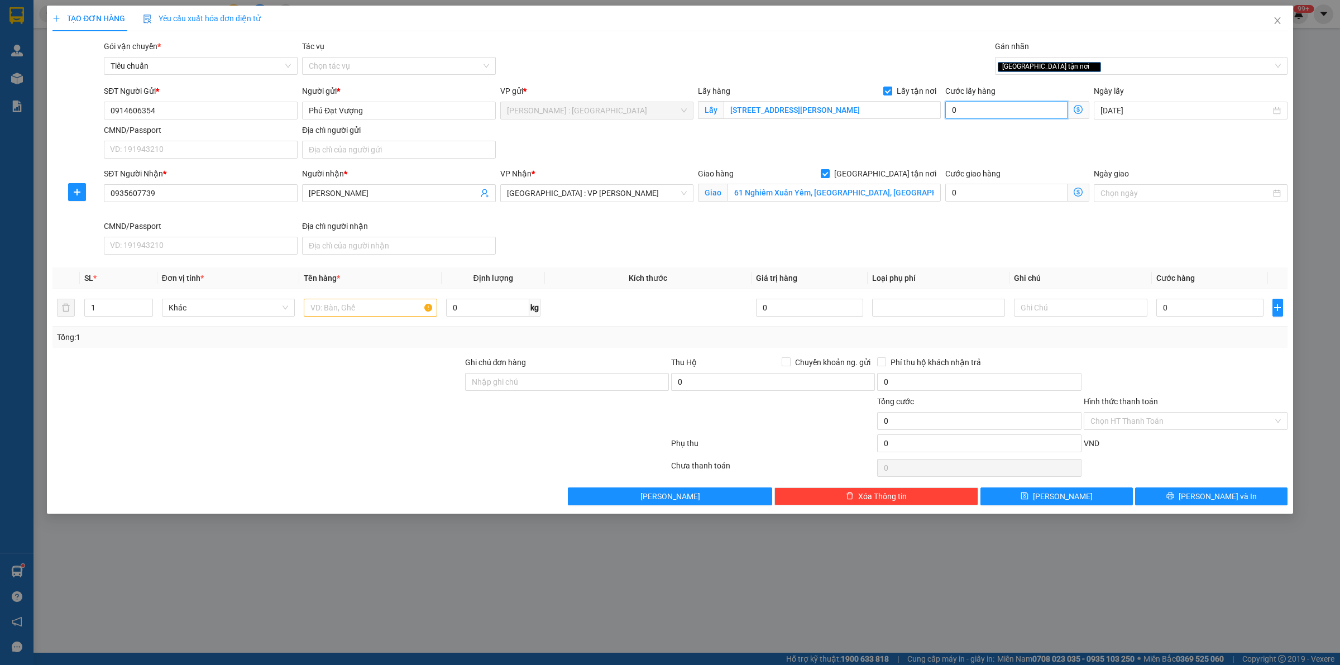
click at [1041, 112] on input "0" at bounding box center [1006, 110] width 122 height 18
click at [1182, 311] on input "0" at bounding box center [1209, 308] width 107 height 18
click at [1089, 230] on div "SĐT Người Nhận * 0935607739 Người nhận * Anh Trung Tiến VP Nhận * [GEOGRAPHIC_D…" at bounding box center [696, 213] width 1188 height 92
drag, startPoint x: 785, startPoint y: 366, endPoint x: 787, endPoint y: 386, distance: 20.8
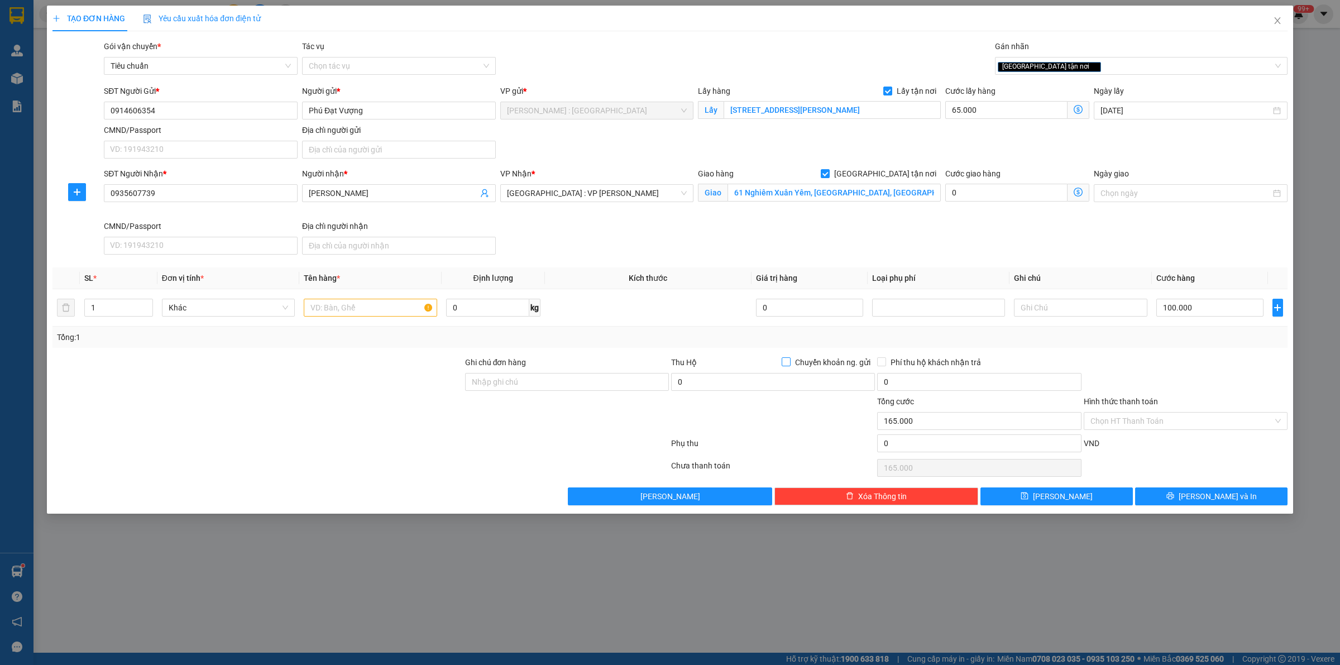
click at [789, 366] on span at bounding box center [785, 361] width 9 height 9
click at [789, 365] on input "Chuyển khoản ng. gửi" at bounding box center [785, 361] width 8 height 8
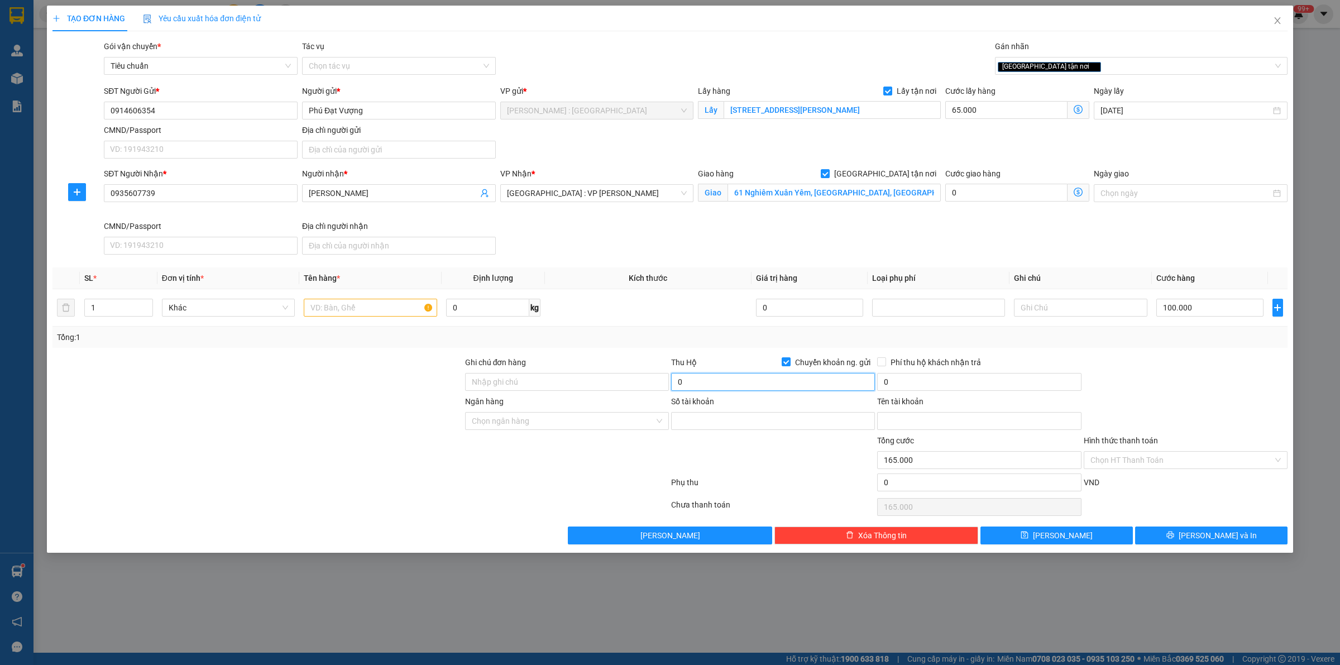
click at [783, 388] on input "0" at bounding box center [773, 382] width 204 height 18
paste input "[PERSON_NAME]"
click at [734, 417] on input "Số tài khoản" at bounding box center [773, 421] width 204 height 18
paste input "1020184397"
click at [784, 473] on div at bounding box center [773, 453] width 206 height 39
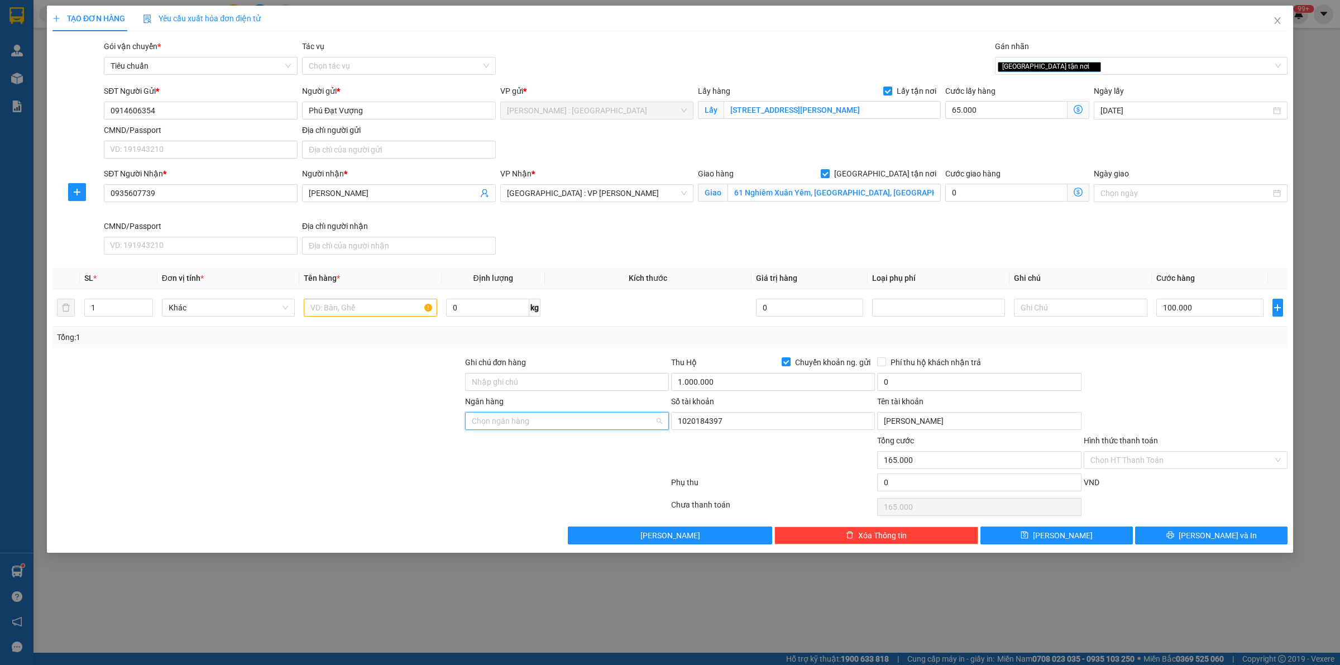
click at [545, 420] on input "Ngân hàng" at bounding box center [563, 420] width 183 height 17
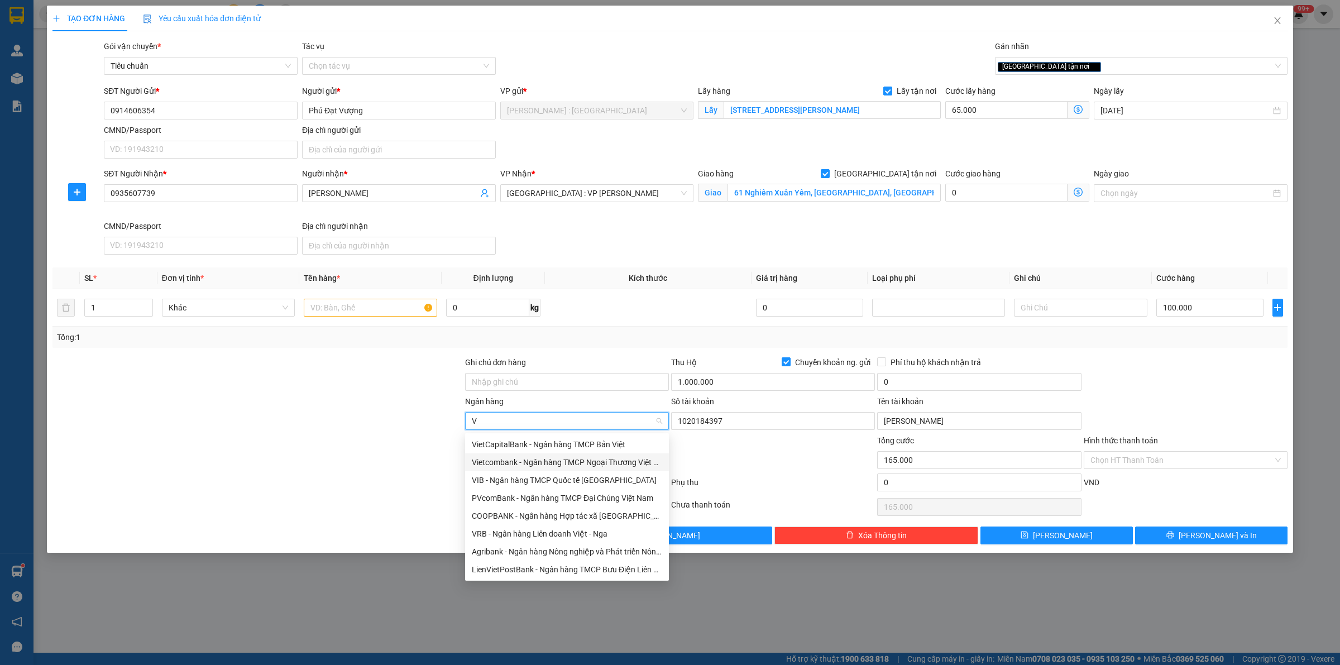
click at [642, 459] on div "Vietcombank - Ngân hàng TMCP Ngoại Thương Việt Nam" at bounding box center [567, 462] width 190 height 12
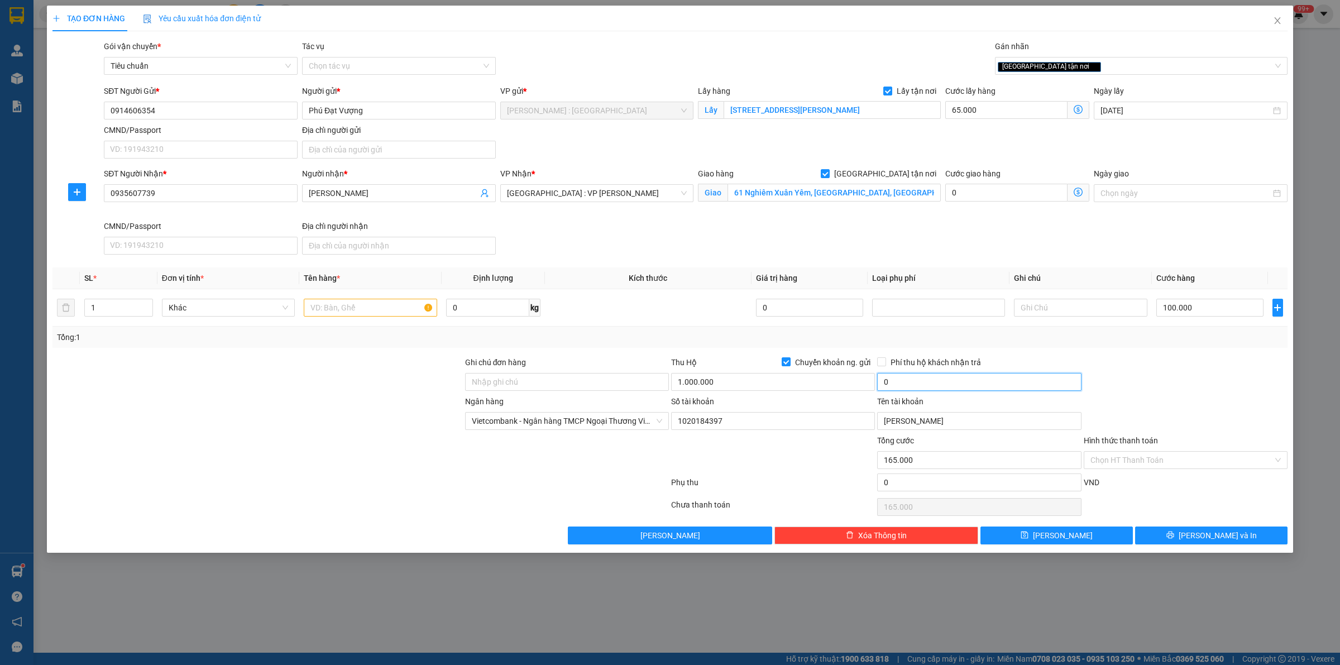
click at [969, 378] on input "0" at bounding box center [979, 382] width 204 height 18
click at [1193, 398] on div "Ngân hàng Vietcombank - Ngân hàng TMCP Ngoại Thương Việt Nam Số tài khoản 10…" at bounding box center [669, 414] width 1237 height 39
click at [730, 386] on input "1.000.000" at bounding box center [773, 382] width 204 height 18
click at [563, 504] on div at bounding box center [360, 507] width 618 height 22
click at [1173, 402] on div "Ngân hàng Vietcombank - Ngân hàng TMCP Ngoại Thương Việt Nam Số tài khoản 10…" at bounding box center [669, 414] width 1237 height 39
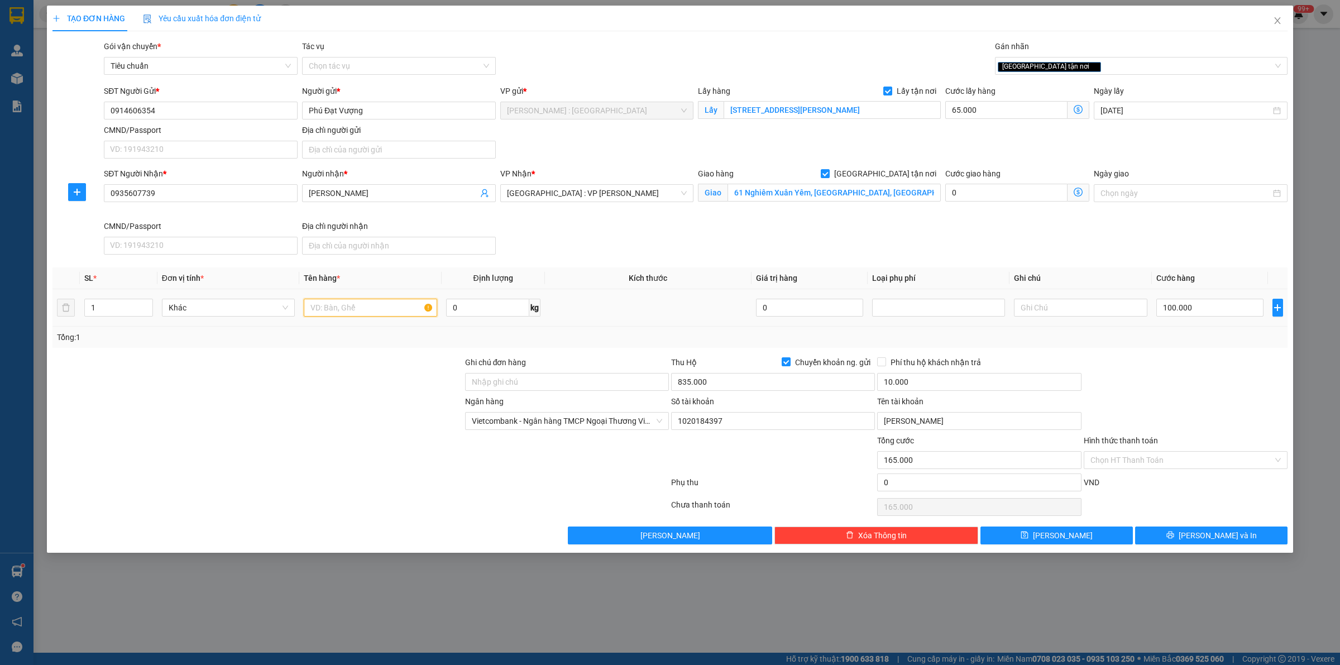
click at [380, 311] on input "text" at bounding box center [370, 308] width 133 height 18
click at [339, 306] on input "2 KIENEJANH NGHĨA" at bounding box center [370, 308] width 133 height 18
click at [335, 311] on input "2 KIENEJ ANH NGHĨA" at bounding box center [370, 308] width 133 height 18
click at [338, 308] on input "2 KIENEJ ANH NGHĨA" at bounding box center [370, 308] width 133 height 18
click at [340, 308] on input "2 KIENEJ ANH NGHĨA" at bounding box center [370, 308] width 133 height 18
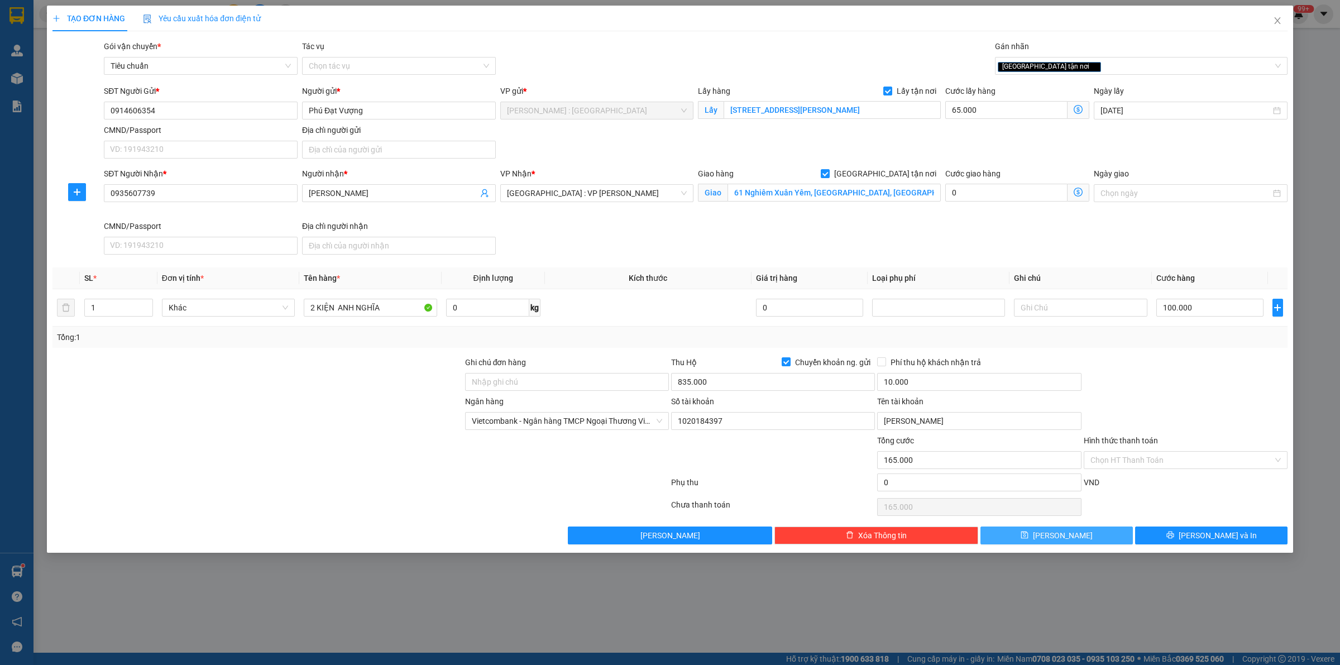
click at [1028, 534] on button "[PERSON_NAME]" at bounding box center [1056, 535] width 152 height 18
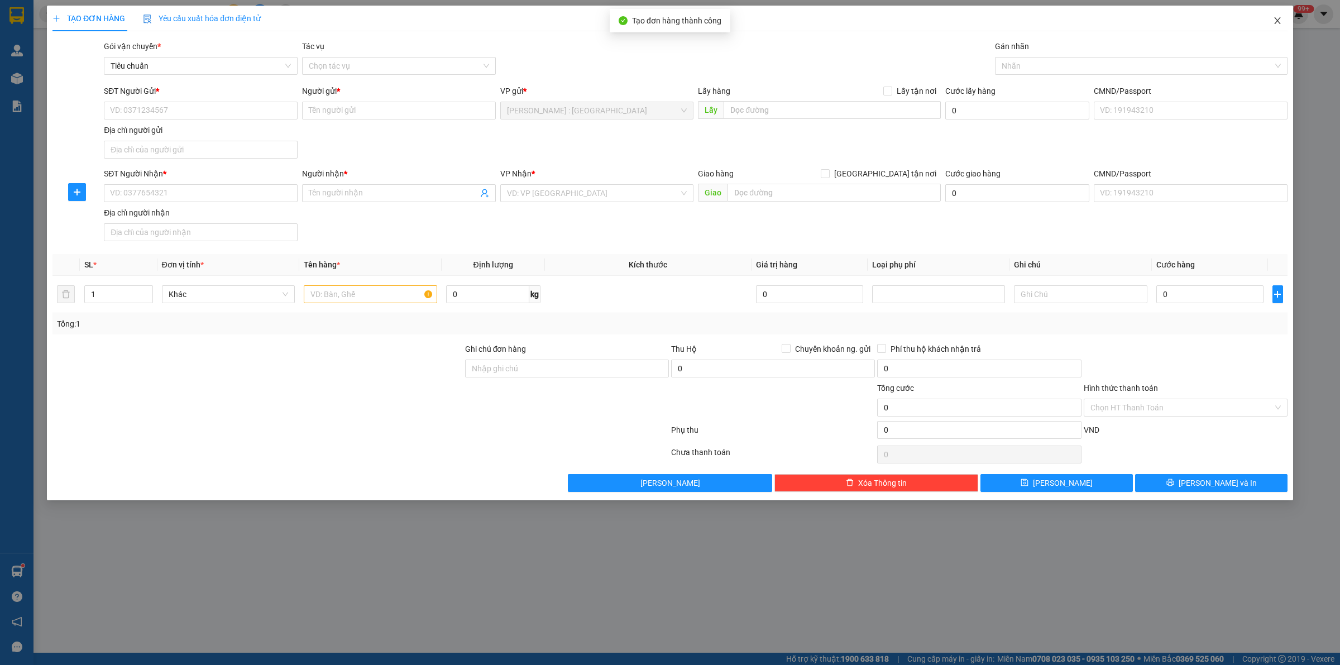
click at [1288, 15] on span "Close" at bounding box center [1276, 21] width 31 height 31
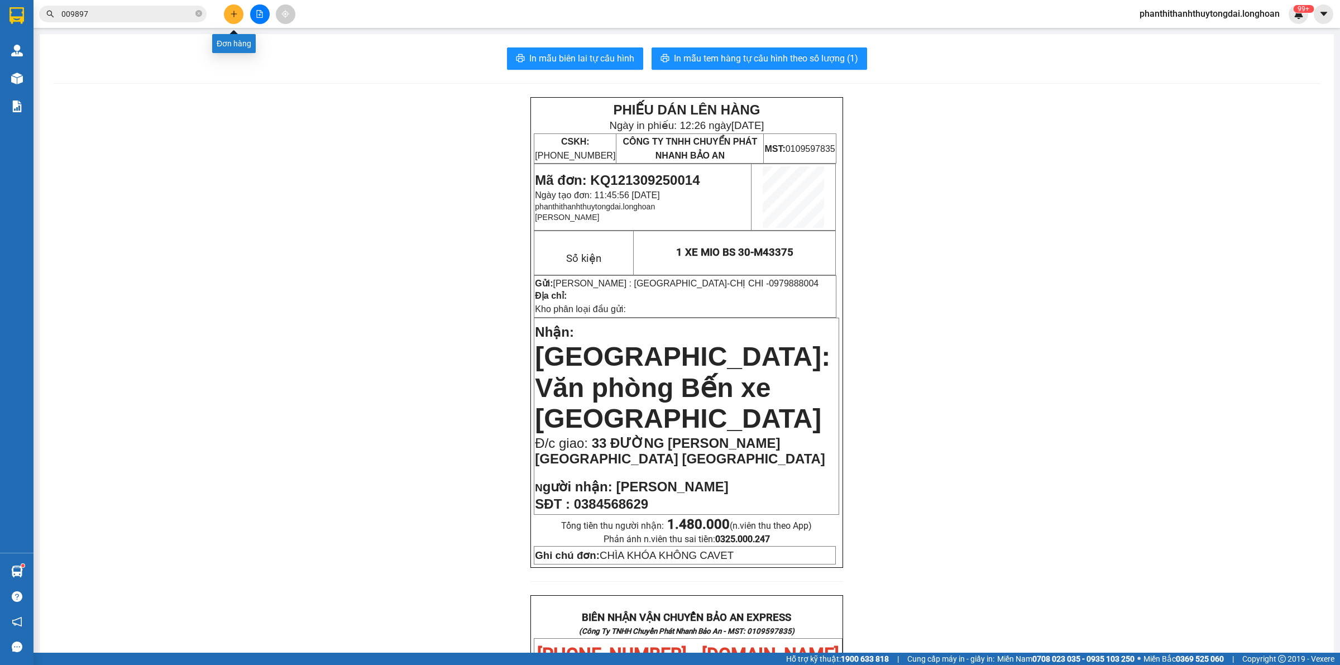
click at [235, 20] on button at bounding box center [234, 14] width 20 height 20
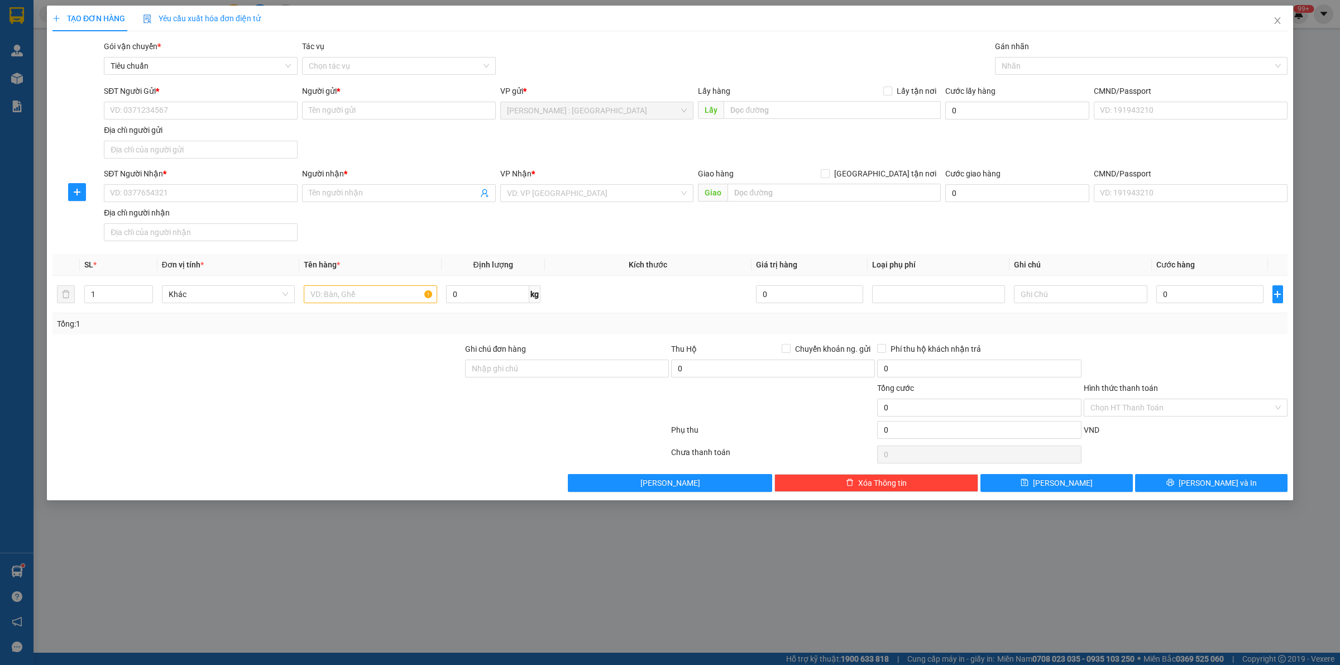
click at [403, 621] on div "TẠO ĐƠN HÀNG Yêu cầu xuất hóa đơn điện tử Transit Pickup Surcharge Ids Transit …" at bounding box center [670, 332] width 1340 height 665
click at [249, 116] on input "SĐT Người Gửi *" at bounding box center [201, 111] width 194 height 18
click at [255, 113] on input "SĐT Người Gửi *" at bounding box center [201, 111] width 194 height 18
click at [337, 390] on div at bounding box center [257, 401] width 412 height 39
click at [419, 556] on div "TẠO ĐƠN HÀNG Yêu cầu xuất hóa đơn điện tử Transit Pickup Surcharge Ids Transit …" at bounding box center [670, 332] width 1340 height 665
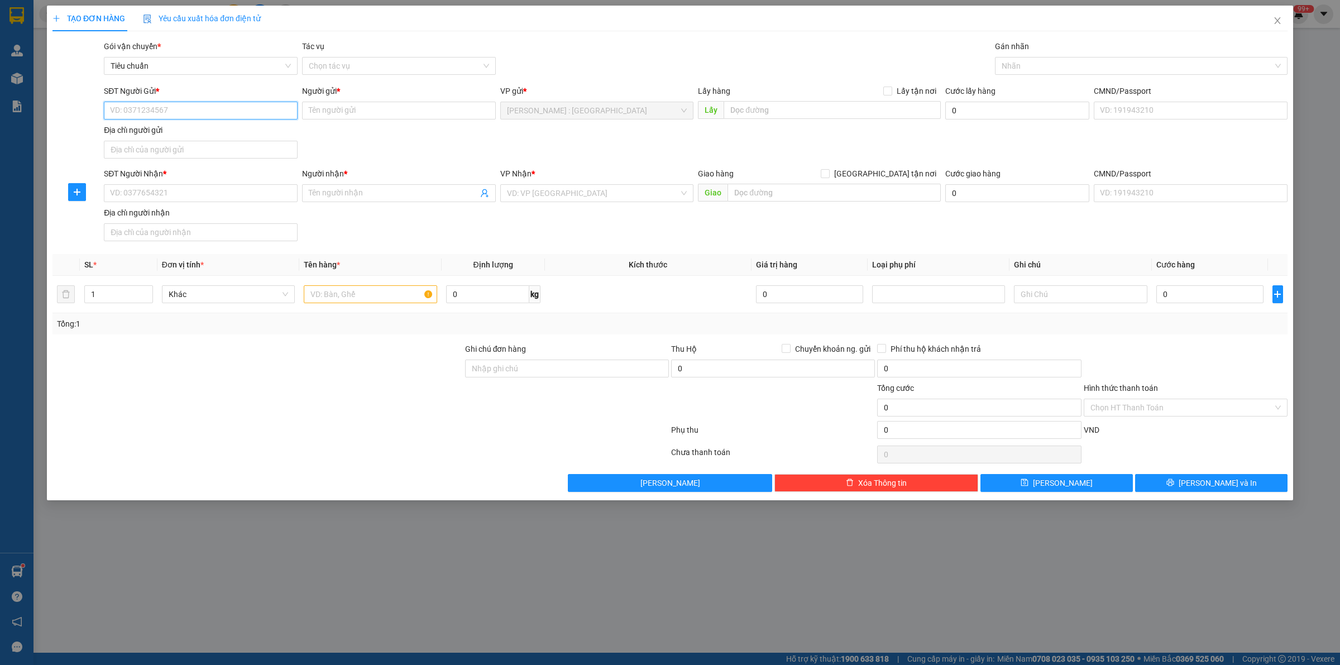
click at [157, 112] on input "SĐT Người Gửi *" at bounding box center [201, 111] width 194 height 18
click at [327, 402] on div at bounding box center [257, 401] width 412 height 39
drag, startPoint x: 285, startPoint y: 459, endPoint x: 293, endPoint y: 459, distance: 8.4
click at [288, 459] on div at bounding box center [360, 454] width 618 height 22
click at [275, 383] on div at bounding box center [257, 401] width 412 height 39
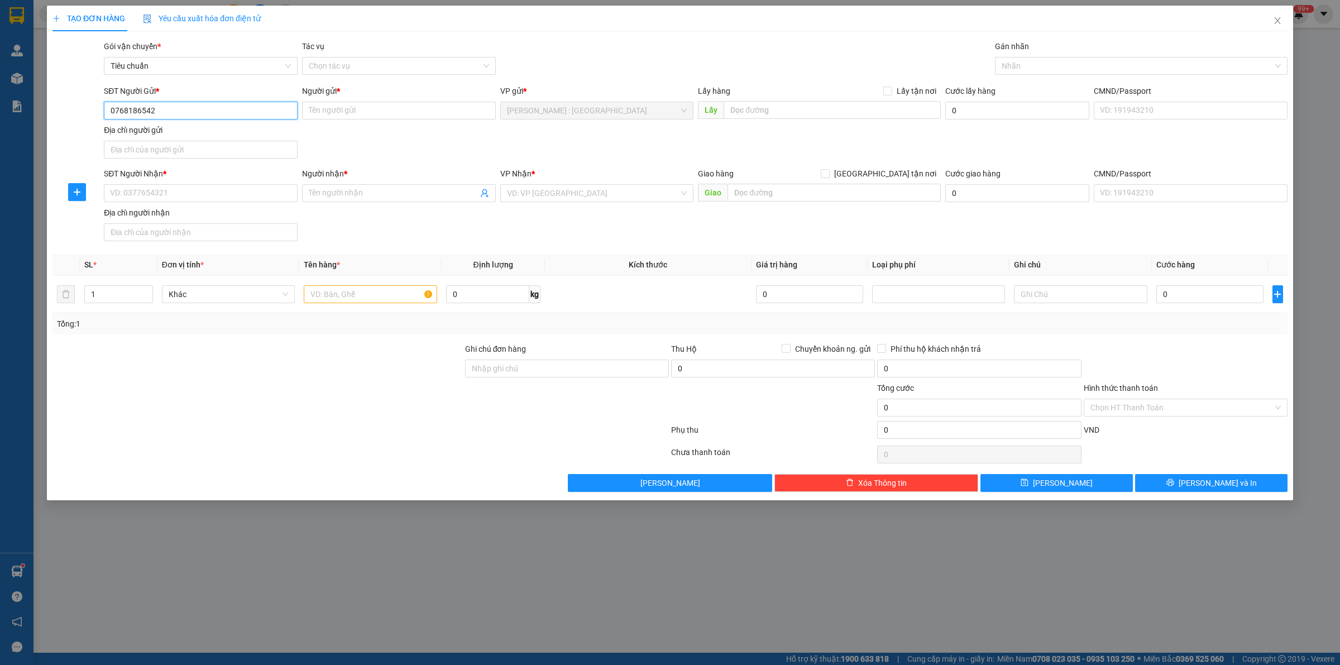
click at [268, 113] on input "0768186542" at bounding box center [201, 111] width 194 height 18
click at [350, 112] on input "Người gửi *" at bounding box center [399, 111] width 194 height 18
click at [425, 113] on input "CTY TNHNN THIẾT BỊ VÀ CÔNG NHỆ MÔI TRƯỜNG" at bounding box center [399, 111] width 194 height 18
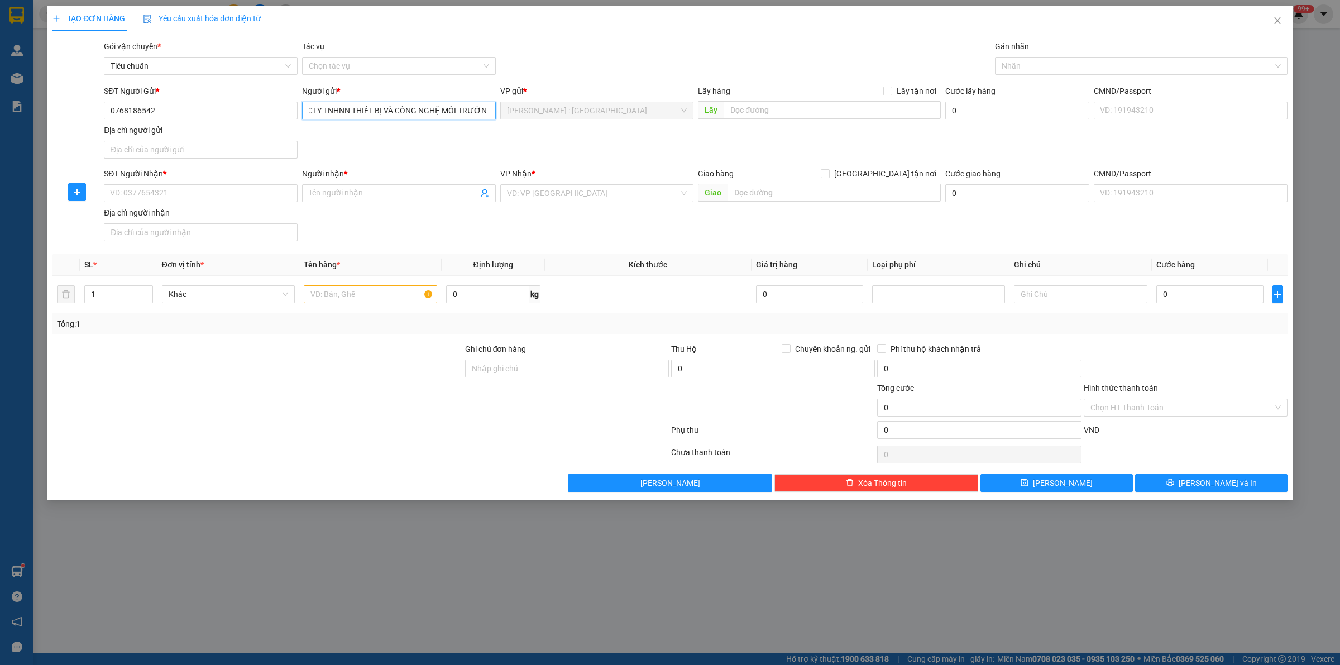
click at [487, 108] on input "CTY TNHNN THIẾT BỊ VÀ CÔNG NGHỆ MÔI TRƯỜNG" at bounding box center [399, 111] width 194 height 18
drag, startPoint x: 487, startPoint y: 110, endPoint x: 495, endPoint y: 112, distance: 8.0
click at [495, 112] on input "CTY TNHNN THIẾT BỊ VÀ CÔNG NGHỆ MÔI TRƯỜNG" at bounding box center [399, 111] width 194 height 18
click at [489, 112] on input "CTY TNHNN THIẾT BỊ VÀ CÔNG NGHỆ MÔI TRƯỜNG" at bounding box center [399, 111] width 194 height 18
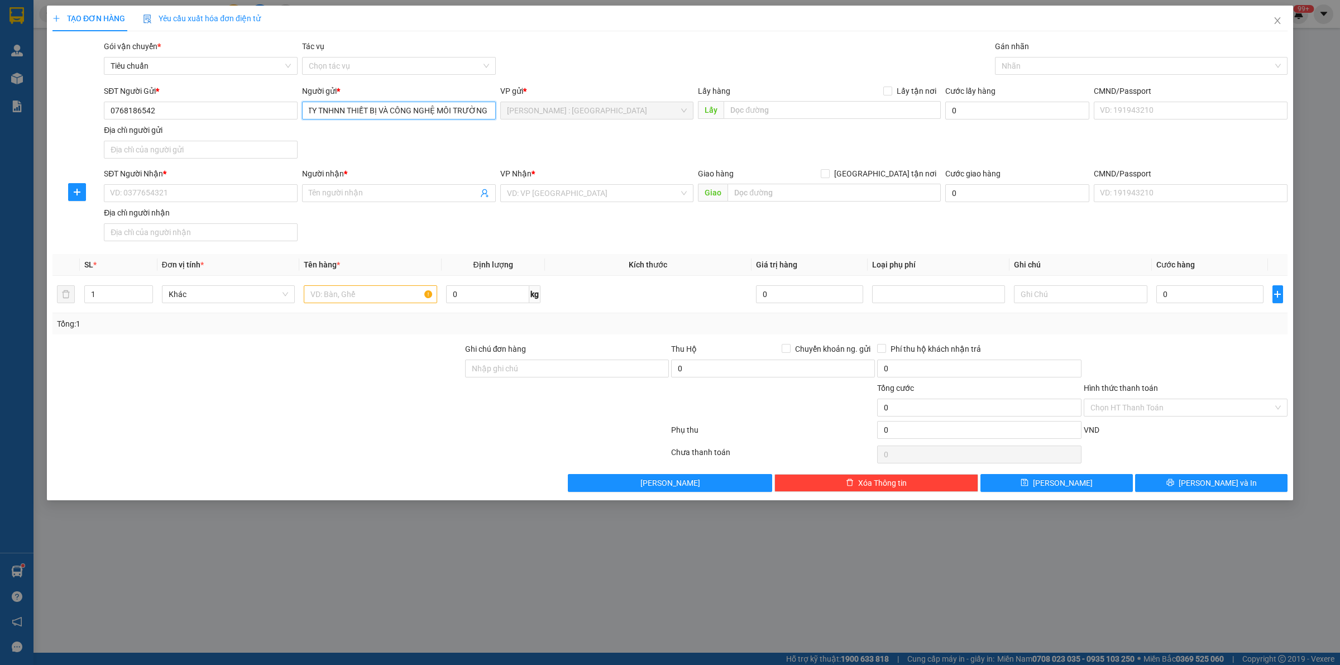
click at [484, 112] on input "CTY TNHNN THIẾT BỊ VÀ CÔNG NGHỆ MÔI TRƯỜNG" at bounding box center [399, 111] width 194 height 18
click at [770, 117] on input "text" at bounding box center [831, 110] width 217 height 18
click at [890, 171] on span "[GEOGRAPHIC_DATA] tận nơi" at bounding box center [884, 173] width 111 height 12
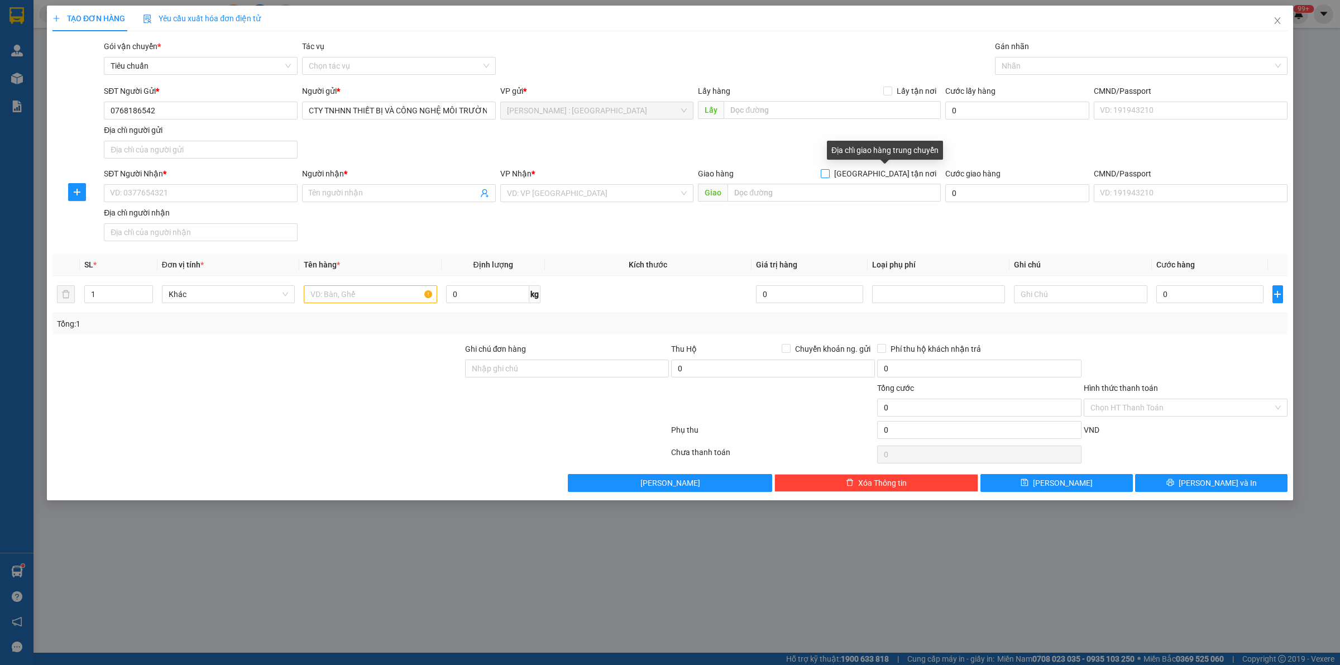
click at [828, 171] on input "[GEOGRAPHIC_DATA] tận nơi" at bounding box center [824, 173] width 8 height 8
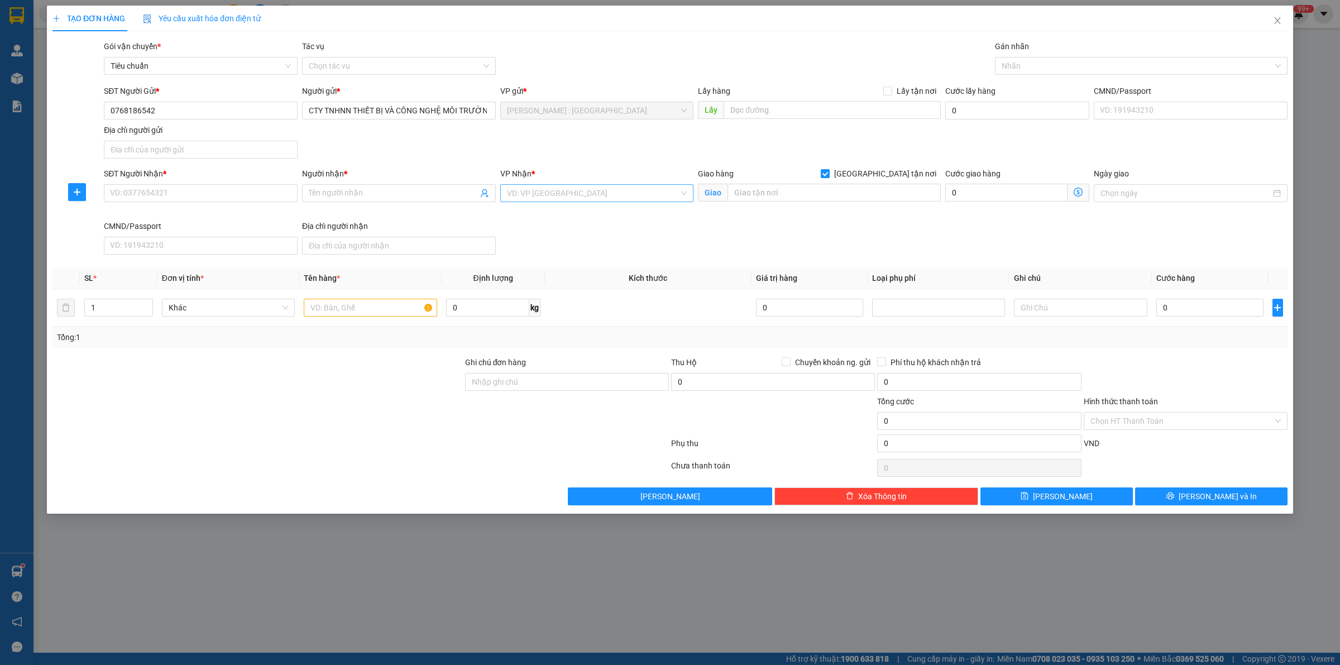
click at [621, 199] on input "search" at bounding box center [593, 193] width 172 height 17
click at [637, 215] on div "[GEOGRAPHIC_DATA] : VP [PERSON_NAME]" at bounding box center [597, 216] width 180 height 12
click at [335, 196] on input "Người nhận *" at bounding box center [393, 193] width 169 height 12
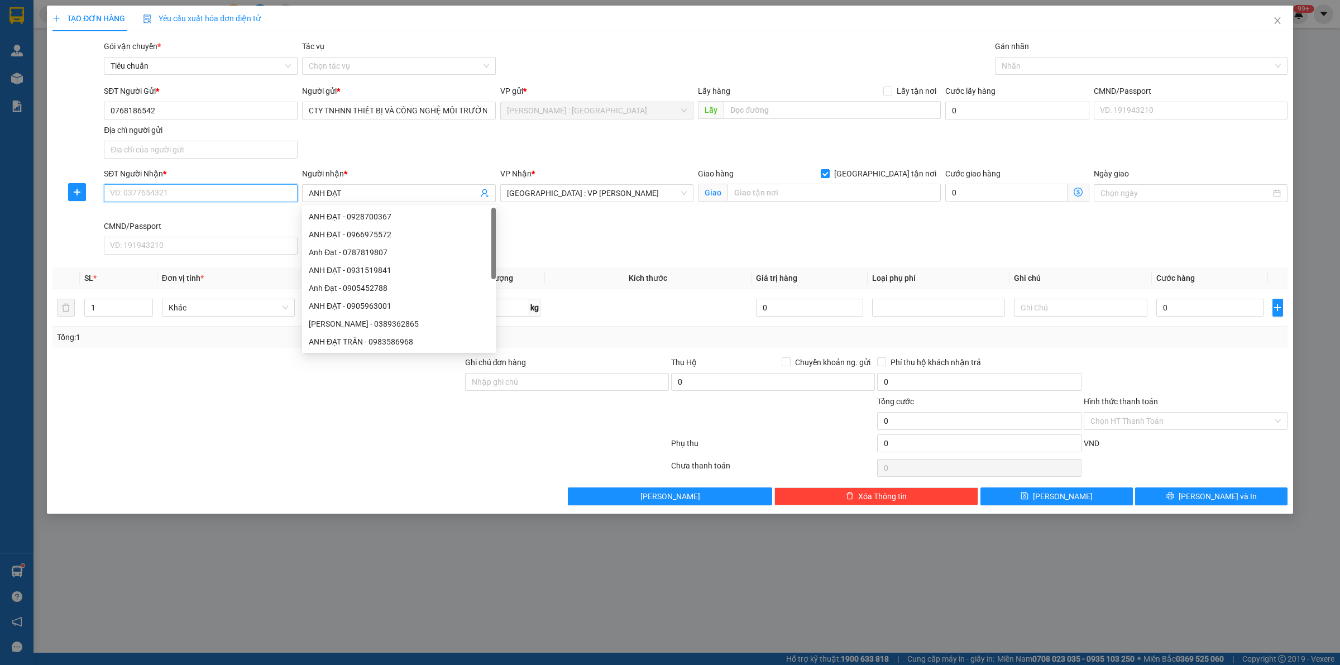
click at [238, 195] on input "SĐT Người Nhận *" at bounding box center [201, 193] width 194 height 18
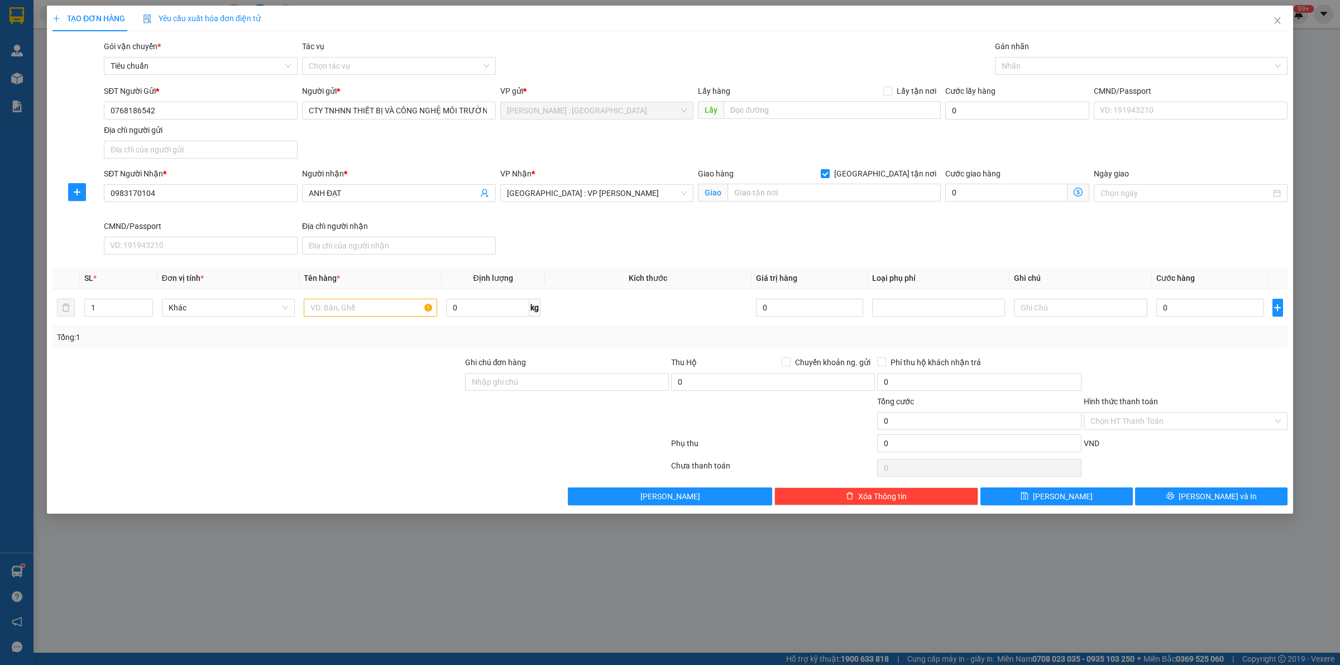
drag, startPoint x: 235, startPoint y: 372, endPoint x: 249, endPoint y: 372, distance: 14.0
click at [238, 372] on div at bounding box center [257, 375] width 412 height 39
click at [363, 309] on input "text" at bounding box center [370, 308] width 133 height 18
click at [429, 405] on div at bounding box center [257, 414] width 412 height 39
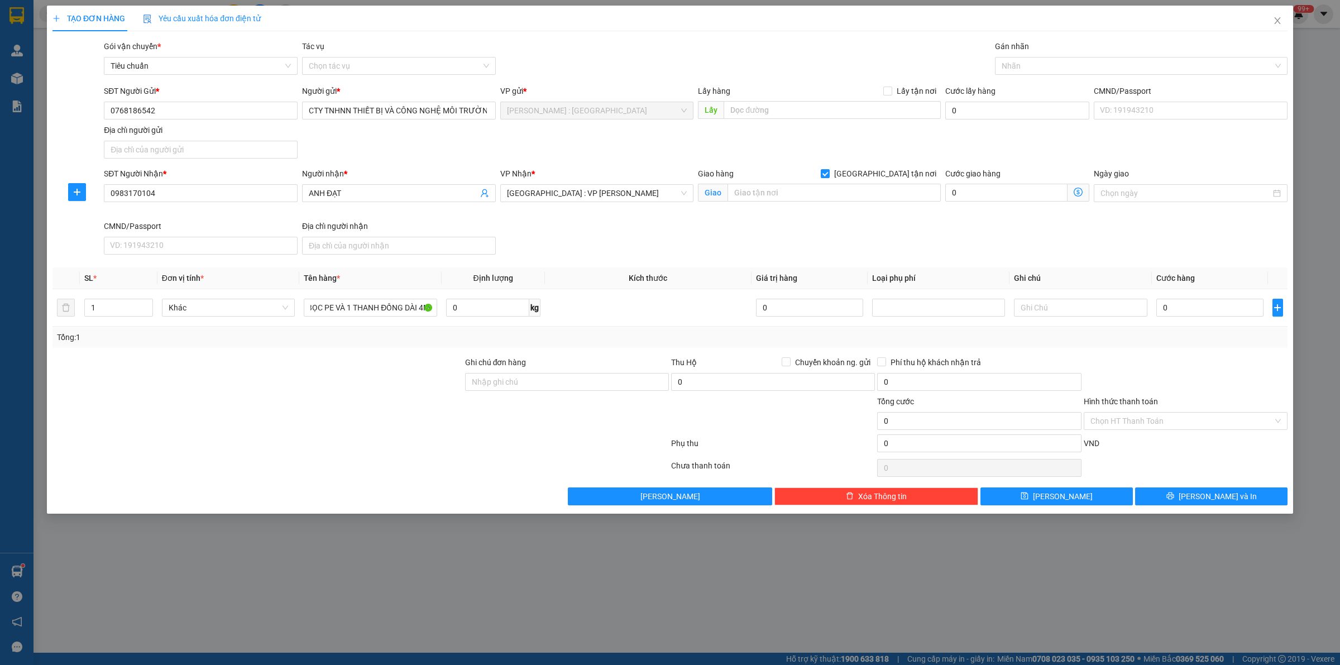
scroll to position [0, 0]
click at [1212, 310] on input "0" at bounding box center [1209, 308] width 107 height 18
click at [1198, 342] on div "Tổng: 1" at bounding box center [670, 337] width 1226 height 12
click at [249, 114] on input "0768186542" at bounding box center [201, 111] width 194 height 18
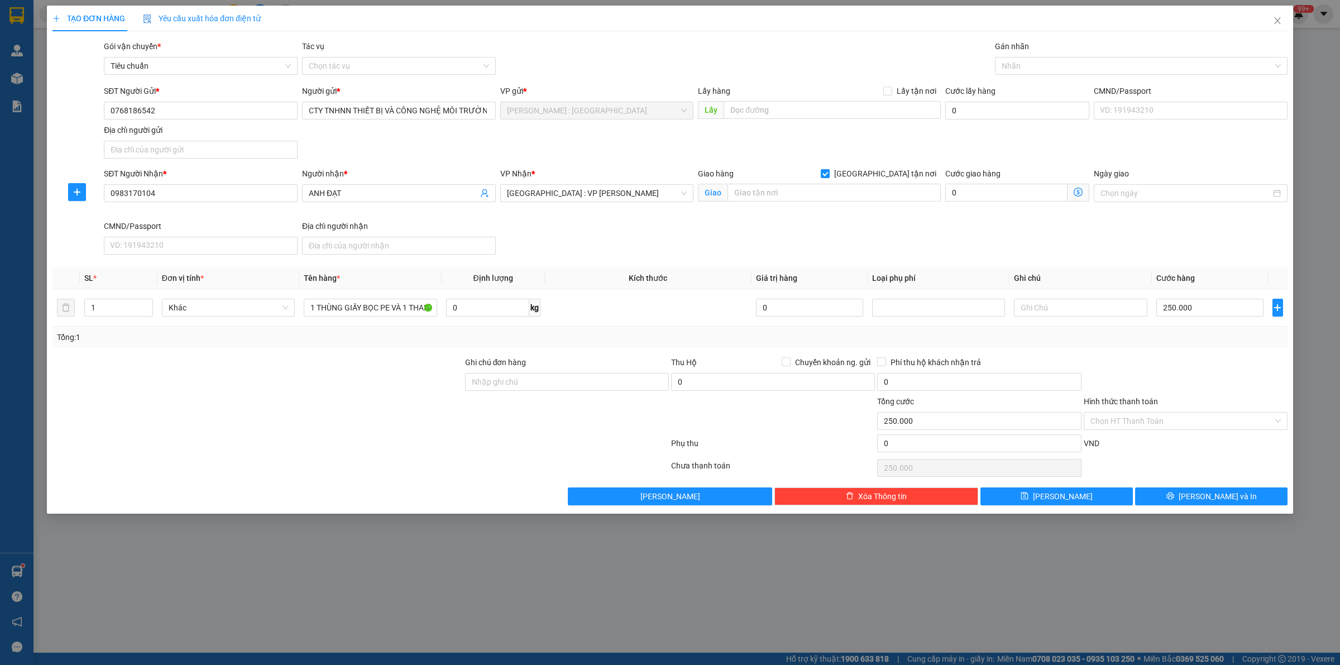
click at [393, 461] on div at bounding box center [360, 468] width 618 height 22
click at [1226, 309] on input "250.000" at bounding box center [1209, 308] width 107 height 18
click at [631, 233] on div "SĐT Người Nhận * 0983170104 Người nhận * ANH ĐẠT VP Nhận * [GEOGRAPHIC_DATA] : …" at bounding box center [696, 213] width 1188 height 92
click at [1200, 308] on input "250.000" at bounding box center [1209, 308] width 107 height 18
click at [1214, 364] on div at bounding box center [1185, 375] width 206 height 39
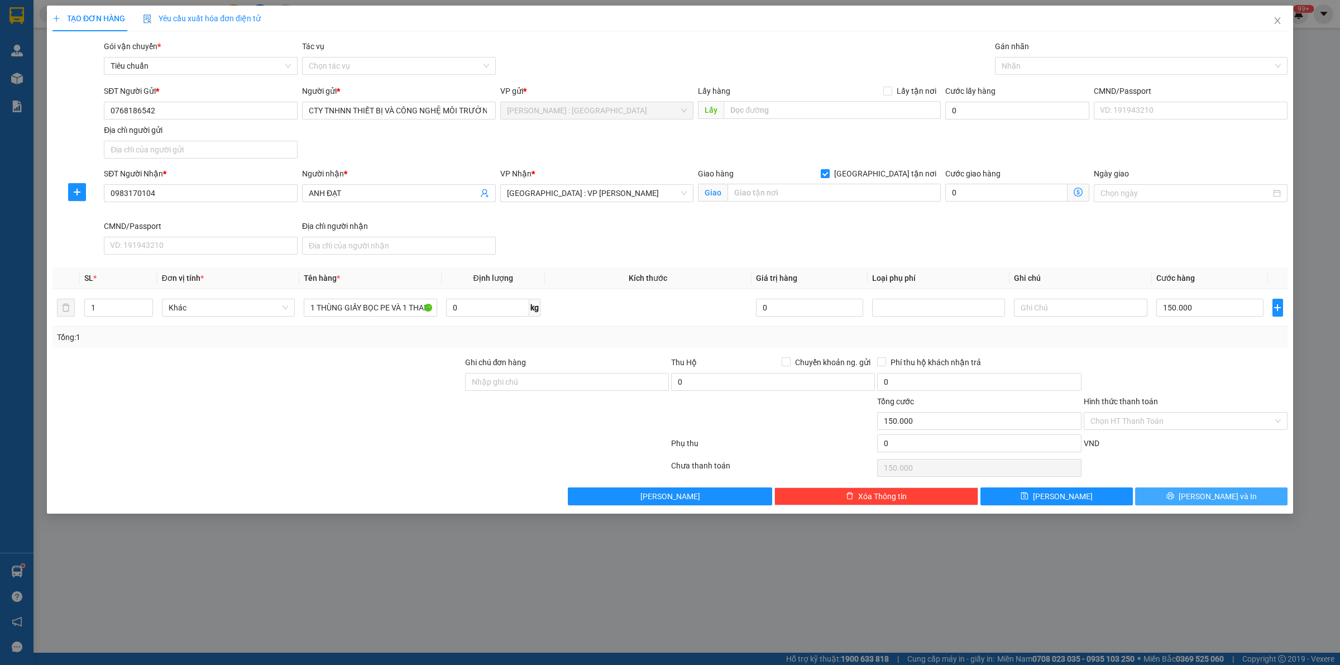
click at [1183, 498] on button "[PERSON_NAME] và In" at bounding box center [1211, 496] width 152 height 18
click at [828, 174] on input "[GEOGRAPHIC_DATA] tận nơi" at bounding box center [824, 173] width 8 height 8
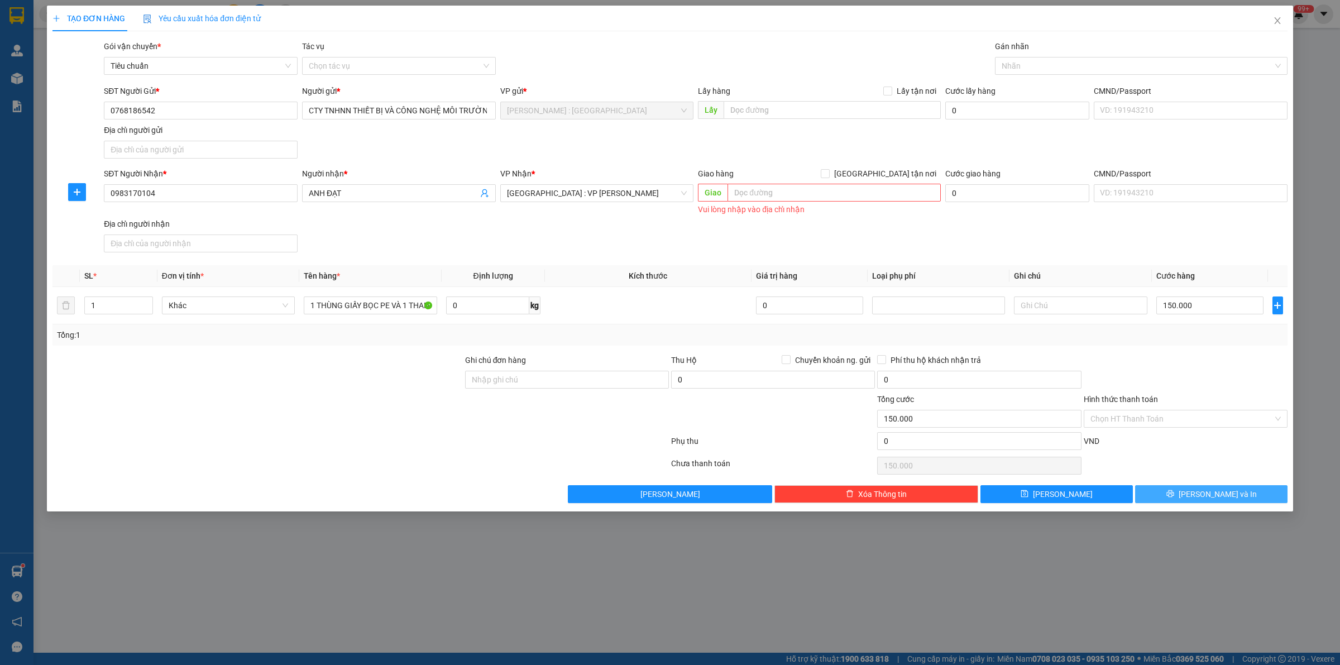
click at [1228, 495] on span "[PERSON_NAME] và In" at bounding box center [1217, 494] width 78 height 12
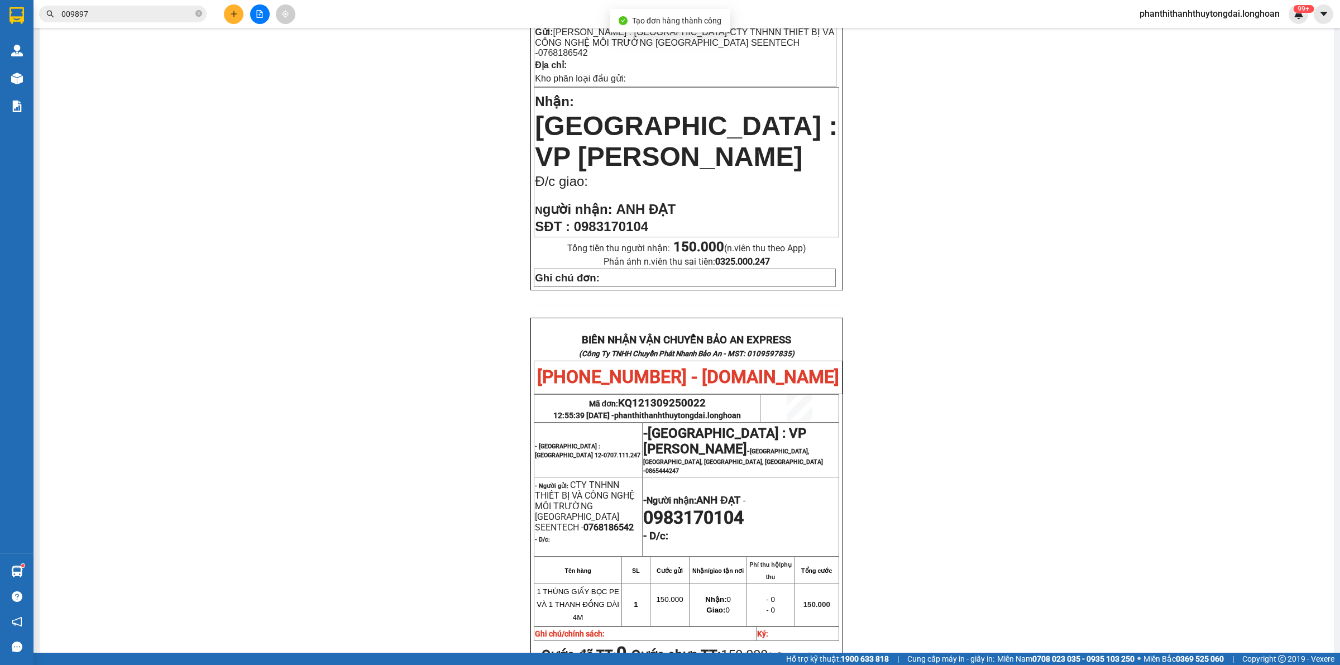
scroll to position [483, 0]
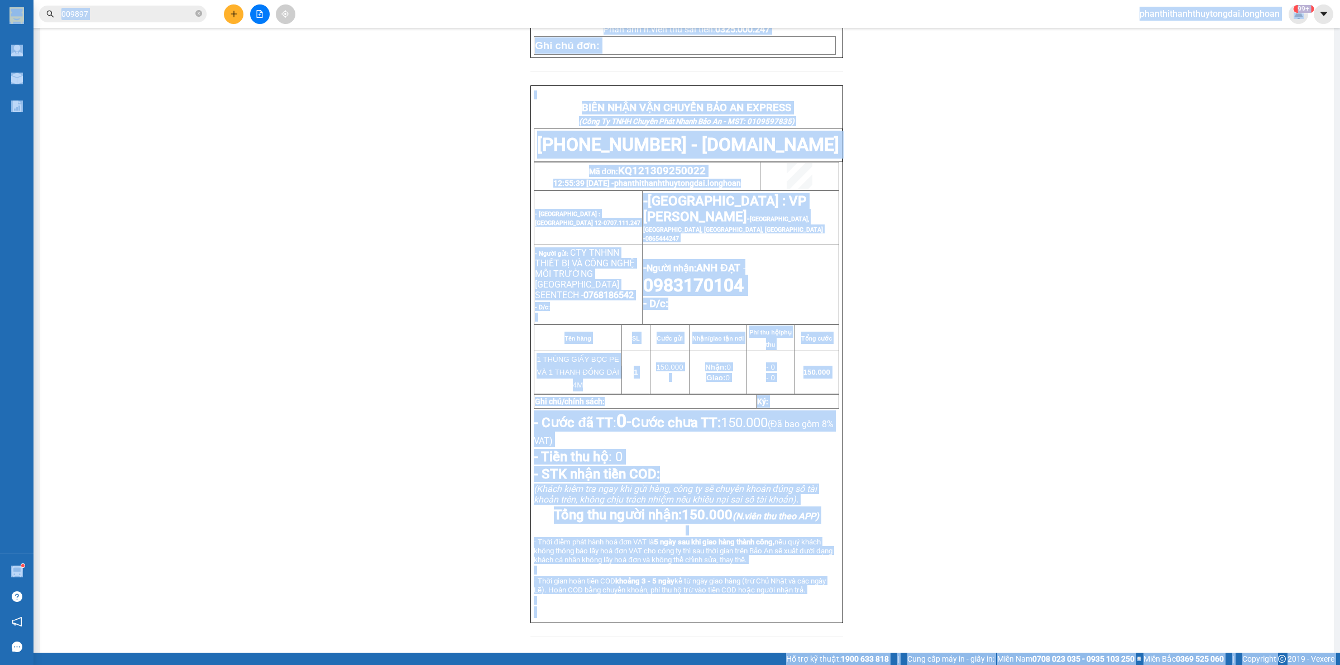
click at [373, 299] on div "PHIẾU DÁN LÊN HÀNG Ngày in phiếu: 12:55 [DATE] CSKH: [PHONE_NUMBER] CÔNG TY TNH…" at bounding box center [686, 132] width 1267 height 1036
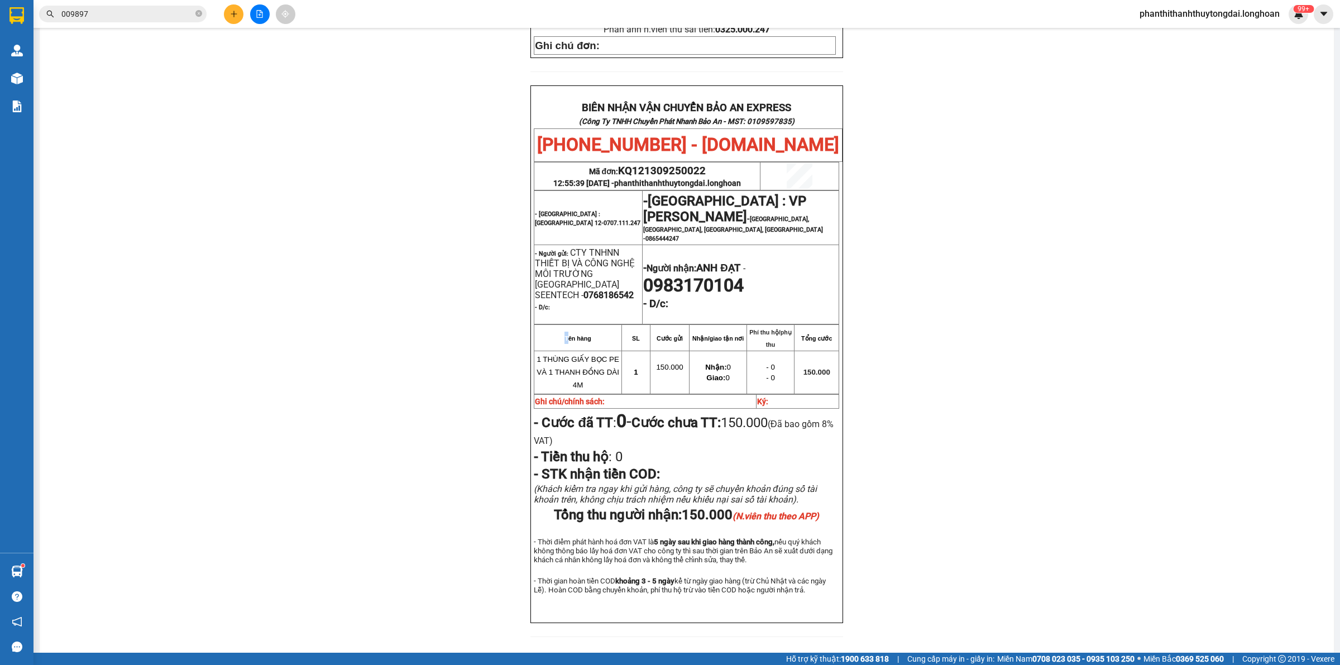
click at [374, 299] on div "PHIẾU DÁN LÊN HÀNG Ngày in phiếu: 12:55 [DATE] CSKH: [PHONE_NUMBER] CÔNG TY TNH…" at bounding box center [686, 132] width 1267 height 1036
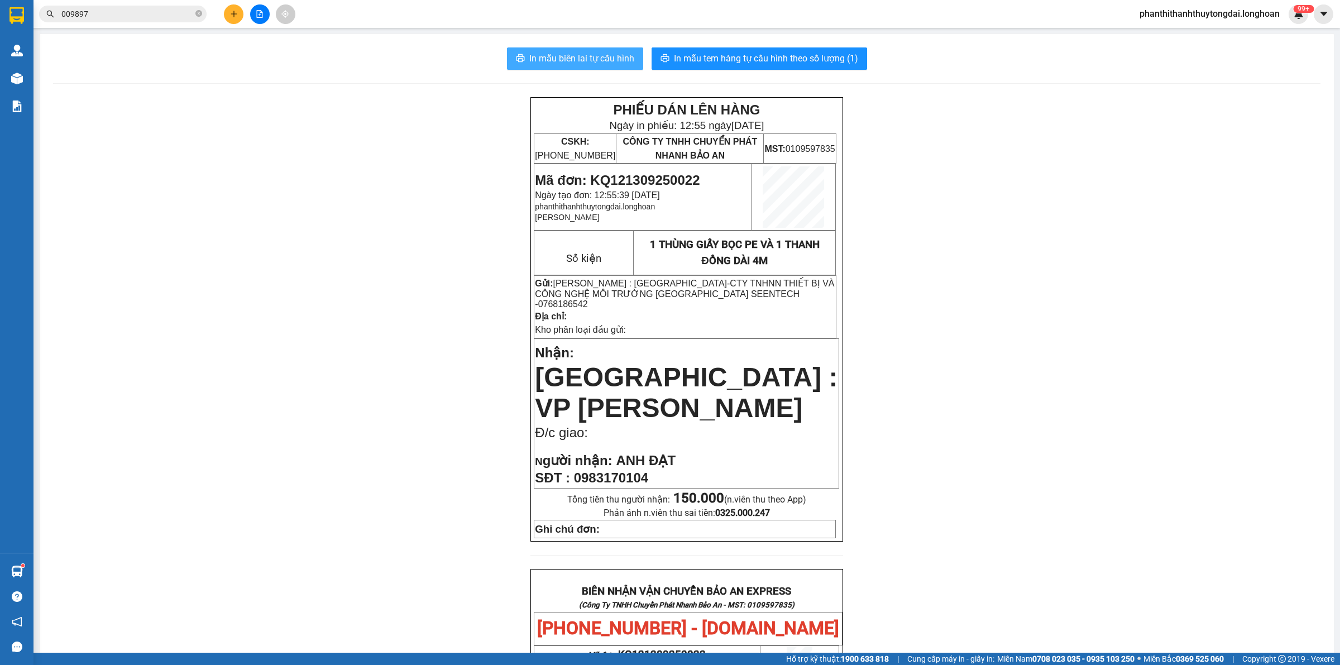
click at [606, 57] on span "In mẫu biên lai tự cấu hình" at bounding box center [581, 58] width 105 height 14
click at [616, 182] on span "Mã đơn: KQ121309250022" at bounding box center [617, 179] width 165 height 15
copy span "KQ121309250022"
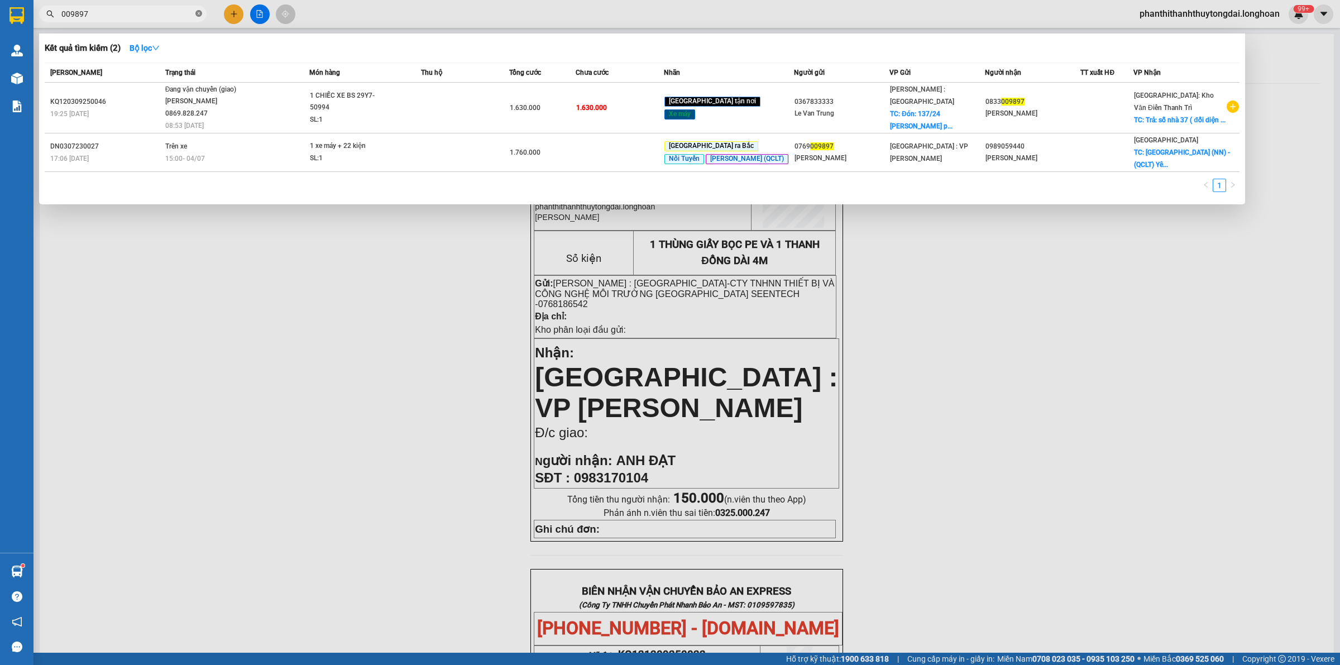
click at [199, 14] on icon "close-circle" at bounding box center [198, 13] width 7 height 7
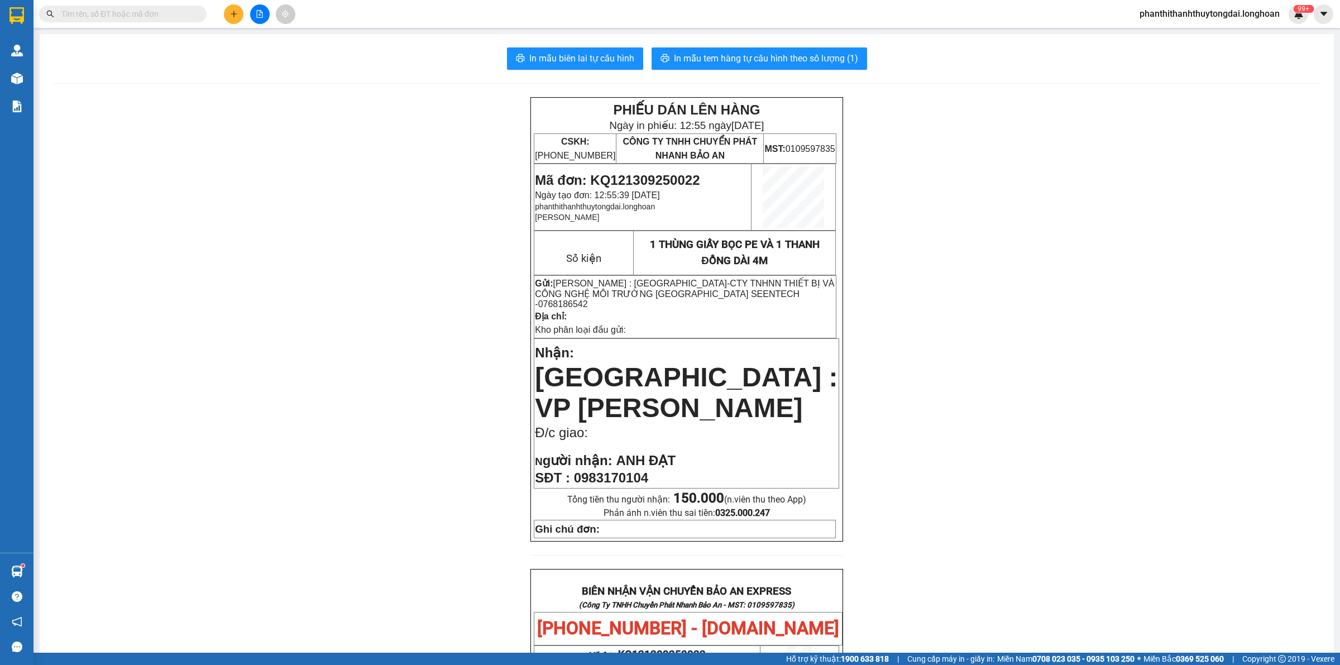
paste input "KQ121309250022"
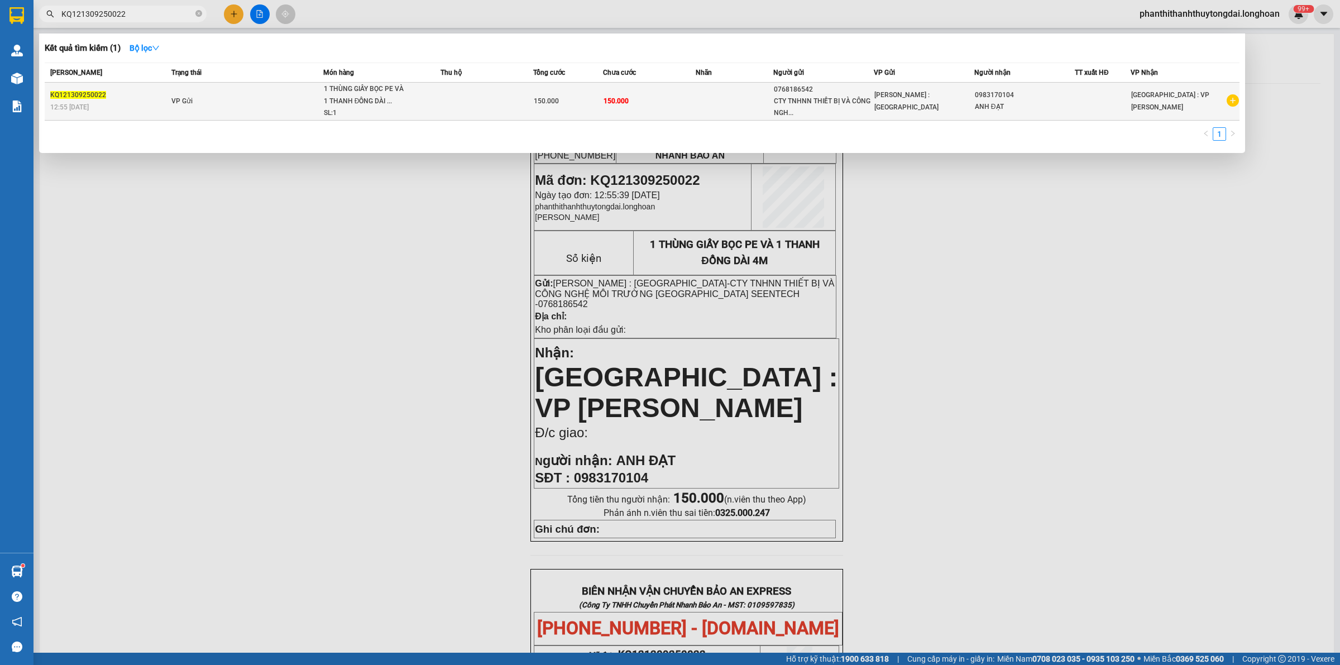
click at [263, 103] on td "VP Gửi" at bounding box center [246, 102] width 155 height 38
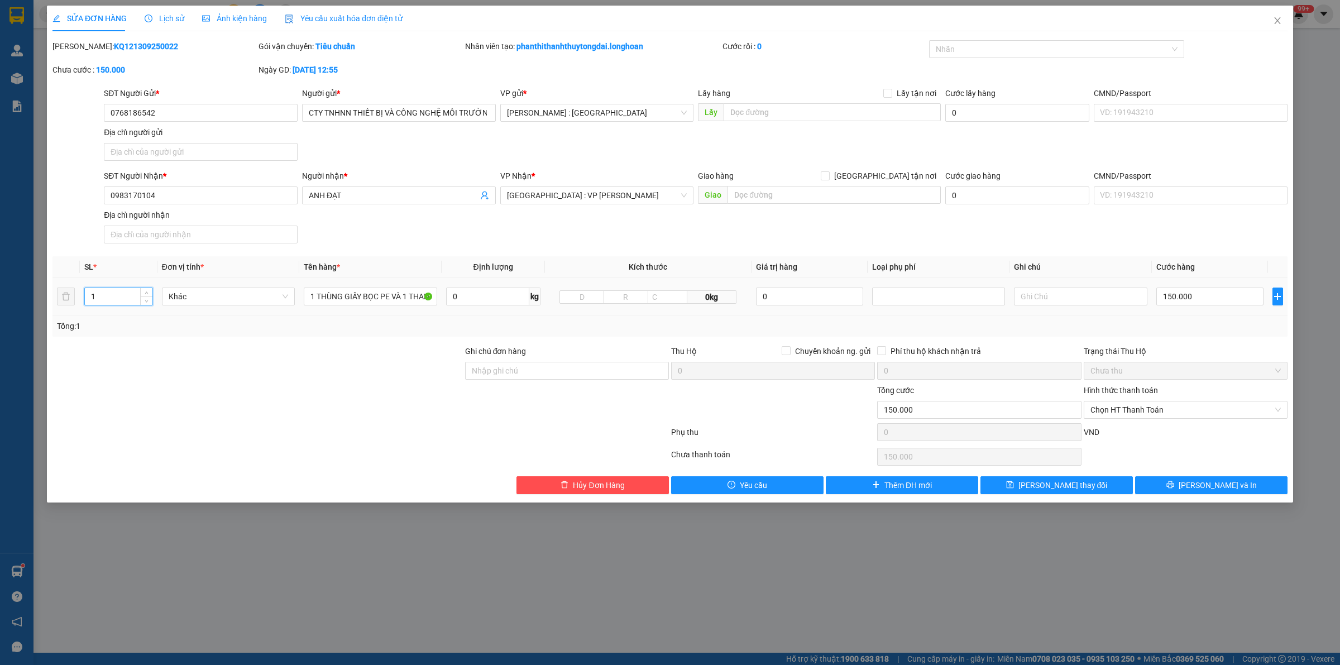
click at [121, 297] on input "1" at bounding box center [119, 296] width 68 height 17
click at [1164, 486] on button "[PERSON_NAME] và In" at bounding box center [1211, 485] width 152 height 18
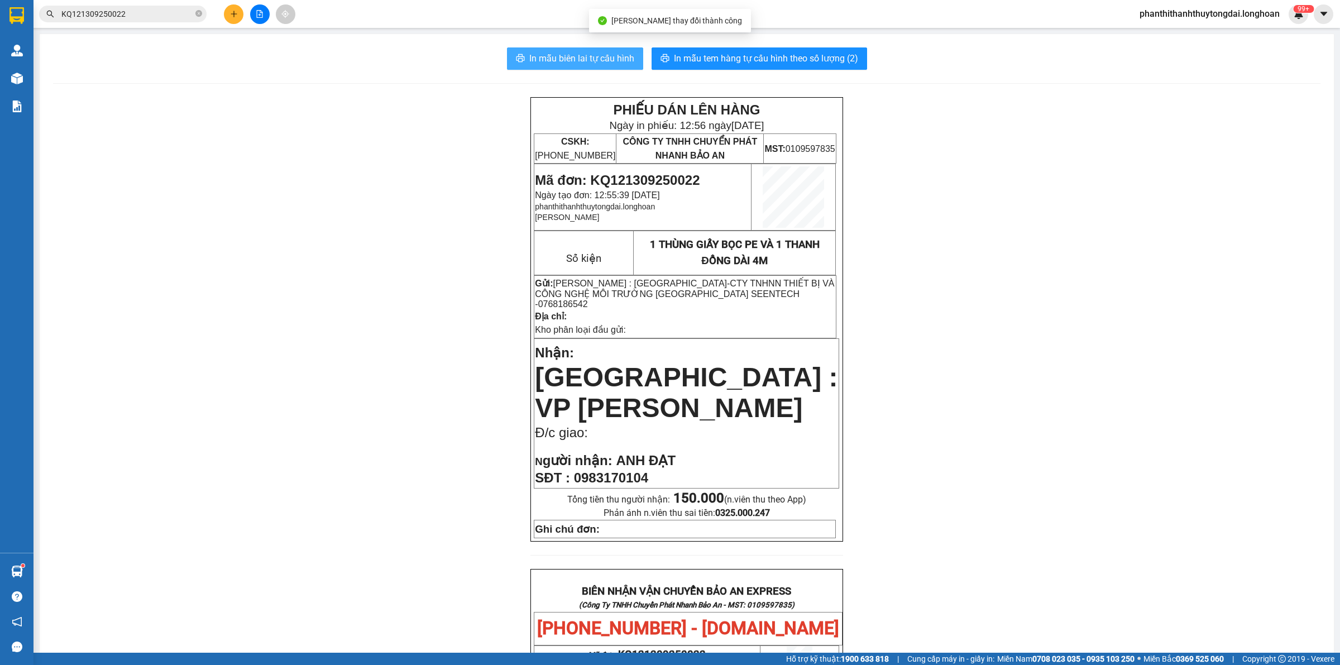
click at [583, 56] on span "In mẫu biên lai tự cấu hình" at bounding box center [581, 58] width 105 height 14
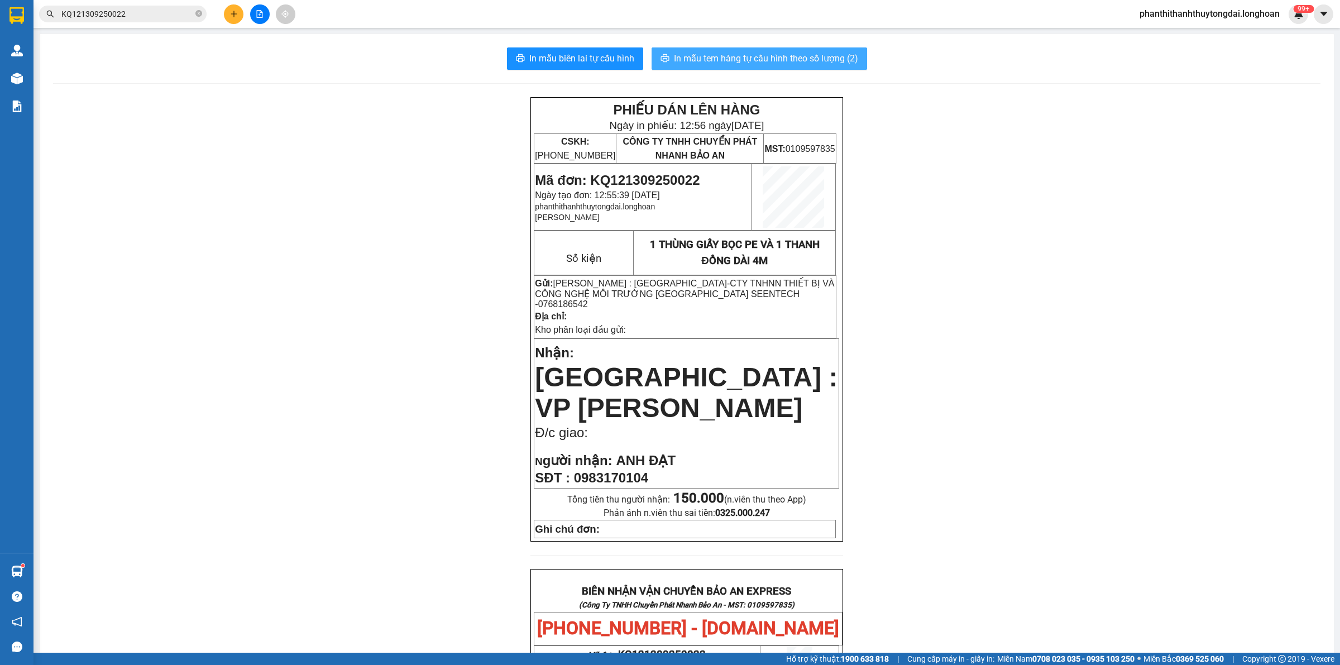
click at [746, 51] on button "In mẫu tem hàng tự cấu hình theo số lượng (2)" at bounding box center [758, 58] width 215 height 22
